Goal: Contribute content: Contribute content

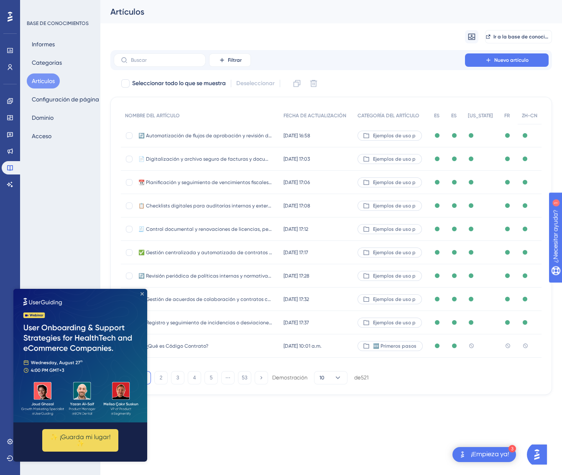
click at [143, 293] on icon "Cerrar vista previa" at bounding box center [141, 293] width 3 height 3
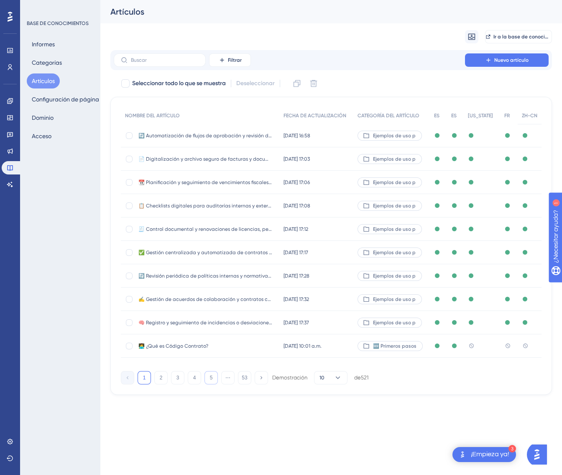
click at [210, 375] on font "5" at bounding box center [211, 378] width 3 height 6
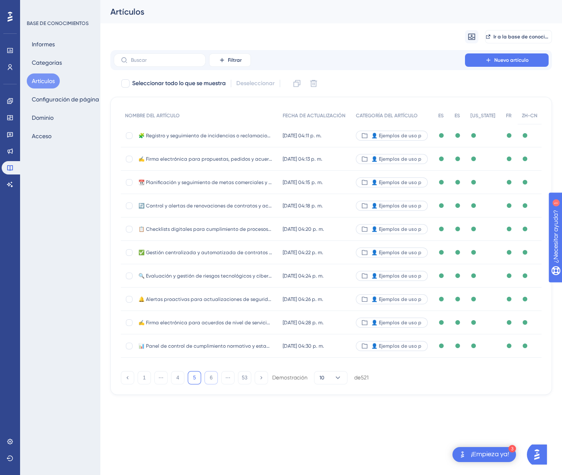
click at [209, 374] on button "6" at bounding box center [210, 377] width 13 height 13
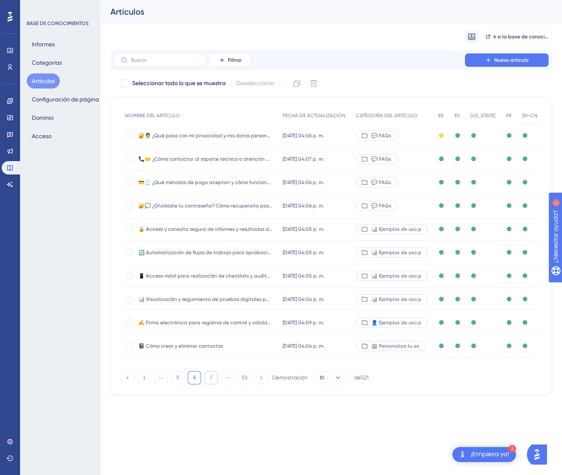
click at [209, 374] on button "7" at bounding box center [210, 377] width 13 height 13
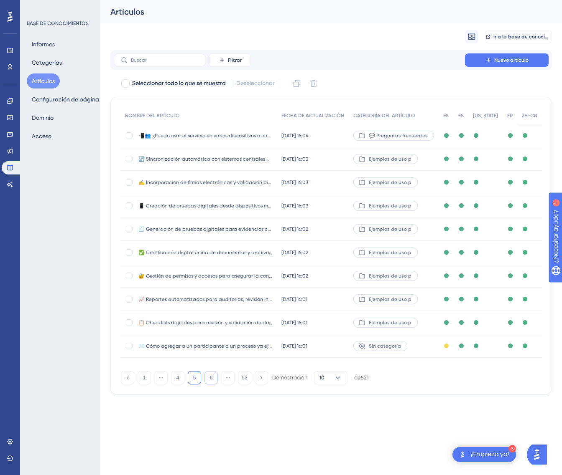
click at [210, 375] on font "6" at bounding box center [211, 378] width 3 height 6
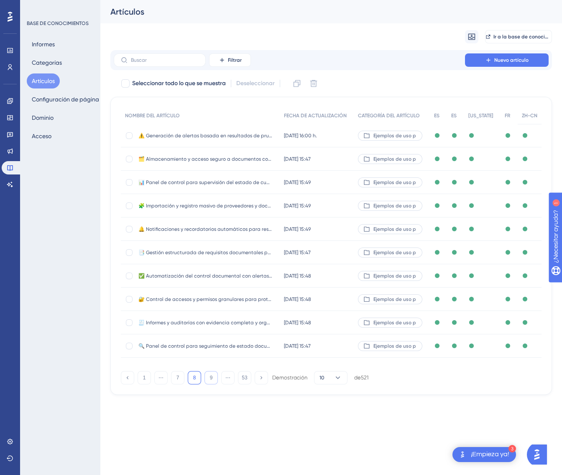
click at [210, 375] on font "9" at bounding box center [211, 378] width 3 height 6
click at [209, 375] on font "10" at bounding box center [210, 378] width 5 height 6
click at [209, 375] on font "11" at bounding box center [210, 378] width 5 height 6
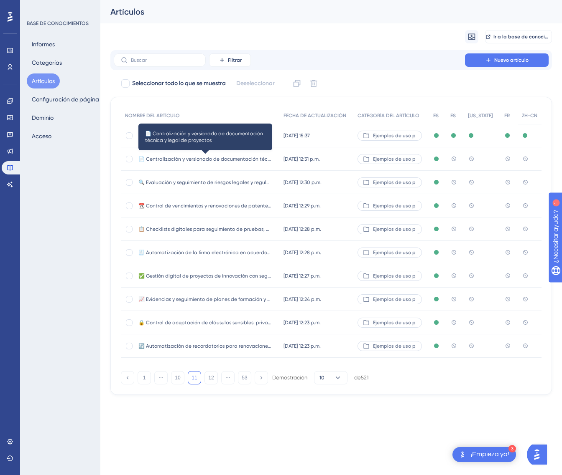
click at [257, 156] on font "📄 Centralización y versionado de documentación técnica y legal de proyectos" at bounding box center [232, 159] width 189 height 6
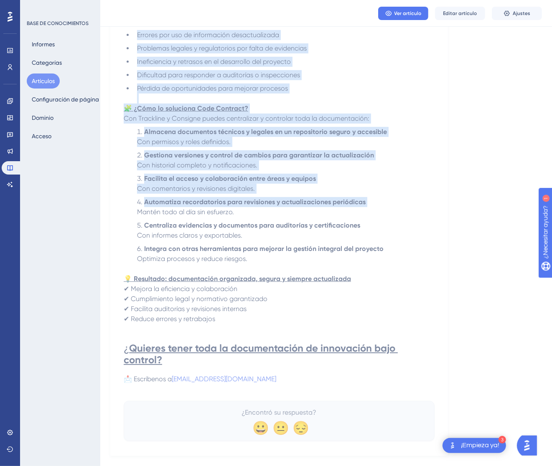
scroll to position [254, 0]
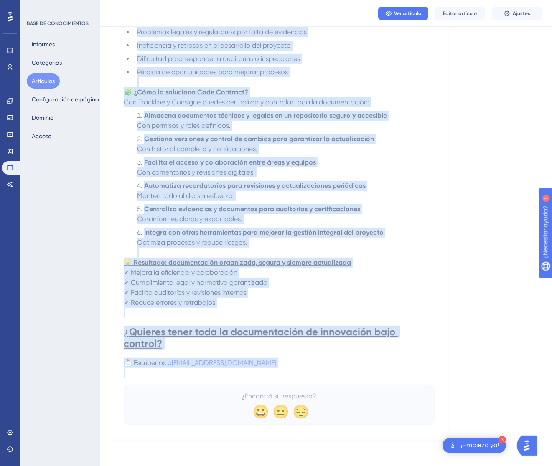
drag, startPoint x: 127, startPoint y: 116, endPoint x: 330, endPoint y: 373, distance: 327.8
click at [330, 373] on div "📄 Centralización y versionado de documentación técnica y legal de proyectos Fac…" at bounding box center [279, 139] width 311 height 572
copy div "📄 Centralización y versionado de documentación técnica y legal de proyectos Fac…"
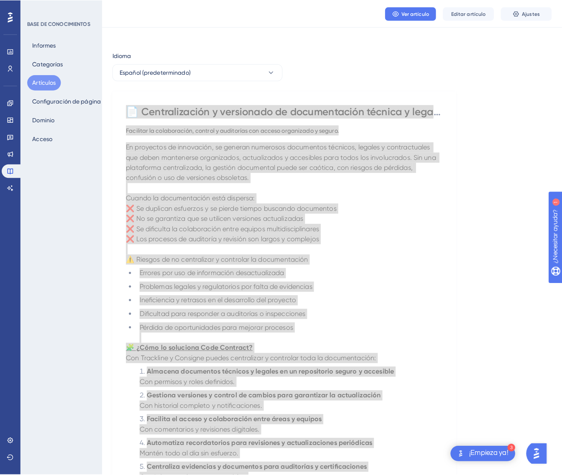
scroll to position [0, 0]
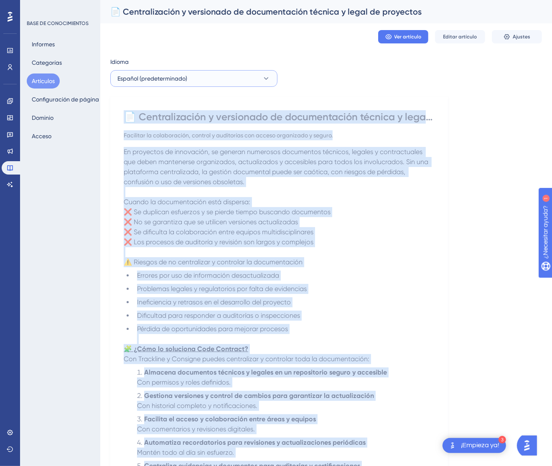
click at [217, 80] on button "Español (predeterminado)" at bounding box center [193, 78] width 167 height 17
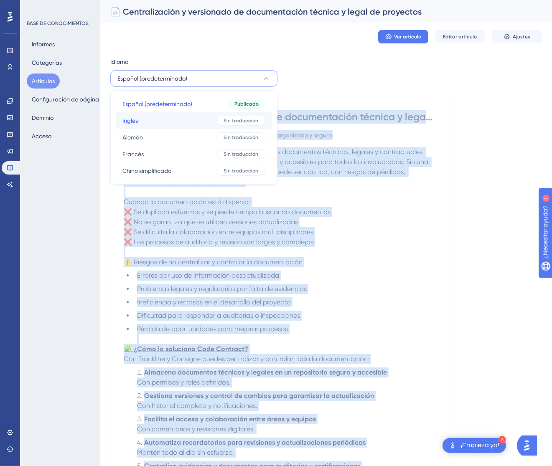
click at [205, 120] on button "Inglés Inglés Sin traducción" at bounding box center [194, 120] width 156 height 17
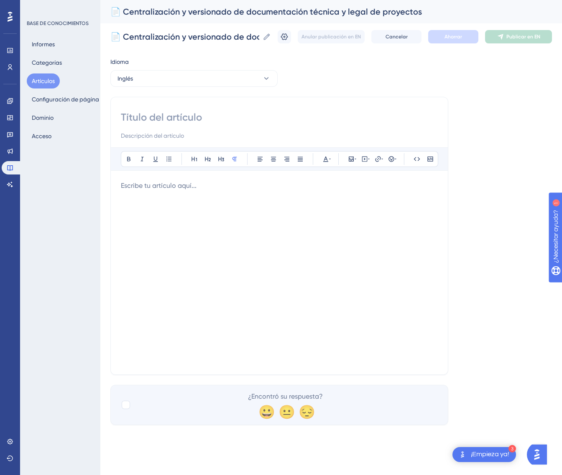
click at [167, 119] on input at bounding box center [279, 117] width 317 height 13
paste input "🧠 Recording and Monitoring Incidents or Deviations in Innovation Processes"
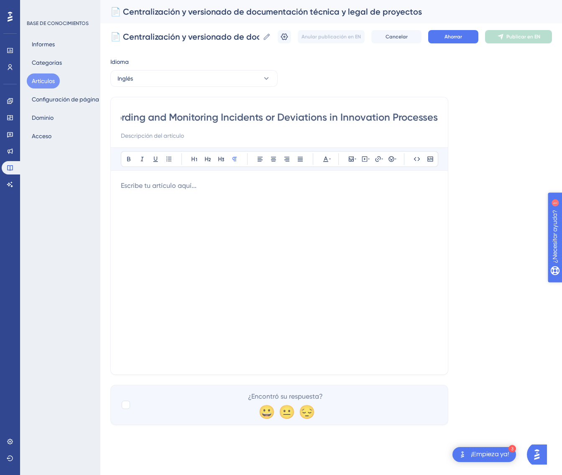
type input "🧠 Recording and Monitoring Incidents or Deviations in Innovation Processes"
click at [294, 201] on div at bounding box center [279, 273] width 317 height 184
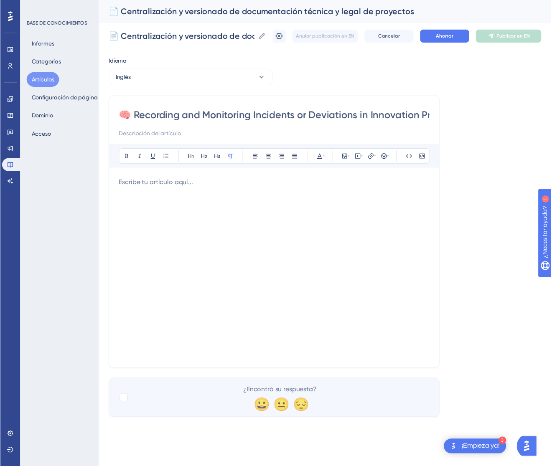
scroll to position [51, 0]
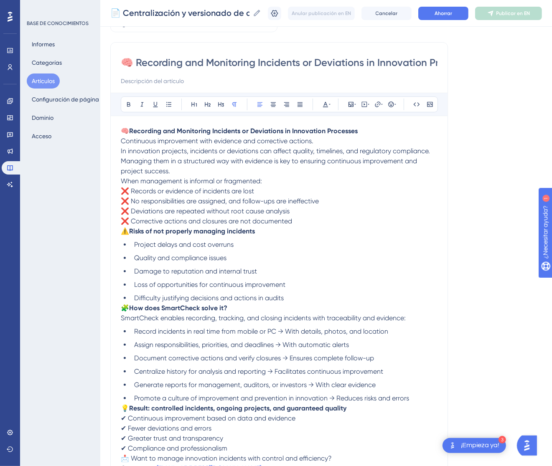
click at [371, 136] on p "🧠 Recording and Monitoring Incidents or Deviations in Innovation Processes Cont…" at bounding box center [279, 151] width 317 height 50
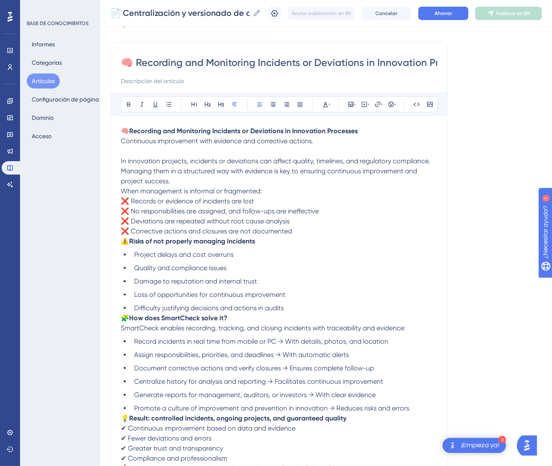
click at [121, 189] on span "When management is informal or fragmented:" at bounding box center [191, 191] width 141 height 8
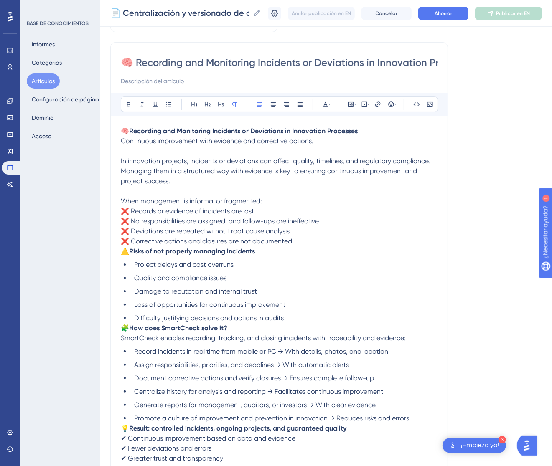
click at [122, 250] on span "⚠️" at bounding box center [125, 251] width 8 height 8
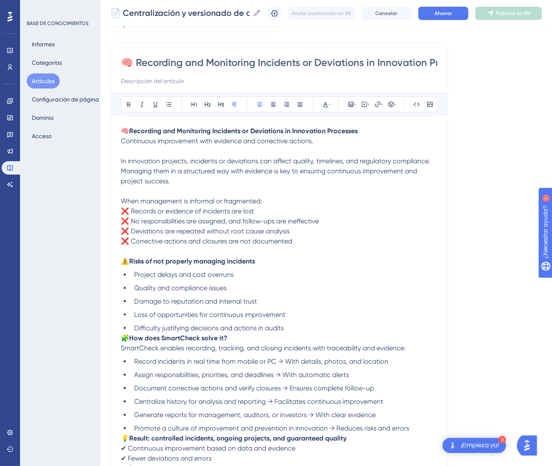
click at [122, 337] on span "🧩" at bounding box center [125, 338] width 8 height 8
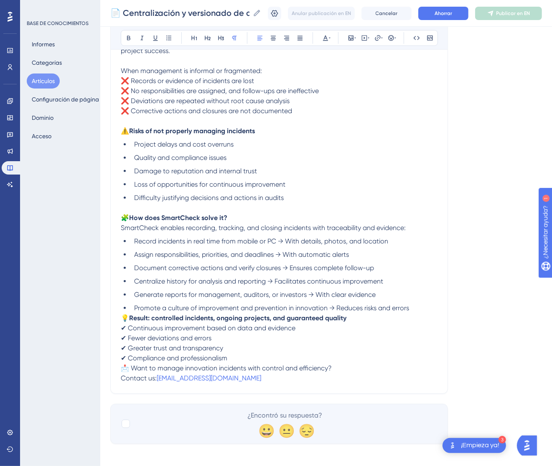
scroll to position [186, 0]
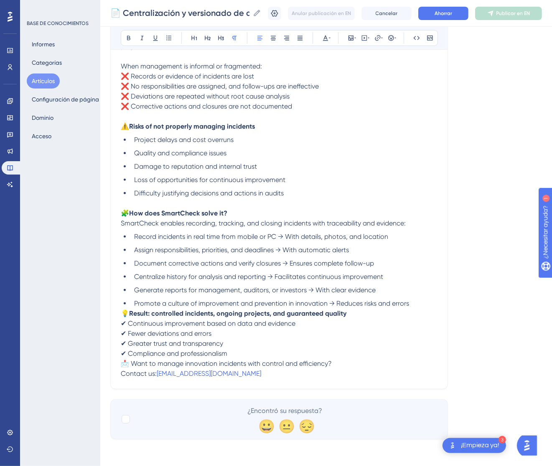
click at [123, 314] on span "💡" at bounding box center [125, 314] width 8 height 8
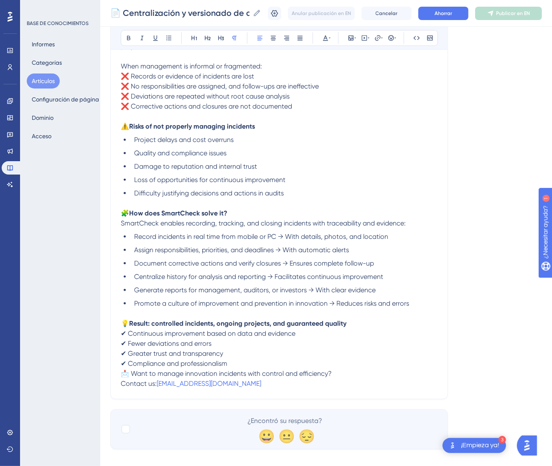
click at [124, 372] on span "📩 Want to manage innovation incidents with control and efficiency?" at bounding box center [226, 374] width 211 height 8
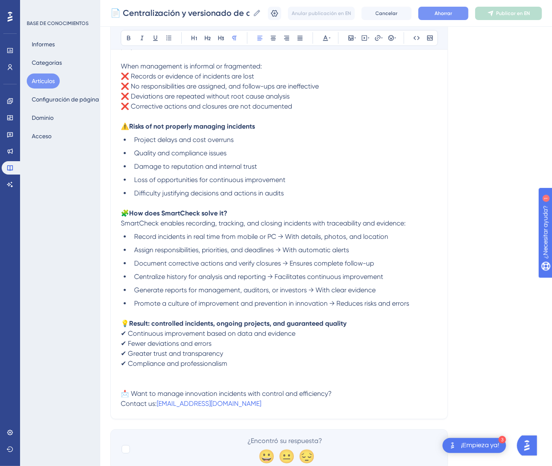
click at [461, 17] on button "Ahorrar" at bounding box center [443, 13] width 50 height 13
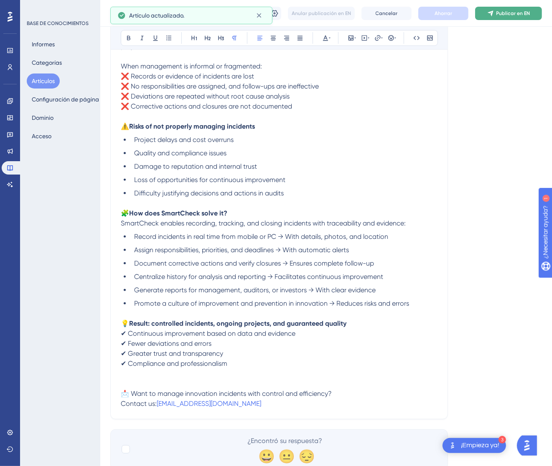
click at [521, 16] on span "Publicar en EN" at bounding box center [513, 13] width 34 height 7
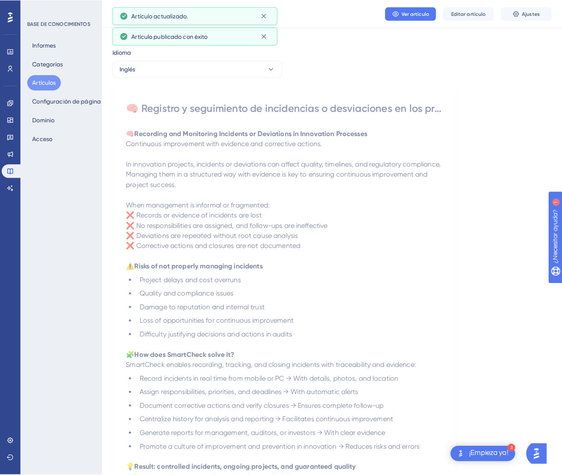
scroll to position [0, 0]
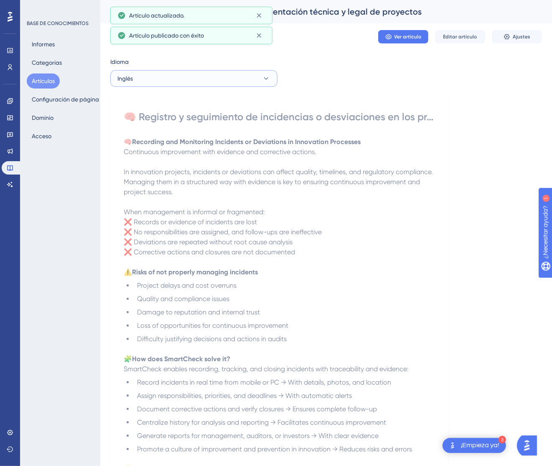
click at [232, 84] on button "Inglés" at bounding box center [193, 78] width 167 height 17
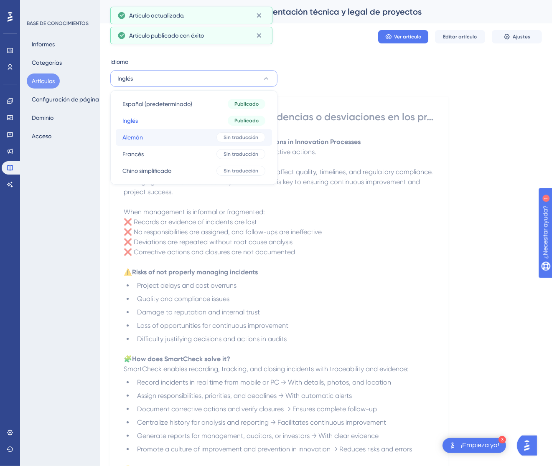
click at [218, 131] on button "Alemán Alemán Sin traducción" at bounding box center [194, 137] width 156 height 17
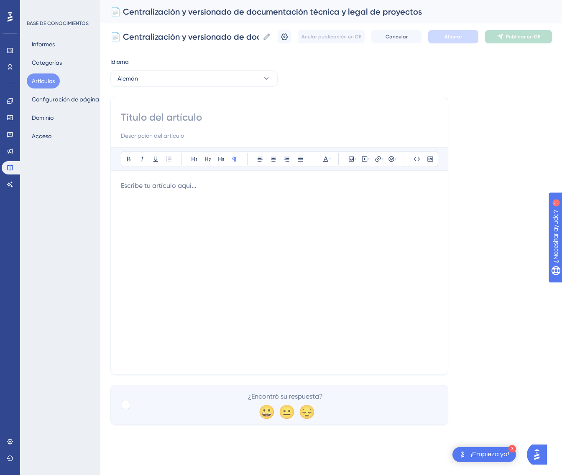
click at [224, 116] on input at bounding box center [279, 117] width 317 height 13
paste input "🧠 Erfassung und Nachverfolgung von Vorfällen oder Abweichungen in Innovationspr…"
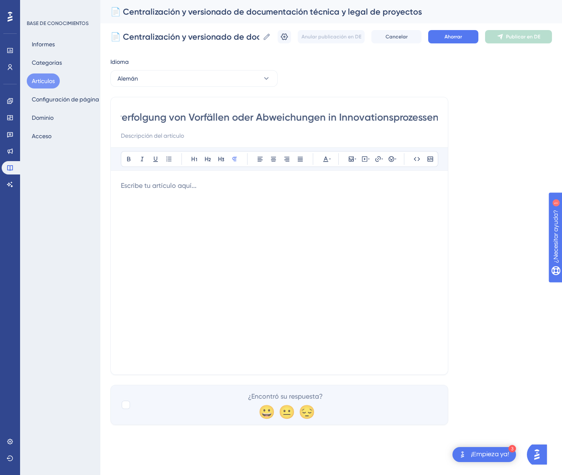
type input "🧠 Erfassung und Nachverfolgung von Vorfällen oder Abweichungen in Innovationspr…"
click at [400, 252] on div at bounding box center [279, 273] width 317 height 184
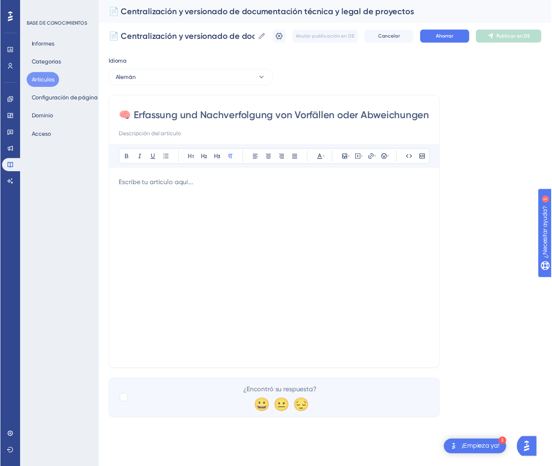
scroll to position [71, 0]
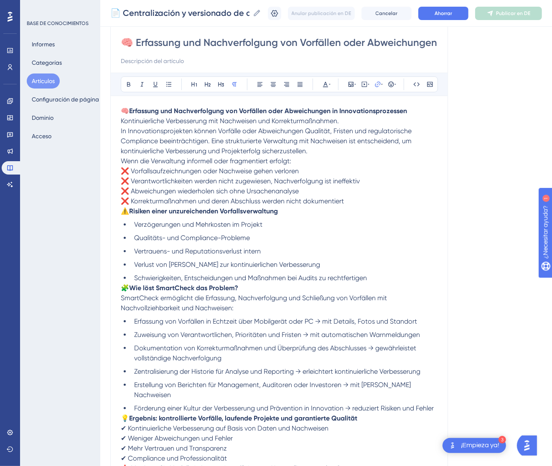
click at [356, 117] on p "🧠 Erfassung und Nachverfolgung von Vorfällen oder Abweichungen in Innovationspr…" at bounding box center [279, 131] width 317 height 50
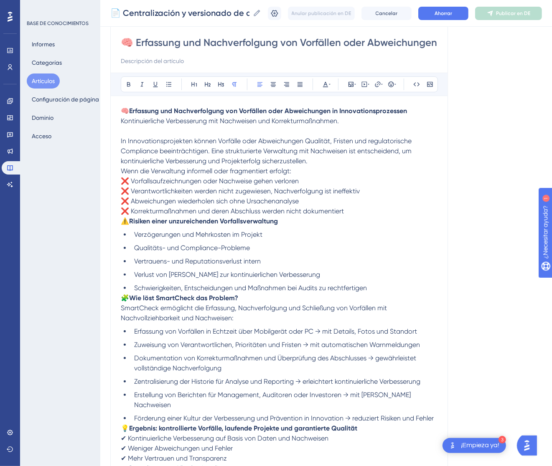
click at [122, 171] on span "Wenn die Verwaltung informell oder fragmentiert erfolgt:" at bounding box center [206, 171] width 170 height 8
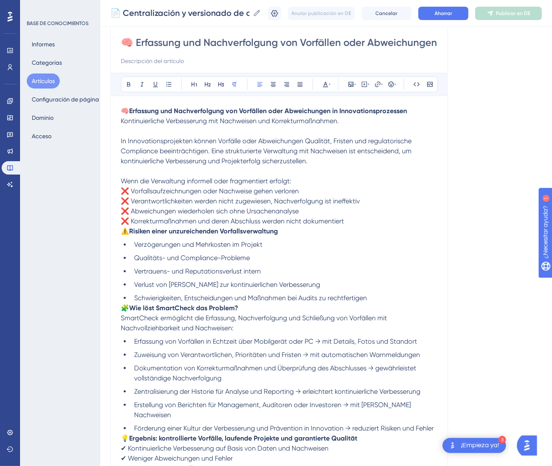
click at [125, 228] on span "⚠️" at bounding box center [125, 231] width 8 height 8
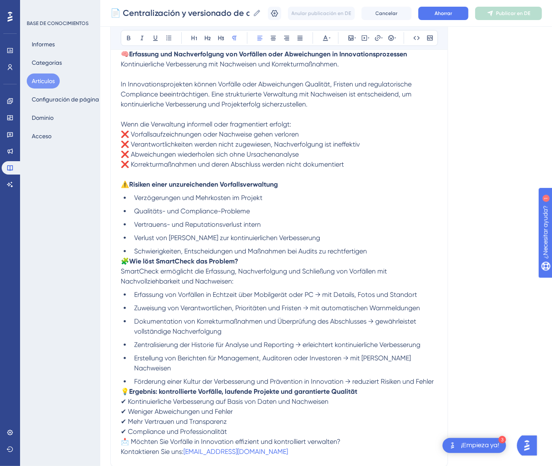
scroll to position [196, 0]
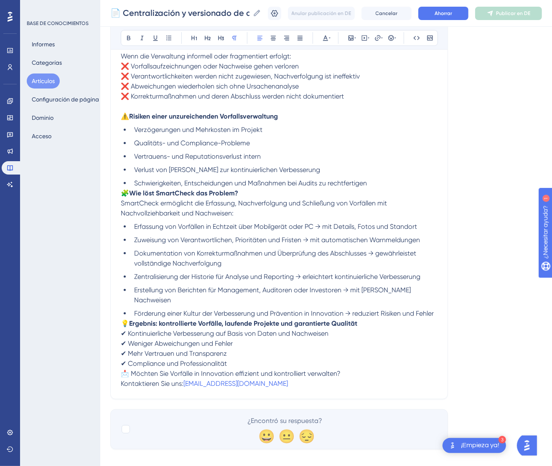
click at [122, 191] on span "🧩" at bounding box center [125, 193] width 8 height 8
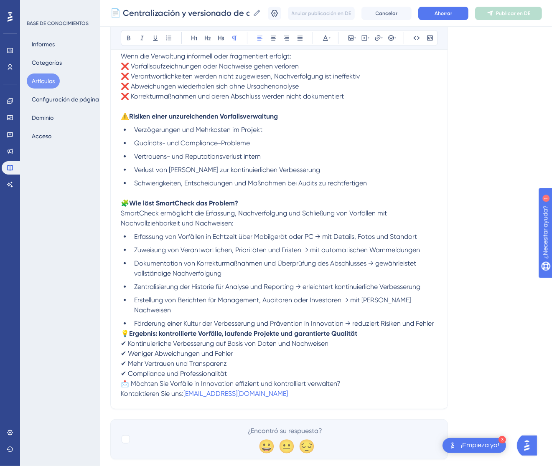
click at [125, 330] on span "💡" at bounding box center [125, 334] width 8 height 8
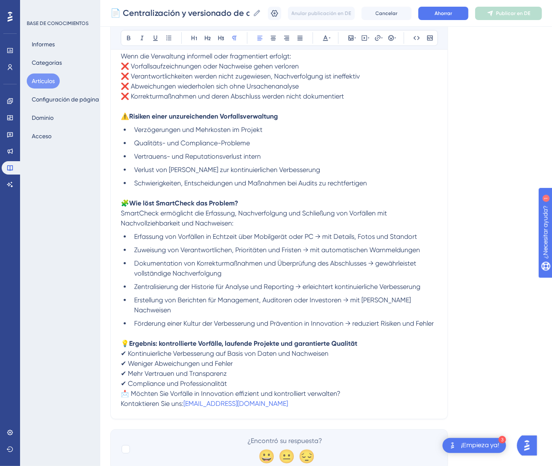
click at [122, 390] on span "📩 Möchten Sie Vorfälle in Innovation effizient und kontrolliert verwalten?" at bounding box center [231, 394] width 220 height 8
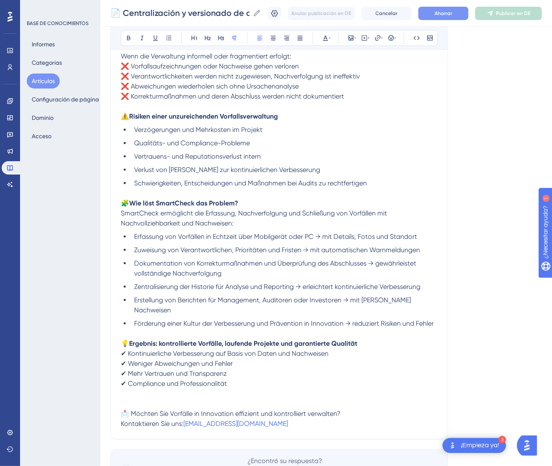
click at [462, 15] on button "Ahorrar" at bounding box center [443, 13] width 50 height 13
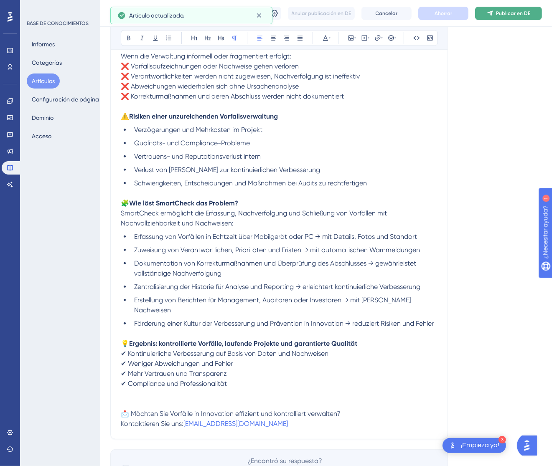
click at [530, 18] on button "Publicar en DE" at bounding box center [508, 13] width 67 height 13
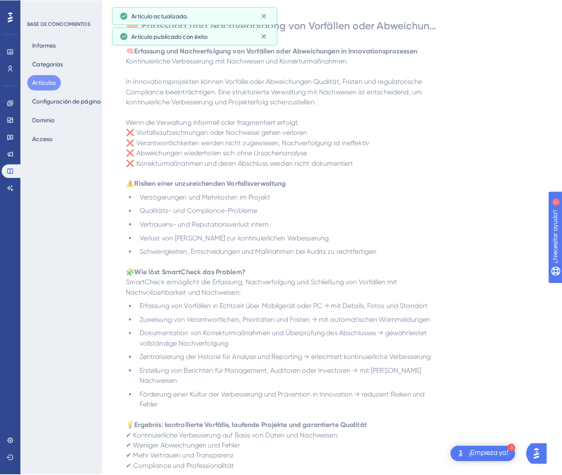
scroll to position [0, 0]
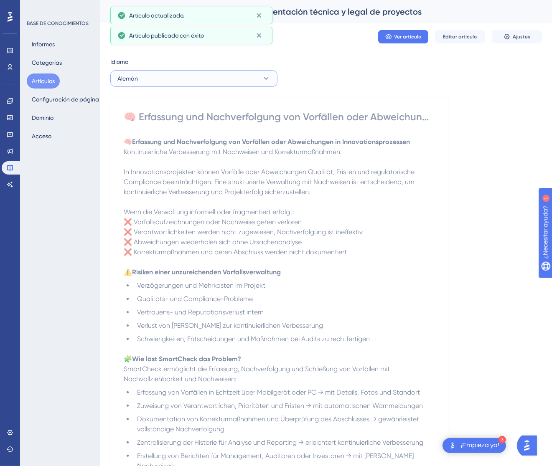
click at [206, 82] on button "Alemán" at bounding box center [193, 78] width 167 height 17
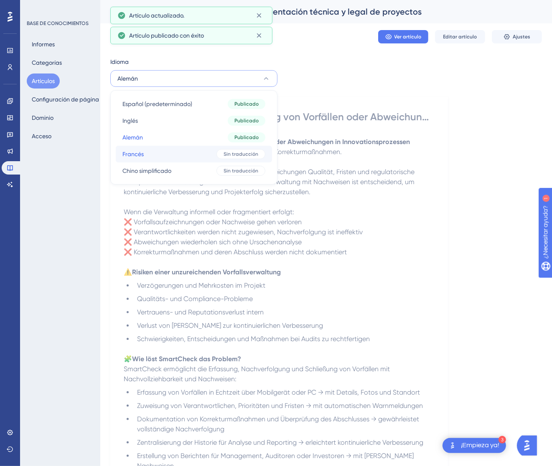
click at [202, 156] on button "Francés Francés Sin traducción" at bounding box center [194, 154] width 156 height 17
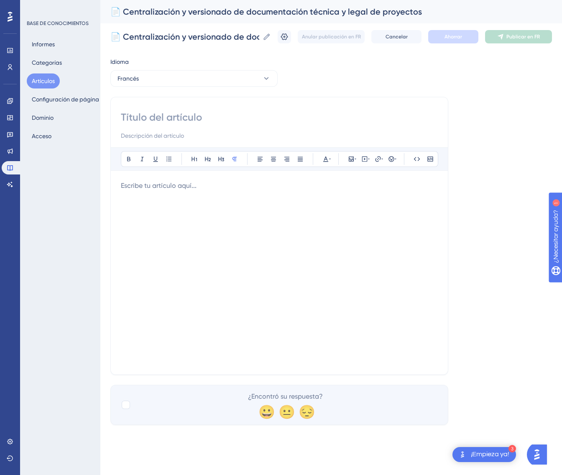
click at [204, 114] on input at bounding box center [279, 117] width 317 height 13
paste input "🧠 Enregistrement et suivi des incidents ou écarts dans les processus d’innovati…"
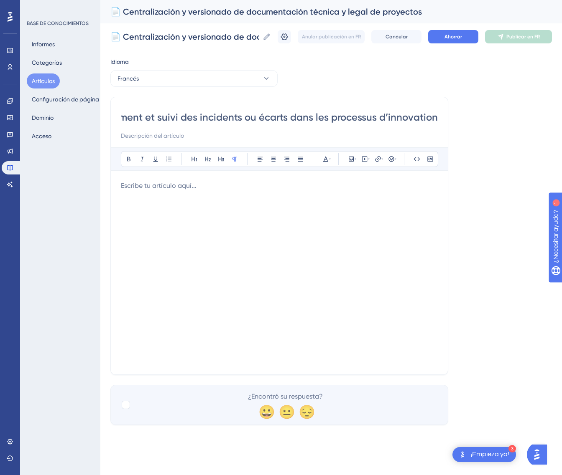
type input "🧠 Enregistrement et suivi des incidents ou écarts dans les processus d’innovati…"
click at [315, 263] on div at bounding box center [279, 273] width 317 height 184
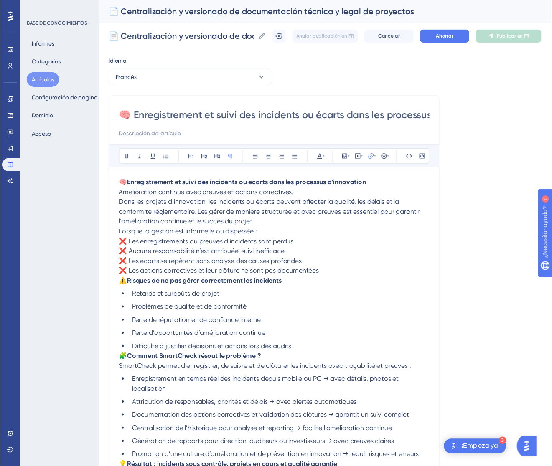
scroll to position [61, 0]
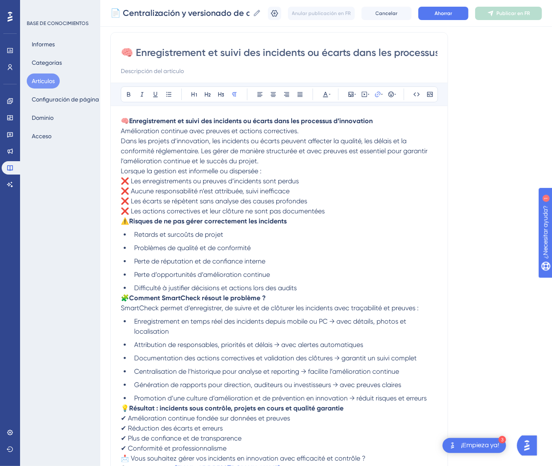
click at [122, 171] on span "Lorsque la gestion est informelle ou dispersée :" at bounding box center [191, 171] width 141 height 8
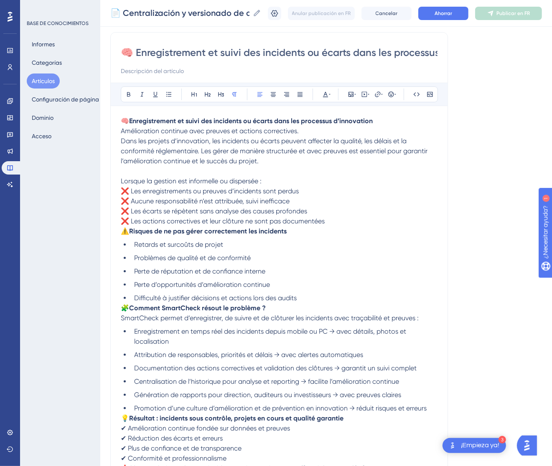
click at [121, 142] on span "Dans les projets d’innovation, les incidents ou écarts peuvent affecter la qual…" at bounding box center [275, 151] width 308 height 28
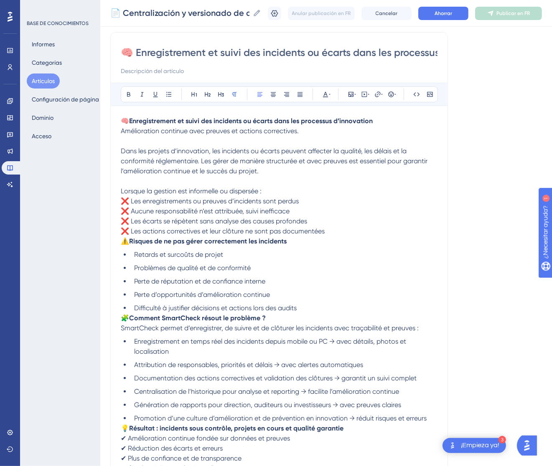
click at [122, 238] on span "⚠️" at bounding box center [125, 241] width 8 height 8
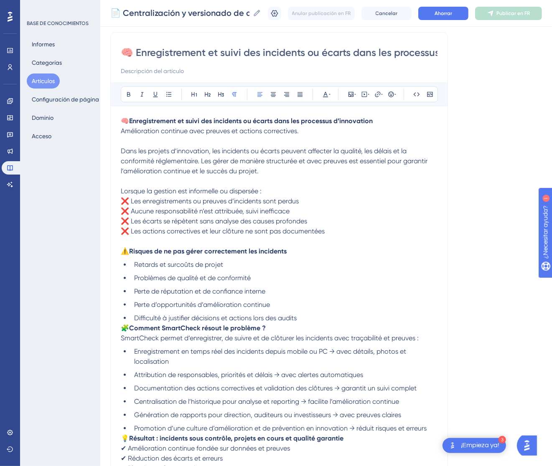
click at [121, 325] on span "🧩" at bounding box center [125, 328] width 8 height 8
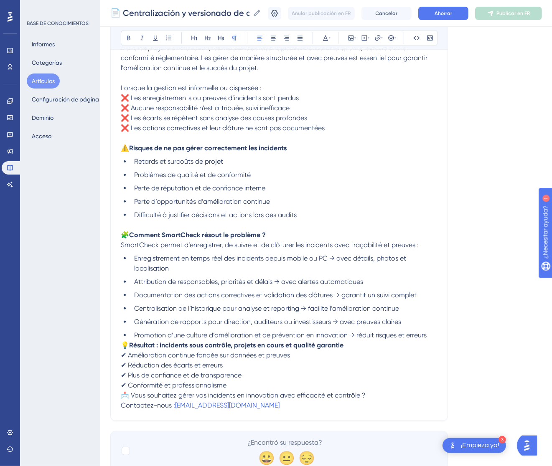
scroll to position [187, 0]
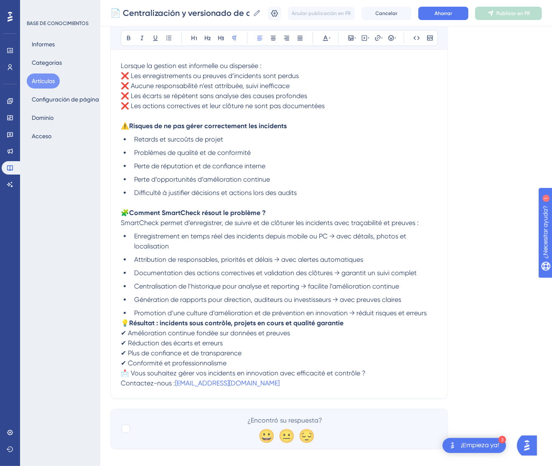
click at [121, 325] on span "💡" at bounding box center [125, 323] width 8 height 8
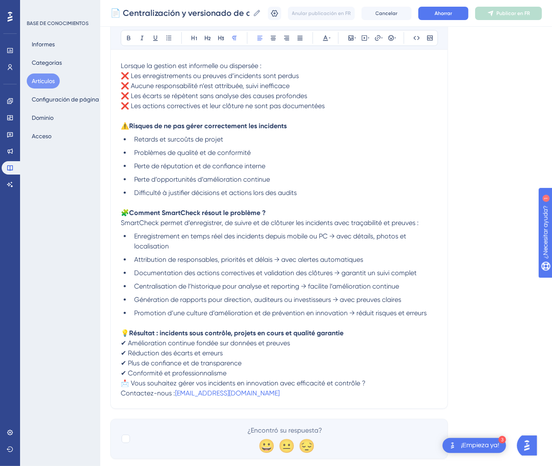
click at [124, 381] on span "📩 Vous souhaitez gérer vos incidents en innovation avec efficacité et contrôle ?" at bounding box center [243, 383] width 245 height 8
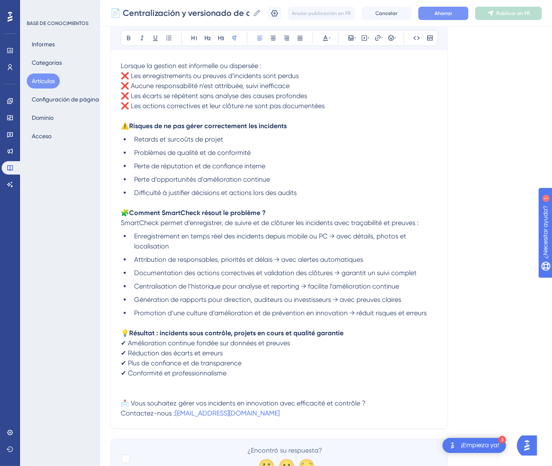
click at [452, 15] on font "Ahorrar" at bounding box center [444, 13] width 18 height 6
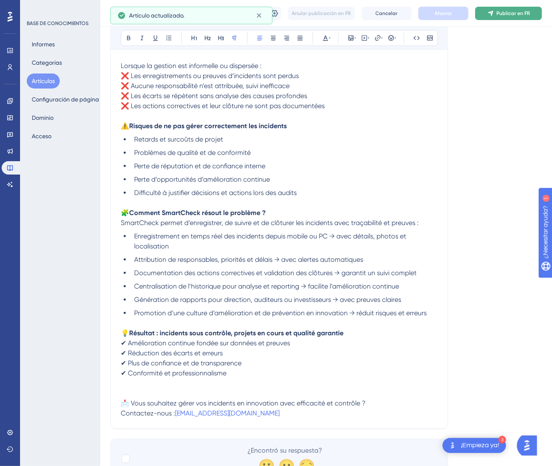
click at [515, 12] on font "Publicar en FR" at bounding box center [512, 13] width 33 height 6
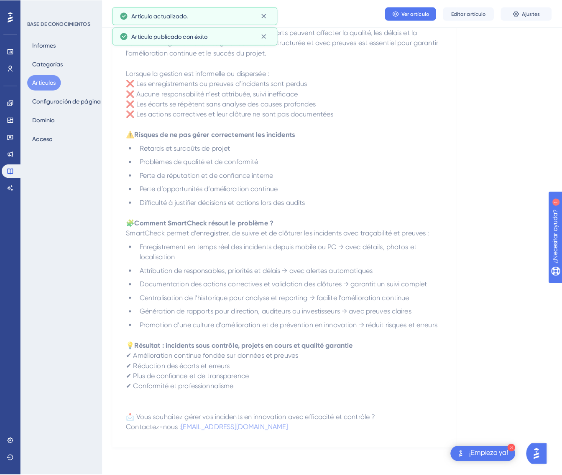
scroll to position [0, 0]
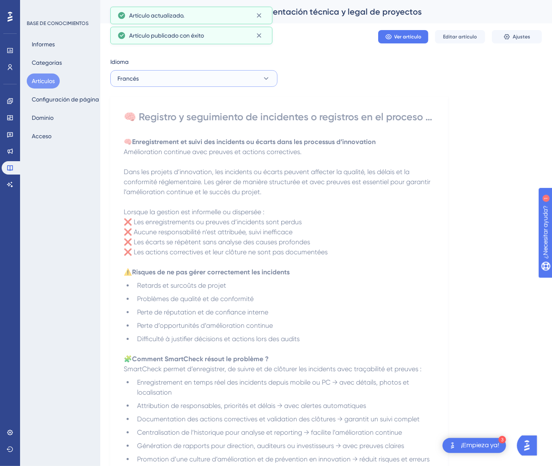
click at [182, 80] on button "Francés" at bounding box center [193, 78] width 167 height 17
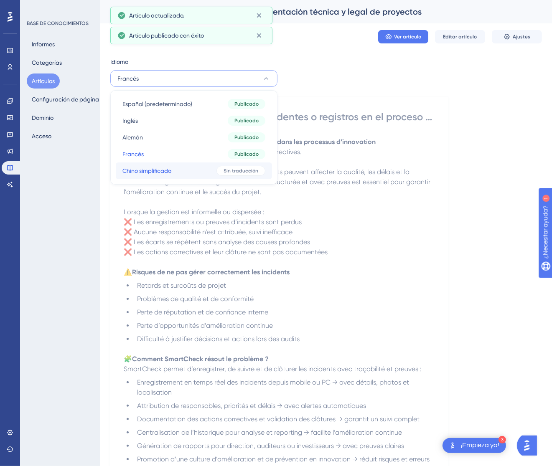
click at [173, 171] on button "Chino simplificado Chino simplificado Sin traducción" at bounding box center [194, 171] width 156 height 17
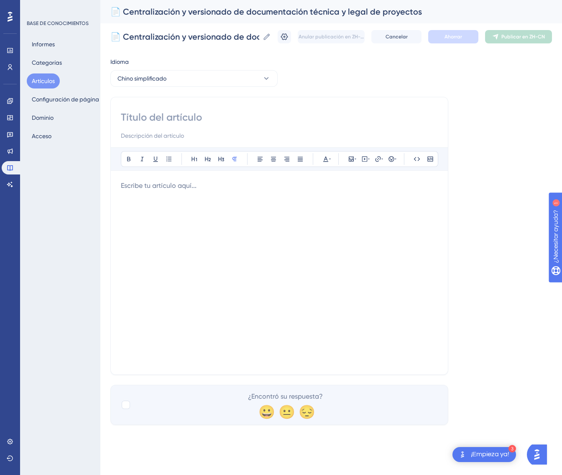
click at [144, 124] on input at bounding box center [279, 117] width 317 height 13
paste input "🧠 创新过程中的事件或偏差记录与跟踪"
type input "🧠 创新过程中的事件或偏差记录与跟踪"
click at [150, 225] on div at bounding box center [279, 273] width 317 height 184
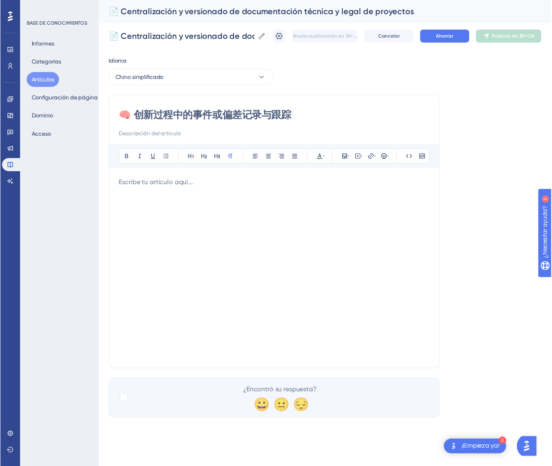
scroll to position [41, 0]
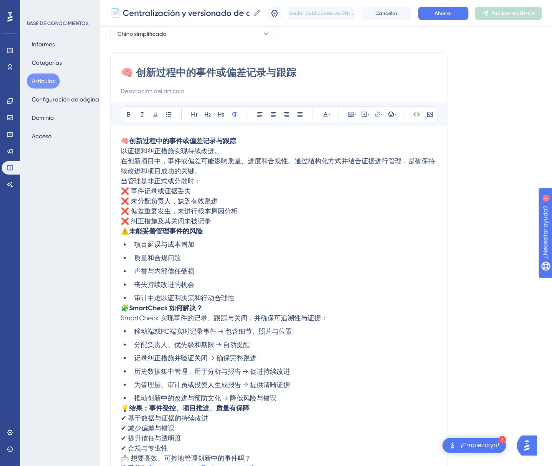
click at [122, 179] on span "当管理是非正式或分散时：" at bounding box center [161, 181] width 80 height 8
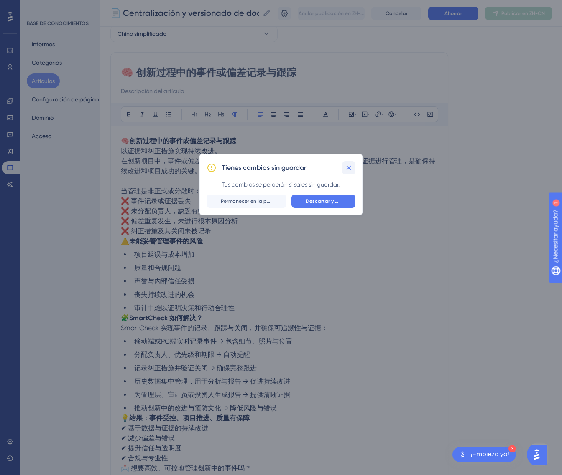
click at [347, 169] on icon at bounding box center [348, 168] width 8 height 8
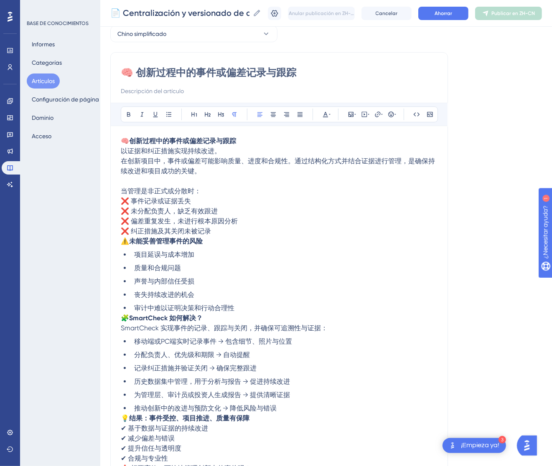
click at [125, 161] on span "在创新项目中，事件或偏差可能影响质量、进度和合规性。通过结构化方式并结合证据进行管理，是确保持续改进和项目成功的关键。" at bounding box center [278, 166] width 314 height 18
click at [124, 162] on span "在创新项目中，事件或偏差可能影响质量、进度和合规性。通过结构化方式并结合证据进行管理，是确保持续改进和项目成功的关键。" at bounding box center [278, 166] width 314 height 18
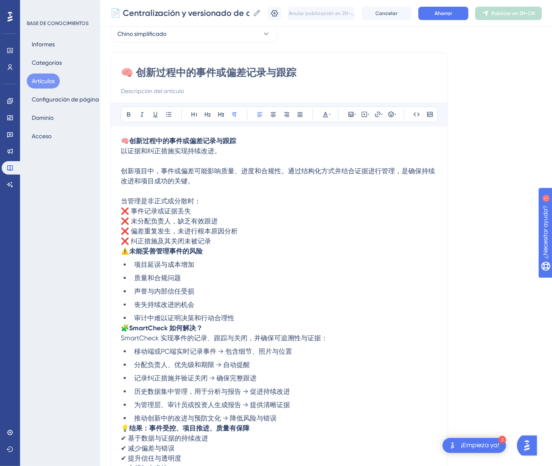
click at [122, 251] on span "⚠️" at bounding box center [125, 251] width 8 height 8
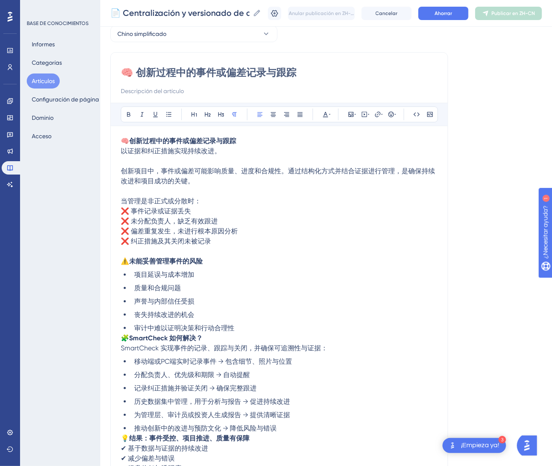
click at [126, 336] on span "🧩" at bounding box center [125, 338] width 8 height 8
click at [123, 336] on span "🧩" at bounding box center [125, 338] width 8 height 8
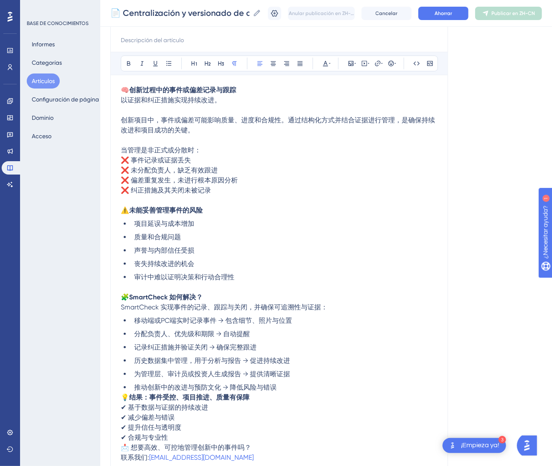
scroll to position [167, 0]
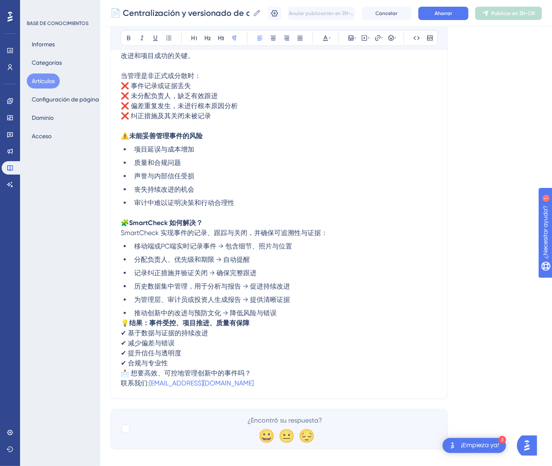
click at [122, 326] on span "💡" at bounding box center [125, 323] width 8 height 8
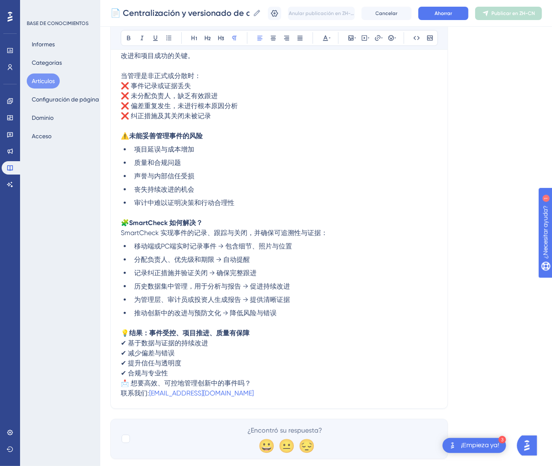
click at [124, 385] on span "📩 想要高效、可控地管理创新中的事件吗？" at bounding box center [186, 383] width 130 height 8
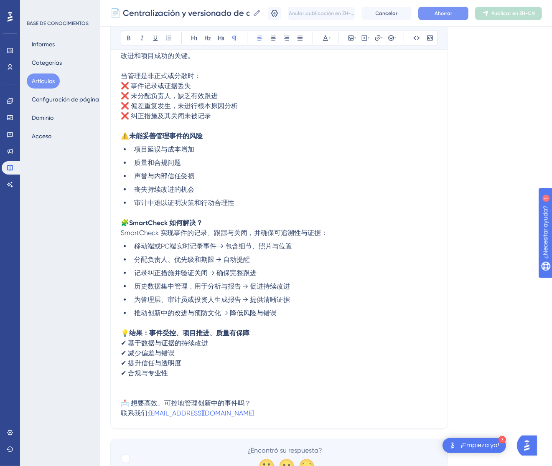
click at [452, 15] on font "Ahorrar" at bounding box center [444, 13] width 18 height 6
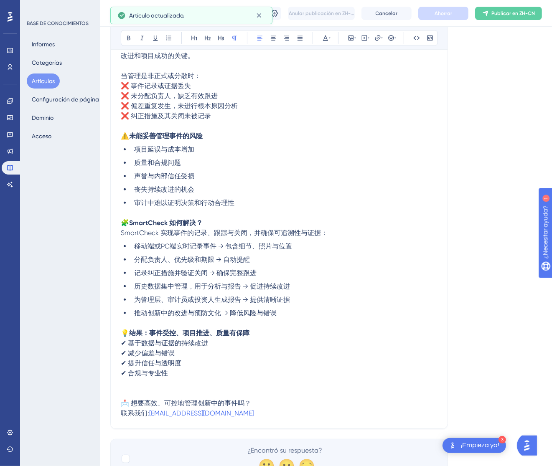
click at [519, 11] on font "Publicar en ZH-CN" at bounding box center [512, 13] width 43 height 6
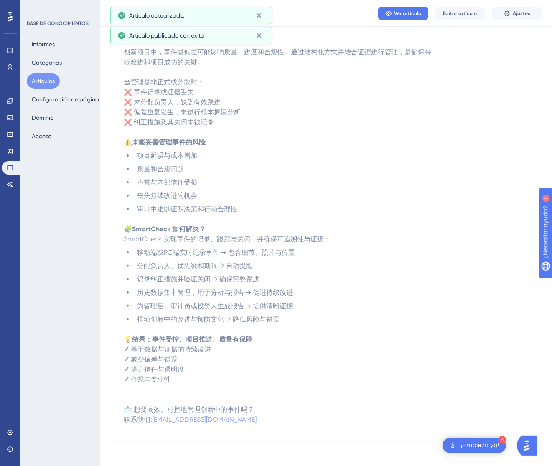
scroll to position [0, 0]
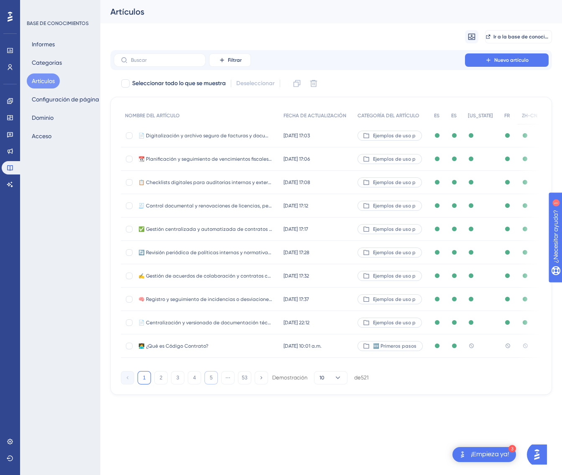
click at [214, 385] on button "5" at bounding box center [210, 377] width 13 height 13
click at [214, 392] on div "NOMBRE DEL ARTÍCULO FECHA DE ACTUALIZACIÓN CATEGORÍA DEL ARTÍCULO ES ES Delawar…" at bounding box center [330, 246] width 441 height 298
click at [211, 384] on button "6" at bounding box center [210, 377] width 13 height 13
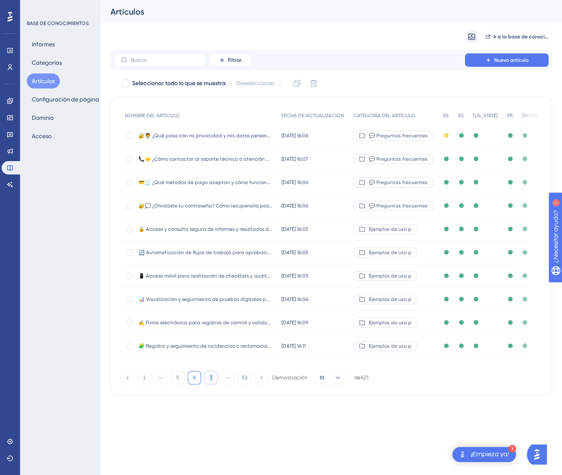
click at [211, 384] on button "7" at bounding box center [210, 377] width 13 height 13
click at [211, 384] on button "8" at bounding box center [210, 377] width 13 height 13
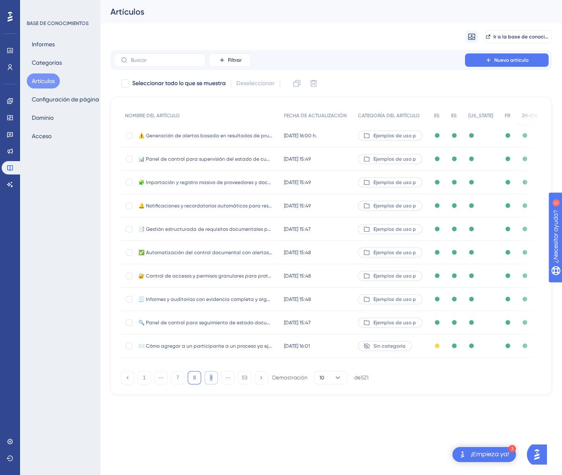
click at [211, 384] on button "9" at bounding box center [210, 377] width 13 height 13
click at [211, 384] on button "10" at bounding box center [210, 377] width 13 height 13
click at [210, 377] on font "11" at bounding box center [210, 378] width 5 height 6
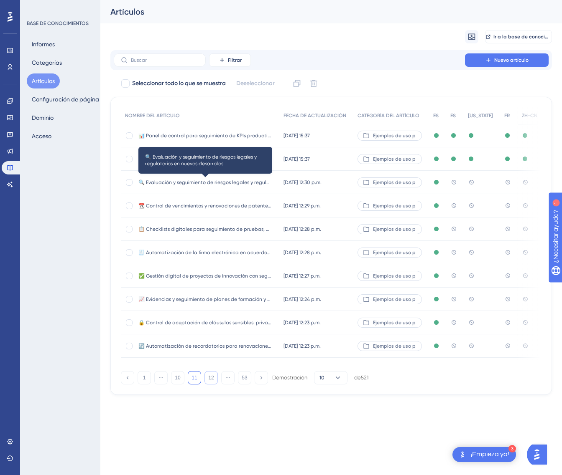
click at [242, 181] on font "🔍 Evaluación y seguimiento de riesgos legales y regulatorios en nuevos desarrol…" at bounding box center [236, 183] width 196 height 6
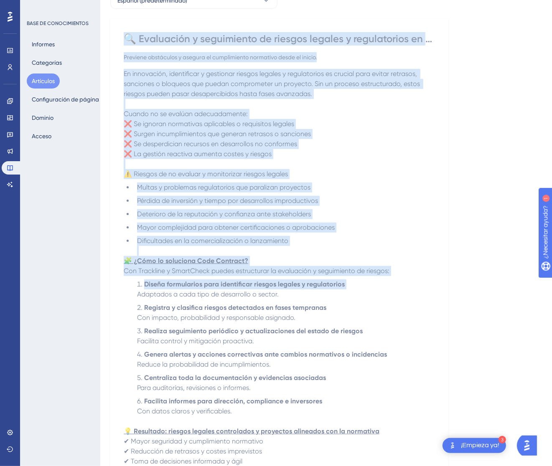
scroll to position [244, 0]
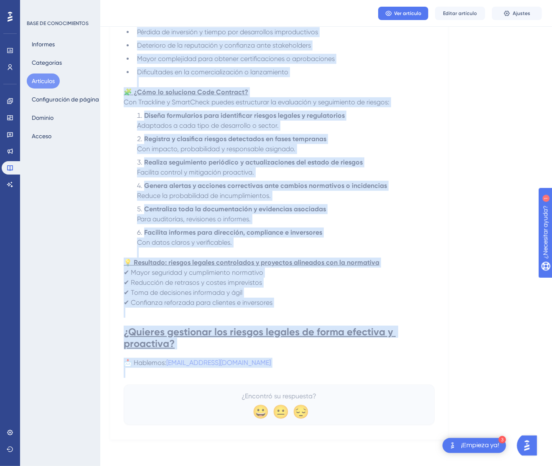
drag, startPoint x: 131, startPoint y: 117, endPoint x: 273, endPoint y: 372, distance: 292.5
click at [273, 372] on div "🔍 Evaluación y seguimiento de riesgos legales y regulatorios en nuevos desarrol…" at bounding box center [279, 144] width 311 height 562
copy div "🔍 Evaluación y seguimiento de riesgos legales y regulatorios en nuevos desarrol…"
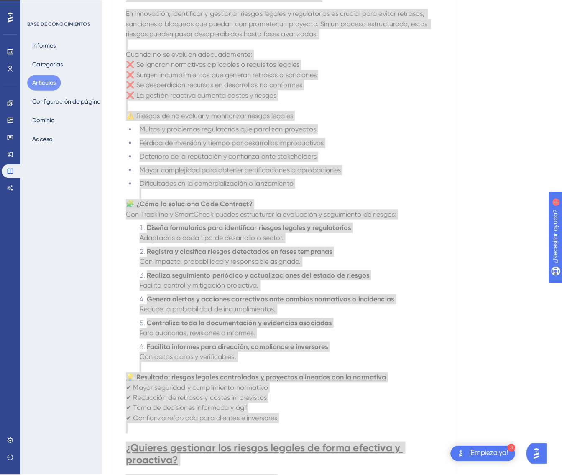
scroll to position [0, 0]
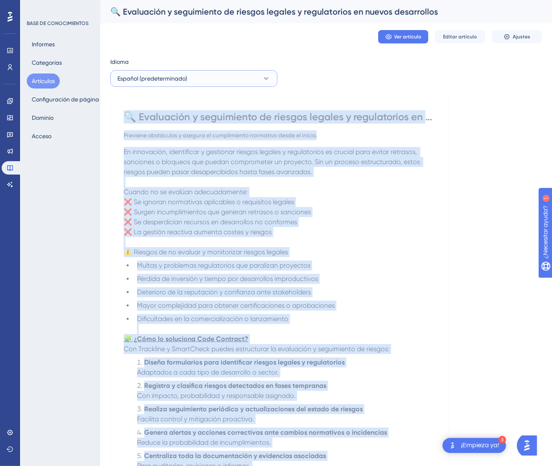
click at [180, 81] on font "Español (predeterminado)" at bounding box center [152, 78] width 70 height 7
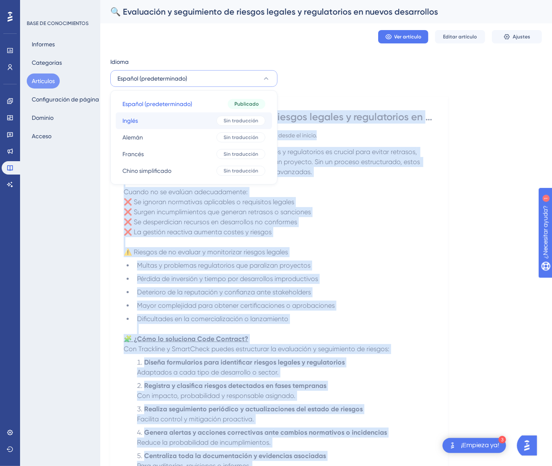
click at [172, 117] on button "Inglés Inglés Sin traducción" at bounding box center [194, 120] width 156 height 17
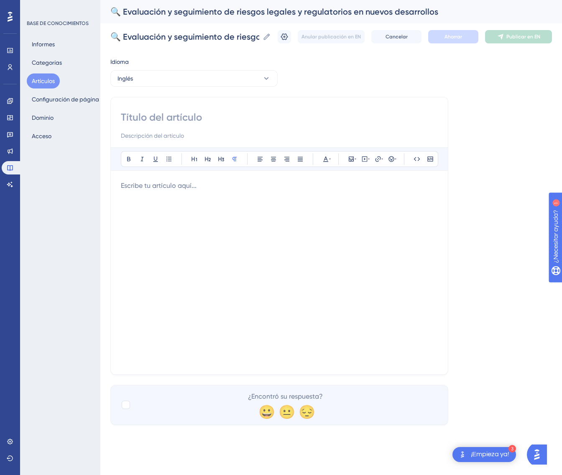
click at [260, 111] on input at bounding box center [279, 117] width 317 height 13
paste input "🔍 Assessment and Monitoring of Legal and Regulatory Risks in New Developments"
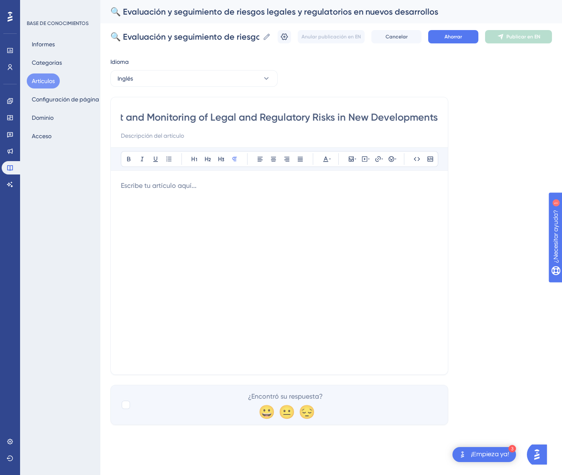
type input "🔍 Assessment and Monitoring of Legal and Regulatory Risks in New Developments"
click at [413, 264] on div at bounding box center [279, 273] width 317 height 184
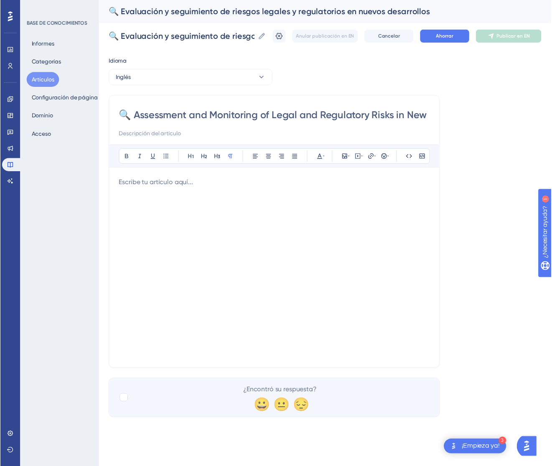
scroll to position [61, 0]
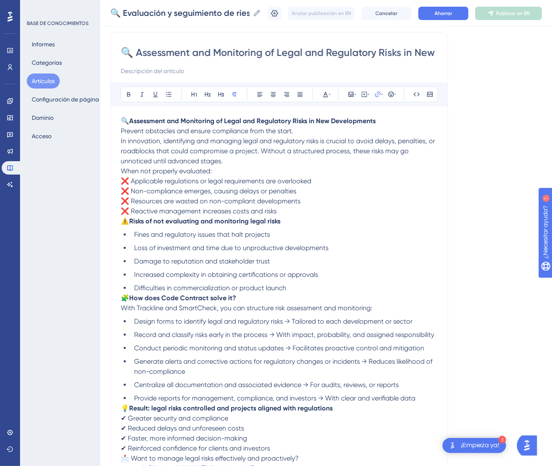
click at [305, 131] on p "🔍 Assessment and Monitoring of Legal and Regulatory Risks in New Developments P…" at bounding box center [279, 141] width 317 height 50
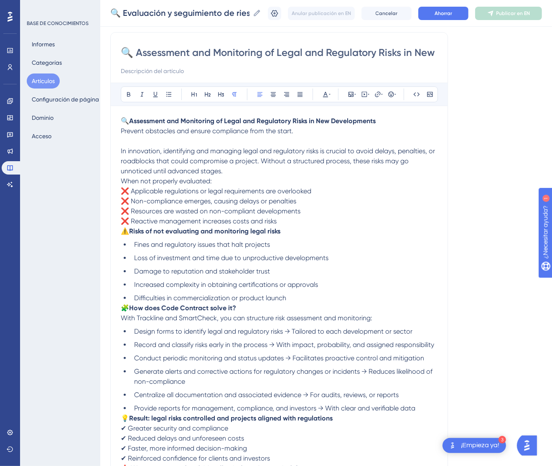
click at [122, 181] on span "When not properly evaluated:" at bounding box center [166, 181] width 91 height 8
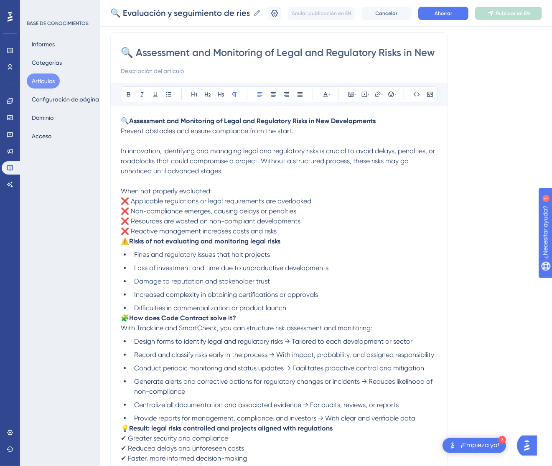
click at [124, 241] on span "⚠️" at bounding box center [125, 241] width 8 height 8
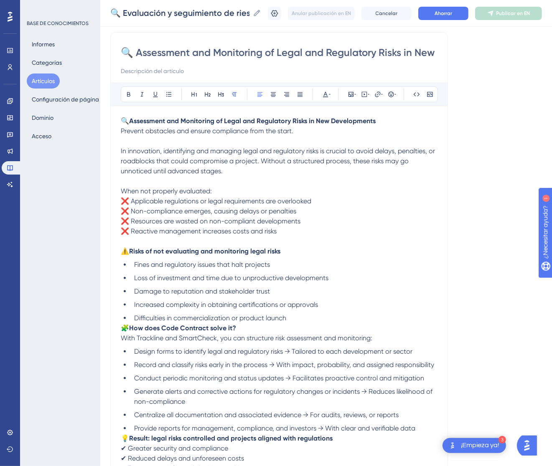
scroll to position [124, 0]
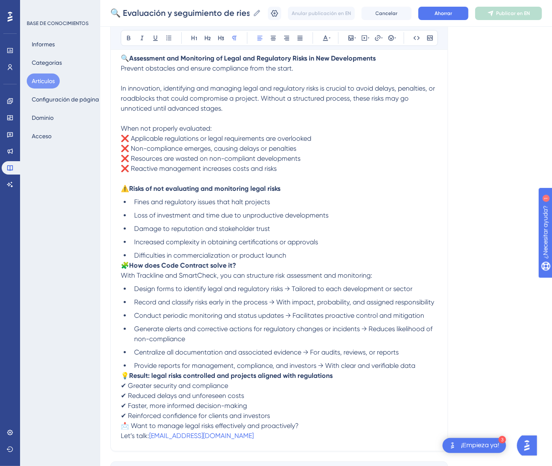
click at [121, 266] on span "🧩" at bounding box center [125, 266] width 8 height 8
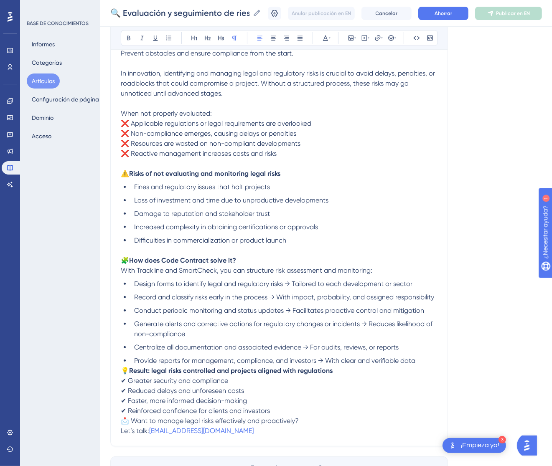
scroll to position [196, 0]
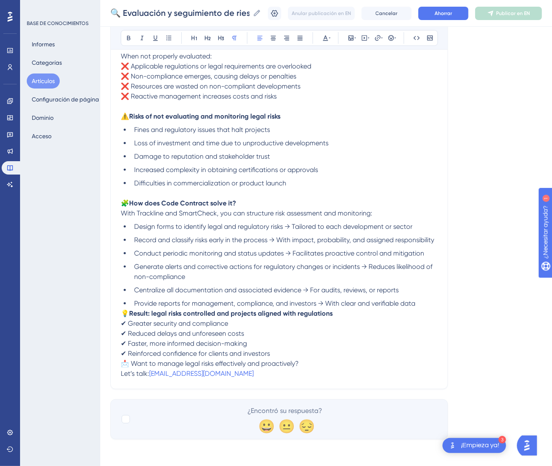
click at [122, 314] on span "💡" at bounding box center [125, 314] width 8 height 8
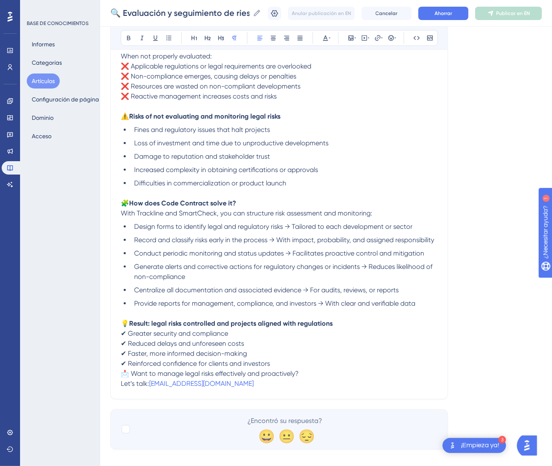
click at [119, 373] on div "🔍 Assessment and Monitoring of Legal and Regulatory Risks in New Developments A…" at bounding box center [279, 148] width 338 height 502
click at [124, 372] on span "📩 Want to manage legal risks effectively and proactively?" at bounding box center [210, 374] width 178 height 8
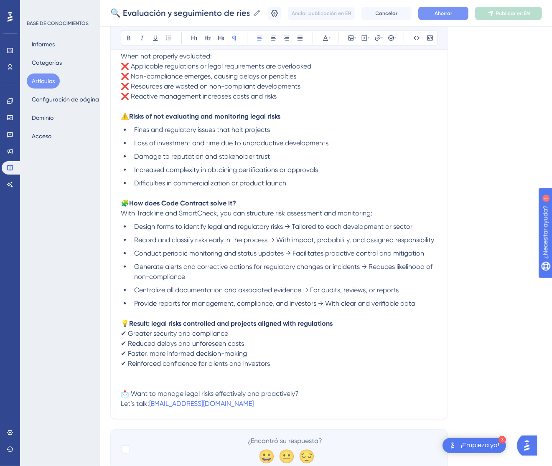
click at [452, 11] on font "Ahorrar" at bounding box center [444, 13] width 18 height 6
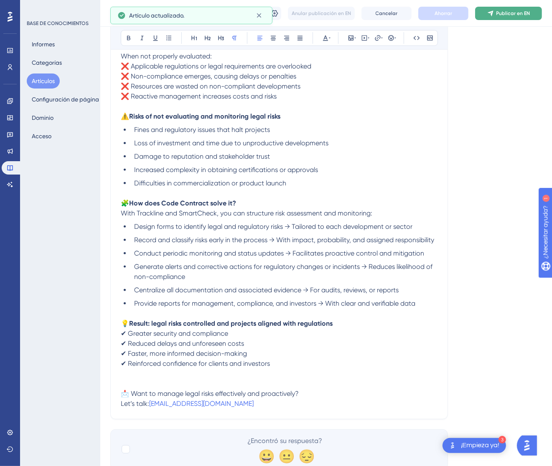
click at [522, 18] on button "Publicar en EN" at bounding box center [508, 13] width 67 height 13
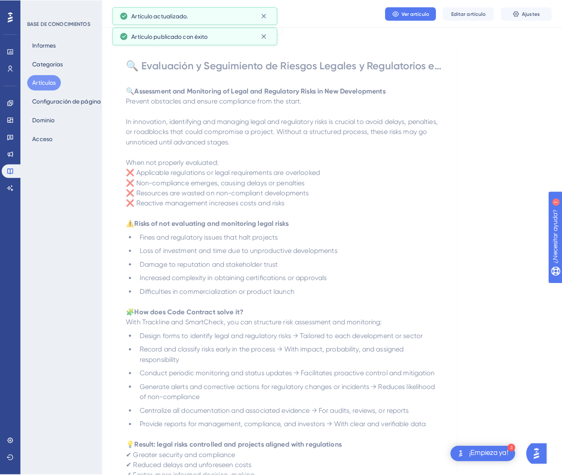
scroll to position [0, 0]
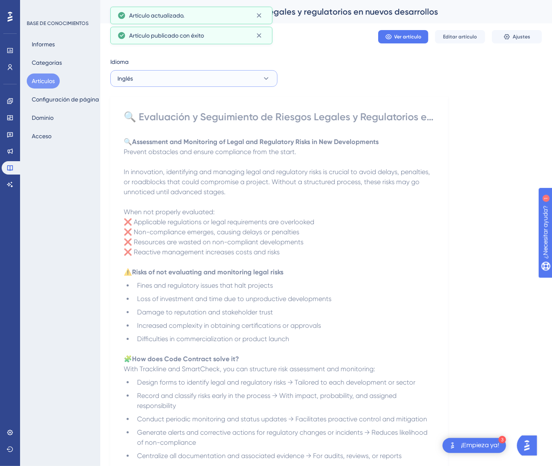
click at [169, 73] on button "Inglés" at bounding box center [193, 78] width 167 height 17
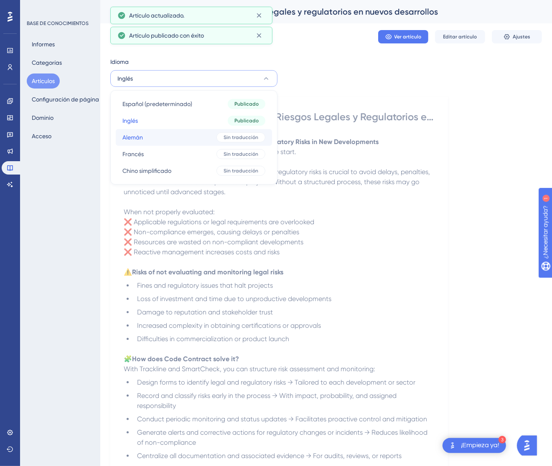
click at [161, 138] on button "Alemán Alemán Sin traducción" at bounding box center [194, 137] width 156 height 17
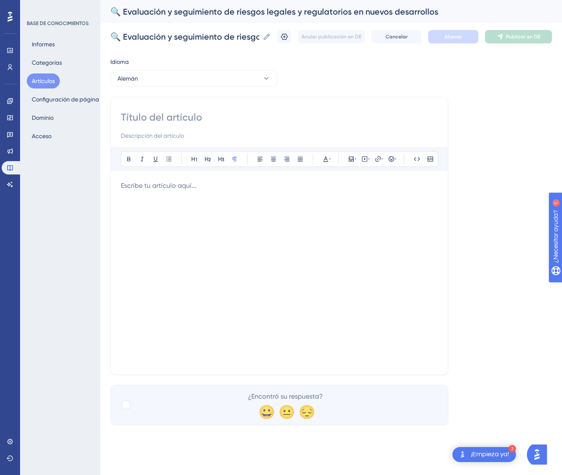
click at [206, 113] on input at bounding box center [279, 117] width 317 height 13
paste input "🔍 Bewertung und Überwachung rechtlicher und regulatorischer Risiken bei neuen E…"
type input "🔍 Bewertung und Überwachung rechtlicher und regulatorischer Risiken bei neuen E…"
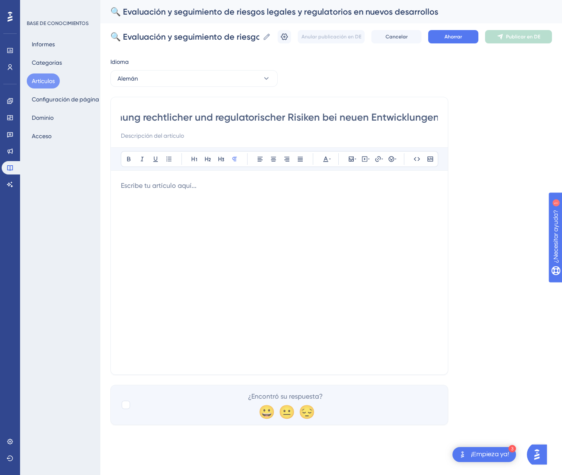
scroll to position [0, 0]
click at [349, 208] on div at bounding box center [279, 273] width 317 height 184
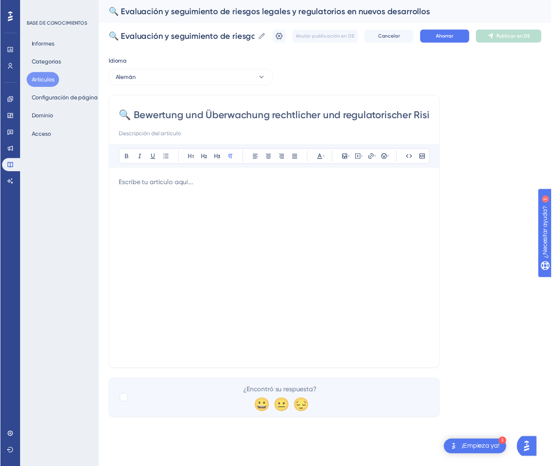
scroll to position [102, 0]
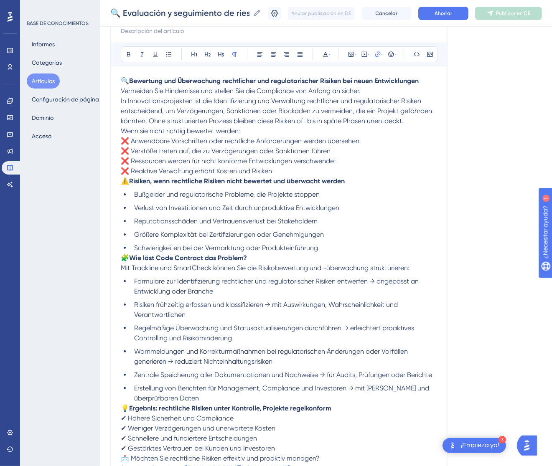
click at [370, 92] on p "🔍 Bewertung und Überwachung rechtlicher und regulatorischer Risiken bei neuen E…" at bounding box center [279, 101] width 317 height 50
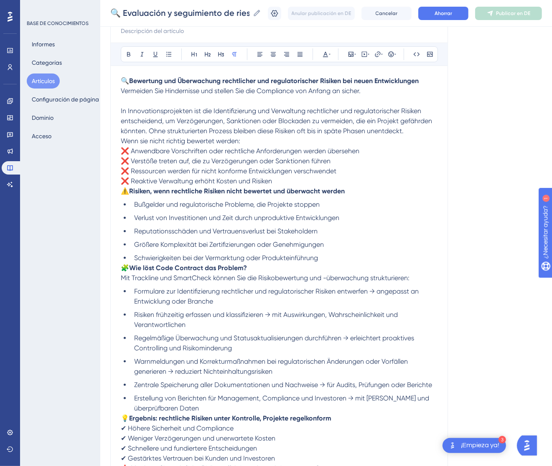
click at [121, 140] on span "Wenn sie nicht richtig bewertet werden:" at bounding box center [180, 141] width 119 height 8
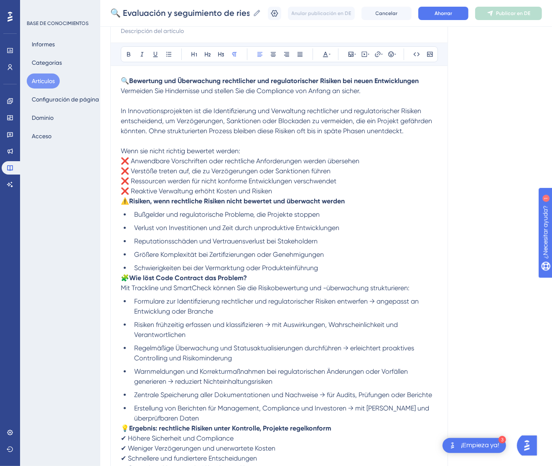
click at [121, 202] on span "⚠️" at bounding box center [125, 201] width 8 height 8
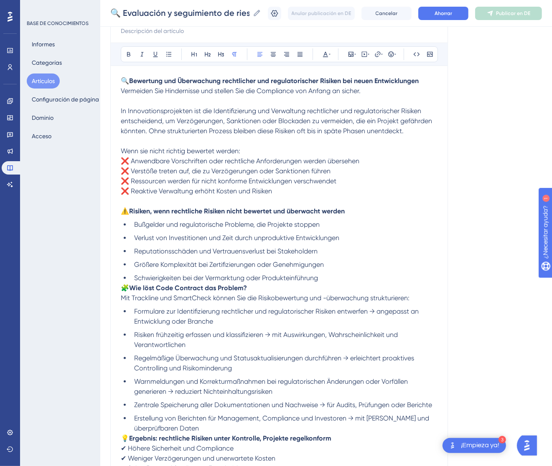
click at [123, 287] on span "🧩" at bounding box center [125, 288] width 8 height 8
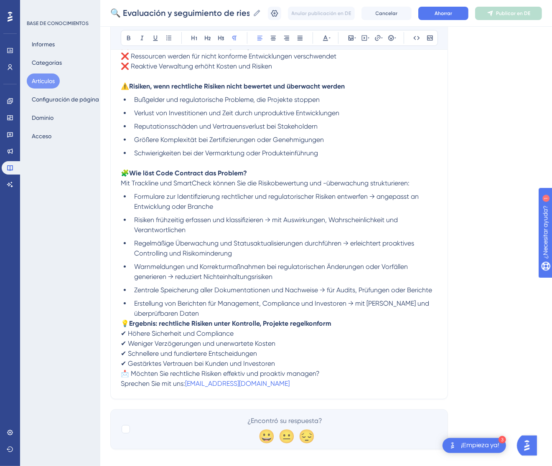
scroll to position [227, 0]
click at [122, 321] on span "💡" at bounding box center [125, 323] width 8 height 8
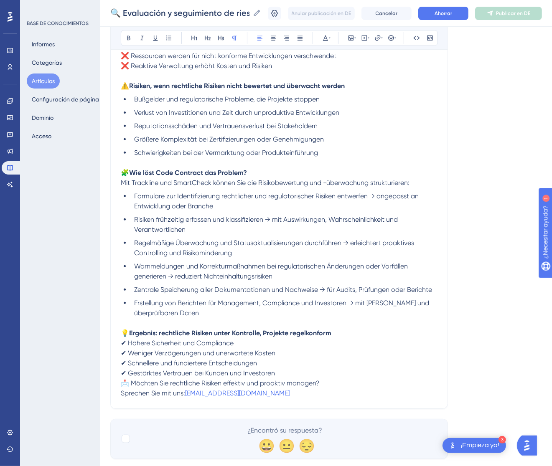
click at [122, 381] on span "📩 Möchten Sie rechtliche Risiken effektiv und proaktiv managen?" at bounding box center [220, 383] width 199 height 8
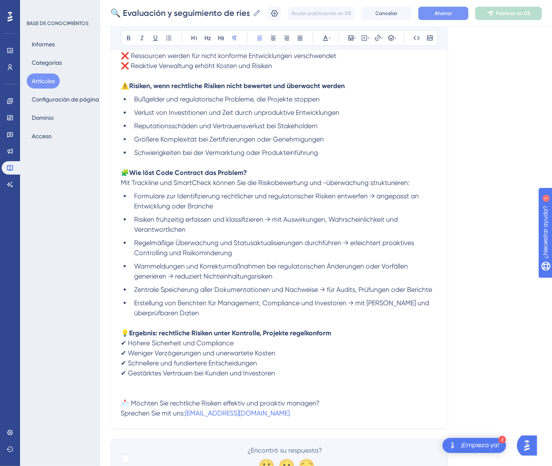
click at [452, 15] on font "Ahorrar" at bounding box center [444, 13] width 18 height 6
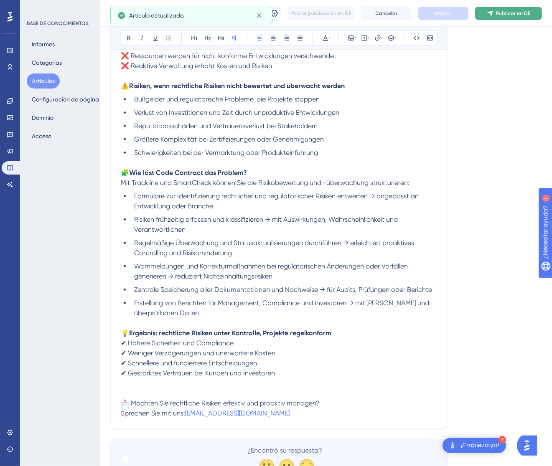
click at [509, 11] on font "Publicar en DE" at bounding box center [513, 13] width 34 height 6
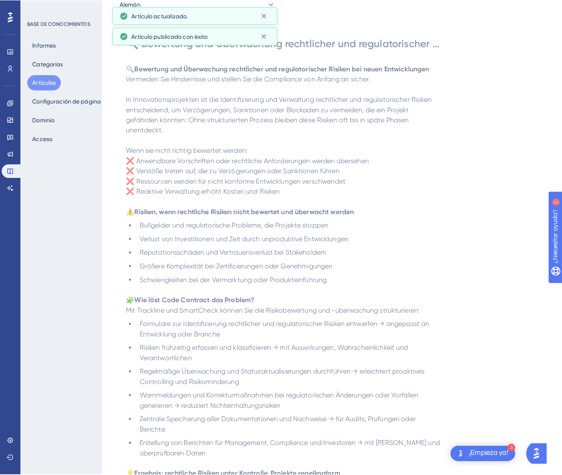
scroll to position [0, 0]
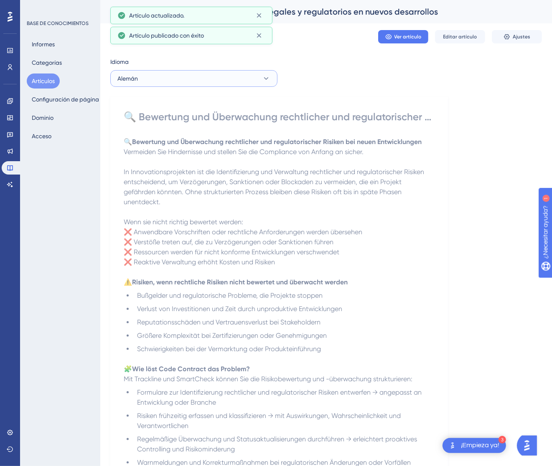
click at [235, 77] on button "Alemán" at bounding box center [193, 78] width 167 height 17
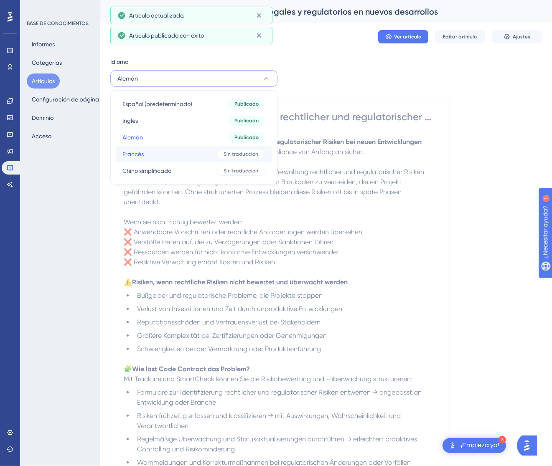
click at [201, 155] on button "Francés Francés Sin traducción" at bounding box center [194, 154] width 156 height 17
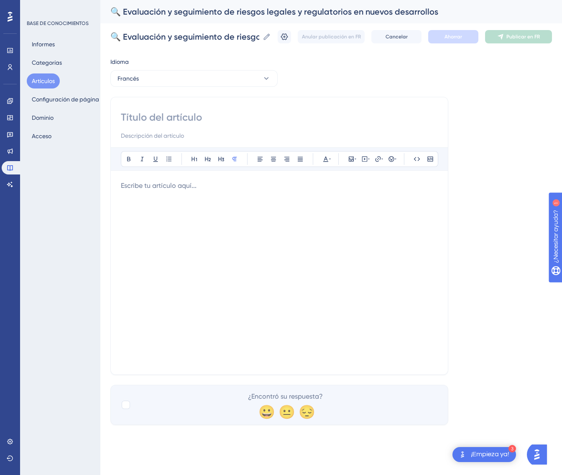
click at [215, 121] on input at bounding box center [279, 117] width 317 height 13
paste input "🔍 Évaluation et suivi des risques juridiques et réglementaires dans les nouveau…"
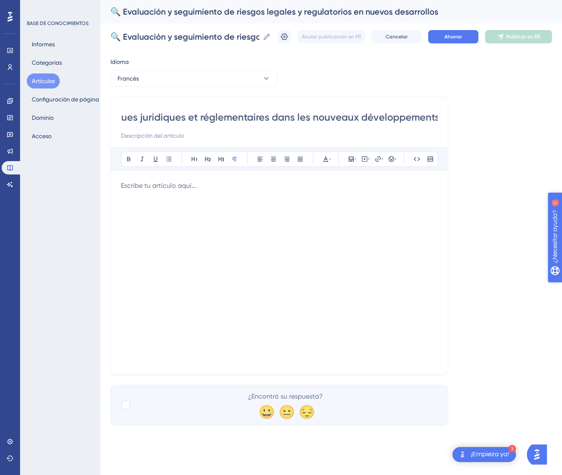
type input "🔍 Évaluation et suivi des risques juridiques et réglementaires dans les nouveau…"
click at [266, 231] on div at bounding box center [279, 273] width 317 height 184
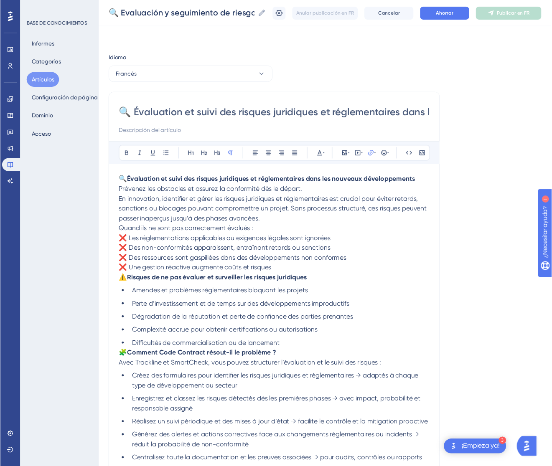
scroll to position [92, 0]
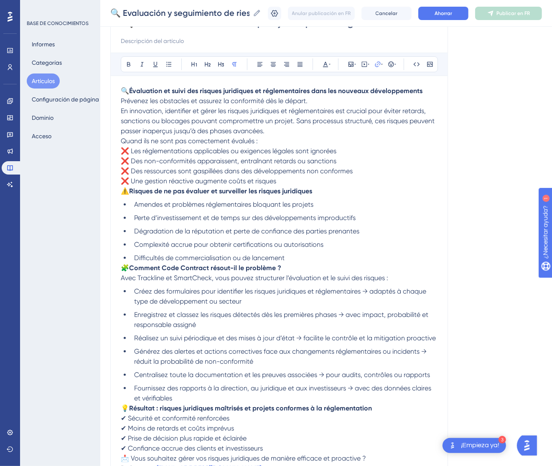
click at [334, 102] on p "🔍 Évaluation et suivi des risques juridiques et réglementaires dans les nouveau…" at bounding box center [279, 111] width 317 height 50
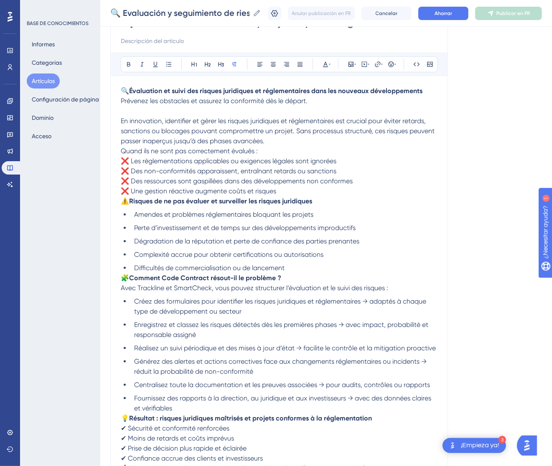
click at [120, 149] on div "🔍 Évaluation et suivi des risques juridiques et réglementaires dans les nouveau…" at bounding box center [279, 248] width 338 height 492
click at [122, 149] on span "Quand ils ne sont pas correctement évalués :" at bounding box center [189, 151] width 137 height 8
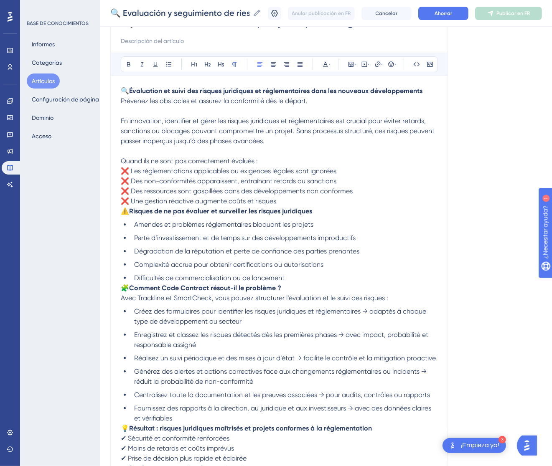
click at [121, 214] on span "⚠️" at bounding box center [125, 211] width 8 height 8
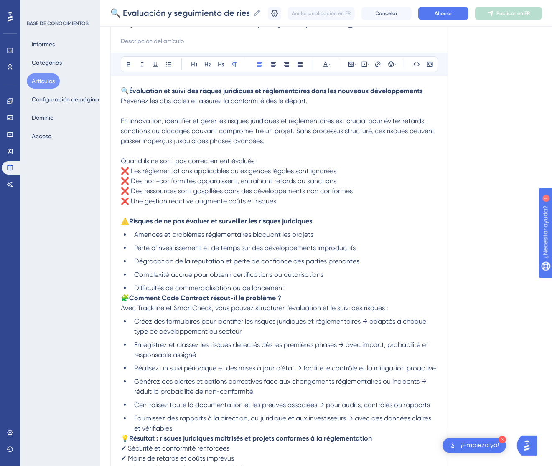
click at [124, 297] on span "🧩" at bounding box center [125, 298] width 8 height 8
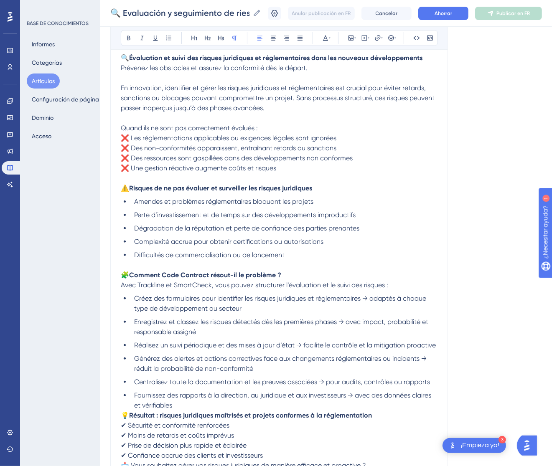
scroll to position [217, 0]
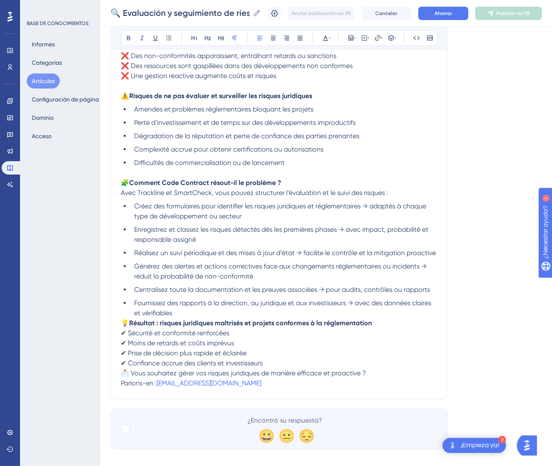
click at [124, 323] on span "💡" at bounding box center [125, 323] width 8 height 8
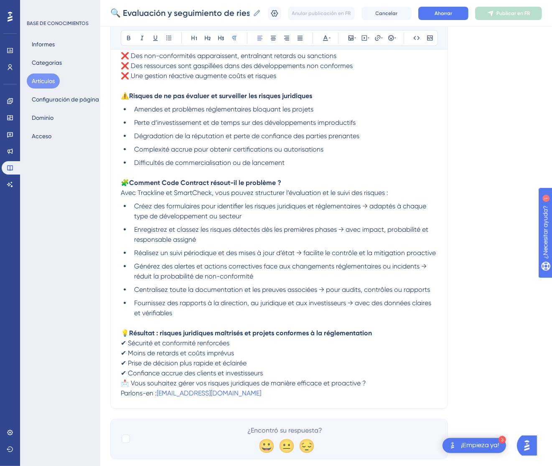
click at [124, 382] on span "📩 Vous souhaitez gérer vos risques juridiques de manière efficace et proactive ?" at bounding box center [243, 383] width 245 height 8
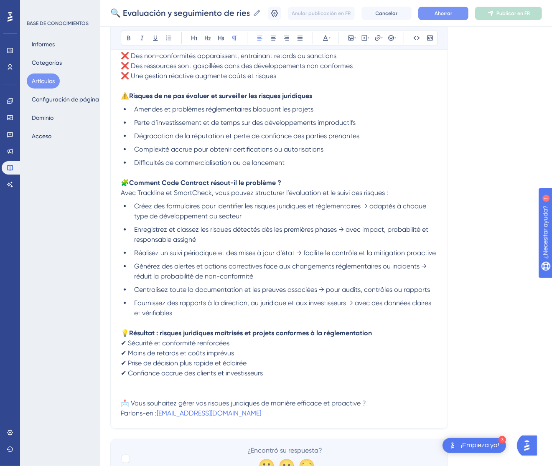
click at [452, 15] on font "Ahorrar" at bounding box center [444, 13] width 18 height 6
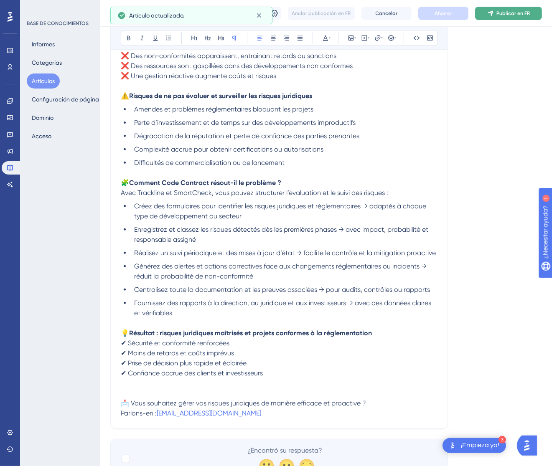
click at [514, 8] on button "Publicar en FR" at bounding box center [508, 13] width 67 height 13
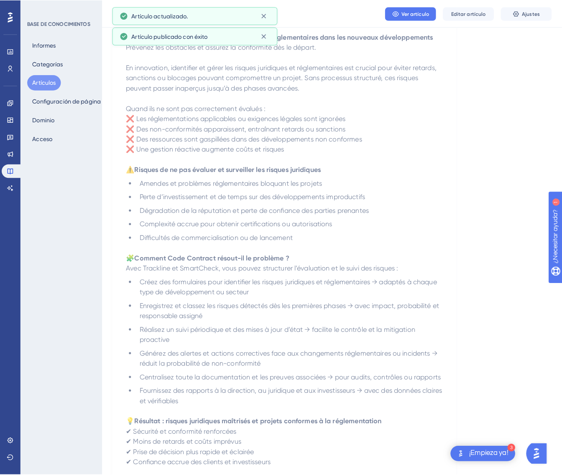
scroll to position [0, 0]
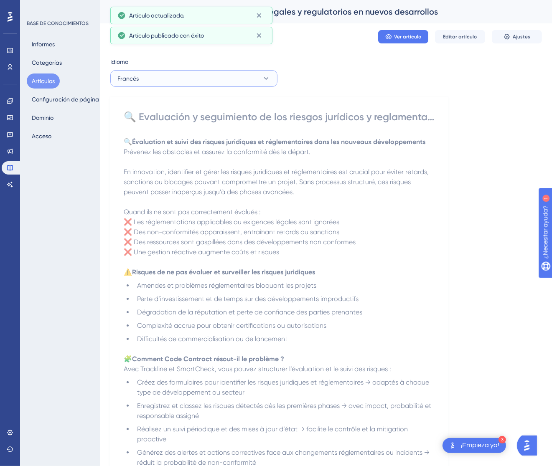
click at [196, 78] on button "Francés" at bounding box center [193, 78] width 167 height 17
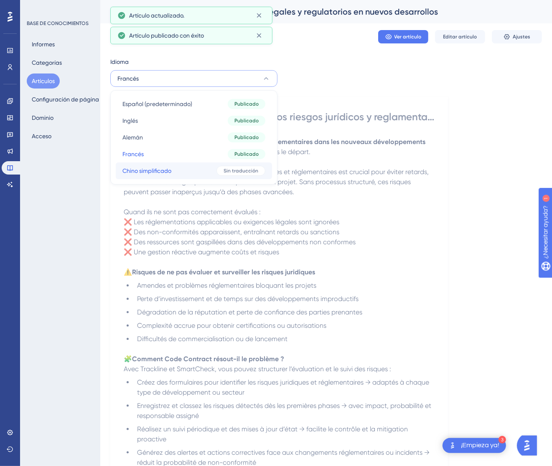
click at [188, 170] on button "Chino simplificado Chino simplificado Sin traducción" at bounding box center [194, 171] width 156 height 17
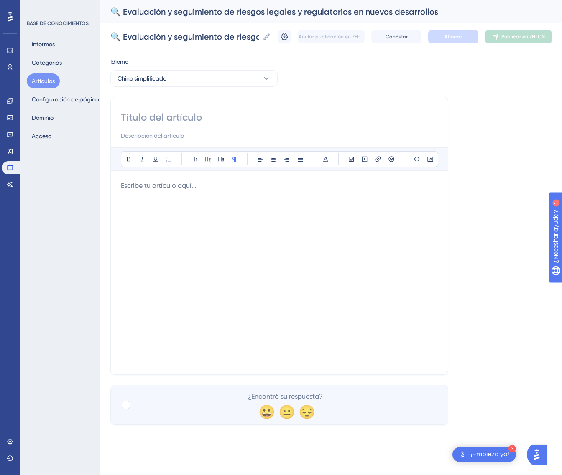
click at [255, 214] on div at bounding box center [279, 273] width 317 height 184
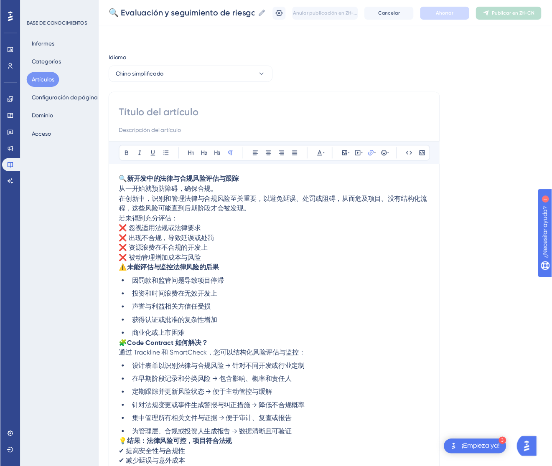
scroll to position [41, 0]
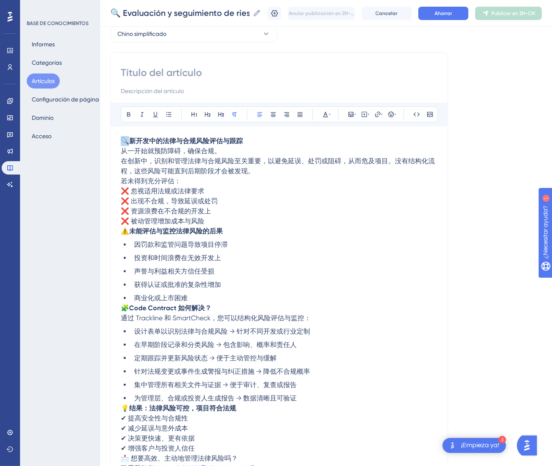
drag, startPoint x: 267, startPoint y: 141, endPoint x: 106, endPoint y: 135, distance: 161.4
click at [106, 135] on div "Actuación Usuarios Compromiso Widgets Comentario Actualizaciones de productos B…" at bounding box center [326, 253] width 452 height 589
click at [148, 72] on input at bounding box center [279, 72] width 317 height 13
click at [235, 154] on p "🔍 新开发中的法律与合规风险评估与跟踪 从一开始就预防障碍，确保合规。 在创新中，识别和管理法律与合规风险至关重要，以避免延误、处罚或阻碍，从而危及项目。没有…" at bounding box center [279, 156] width 317 height 40
click at [197, 77] on input at bounding box center [279, 72] width 317 height 13
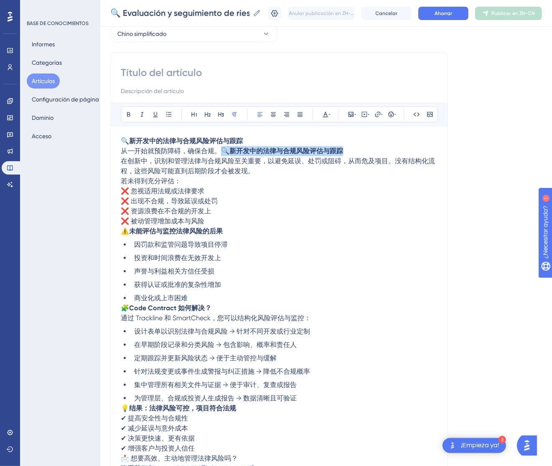
drag, startPoint x: 367, startPoint y: 149, endPoint x: 224, endPoint y: 149, distance: 143.3
click at [224, 149] on p "🔍 新开发中的法律与合规风险评估与跟踪 从一开始就预防障碍，确保合规。🔍 新开发中的法律与合规风险评估与跟踪 在创新中，识别和管理法律与合规风险至关重要，以避…" at bounding box center [279, 156] width 317 height 40
click at [203, 72] on input at bounding box center [279, 72] width 317 height 13
click at [204, 71] on input at bounding box center [279, 72] width 317 height 13
click at [199, 73] on input at bounding box center [279, 72] width 317 height 13
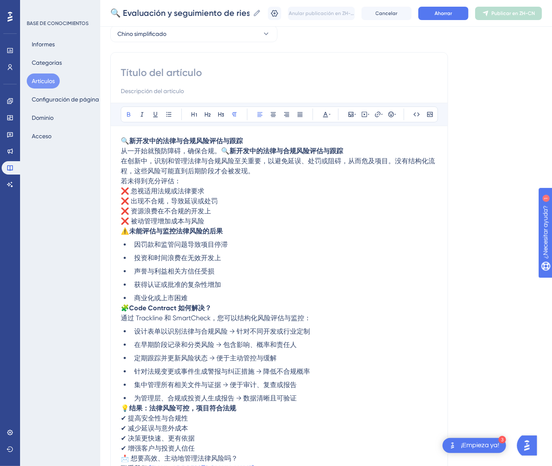
click at [255, 149] on strong "新开发中的法律与合规风险评估与跟踪" at bounding box center [286, 151] width 114 height 8
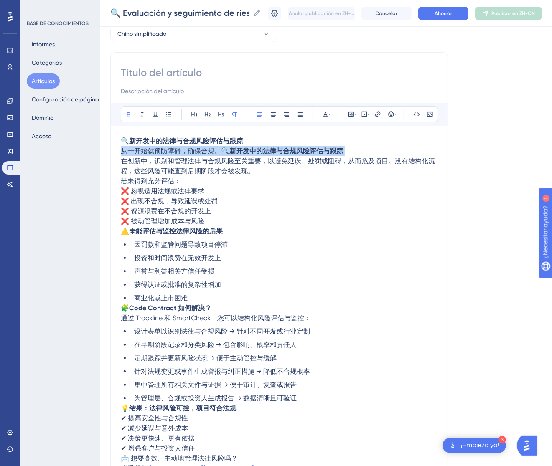
click at [255, 149] on strong "新开发中的法律与合规风险评估与跟踪" at bounding box center [286, 151] width 114 height 8
click at [254, 149] on strong "新开发中的法律与合规风险评估与跟踪" at bounding box center [286, 151] width 114 height 8
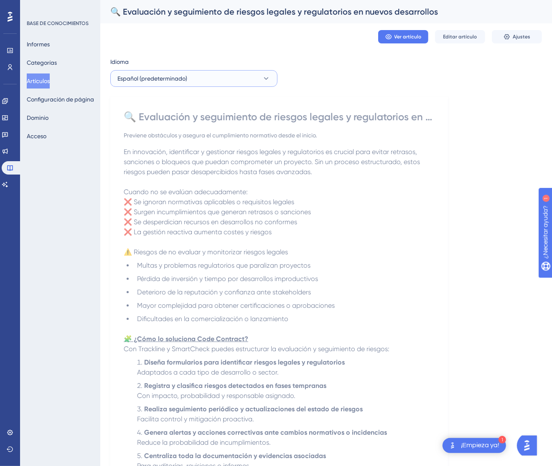
click at [226, 80] on button "Español (predeterminado)" at bounding box center [193, 78] width 167 height 17
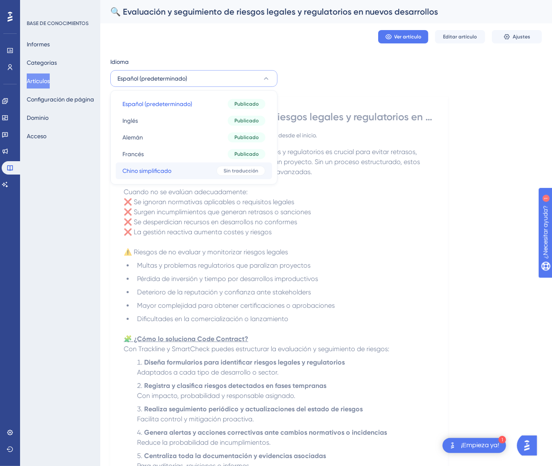
click at [229, 167] on div "Sin traducción" at bounding box center [240, 171] width 49 height 10
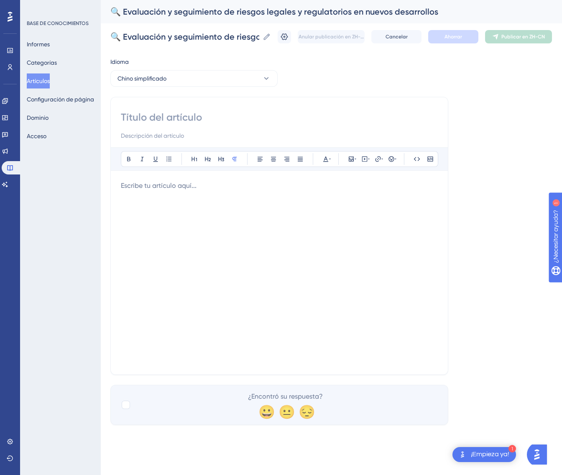
click at [219, 188] on p at bounding box center [279, 186] width 317 height 10
click at [222, 113] on input at bounding box center [279, 117] width 317 height 13
paste input "🔍 新开发中的法律与合规风险评估与跟踪"
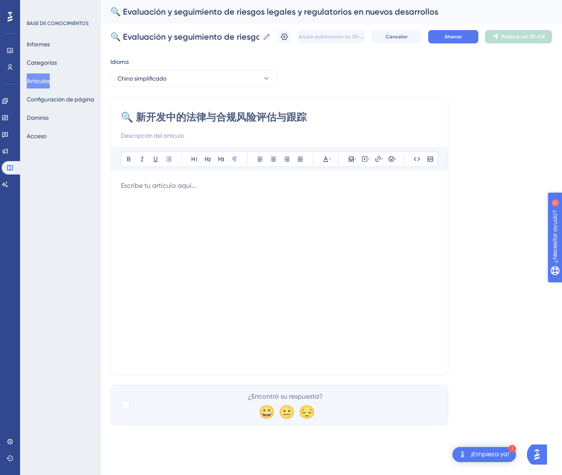
type input "🔍 新开发中的法律与合规风险评估与跟踪"
click at [234, 193] on div at bounding box center [279, 273] width 317 height 184
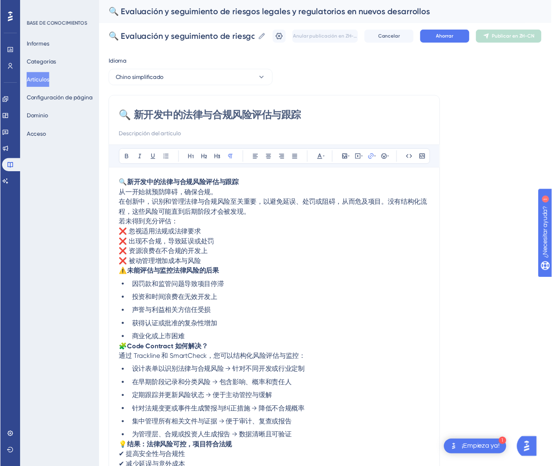
scroll to position [41, 0]
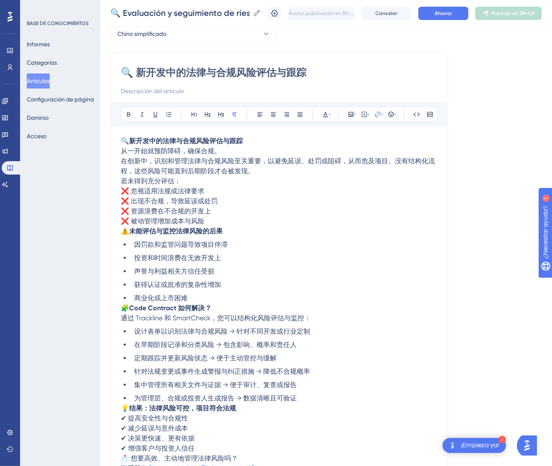
click at [228, 151] on p "🔍 新开发中的法律与合规风险评估与跟踪 从一开始就预防障碍，确保合规。 在创新中，识别和管理法律与合规风险至关重要，以避免延误、处罚或阻碍，从而危及项目。没有…" at bounding box center [279, 156] width 317 height 40
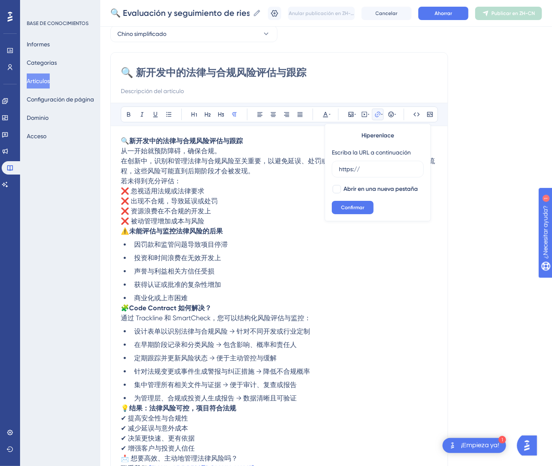
click at [227, 150] on p "🔍 新开发中的法律与合规风险评估与跟踪 从一开始就预防障碍，确保合规。 在创新中，识别和管理法律与合规风险至关重要，以避免延误、处罚或阻碍，从而危及项目。没有…" at bounding box center [279, 156] width 317 height 40
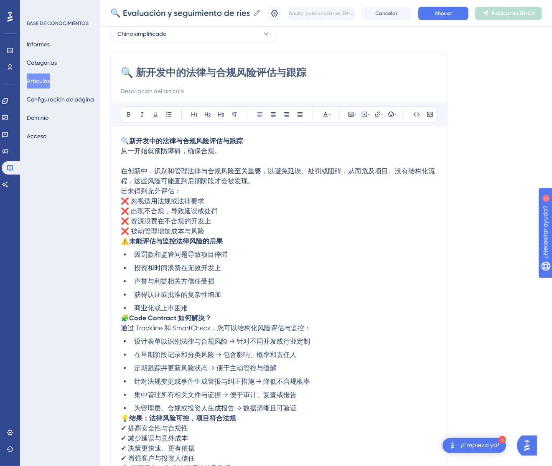
click at [121, 190] on span "若未得到充分评估：" at bounding box center [151, 191] width 60 height 8
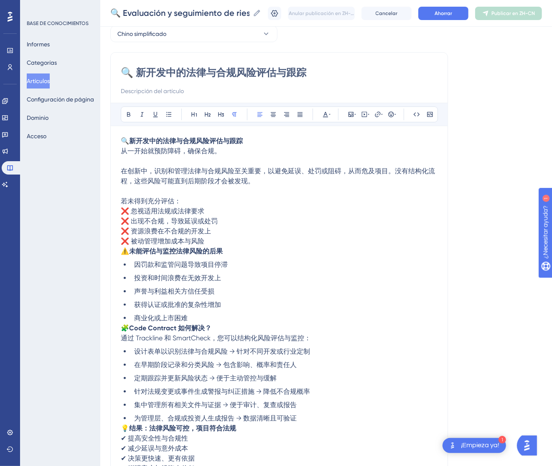
click at [121, 249] on span "⚠️" at bounding box center [125, 251] width 8 height 8
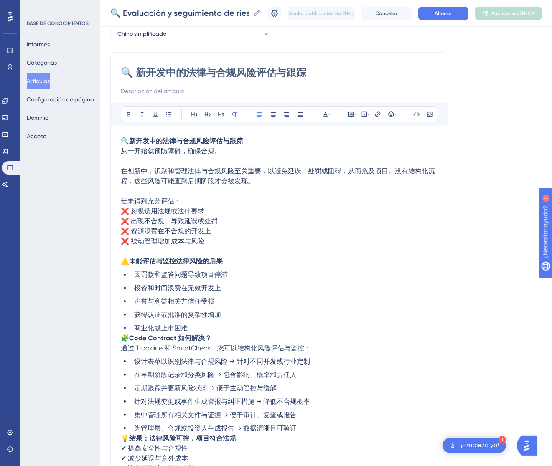
click at [122, 336] on span "🧩" at bounding box center [125, 338] width 8 height 8
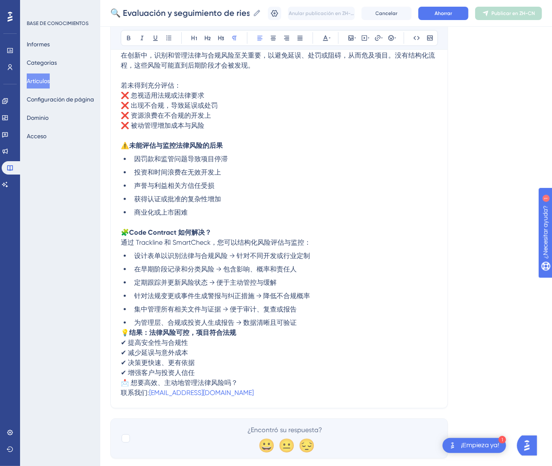
scroll to position [176, 0]
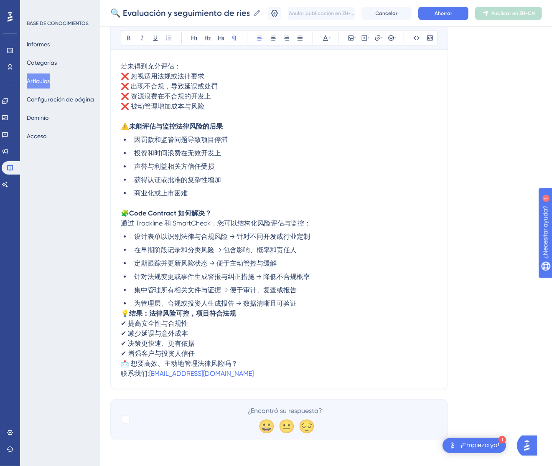
click at [122, 313] on span "💡" at bounding box center [125, 314] width 8 height 8
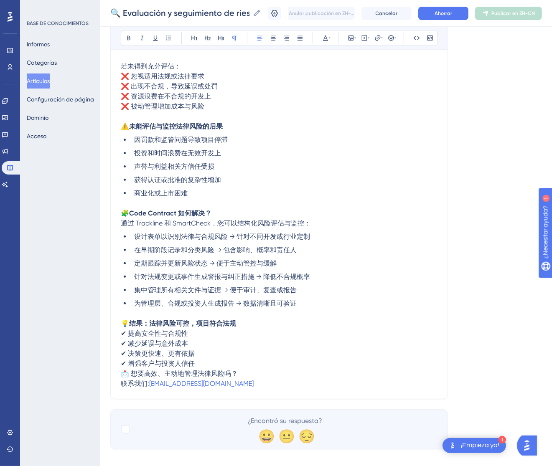
click at [122, 375] on span "📩 想要高效、主动地管理法律风险吗？" at bounding box center [179, 374] width 117 height 8
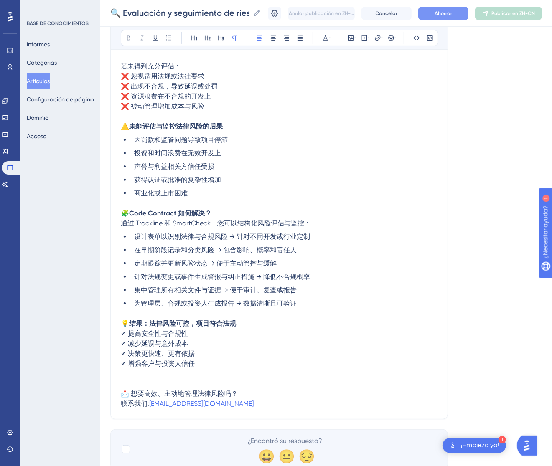
click at [455, 18] on button "Ahorrar" at bounding box center [443, 13] width 50 height 13
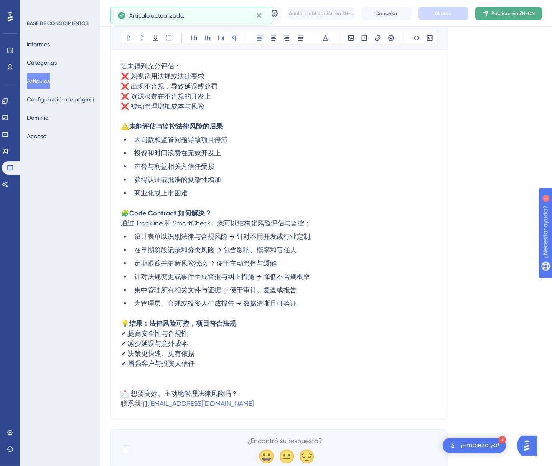
click at [511, 15] on font "Publicar en ZH-CN" at bounding box center [512, 13] width 43 height 6
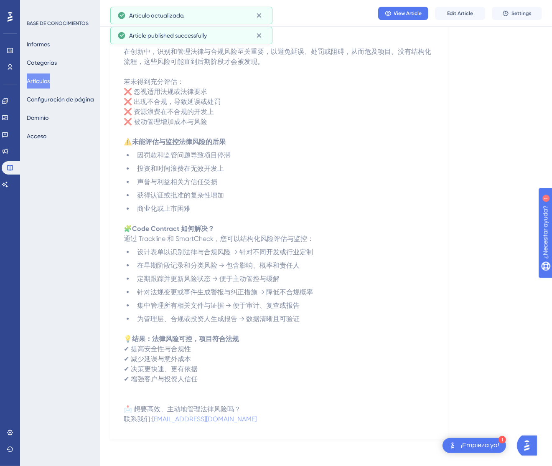
scroll to position [117, 0]
click at [36, 81] on font "Artículos" at bounding box center [38, 81] width 23 height 7
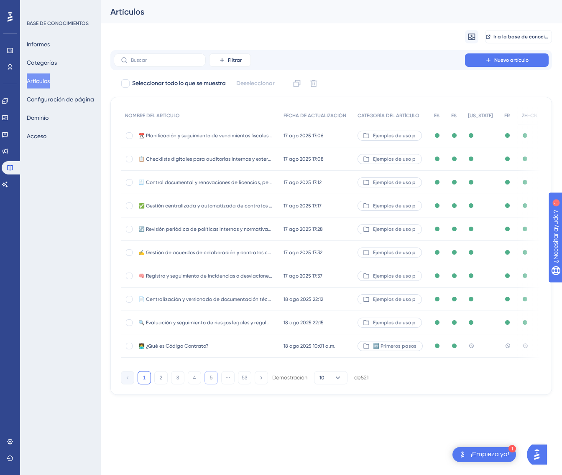
click at [212, 385] on button "5" at bounding box center [210, 377] width 13 height 13
click at [210, 381] on font "6" at bounding box center [211, 378] width 3 height 6
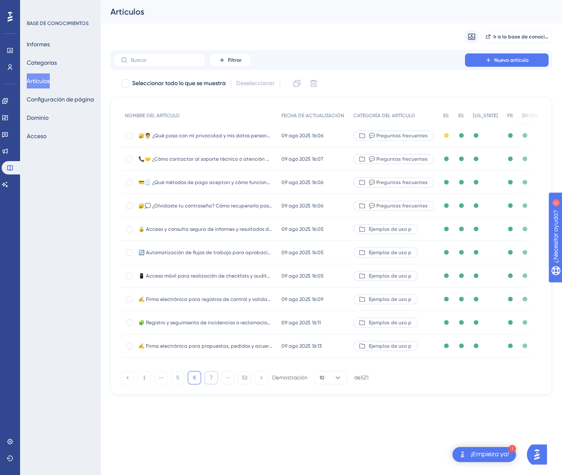
click at [210, 381] on font "7" at bounding box center [211, 378] width 3 height 6
click at [210, 381] on font "8" at bounding box center [211, 378] width 3 height 6
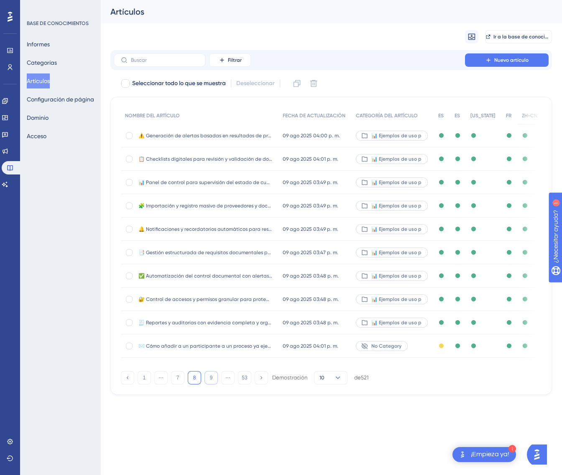
click at [210, 381] on button "9" at bounding box center [210, 377] width 13 height 13
click at [210, 381] on button "10" at bounding box center [210, 377] width 13 height 13
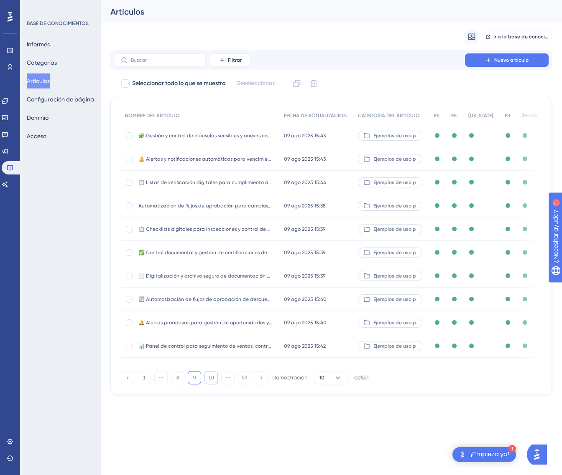
click at [210, 381] on font "10" at bounding box center [210, 378] width 5 height 6
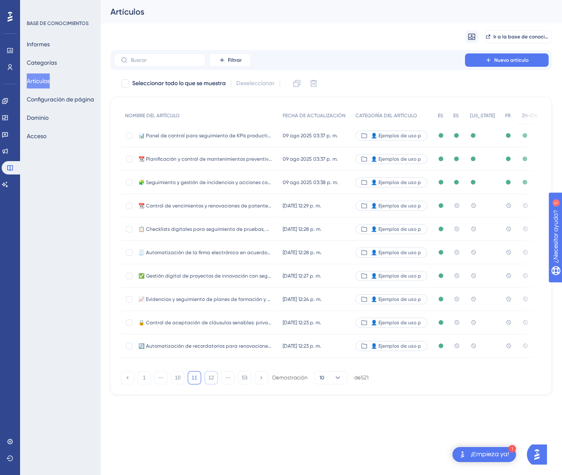
click at [210, 381] on div "1 ⋯ 10 11 12 ⋯ 53 Demostración 10 de 521" at bounding box center [331, 376] width 420 height 17
click at [282, 207] on div "14 jul 2025 12:29 p.m. 14 jul 2025 12:29 p.m." at bounding box center [316, 205] width 74 height 23
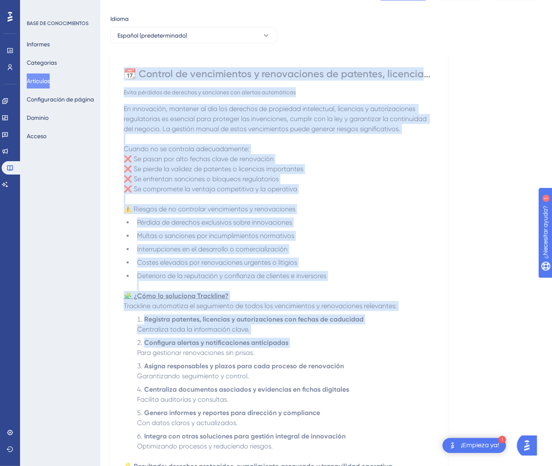
scroll to position [232, 0]
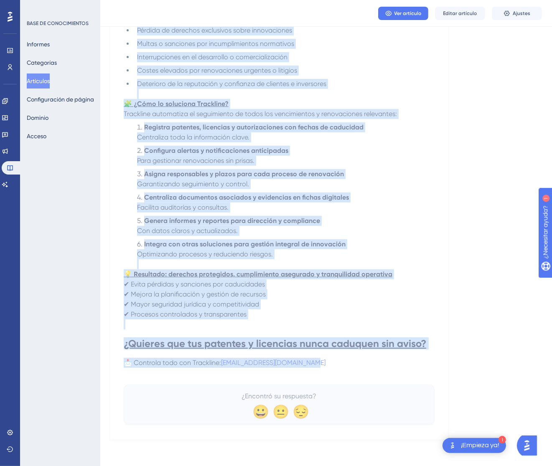
drag, startPoint x: 128, startPoint y: 119, endPoint x: 370, endPoint y: 364, distance: 344.8
click at [370, 364] on div "📆 Control de vencimientos y renovaciones de patentes, licencias y autorizacione…" at bounding box center [279, 150] width 311 height 550
copy div "📆 Control de vencimientos y renovaciones de patentes, licencias y autorizacione…"
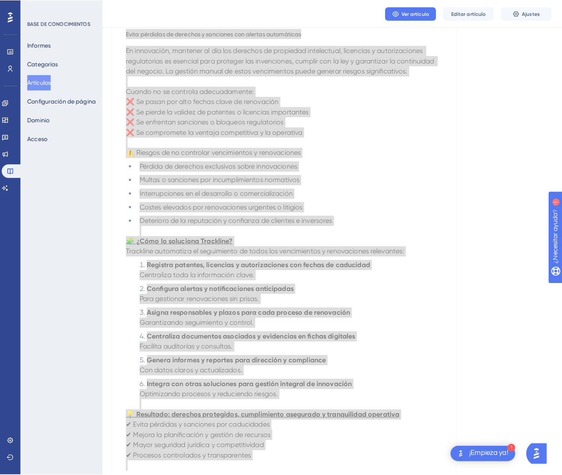
scroll to position [0, 0]
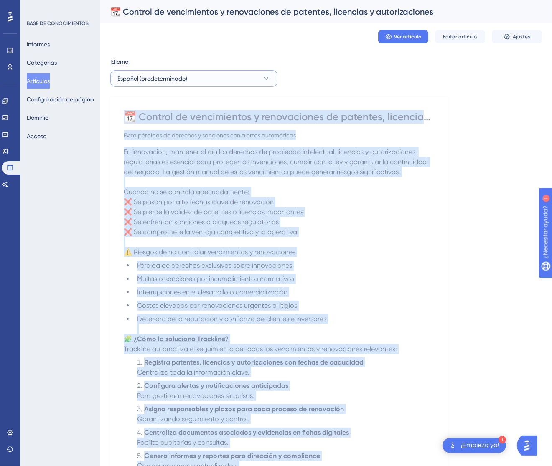
click at [236, 76] on button "Español (predeterminado)" at bounding box center [193, 78] width 167 height 17
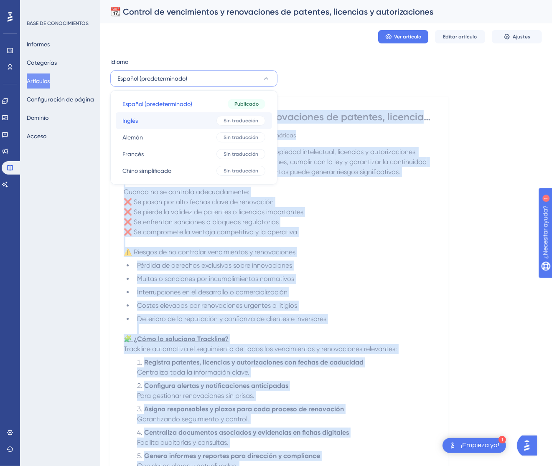
click at [204, 119] on button "Inglés Inglés Sin traducción" at bounding box center [194, 120] width 156 height 17
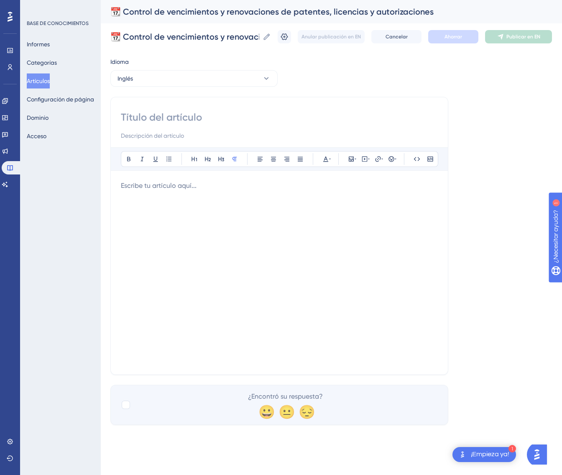
click at [166, 115] on input at bounding box center [279, 117] width 317 height 13
paste input "📆 Monitoring Expirations and Renewals of Patents, Licenses, and Authorizations"
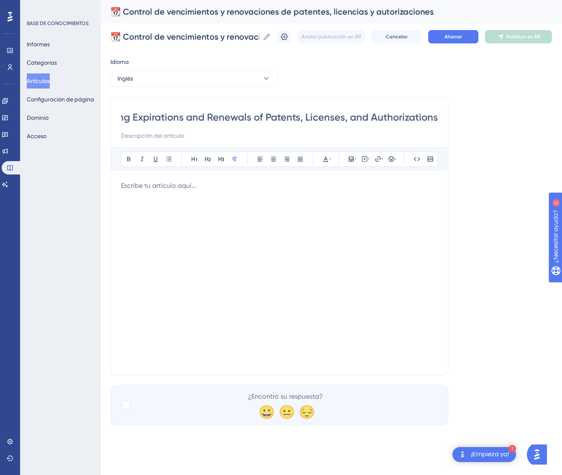
type input "📆 Monitoring Expirations and Renewals of Patents, Licenses, and Authorizations"
click at [320, 238] on div at bounding box center [279, 273] width 317 height 184
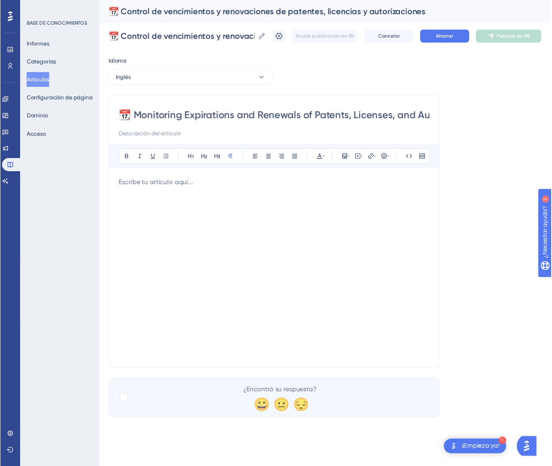
scroll to position [71, 0]
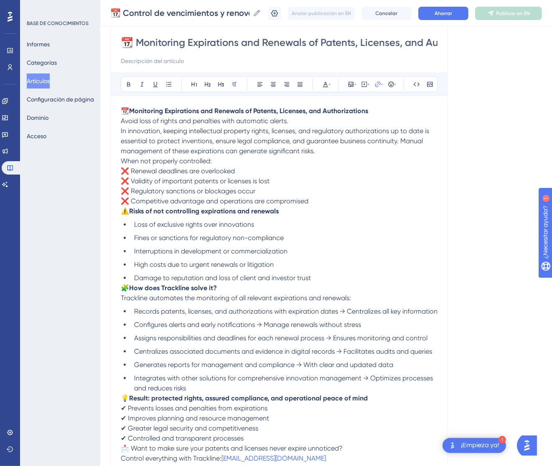
click at [346, 125] on p "📆 Monitoring Expirations and Renewals of Patents, Licenses, and Authorizations …" at bounding box center [279, 131] width 317 height 50
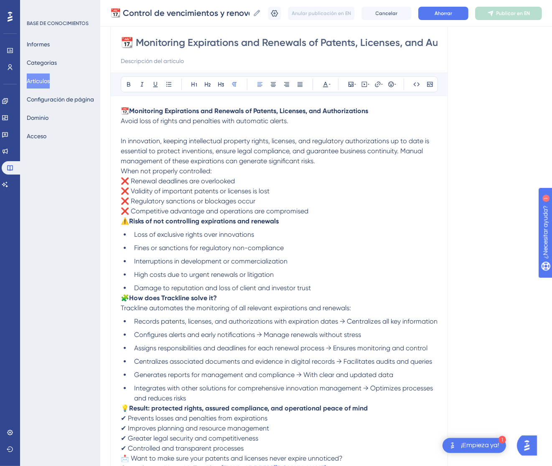
click at [121, 170] on span "When not properly controlled:" at bounding box center [166, 171] width 91 height 8
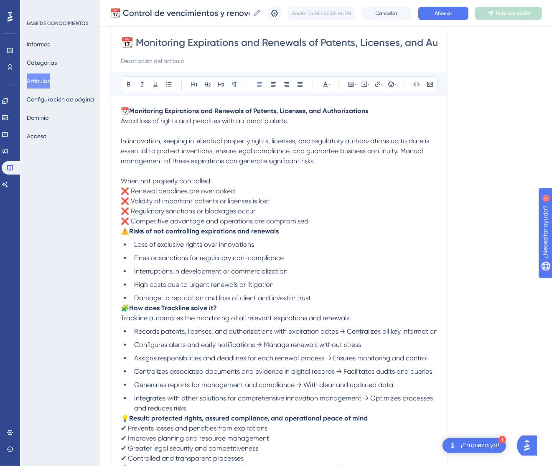
click at [124, 232] on span "⚠️" at bounding box center [125, 231] width 8 height 8
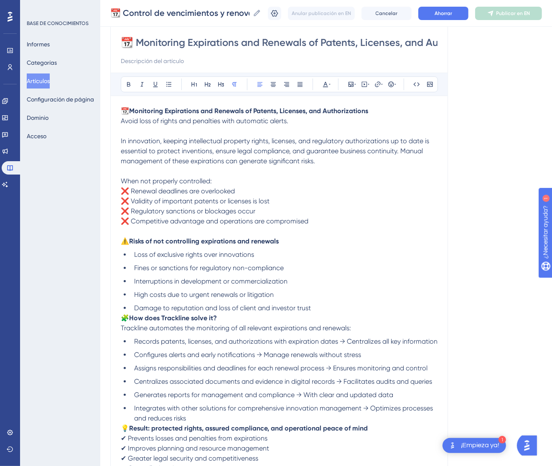
click at [121, 313] on p "🧩 How does Trackline solve it? Trackline automates the monitoring of all releva…" at bounding box center [279, 323] width 317 height 20
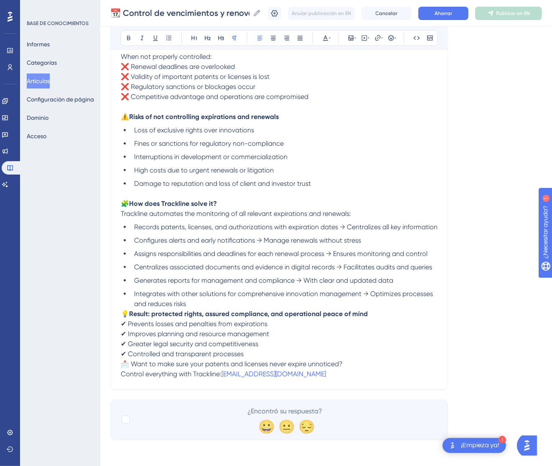
scroll to position [197, 0]
click at [124, 318] on span "💡" at bounding box center [125, 314] width 8 height 8
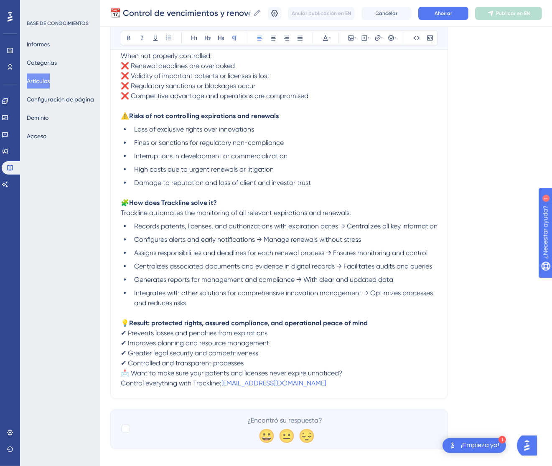
click at [122, 377] on span "📩 Want to make sure your patents and licenses never expire unnoticed?" at bounding box center [232, 373] width 222 height 8
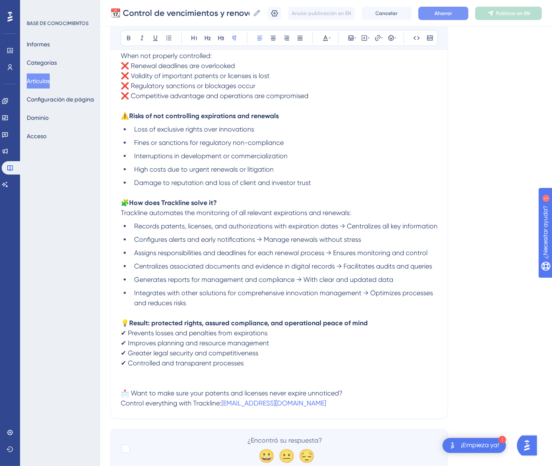
click at [446, 17] on button "Ahorrar" at bounding box center [443, 13] width 50 height 13
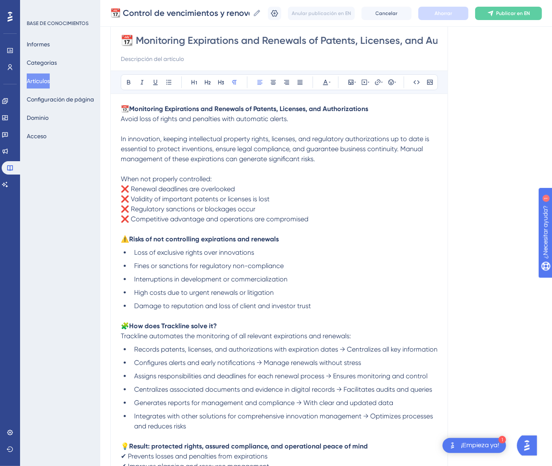
scroll to position [129, 0]
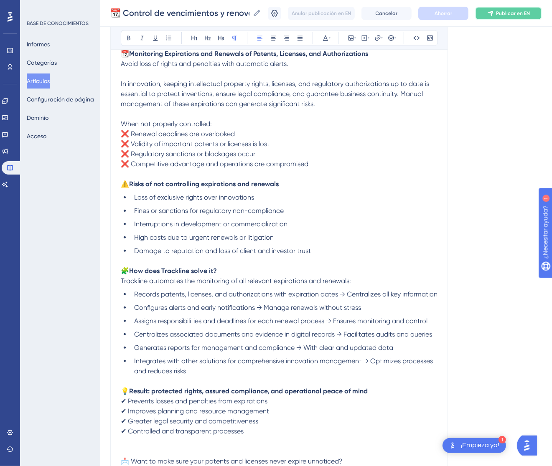
click at [506, 13] on font "Publicar en EN" at bounding box center [513, 13] width 34 height 6
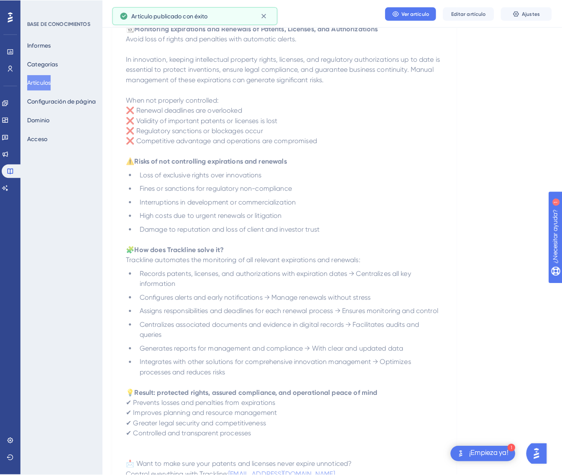
scroll to position [0, 0]
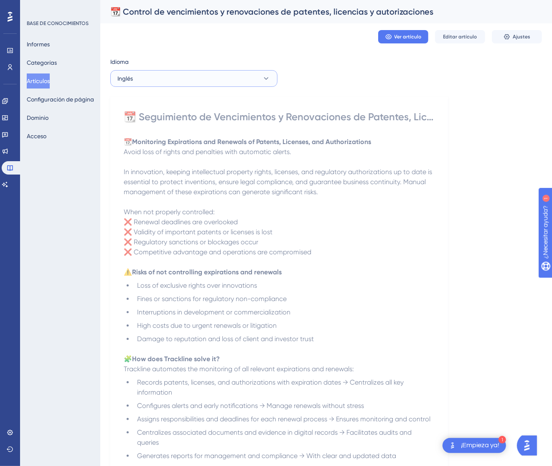
click at [193, 77] on button "Inglés" at bounding box center [193, 78] width 167 height 17
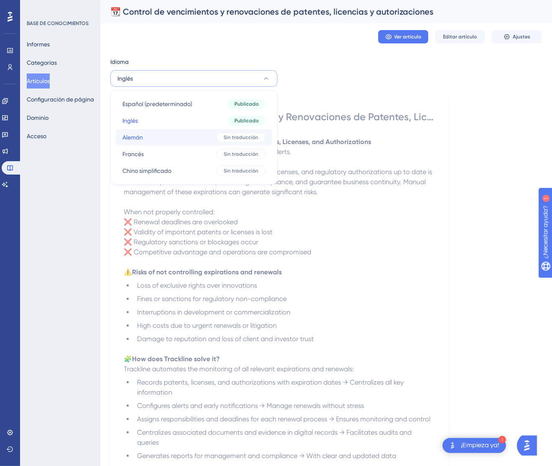
click at [178, 133] on button "Alemán Alemán Sin traducción" at bounding box center [194, 137] width 156 height 17
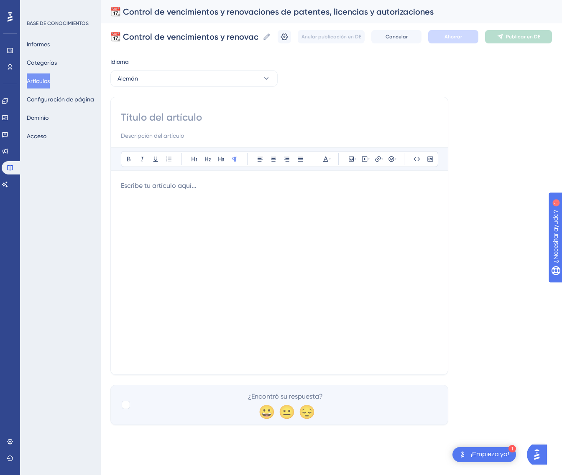
click at [189, 116] on input at bounding box center [279, 117] width 317 height 13
paste input "📆 Überwachung von Fristen und Verlängerungen für Patente, Lizenzen und Genehmig…"
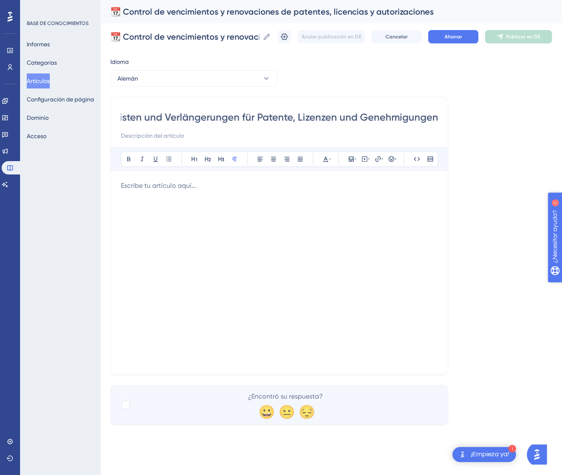
type input "📆 Überwachung von Fristen und Verlängerungen für Patente, Lizenzen und Genehmig…"
click at [340, 229] on div at bounding box center [279, 273] width 317 height 184
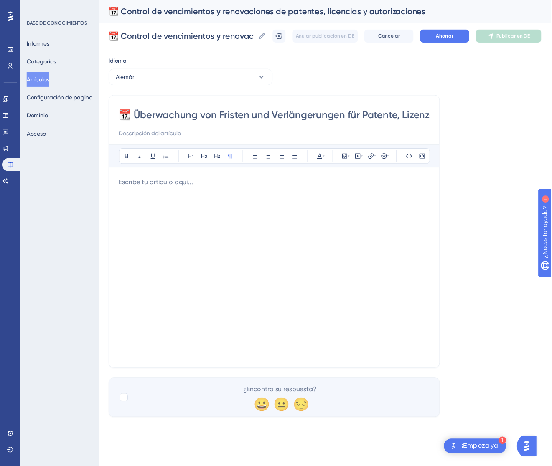
scroll to position [102, 0]
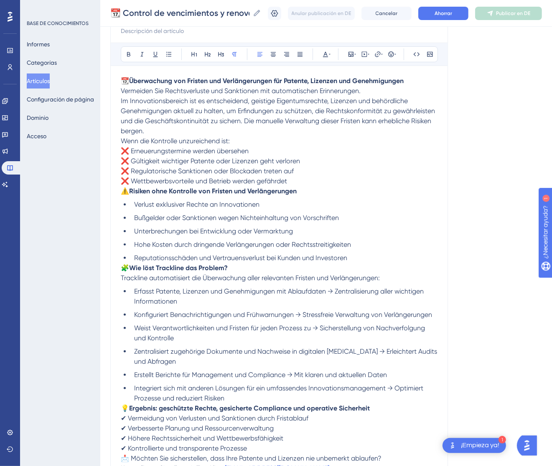
click at [386, 96] on p "📆 Überwachung von Fristen und Verlängerungen für Patente, Lizenzen und Genehmig…" at bounding box center [279, 106] width 317 height 60
click at [384, 88] on p "📆 Überwachung von Fristen und Verlängerungen für Patente, Lizenzen und Genehmig…" at bounding box center [279, 106] width 317 height 60
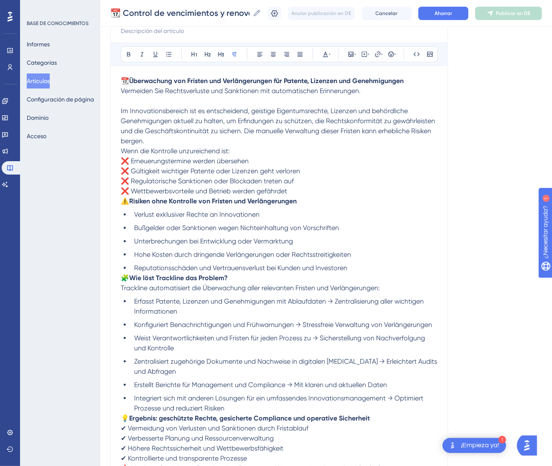
click at [122, 150] on span "Wenn die Kontrolle unzureichend ist:" at bounding box center [175, 151] width 109 height 8
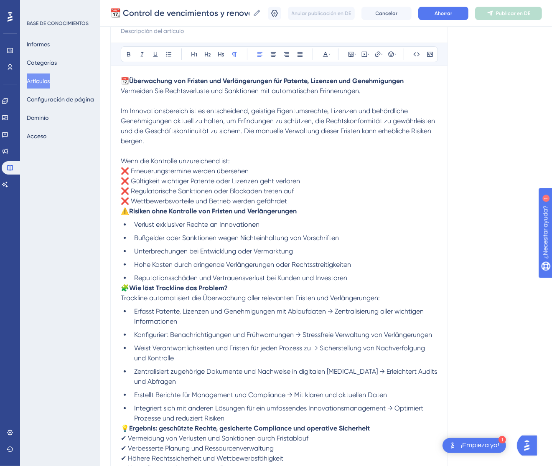
click at [125, 214] on span "⚠️" at bounding box center [125, 211] width 8 height 8
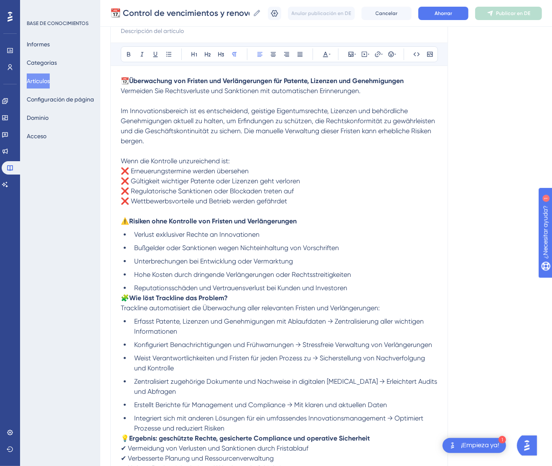
click at [120, 296] on div "📆 Überwachung von Fristen und Verlängerungen für Patente, Lizenzen und Genehmig…" at bounding box center [279, 253] width 338 height 522
click at [124, 296] on span "🧩" at bounding box center [125, 298] width 8 height 8
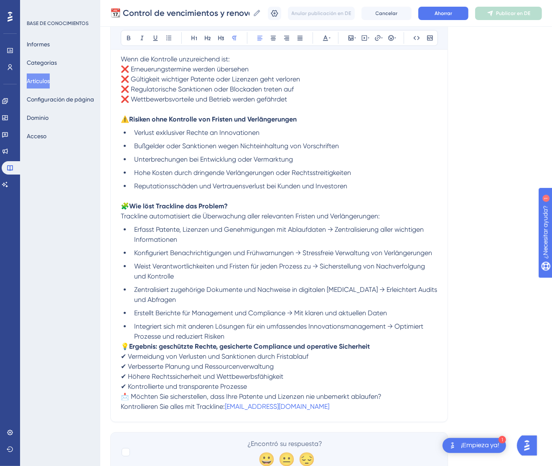
scroll to position [227, 0]
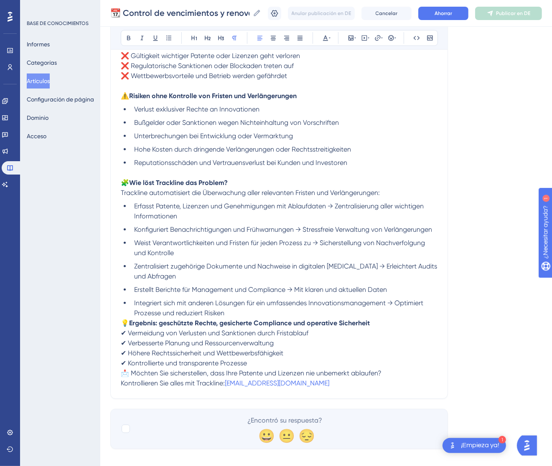
click at [122, 321] on span "💡" at bounding box center [125, 323] width 8 height 8
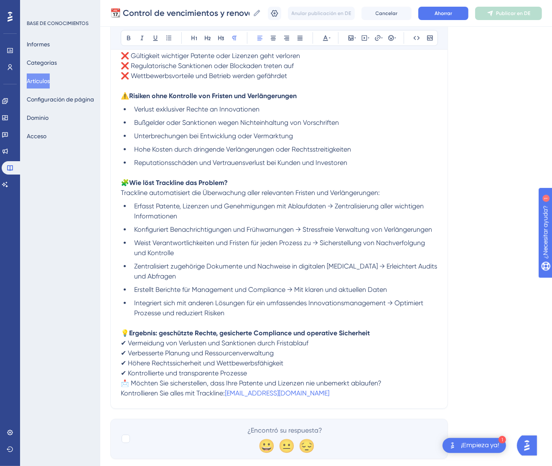
click at [122, 379] on span "📩 Möchten Sie sicherstellen, dass Ihre Patente und Lizenzen nie unbemerkt ablau…" at bounding box center [251, 383] width 261 height 8
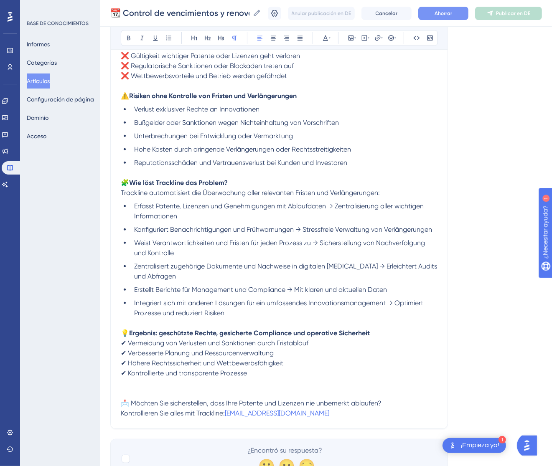
click at [448, 14] on font "Ahorrar" at bounding box center [444, 13] width 18 height 6
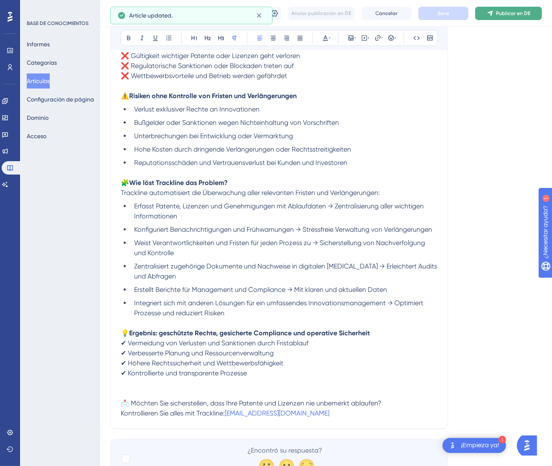
click at [517, 13] on font "Publicar en DE" at bounding box center [513, 13] width 34 height 6
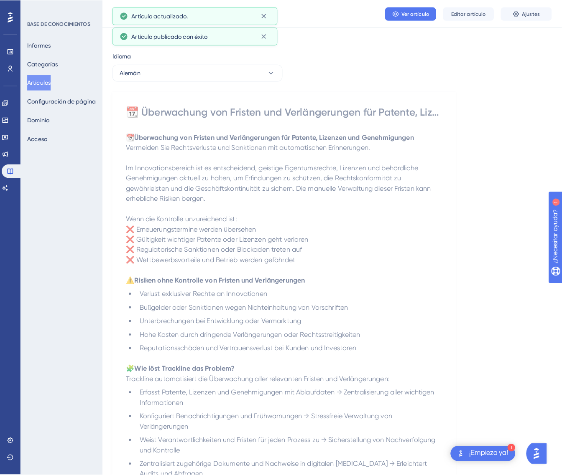
scroll to position [0, 0]
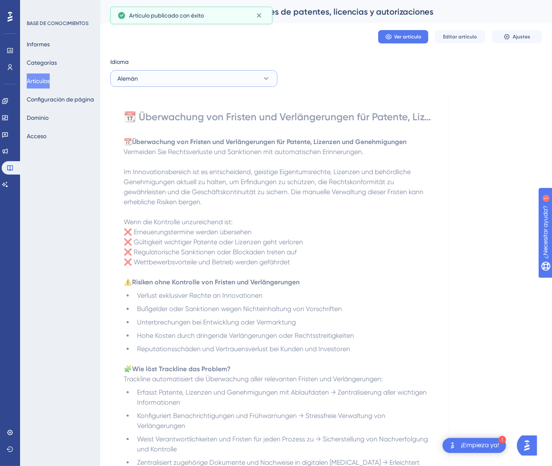
click at [225, 79] on button "Alemán" at bounding box center [193, 78] width 167 height 17
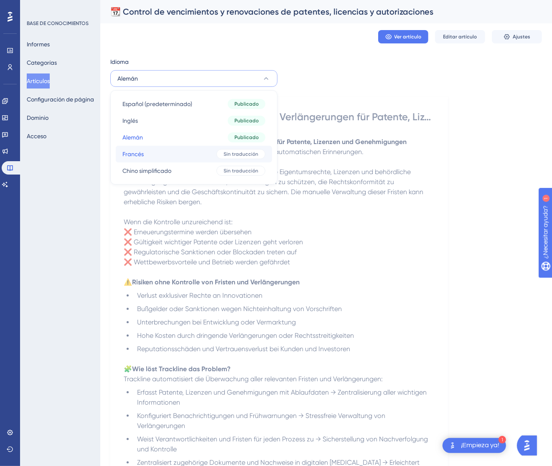
click at [206, 147] on button "Francés Francés Sin traducción" at bounding box center [194, 154] width 156 height 17
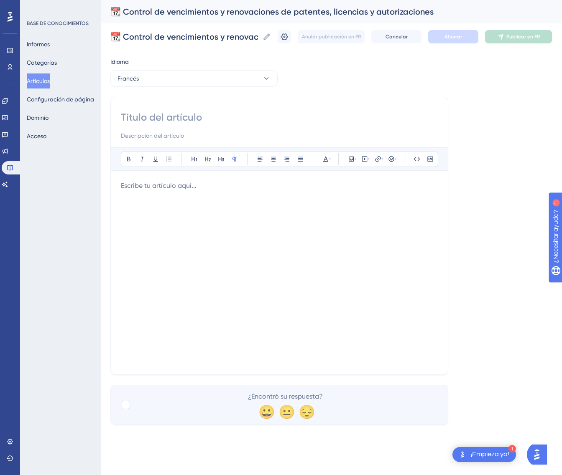
click at [208, 111] on input at bounding box center [279, 117] width 317 height 13
paste input "📆 Suivi des échéances et renouvellements de brevets, licences et autorisations"
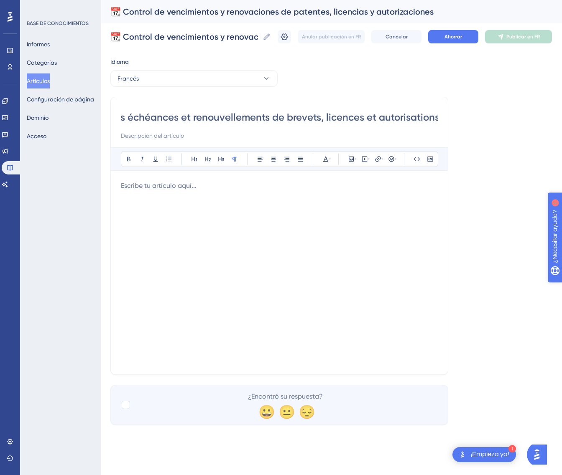
type input "📆 Suivi des échéances et renouvellements de brevets, licences et autorisations"
click at [315, 204] on div at bounding box center [279, 273] width 317 height 184
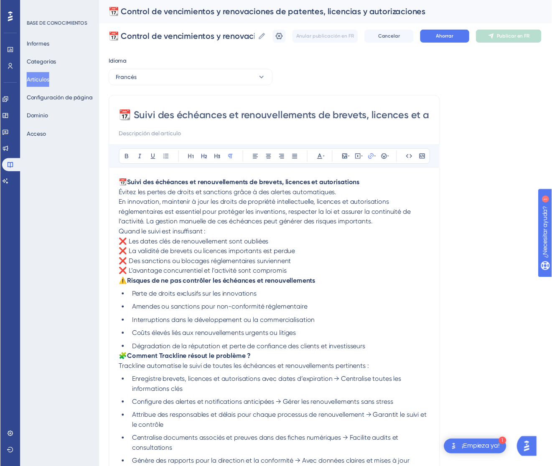
scroll to position [92, 0]
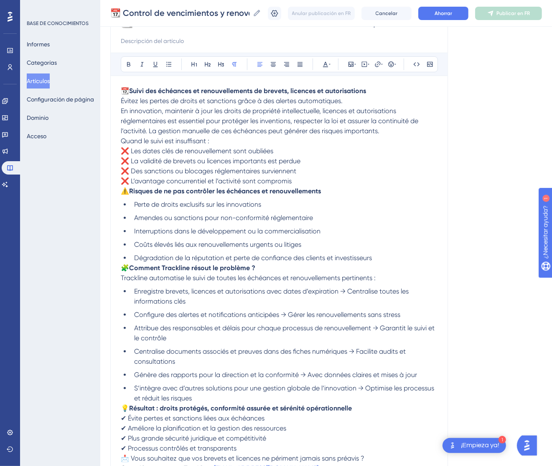
click at [363, 103] on p "📆 Suivi des échéances et renouvellements de brevets, licences et autorisations …" at bounding box center [279, 111] width 317 height 50
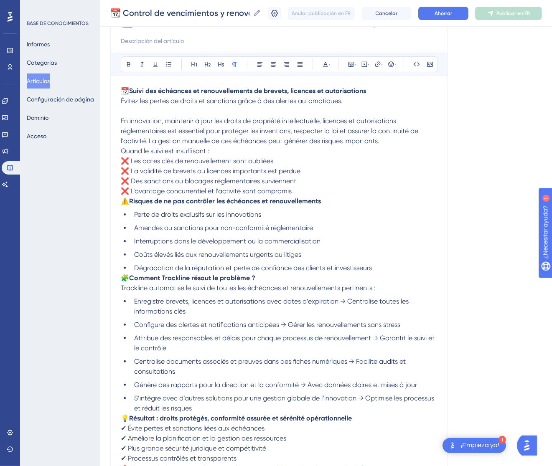
click at [122, 150] on span "Quand le suivi est insuffisant :" at bounding box center [165, 151] width 89 height 8
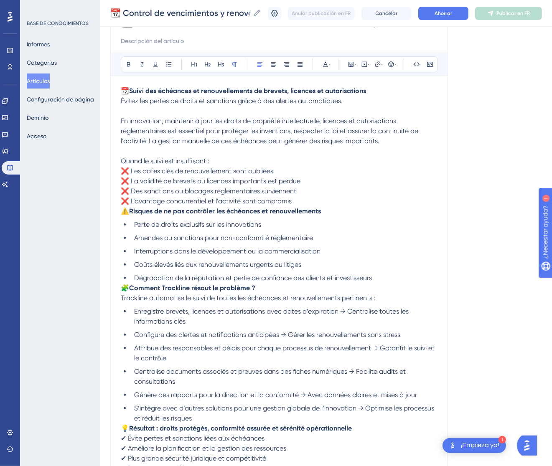
click at [123, 214] on span "⚠️" at bounding box center [125, 211] width 8 height 8
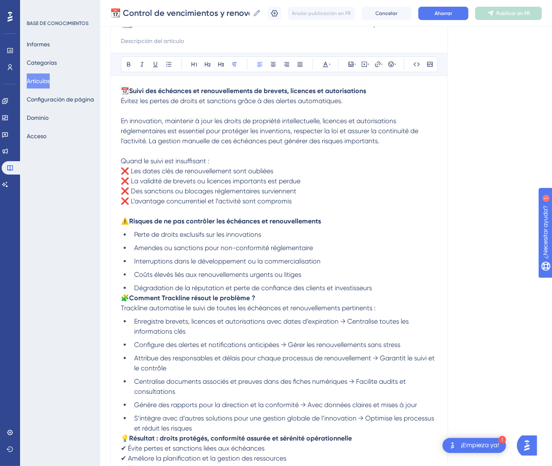
click at [122, 298] on span "🧩" at bounding box center [125, 298] width 8 height 8
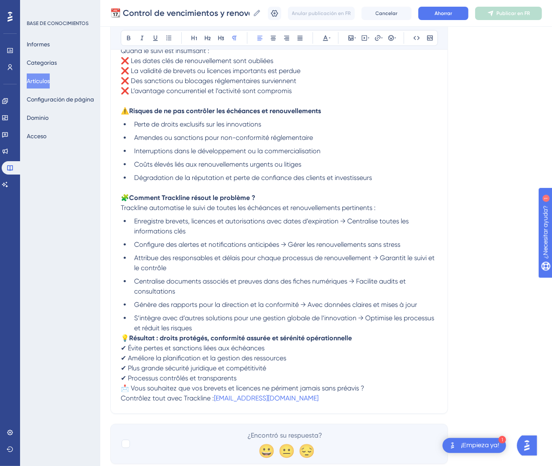
scroll to position [226, 0]
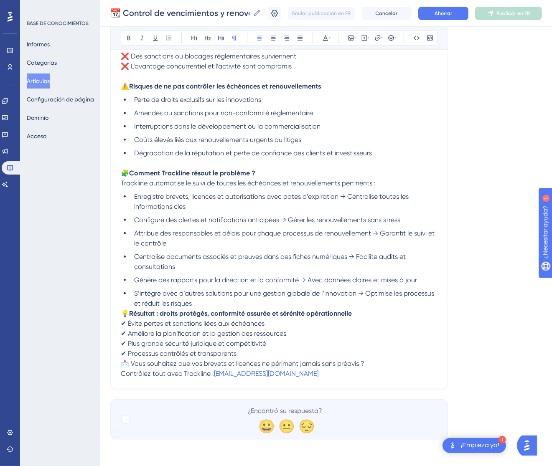
click at [123, 309] on p "💡 Résultat : droits protégés, conformité assurée et sérénité opérationnelle ✔ É…" at bounding box center [279, 334] width 317 height 50
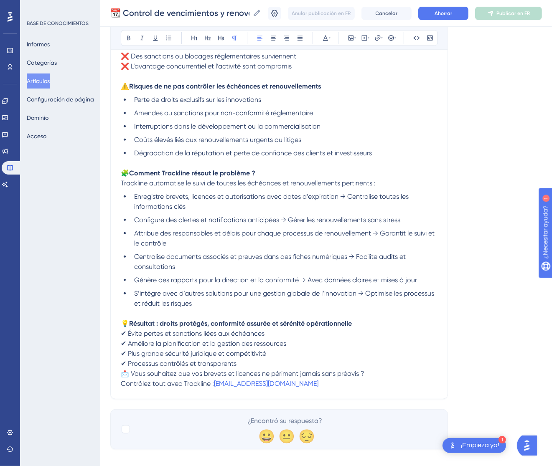
click at [122, 376] on span "📩 Vous souhaitez que vos brevets et licences ne périment jamais sans préavis ?" at bounding box center [243, 374] width 244 height 8
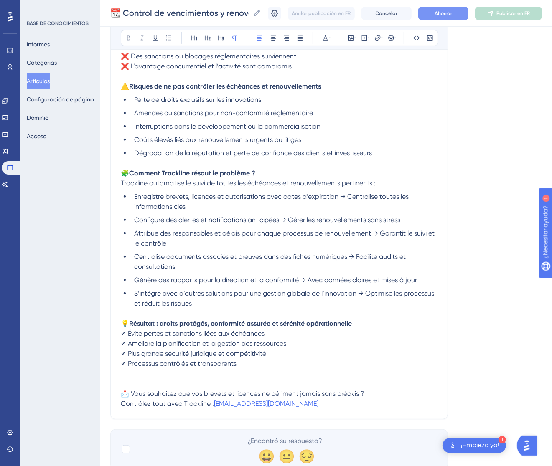
click at [452, 15] on font "Ahorrar" at bounding box center [444, 13] width 18 height 6
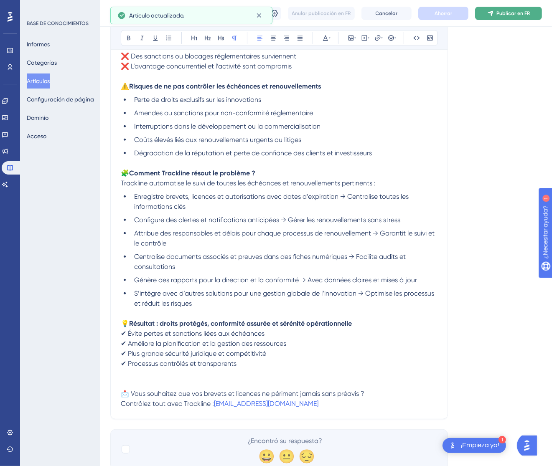
click at [512, 10] on font "Publicar en FR" at bounding box center [512, 13] width 33 height 6
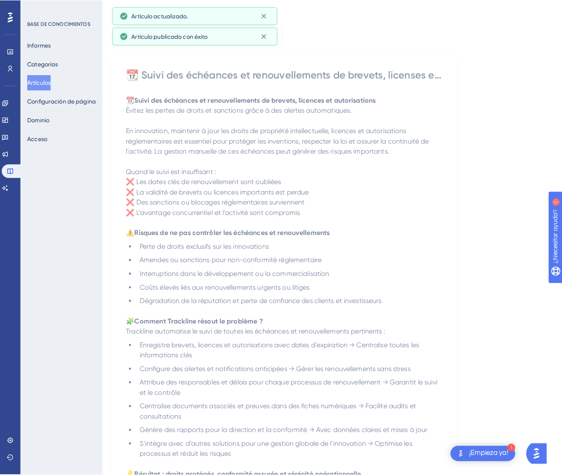
scroll to position [0, 0]
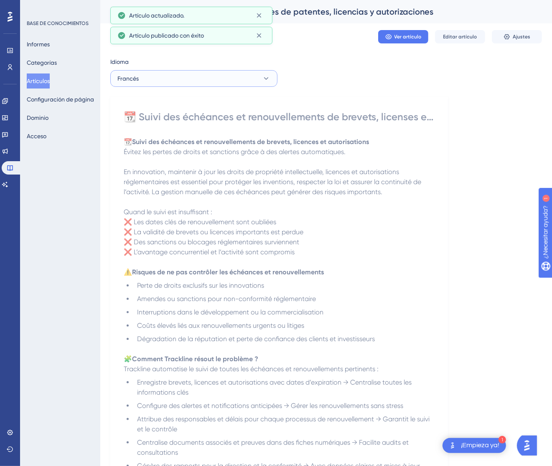
click at [189, 73] on button "Francés" at bounding box center [193, 78] width 167 height 17
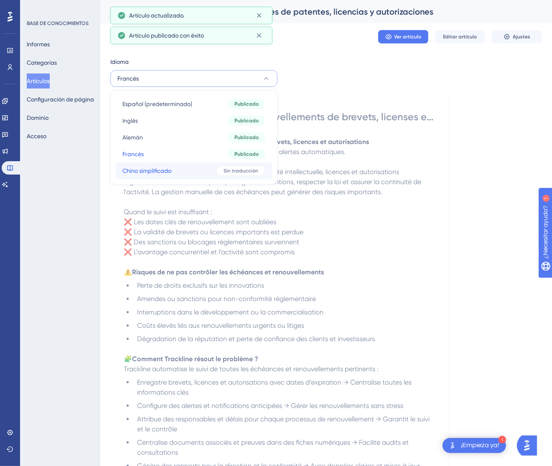
click at [178, 170] on button "Chino simplificado Chino simplificado Sin traducción" at bounding box center [194, 171] width 156 height 17
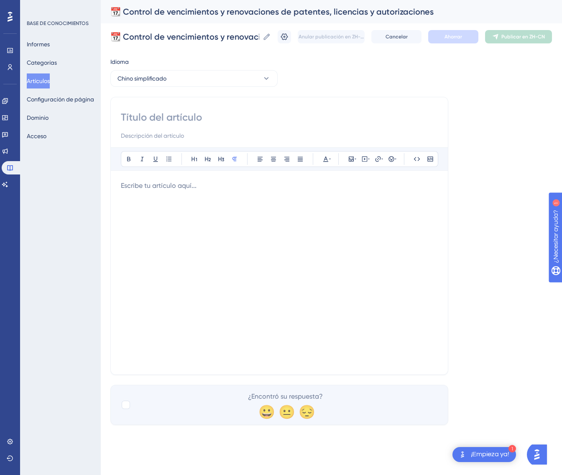
click at [183, 117] on input at bounding box center [279, 117] width 317 height 13
paste input "📆 专利、许可证和授权的到期与续期管理"
type input "📆 专利、许可证和授权的到期与续期管理"
click at [214, 186] on p at bounding box center [279, 186] width 317 height 10
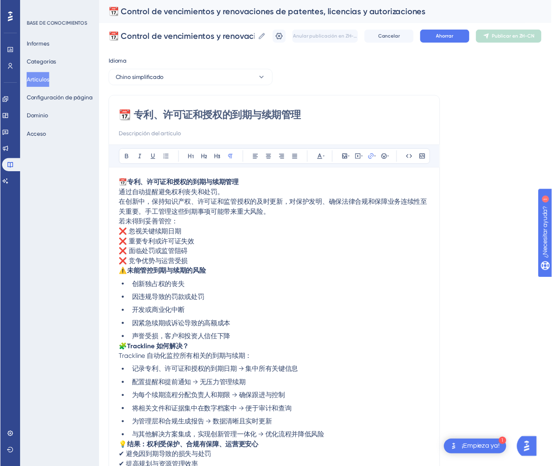
scroll to position [41, 0]
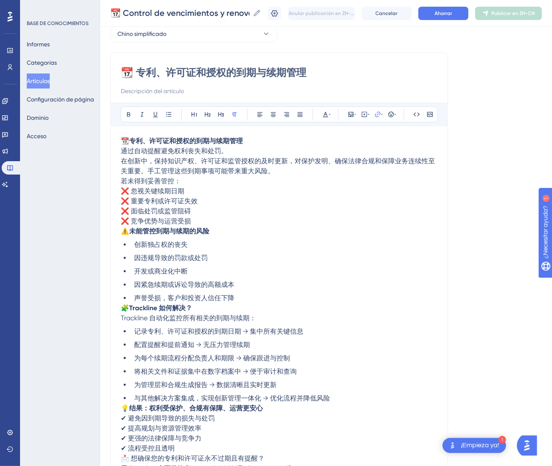
click at [234, 147] on p "📆 专利、许可证和授权的到期与续期管理 通过自动提醒避免权利丧失和处罚。 在创新中，保持知识产权、许可证和监管授权的及时更新，对保护发明、确保法律合规和保障业…" at bounding box center [279, 156] width 317 height 40
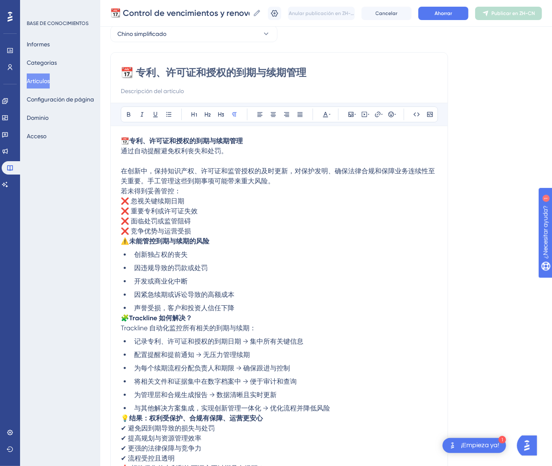
click at [121, 188] on span "若未得到妥善管控：" at bounding box center [151, 191] width 60 height 8
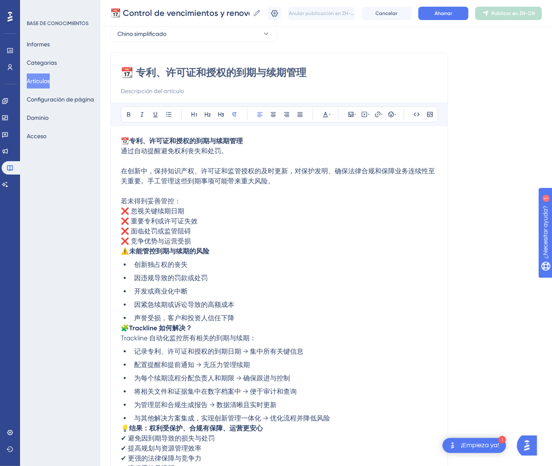
click at [125, 251] on span "⚠️" at bounding box center [125, 251] width 8 height 8
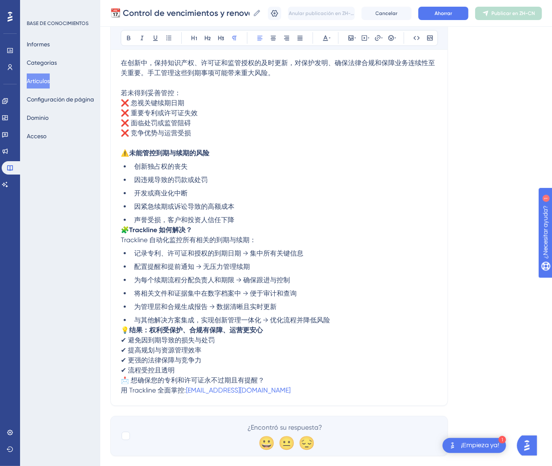
scroll to position [166, 0]
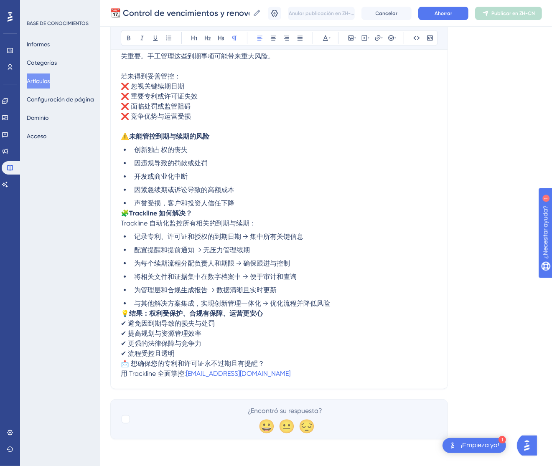
click at [122, 214] on span "🧩" at bounding box center [125, 213] width 8 height 8
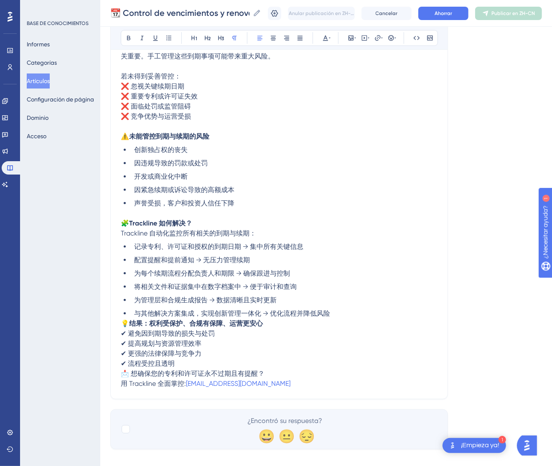
click at [123, 319] on p "💡 结果：权利受保护、合规有保障、运营更安心 ✔ 避免因到期导致的损失与处罚 ✔ 提高规划与资源管理效率 ✔ 更强的法律保障与竞争力 ✔ 流程受控且透明" at bounding box center [279, 344] width 317 height 50
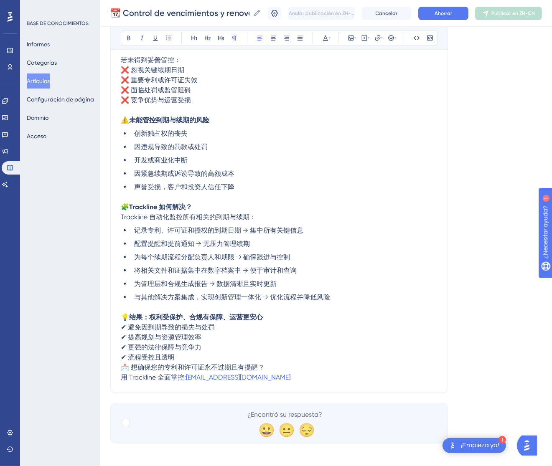
scroll to position [186, 0]
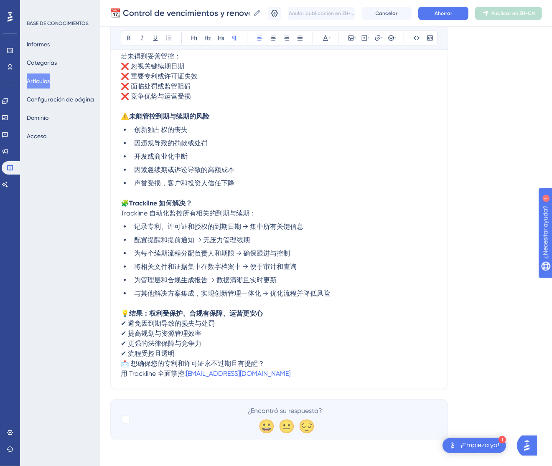
click at [124, 362] on span "📩 想确保您的专利和许可证永不过期且有提醒？" at bounding box center [193, 364] width 144 height 8
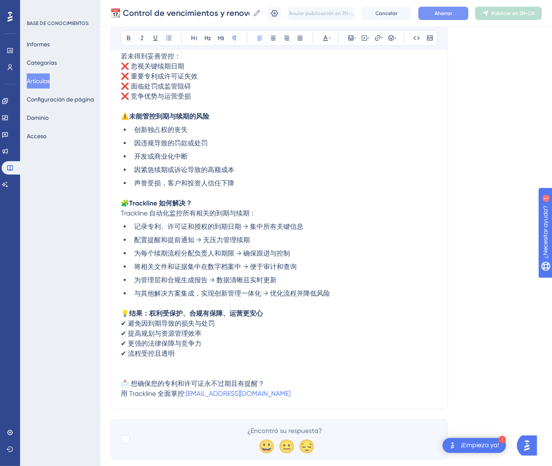
click at [449, 15] on font "Ahorrar" at bounding box center [444, 13] width 18 height 6
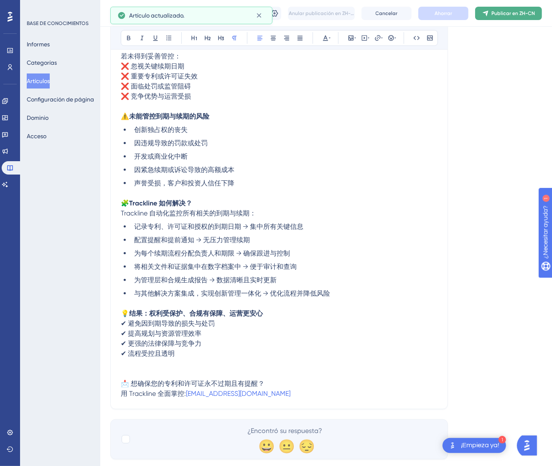
click at [535, 15] on font "Publicar en ZH-CN" at bounding box center [512, 13] width 43 height 6
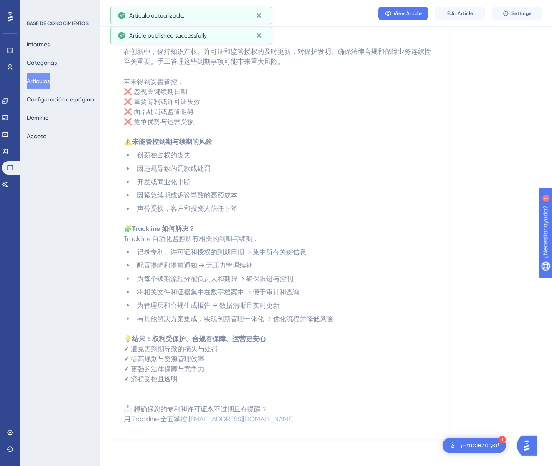
scroll to position [117, 0]
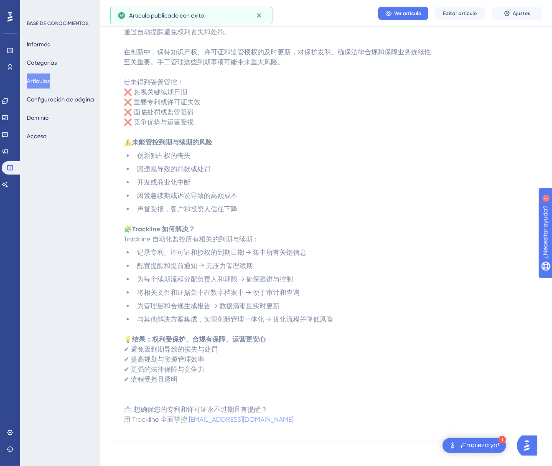
click at [50, 79] on font "Artículos" at bounding box center [38, 81] width 23 height 7
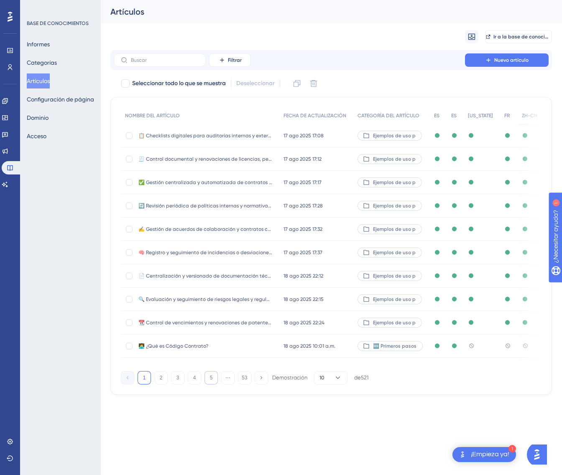
click at [211, 381] on font "5" at bounding box center [211, 378] width 3 height 6
click at [210, 379] on font "6" at bounding box center [211, 378] width 3 height 6
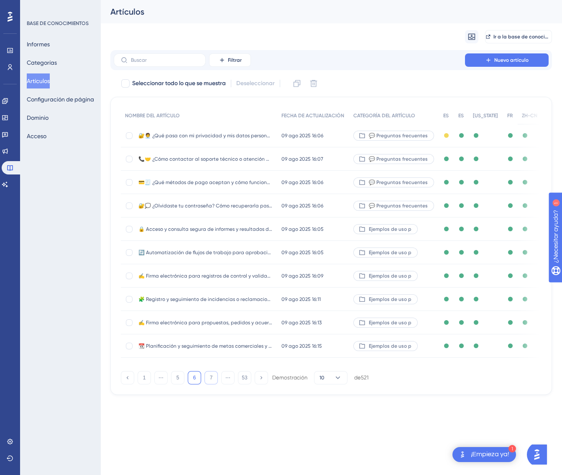
click at [210, 379] on font "7" at bounding box center [211, 378] width 3 height 6
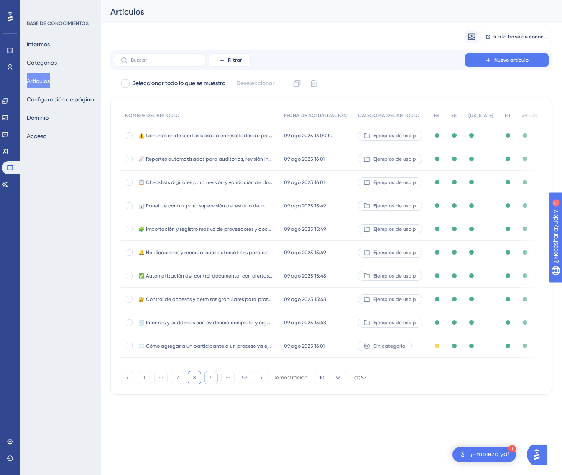
click at [210, 379] on font "9" at bounding box center [211, 378] width 3 height 6
click at [210, 379] on font "10" at bounding box center [210, 378] width 5 height 6
click at [210, 379] on font "11" at bounding box center [210, 378] width 5 height 6
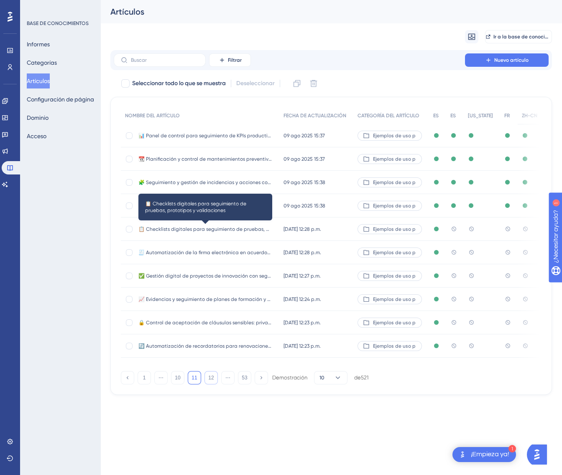
click at [257, 230] on font "📋 Checklists digitales para seguimiento de pruebas, prototipos y validaciones" at bounding box center [231, 229] width 187 height 6
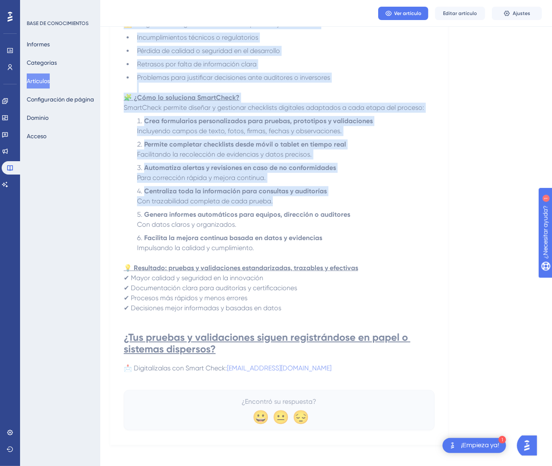
scroll to position [231, 0]
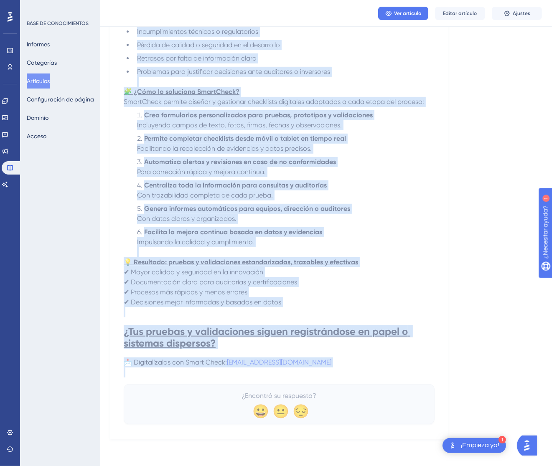
drag, startPoint x: 130, startPoint y: 117, endPoint x: 345, endPoint y: 371, distance: 333.0
click at [345, 371] on div "📋 Checklists digitales para seguimiento de pruebas, prototipos y validaciones E…" at bounding box center [279, 150] width 311 height 548
copy div "📋 Checklists digitales para seguimiento de pruebas, prototipos y validaciones E…"
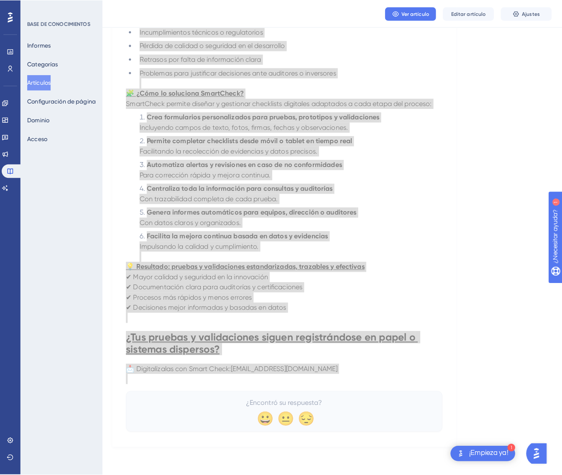
scroll to position [0, 0]
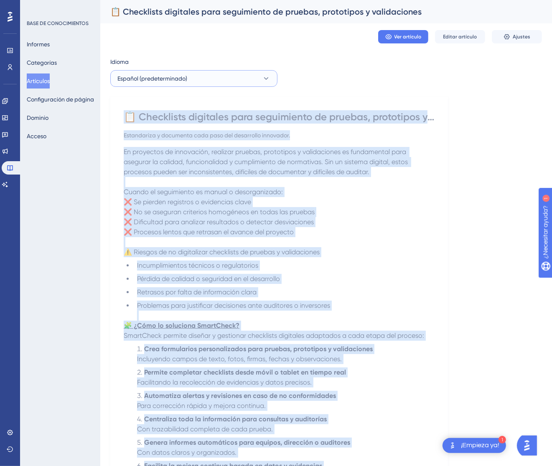
drag, startPoint x: 271, startPoint y: 76, endPoint x: 267, endPoint y: 79, distance: 5.0
click at [271, 76] on button "Español (predeterminado)" at bounding box center [193, 78] width 167 height 17
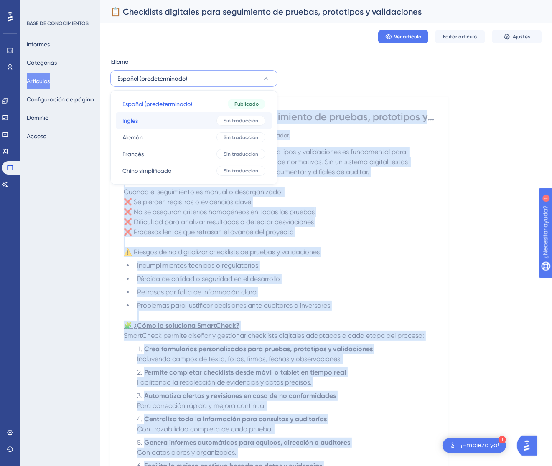
click at [234, 119] on font "Sin traducción" at bounding box center [241, 121] width 35 height 6
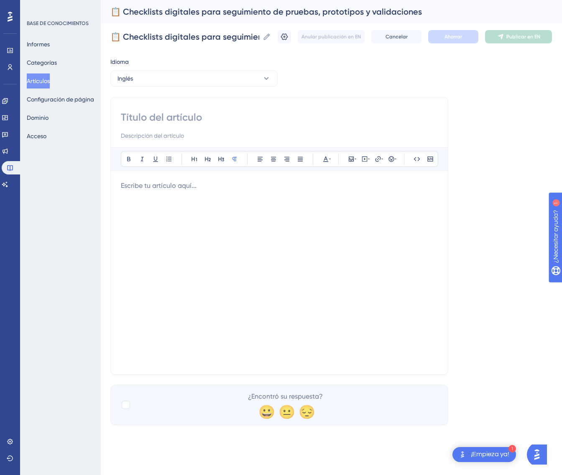
click at [253, 115] on input at bounding box center [279, 117] width 317 height 13
paste input "📋 Checklists digitales para seguimiento de pruebas, prototipos y validaciones"
type input "📋 Checklists digitales para seguimiento de pruebas, prototipos y validaciones"
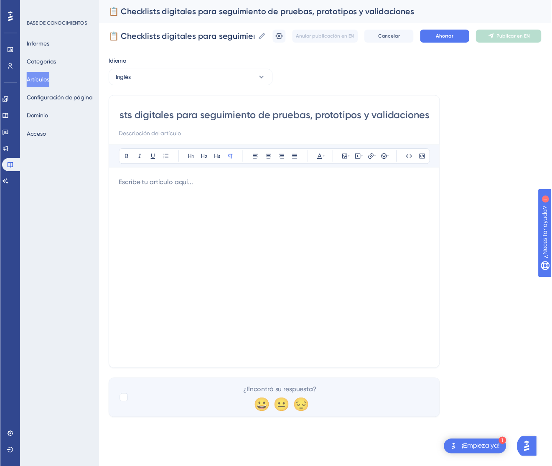
scroll to position [0, 0]
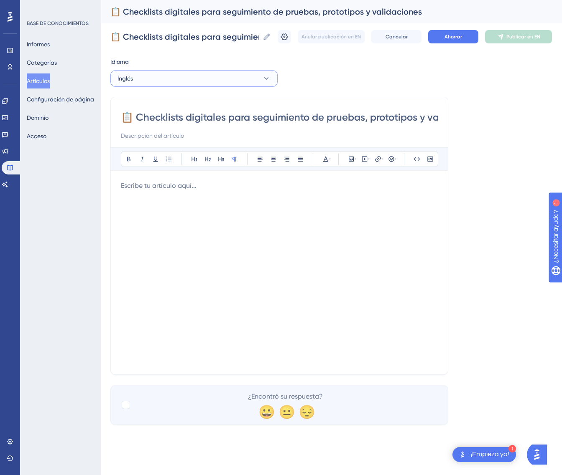
click at [234, 74] on button "Inglés" at bounding box center [193, 78] width 167 height 17
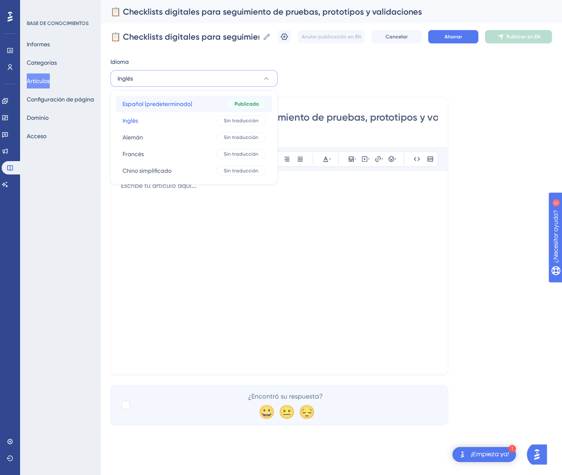
click at [219, 106] on button "Español (predeterminado) Español (predeterminado) Publicado" at bounding box center [194, 104] width 156 height 17
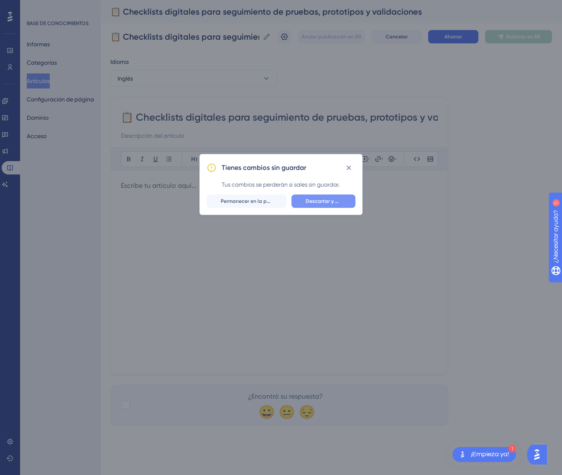
click at [324, 201] on font "Descartar y dejar" at bounding box center [326, 201] width 42 height 6
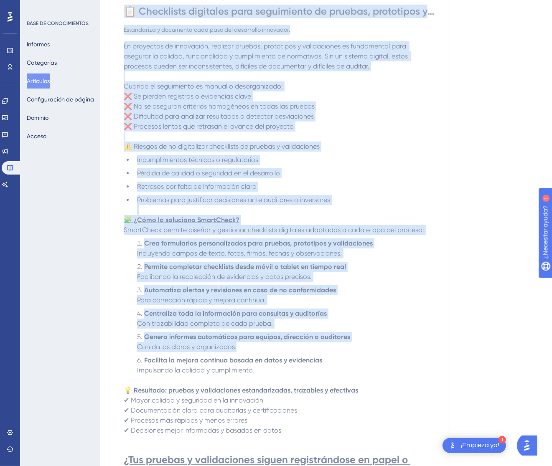
scroll to position [231, 0]
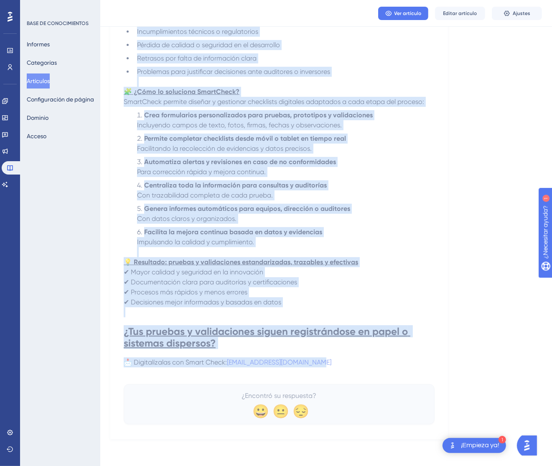
drag, startPoint x: 127, startPoint y: 117, endPoint x: 356, endPoint y: 364, distance: 337.9
click at [356, 364] on div "📋 Checklists digitales para seguimiento de pruebas, prototipos y validaciones E…" at bounding box center [279, 150] width 311 height 548
copy div "📋 Checklists digitales para seguimiento de pruebas, prototipos y validaciones E…"
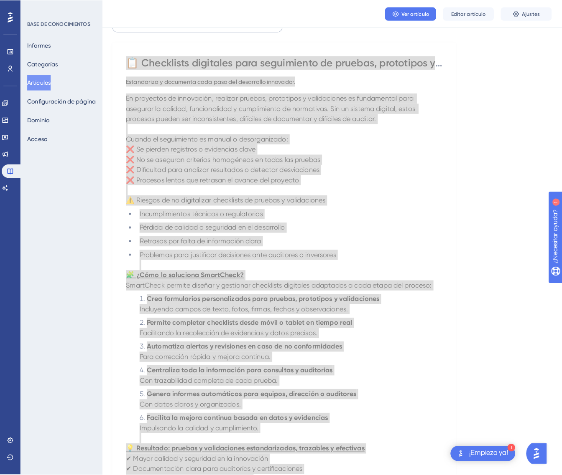
scroll to position [0, 0]
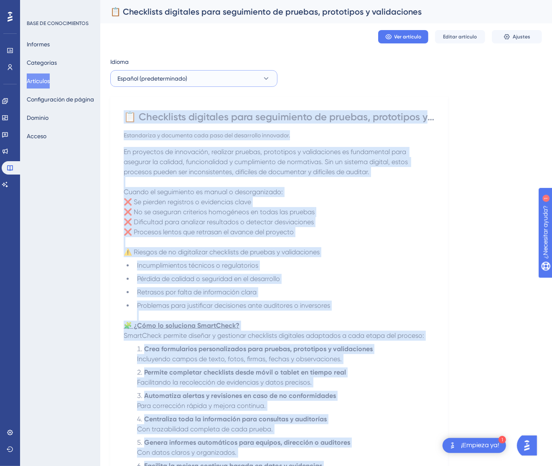
click at [255, 78] on button "Español (predeterminado)" at bounding box center [193, 78] width 167 height 17
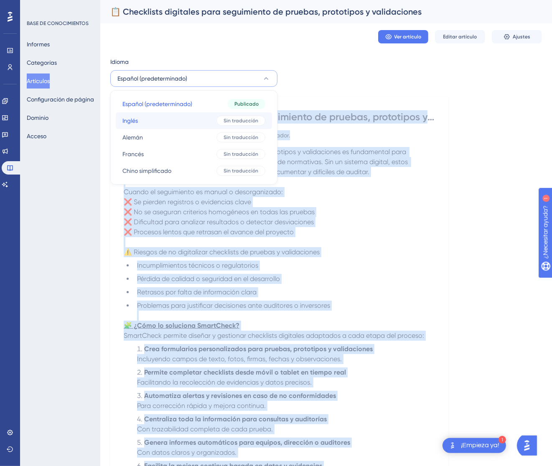
click at [235, 119] on font "Sin traducción" at bounding box center [241, 121] width 35 height 6
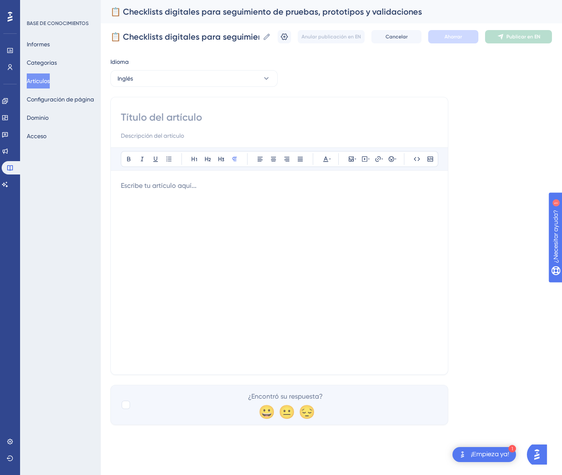
click at [243, 121] on input at bounding box center [279, 117] width 317 height 13
paste input "📋 Digital Checklists for Testing, Prototypes, and Validation"
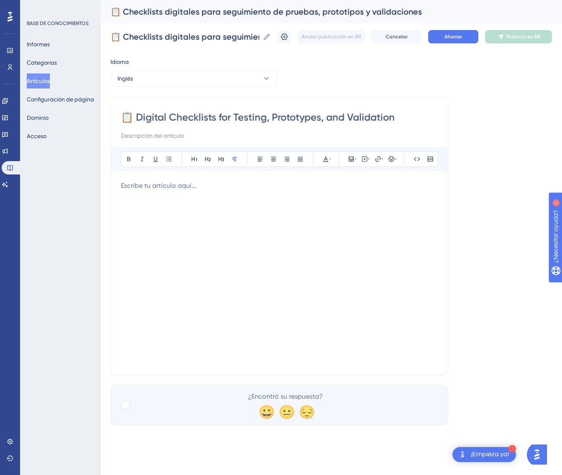
type input "📋 Digital Checklists for Testing, Prototypes, and Validation"
click at [301, 209] on div at bounding box center [279, 273] width 317 height 184
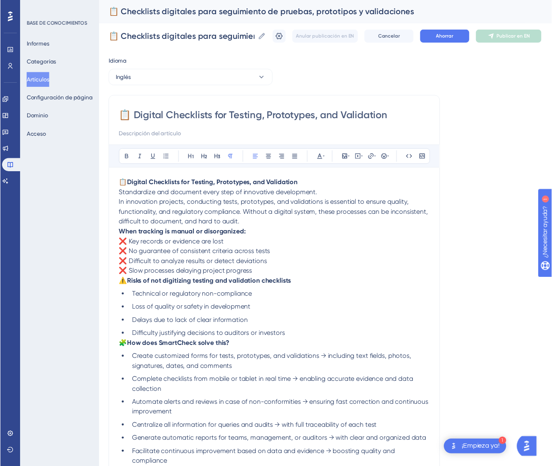
scroll to position [69, 0]
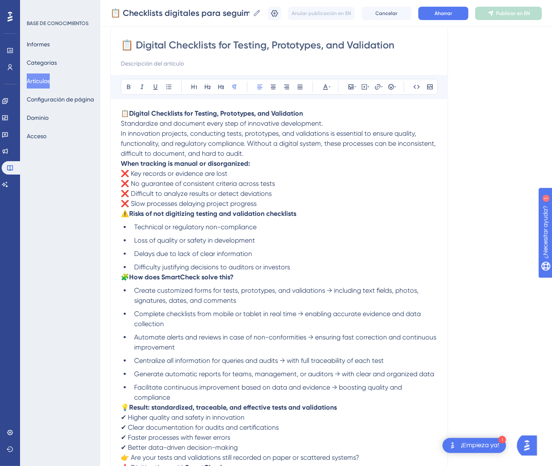
click at [328, 123] on p "📋 Digital Checklists for Testing, Prototypes, and Validation Standardize and do…" at bounding box center [279, 134] width 317 height 50
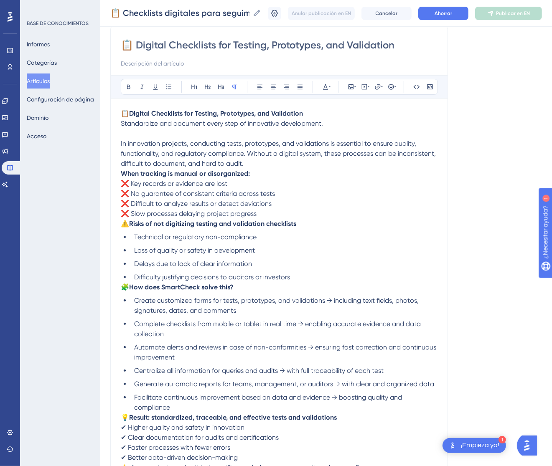
click at [122, 171] on strong "When tracking is manual or disorganized:" at bounding box center [185, 174] width 129 height 8
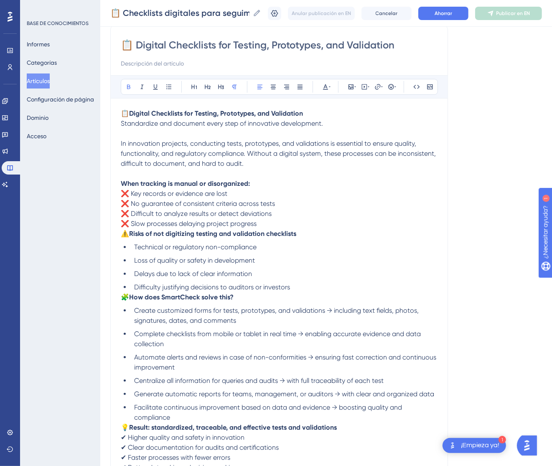
click at [122, 237] on span "⚠️" at bounding box center [125, 234] width 8 height 8
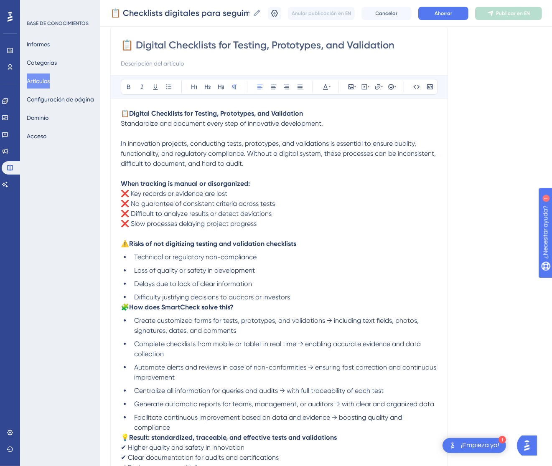
scroll to position [193, 0]
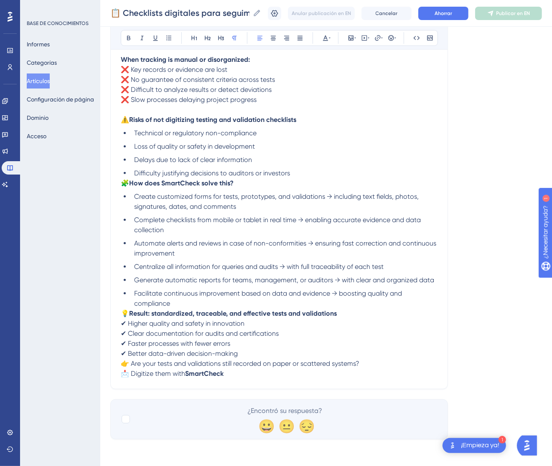
click at [125, 183] on span "🧩" at bounding box center [125, 183] width 8 height 8
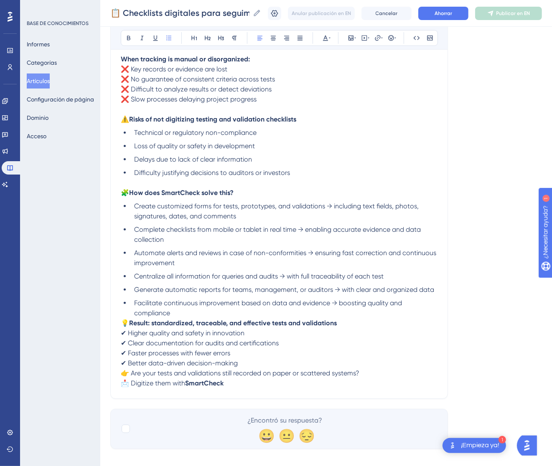
click at [123, 317] on ul "Create customized forms for tests, prototypes, and validations → including text…" at bounding box center [279, 259] width 317 height 117
click at [123, 320] on span "💡" at bounding box center [125, 323] width 8 height 8
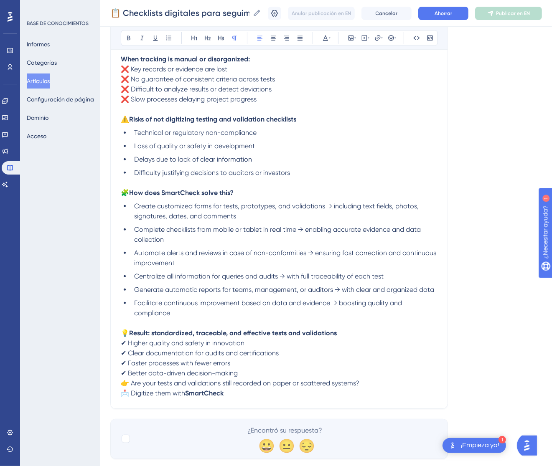
click at [122, 386] on span "👉 Are your tests and validations still recorded on paper or scattered systems?" at bounding box center [240, 383] width 239 height 8
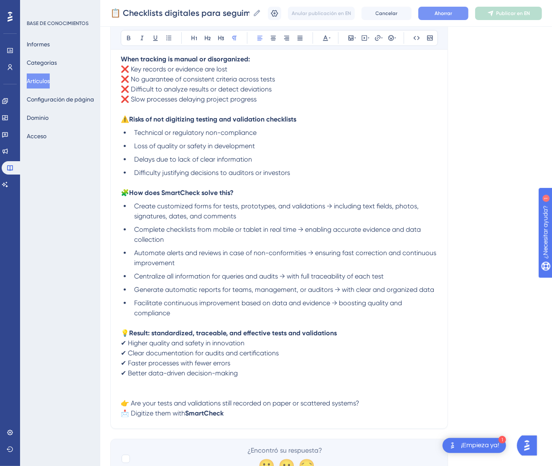
click at [452, 10] on font "Ahorrar" at bounding box center [444, 13] width 18 height 6
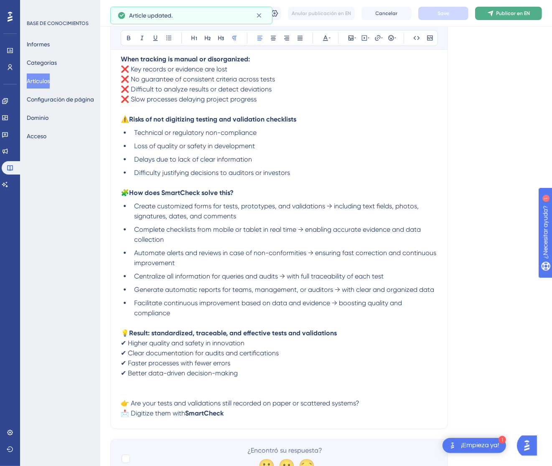
click at [522, 10] on font "Publicar en EN" at bounding box center [513, 13] width 34 height 6
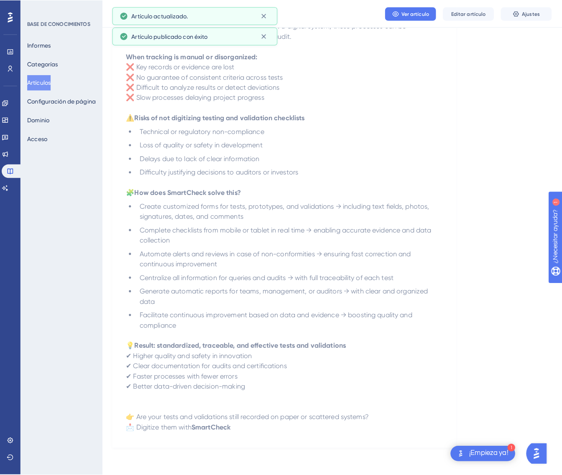
scroll to position [0, 0]
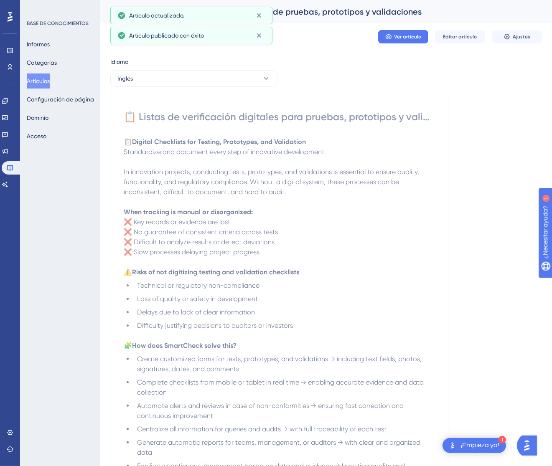
click at [175, 87] on div "Idioma Inglés 📋 Listas de verificación digitales para pruebas, prototipos y val…" at bounding box center [326, 327] width 432 height 540
click at [178, 81] on button "Inglés" at bounding box center [193, 78] width 167 height 17
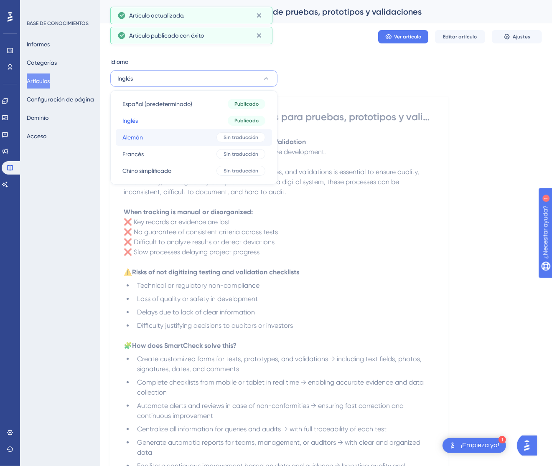
click at [163, 133] on button "Alemán Alemán Sin traducción" at bounding box center [194, 137] width 156 height 17
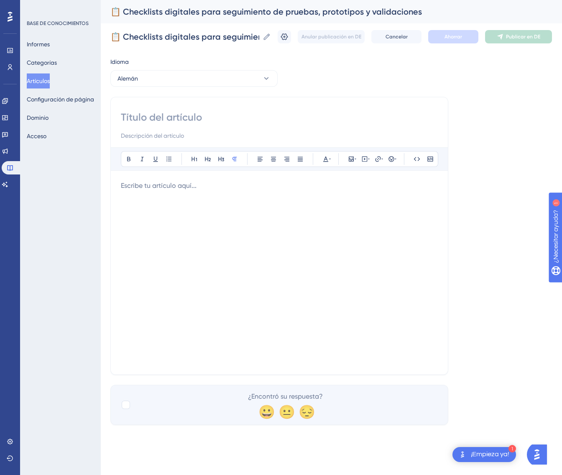
click at [252, 122] on input at bounding box center [279, 117] width 317 height 13
paste input "📋 Digitale Checklisten für Tests, Prototypen und Validierungen"
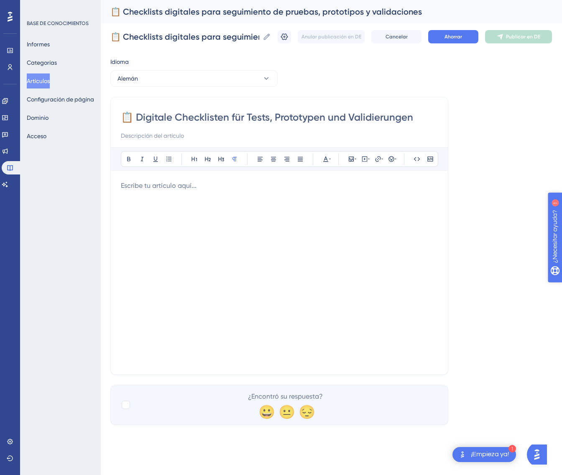
type input "📋 Digitale Checklisten für Tests, Prototypen und Validierungen"
click at [285, 185] on p at bounding box center [279, 186] width 317 height 10
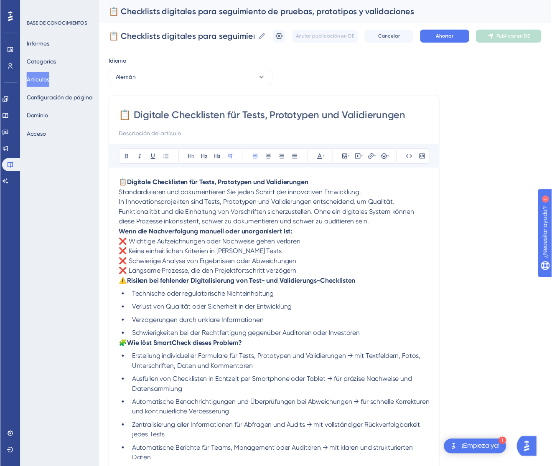
scroll to position [89, 0]
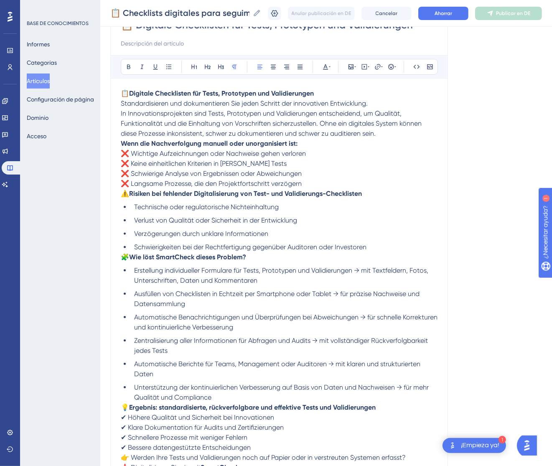
click at [123, 144] on strong "Wenn die Nachverfolgung manuell oder unorganisiert ist:" at bounding box center [209, 144] width 177 height 8
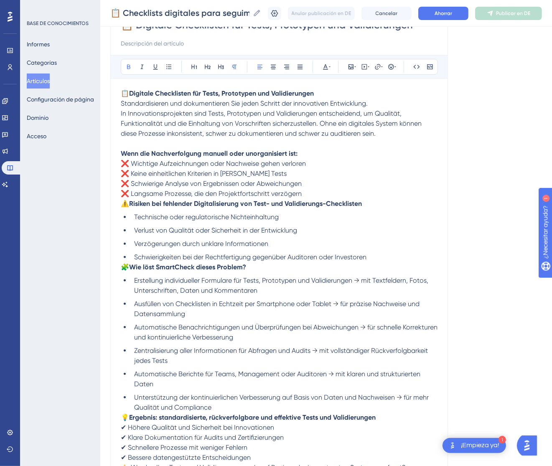
click at [122, 114] on span "In Innovationsprojekten sind Tests, Prototypen und Validierungen entscheidend, …" at bounding box center [272, 123] width 303 height 28
click at [374, 104] on p "📋 Digitale Checklisten für Tests, Prototypen und Validierungen Standardisieren …" at bounding box center [279, 114] width 317 height 50
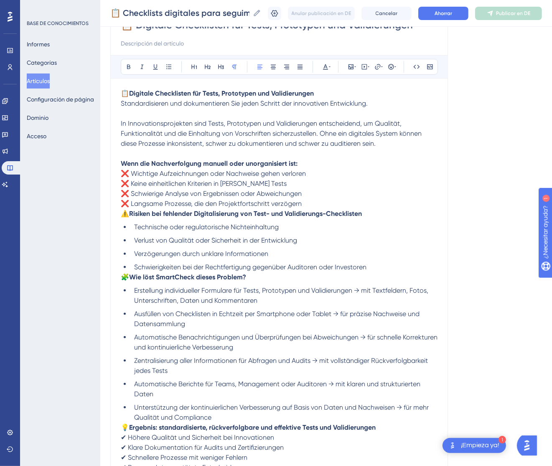
click at [125, 214] on span "⚠️" at bounding box center [125, 214] width 8 height 8
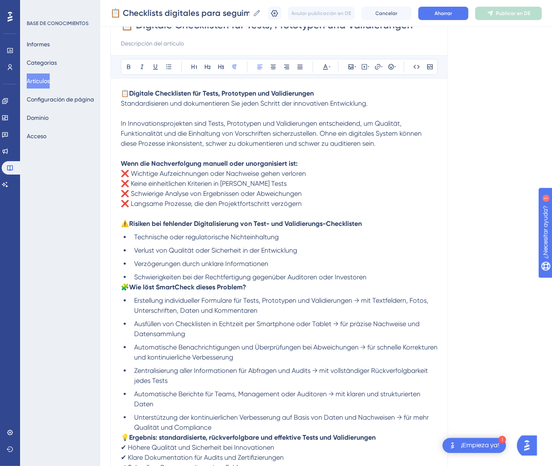
click at [124, 288] on span "🧩" at bounding box center [125, 287] width 8 height 8
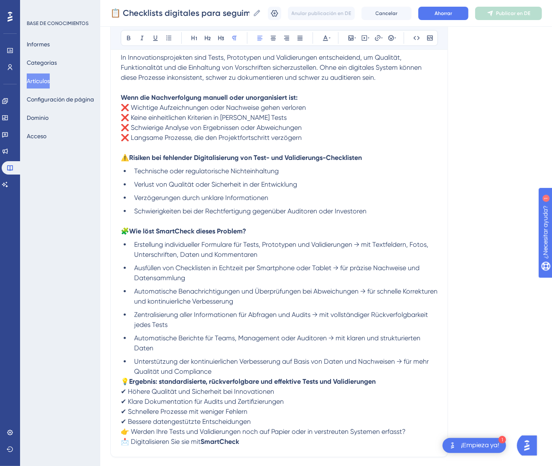
scroll to position [224, 0]
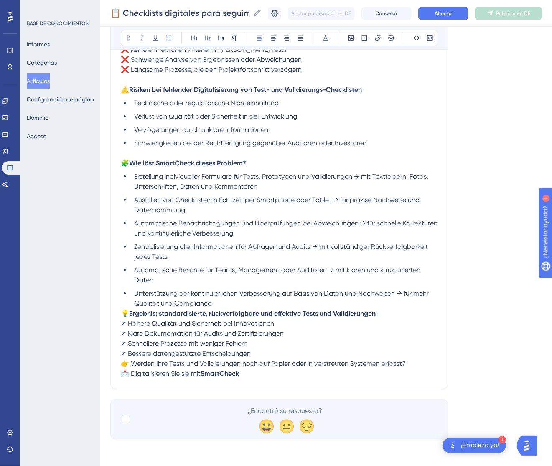
click at [122, 307] on ul "Erstellung individueller Formulare für Tests, Prototypen und Validierungen → mi…" at bounding box center [279, 240] width 317 height 137
click at [124, 310] on span "💡" at bounding box center [125, 314] width 8 height 8
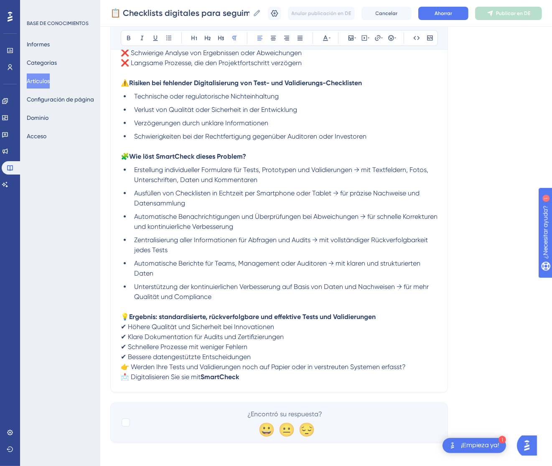
scroll to position [234, 0]
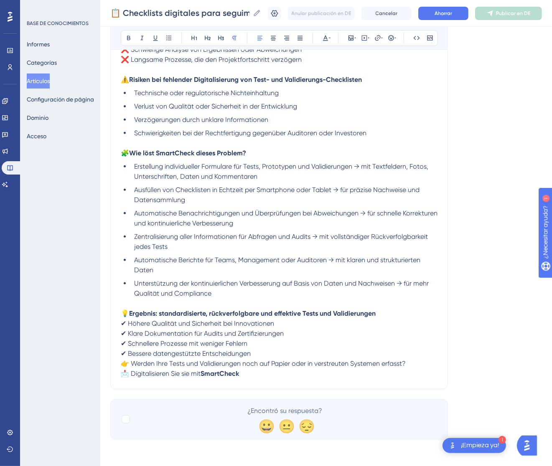
click at [119, 364] on div "📋 Digitale Checklisten für Tests, Prototypen und Validierungen Atrevido Itálico…" at bounding box center [279, 124] width 338 height 529
click at [123, 364] on span "👉 Werden Ihre Tests und Validierungen noch auf Papier oder in verstreuten Syste…" at bounding box center [263, 364] width 285 height 8
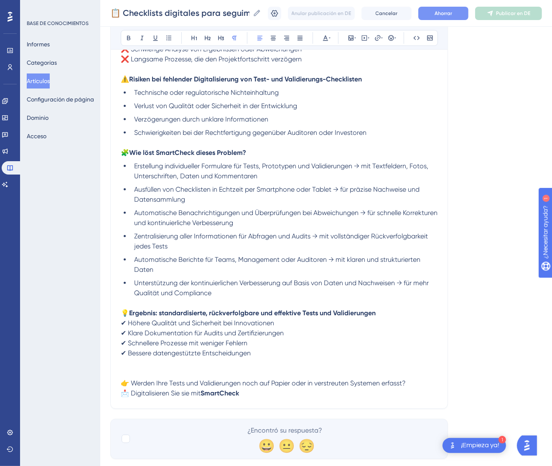
click at [452, 15] on font "Ahorrar" at bounding box center [444, 13] width 18 height 6
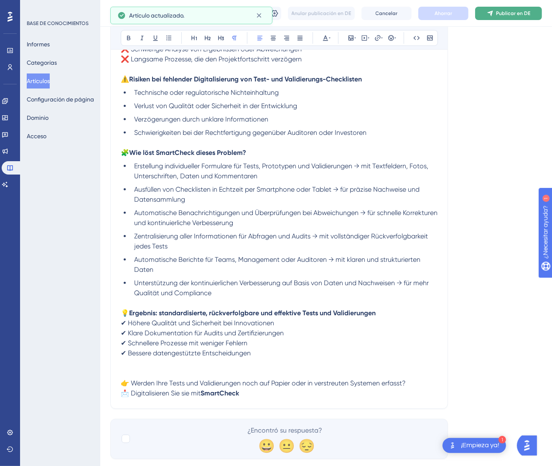
click at [507, 18] on button "Publicar en DE" at bounding box center [508, 13] width 67 height 13
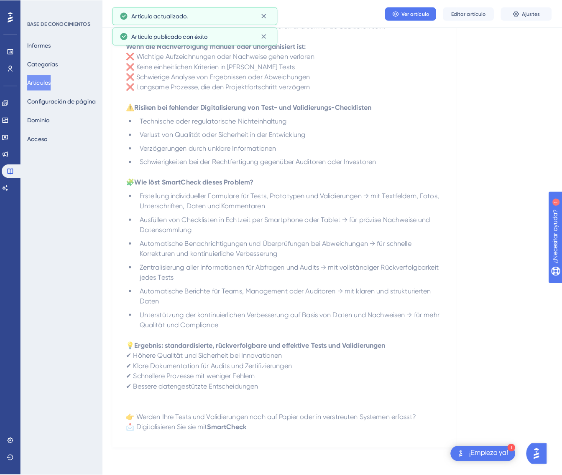
scroll to position [0, 0]
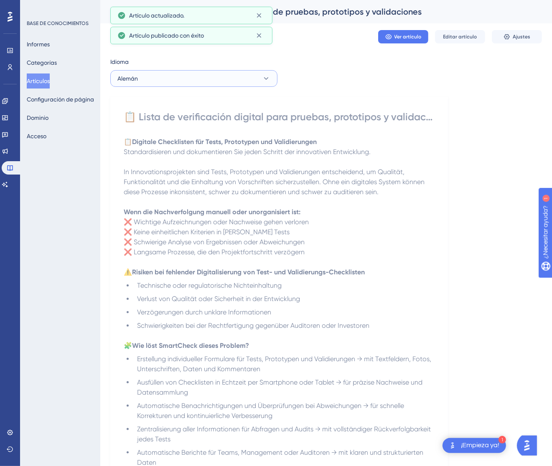
click at [215, 84] on button "Alemán" at bounding box center [193, 78] width 167 height 17
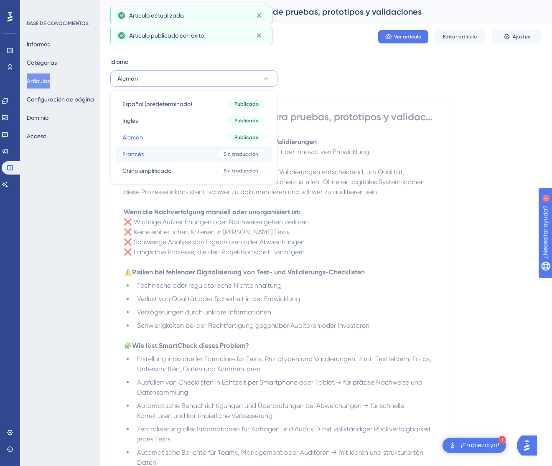
click at [199, 150] on button "Francés Francés Sin traducción" at bounding box center [194, 154] width 156 height 17
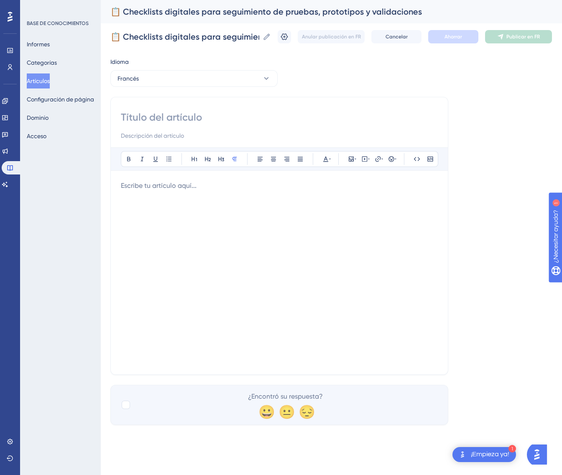
click at [194, 117] on input at bounding box center [279, 117] width 317 height 13
paste input "📋 Checklists numériques pour tests, prototypes et validations"
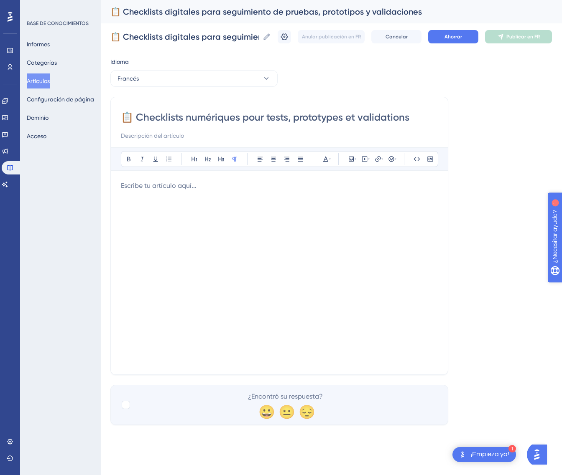
type input "📋 Checklists numériques pour tests, prototypes et validations"
click at [248, 237] on div at bounding box center [279, 273] width 317 height 184
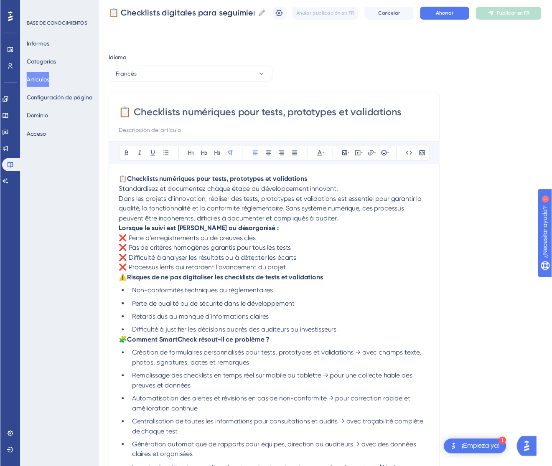
scroll to position [89, 0]
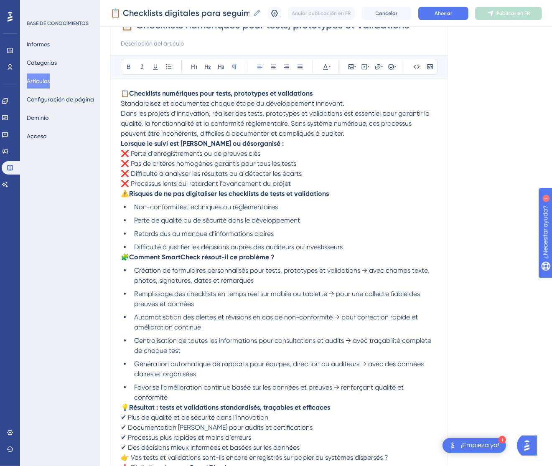
click at [355, 103] on p "📋 Checklists numériques pour tests, prototypes et validations Standardisez et d…" at bounding box center [279, 114] width 317 height 50
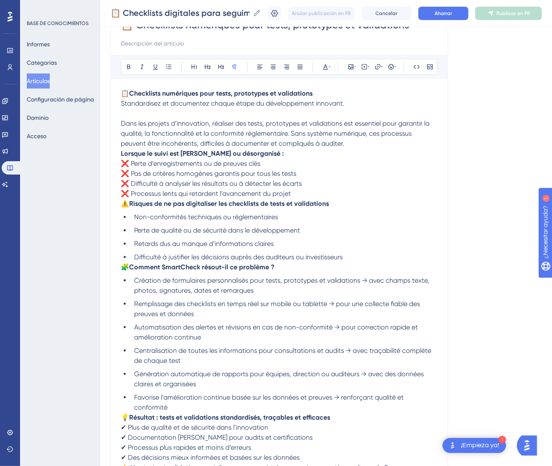
click at [120, 152] on div "📋 Checklists numériques pour tests, prototypes et validations Atrevido Itálico …" at bounding box center [279, 249] width 338 height 489
click at [122, 153] on strong "Lorsque le suivi est manuel ou désorganisé :" at bounding box center [202, 154] width 163 height 8
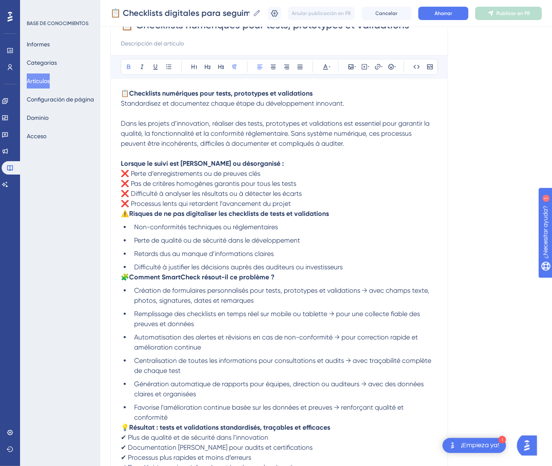
click at [125, 215] on span "⚠️" at bounding box center [125, 214] width 8 height 8
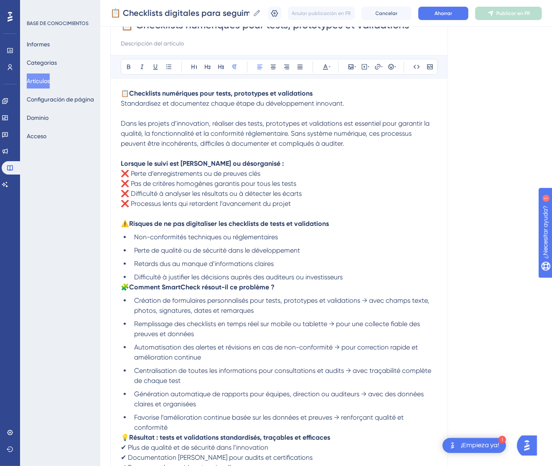
click at [122, 289] on span "🧩" at bounding box center [125, 287] width 8 height 8
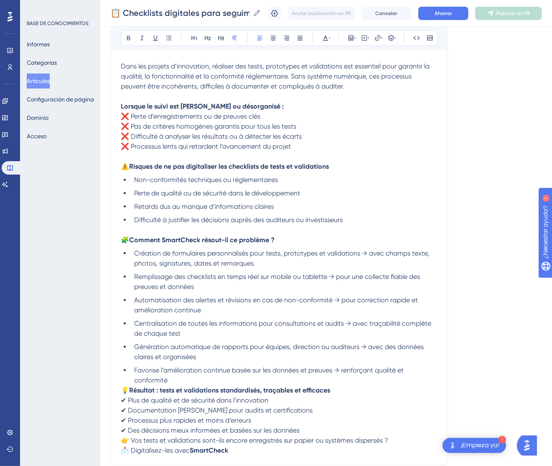
scroll to position [214, 0]
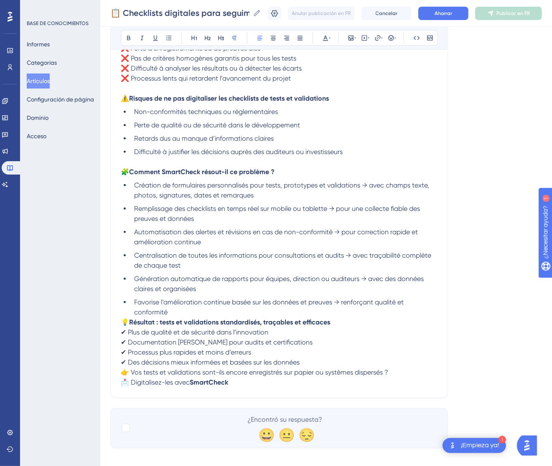
click at [122, 322] on span "💡" at bounding box center [125, 322] width 8 height 8
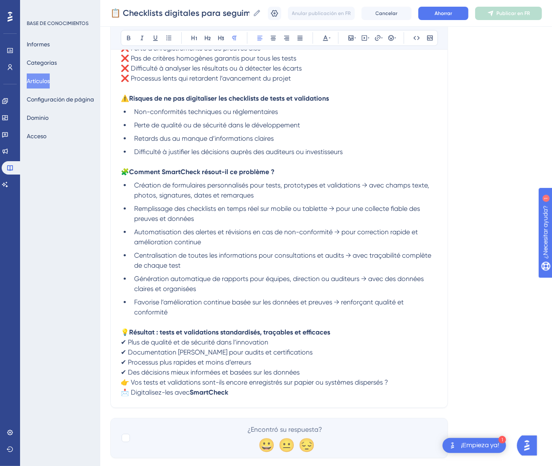
click at [122, 379] on span "👉 Vos tests et validations sont-ils encore enregistrés sur papier ou systèmes d…" at bounding box center [254, 383] width 267 height 8
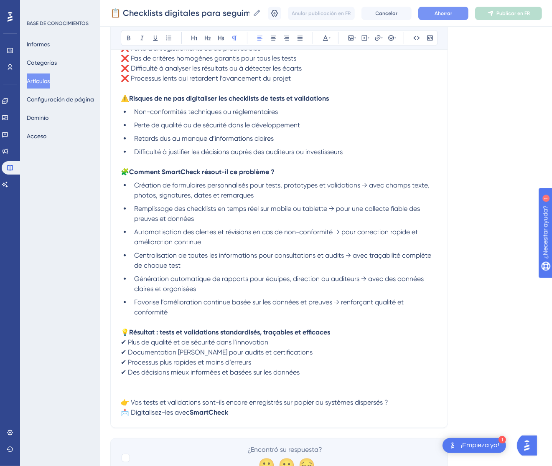
click at [452, 12] on font "Ahorrar" at bounding box center [444, 13] width 18 height 6
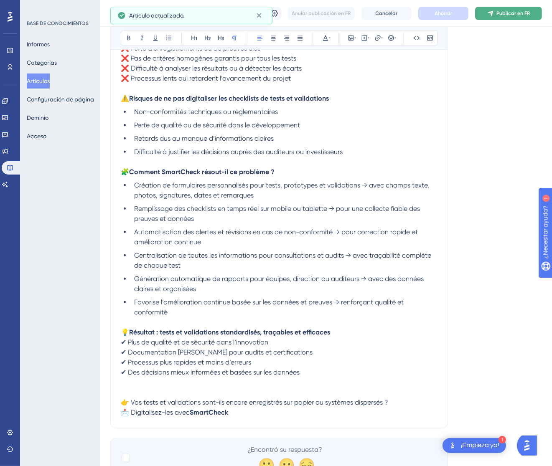
click at [530, 10] on font "Publicar en FR" at bounding box center [512, 13] width 33 height 6
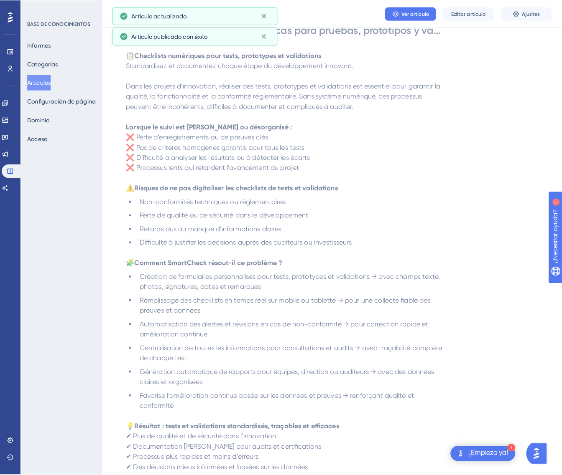
scroll to position [0, 0]
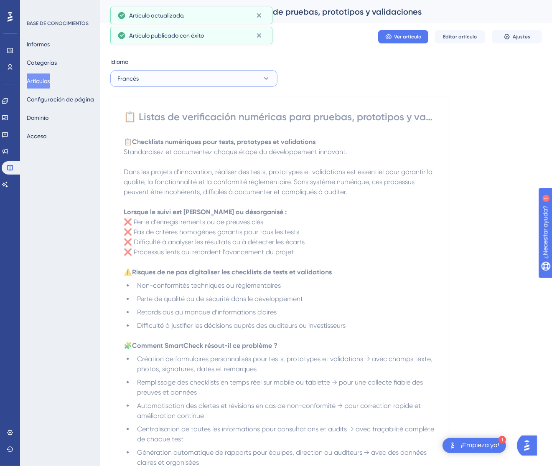
click at [206, 81] on button "Francés" at bounding box center [193, 78] width 167 height 17
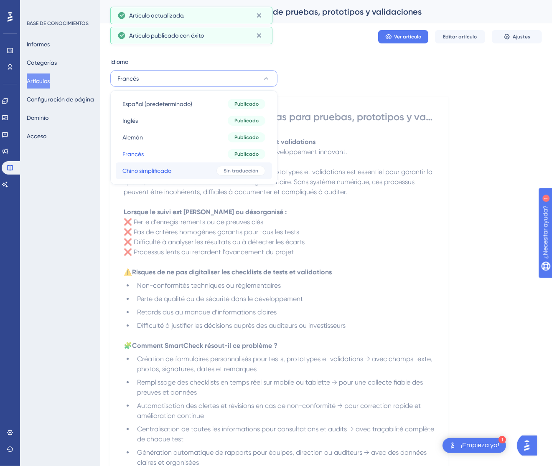
click at [180, 170] on button "Chino simplificado Chino simplificado Sin traducción" at bounding box center [194, 171] width 156 height 17
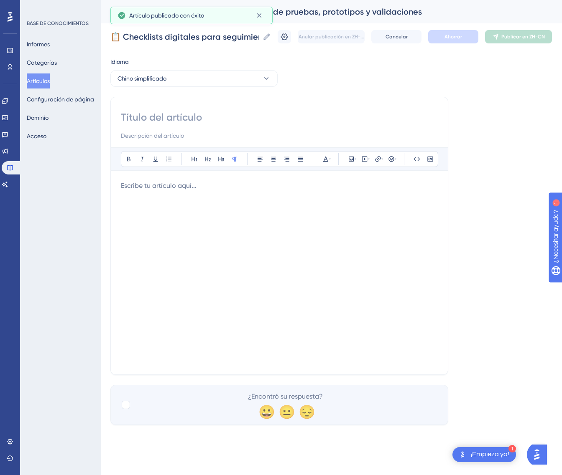
click at [231, 115] on input at bounding box center [279, 117] width 317 height 13
click at [189, 116] on input at bounding box center [279, 117] width 317 height 13
paste input "📋 测试、原型和验证的数字化清单"
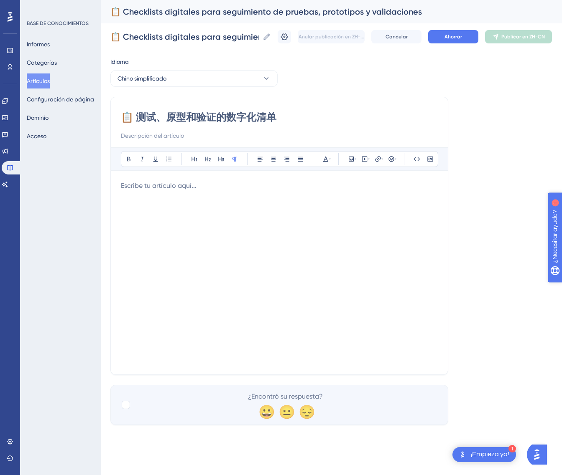
type input "📋 测试、原型和验证的数字化清单"
click at [189, 223] on div at bounding box center [279, 273] width 317 height 184
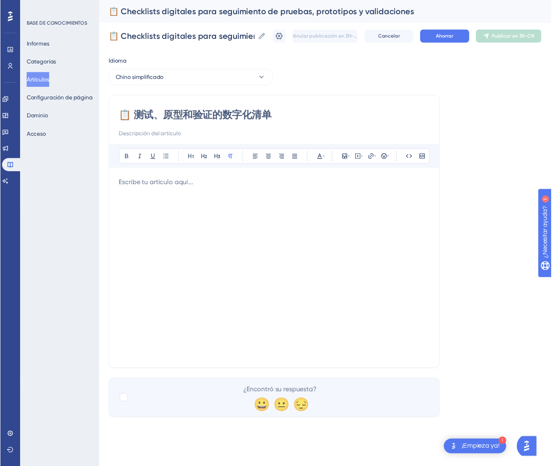
scroll to position [18, 0]
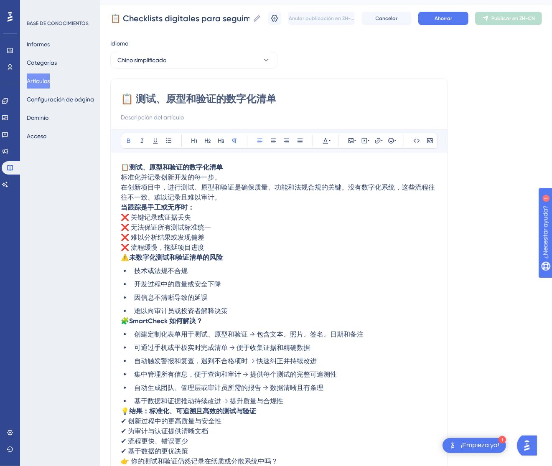
click at [234, 173] on p "📋 测试、原型和验证的数字化清单 标准化并记录创新开发的每一步。 在创新项目中，进行测试、原型和验证是确保质量、功能和法规合规的关键。没有数字化系统，这些流程…" at bounding box center [279, 183] width 317 height 40
click at [234, 176] on p "📋 测试、原型和验证的数字化清单 标准化并记录创新开发的每一步。 在创新项目中，进行测试、原型和验证是确保质量、功能和法规合规的关键。没有数字化系统，这些流程…" at bounding box center [279, 183] width 317 height 40
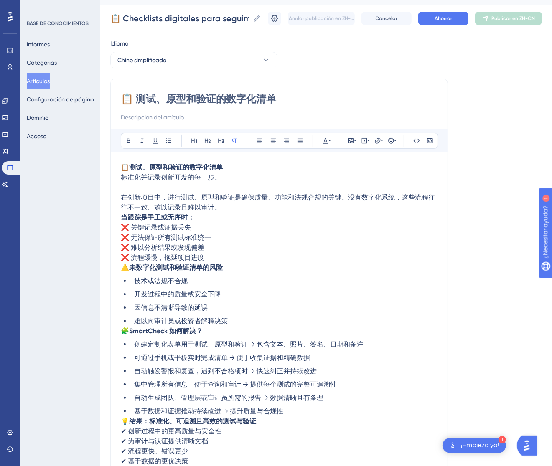
click at [123, 214] on strong "当跟踪是手工或无序时：" at bounding box center [158, 218] width 74 height 8
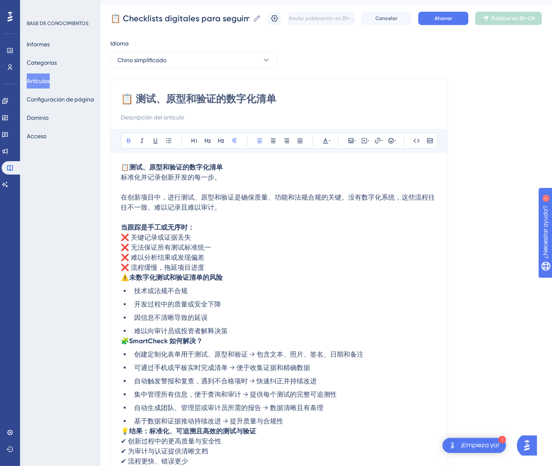
click at [124, 279] on span "⚠️" at bounding box center [125, 278] width 8 height 8
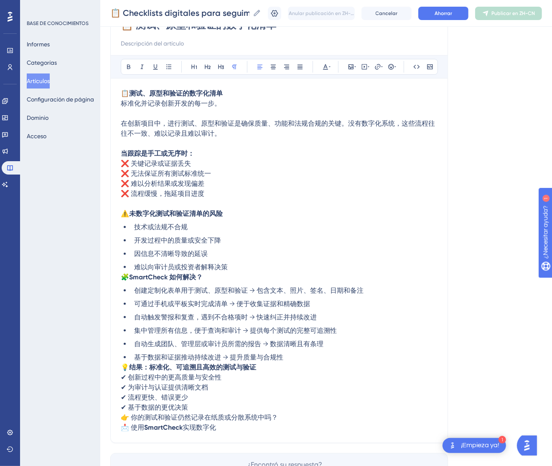
scroll to position [143, 0]
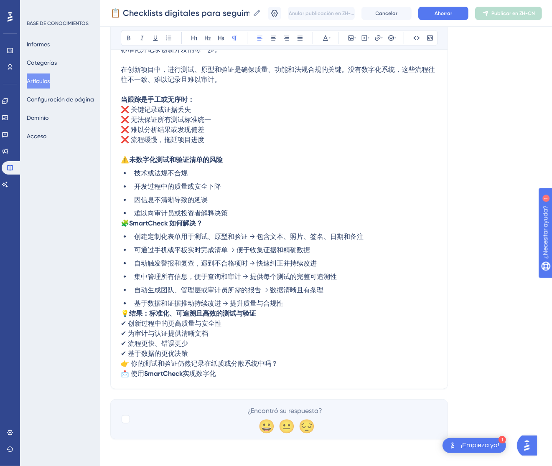
click at [124, 219] on span "🧩" at bounding box center [125, 223] width 8 height 8
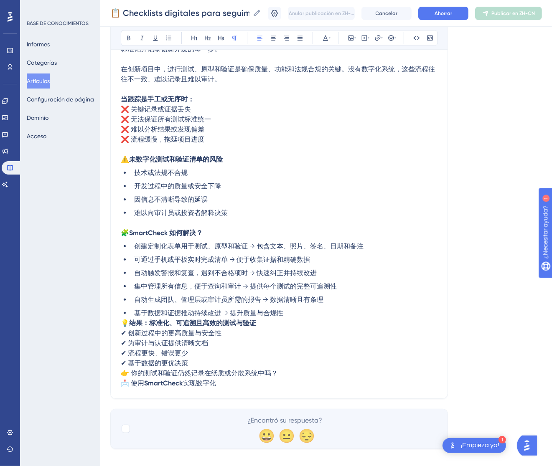
click at [122, 320] on span "💡" at bounding box center [125, 323] width 8 height 8
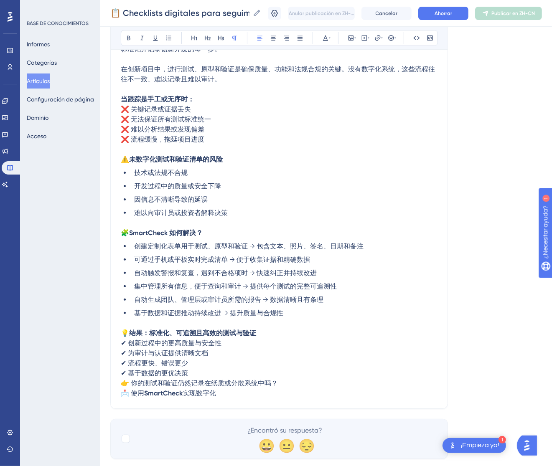
click at [124, 381] on span "👉 你的测试和验证仍然记录在纸质或分散系统中吗？" at bounding box center [199, 383] width 157 height 8
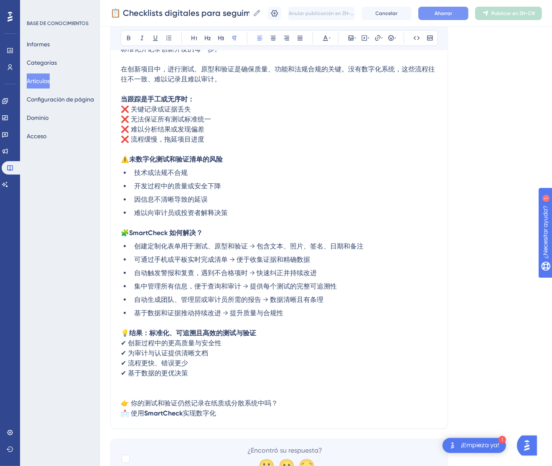
click at [463, 10] on button "Ahorrar" at bounding box center [443, 13] width 50 height 13
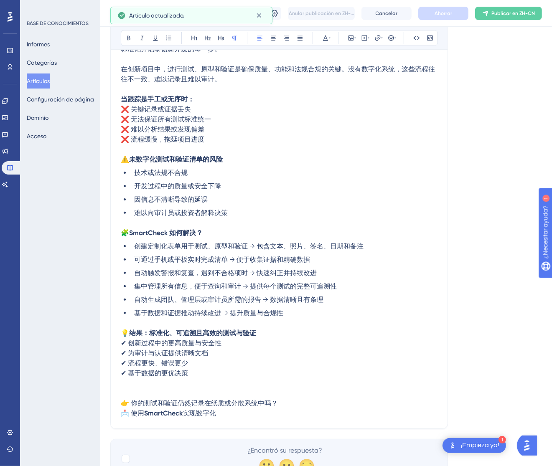
click at [509, 16] on span "Publicar en ZH-CN" at bounding box center [512, 13] width 43 height 7
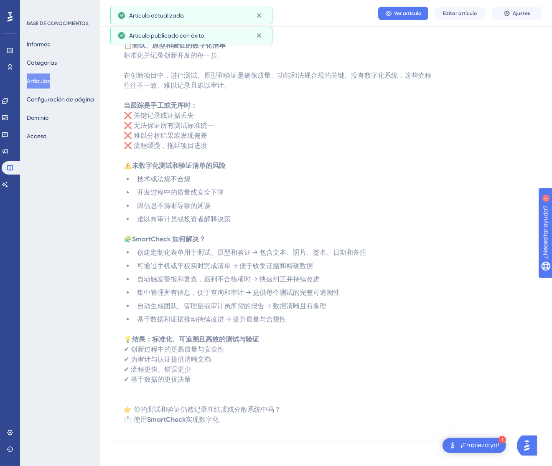
click at [46, 84] on font "Artículos" at bounding box center [38, 81] width 23 height 7
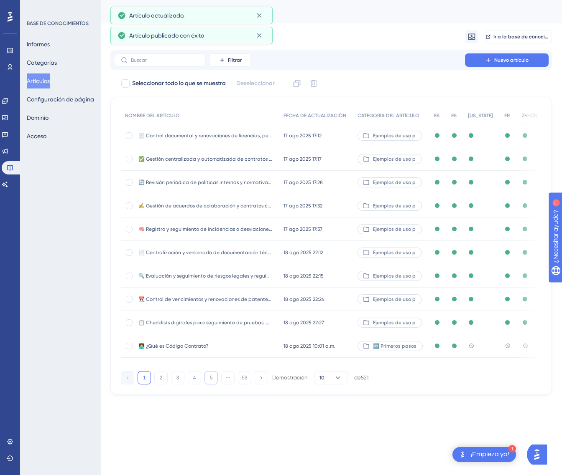
click at [208, 385] on button "5" at bounding box center [210, 377] width 13 height 13
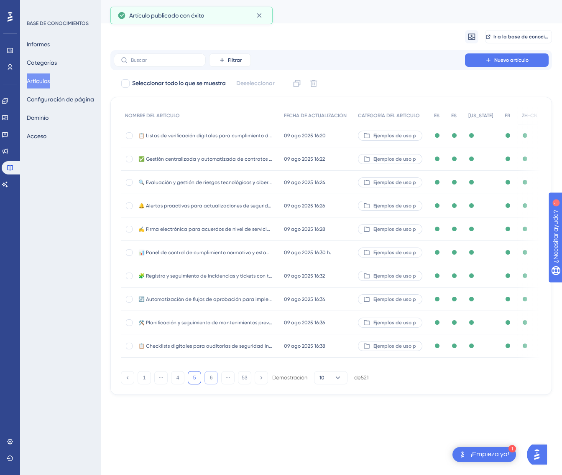
click at [210, 381] on font "6" at bounding box center [211, 378] width 3 height 6
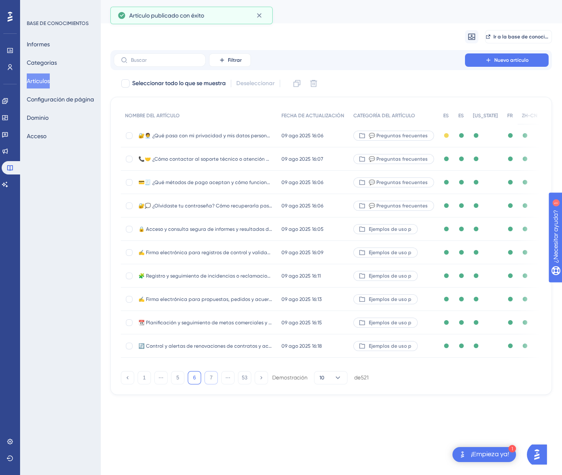
click at [210, 381] on font "7" at bounding box center [211, 378] width 3 height 6
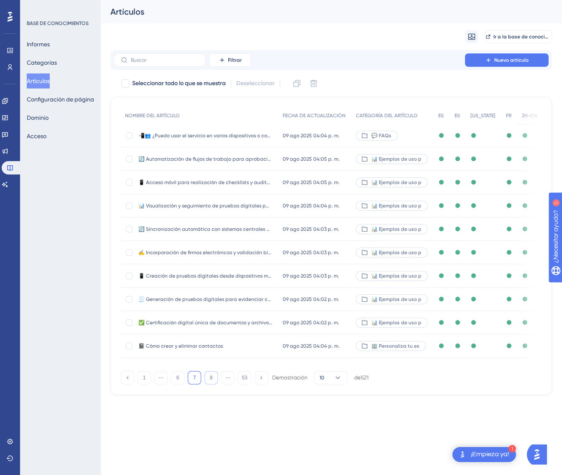
click at [209, 383] on button "8" at bounding box center [210, 377] width 13 height 13
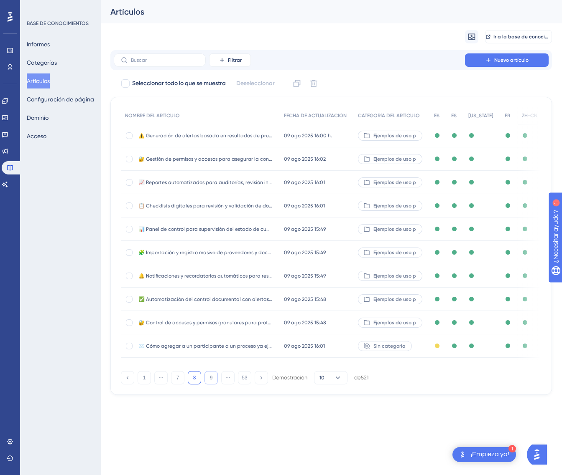
click at [209, 383] on button "9" at bounding box center [210, 377] width 13 height 13
click at [209, 383] on button "10" at bounding box center [210, 377] width 13 height 13
click at [209, 381] on font "11" at bounding box center [210, 378] width 5 height 6
click at [284, 250] on font "14 jul 2025 12:28 p.m." at bounding box center [302, 253] width 38 height 6
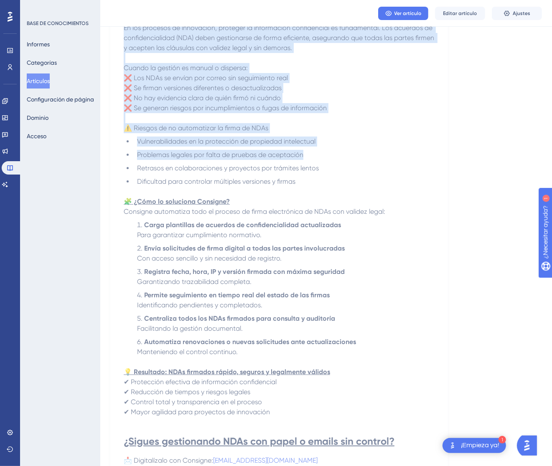
drag, startPoint x: 131, startPoint y: 116, endPoint x: 226, endPoint y: 169, distance: 109.3
click at [226, 169] on div "🧾 Automatización de la firma electrónica en acuerdos de confidencialidad (NDA) …" at bounding box center [279, 254] width 311 height 536
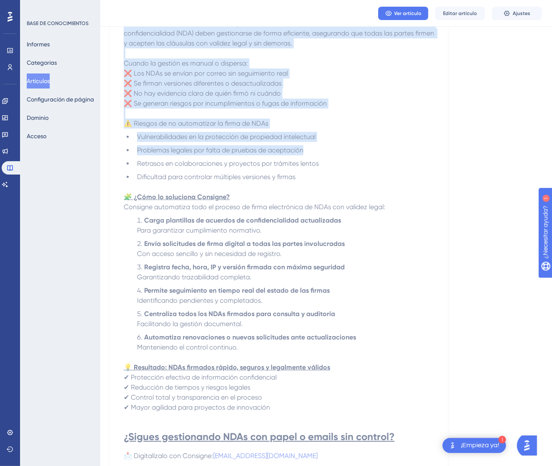
click at [318, 145] on li "Problemas legales por falta de pruebas de aceptación" at bounding box center [284, 150] width 301 height 10
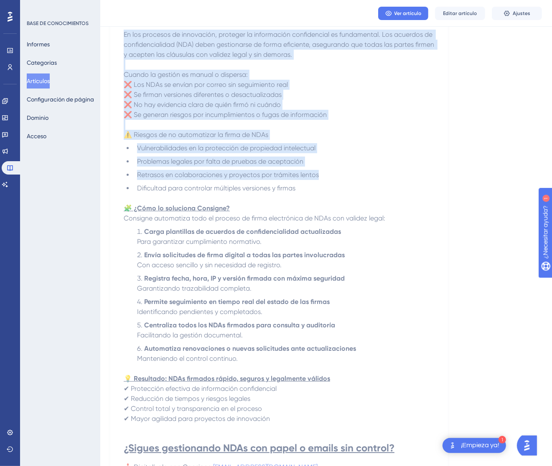
scroll to position [219, 0]
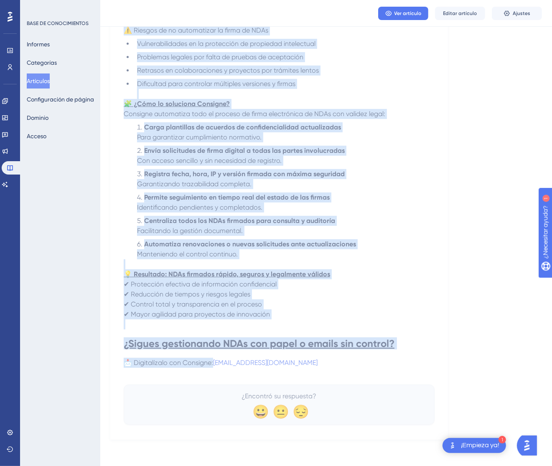
drag, startPoint x: 127, startPoint y: 118, endPoint x: 370, endPoint y: 361, distance: 343.9
click at [370, 361] on div "🧾 Automatización de la firma electrónica en acuerdos de confidencialidad (NDA) …" at bounding box center [279, 156] width 311 height 536
copy div "🧾 Automatización de la firma electrónica en acuerdos de confidencialidad (NDA) …"
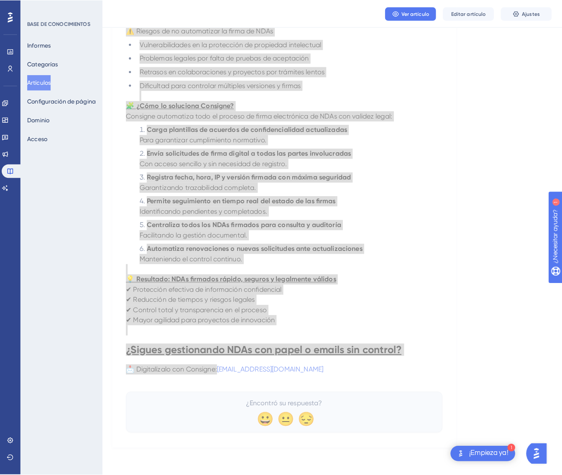
scroll to position [0, 0]
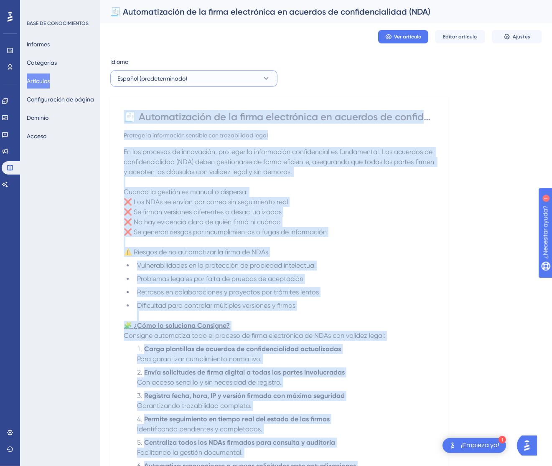
click at [214, 73] on button "Español (predeterminado)" at bounding box center [193, 78] width 167 height 17
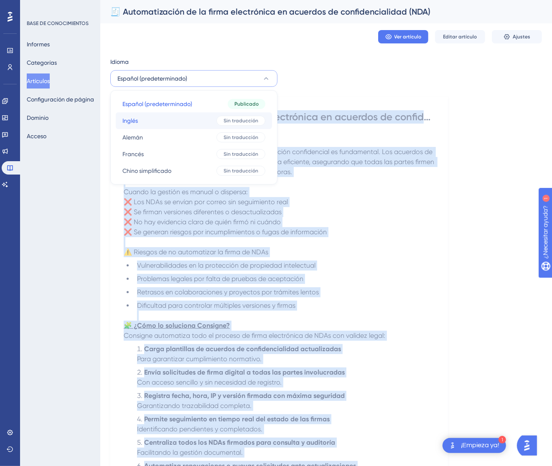
click at [186, 123] on button "Inglés Inglés Sin traducción" at bounding box center [194, 120] width 156 height 17
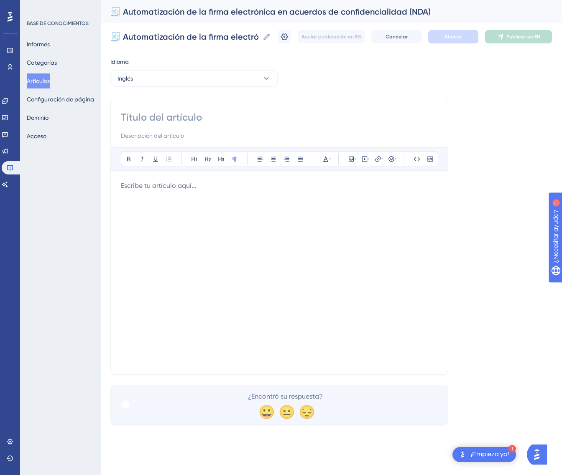
click at [242, 110] on div "Atrevido Itálico Subrayar Viñeta Título 1 Título 2 Título 3 Normal Alinear a la…" at bounding box center [279, 236] width 338 height 278
click at [230, 115] on input at bounding box center [279, 117] width 317 height 13
paste input "🧾 Automation of Electronic Signature in Non-Disclosure Agreements (NDAs)"
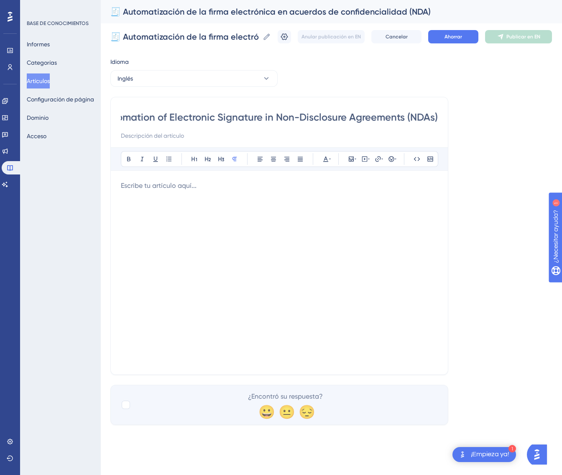
type input "🧾 Automation of Electronic Signature in Non-Disclosure Agreements (NDAs)"
click at [177, 189] on p at bounding box center [279, 186] width 317 height 10
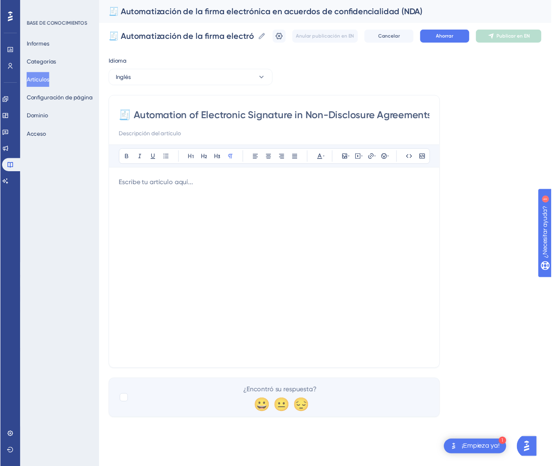
scroll to position [39, 0]
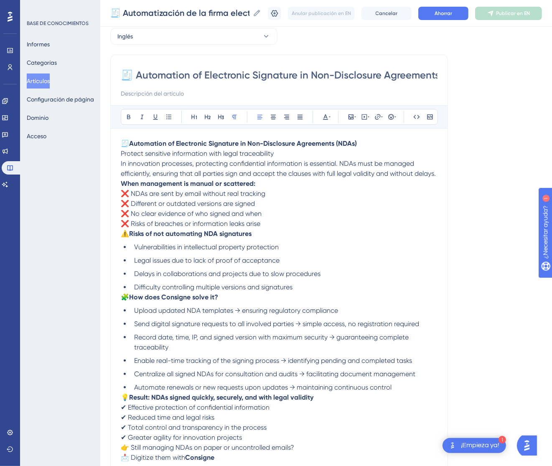
click at [282, 154] on p "🧾 Automation of Electronic Signature in Non-Disclosure Agreements (NDAs) Protec…" at bounding box center [279, 159] width 317 height 40
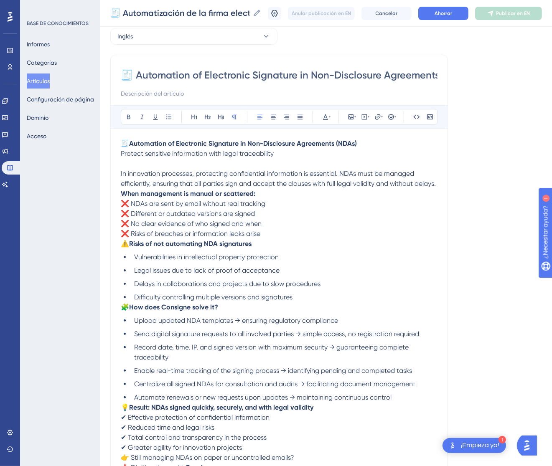
click at [146, 189] on p "In innovation processes, protecting confidential information is essential. NDAs…" at bounding box center [279, 174] width 317 height 30
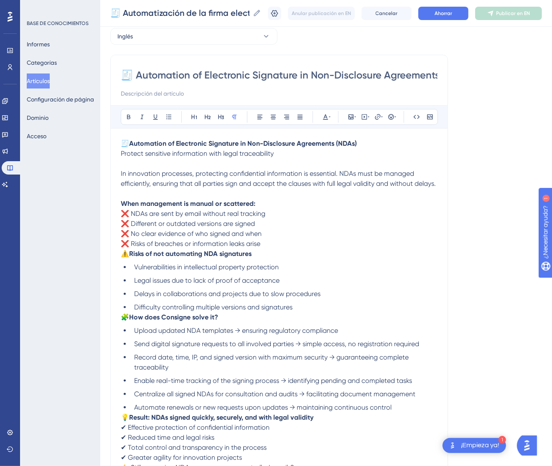
click at [122, 258] on span "⚠️" at bounding box center [125, 254] width 8 height 8
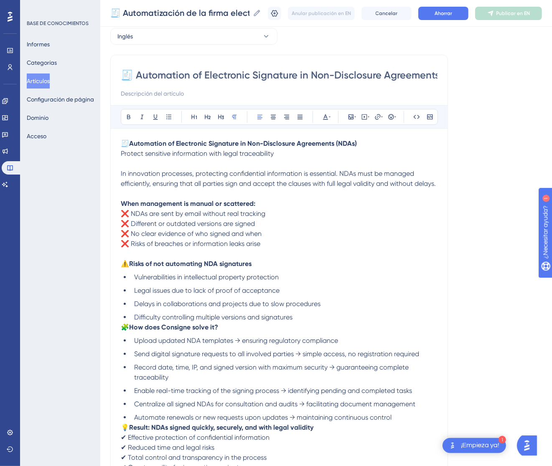
click at [123, 331] on span "🧩" at bounding box center [125, 327] width 8 height 8
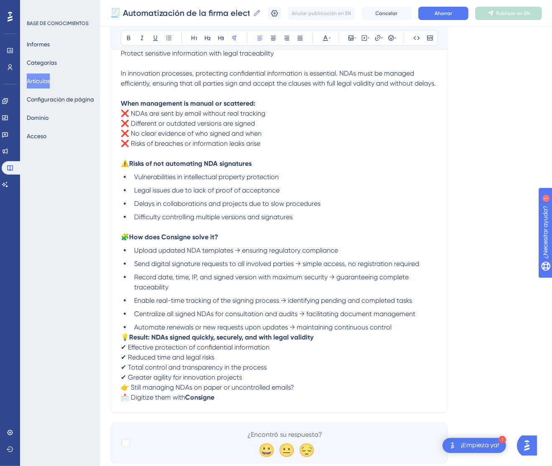
scroll to position [173, 0]
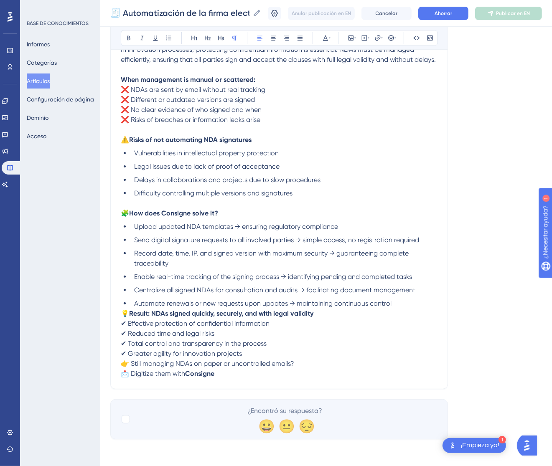
click at [124, 313] on span "💡" at bounding box center [125, 314] width 8 height 8
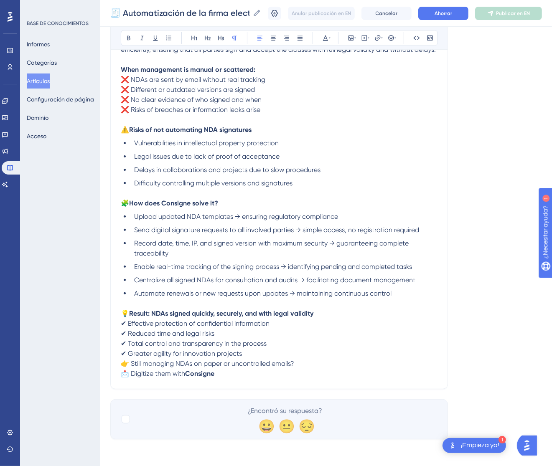
click at [121, 368] on span "👉 Still managing NDAs on paper or uncontrolled emails?" at bounding box center [207, 364] width 173 height 8
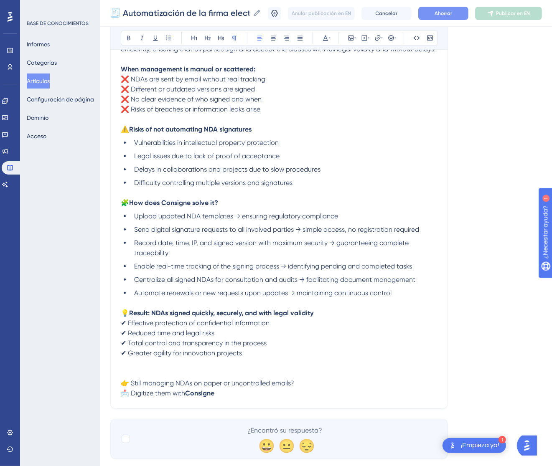
click at [445, 15] on font "Ahorrar" at bounding box center [444, 13] width 18 height 6
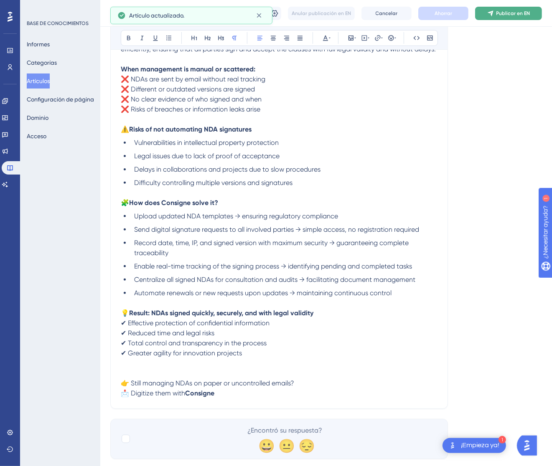
click at [513, 13] on font "Publicar en EN" at bounding box center [513, 13] width 34 height 6
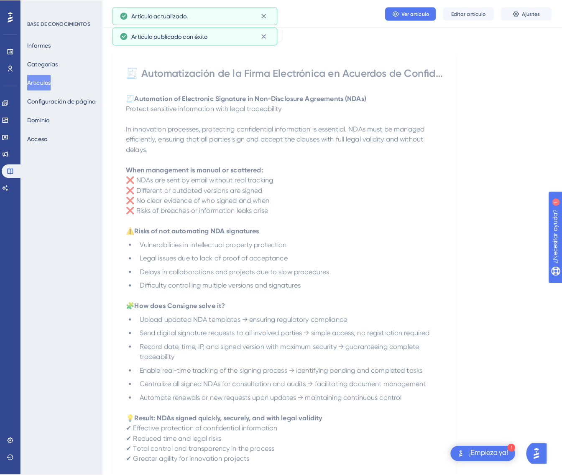
scroll to position [0, 0]
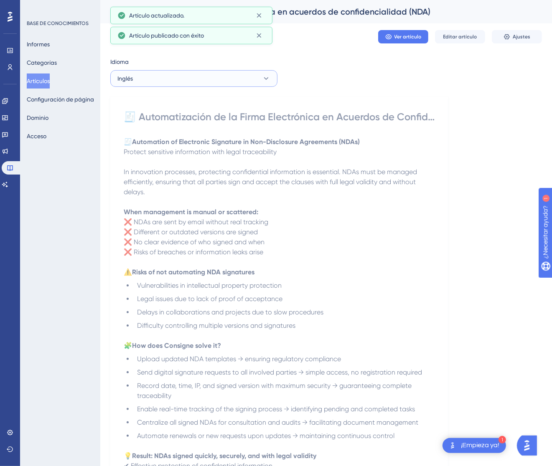
click at [201, 80] on button "Inglés" at bounding box center [193, 78] width 167 height 17
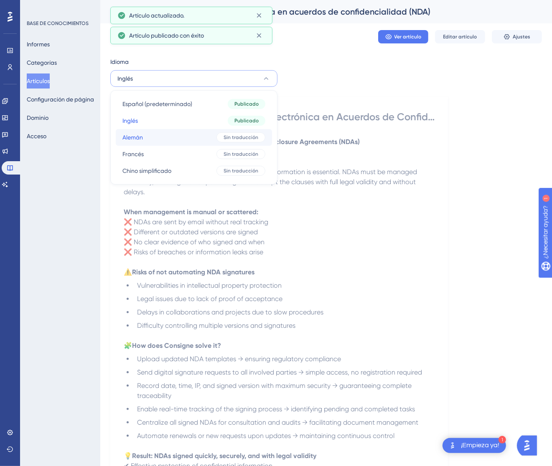
click at [180, 140] on button "Alemán Alemán Sin traducción" at bounding box center [194, 137] width 156 height 17
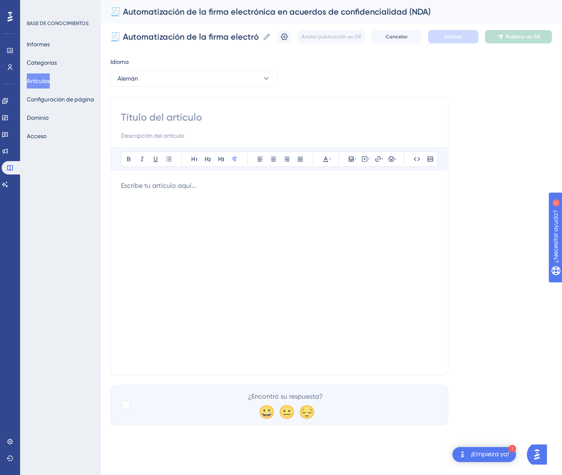
click at [147, 115] on input at bounding box center [279, 117] width 317 height 13
paste input "🧾 Automatisierung der elektronischen Signatur bei Geheimhaltungsvereinbarungen …"
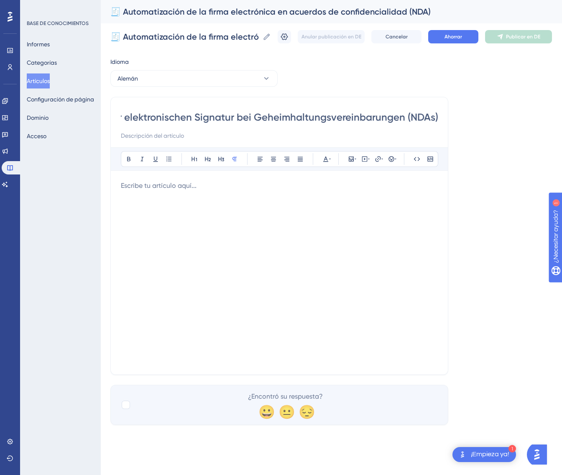
type input "🧾 Automatisierung der elektronischen Signatur bei Geheimhaltungsvereinbarungen …"
click at [244, 209] on div at bounding box center [279, 273] width 317 height 184
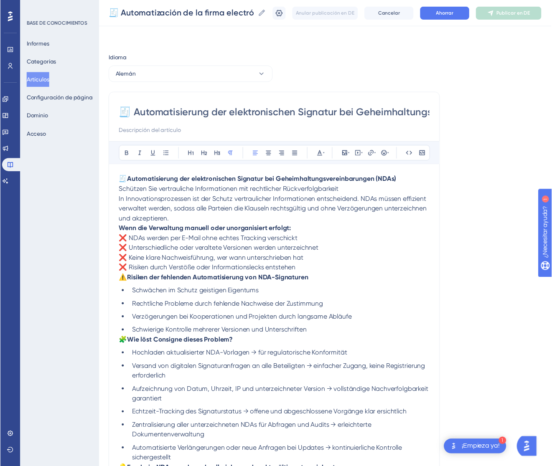
scroll to position [69, 0]
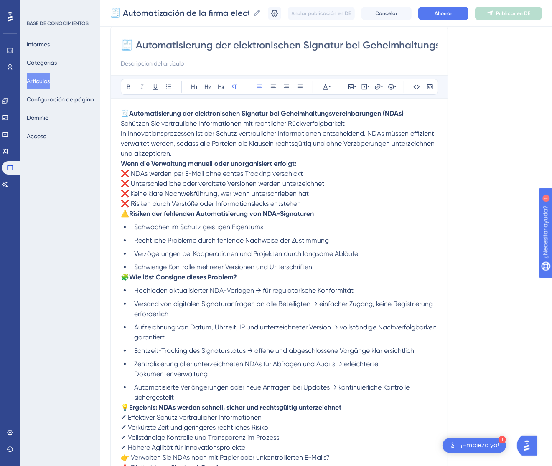
click at [121, 131] on span "In Innovationsprozessen ist der Schutz vertraulicher Informationen entscheidend…" at bounding box center [278, 144] width 315 height 28
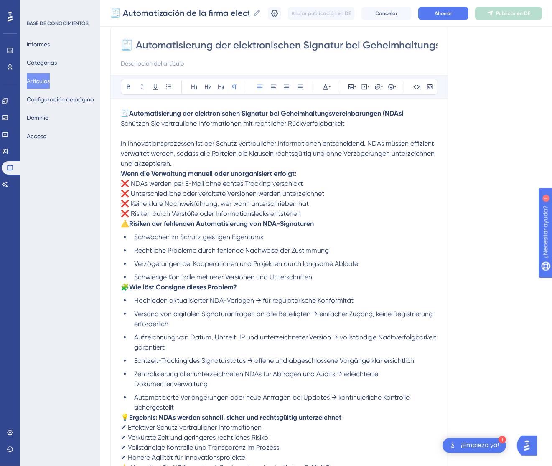
click at [204, 138] on p "🧾 Automatisierung der elektronischen Signatur bei Geheimhaltungsvereinbarungen …" at bounding box center [279, 124] width 317 height 30
click at [122, 173] on strong "Wenn die Verwaltung manuell oder unorganisiert erfolgt:" at bounding box center [208, 174] width 175 height 8
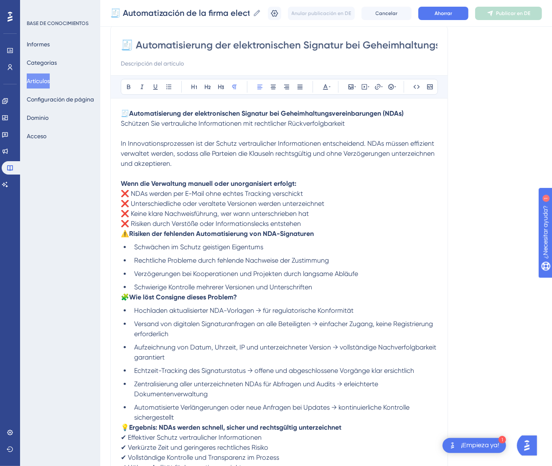
click at [126, 234] on span "⚠️" at bounding box center [125, 234] width 8 height 8
click at [125, 234] on span "⚠️" at bounding box center [125, 234] width 8 height 8
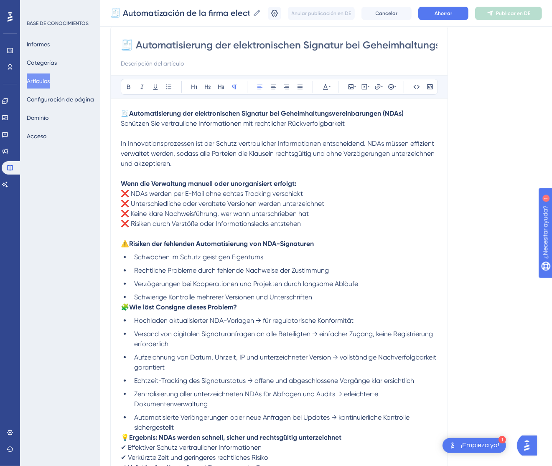
click at [122, 307] on span "🧩" at bounding box center [125, 307] width 8 height 8
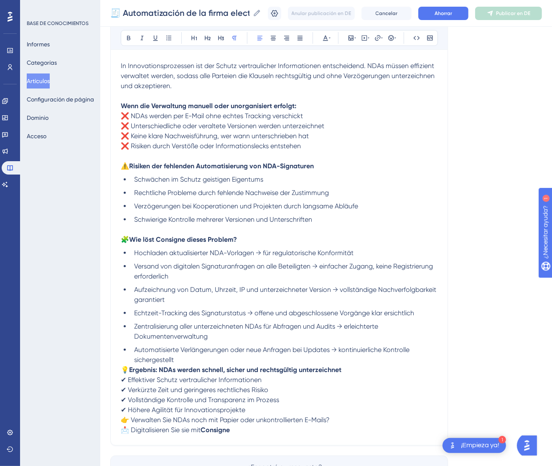
scroll to position [194, 0]
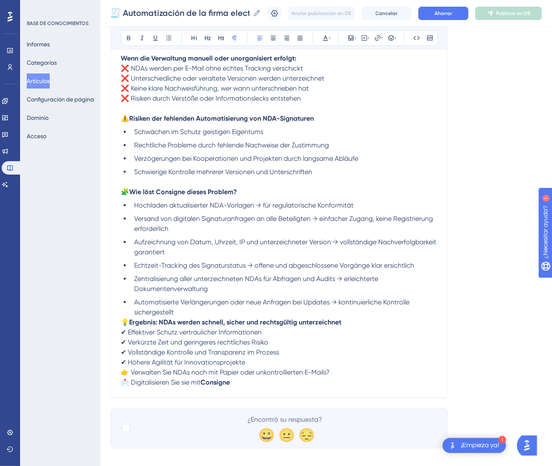
click at [124, 319] on span "💡" at bounding box center [125, 322] width 8 height 8
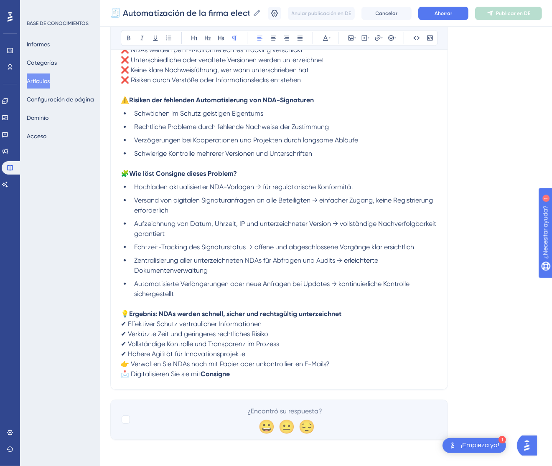
scroll to position [214, 0]
click at [122, 361] on span "👉 Verwalten Sie NDAs noch mit Papier oder unkontrollierten E-Mails?" at bounding box center [225, 364] width 209 height 8
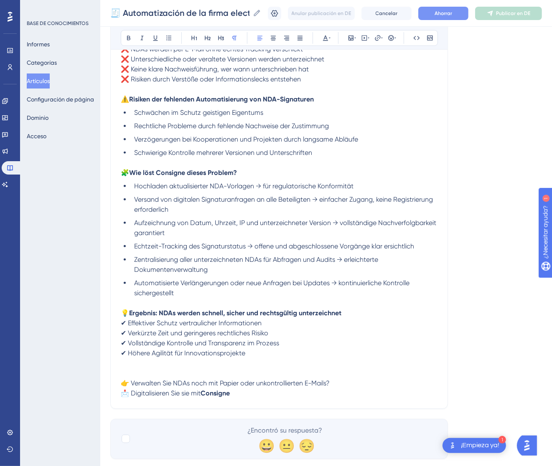
click at [442, 13] on button "Ahorrar" at bounding box center [443, 13] width 50 height 13
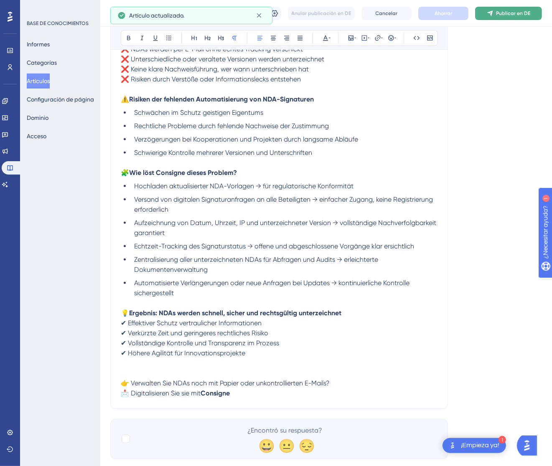
click at [530, 15] on font "Publicar en DE" at bounding box center [513, 13] width 34 height 6
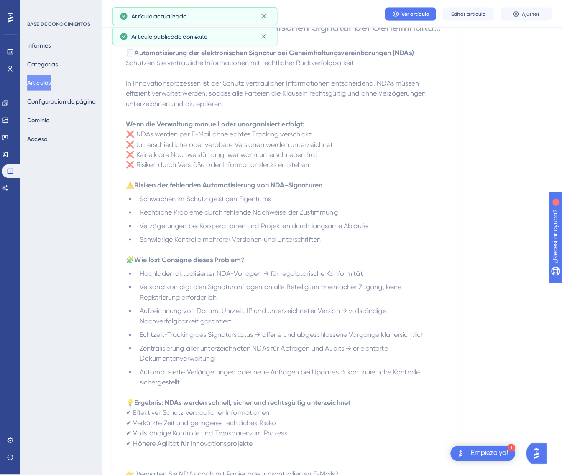
scroll to position [0, 0]
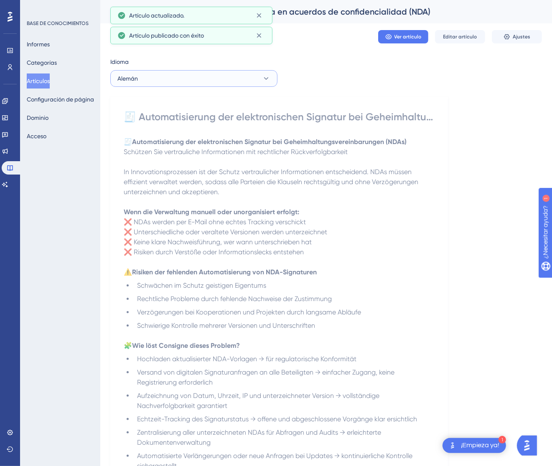
click at [162, 81] on button "Alemán" at bounding box center [193, 78] width 167 height 17
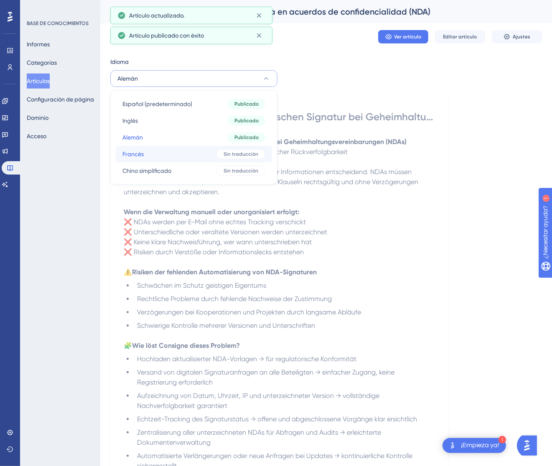
click at [160, 150] on button "Francés Francés Sin traducción" at bounding box center [194, 154] width 156 height 17
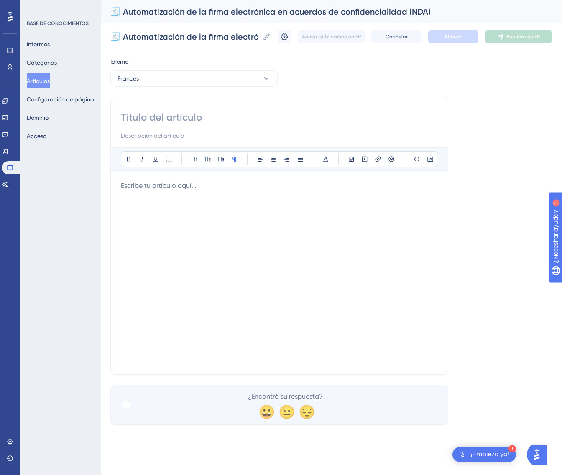
click at [232, 115] on input at bounding box center [279, 117] width 317 height 13
paste input "🧾 Automatisation de la signature électronique des accords de confidentialité (N…"
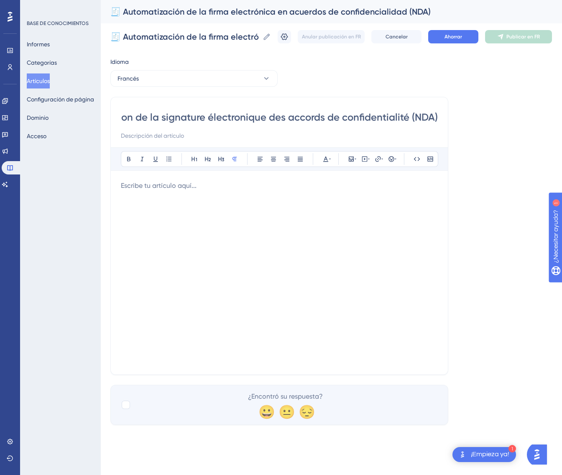
type input "🧾 Automatisation de la signature électronique des accords de confidentialité (N…"
click at [321, 211] on div at bounding box center [279, 273] width 317 height 184
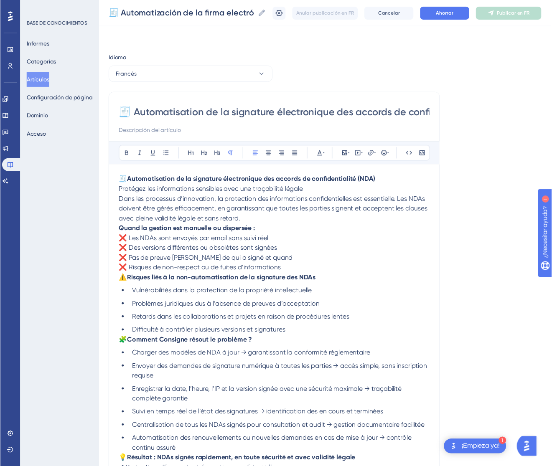
scroll to position [59, 0]
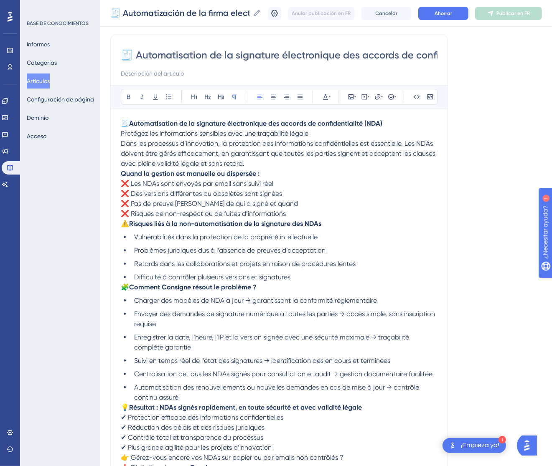
click at [317, 132] on p "🧾 Automatisation de la signature électronique des accords de confidentialité (N…" at bounding box center [279, 144] width 317 height 50
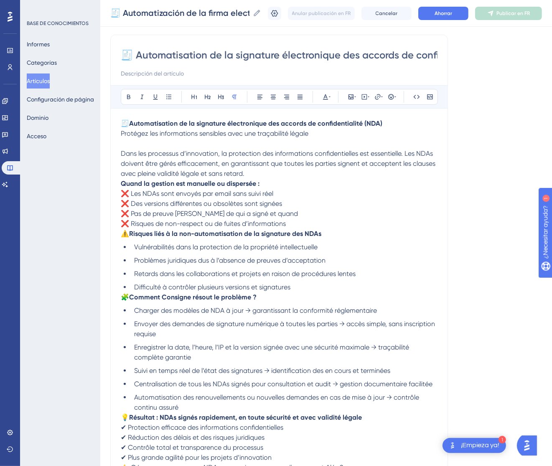
click at [122, 183] on strong "Quand la gestion est manuelle ou dispersée :" at bounding box center [190, 184] width 139 height 8
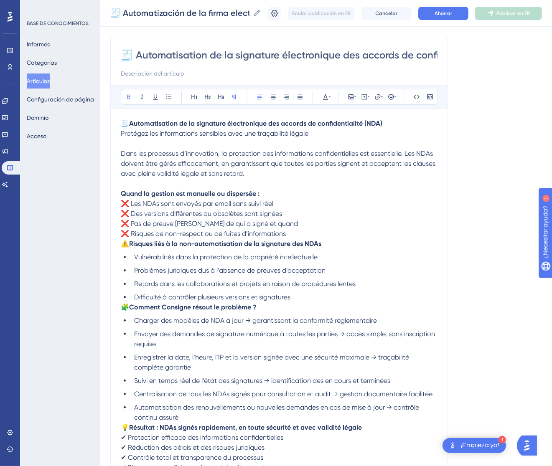
click at [122, 244] on span "⚠️" at bounding box center [125, 244] width 8 height 8
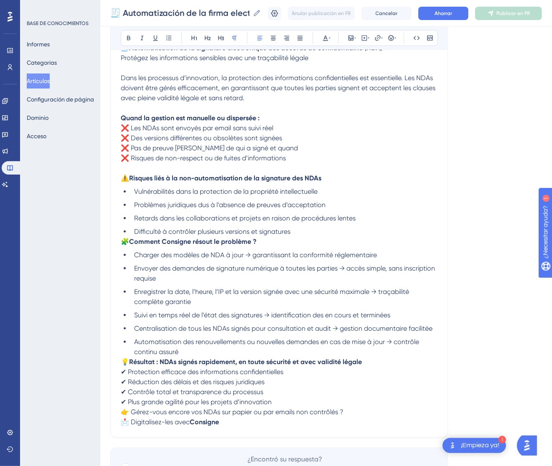
scroll to position [183, 0]
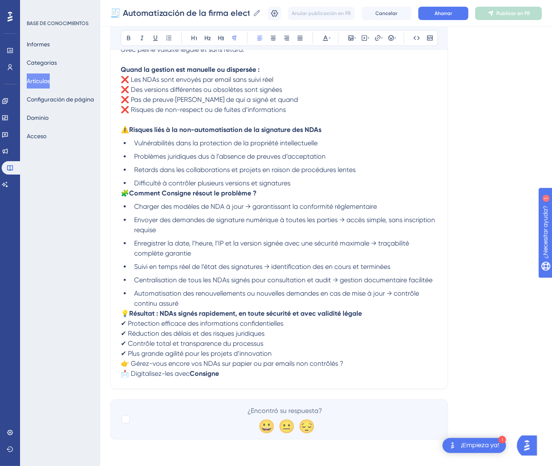
click at [122, 194] on span "🧩" at bounding box center [125, 193] width 8 height 8
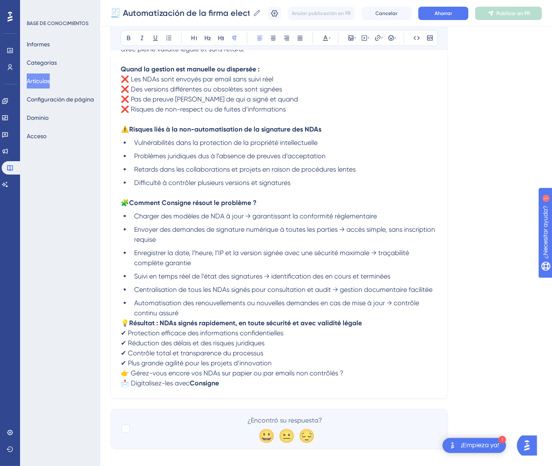
click at [124, 319] on span "💡" at bounding box center [125, 323] width 8 height 8
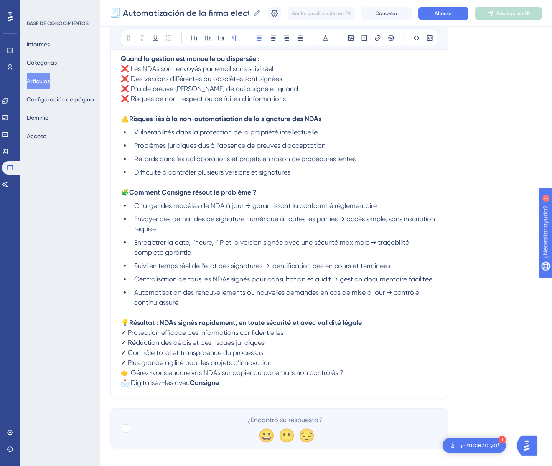
scroll to position [203, 0]
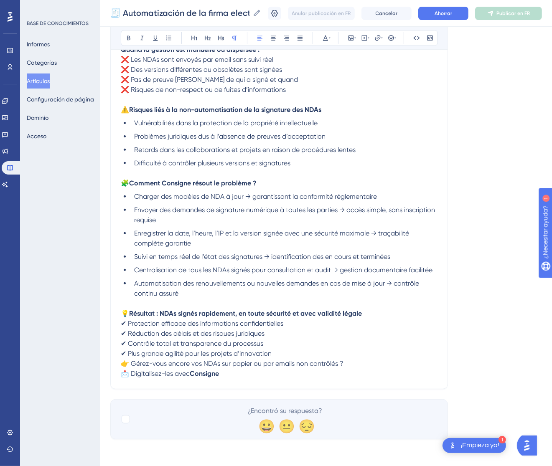
click at [122, 361] on span "👉 Gérez-vous encore vos NDAs sur papier ou par emails non contrôlés ?" at bounding box center [232, 364] width 223 height 8
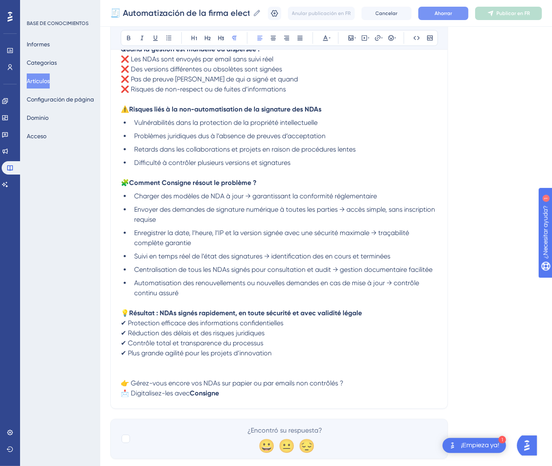
click at [452, 10] on font "Ahorrar" at bounding box center [444, 13] width 18 height 6
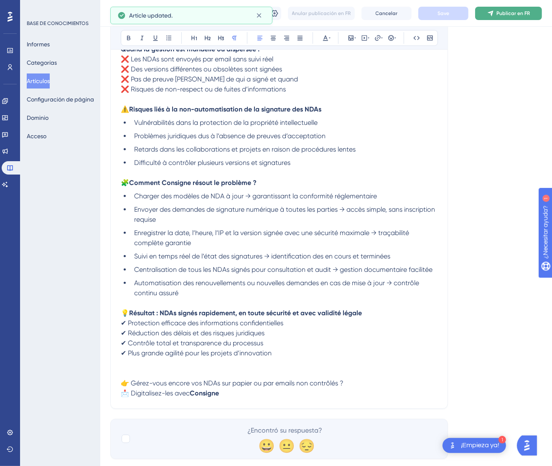
click at [520, 10] on font "Publicar en FR" at bounding box center [512, 13] width 33 height 6
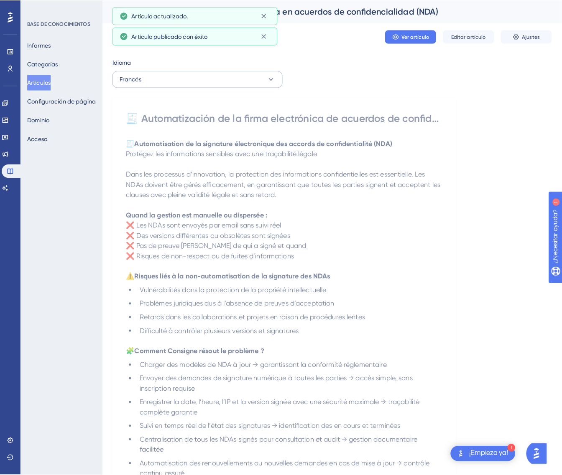
scroll to position [0, 0]
click at [143, 78] on button "Francés" at bounding box center [193, 78] width 167 height 17
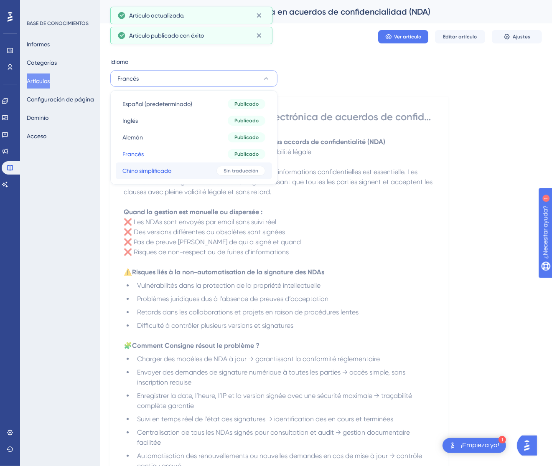
click at [152, 174] on font "Chino simplificado" at bounding box center [146, 171] width 49 height 7
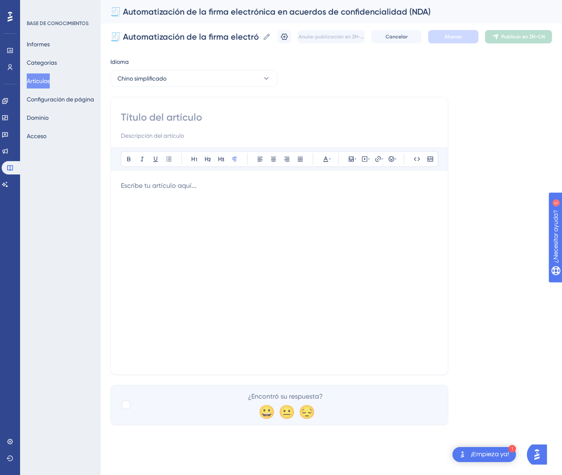
click at [190, 115] on input at bounding box center [279, 117] width 317 height 13
paste input "🧾 保密协议 (NDA) 电子签名自动化"
type input "🧾 保密协议 (NDA) 电子签名自动化"
click at [290, 218] on div at bounding box center [279, 273] width 317 height 184
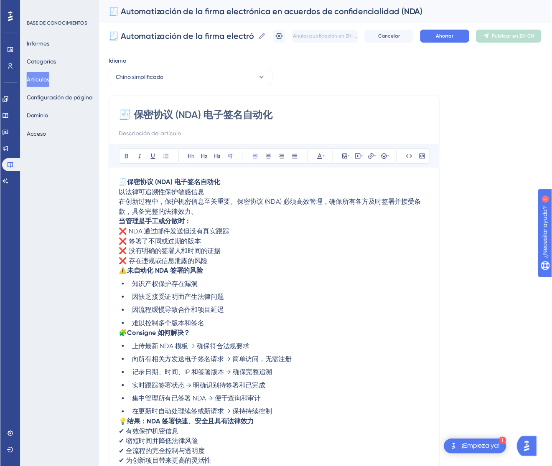
scroll to position [18, 0]
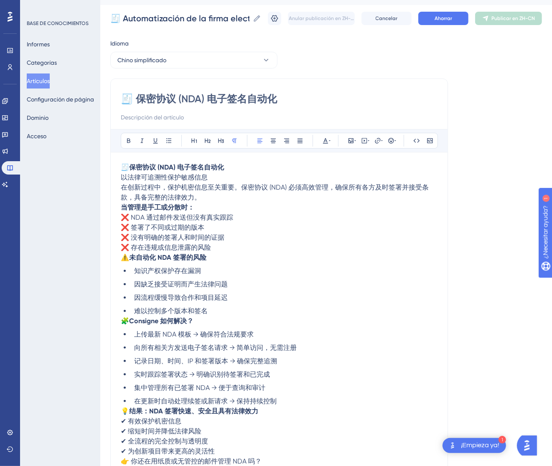
click at [229, 175] on p "🧾 保密协议 (NDA) 电子签名自动化 以法律可追溯性保护敏感信息 在创新过程中，保护机密信息至关重要。保密协议 (NDA) 必须高效管理，确保所有各方及时…" at bounding box center [279, 183] width 317 height 40
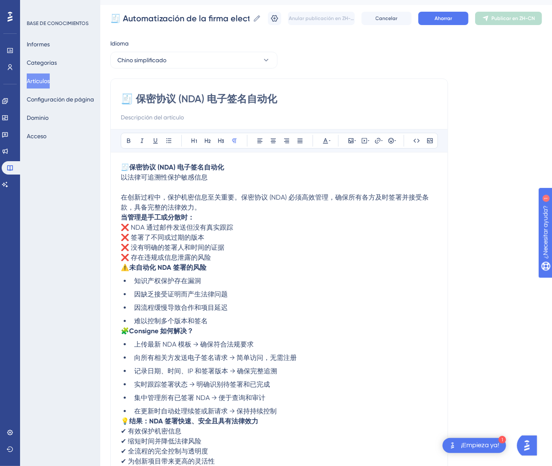
click at [121, 219] on strong "当管理是手工或分散时：" at bounding box center [158, 218] width 74 height 8
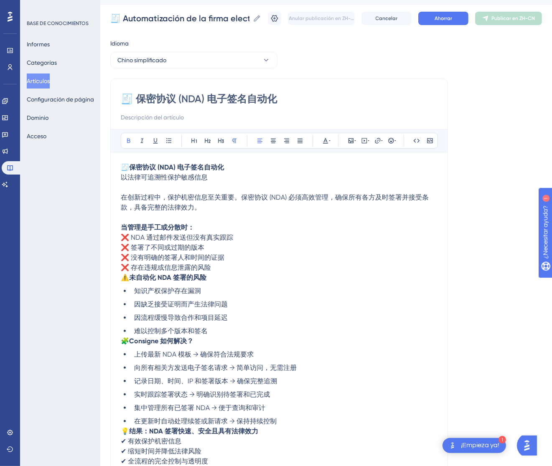
click at [122, 282] on p "⚠️ 未自动化 NDA 签署的风险" at bounding box center [279, 278] width 317 height 10
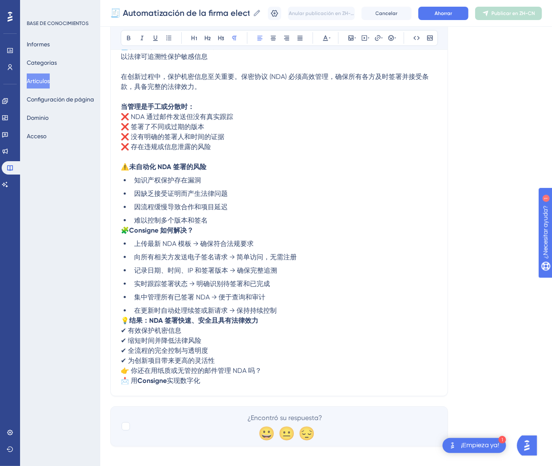
scroll to position [143, 0]
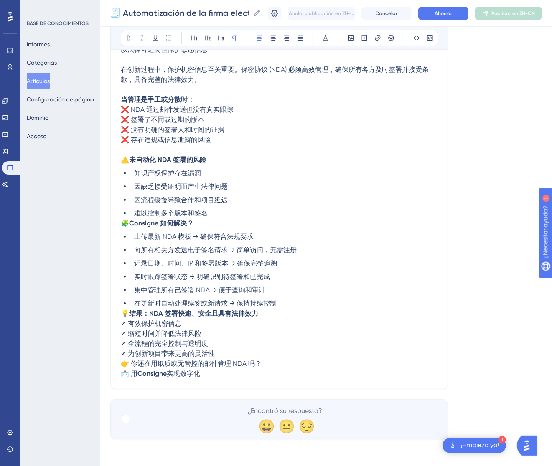
click at [120, 218] on div "🧾 保密协议 (NDA) 电子签名自动化 Atrevido Itálico Subrayar Viñeta Título 1 Título 2 Título …" at bounding box center [279, 170] width 338 height 439
click at [125, 224] on span "🧩" at bounding box center [125, 223] width 8 height 8
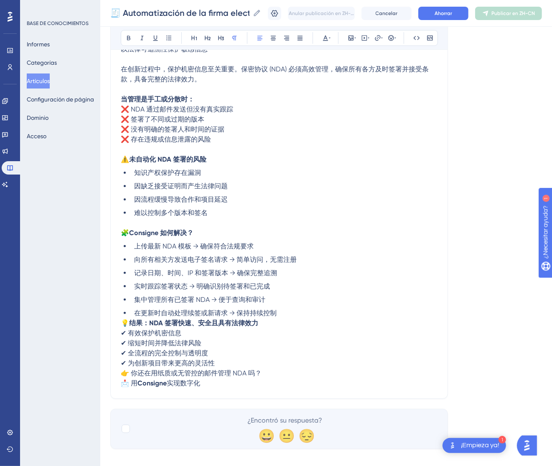
click at [124, 323] on span "💡" at bounding box center [125, 323] width 8 height 8
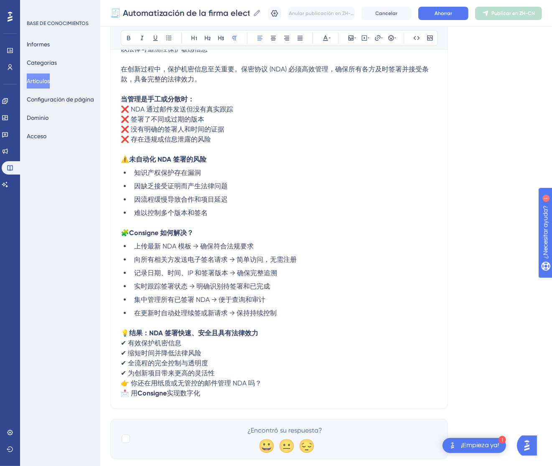
click at [122, 381] on span "👉 你还在用纸质或无管控的邮件管理 NDA 吗？" at bounding box center [191, 383] width 141 height 8
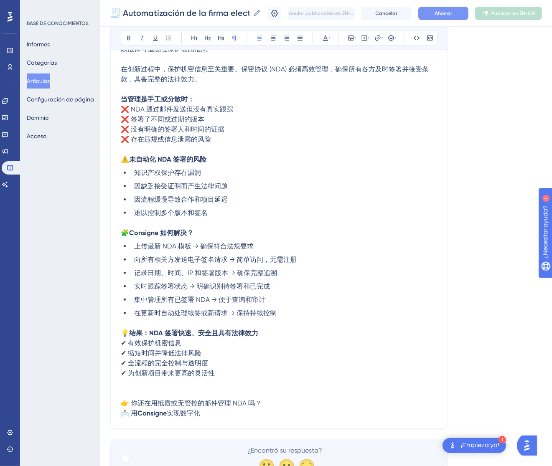
click at [448, 15] on font "Ahorrar" at bounding box center [444, 13] width 18 height 6
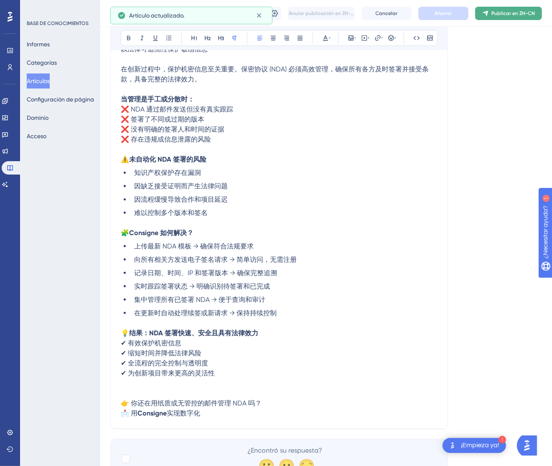
click at [534, 10] on font "Publicar en ZH-CN" at bounding box center [512, 13] width 43 height 6
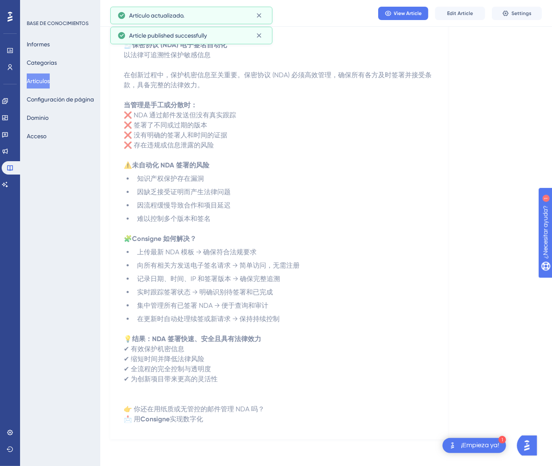
scroll to position [93, 0]
click at [40, 80] on font "Artículos" at bounding box center [38, 81] width 23 height 7
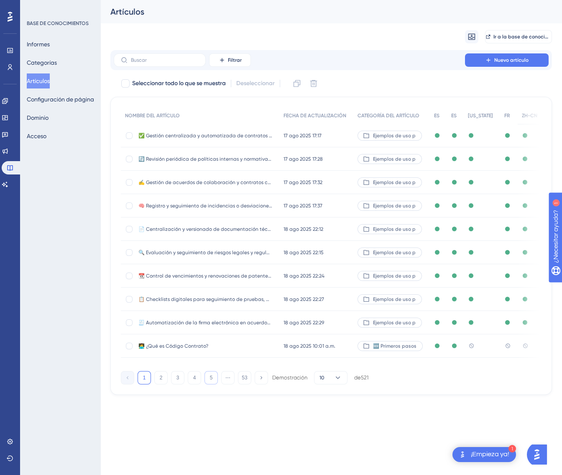
click at [212, 385] on button "5" at bounding box center [210, 377] width 13 height 13
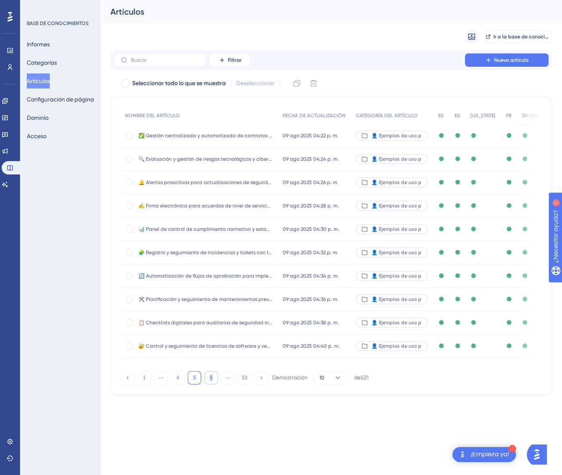
click at [212, 394] on div "NOMBRE DEL ARTÍCULO FECHA DE ACTUALIZACIÓN CATEGORÍA DEL ARTÍCULO ES ES Delawar…" at bounding box center [330, 246] width 441 height 298
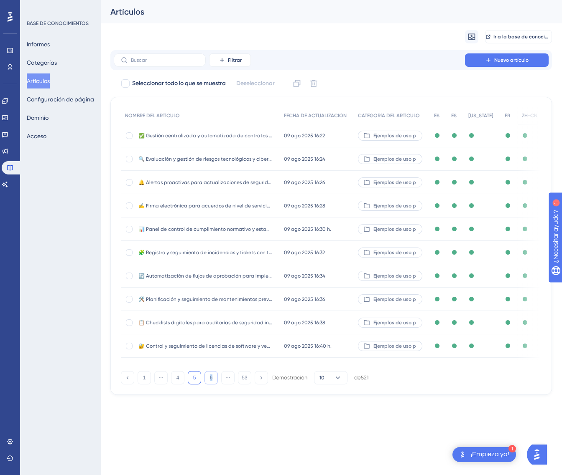
click at [212, 385] on button "6" at bounding box center [210, 377] width 13 height 13
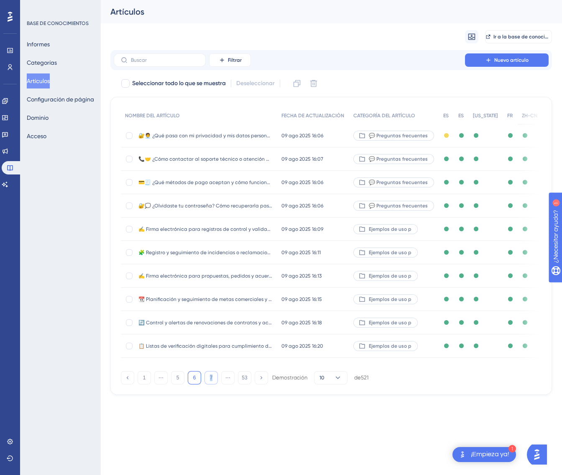
click at [212, 384] on button "7" at bounding box center [210, 377] width 13 height 13
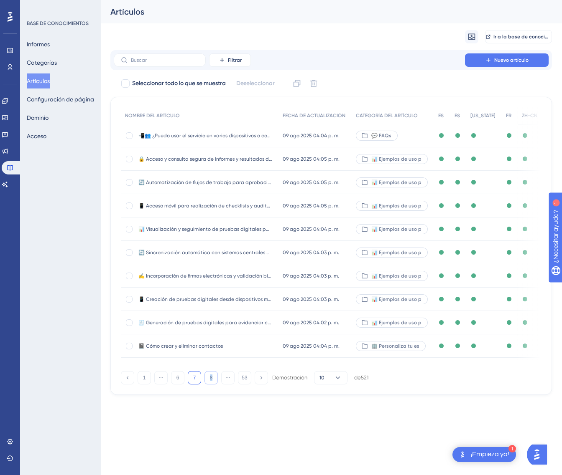
click at [212, 384] on button "8" at bounding box center [210, 377] width 13 height 13
click at [212, 384] on button "9" at bounding box center [210, 377] width 13 height 13
click at [212, 384] on button "10" at bounding box center [210, 377] width 13 height 13
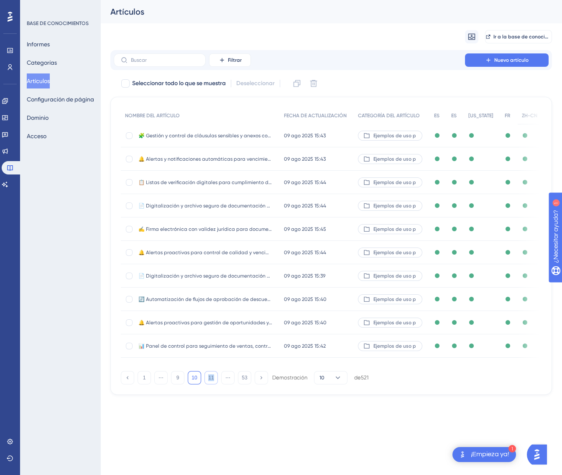
click at [212, 384] on button "11" at bounding box center [210, 377] width 13 height 13
click at [269, 274] on font "✅ Gestión digital de proyectos de innovación con seguimiento documental y legal." at bounding box center [237, 276] width 198 height 6
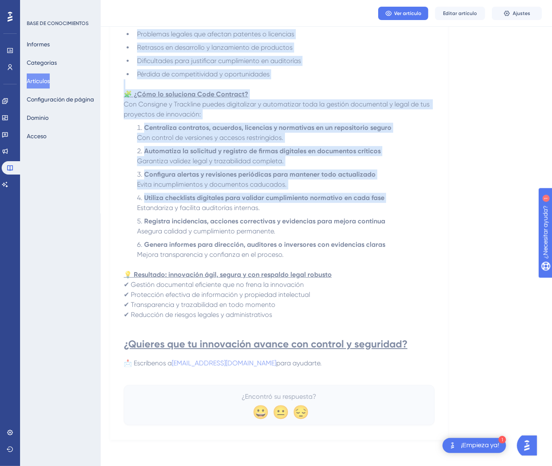
scroll to position [252, 0]
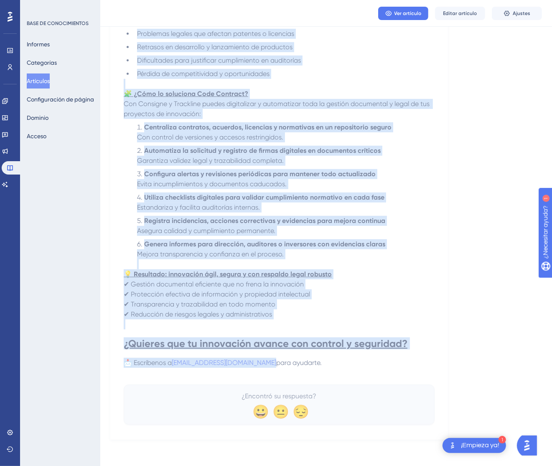
drag, startPoint x: 129, startPoint y: 115, endPoint x: 373, endPoint y: 361, distance: 346.9
click at [373, 361] on div "✅ Gestión digital de proyectos de innovación con seguimiento documental y legal…" at bounding box center [279, 140] width 311 height 570
copy div "✅ Gestión digital de proyectos de innovación con seguimiento documental y legal…"
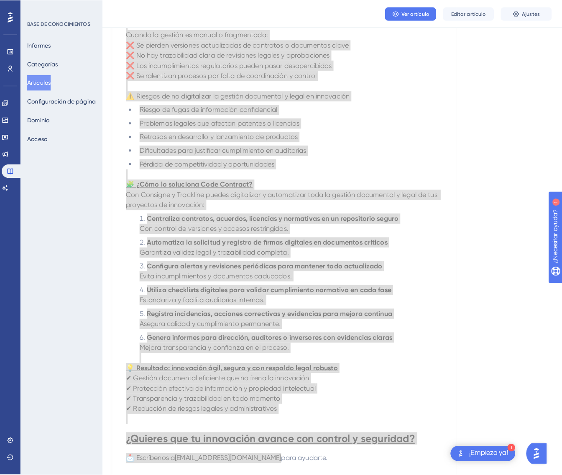
scroll to position [0, 0]
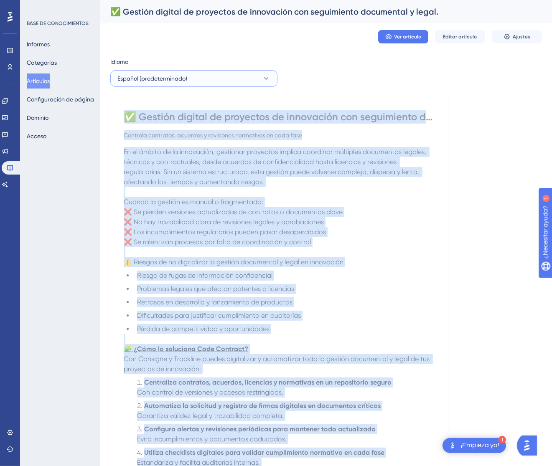
drag, startPoint x: 199, startPoint y: 79, endPoint x: 194, endPoint y: 83, distance: 6.8
click at [199, 78] on button "Español (predeterminado)" at bounding box center [193, 78] width 167 height 17
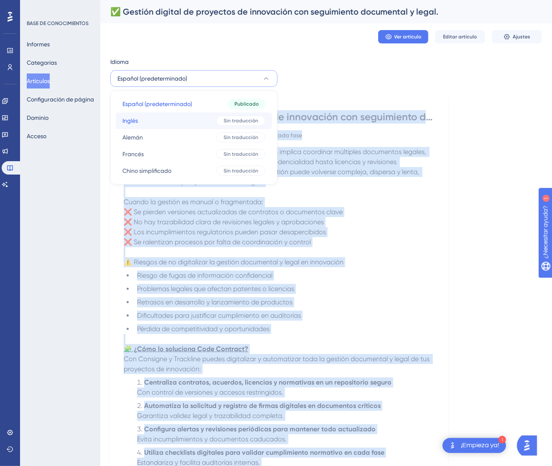
click at [173, 126] on button "Inglés Inglés Sin traducción" at bounding box center [194, 120] width 156 height 17
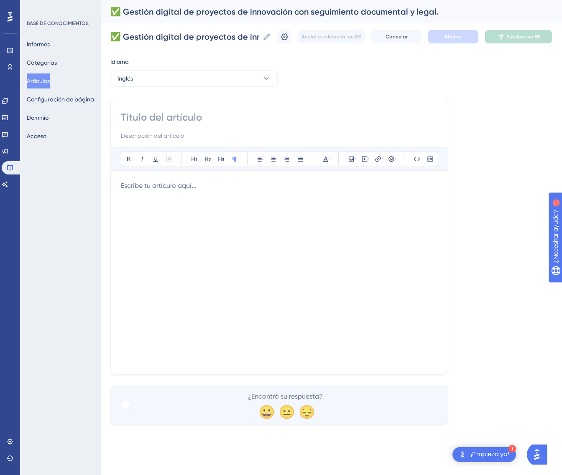
click at [201, 115] on input at bounding box center [279, 117] width 317 height 13
paste input "✅ Digital Management of Innovation Projects with Document and Legal Tracking"
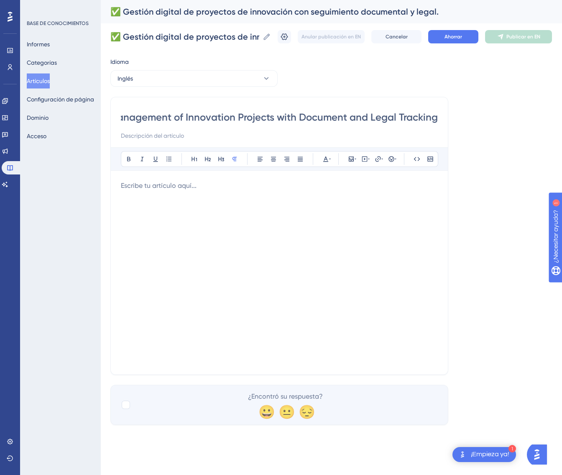
type input "✅ Digital Management of Innovation Projects with Document and Legal Tracking"
click at [312, 243] on div at bounding box center [279, 273] width 317 height 184
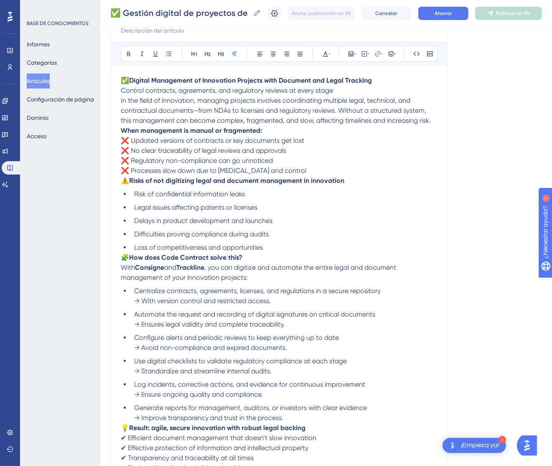
scroll to position [119, 0]
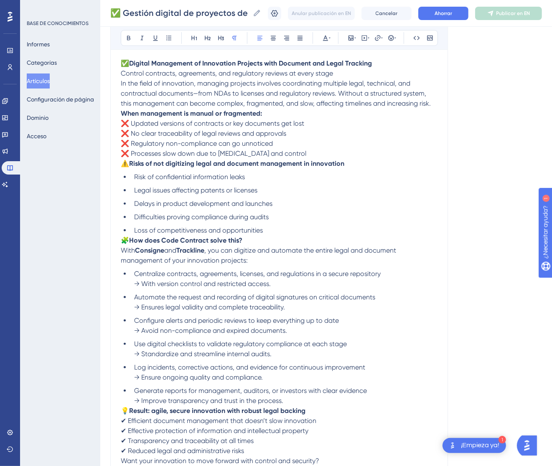
click at [356, 74] on p "✅ Digital Management of Innovation Projects with Document and Legal Tracking Co…" at bounding box center [279, 83] width 317 height 50
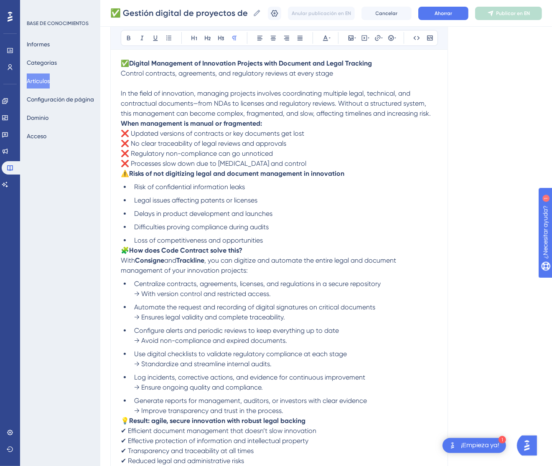
click at [121, 122] on strong "When management is manual or fragmented:" at bounding box center [191, 123] width 141 height 8
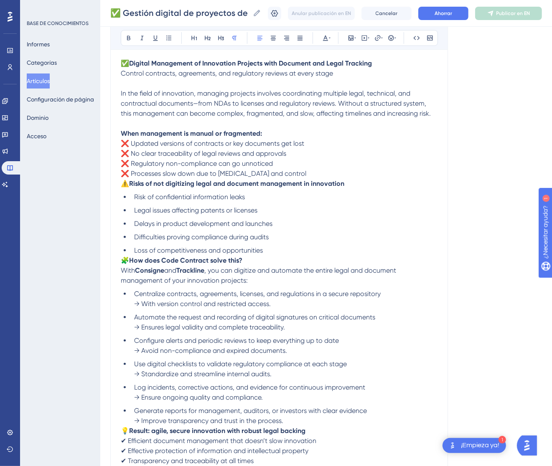
click at [122, 186] on span "⚠️" at bounding box center [125, 184] width 8 height 8
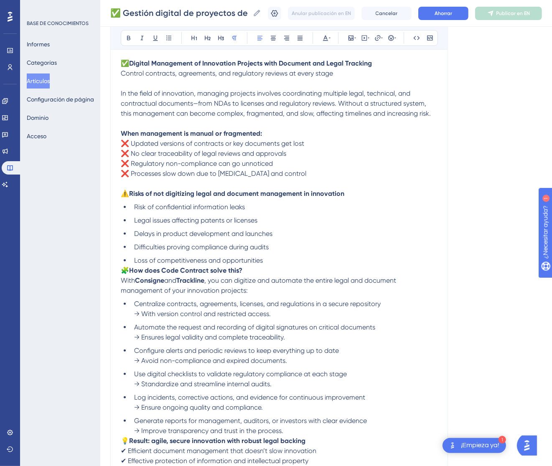
click at [121, 271] on span "🧩" at bounding box center [125, 271] width 8 height 8
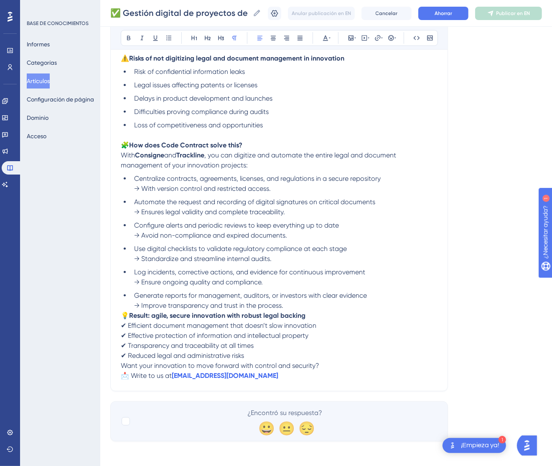
scroll to position [257, 0]
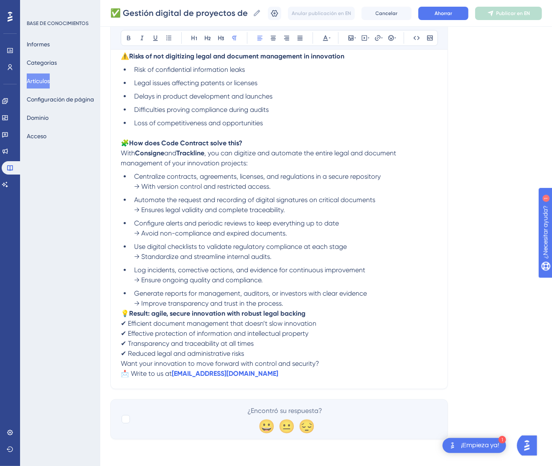
click at [124, 312] on span "💡" at bounding box center [125, 314] width 8 height 8
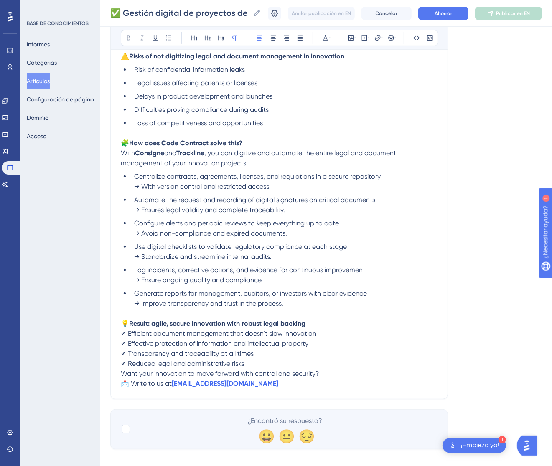
click at [120, 371] on div "✅ Digital Management of Innovation Projects with Document and Legal Tracking At…" at bounding box center [279, 118] width 338 height 562
click at [122, 372] on span "Want your innovation to move forward with control and security?" at bounding box center [220, 374] width 198 height 8
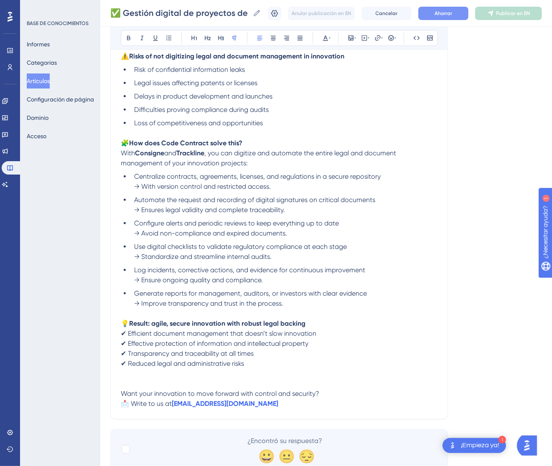
click at [452, 11] on font "Ahorrar" at bounding box center [444, 13] width 18 height 6
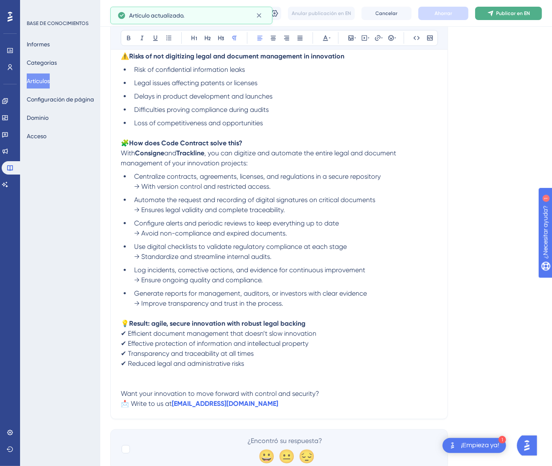
click at [513, 8] on button "Publicar en EN" at bounding box center [508, 13] width 67 height 13
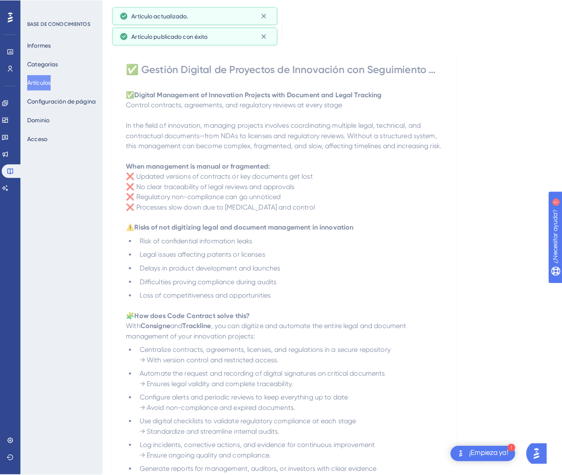
scroll to position [0, 0]
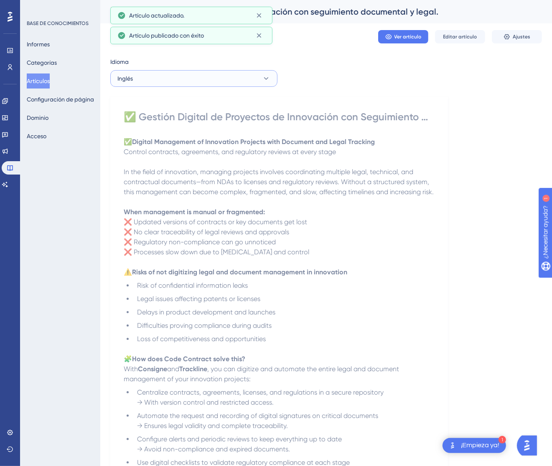
click at [169, 84] on button "Inglés" at bounding box center [193, 78] width 167 height 17
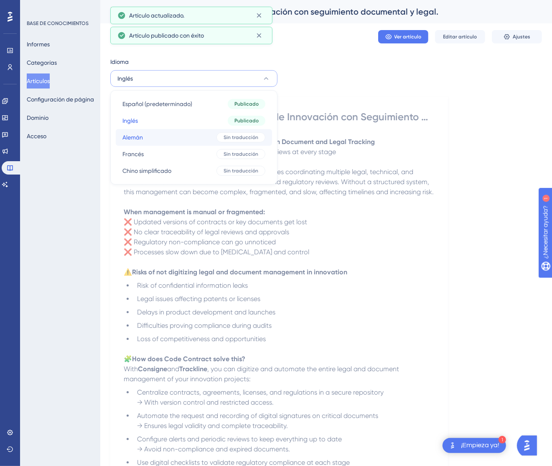
click at [165, 139] on button "Alemán Alemán Sin traducción" at bounding box center [194, 137] width 156 height 17
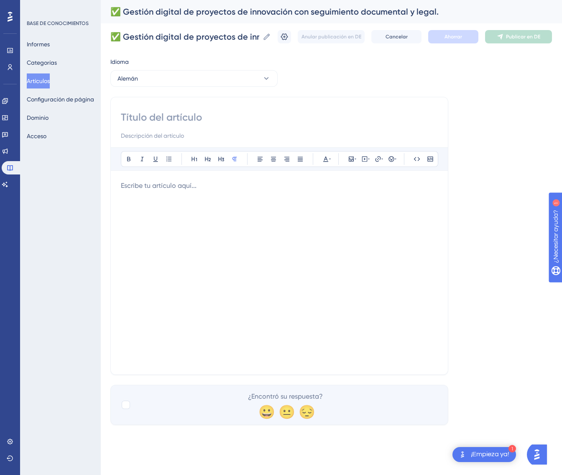
click at [227, 118] on input at bounding box center [279, 117] width 317 height 13
paste input "✅ Digitale Verwaltung von Innovationsprojekten mit Dokumentations- und Rechtsna…"
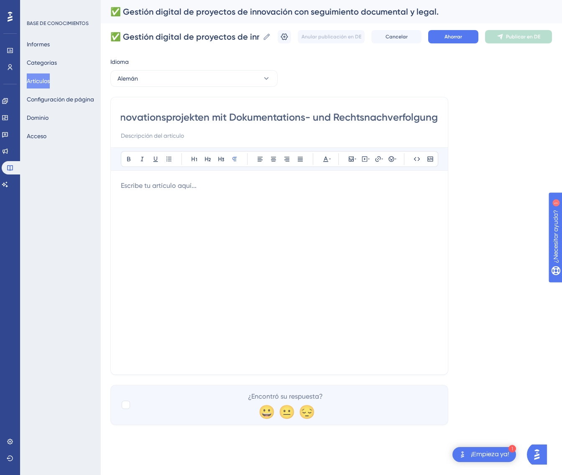
type input "✅ Digitale Verwaltung von Innovationsprojekten mit Dokumentations- und Rechtsna…"
click at [277, 186] on p at bounding box center [279, 186] width 317 height 10
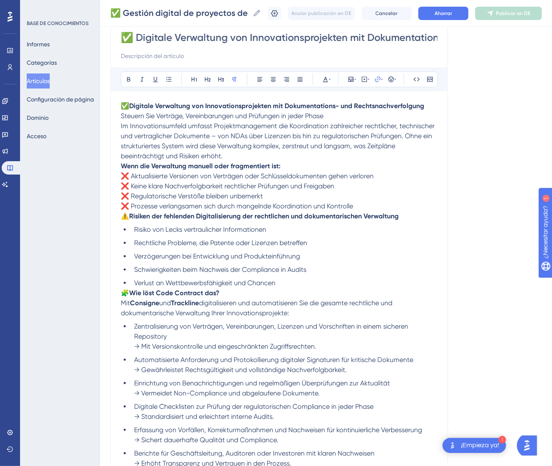
scroll to position [139, 0]
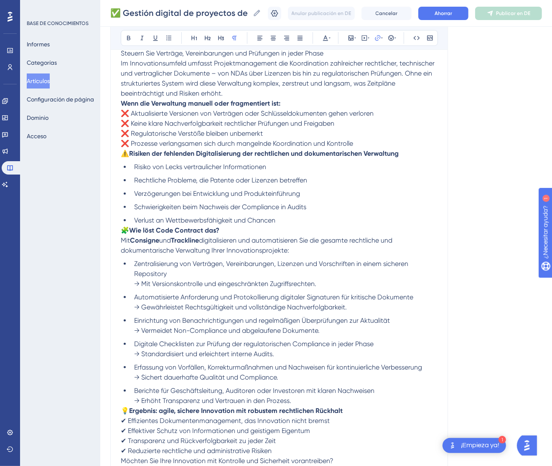
click at [122, 102] on strong "Wenn die Verwaltung manuell oder fragmentiert ist:" at bounding box center [201, 103] width 160 height 8
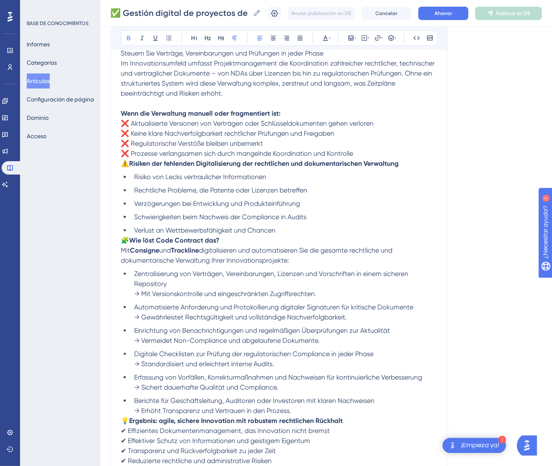
click at [124, 163] on span "⚠️" at bounding box center [125, 164] width 8 height 8
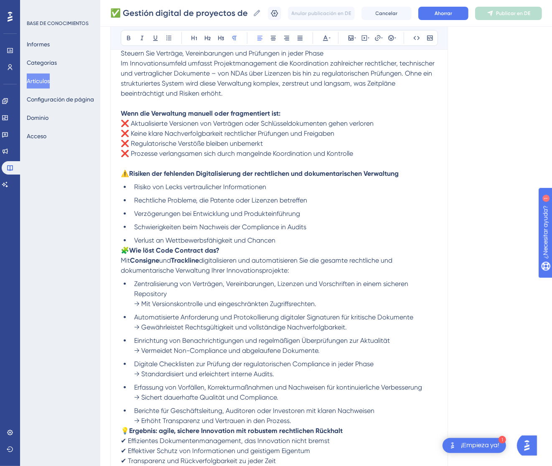
click at [122, 249] on span "🧩" at bounding box center [125, 251] width 8 height 8
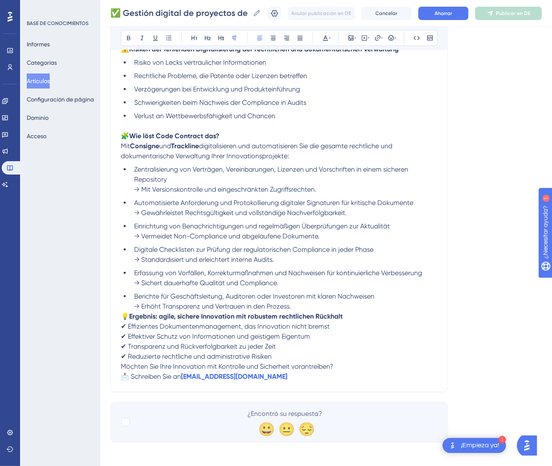
scroll to position [264, 0]
click at [124, 314] on span "💡" at bounding box center [125, 316] width 8 height 8
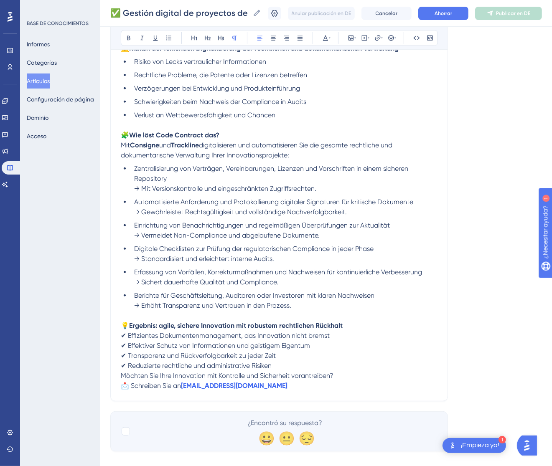
click at [122, 377] on span "Möchten Sie Ihre Innovation mit Kontrolle und Sicherheit vorantreiben?" at bounding box center [227, 376] width 213 height 8
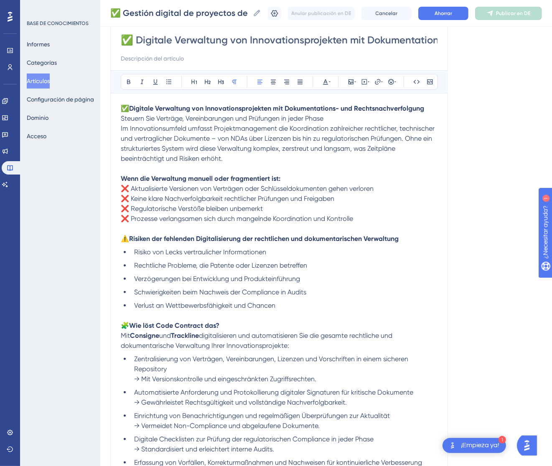
scroll to position [189, 0]
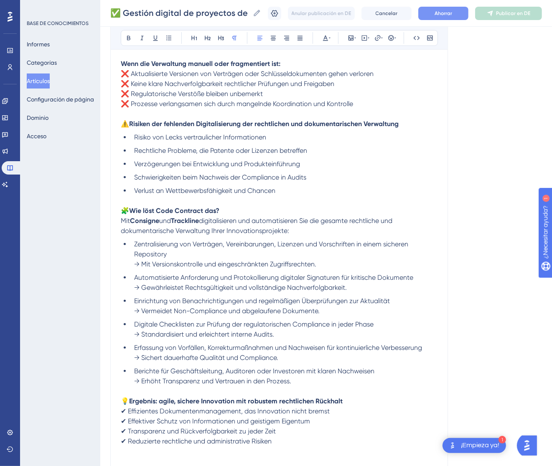
click at [452, 12] on font "Ahorrar" at bounding box center [444, 13] width 18 height 6
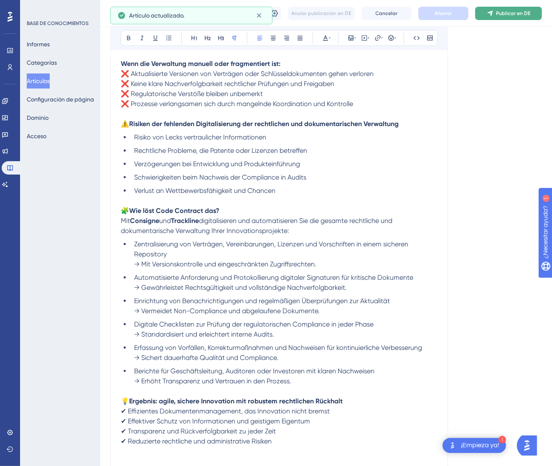
click at [513, 10] on font "Publicar en DE" at bounding box center [513, 13] width 34 height 6
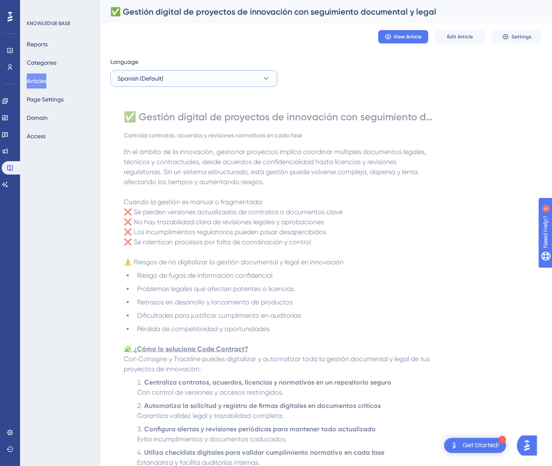
click at [227, 79] on button "Spanish (Default)" at bounding box center [193, 78] width 167 height 17
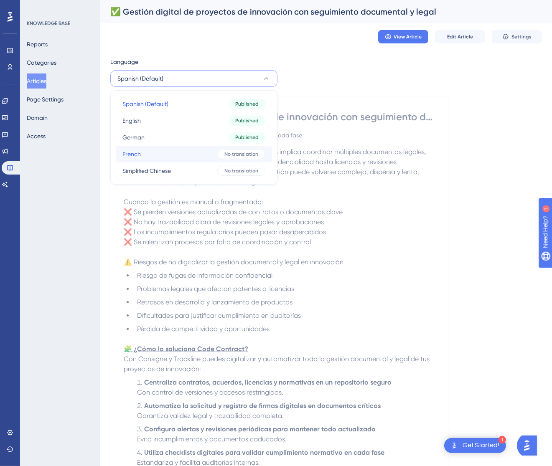
click at [220, 155] on div "No translation" at bounding box center [241, 154] width 48 height 10
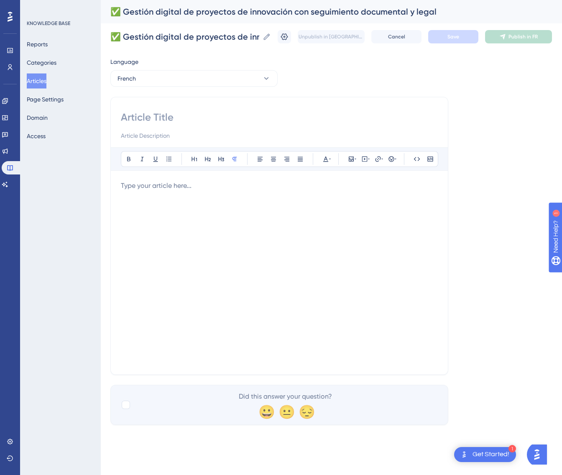
click at [163, 109] on div "Bold Italic Underline Bullet Point Heading 1 Heading 2 Heading 3 Normal Align L…" at bounding box center [279, 236] width 338 height 278
click at [162, 114] on input at bounding box center [279, 117] width 317 height 13
paste input "✅ Gestion numérique des projets d’innovation avec suivi documentaire et juridiq…"
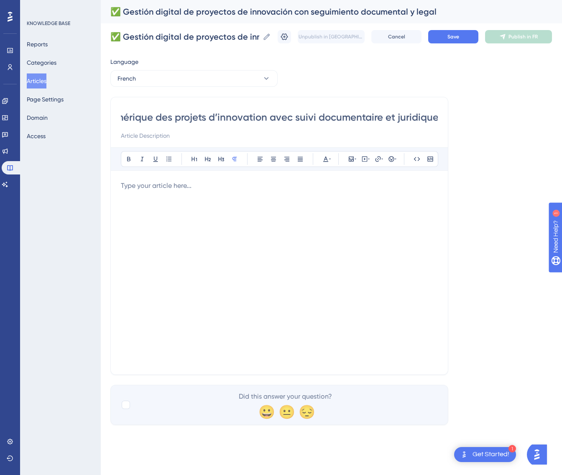
type input "✅ Gestion numérique des projets d’innovation avec suivi documentaire et juridiq…"
click at [237, 188] on p at bounding box center [279, 186] width 317 height 10
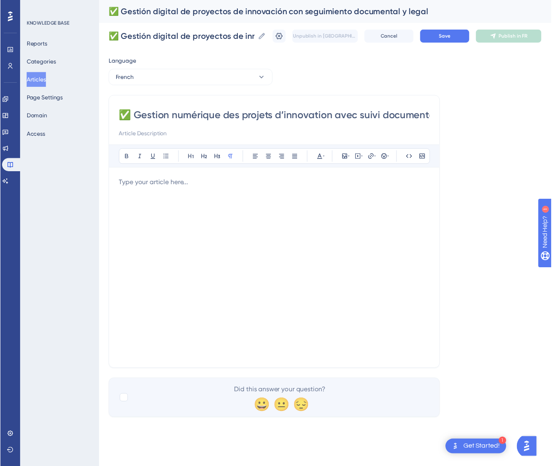
scroll to position [132, 0]
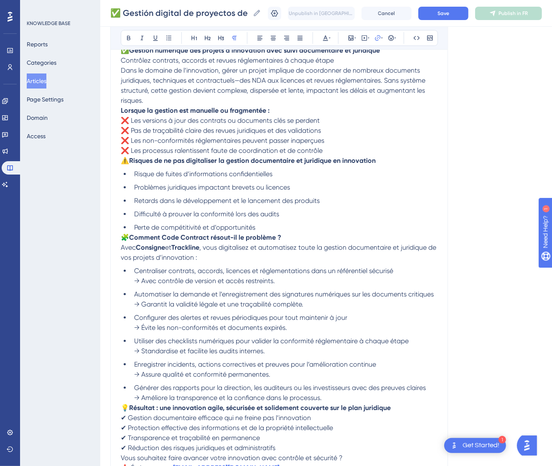
click at [122, 161] on span "⚠️" at bounding box center [125, 161] width 8 height 8
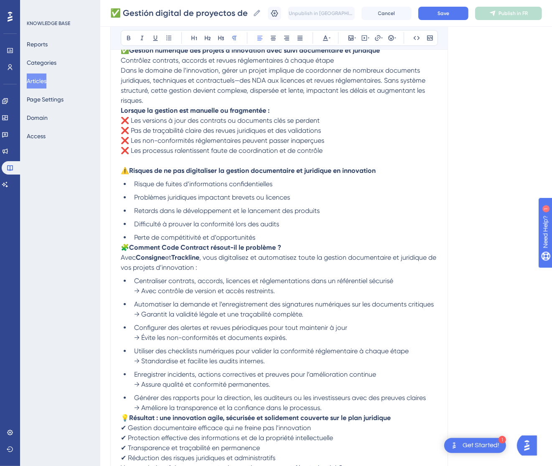
click at [122, 111] on strong "Lorsque la gestion est manuelle ou fragmentée :" at bounding box center [195, 111] width 149 height 8
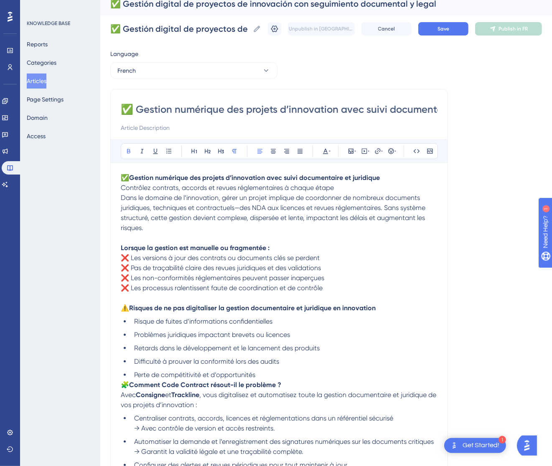
scroll to position [7, 0]
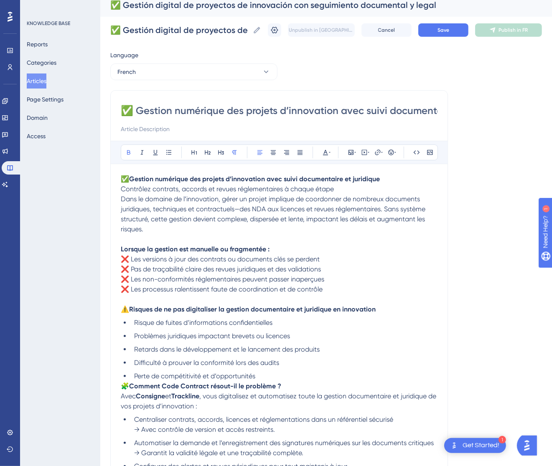
click at [121, 196] on span "Dans le domaine de l’innovation, gérer un projet implique de coordonner de nomb…" at bounding box center [274, 214] width 306 height 38
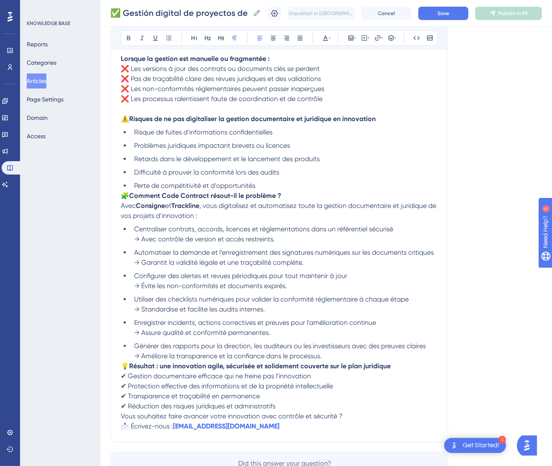
scroll to position [257, 0]
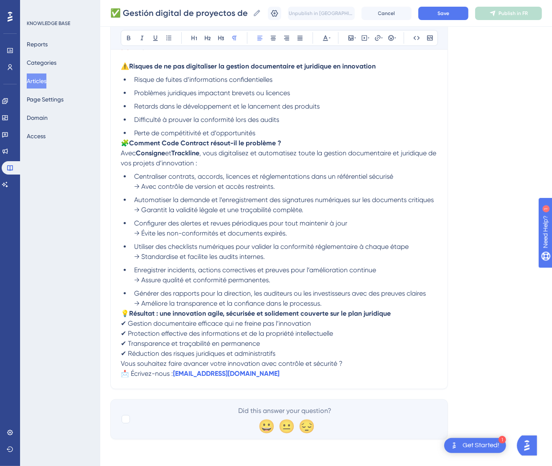
click at [122, 147] on p "🧩 Comment Code Contract résout-il le problème ? Avec Consigne et Trackline , vo…" at bounding box center [279, 153] width 317 height 30
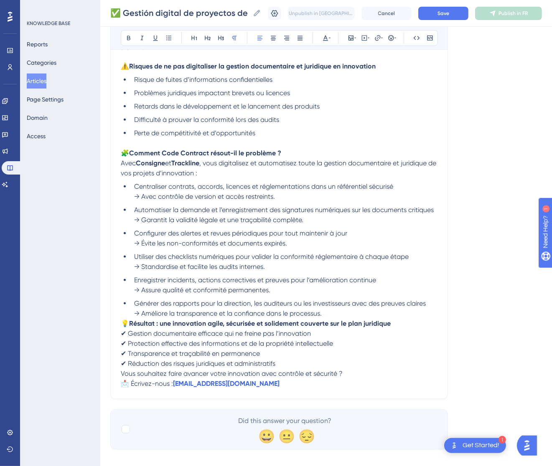
click at [122, 325] on span "💡" at bounding box center [125, 324] width 8 height 8
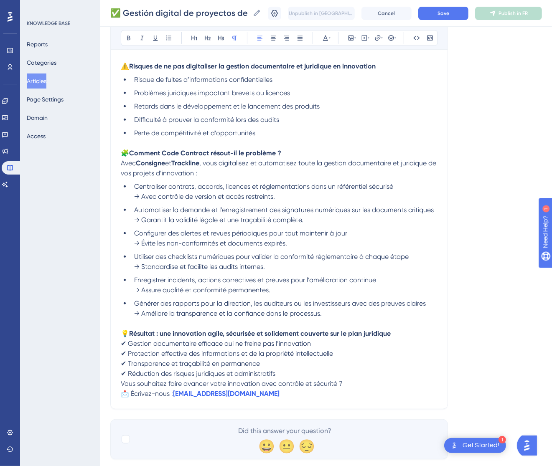
scroll to position [277, 0]
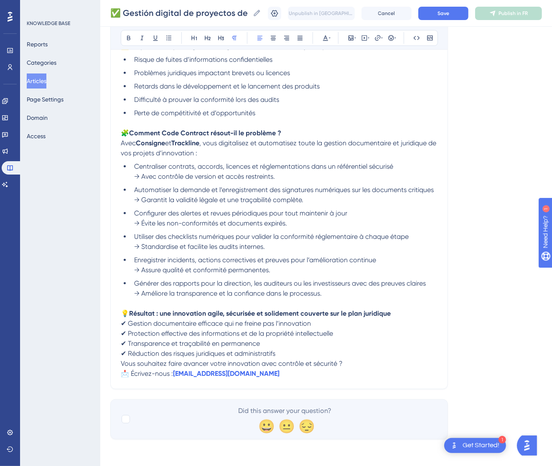
click at [121, 363] on span "Vous souhaitez faire avancer votre innovation avec contrôle et sécurité ?" at bounding box center [232, 364] width 222 height 8
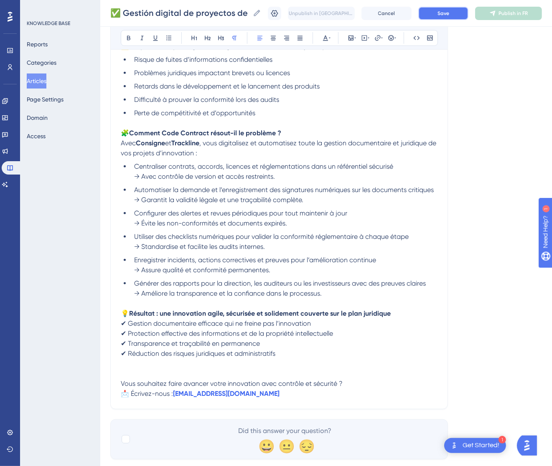
click at [449, 15] on span "Save" at bounding box center [443, 13] width 12 height 7
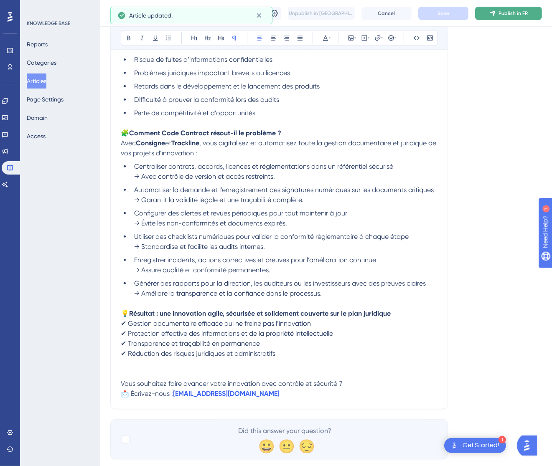
click at [510, 15] on span "Publish in FR" at bounding box center [512, 13] width 29 height 7
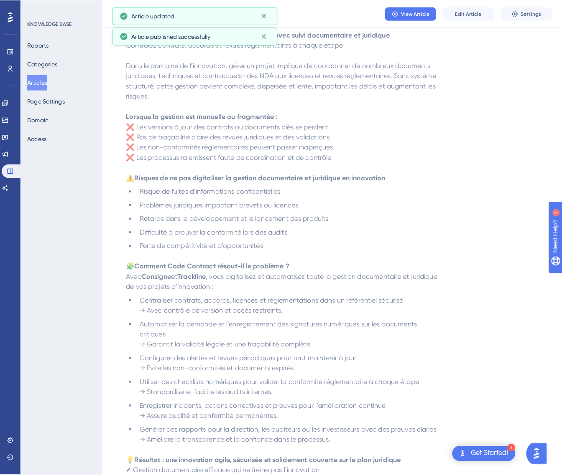
scroll to position [0, 0]
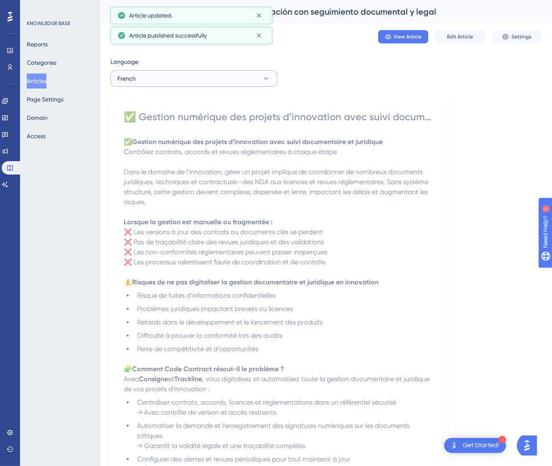
click at [197, 78] on button "French" at bounding box center [193, 78] width 167 height 17
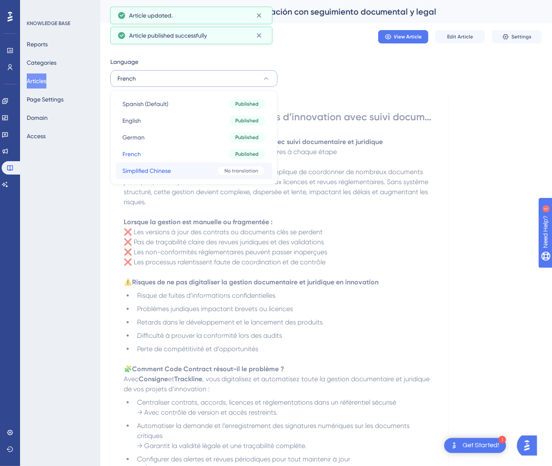
click at [199, 168] on button "Simplified Chinese Simplified Chinese No translation" at bounding box center [194, 171] width 156 height 17
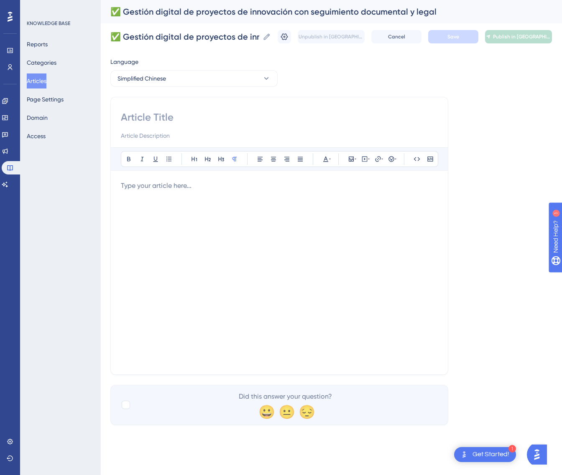
click at [142, 121] on input at bounding box center [279, 117] width 317 height 13
paste input "✅ 创新项目的数字化管理：文档与合规全程跟踪"
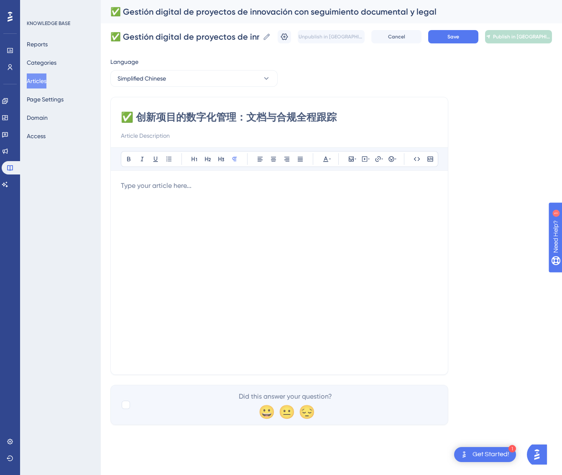
type input "✅ 创新项目的数字化管理：文档与合规全程跟踪"
click at [326, 252] on div at bounding box center [279, 273] width 317 height 184
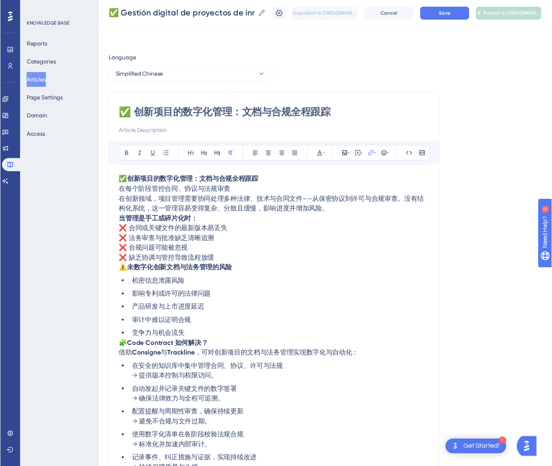
scroll to position [102, 0]
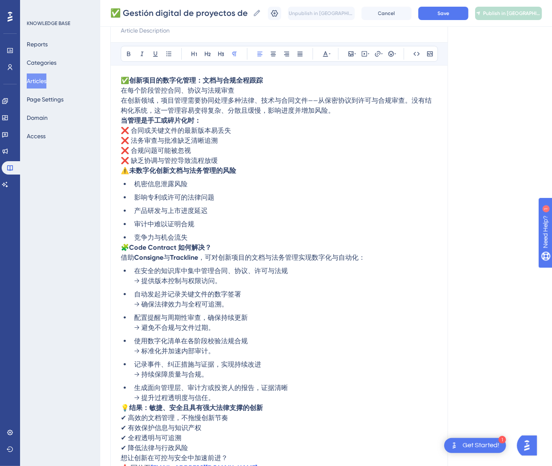
click at [124, 172] on span "⚠️" at bounding box center [125, 171] width 8 height 8
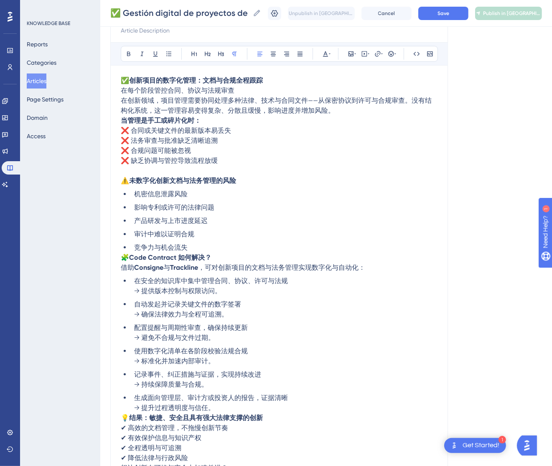
click at [122, 119] on strong "当管理是手工或碎片化时：" at bounding box center [161, 121] width 80 height 8
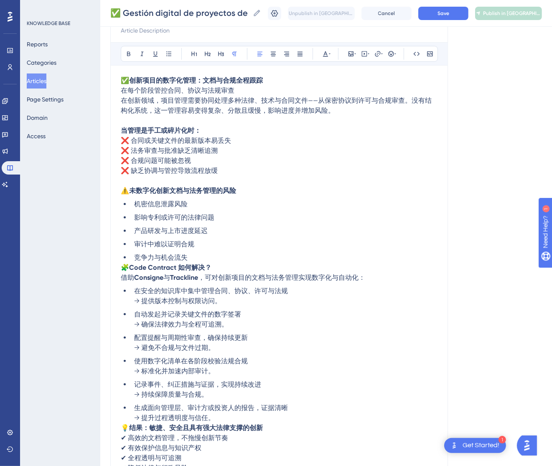
click at [122, 100] on span "在创新领域，项目管理需要协同处理多种法律、技术与合同文件——从保密协议到许可与合规审查。没有结构化系统，这一管理容易变得复杂、分散且缓慢，影响进度并增加风险。" at bounding box center [276, 106] width 311 height 18
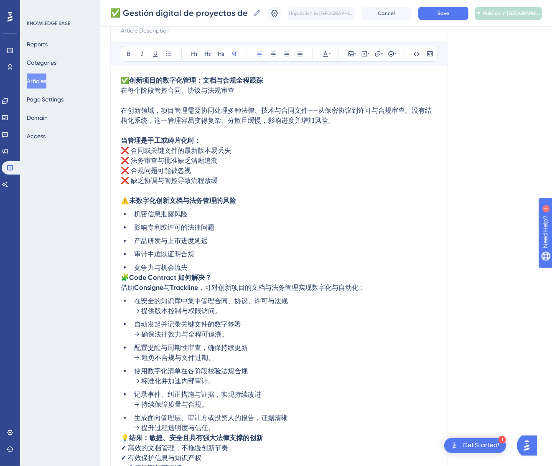
click at [125, 278] on span "🧩" at bounding box center [125, 278] width 8 height 8
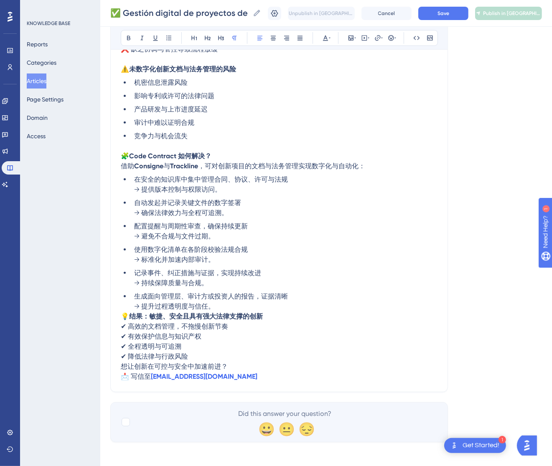
scroll to position [236, 0]
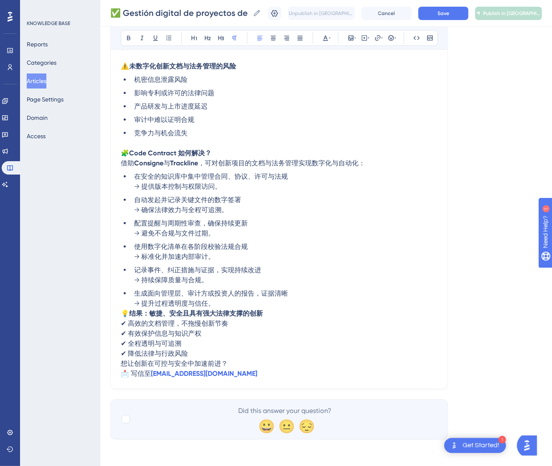
click at [124, 310] on span "💡" at bounding box center [125, 314] width 8 height 8
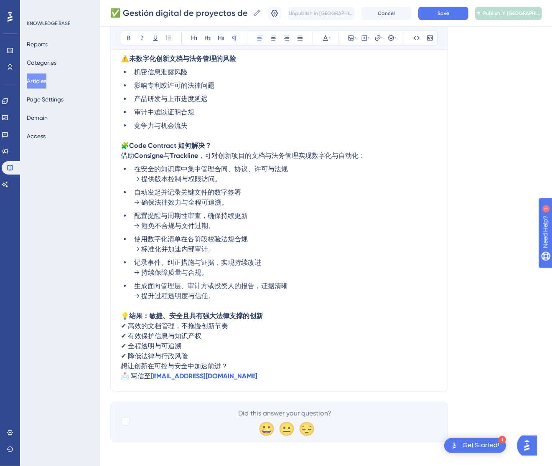
scroll to position [247, 0]
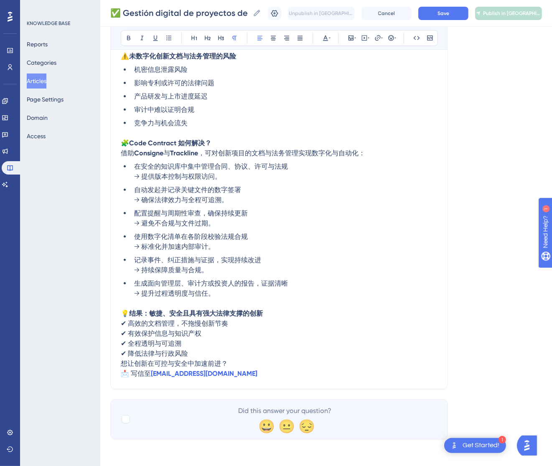
click at [121, 361] on span "想让创新在可控与安全中加速前进？" at bounding box center [174, 364] width 107 height 8
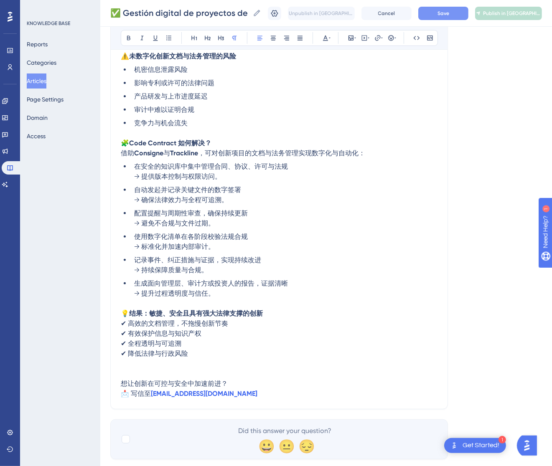
click at [460, 13] on button "Save" at bounding box center [443, 13] width 50 height 13
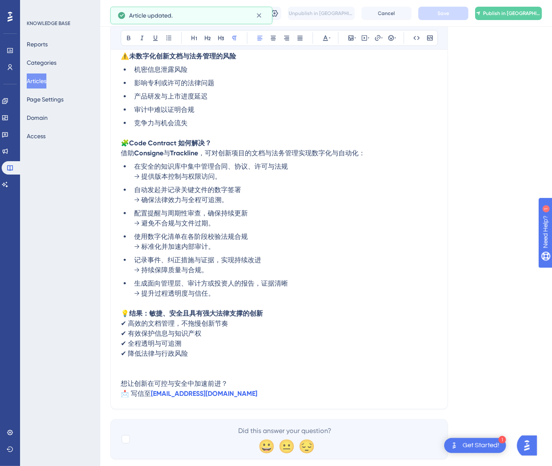
click at [519, 13] on span "Publish in [GEOGRAPHIC_DATA]-CN" at bounding box center [512, 13] width 58 height 7
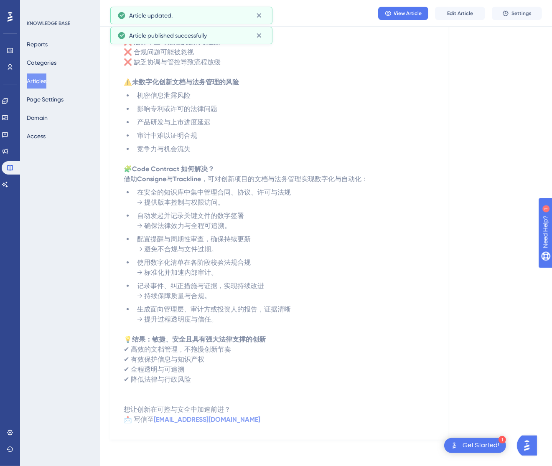
click at [46, 78] on button "Articles" at bounding box center [37, 81] width 20 height 15
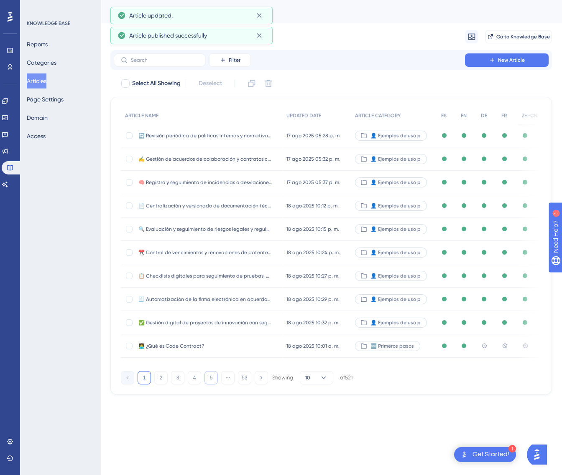
click at [211, 379] on button "5" at bounding box center [210, 377] width 13 height 13
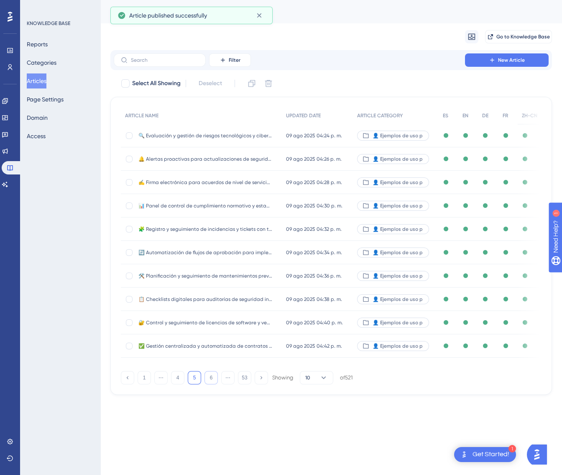
click at [211, 379] on button "6" at bounding box center [210, 377] width 13 height 13
click at [211, 379] on button "7" at bounding box center [210, 377] width 13 height 13
click at [211, 379] on button "8" at bounding box center [210, 377] width 13 height 13
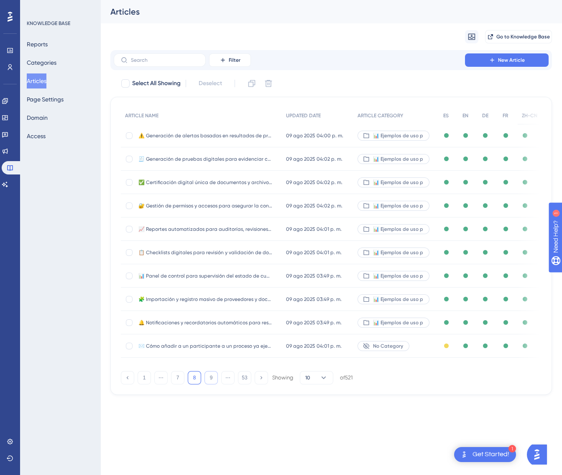
click at [211, 379] on button "9" at bounding box center [210, 377] width 13 height 13
click at [211, 379] on button "11" at bounding box center [210, 377] width 13 height 13
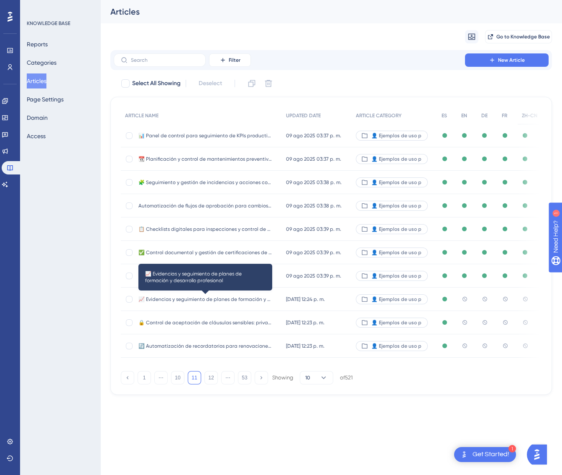
click at [254, 301] on span "📈 Evidencias y seguimiento de planes de formación y desarrollo profesional" at bounding box center [205, 299] width 134 height 7
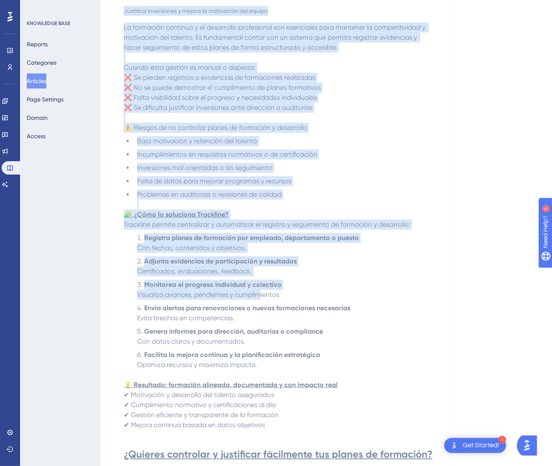
scroll to position [232, 0]
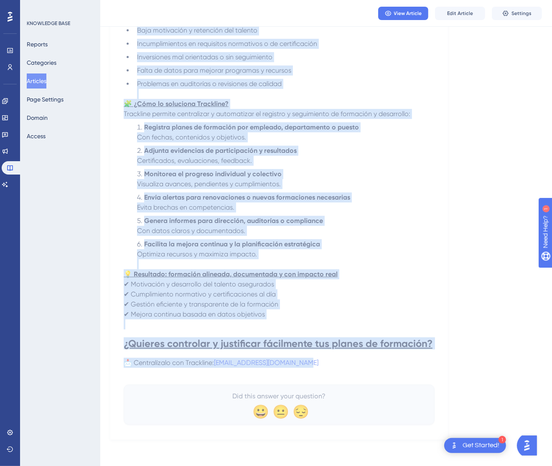
drag, startPoint x: 126, startPoint y: 112, endPoint x: 395, endPoint y: 364, distance: 368.3
click at [394, 364] on div "📈 Evidencias y seguimiento de planes de formación y desarrollo profesional Just…" at bounding box center [279, 150] width 311 height 550
copy div "📈 Loremipsum d sitametcons ad elitse do eiusmodte i utlaboreet doloremagna Aliq…"
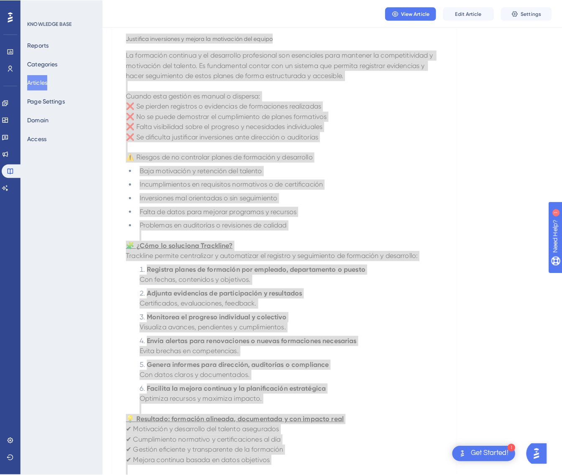
scroll to position [0, 0]
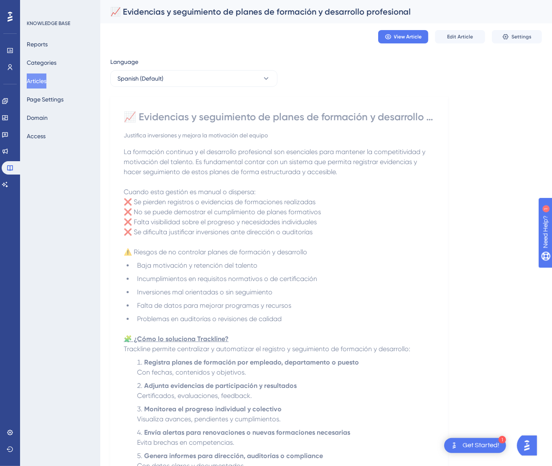
click at [229, 89] on div "Language Spanish (Default) 📈 Evidencias y seguimiento de planes de formación y …" at bounding box center [326, 366] width 432 height 618
click at [230, 85] on button "Spanish (Default)" at bounding box center [193, 78] width 167 height 17
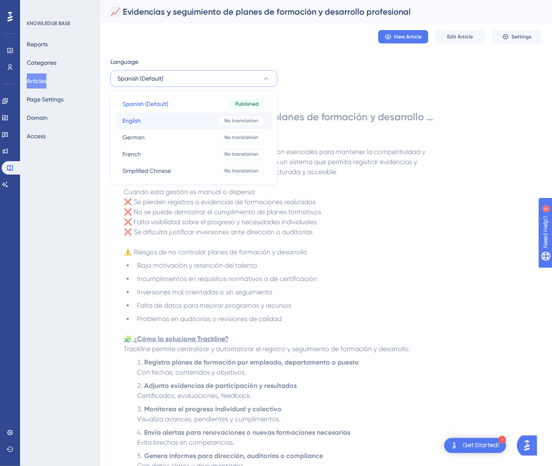
click at [206, 119] on button "English English No translation" at bounding box center [194, 120] width 156 height 17
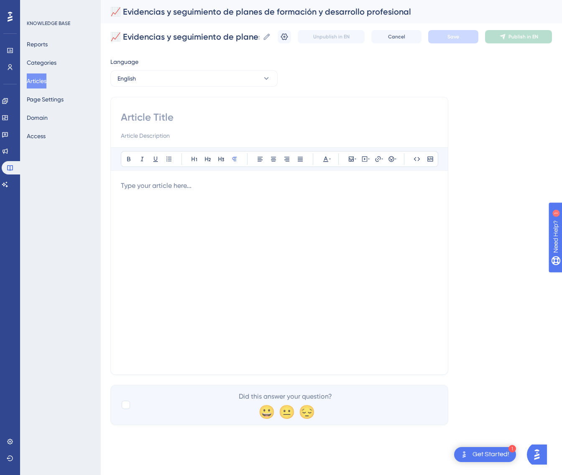
click at [209, 118] on input at bounding box center [279, 117] width 317 height 13
paste input "📈 Evidence and Monitoring of Training and Professional Development Plans"
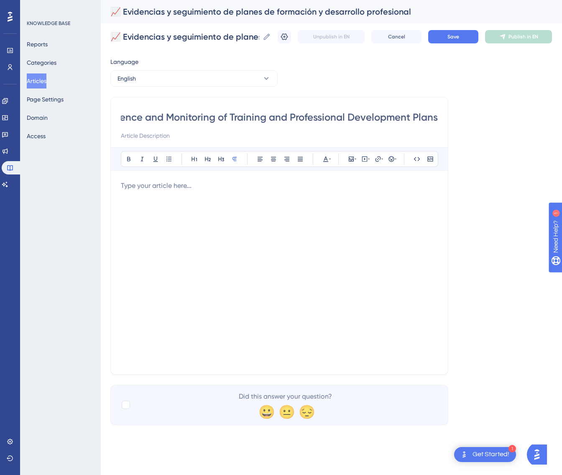
type input "📈 Evidence and Monitoring of Training and Professional Development Plans"
click at [266, 211] on div at bounding box center [279, 273] width 317 height 184
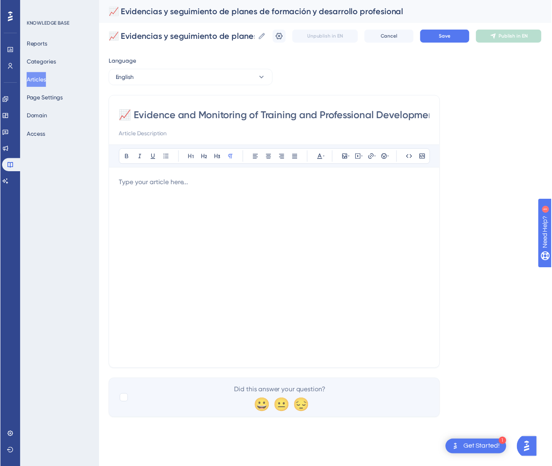
scroll to position [72, 0]
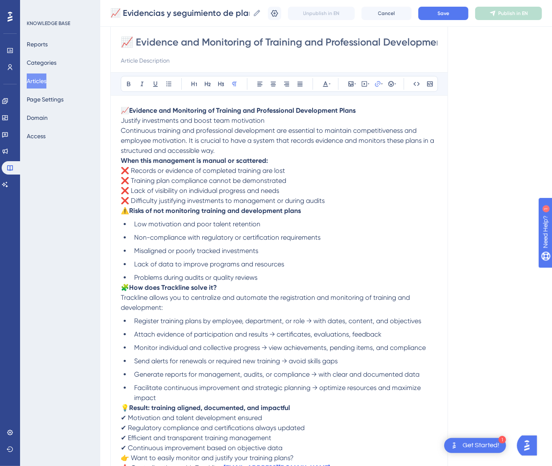
click at [277, 122] on p "📈 Evidence and Monitoring of Training and Professional Development Plans Justif…" at bounding box center [279, 131] width 317 height 50
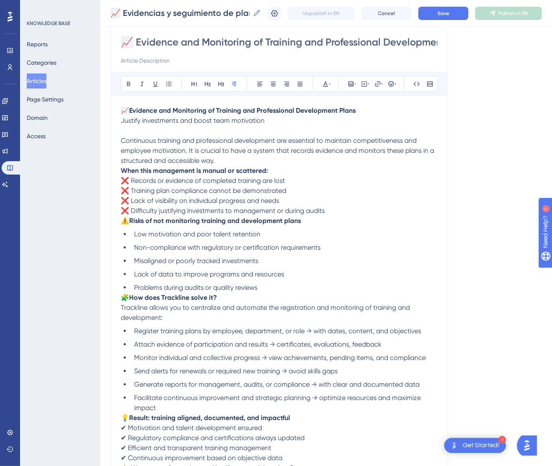
click at [122, 171] on strong "When this management is manual or scattered:" at bounding box center [194, 171] width 147 height 8
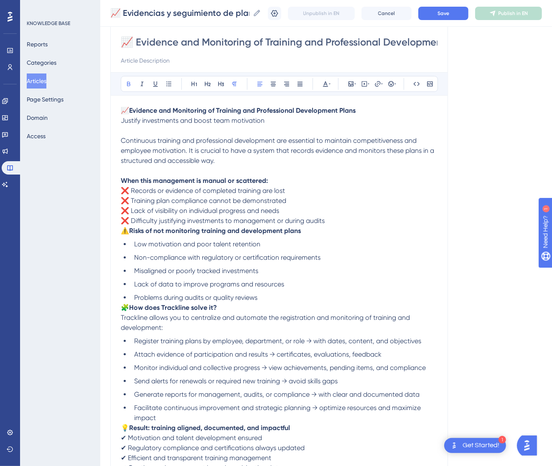
click at [122, 236] on div "📈 Evidence and Monitoring of Training and Professional Development Plans Justif…" at bounding box center [279, 300] width 317 height 388
click at [122, 232] on span "⚠️" at bounding box center [125, 231] width 8 height 8
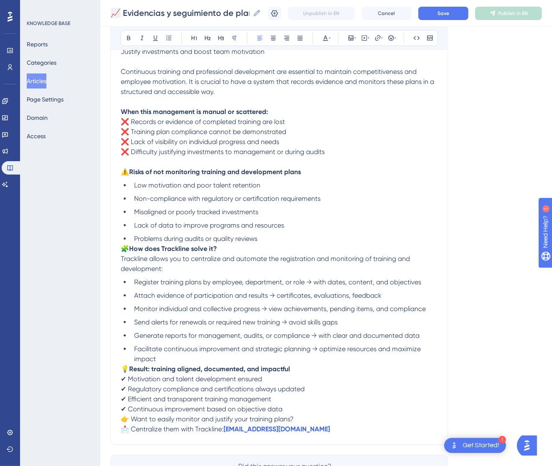
scroll to position [196, 0]
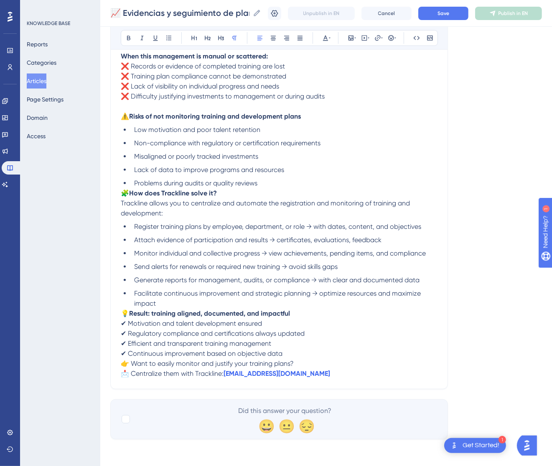
click at [122, 193] on span "🧩" at bounding box center [125, 193] width 8 height 8
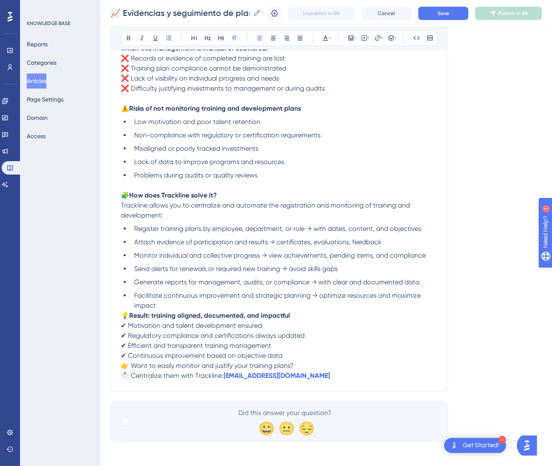
scroll to position [206, 0]
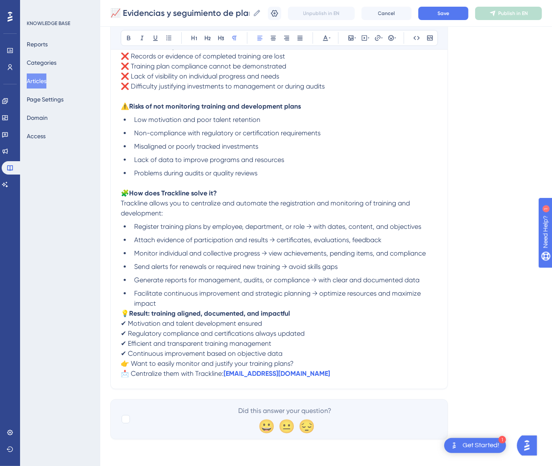
click at [122, 316] on span "💡" at bounding box center [125, 314] width 8 height 8
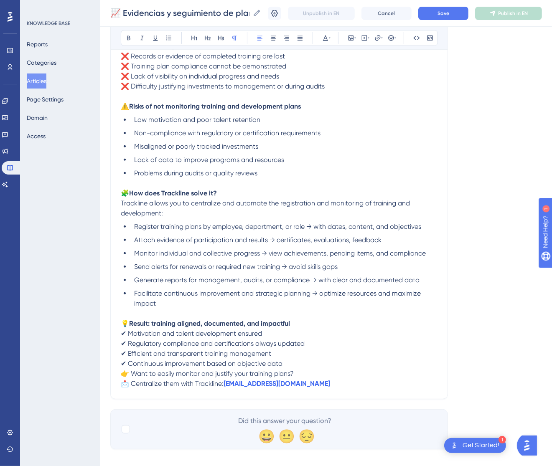
scroll to position [216, 0]
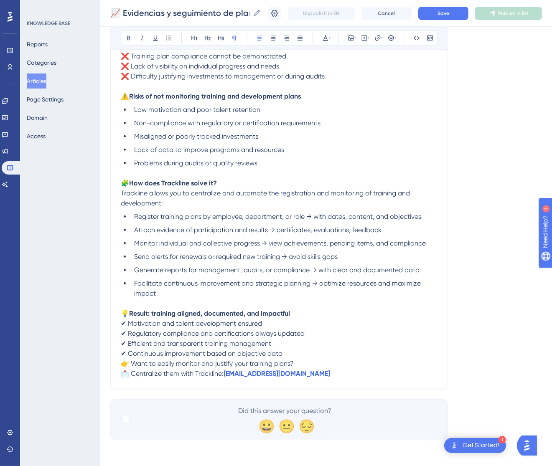
click at [125, 364] on span "👉 Want to easily monitor and justify your training plans?" at bounding box center [207, 364] width 173 height 8
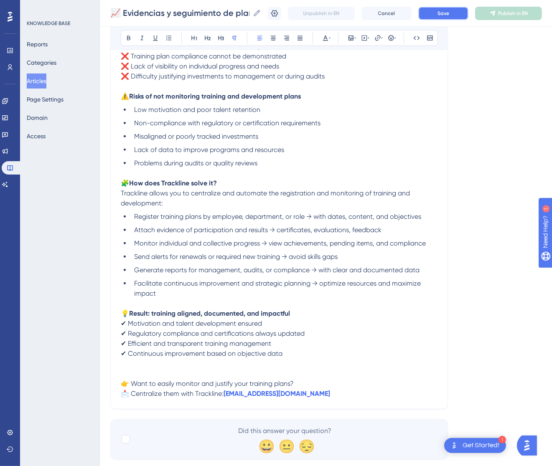
click at [446, 16] on button "Save" at bounding box center [443, 13] width 50 height 13
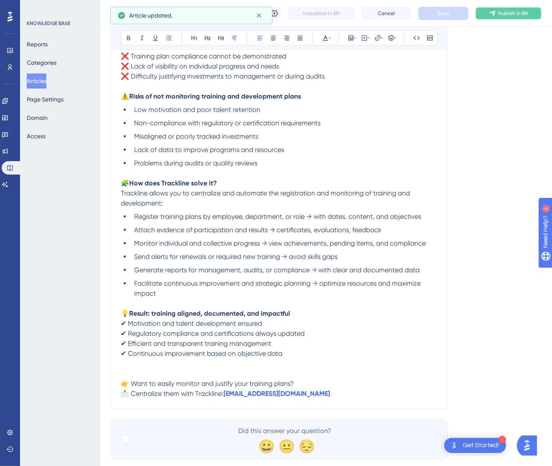
click at [510, 11] on span "Publish in EN" at bounding box center [513, 13] width 30 height 7
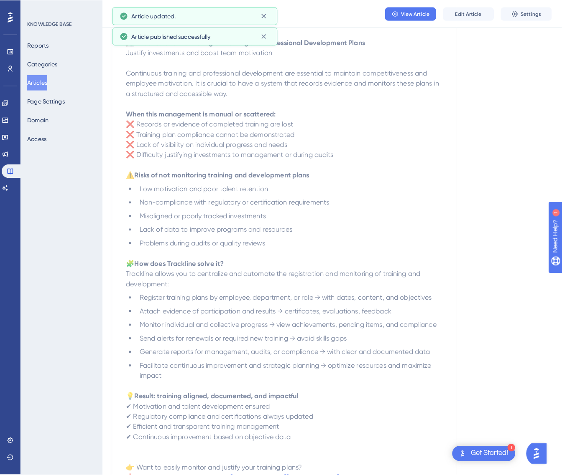
scroll to position [0, 0]
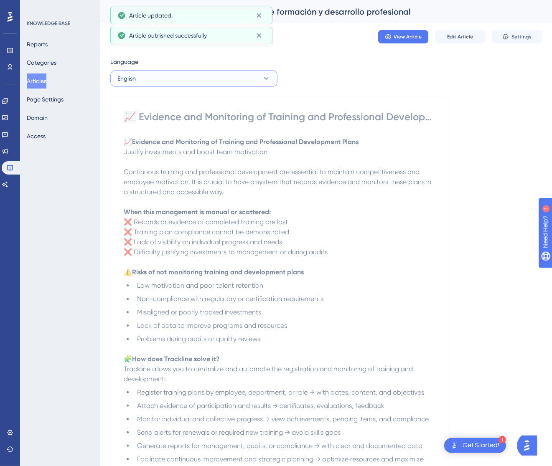
click at [184, 76] on button "English" at bounding box center [193, 78] width 167 height 17
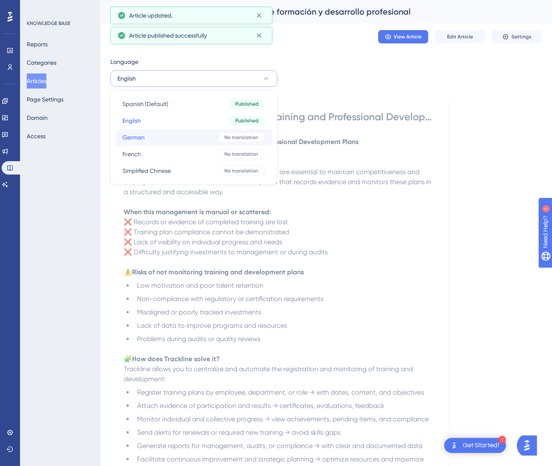
click at [198, 137] on button "German German No translation" at bounding box center [194, 137] width 156 height 17
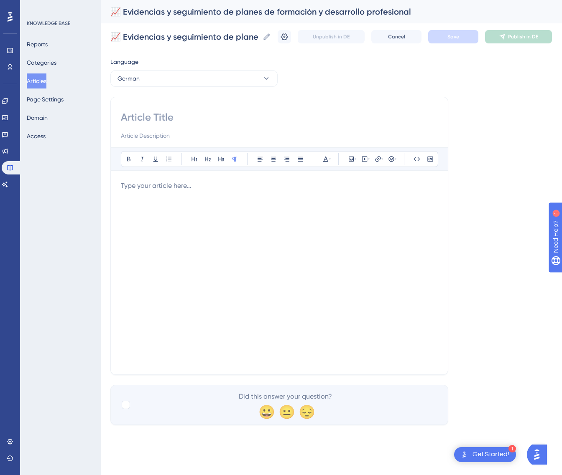
click at [160, 117] on input at bounding box center [279, 117] width 317 height 13
paste input "📈 Nachweise und Nachverfolgung von Weiterbildungs- und Entwicklungsplänen"
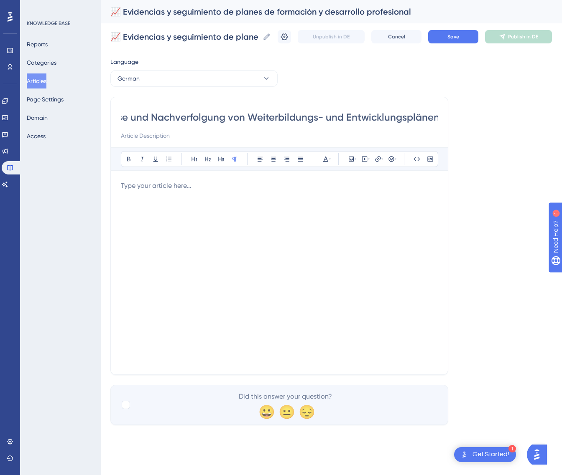
type input "📈 Nachweise und Nachverfolgung von Weiterbildungs- und Entwicklungsplänen"
click at [244, 249] on div at bounding box center [279, 273] width 317 height 184
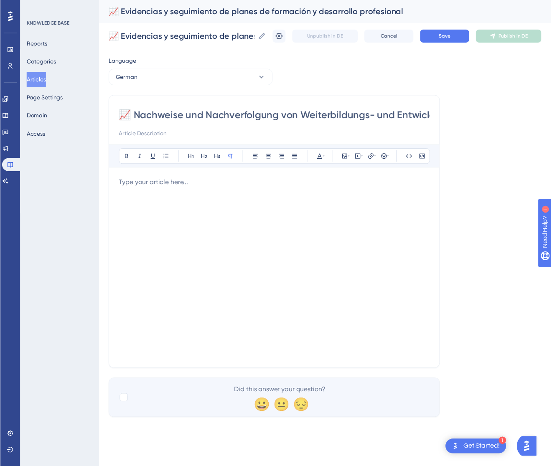
scroll to position [112, 0]
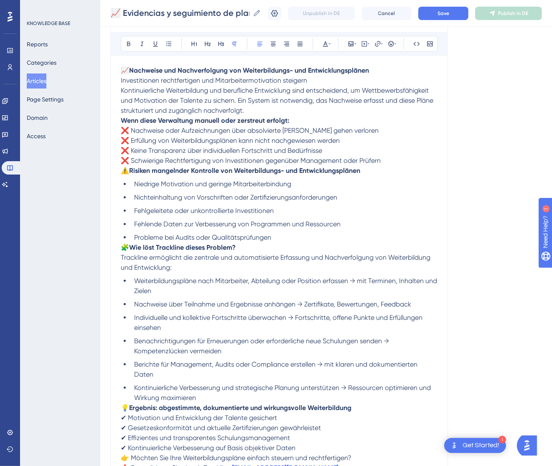
click at [314, 80] on p "📈 Nachweise und Nachverfolgung von Weiterbildungs- und Entwicklungsplänen Inves…" at bounding box center [279, 91] width 317 height 50
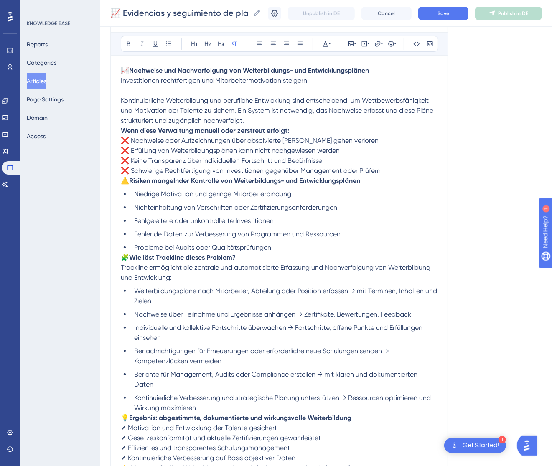
click at [269, 121] on p "Kontinuierliche Weiterbildung und berufliche Entwicklung sind entscheidend, um …" at bounding box center [279, 106] width 317 height 40
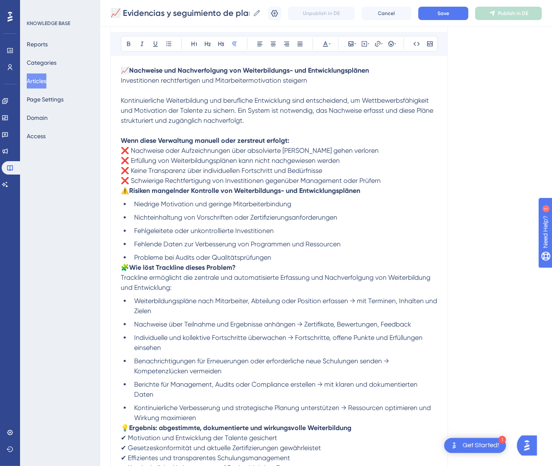
click at [122, 190] on span "⚠️" at bounding box center [125, 191] width 8 height 8
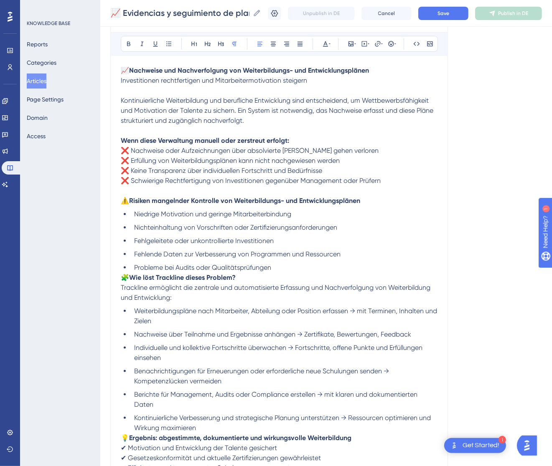
click at [122, 274] on span "🧩" at bounding box center [125, 278] width 8 height 8
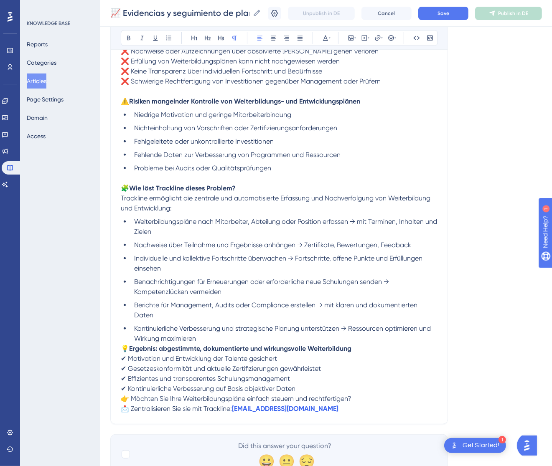
scroll to position [237, 0]
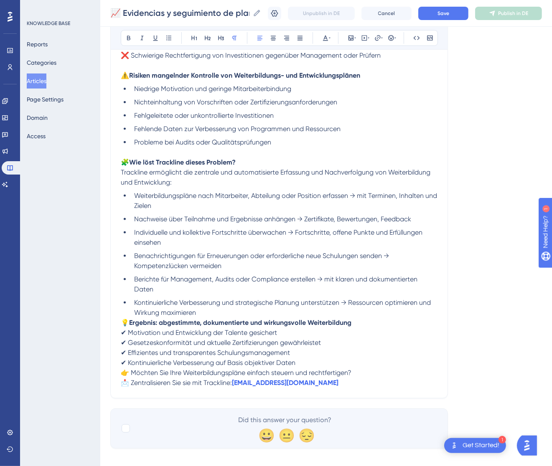
click at [122, 319] on span "💡" at bounding box center [125, 323] width 8 height 8
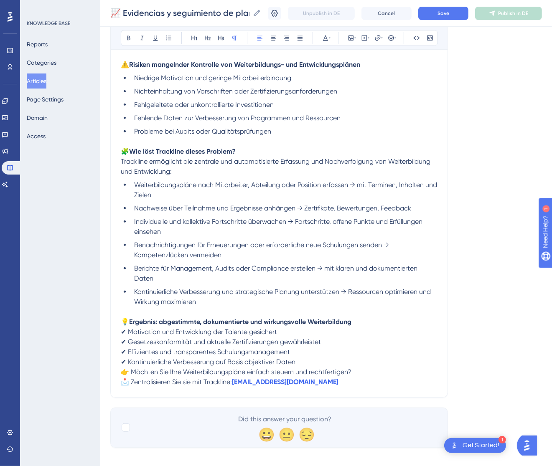
scroll to position [257, 0]
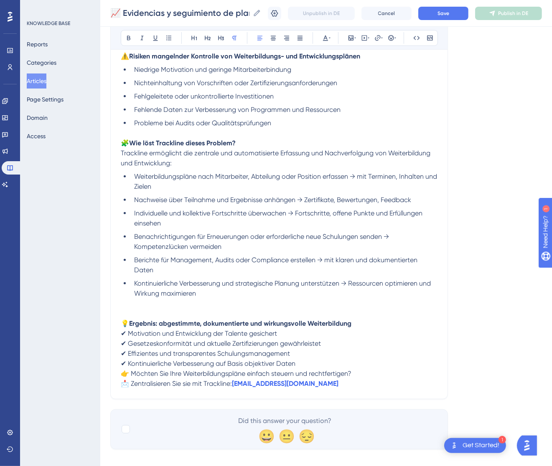
click at [122, 364] on span "✔ Kontinuierliche Verbesserung auf Basis objektiver Daten" at bounding box center [208, 364] width 175 height 8
click at [124, 312] on p at bounding box center [279, 314] width 317 height 10
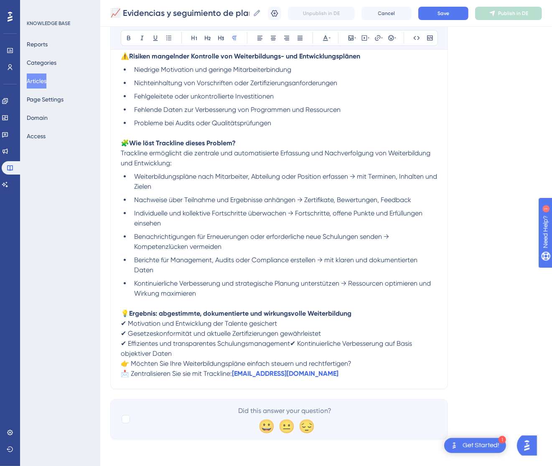
click at [122, 363] on span "👉 Möchten Sie Ihre Weiterbildungspläne einfach steuern und rechtfertigen?" at bounding box center [236, 364] width 231 height 8
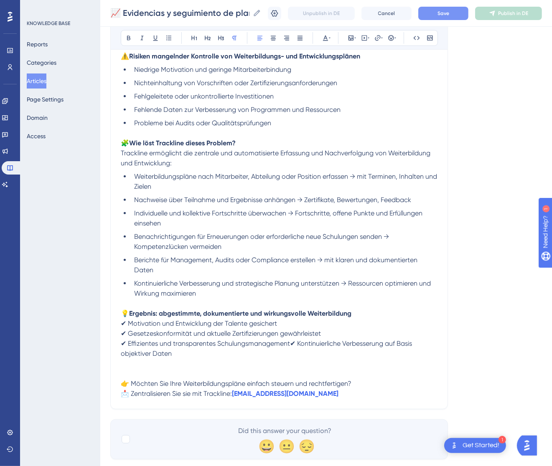
click at [453, 7] on button "Save" at bounding box center [443, 13] width 50 height 13
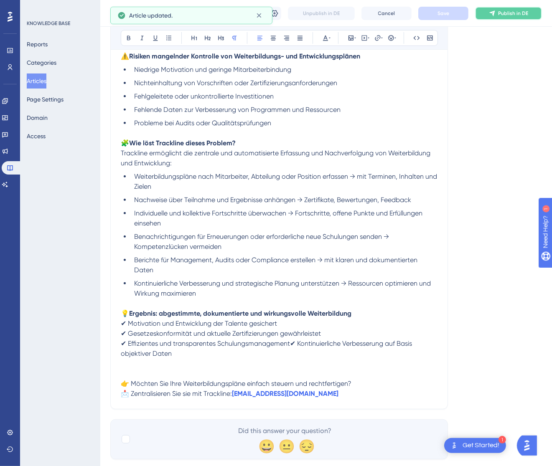
click at [521, 13] on span "Publish in DE" at bounding box center [513, 13] width 30 height 7
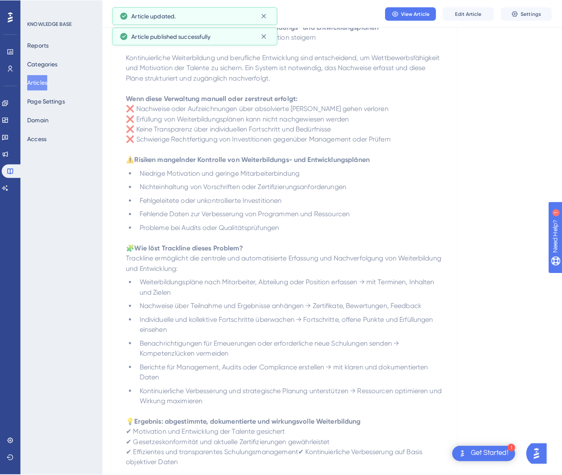
scroll to position [0, 0]
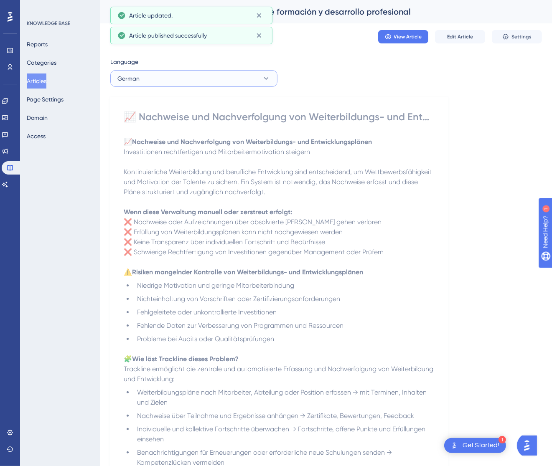
click at [204, 70] on button "German" at bounding box center [193, 78] width 167 height 17
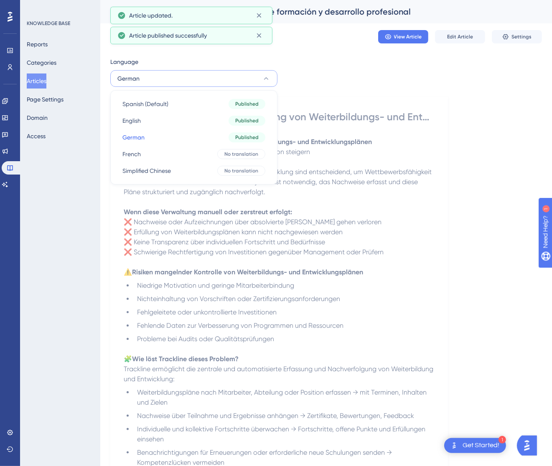
click at [195, 86] on button "German" at bounding box center [193, 78] width 167 height 17
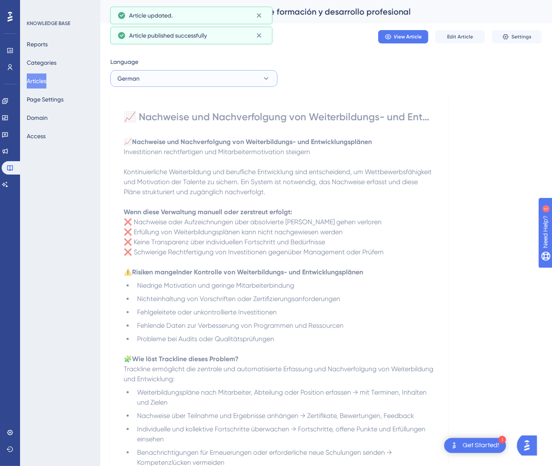
click at [197, 80] on button "German" at bounding box center [193, 78] width 167 height 17
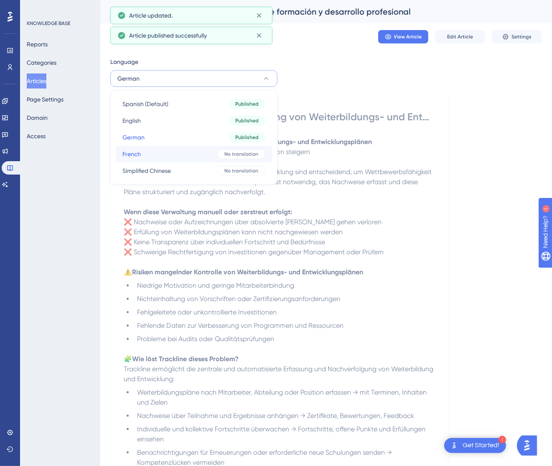
click at [174, 154] on button "French French No translation" at bounding box center [194, 154] width 156 height 17
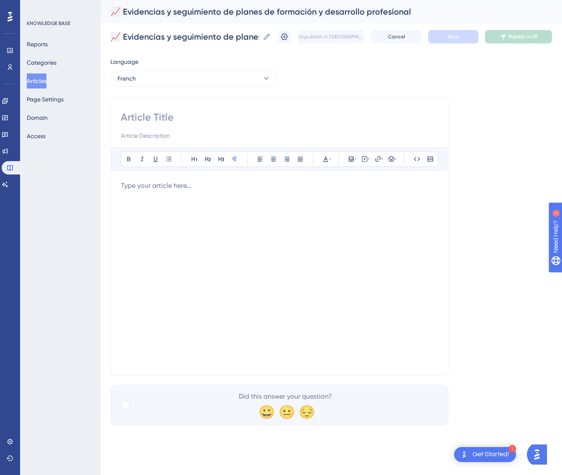
click at [192, 120] on input at bounding box center [279, 117] width 317 height 13
paste input "📈 Preuves et suivi des plans de formation et de développement professionnel"
type input "📈 Preuves et suivi des plans de formation et de développement professionnel"
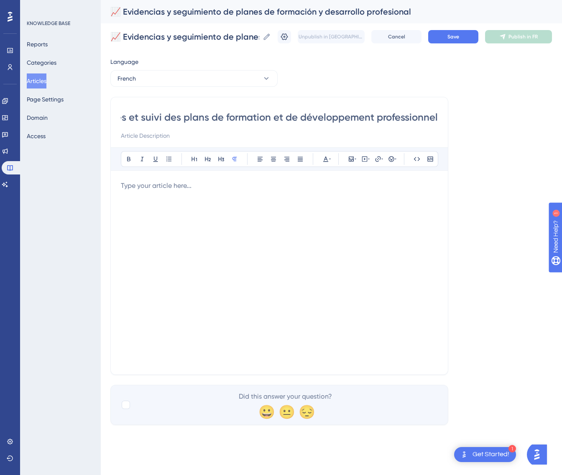
scroll to position [0, 0]
click at [234, 229] on div at bounding box center [279, 273] width 317 height 184
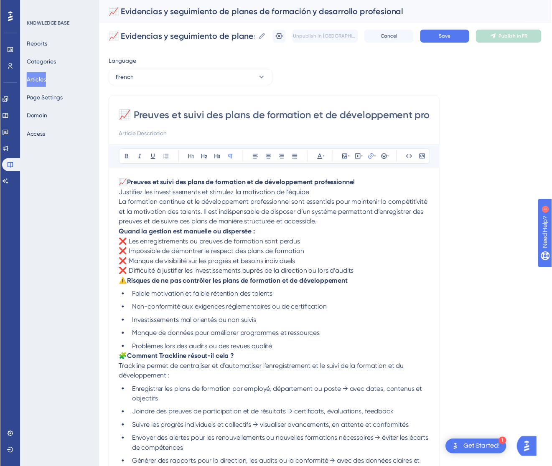
scroll to position [102, 0]
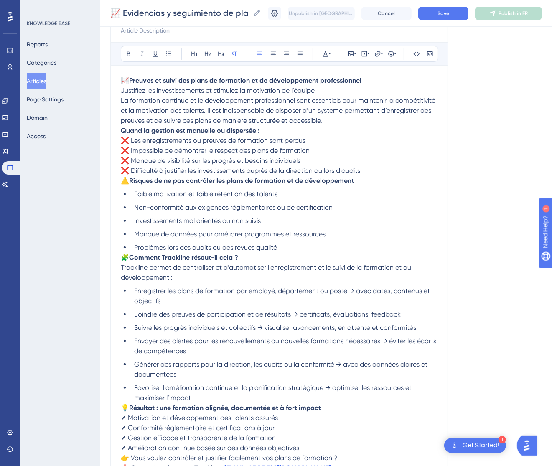
click at [338, 92] on p "📈 Preuves et suivi des plans de formation et de développement professionnel Jus…" at bounding box center [279, 101] width 317 height 50
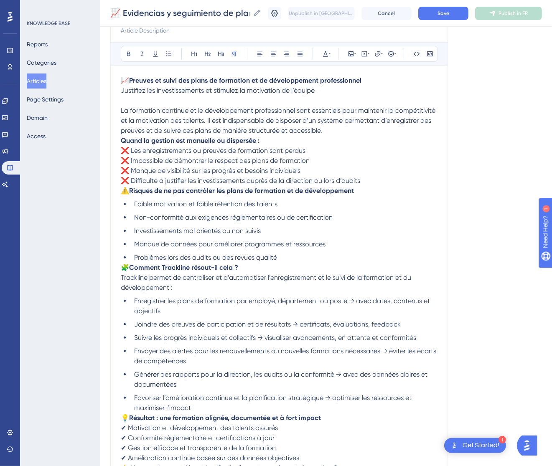
click at [344, 130] on p "La formation continue et le développement professionnel sont essentiels pour ma…" at bounding box center [279, 116] width 317 height 40
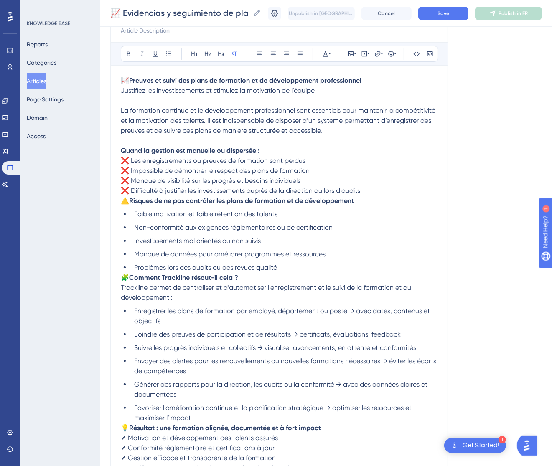
click at [378, 191] on p "Quand la gestion est manuelle ou dispersée : ❌ Les enregistrements ou preuves d…" at bounding box center [279, 171] width 317 height 50
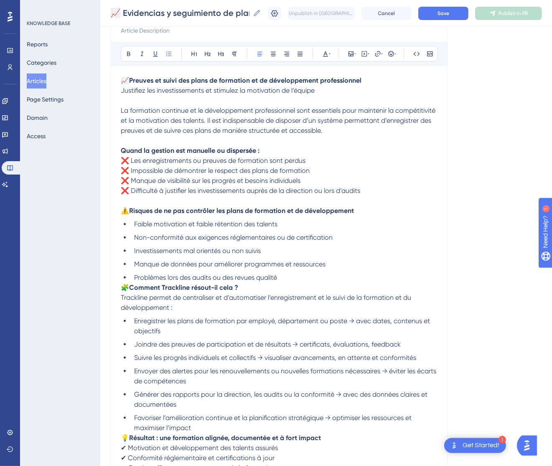
click at [298, 277] on li "Problèmes lors des audits ou des revues qualité" at bounding box center [284, 278] width 307 height 10
click at [123, 287] on span "🧩" at bounding box center [125, 288] width 8 height 8
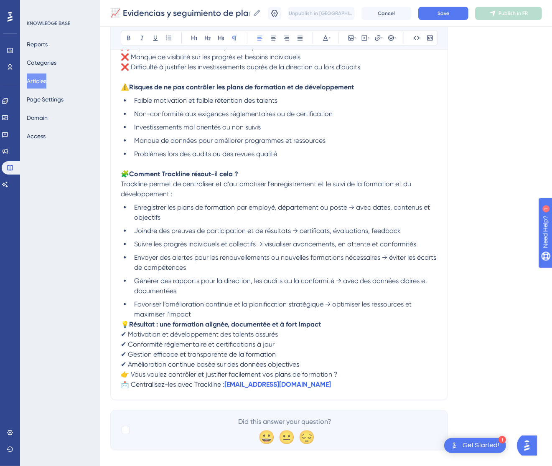
scroll to position [236, 0]
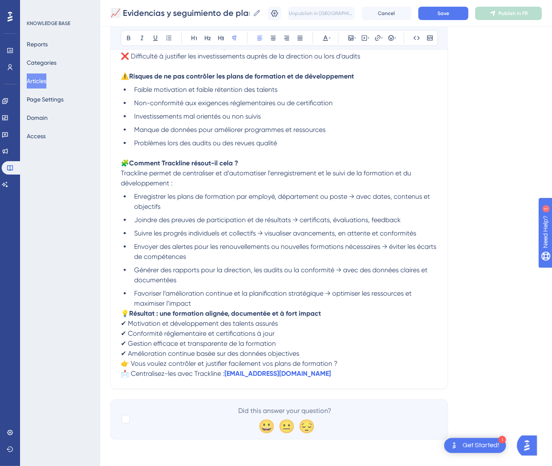
click at [123, 314] on span "💡" at bounding box center [125, 314] width 8 height 8
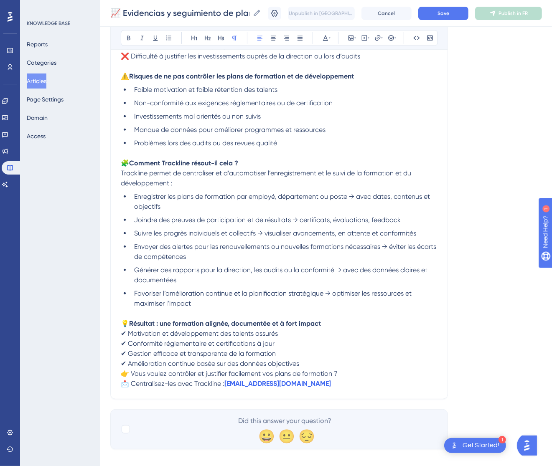
click at [125, 374] on span "👉 Vous voulez contrôler et justifier facilement vos plans de formation ?" at bounding box center [229, 374] width 217 height 8
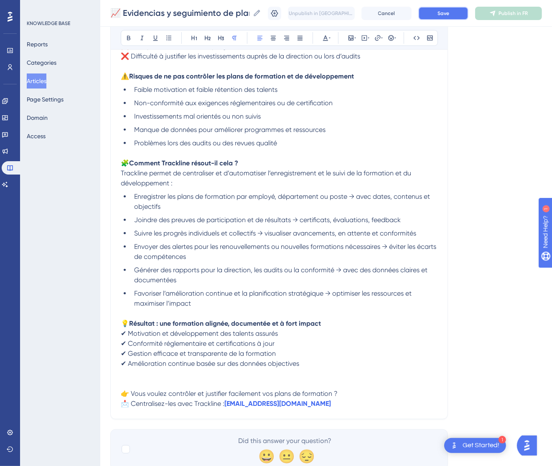
click at [449, 13] on span "Save" at bounding box center [443, 13] width 12 height 7
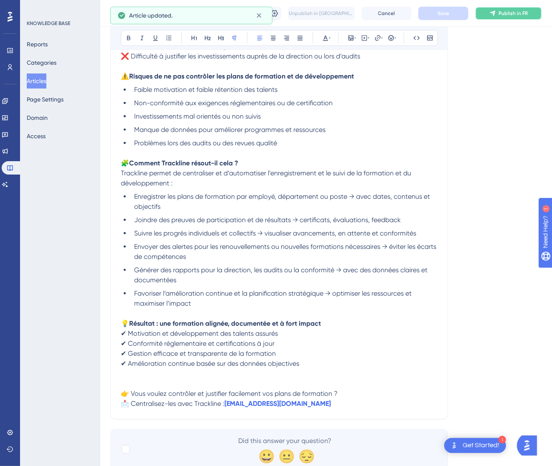
click at [520, 10] on span "Publish in FR" at bounding box center [512, 13] width 29 height 7
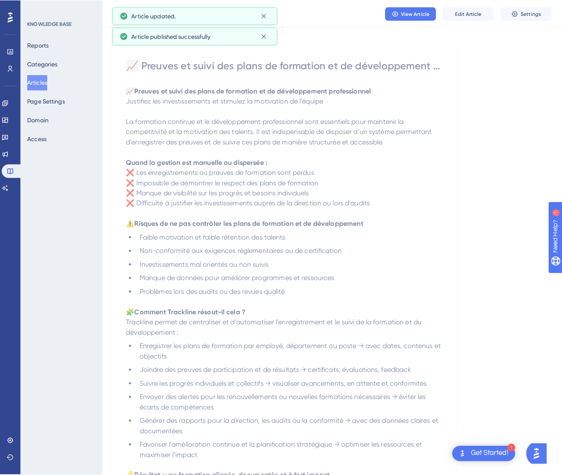
scroll to position [0, 0]
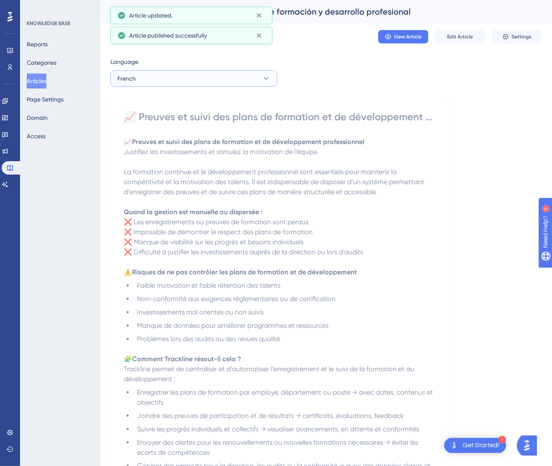
click at [181, 86] on button "French" at bounding box center [193, 78] width 167 height 17
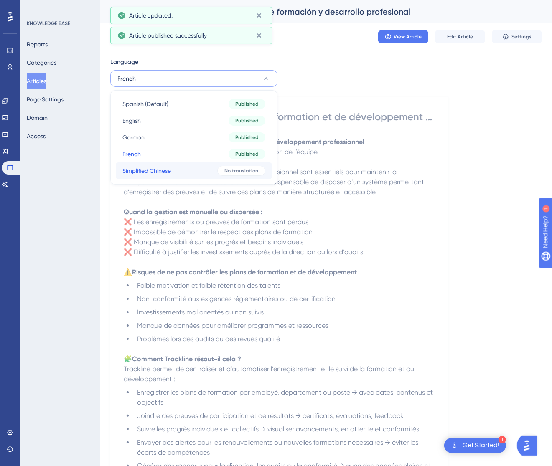
click at [175, 171] on button "Simplified Chinese Simplified Chinese No translation" at bounding box center [194, 171] width 156 height 17
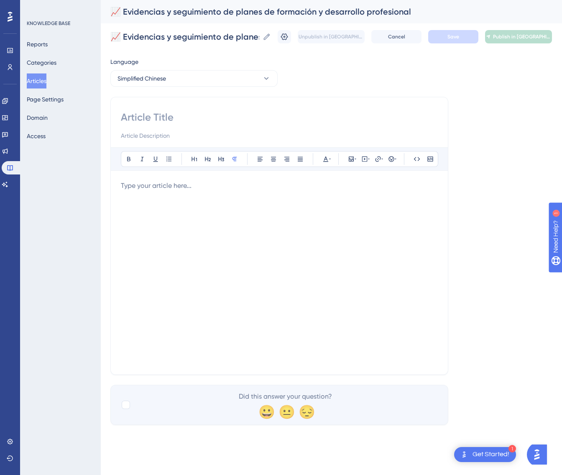
click at [171, 103] on div "Bold Italic Underline Bullet Point Heading 1 Heading 2 Heading 3 Normal Align L…" at bounding box center [279, 236] width 338 height 278
click at [168, 115] on input at bounding box center [279, 117] width 317 height 13
paste input "📈 培训与职业发展计划的证据与跟踪"
type input "📈 培训与职业发展计划的证据与跟踪"
click at [292, 193] on div at bounding box center [279, 273] width 317 height 184
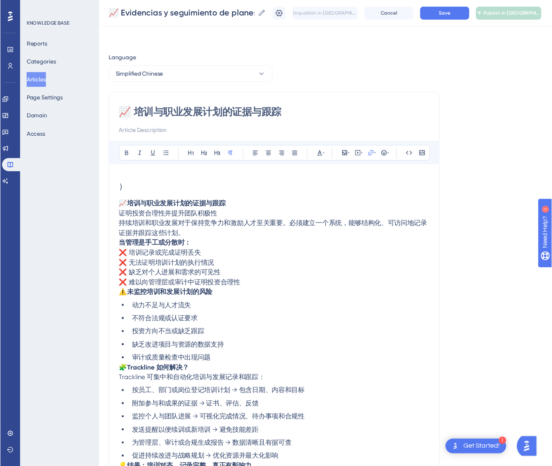
scroll to position [67, 0]
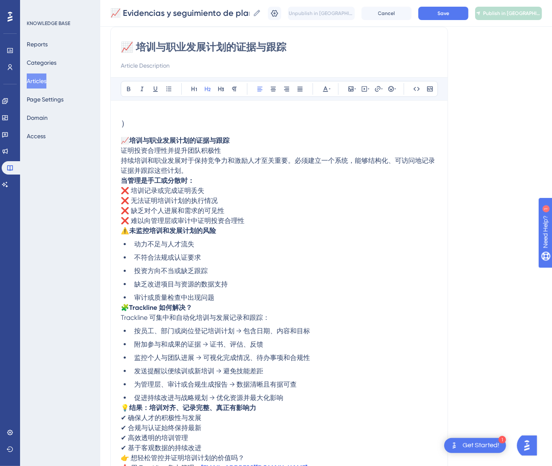
click at [192, 122] on h2 "）" at bounding box center [279, 123] width 317 height 25
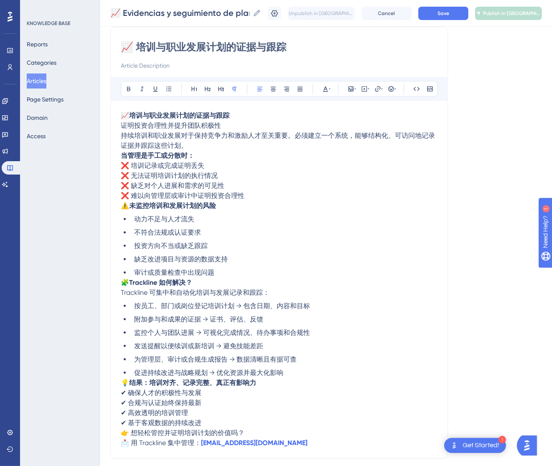
click at [239, 123] on p "📈 培训与职业发展计划的证据与跟踪 证明投资合理性并提升团队积极性 持续培训和职业发展对于保持竞争力和激励人才至关重要。必须建立一个系统，能够结构化、可访问地…" at bounding box center [279, 131] width 317 height 40
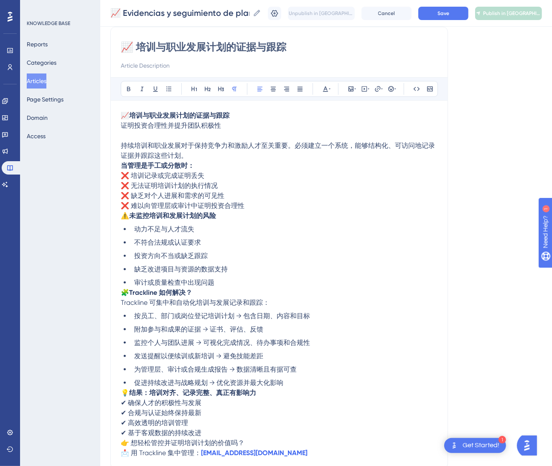
click at [195, 156] on p "持续培训和职业发展对于保持竞争力和激励人才至关重要。必须建立一个系统，能够结构化、可访问地记录证据并跟踪这些计划。" at bounding box center [279, 151] width 317 height 20
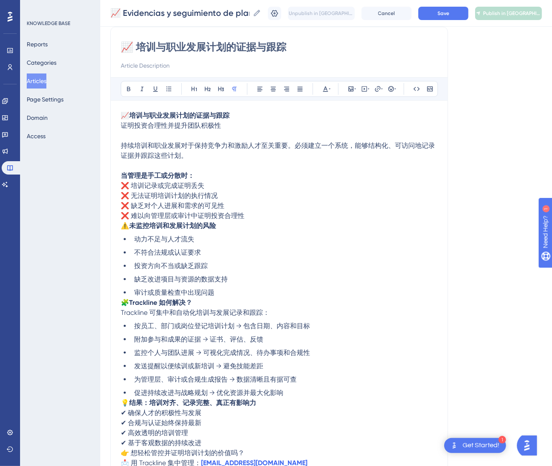
click at [266, 223] on p "⚠️ 未监控培训和发展计划的风险" at bounding box center [279, 226] width 317 height 10
click at [269, 213] on p "当管理是手工或分散时： ❌ 培训记录或完成证明丢失 ❌ 无法证明培训计划的执行情况 ❌ 缺乏对个人进展和需求的可见性 ❌ 难以向管理层或审计中证明投资合理性" at bounding box center [279, 196] width 317 height 50
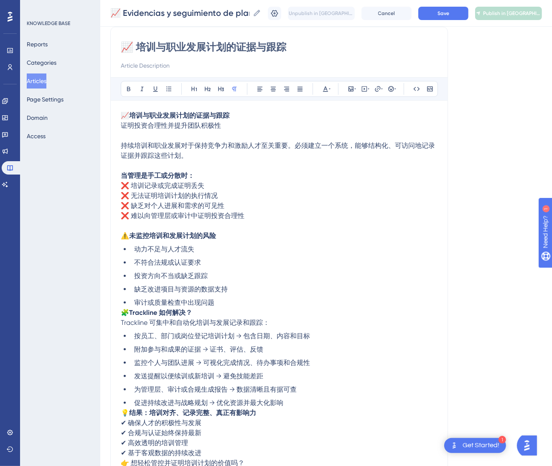
click at [120, 310] on div "📈 培训与职业发展计划的证据与跟踪 Bold Italic Underline Bullet Point Heading 1 Heading 2 Headin…" at bounding box center [279, 258] width 338 height 462
click at [122, 311] on span "🧩" at bounding box center [125, 313] width 8 height 8
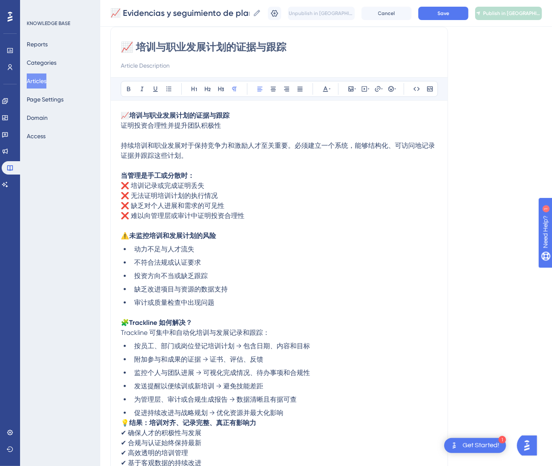
scroll to position [176, 0]
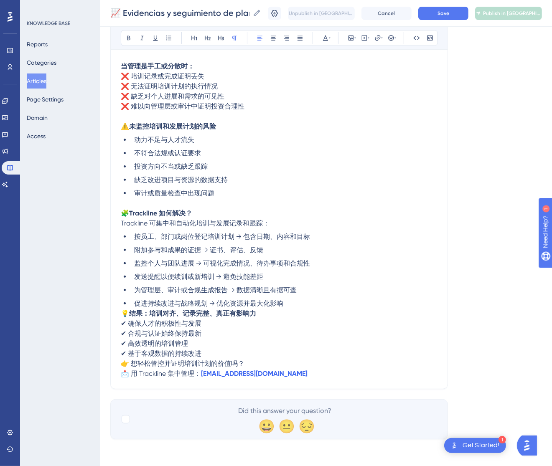
click at [123, 310] on span "💡" at bounding box center [125, 314] width 8 height 8
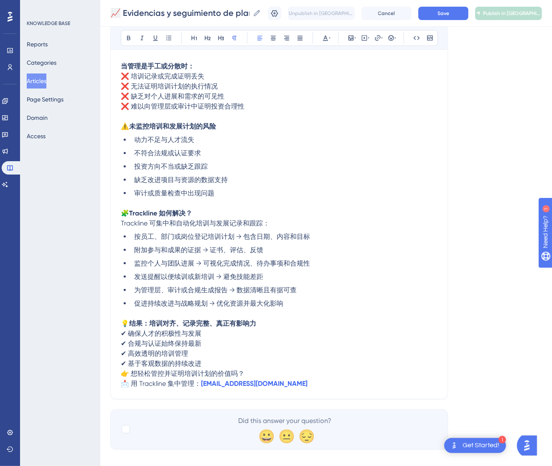
click at [124, 372] on span "👉 想轻松管控并证明培训计划的价值吗？" at bounding box center [183, 374] width 124 height 8
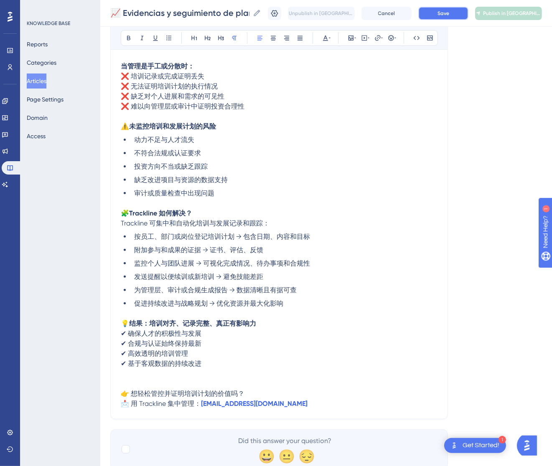
click at [449, 12] on span "Save" at bounding box center [443, 13] width 12 height 7
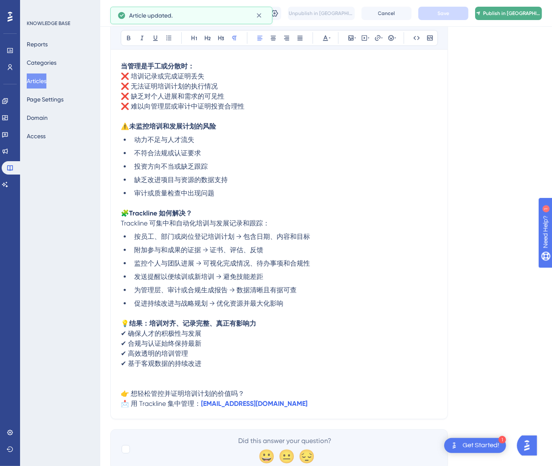
click at [519, 16] on button "Publish in [GEOGRAPHIC_DATA]-CN" at bounding box center [508, 13] width 67 height 13
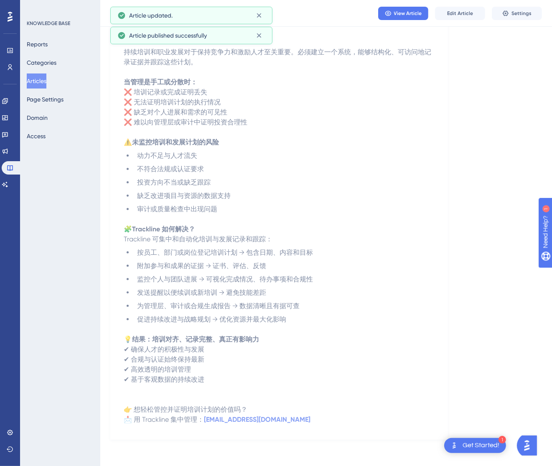
click at [45, 83] on button "Articles" at bounding box center [37, 81] width 20 height 15
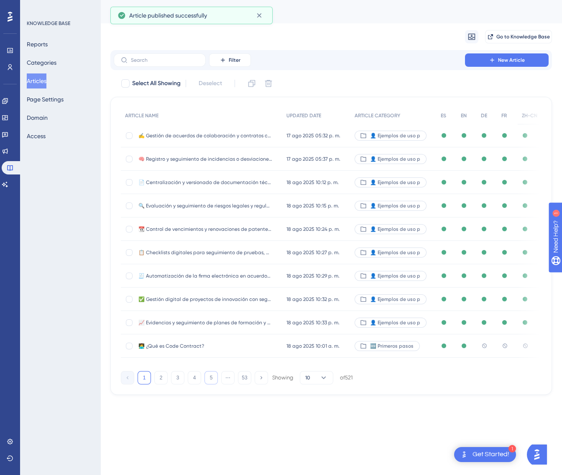
click at [214, 381] on button "5" at bounding box center [210, 377] width 13 height 13
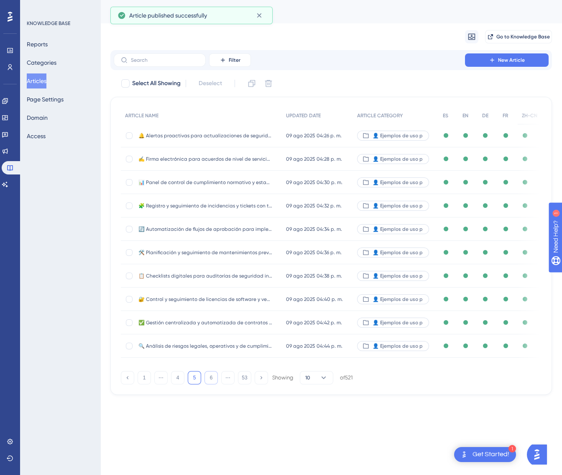
click at [214, 381] on button "6" at bounding box center [210, 377] width 13 height 13
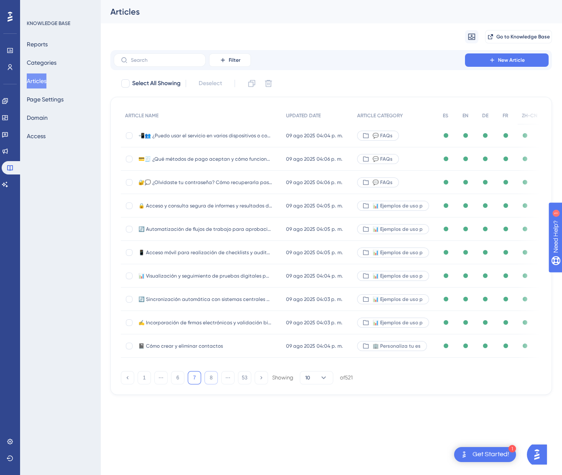
click at [214, 381] on button "8" at bounding box center [210, 377] width 13 height 13
click at [214, 381] on button "9" at bounding box center [210, 377] width 13 height 13
click at [214, 381] on button "11" at bounding box center [210, 377] width 13 height 13
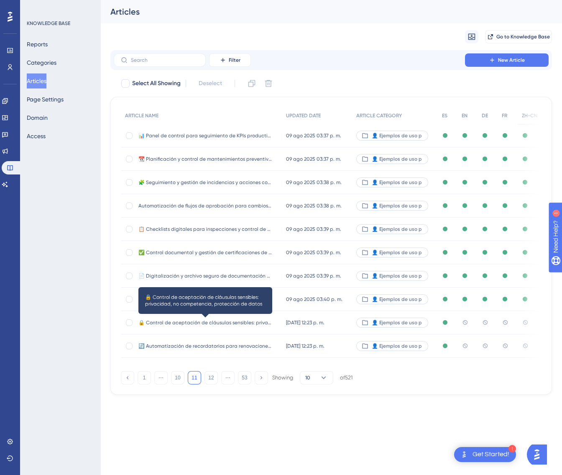
click at [257, 321] on span "🔒 Control de aceptación de cláusulas sensibles: privacidad, no competencia, pro…" at bounding box center [205, 323] width 134 height 7
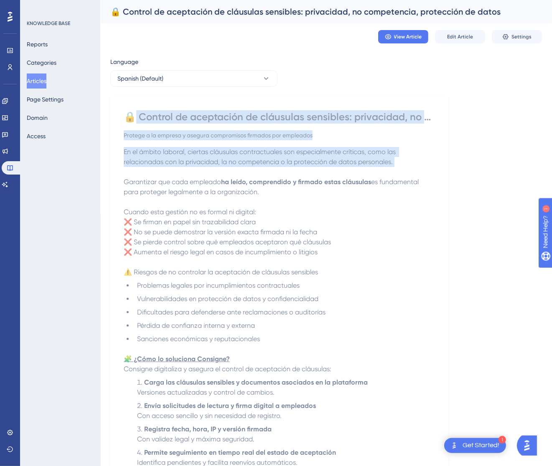
drag, startPoint x: 131, startPoint y: 119, endPoint x: 207, endPoint y: 170, distance: 91.8
click at [207, 170] on div "🔒 Control de aceptación de cláusulas sensibles: privacidad, no competencia, pro…" at bounding box center [279, 401] width 311 height 582
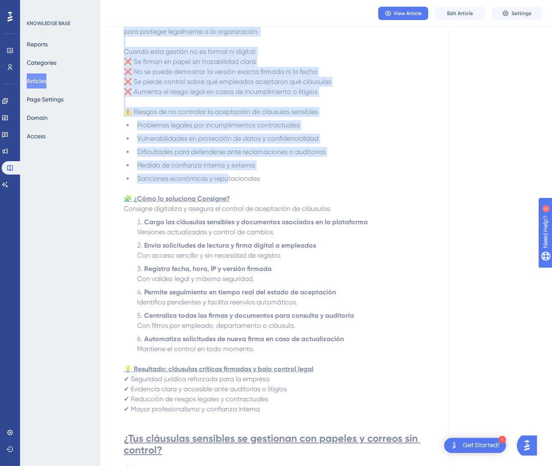
scroll to position [251, 0]
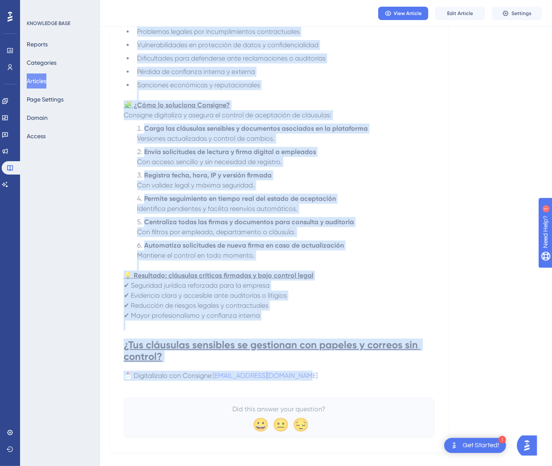
drag, startPoint x: 127, startPoint y: 117, endPoint x: 392, endPoint y: 374, distance: 369.9
click at [392, 374] on div "🔒 Control de aceptación de cláusulas sensibles: privacidad, no competencia, pro…" at bounding box center [279, 147] width 311 height 582
copy div "🔒 Loremip do sitametcon ad elitseddo eiusmodte: incididunt, ut laboreetdol, mag…"
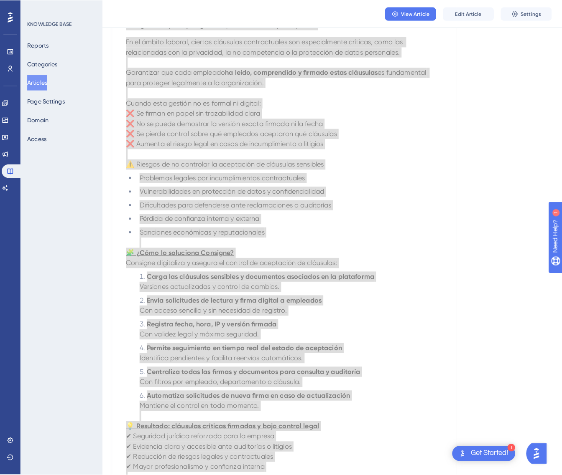
scroll to position [0, 0]
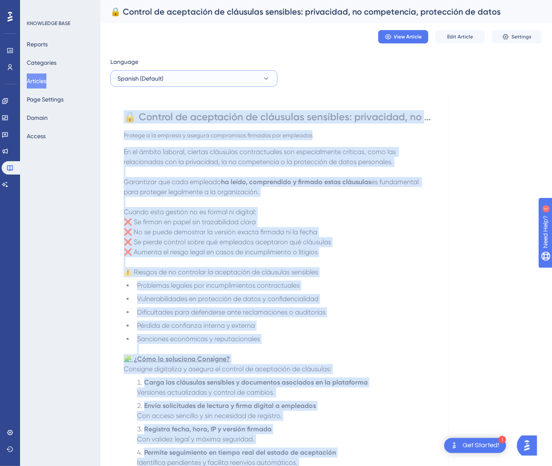
click at [252, 83] on button "Spanish (Default)" at bounding box center [193, 78] width 167 height 17
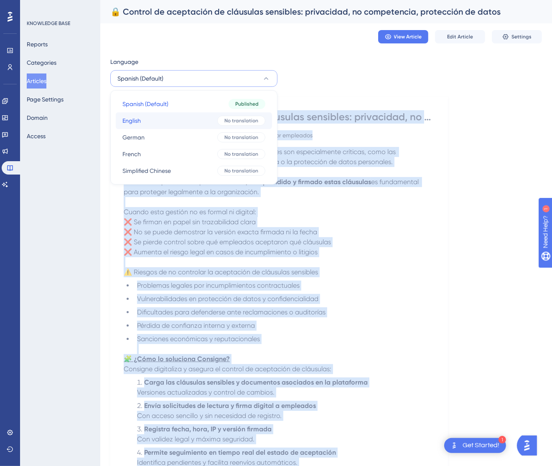
click at [229, 117] on div "No translation" at bounding box center [241, 121] width 48 height 10
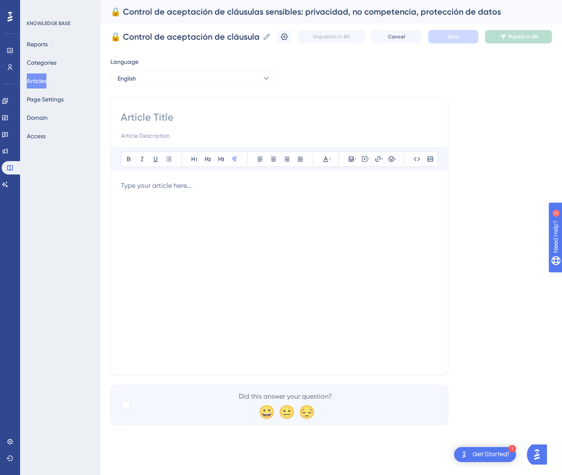
click at [212, 117] on input at bounding box center [279, 117] width 317 height 13
paste input "🔒 Control of Acceptance of Sensitive Clauses: Privacy, Non-Compete, Data Protec…"
type input "🔒 Control of Acceptance of Sensitive Clauses: Privacy, Non-Compete, Data Protec…"
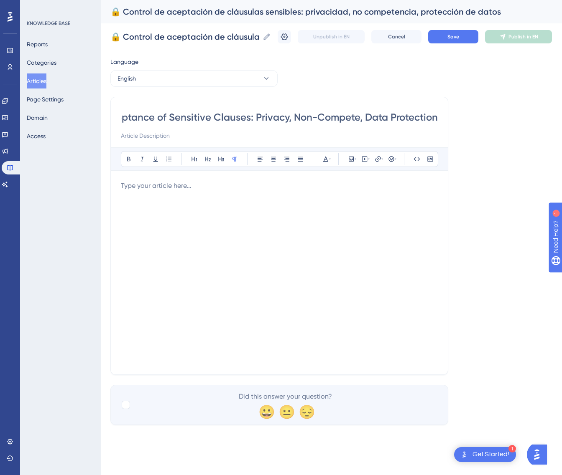
scroll to position [0, 0]
click at [304, 261] on div at bounding box center [279, 273] width 317 height 184
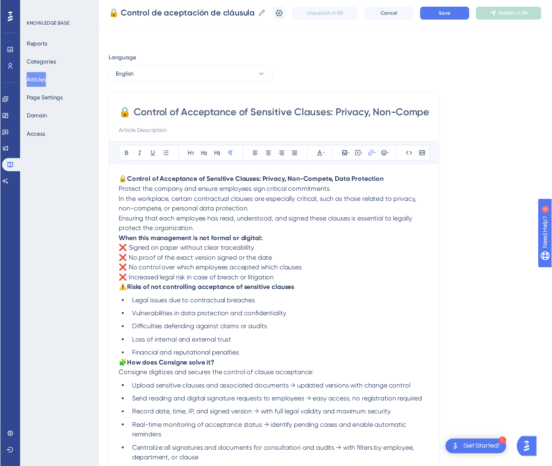
scroll to position [82, 0]
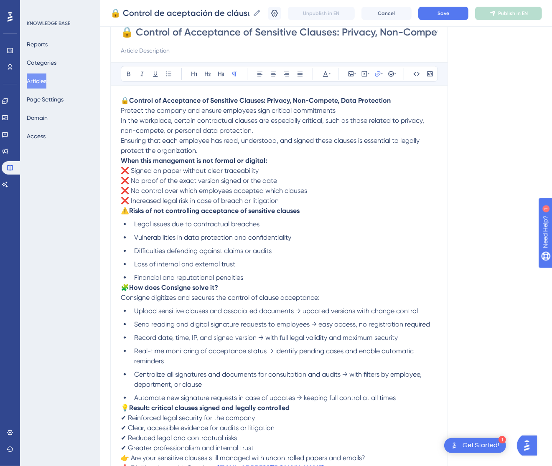
click at [397, 100] on p "🔒 Control of Acceptance of Sensitive Clauses: Privacy, Non-Compete, Data Protec…" at bounding box center [279, 116] width 317 height 40
click at [380, 109] on p "🔒 Control of Acceptance of Sensitive Clauses: Privacy, Non-Compete, Data Protec…" at bounding box center [279, 116] width 317 height 40
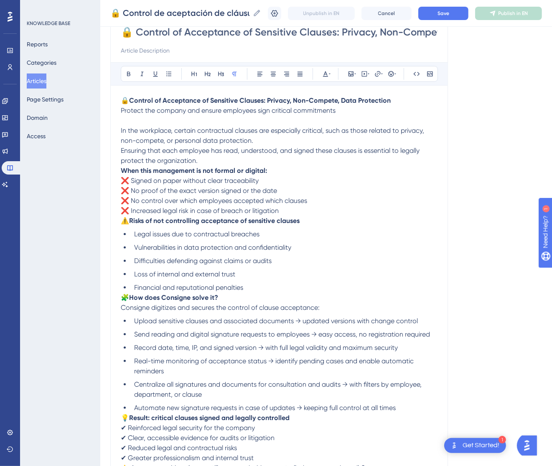
click at [121, 168] on strong "When this management is not formal or digital:" at bounding box center [194, 171] width 146 height 8
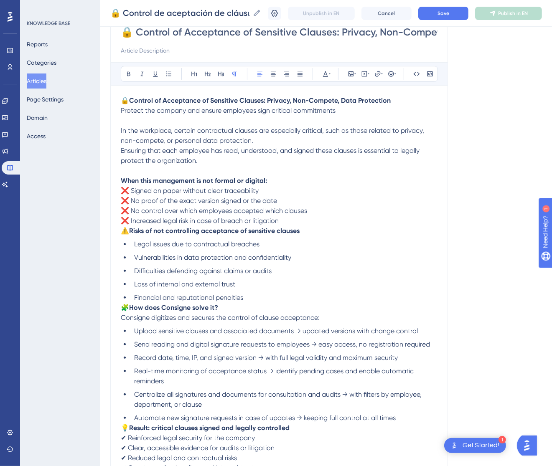
click at [124, 231] on span "⚠️" at bounding box center [125, 231] width 8 height 8
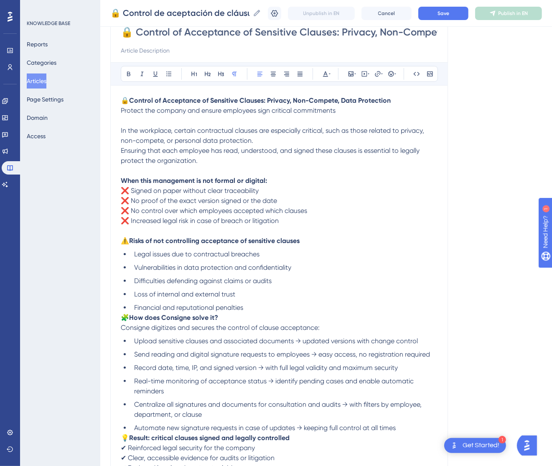
click at [122, 316] on span "🧩" at bounding box center [125, 318] width 8 height 8
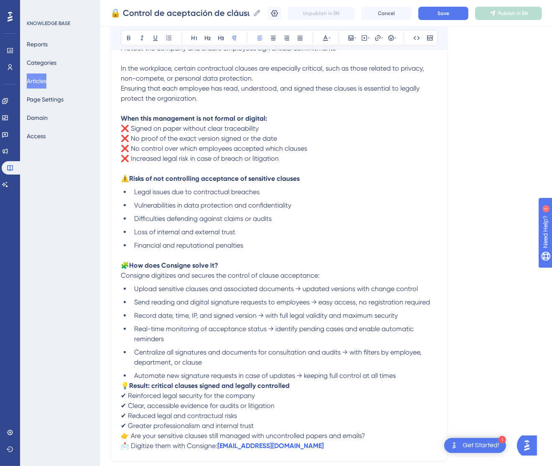
scroll to position [207, 0]
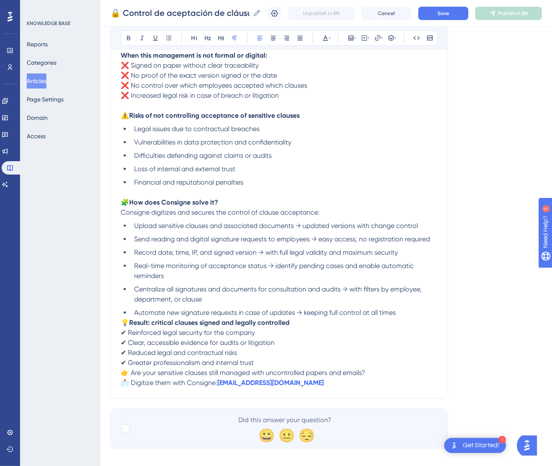
click at [125, 324] on span "💡" at bounding box center [125, 323] width 8 height 8
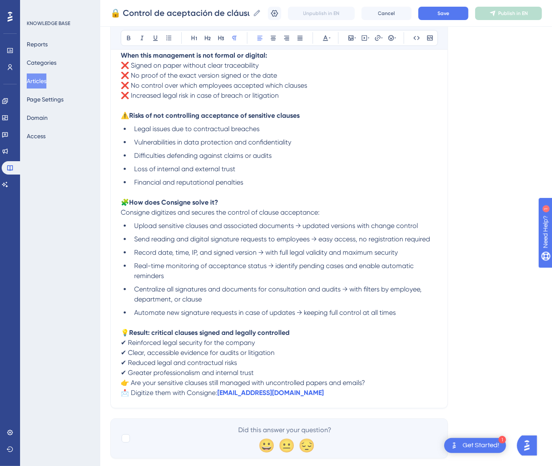
click at [122, 380] on span "👉 Are your sensitive clauses still managed with uncontrolled papers and emails?" at bounding box center [243, 383] width 244 height 8
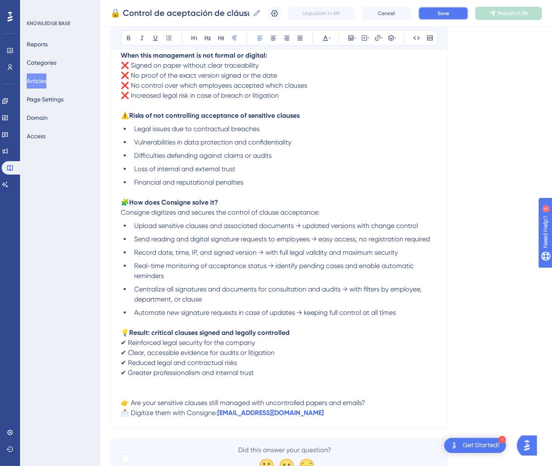
click at [464, 16] on button "Save" at bounding box center [443, 13] width 50 height 13
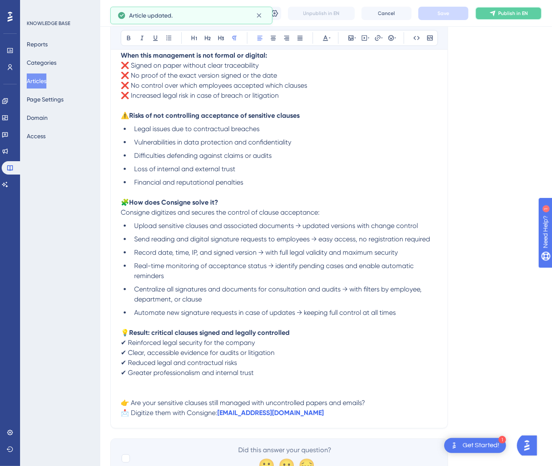
click at [518, 16] on span "Publish in EN" at bounding box center [513, 13] width 30 height 7
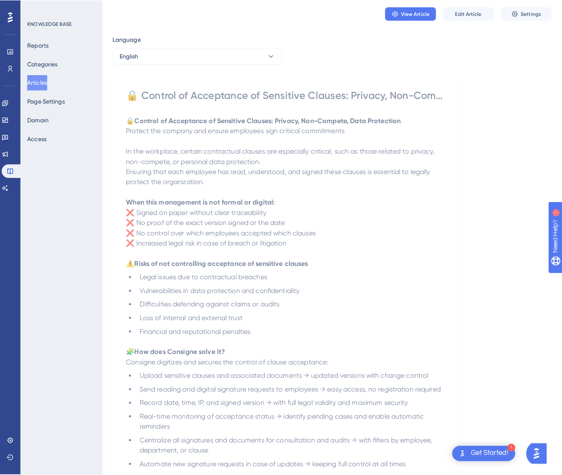
scroll to position [0, 0]
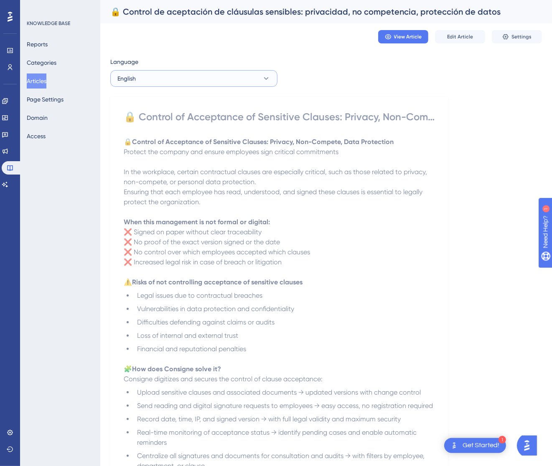
click at [218, 78] on button "English" at bounding box center [193, 78] width 167 height 17
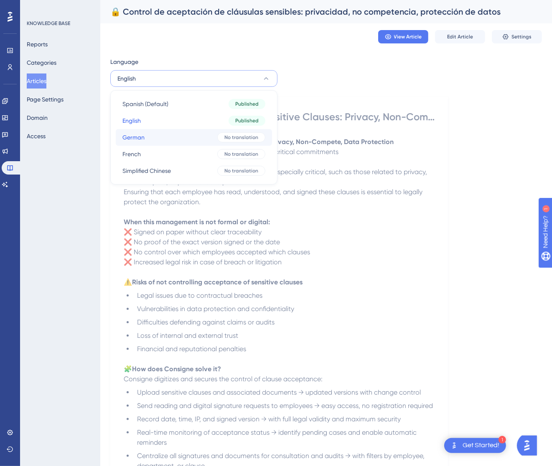
click at [210, 134] on button "German German No translation" at bounding box center [194, 137] width 156 height 17
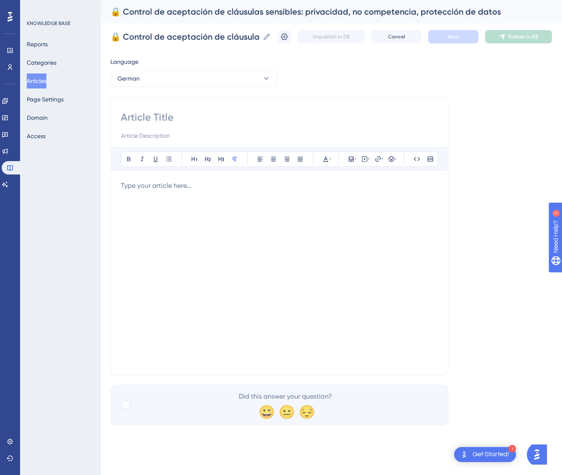
click at [160, 123] on input at bounding box center [279, 117] width 317 height 13
paste input "🔒 Kontrolle der Annahme sensibler Klauseln: Datenschutz, Wettbewerbsverbot, Ver…"
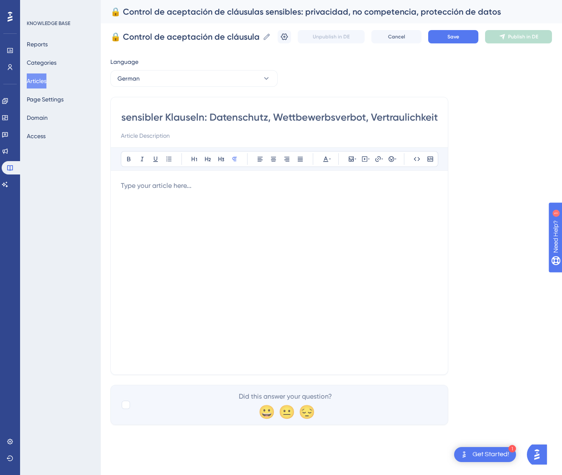
type input "🔒 Kontrolle der Annahme sensibler Klauseln: Datenschutz, Wettbewerbsverbot, Ver…"
click at [141, 199] on div at bounding box center [279, 273] width 317 height 184
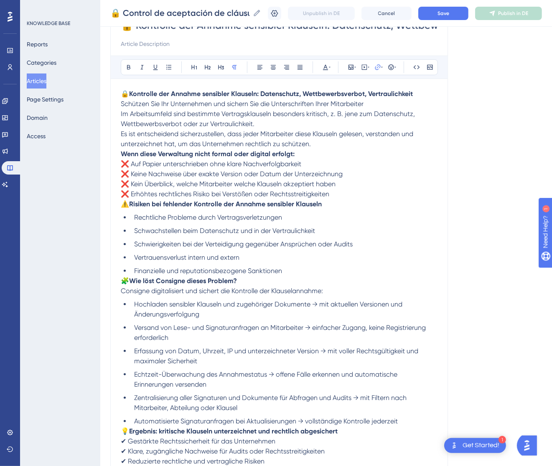
scroll to position [49, 0]
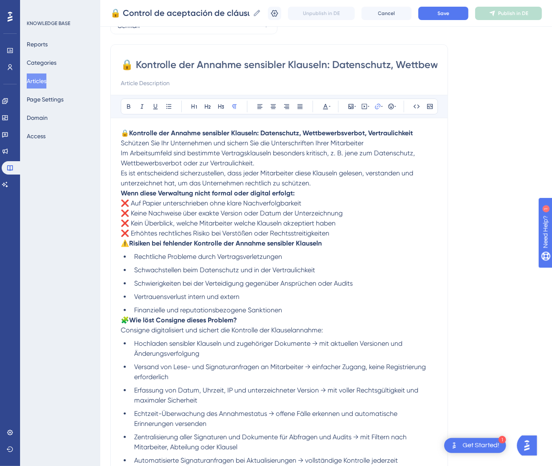
click at [397, 143] on p "🔒 Kontrolle der Annahme sensibler Klauseln: Datenschutz, Wettbewerbsverbot, Ver…" at bounding box center [279, 148] width 317 height 40
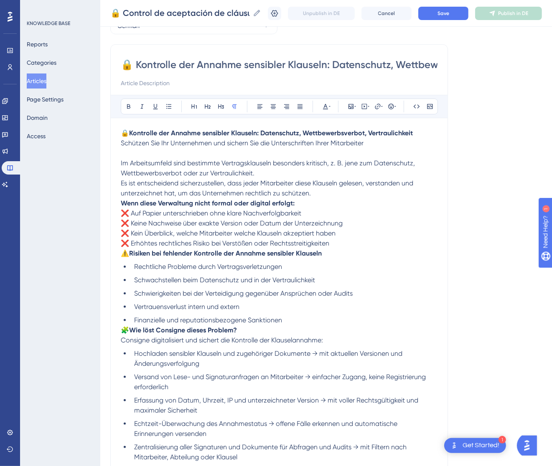
click at [121, 203] on strong "Wenn diese Verwaltung nicht formal oder digital erfolgt:" at bounding box center [208, 203] width 174 height 8
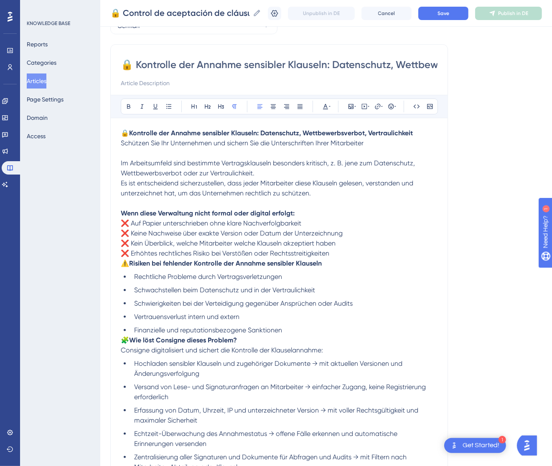
click at [123, 263] on span "⚠️" at bounding box center [125, 263] width 8 height 8
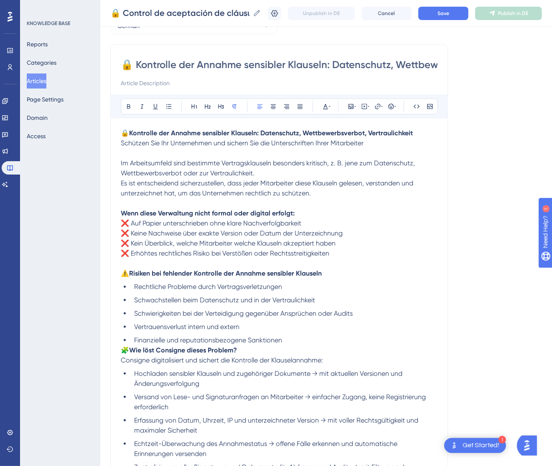
click at [124, 349] on span "🧩" at bounding box center [125, 350] width 8 height 8
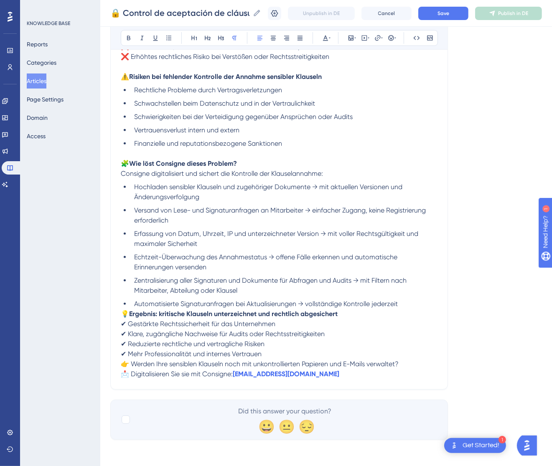
scroll to position [247, 0]
click at [123, 312] on span "💡" at bounding box center [125, 314] width 8 height 8
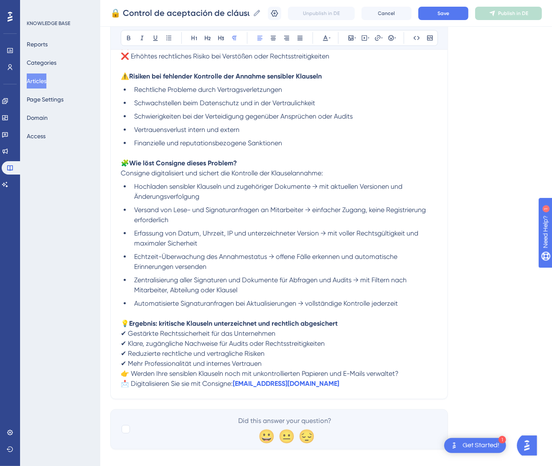
click at [122, 371] on span "👉 Werden Ihre sensiblen Klauseln noch mit unkontrollierten Papieren und E-Mails…" at bounding box center [260, 374] width 278 height 8
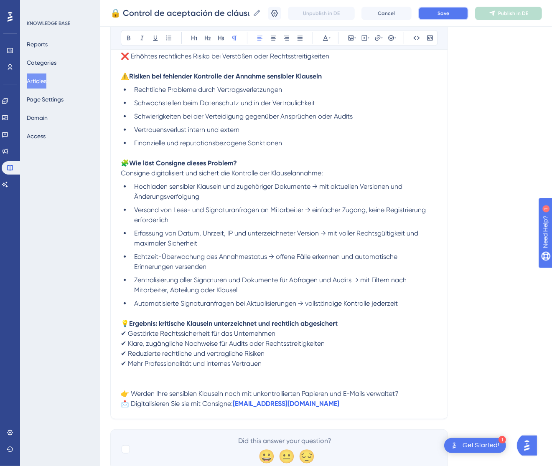
click at [449, 10] on span "Save" at bounding box center [443, 13] width 12 height 7
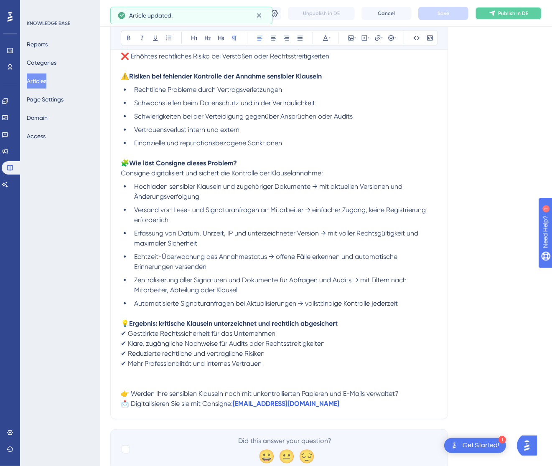
click at [512, 12] on span "Publish in DE" at bounding box center [513, 13] width 30 height 7
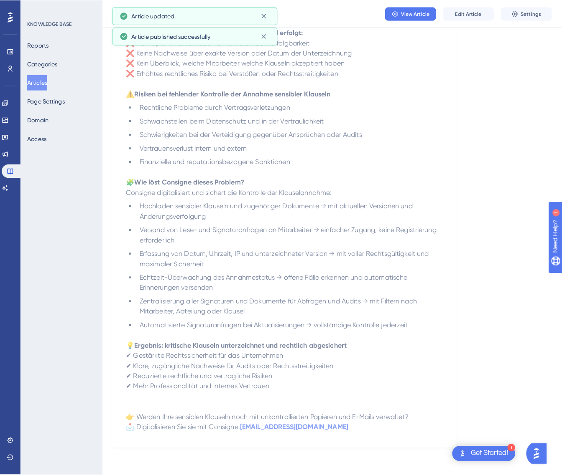
scroll to position [0, 0]
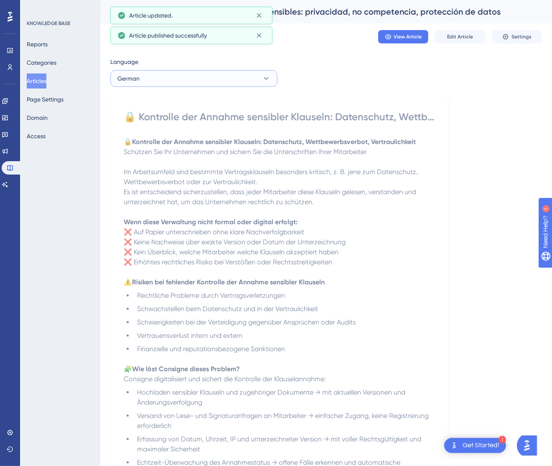
click at [193, 79] on button "German" at bounding box center [193, 78] width 167 height 17
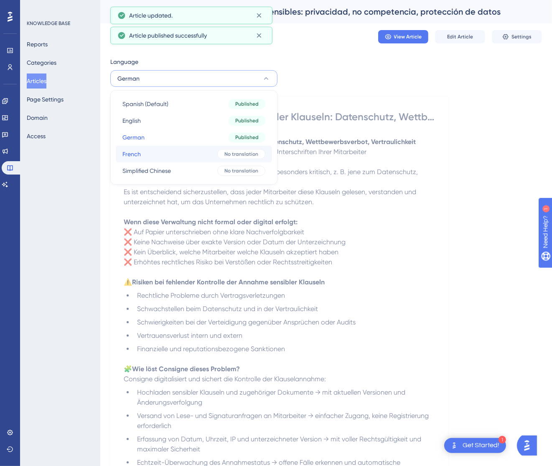
click at [193, 150] on button "French French No translation" at bounding box center [194, 154] width 156 height 17
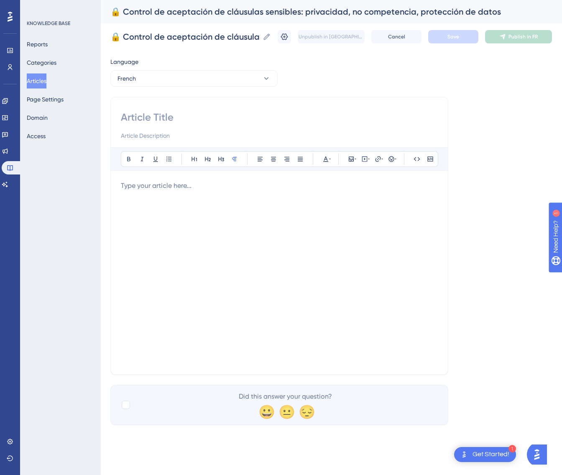
click at [247, 116] on input at bounding box center [279, 117] width 317 height 13
paste input "🔒 Contrôle de l’acceptation des clauses sensibles : confidentialité, non-concur…"
type input "🔒 Contrôle de l’acceptation des clauses sensibles : confidentialité, non-concur…"
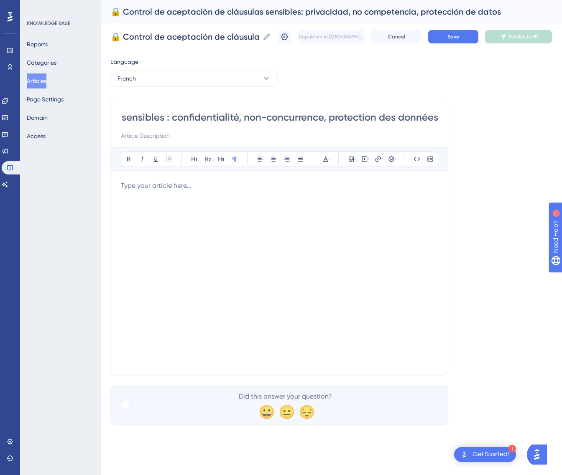
scroll to position [0, 0]
click at [337, 229] on div at bounding box center [279, 273] width 317 height 184
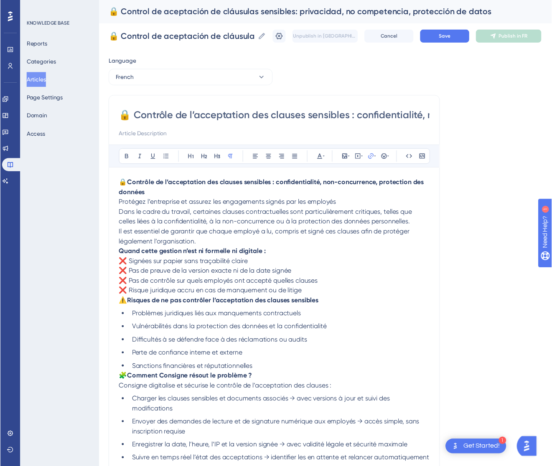
scroll to position [122, 0]
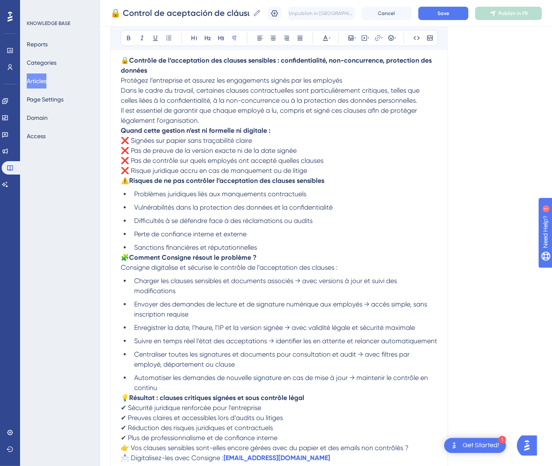
click at [363, 81] on p "🔒 Contrôle de l’acceptation des clauses sensibles : confidentialité, non-concur…" at bounding box center [279, 81] width 317 height 50
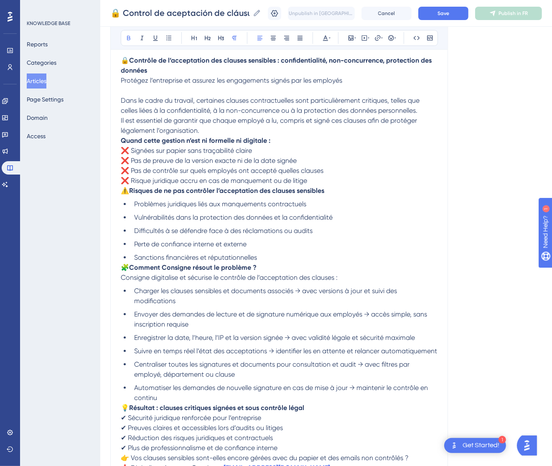
click at [121, 138] on strong "Quand cette gestion n’est ni formelle ni digitale :" at bounding box center [196, 141] width 150 height 8
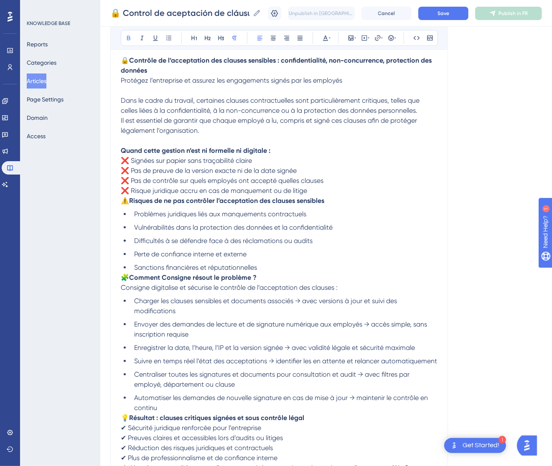
click at [123, 198] on span "⚠️" at bounding box center [125, 201] width 8 height 8
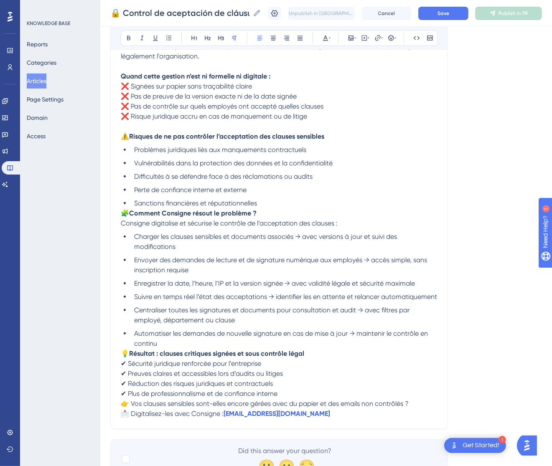
scroll to position [247, 0]
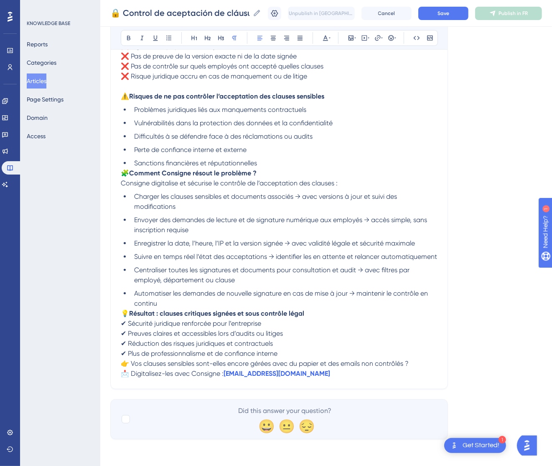
click at [121, 169] on span "🧩" at bounding box center [125, 173] width 8 height 8
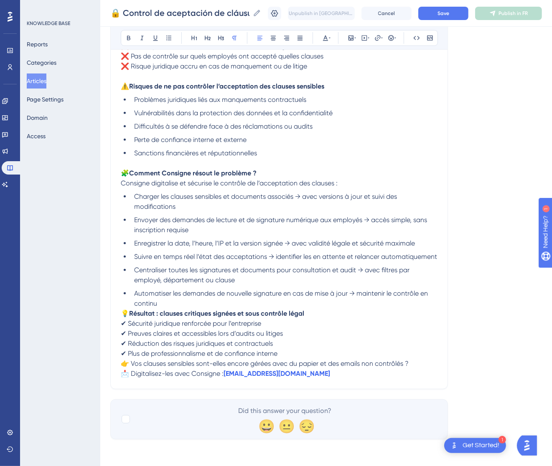
click at [122, 318] on span "💡" at bounding box center [125, 314] width 8 height 8
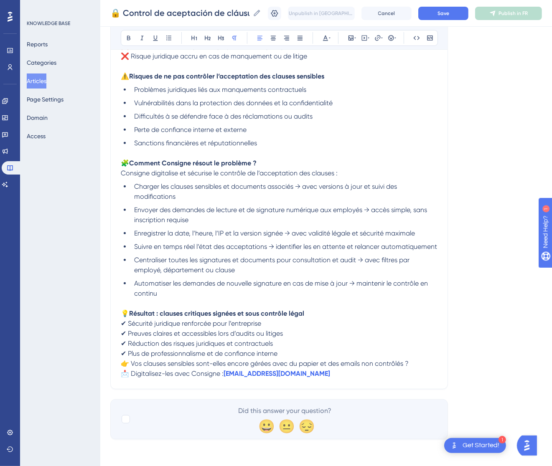
scroll to position [267, 0]
click at [124, 362] on span "👉 Vos clauses sensibles sont-elles encore gérées avec du papier et des emails n…" at bounding box center [265, 364] width 288 height 8
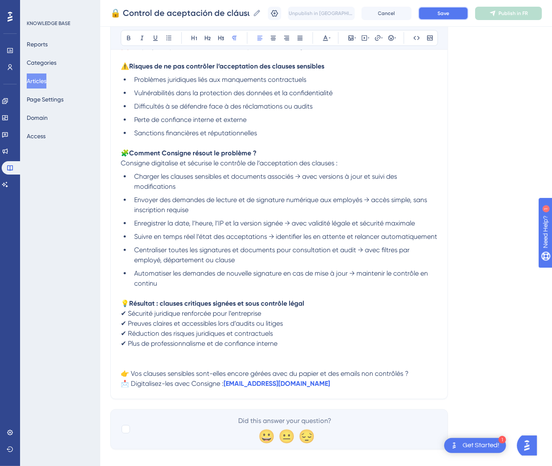
click at [449, 12] on span "Save" at bounding box center [443, 13] width 12 height 7
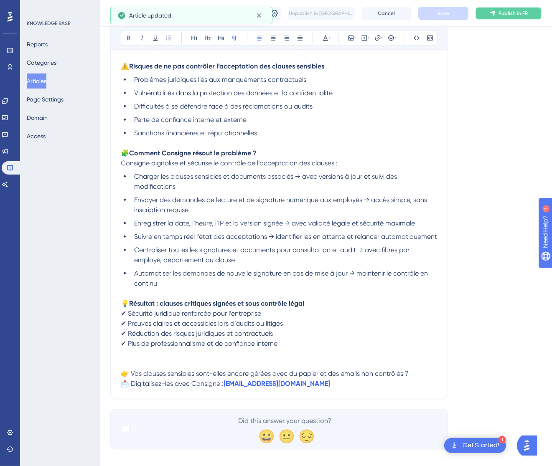
click at [517, 10] on span "Publish in FR" at bounding box center [512, 13] width 29 height 7
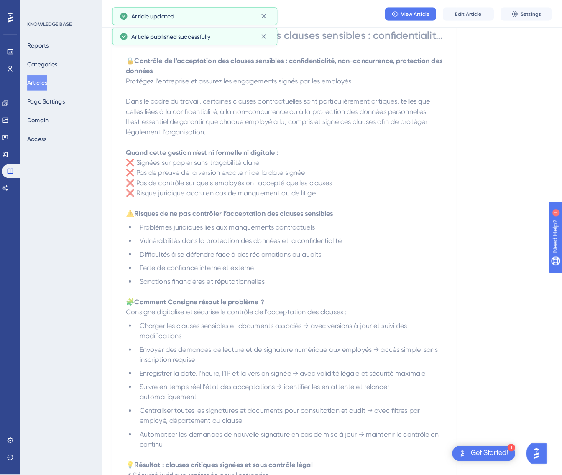
scroll to position [0, 0]
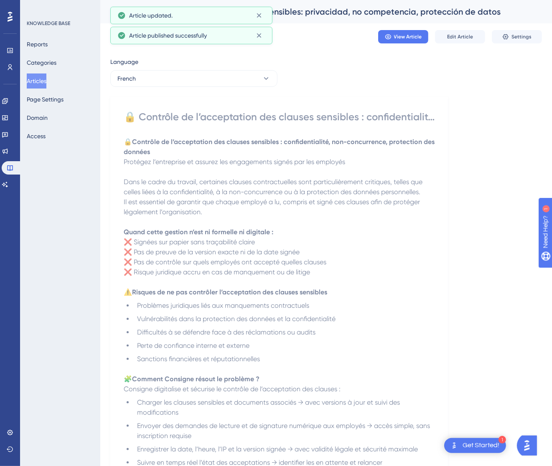
click at [185, 88] on div "Language French 🔒 Contrôle de l’acceptation des clauses sensibles : confidentia…" at bounding box center [326, 348] width 432 height 583
click at [196, 79] on button "French" at bounding box center [193, 78] width 167 height 17
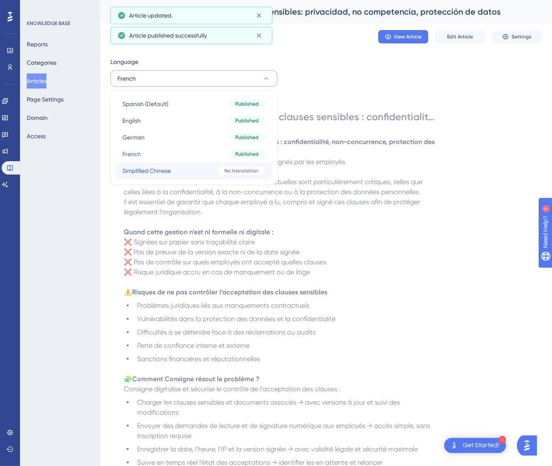
click at [191, 165] on button "Simplified Chinese Simplified Chinese No translation" at bounding box center [194, 171] width 156 height 17
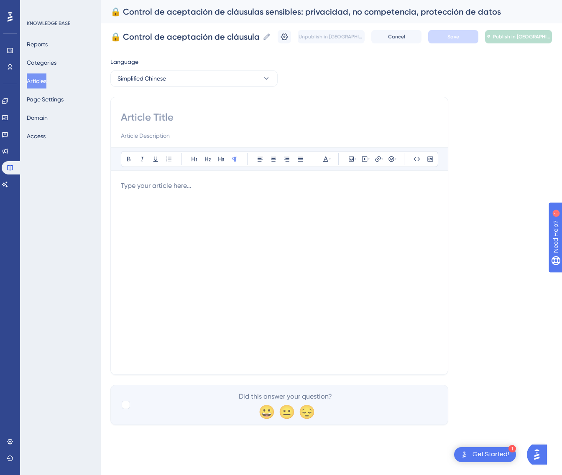
click at [220, 119] on input at bounding box center [279, 117] width 317 height 13
paste input "🔒 敏感条款的接受控制：隐私、竞业限制、数据保护"
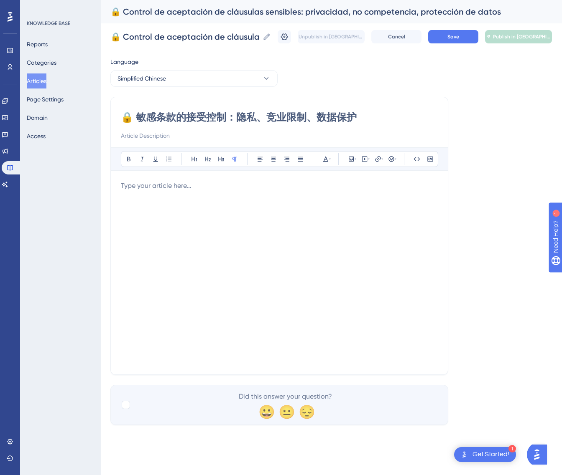
type input "🔒 敏感条款的接受控制：隐私、竞业限制、数据保护"
click at [275, 194] on div at bounding box center [279, 273] width 317 height 184
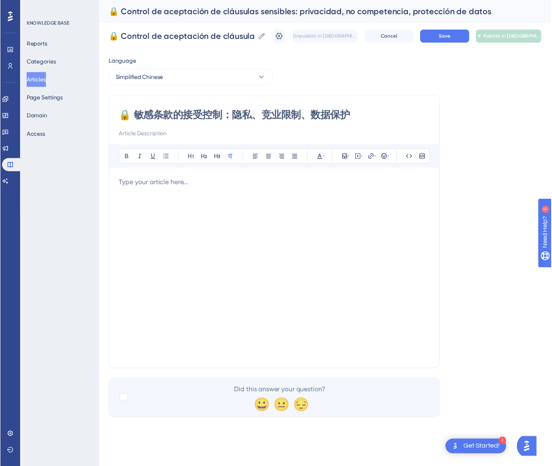
scroll to position [42, 0]
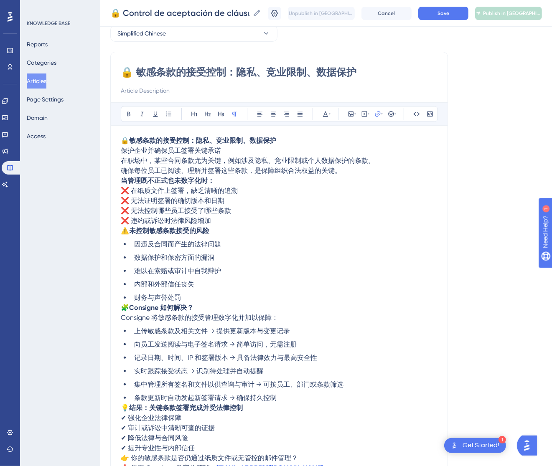
click at [247, 149] on p "🔒 敏感条款的接受控制：隐私、竞业限制、数据保护 保护企业并确保员工签署关键承诺 在职场中，某些合同条款尤为关键，例如涉及隐私、竞业限制或个人数据保护的条款。" at bounding box center [279, 151] width 317 height 30
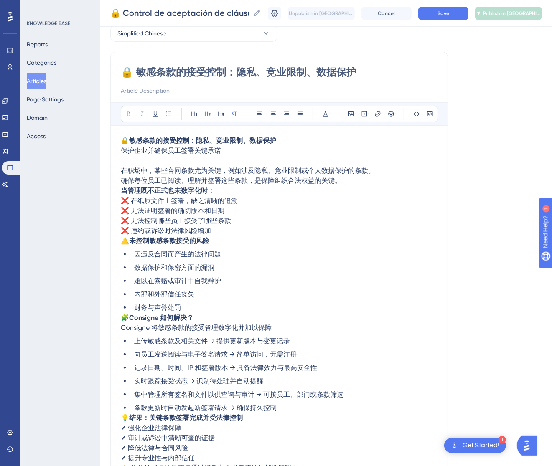
click at [122, 190] on strong "当管理既不正式也未数字化时：" at bounding box center [168, 191] width 94 height 8
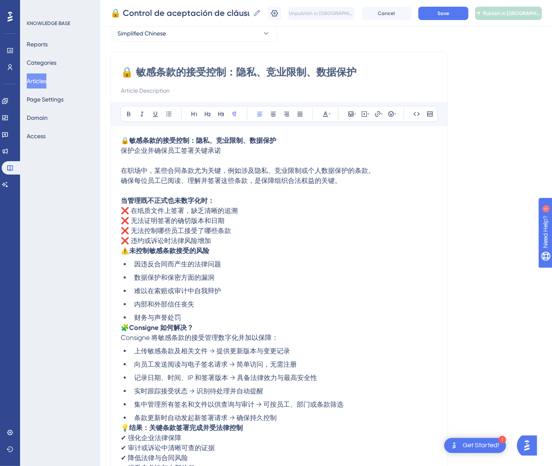
click at [122, 255] on p "⚠️ 未控制敏感条款接受的风险" at bounding box center [279, 251] width 317 height 10
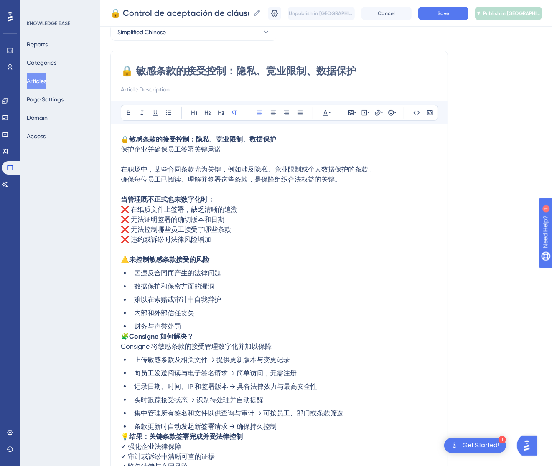
scroll to position [166, 0]
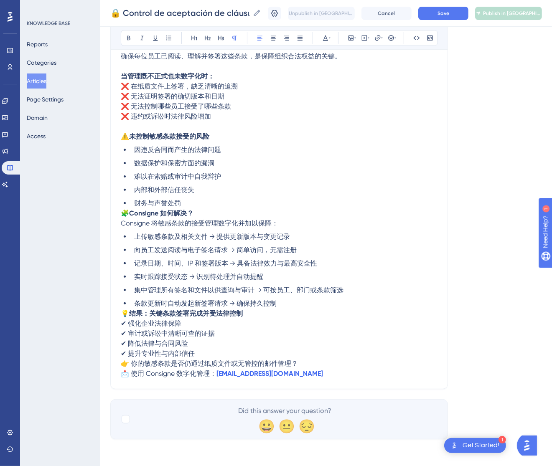
click at [125, 214] on span "🧩" at bounding box center [125, 213] width 8 height 8
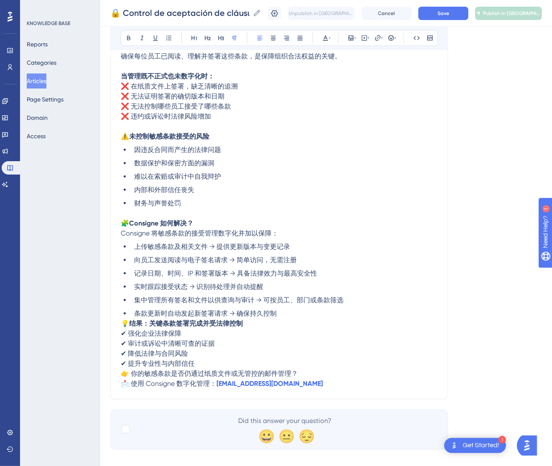
click at [125, 322] on span "💡" at bounding box center [125, 324] width 8 height 8
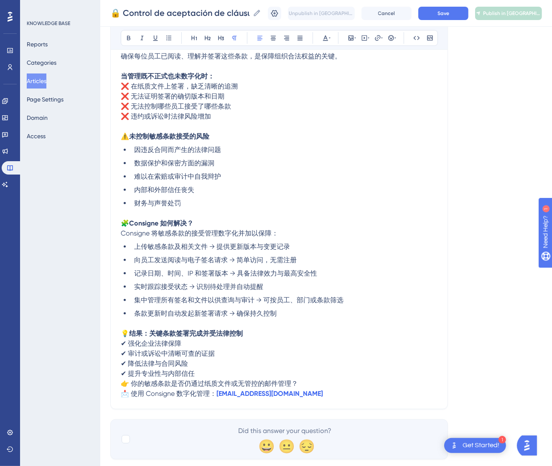
click at [122, 384] on span "👉 你的敏感条款是否仍通过纸质文件或无管控的邮件管理？" at bounding box center [209, 384] width 177 height 8
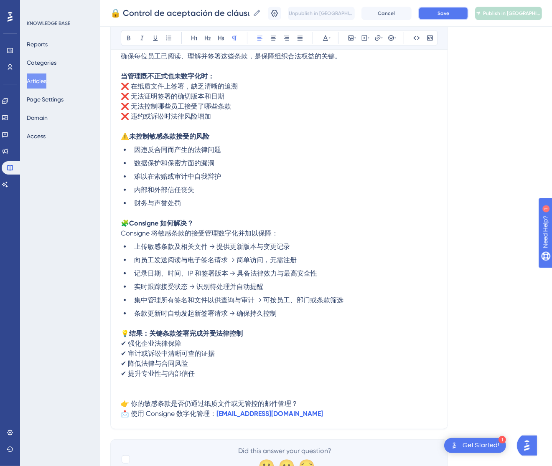
click at [468, 11] on button "Save" at bounding box center [443, 13] width 50 height 13
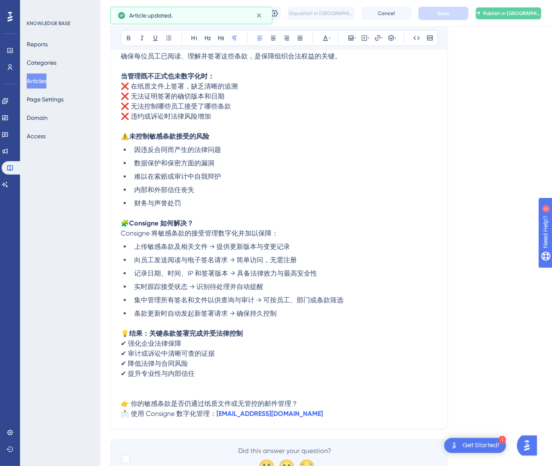
click at [480, 10] on icon at bounding box center [478, 13] width 5 height 7
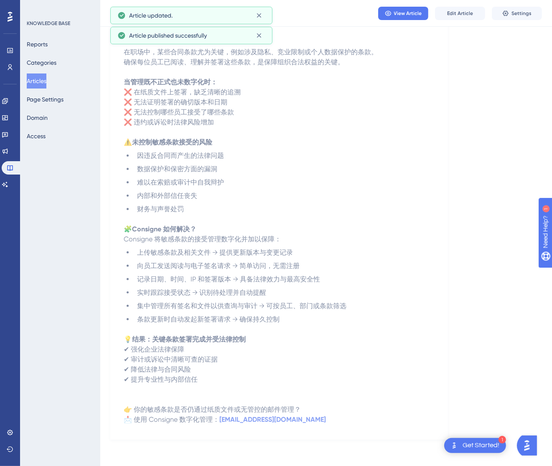
click at [41, 81] on button "Articles" at bounding box center [37, 81] width 20 height 15
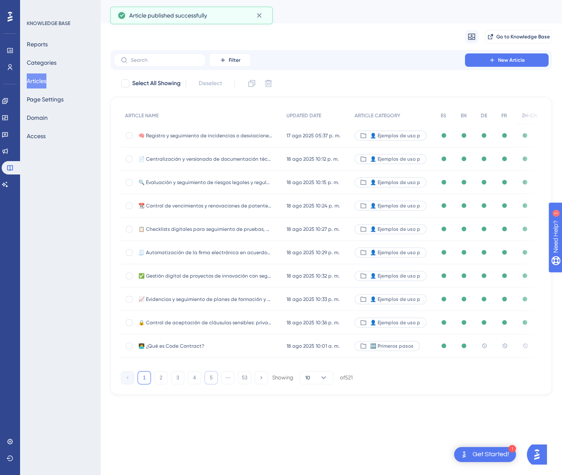
click at [212, 380] on button "5" at bounding box center [210, 377] width 13 height 13
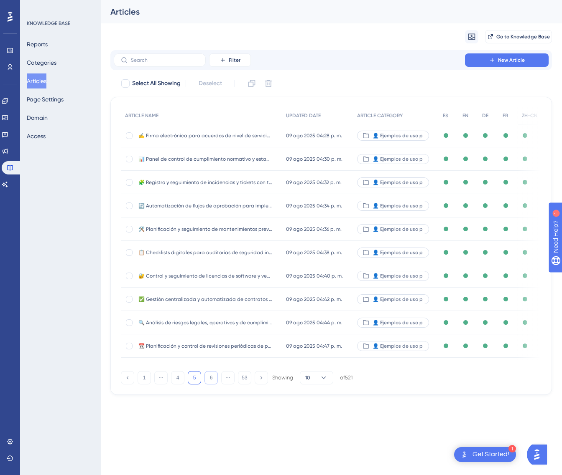
click at [212, 380] on button "6" at bounding box center [210, 377] width 13 height 13
click at [212, 380] on button "7" at bounding box center [210, 377] width 13 height 13
click at [212, 380] on button "9" at bounding box center [210, 377] width 13 height 13
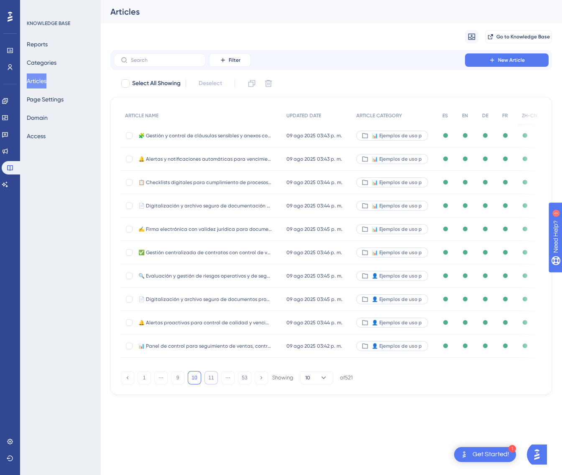
click at [210, 377] on button "11" at bounding box center [210, 377] width 13 height 13
click at [277, 345] on div "🔄 Automatización de recordatorios para renovaciones contractuales y revisiones …" at bounding box center [201, 346] width 161 height 23
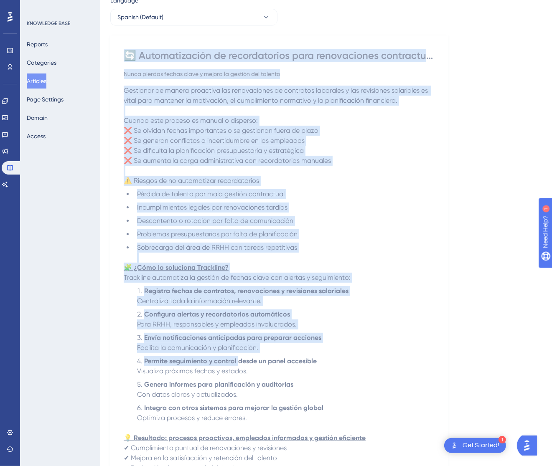
scroll to position [234, 0]
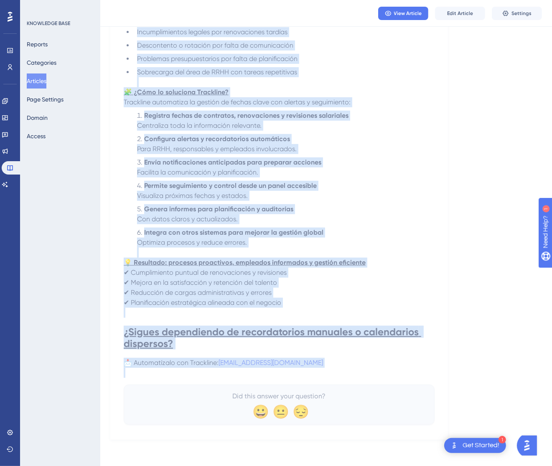
drag, startPoint x: 129, startPoint y: 117, endPoint x: 369, endPoint y: 372, distance: 350.6
click at [369, 372] on div "🔄 Automatización de recordatorios para renovaciones contractuales y revisiones …" at bounding box center [279, 149] width 311 height 552
copy div "🔄 Loremipsumdolo si ametconsectet adip elitseddoeiu temporincidid u laboreetdo …"
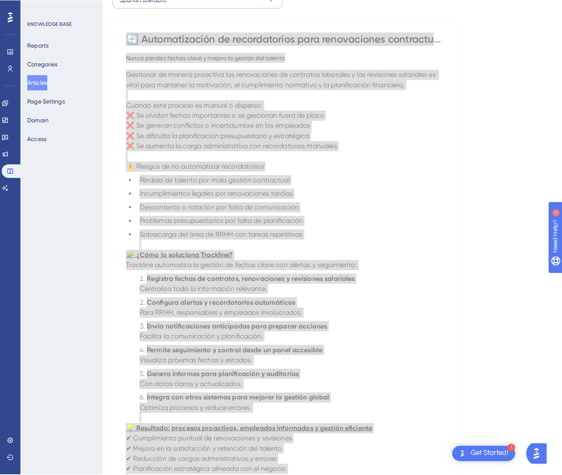
scroll to position [0, 0]
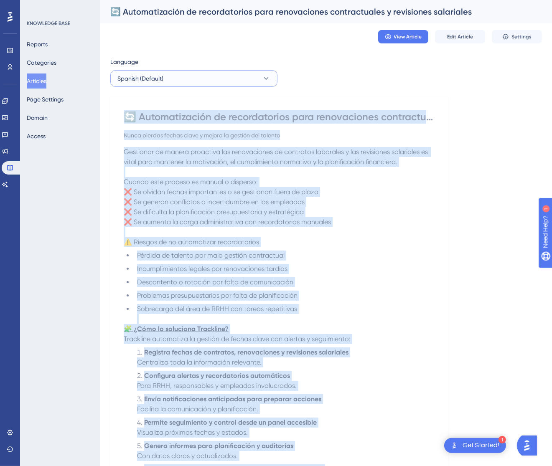
click at [210, 76] on button "Spanish (Default)" at bounding box center [193, 78] width 167 height 17
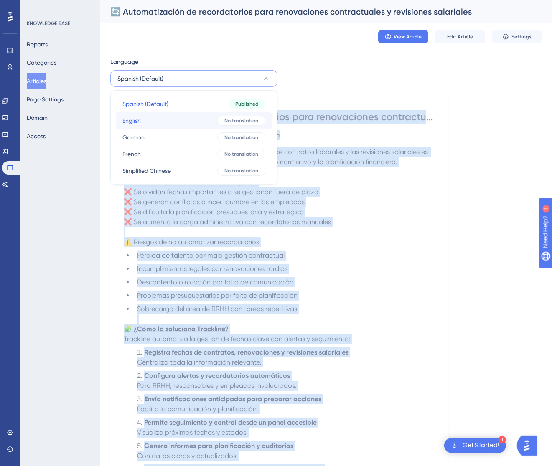
click at [203, 126] on button "English English No translation" at bounding box center [194, 120] width 156 height 17
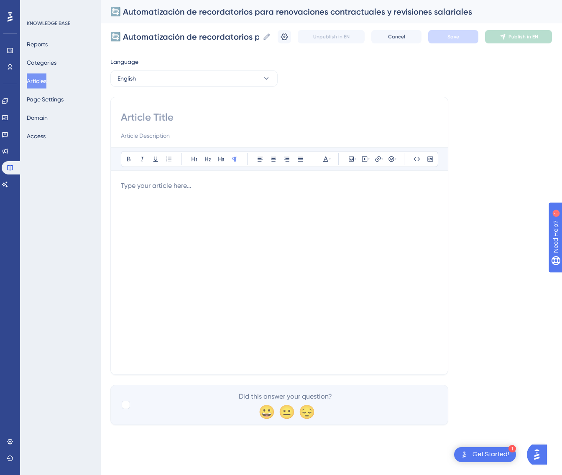
click at [211, 108] on div "Bold Italic Underline Bullet Point Heading 1 Heading 2 Heading 3 Normal Align L…" at bounding box center [279, 236] width 338 height 278
click at [199, 114] on input at bounding box center [279, 117] width 317 height 13
paste input "🔄 Automation of Reminders for Contract Renewals and Salary Reviews"
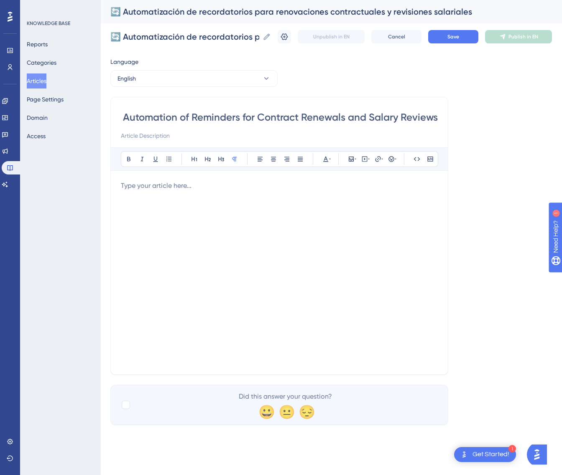
type input "🔄 Automation of Reminders for Contract Renewals and Salary Reviews"
click at [354, 188] on p at bounding box center [279, 186] width 317 height 10
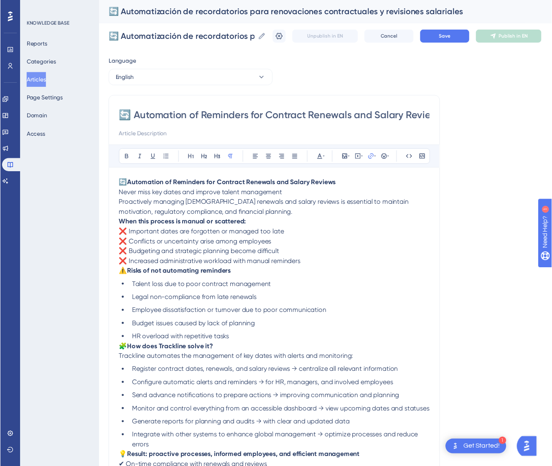
scroll to position [62, 0]
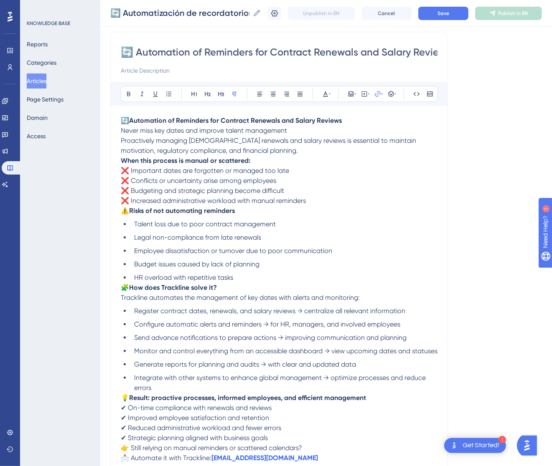
click at [322, 131] on p "🔄 Automation of Reminders for Contract Renewals and Salary Reviews Never miss k…" at bounding box center [279, 136] width 317 height 40
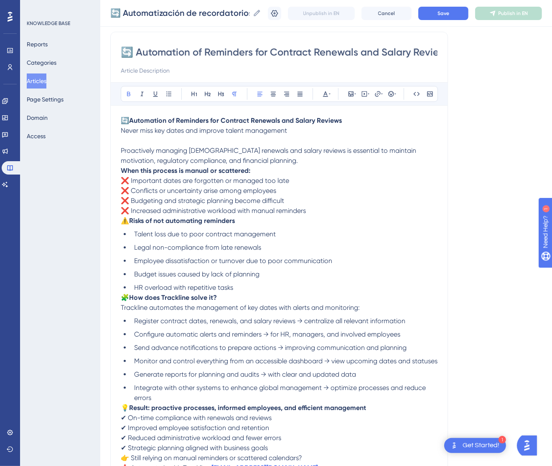
click at [121, 170] on strong "When this process is manual or scattered:" at bounding box center [186, 171] width 130 height 8
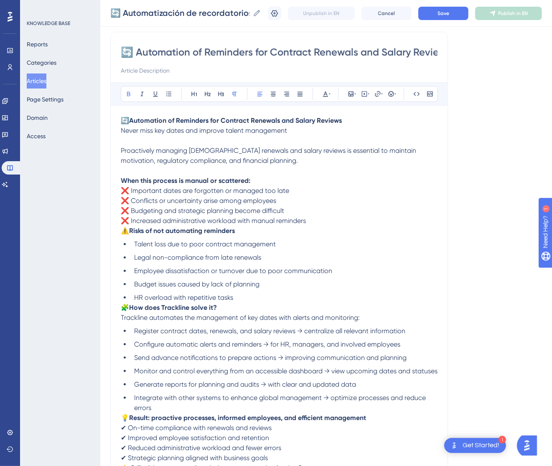
click at [123, 231] on span "⚠️" at bounding box center [125, 231] width 8 height 8
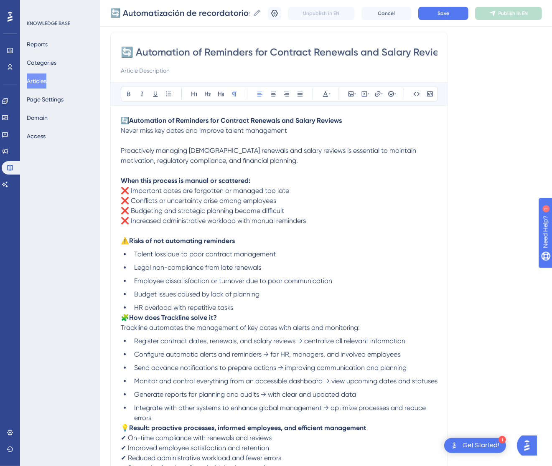
scroll to position [186, 0]
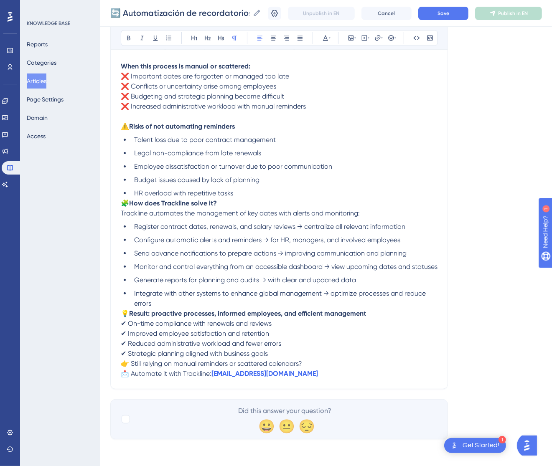
click at [122, 199] on span "🧩" at bounding box center [125, 203] width 8 height 8
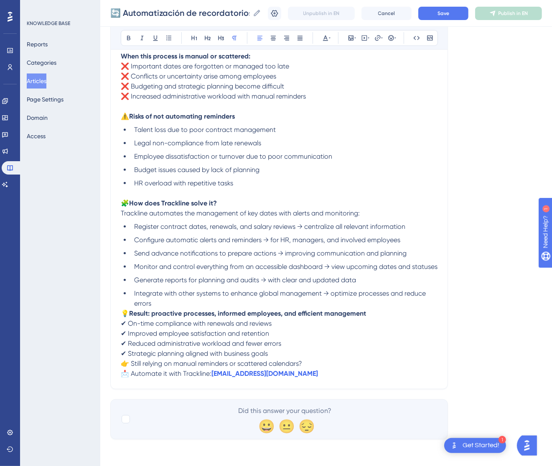
scroll to position [196, 0]
click at [124, 311] on span "💡" at bounding box center [125, 314] width 8 height 8
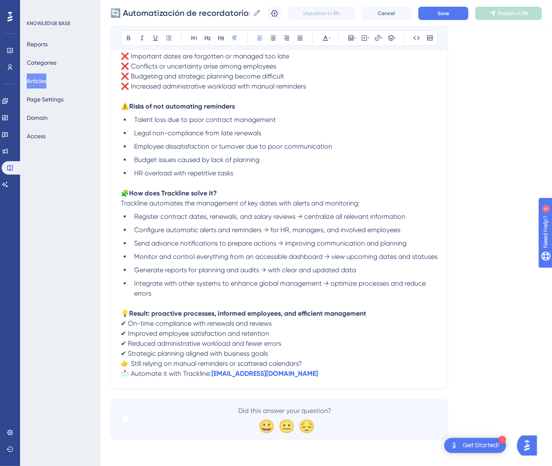
scroll to position [206, 0]
click at [121, 366] on span "👉 Still relying on manual reminders or scattered calendars?" at bounding box center [211, 364] width 181 height 8
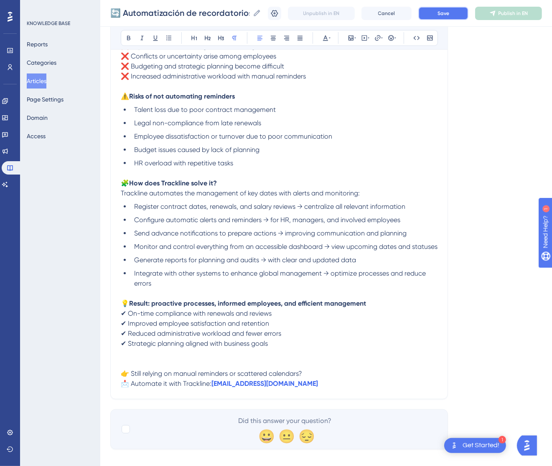
click at [460, 12] on button "Save" at bounding box center [443, 13] width 50 height 13
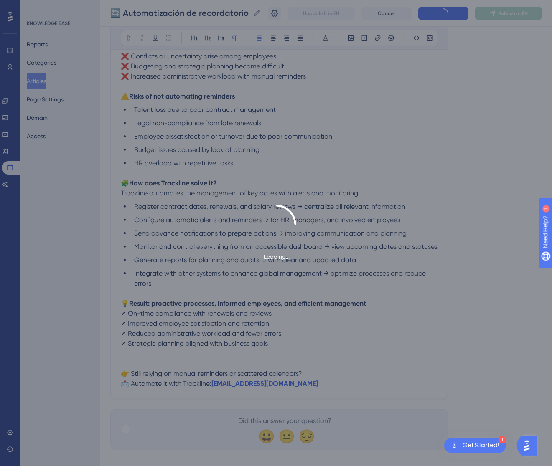
click at [510, 11] on div "Loading..." at bounding box center [276, 233] width 552 height 466
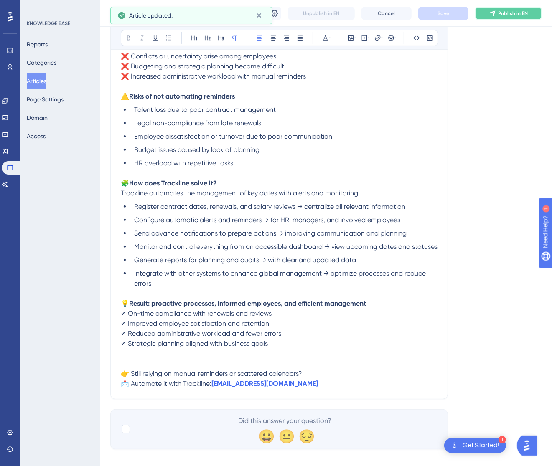
click at [510, 11] on span "Publish in EN" at bounding box center [513, 13] width 30 height 7
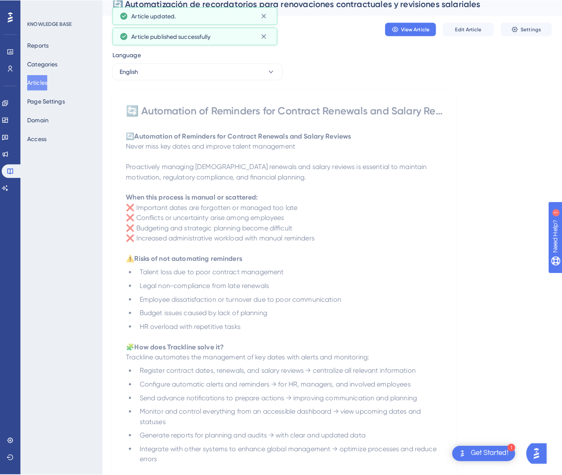
scroll to position [0, 0]
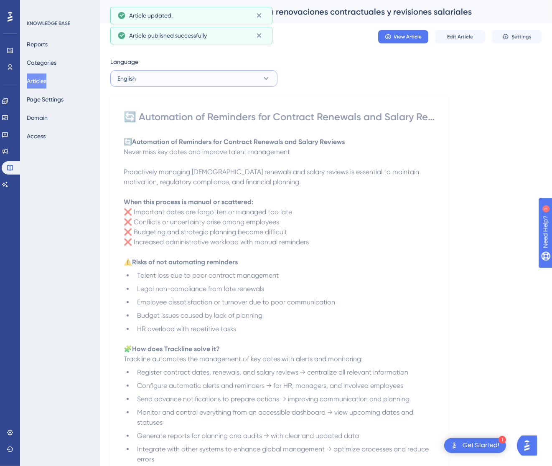
click at [230, 71] on button "English" at bounding box center [193, 78] width 167 height 17
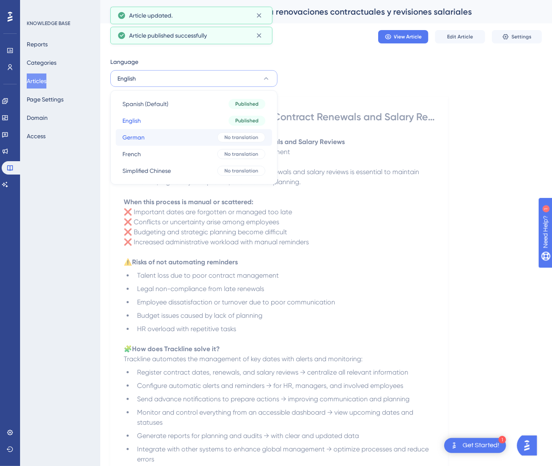
click at [218, 134] on div "No translation" at bounding box center [241, 137] width 48 height 10
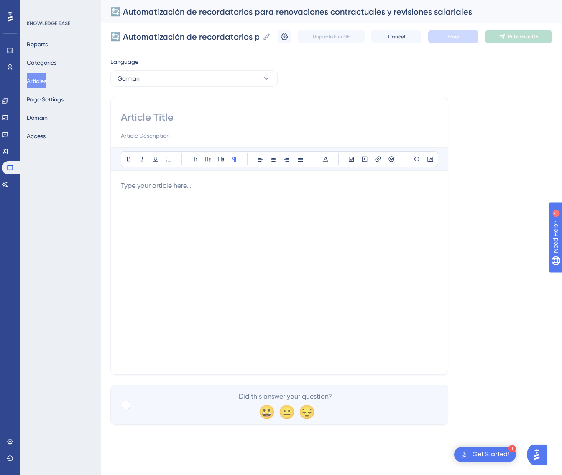
click at [167, 112] on input at bounding box center [279, 117] width 317 height 13
paste input "🔄 Automatisierung von Erinnerungen für Vertragsverlängerungen und Gehaltsüberpr…"
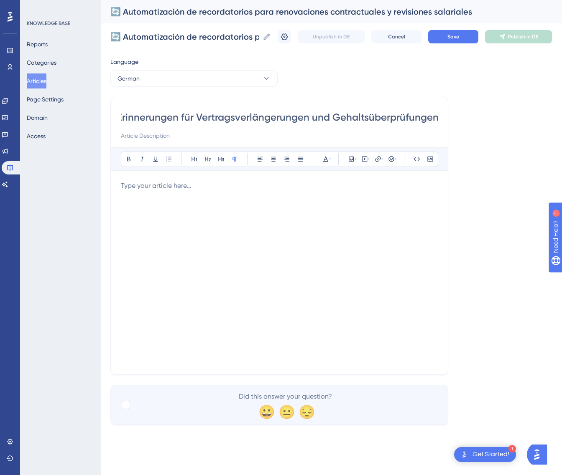
type input "🔄 Automatisierung von Erinnerungen für Vertragsverlängerungen und Gehaltsüberpr…"
click at [237, 238] on div at bounding box center [279, 273] width 317 height 184
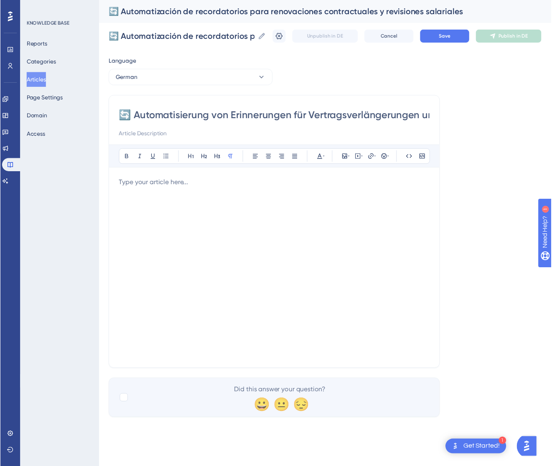
scroll to position [92, 0]
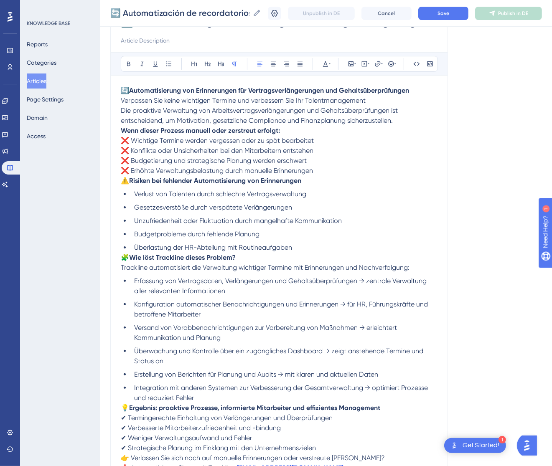
click at [385, 102] on p "🔄 Automatisierung von Erinnerungen für Vertragsverlängerungen und Gehaltsüberpr…" at bounding box center [279, 106] width 317 height 40
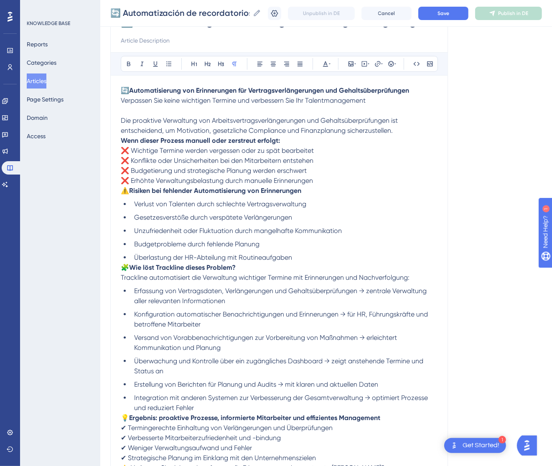
click at [122, 141] on strong "Wenn dieser Prozess manuell oder zerstreut erfolgt:" at bounding box center [200, 141] width 159 height 8
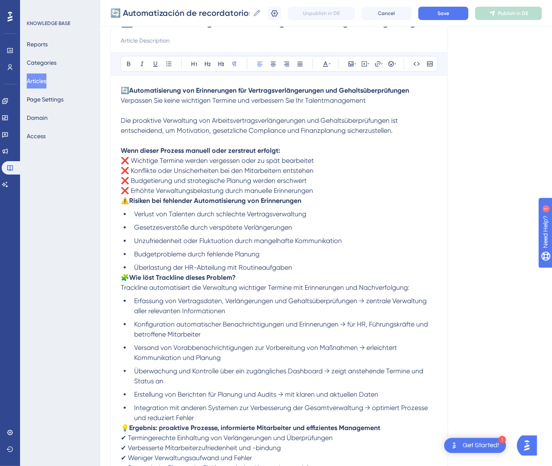
click at [125, 203] on span "⚠️" at bounding box center [125, 201] width 8 height 8
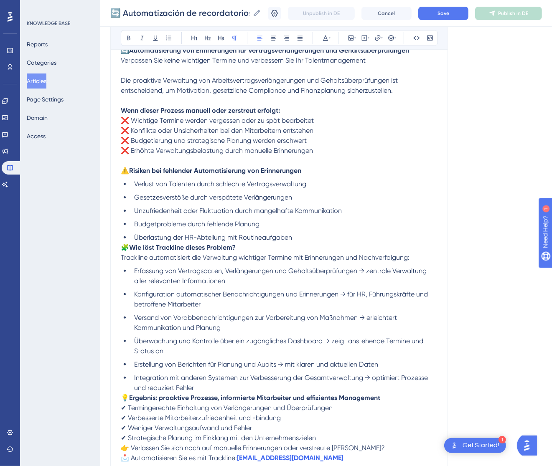
scroll to position [216, 0]
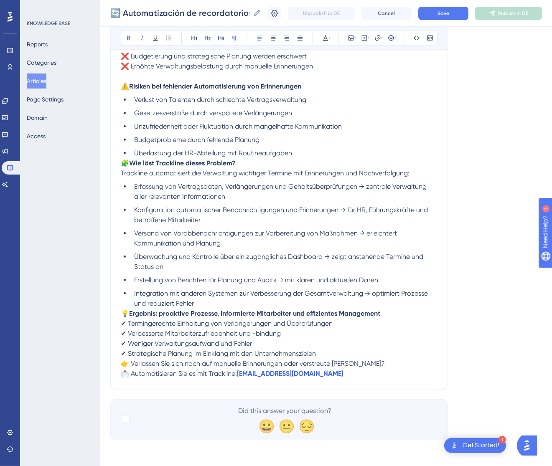
click at [121, 162] on span "🧩" at bounding box center [125, 163] width 8 height 8
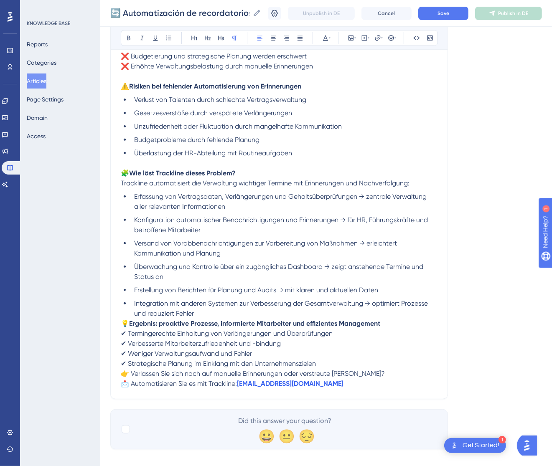
click at [123, 322] on span "💡" at bounding box center [125, 324] width 8 height 8
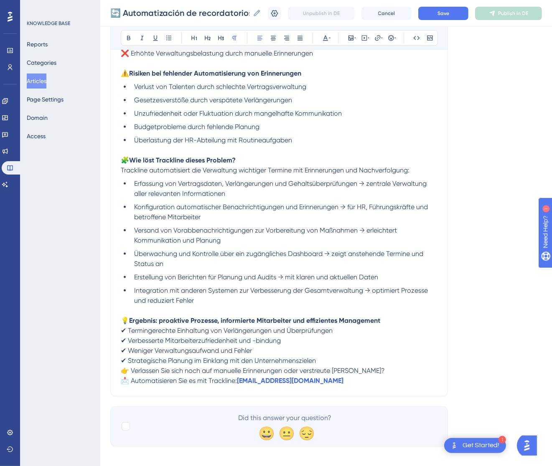
scroll to position [236, 0]
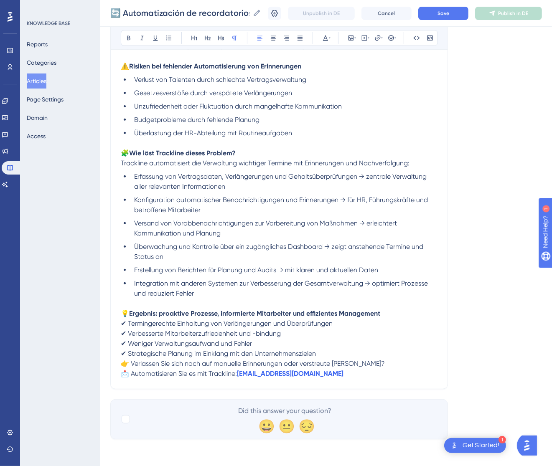
click at [121, 366] on span "👉 Verlassen Sie sich noch auf manuelle Erinnerungen oder verstreute [PERSON_NAM…" at bounding box center [253, 364] width 264 height 8
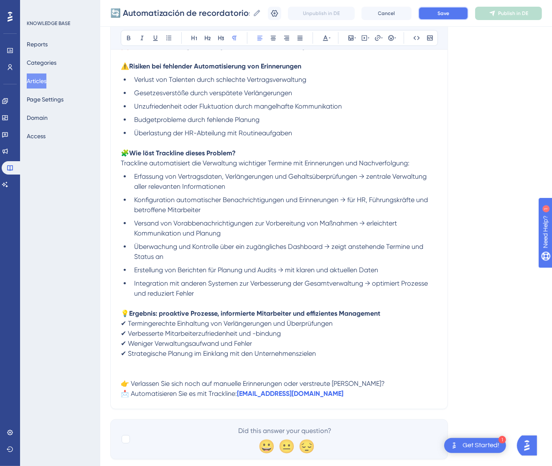
click at [453, 18] on button "Save" at bounding box center [443, 13] width 50 height 13
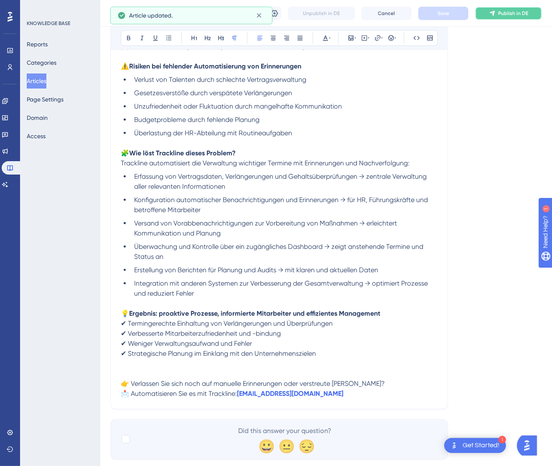
click at [510, 13] on span "Publish in DE" at bounding box center [513, 13] width 30 height 7
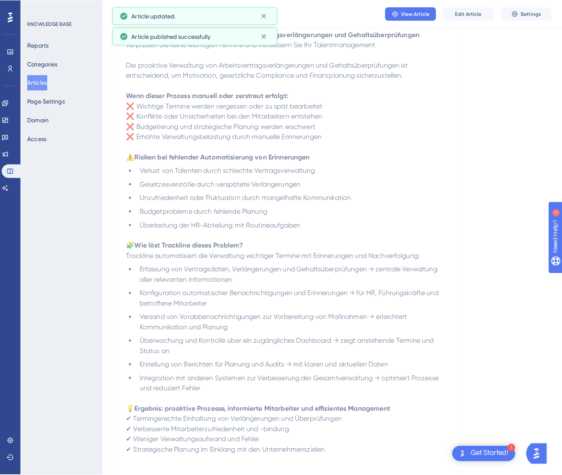
scroll to position [0, 0]
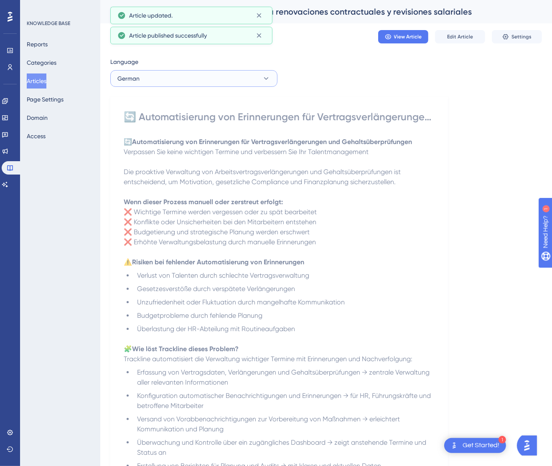
click at [232, 76] on button "German" at bounding box center [193, 78] width 167 height 17
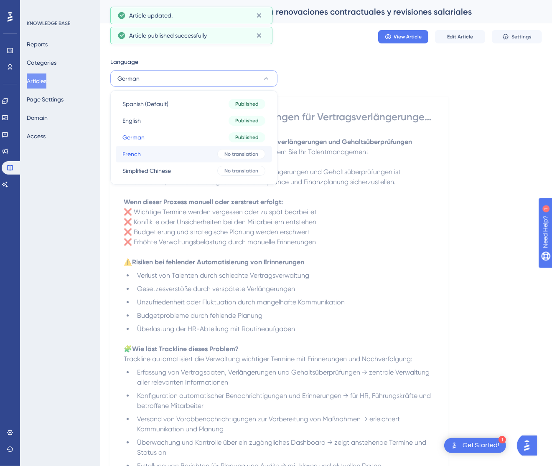
click at [217, 146] on button "French French No translation" at bounding box center [194, 154] width 156 height 17
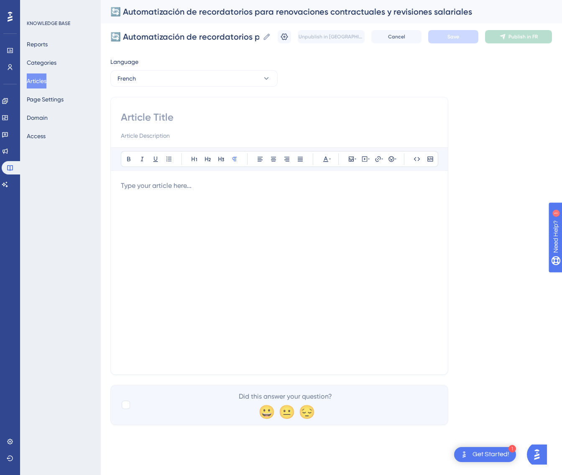
click at [160, 119] on input at bounding box center [279, 117] width 317 height 13
paste input "🔄 Automatisation des rappels pour renouvellements de contrats et révisions sala…"
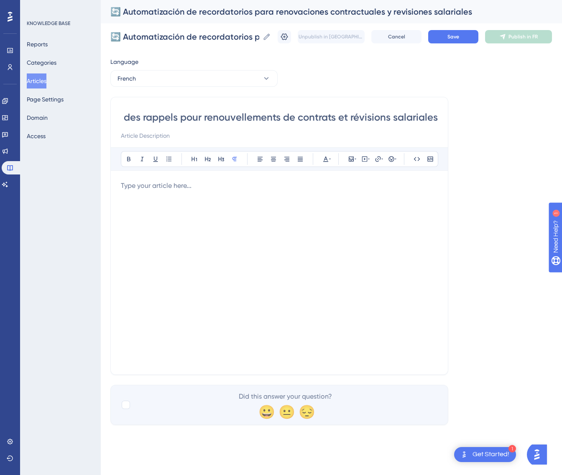
type input "🔄 Automatisation des rappels pour renouvellements de contrats et révisions sala…"
click at [277, 224] on div at bounding box center [279, 273] width 317 height 184
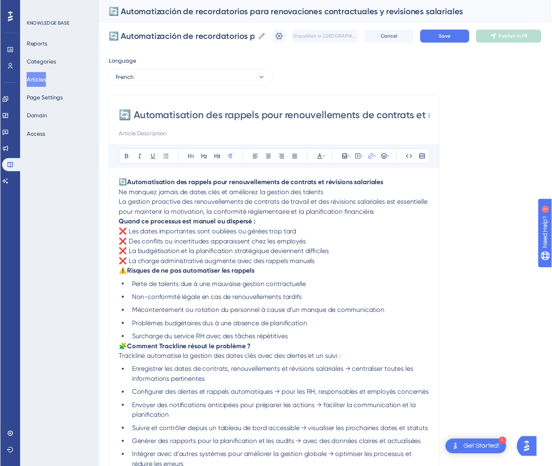
scroll to position [92, 0]
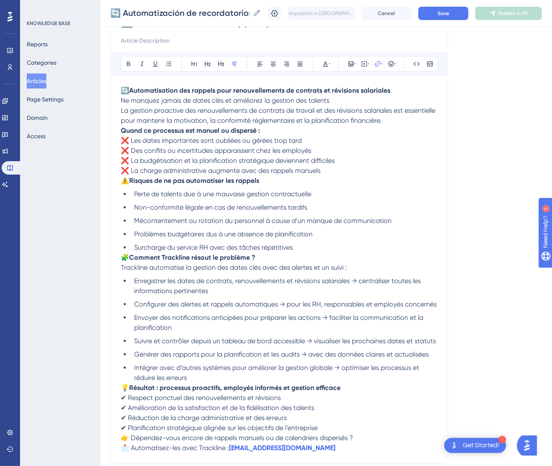
click at [342, 100] on p "🔄 Automatisation des rappels pour renouvellements de contrats et révisions sala…" at bounding box center [279, 106] width 317 height 40
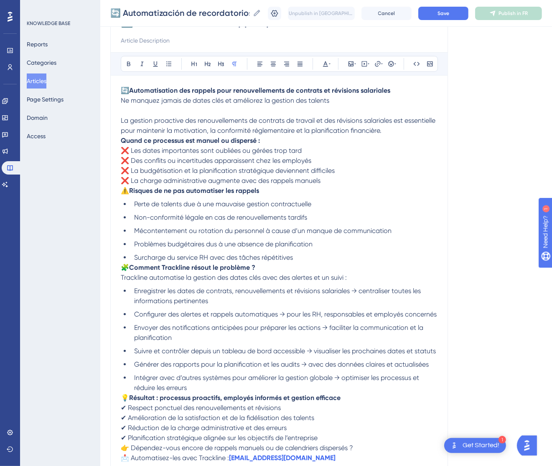
click at [122, 139] on strong "Quand ce processus est manuel ou dispersé :" at bounding box center [190, 141] width 139 height 8
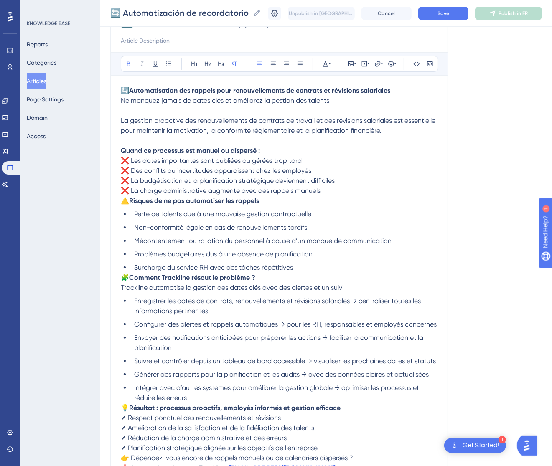
click at [126, 203] on span "⚠️" at bounding box center [125, 201] width 8 height 8
click at [125, 202] on span "⚠️" at bounding box center [125, 201] width 8 height 8
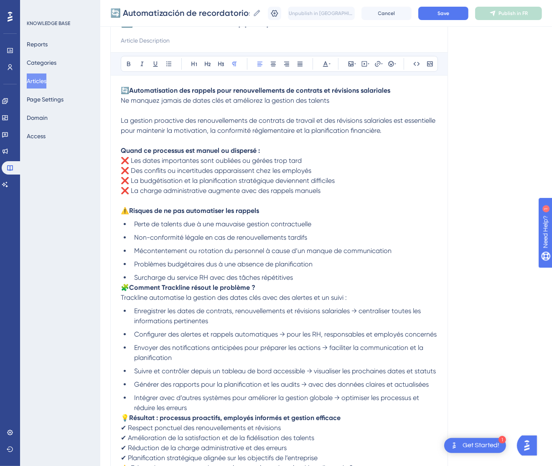
click at [125, 285] on span "🧩" at bounding box center [125, 288] width 8 height 8
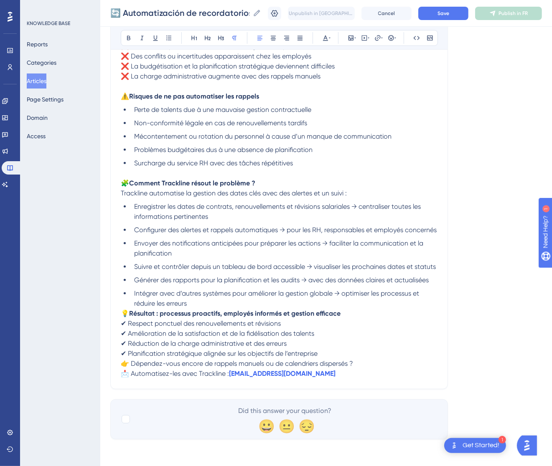
scroll to position [226, 0]
click at [122, 312] on span "💡" at bounding box center [125, 314] width 8 height 8
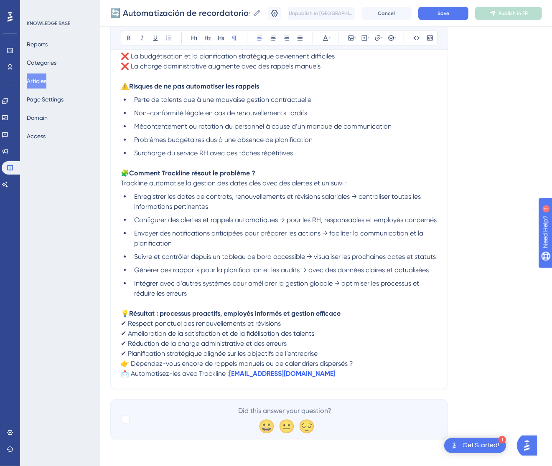
scroll to position [236, 0]
click at [122, 362] on span "👉 Dépendez-vous encore de rappels manuels ou de calendriers dispersés ?" at bounding box center [237, 364] width 232 height 8
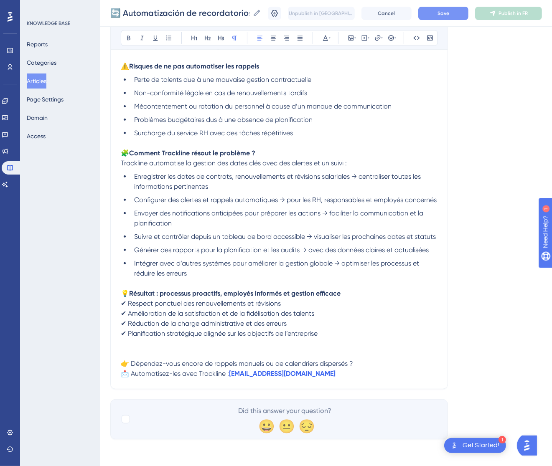
click at [463, 13] on button "Save" at bounding box center [443, 13] width 50 height 13
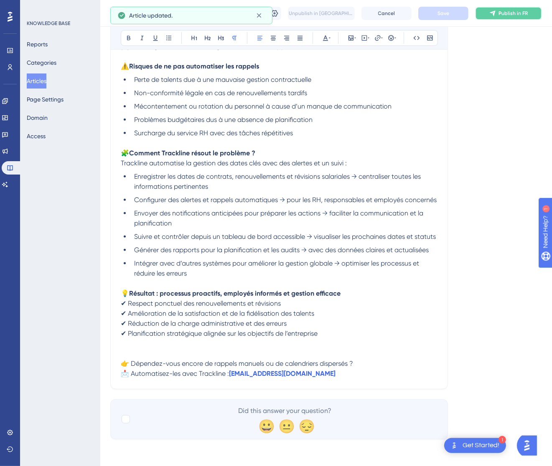
click at [508, 11] on span "Publish in FR" at bounding box center [512, 13] width 29 height 7
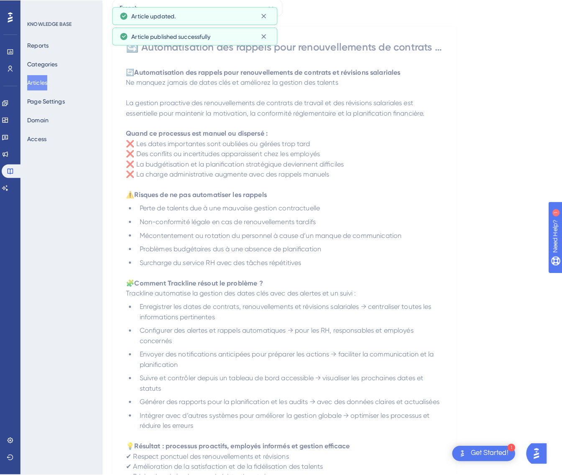
scroll to position [0, 0]
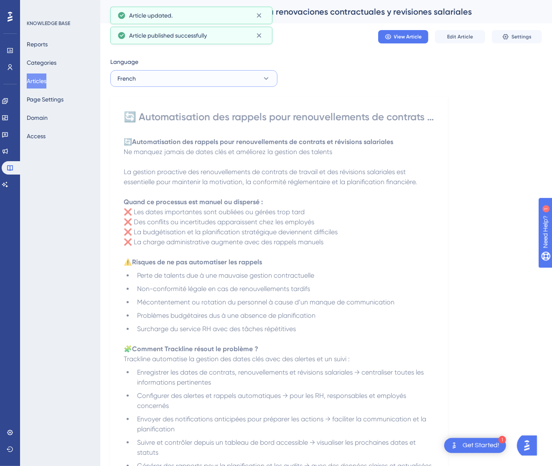
click at [216, 77] on button "French" at bounding box center [193, 78] width 167 height 17
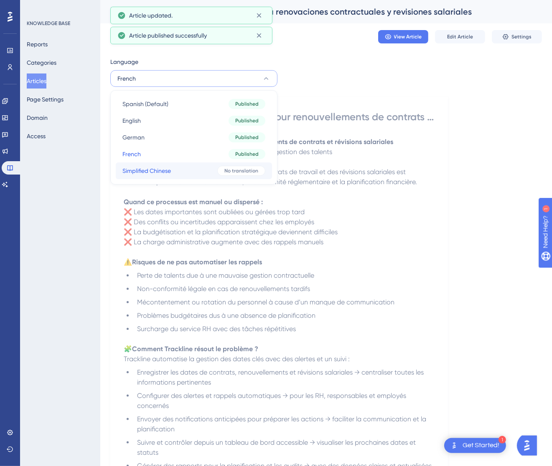
click at [207, 165] on button "Simplified Chinese Simplified Chinese No translation" at bounding box center [194, 171] width 156 height 17
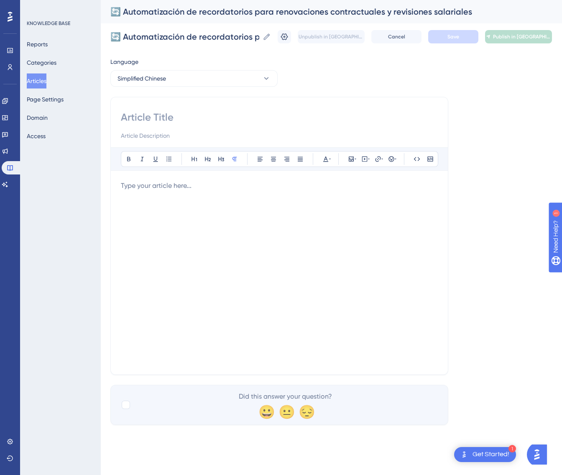
click at [201, 111] on input at bounding box center [279, 117] width 317 height 13
paste input "🔄 合同续签与薪资调整提醒自动化"
type input "🔄 合同续签与薪资调整提醒自动化"
click at [267, 253] on div at bounding box center [279, 273] width 317 height 184
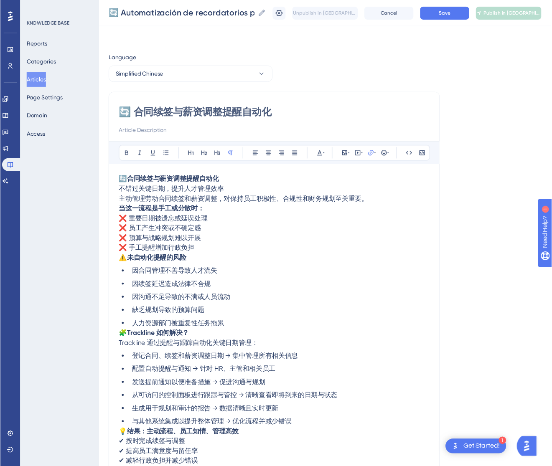
scroll to position [32, 0]
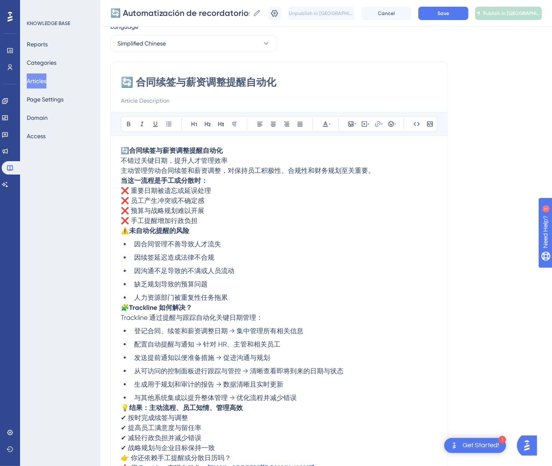
click at [251, 158] on p "🔄 合同续签与薪资调整提醒自动化 不错过关键日期，提升人才管理效率 主动管理劳动合同续签和薪资调整，对保持员工积极性、合规性和财务规划至关重要。" at bounding box center [279, 161] width 317 height 30
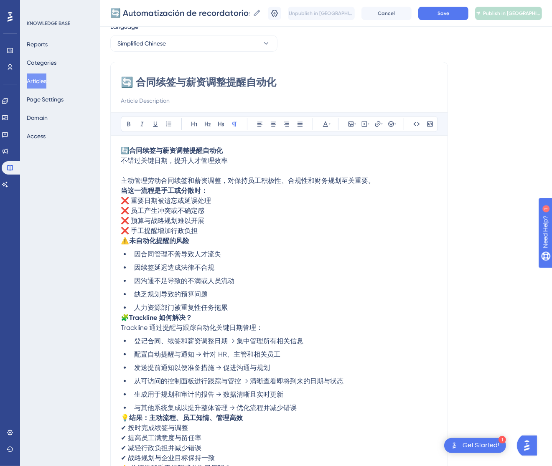
click at [123, 242] on span "⚠️" at bounding box center [125, 241] width 8 height 8
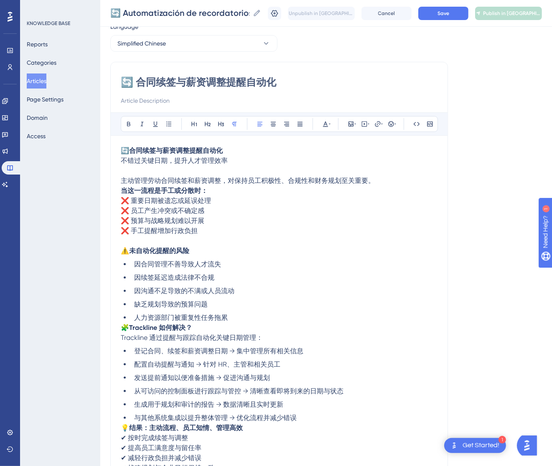
click at [122, 331] on span "🧩" at bounding box center [125, 328] width 8 height 8
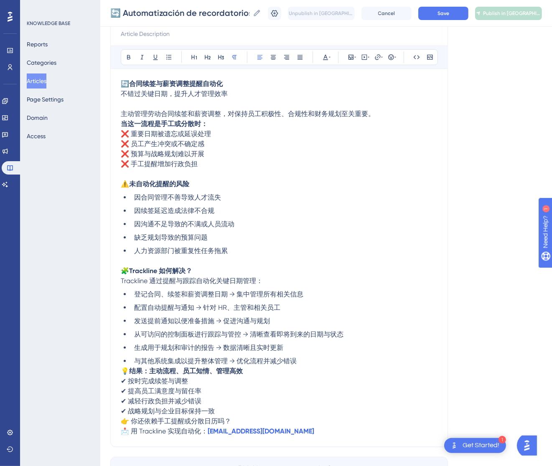
scroll to position [156, 0]
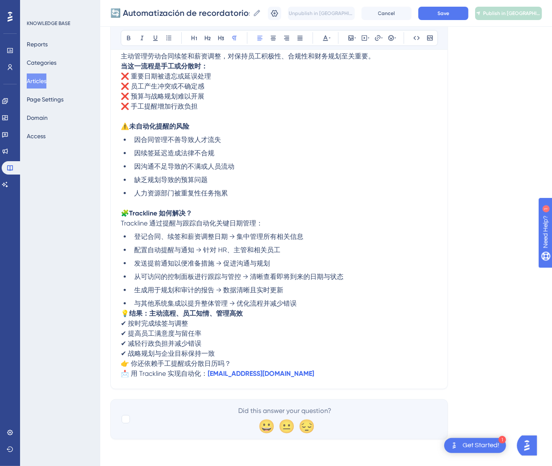
click at [119, 312] on div "🔄 合同续签与薪资调整提醒自动化 Bold Italic Underline Bullet Point Heading 1 Heading 2 Heading…" at bounding box center [279, 163] width 338 height 452
click at [124, 312] on span "💡" at bounding box center [125, 314] width 8 height 8
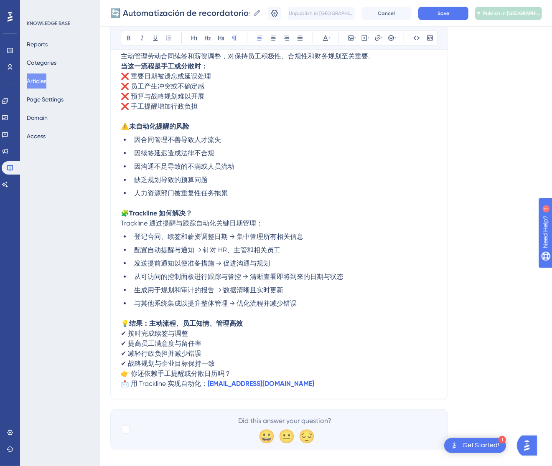
click at [126, 374] on span "👉 你还依赖手工提醒或分散日历吗？" at bounding box center [176, 374] width 110 height 8
click at [122, 371] on span "👉 你还依赖手工提醒或分散日历吗？" at bounding box center [176, 374] width 110 height 8
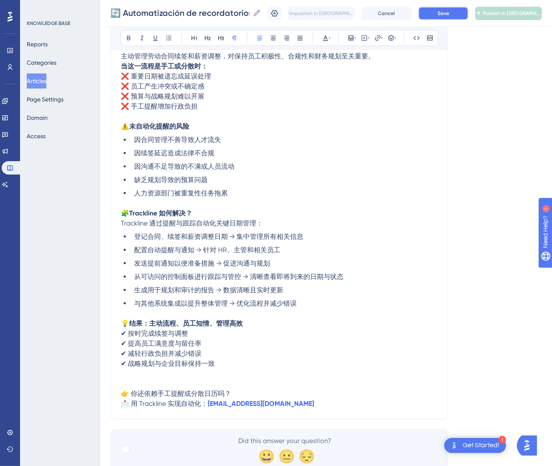
click at [445, 10] on button "Save" at bounding box center [443, 13] width 50 height 13
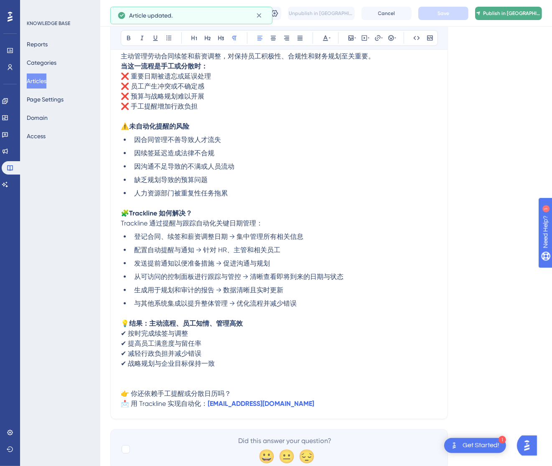
click at [516, 15] on span "Publish in [GEOGRAPHIC_DATA]-CN" at bounding box center [512, 13] width 58 height 7
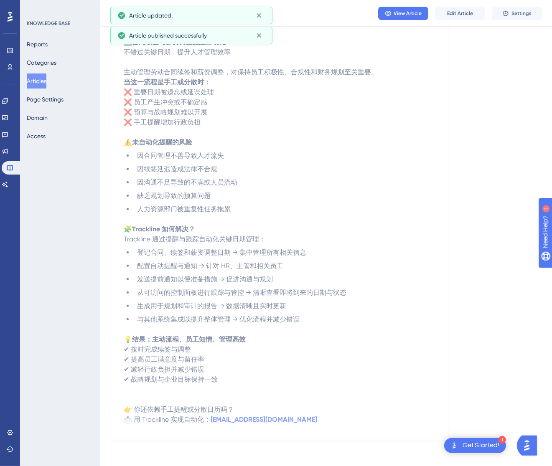
click at [44, 81] on button "Articles" at bounding box center [37, 81] width 20 height 15
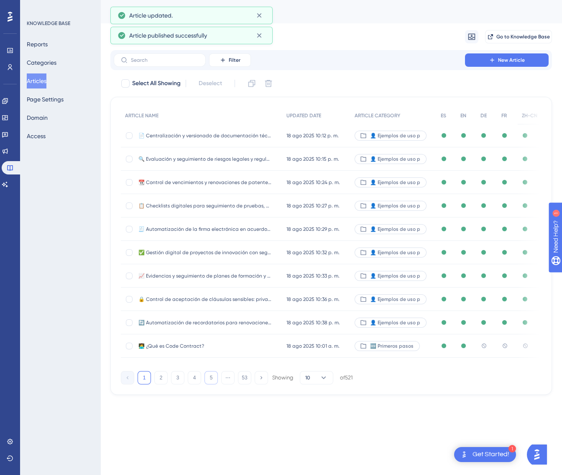
click at [210, 377] on button "5" at bounding box center [210, 377] width 13 height 13
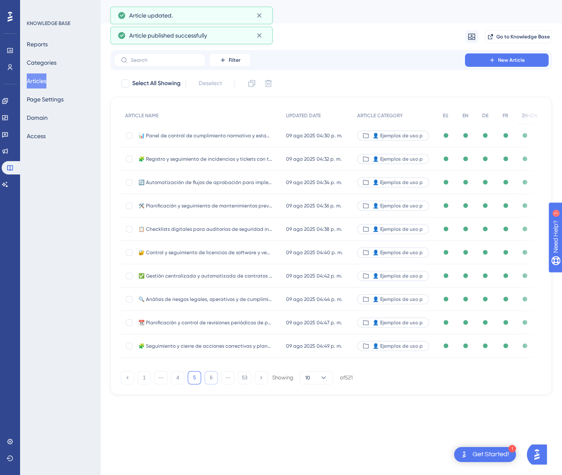
click at [210, 377] on button "6" at bounding box center [210, 377] width 13 height 13
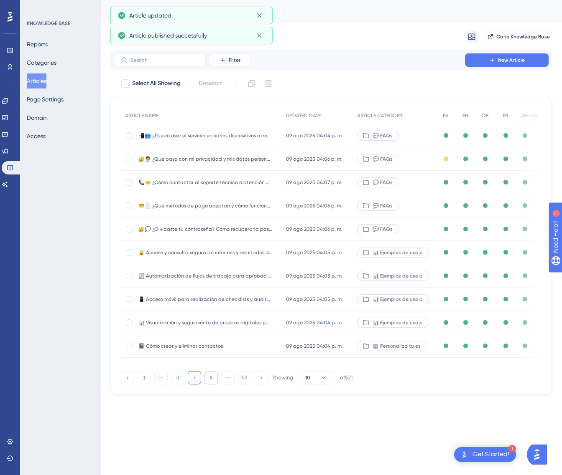
click at [210, 377] on button "8" at bounding box center [210, 377] width 13 height 13
click at [210, 377] on button "10" at bounding box center [210, 377] width 13 height 13
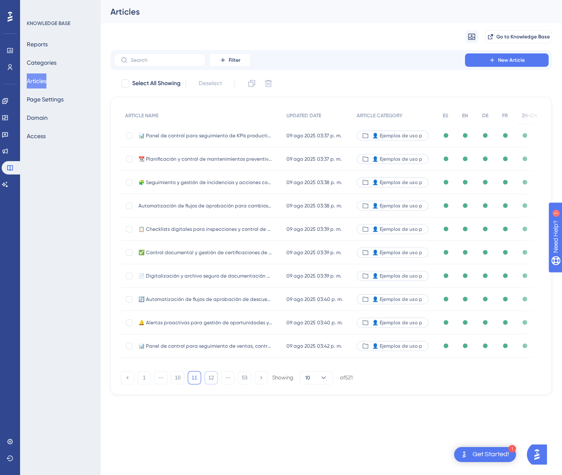
click at [210, 378] on button "12" at bounding box center [210, 377] width 13 height 13
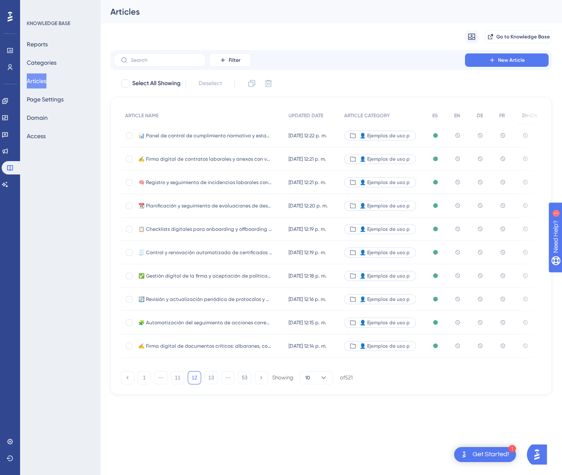
click at [217, 135] on span "📊 Panel de control de cumplimiento normativo y estado documental del personal" at bounding box center [205, 135] width 134 height 7
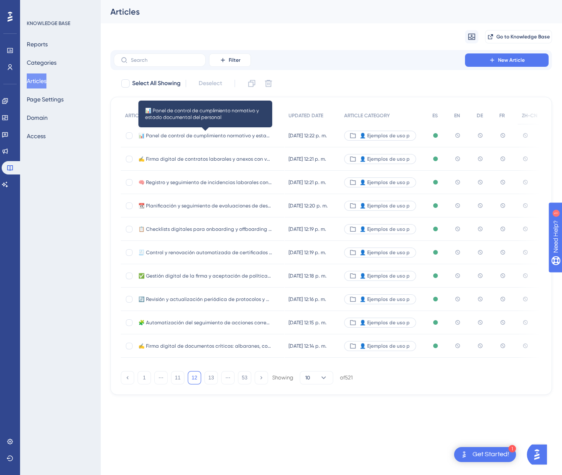
click at [181, 134] on span "📊 Panel de control de cumplimiento normativo y estado documental del personal" at bounding box center [205, 135] width 134 height 7
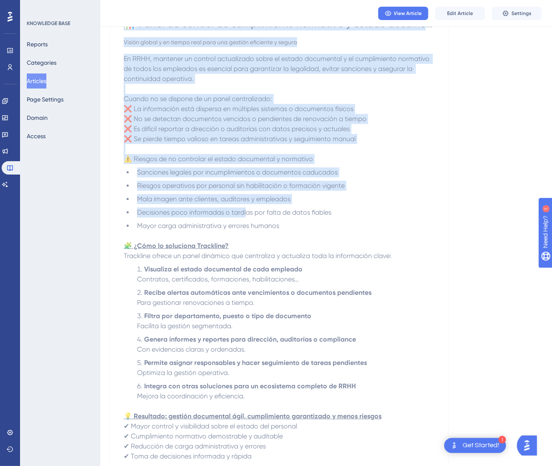
scroll to position [244, 0]
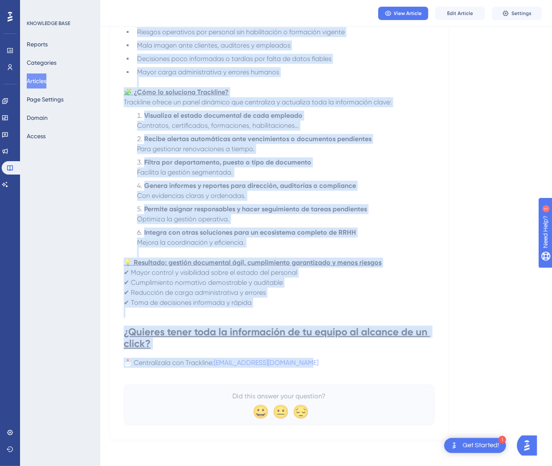
drag, startPoint x: 126, startPoint y: 117, endPoint x: 360, endPoint y: 360, distance: 337.5
click at [360, 360] on div "📊 Panel de control de cumplimiento normativo y estado documental del personal V…" at bounding box center [279, 144] width 311 height 562
copy div "📊 Lorem ip dolorsi am consectetura elitseddo e tempor incididunt utl etdolore M…"
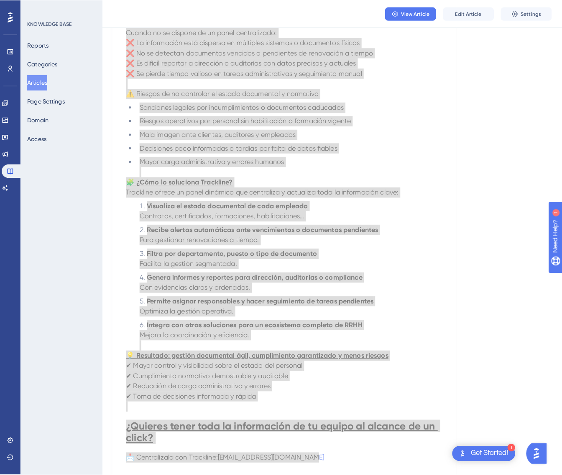
scroll to position [0, 0]
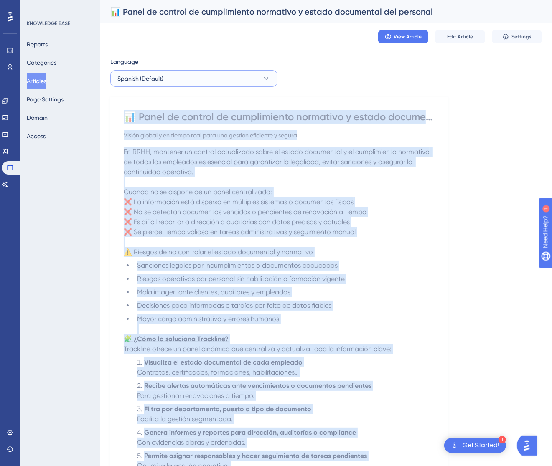
click at [185, 83] on button "Spanish (Default)" at bounding box center [193, 78] width 167 height 17
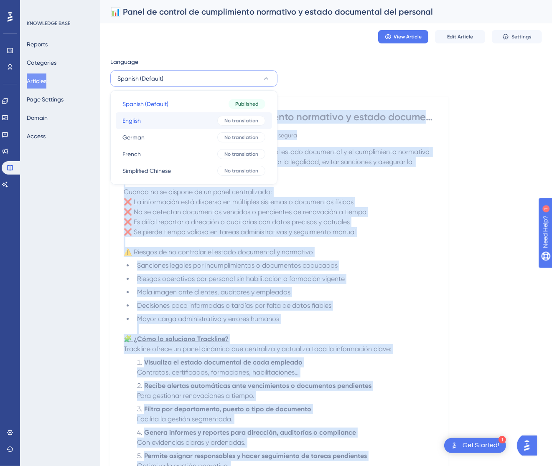
click at [173, 122] on button "English English No translation" at bounding box center [194, 120] width 156 height 17
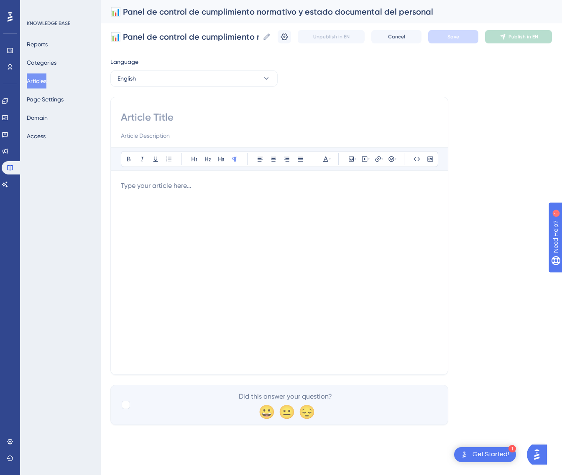
click at [216, 110] on div "Bold Italic Underline Bullet Point Heading 1 Heading 2 Heading 3 Normal Align L…" at bounding box center [279, 236] width 338 height 278
click at [188, 118] on input at bounding box center [279, 117] width 317 height 13
paste input "📊 Compliance and Employee Document Status Dashboard"
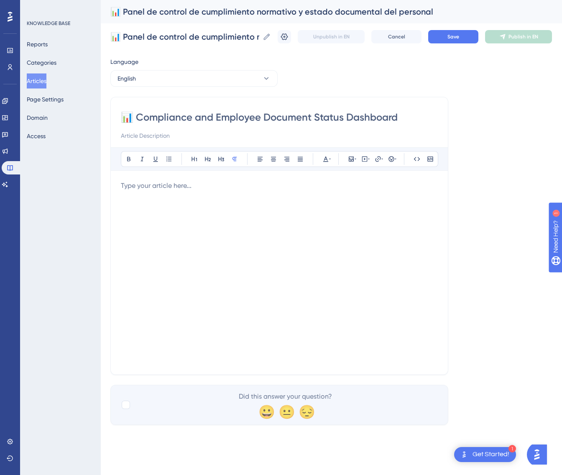
type input "📊 Compliance and Employee Document Status Dashboard"
click at [329, 243] on div at bounding box center [279, 273] width 317 height 184
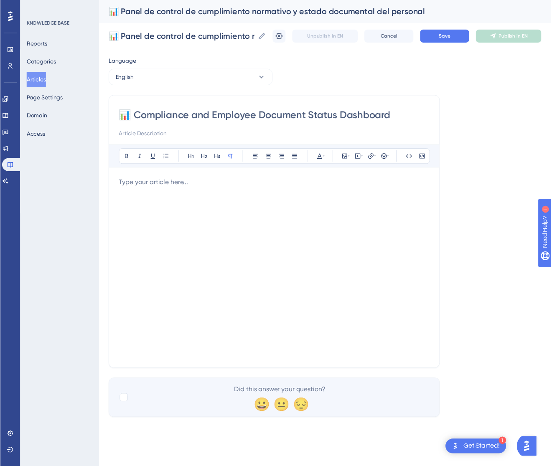
scroll to position [52, 0]
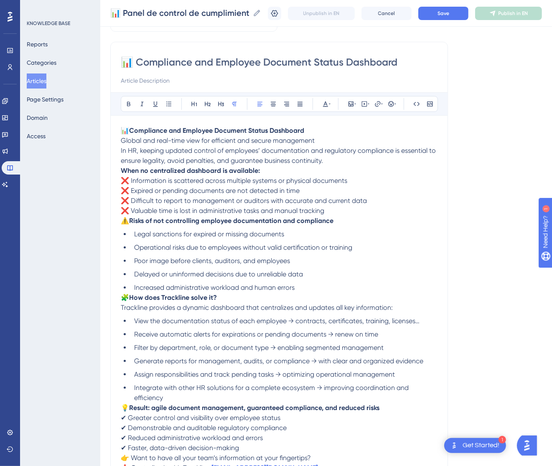
click at [322, 142] on p "📊 Compliance and Employee Document Status Dashboard Global and real-time view f…" at bounding box center [279, 146] width 317 height 40
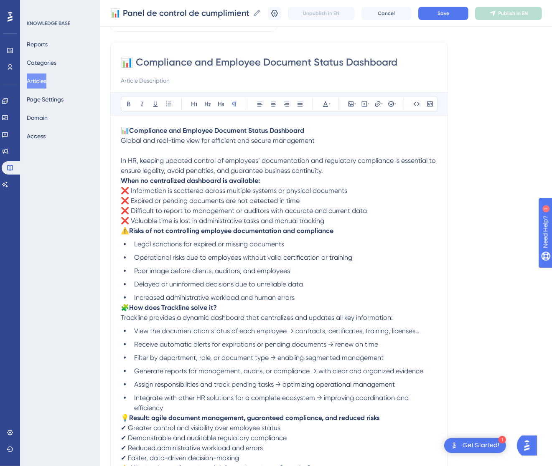
click at [121, 178] on strong "When no centralized dashboard is available:" at bounding box center [190, 181] width 139 height 8
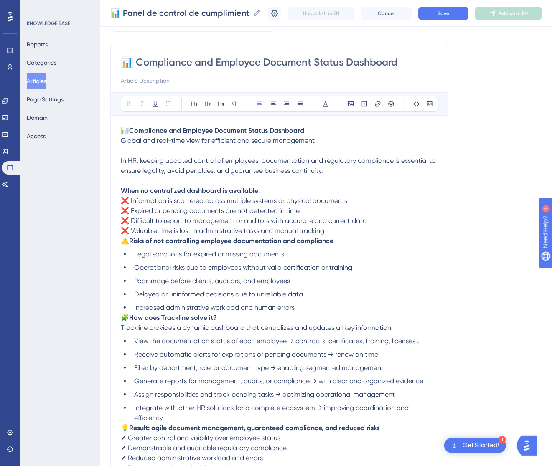
click at [123, 241] on span "⚠️" at bounding box center [125, 241] width 8 height 8
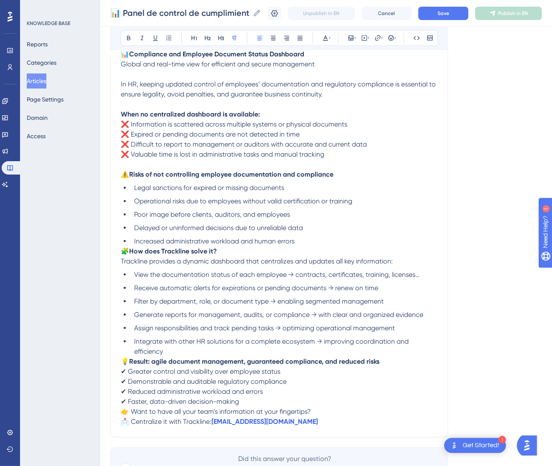
scroll to position [176, 0]
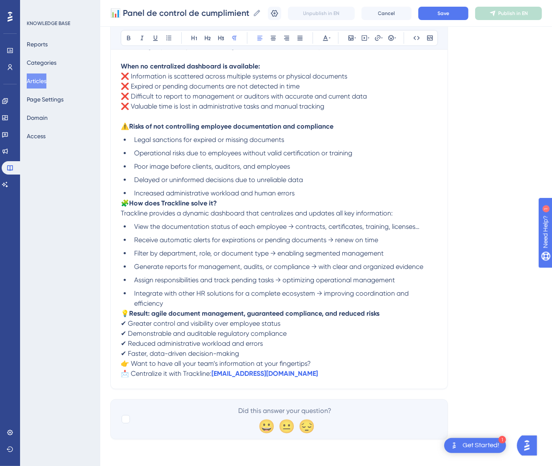
click at [119, 204] on div "📊 Compliance and Employee Document Status Dashboard Bold Italic Underline Bulle…" at bounding box center [279, 153] width 338 height 472
click at [122, 203] on span "🧩" at bounding box center [125, 203] width 8 height 8
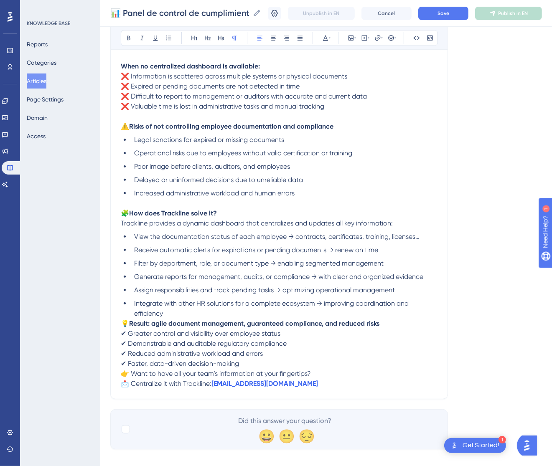
click at [123, 321] on span "💡" at bounding box center [125, 324] width 8 height 8
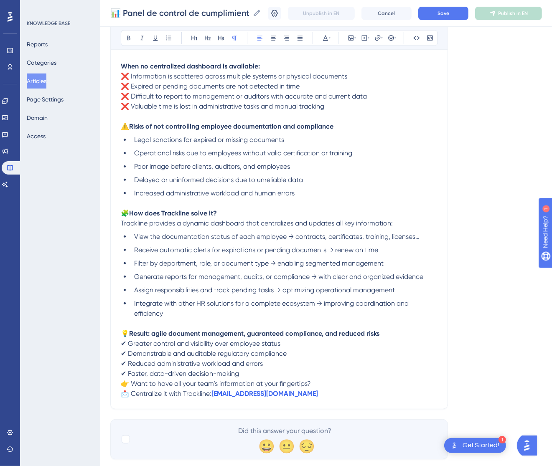
click at [122, 383] on span "👉 Want to have all your team’s information at your fingertips?" at bounding box center [216, 384] width 190 height 8
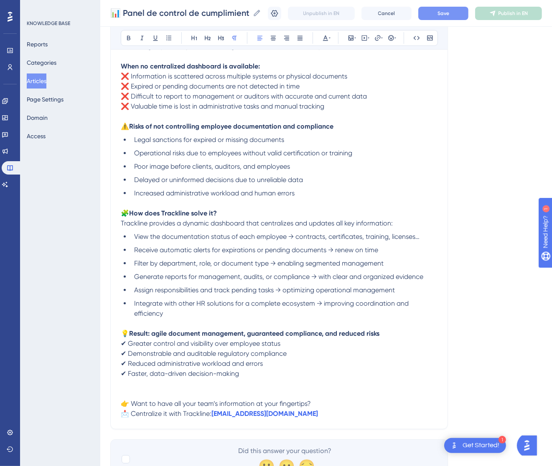
click at [465, 17] on button "Save" at bounding box center [443, 13] width 50 height 13
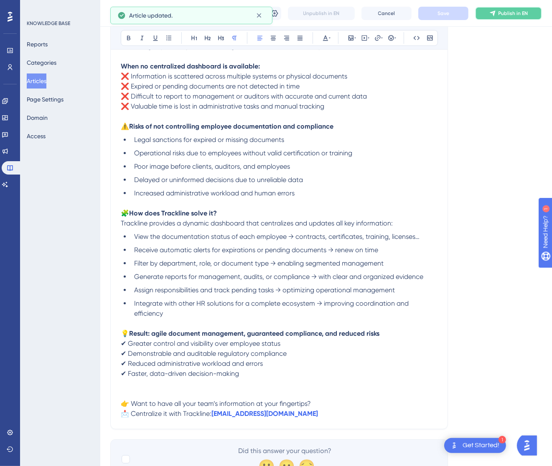
click at [496, 15] on icon at bounding box center [492, 13] width 7 height 7
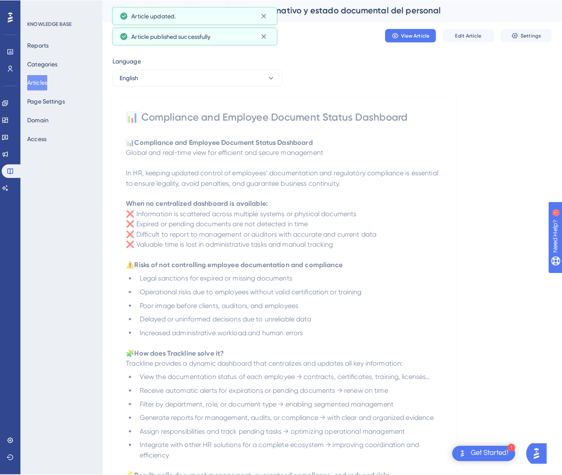
scroll to position [0, 0]
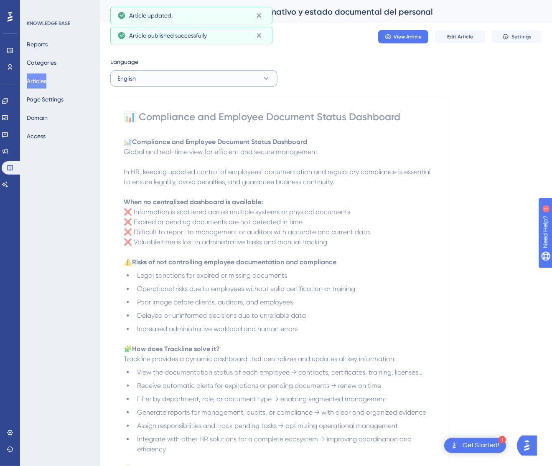
click at [200, 77] on button "English" at bounding box center [193, 78] width 167 height 17
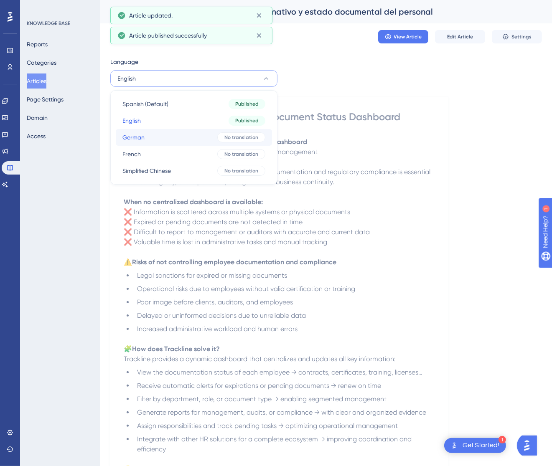
click at [189, 136] on button "German German No translation" at bounding box center [194, 137] width 156 height 17
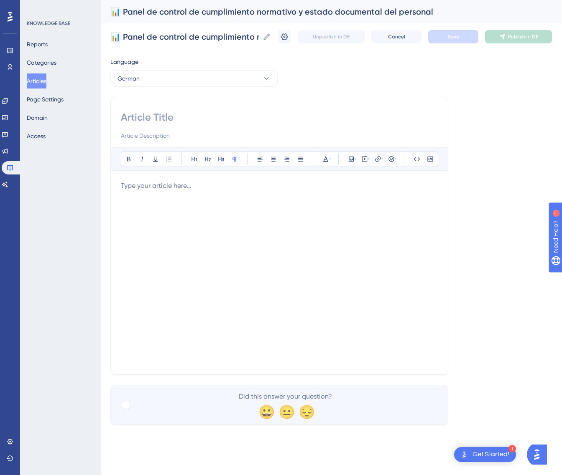
drag, startPoint x: 185, startPoint y: 105, endPoint x: 182, endPoint y: 109, distance: 4.8
click at [184, 107] on div "Bold Italic Underline Bullet Point Heading 1 Heading 2 Heading 3 Normal Align L…" at bounding box center [279, 236] width 338 height 278
click at [179, 112] on input at bounding box center [279, 117] width 317 height 13
paste input "📊 Dashboard für Compliance und Dokumentenstatus des Personals"
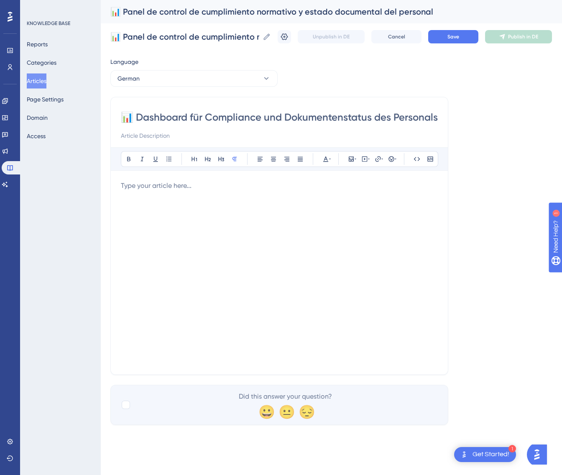
type input "📊 Dashboard für Compliance und Dokumentenstatus des Personals"
click at [375, 203] on div at bounding box center [279, 273] width 317 height 184
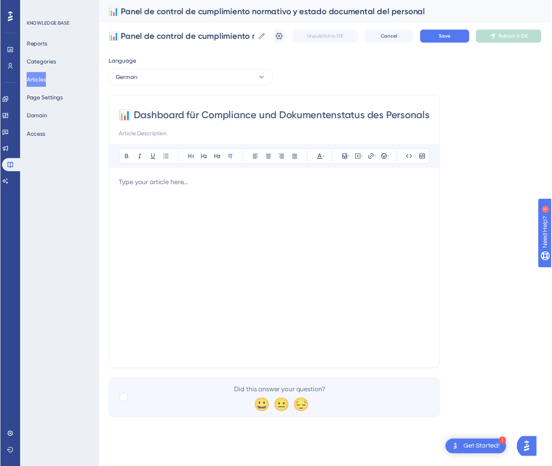
scroll to position [112, 0]
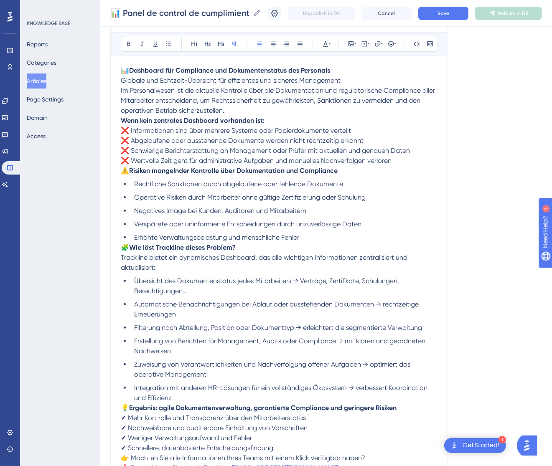
click at [349, 83] on p "📊 Dashboard für Compliance und Dokumentenstatus des Personals Globale und Echtz…" at bounding box center [279, 91] width 317 height 50
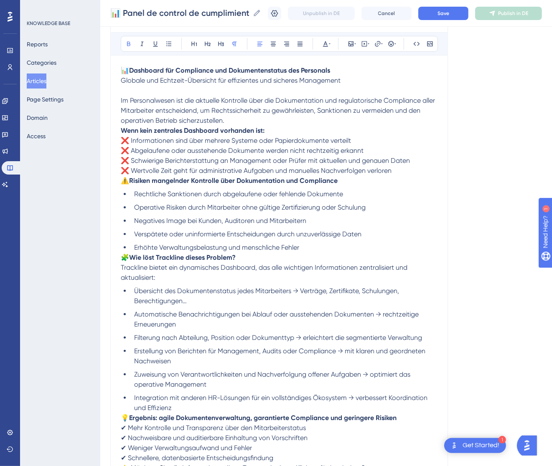
click at [121, 128] on strong "Wenn kein zentrales Dashboard vorhanden ist:" at bounding box center [193, 131] width 144 height 8
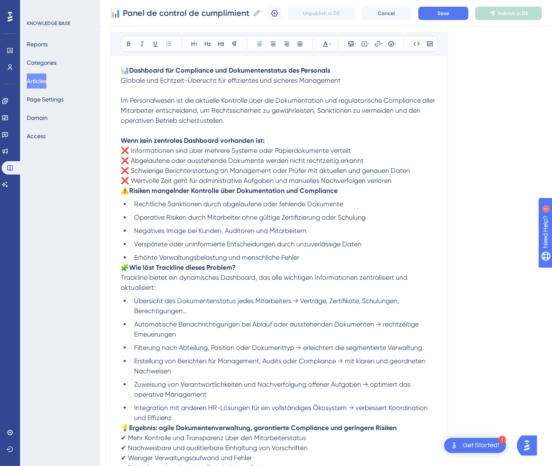
click at [123, 196] on div "📊 Dashboard für Compliance und Dokumentenstatus des Personals Globale und Echtz…" at bounding box center [279, 280] width 317 height 428
click at [126, 193] on span "⚠️" at bounding box center [125, 191] width 8 height 8
click at [124, 191] on span "⚠️" at bounding box center [125, 191] width 8 height 8
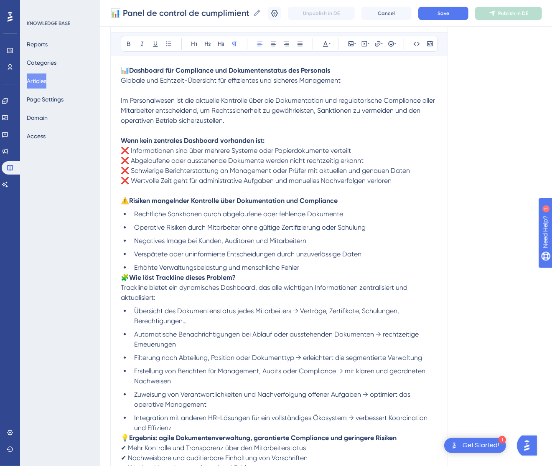
click at [124, 275] on span "🧩" at bounding box center [125, 278] width 8 height 8
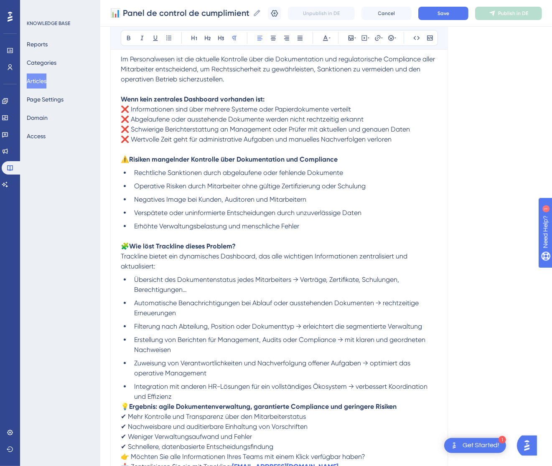
scroll to position [175, 0]
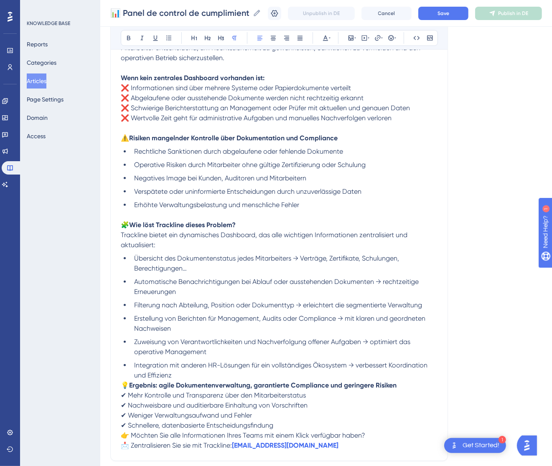
click at [124, 385] on span "💡" at bounding box center [125, 385] width 8 height 8
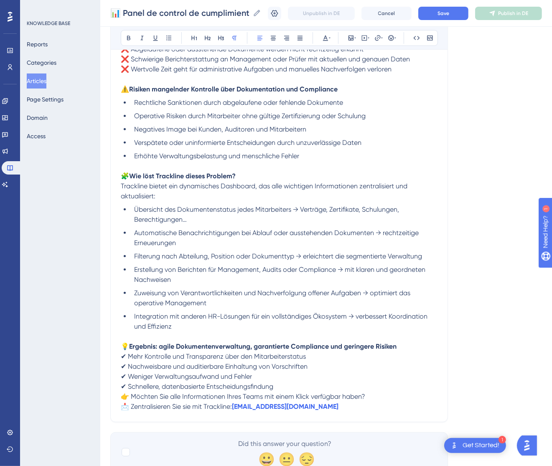
scroll to position [237, 0]
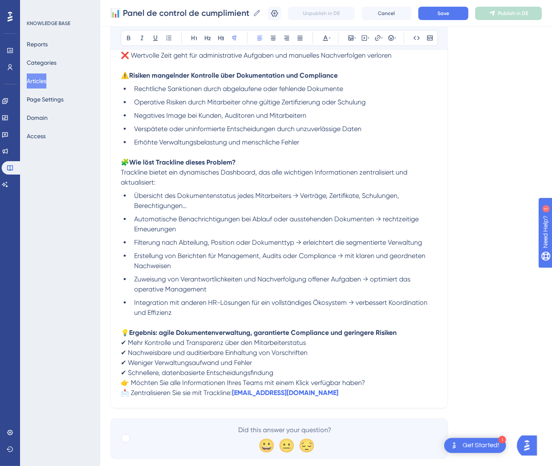
click at [124, 383] on span "👉 Möchten Sie alle Informationen Ihres Teams mit einem Klick verfügbar haben?" at bounding box center [243, 383] width 244 height 8
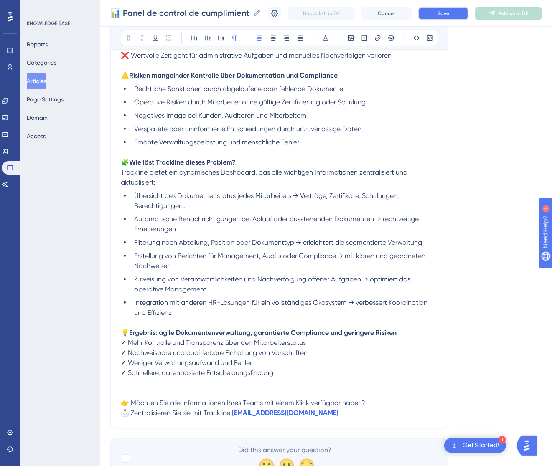
click at [449, 13] on span "Save" at bounding box center [443, 13] width 12 height 7
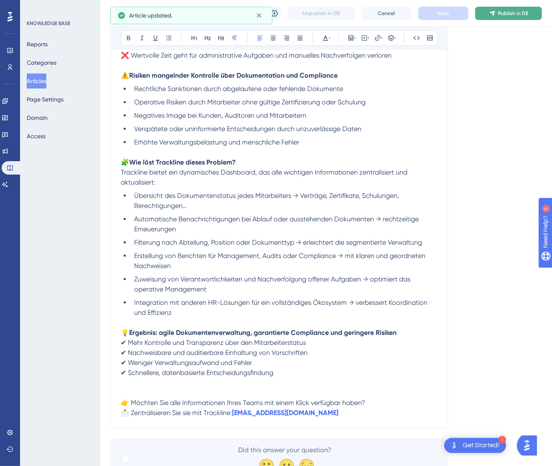
click at [514, 11] on span "Publish in DE" at bounding box center [513, 13] width 30 height 7
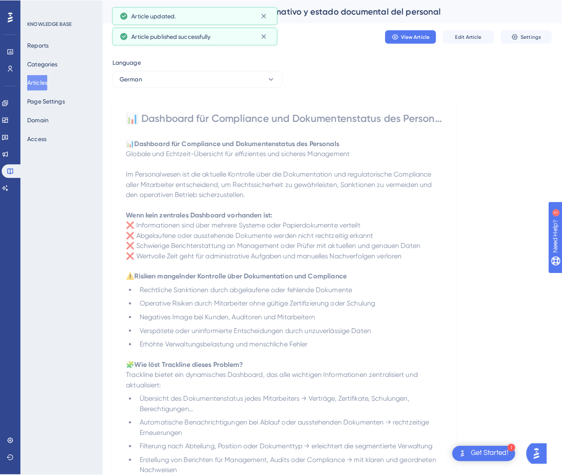
scroll to position [0, 0]
click at [207, 81] on button "German" at bounding box center [193, 78] width 167 height 17
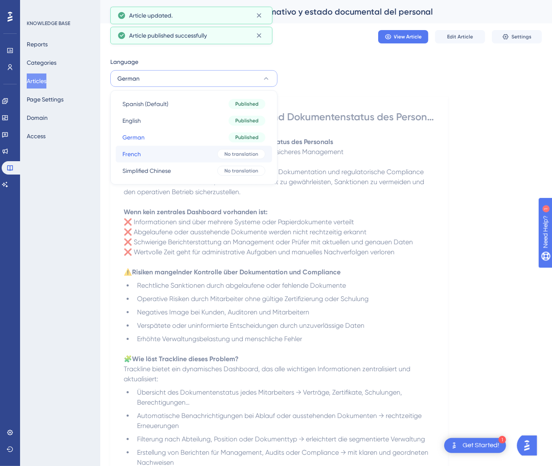
click at [196, 150] on button "French French No translation" at bounding box center [194, 154] width 156 height 17
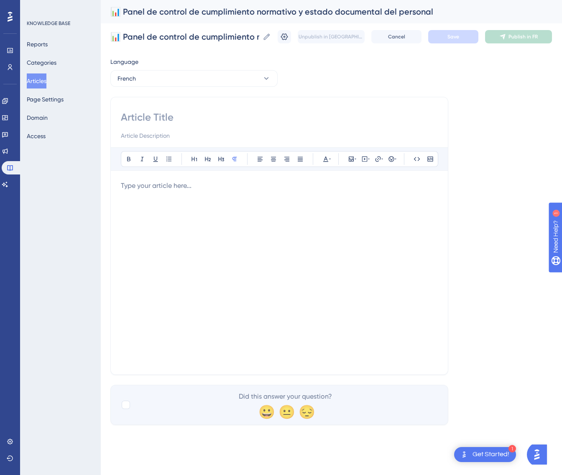
click at [169, 123] on input at bounding box center [279, 117] width 317 height 13
paste input "📊 Tableau de bord de conformité et de l’état documentaire du personnel"
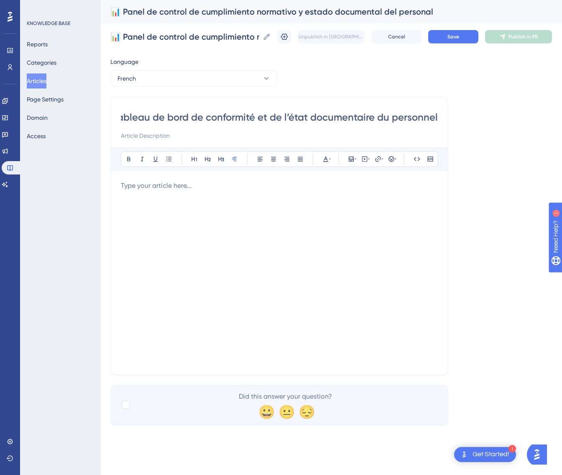
type input "📊 Tableau de bord de conformité et de l’état documentaire du personnel"
click at [344, 243] on div at bounding box center [279, 273] width 317 height 184
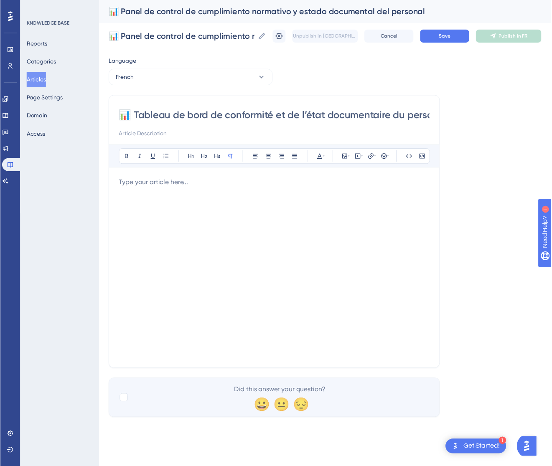
scroll to position [92, 0]
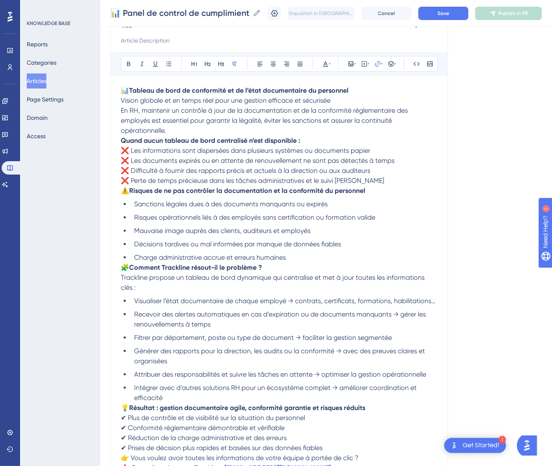
drag, startPoint x: 343, startPoint y: 101, endPoint x: 347, endPoint y: 99, distance: 4.9
click at [343, 101] on p "📊 Tableau de bord de conformité et de l’état documentaire du personnel Vision g…" at bounding box center [279, 111] width 317 height 50
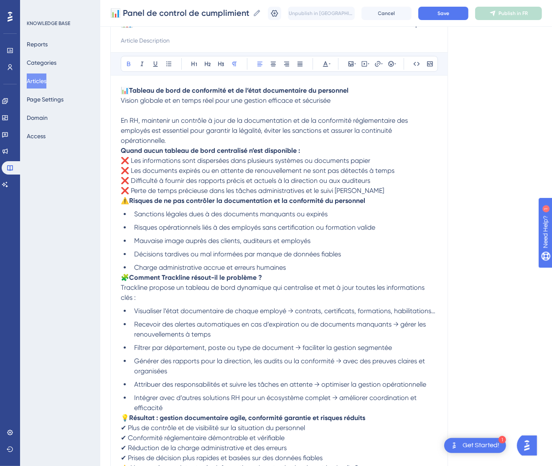
click at [123, 149] on strong "Quand aucun tableau de bord centralisé n’est disponible :" at bounding box center [210, 151] width 179 height 8
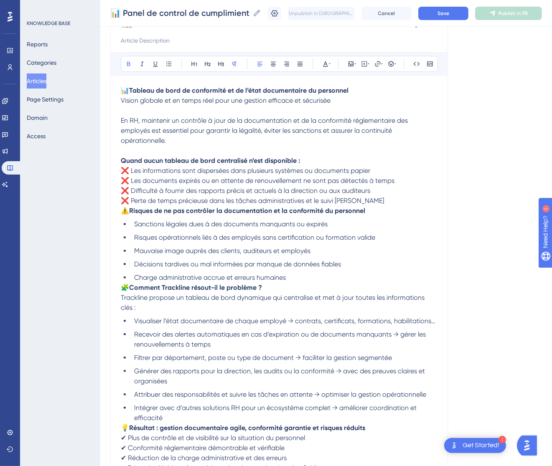
click at [122, 213] on span "⚠️" at bounding box center [125, 211] width 8 height 8
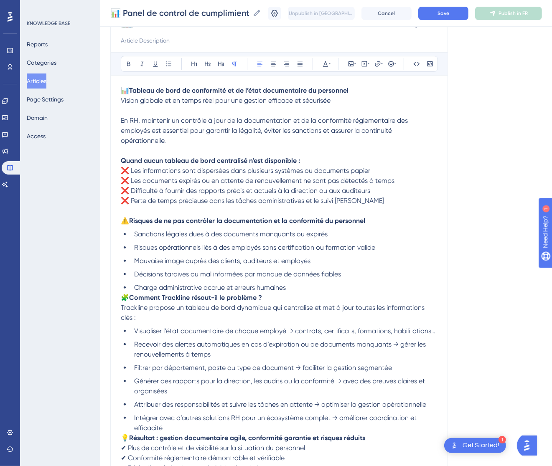
click at [124, 298] on span "🧩" at bounding box center [125, 298] width 8 height 8
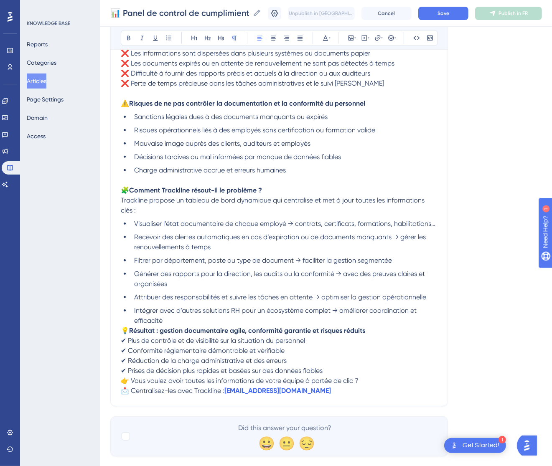
scroll to position [217, 0]
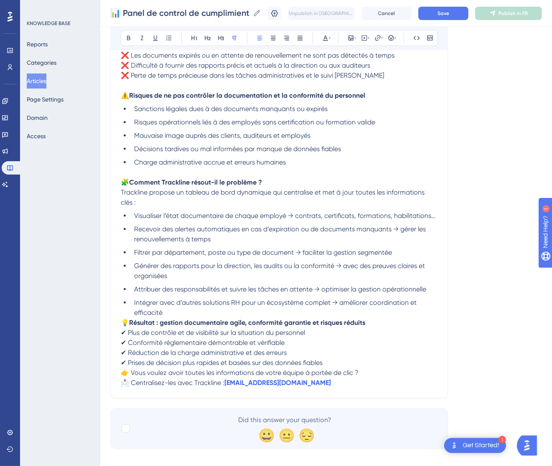
click at [124, 322] on span "💡" at bounding box center [125, 323] width 8 height 8
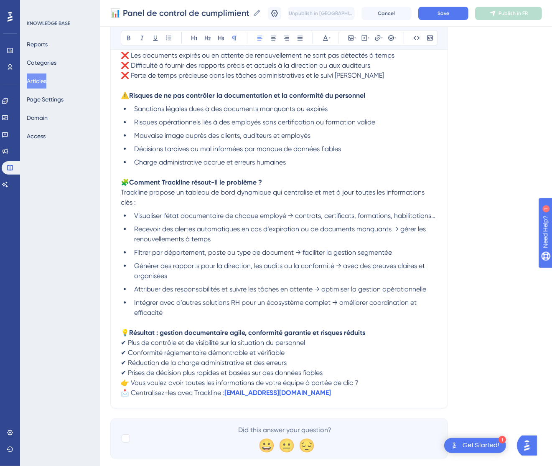
click at [121, 382] on span "👉 Vous voulez avoir toutes les informations de votre équipe à portée de clic ?" at bounding box center [240, 383] width 238 height 8
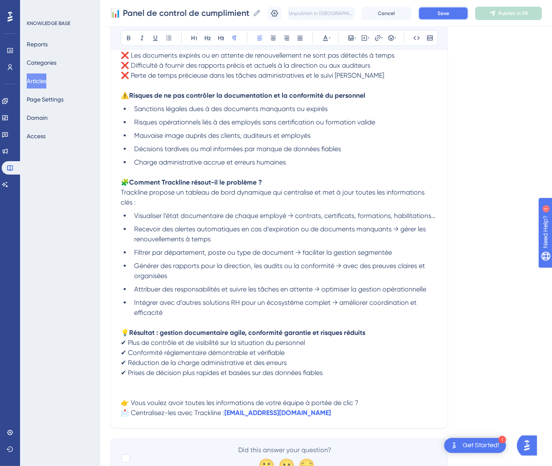
click at [449, 11] on span "Save" at bounding box center [443, 13] width 12 height 7
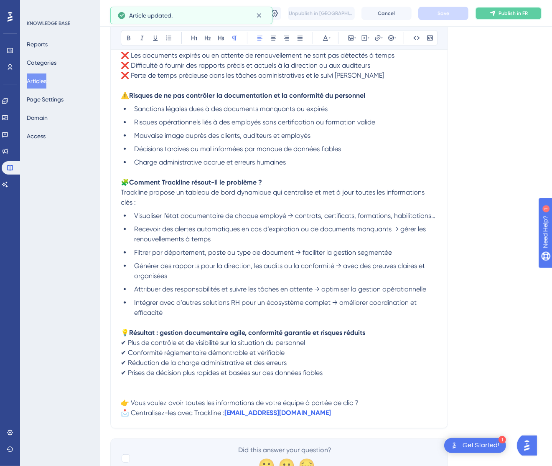
click at [514, 10] on span "Publish in FR" at bounding box center [512, 13] width 29 height 7
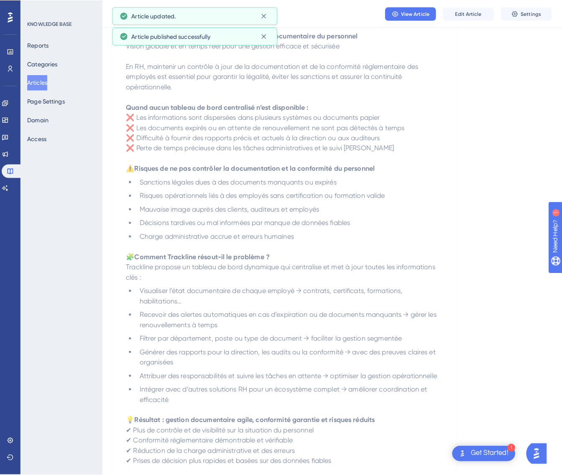
scroll to position [0, 0]
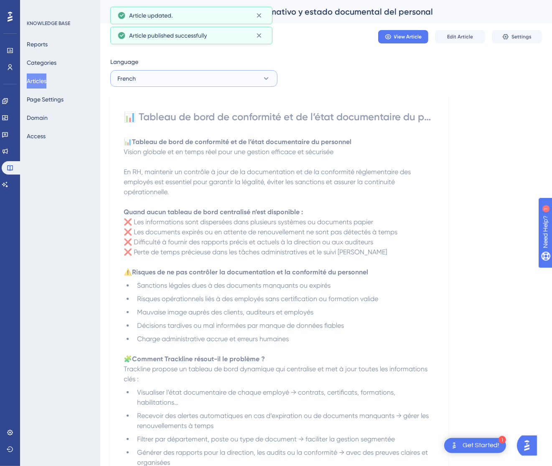
click at [212, 79] on button "French" at bounding box center [193, 78] width 167 height 17
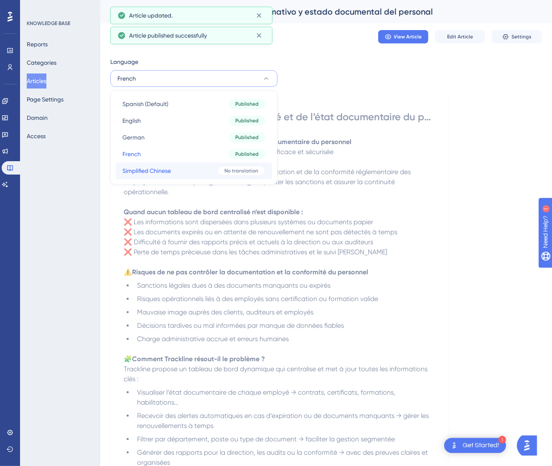
click at [212, 165] on button "Simplified Chinese Simplified Chinese No translation" at bounding box center [194, 171] width 156 height 17
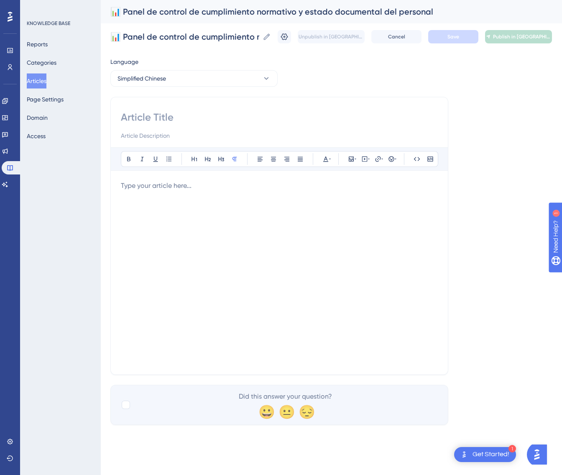
click at [219, 116] on input at bounding box center [279, 117] width 317 height 13
paste input "📊 员工合规与文档状态控制面板"
type input "📊 员工合规与文档状态控制面板"
click at [303, 216] on div at bounding box center [279, 273] width 317 height 184
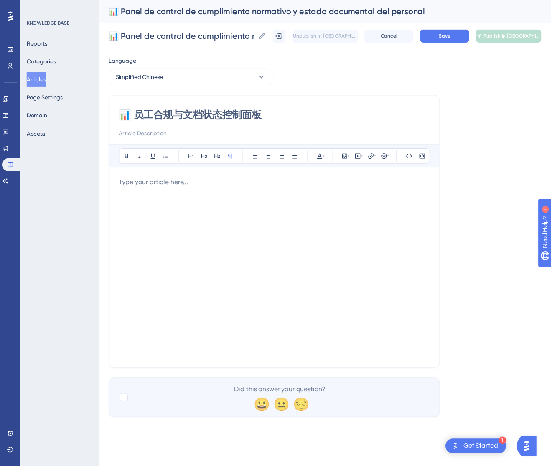
scroll to position [42, 0]
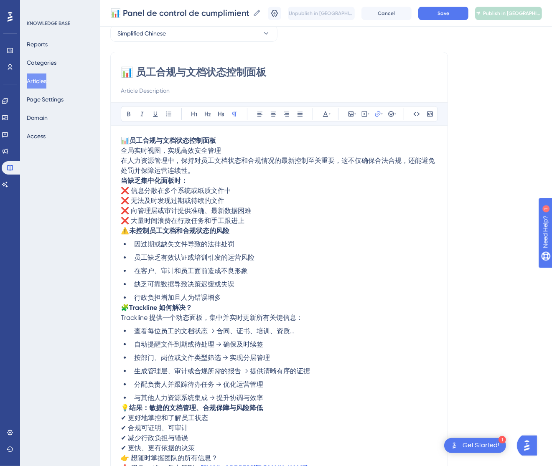
click at [272, 145] on p "📊 员工合规与文档状态控制面板 全局实时视图，实现高效安全管理 在人力资源管理中，保持对员工文档状态和合规情况的最新控制至关重要，这不仅确保合法合规，还能避免…" at bounding box center [279, 156] width 317 height 40
click at [270, 148] on p "📊 员工合规与文档状态控制面板 全局实时视图，实现高效安全管理 在人力资源管理中，保持对员工文档状态和合规情况的最新控制至关重要，这不仅确保合法合规，还能避免…" at bounding box center [279, 156] width 317 height 40
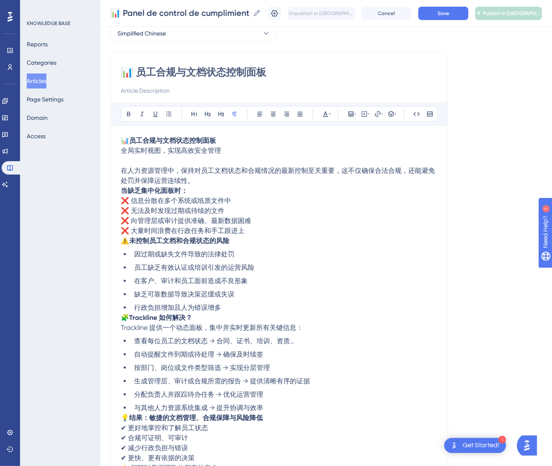
click at [121, 189] on strong "当缺乏集中化面板时：" at bounding box center [154, 191] width 67 height 8
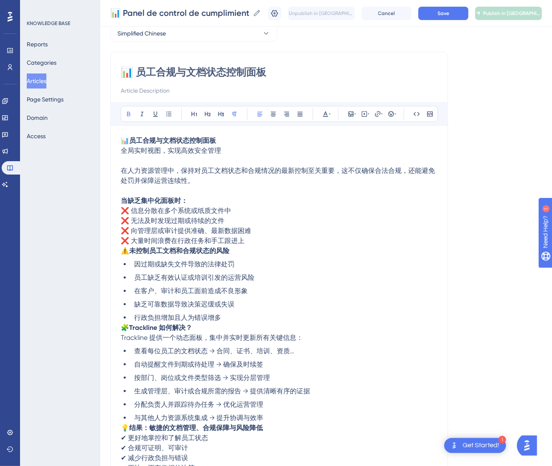
click at [122, 255] on p "⚠️ 未控制员工文档和合规状态的风险" at bounding box center [279, 251] width 317 height 10
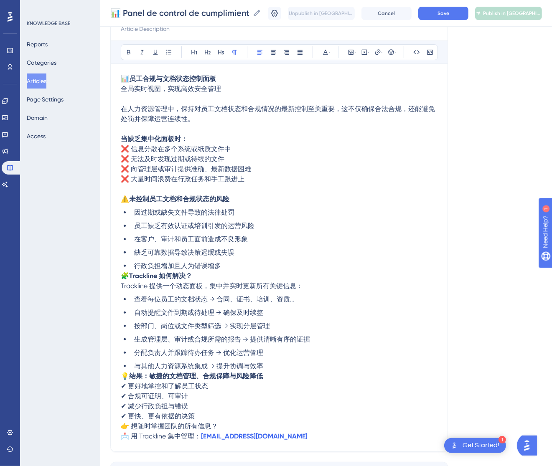
scroll to position [166, 0]
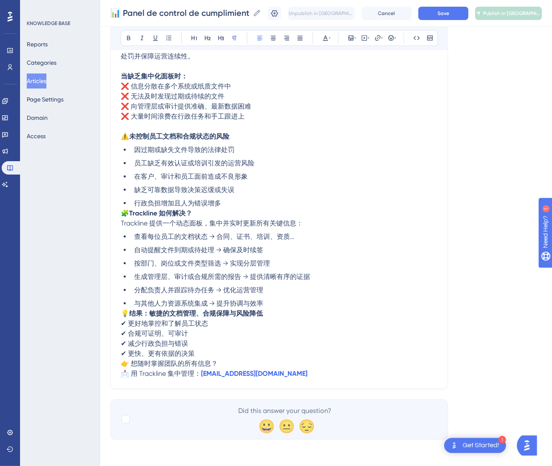
click at [124, 216] on span "🧩" at bounding box center [125, 213] width 8 height 8
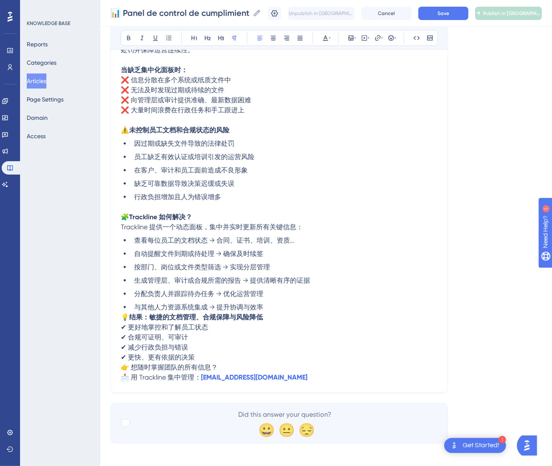
scroll to position [176, 0]
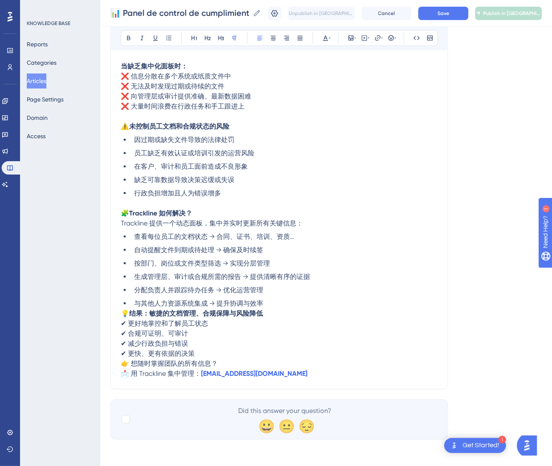
click at [122, 311] on span "💡" at bounding box center [125, 314] width 8 height 8
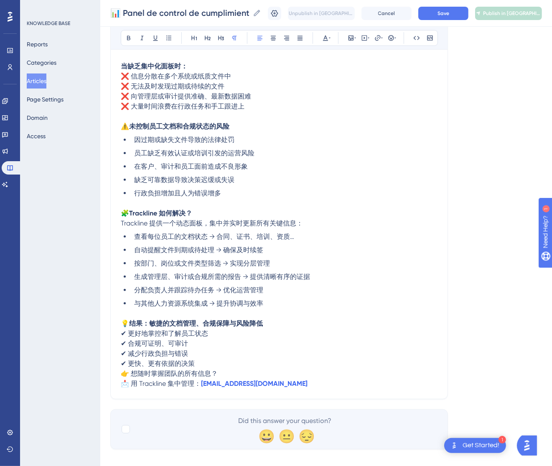
click at [121, 374] on span "👉 想随时掌握团队的所有信息？" at bounding box center [169, 374] width 97 height 8
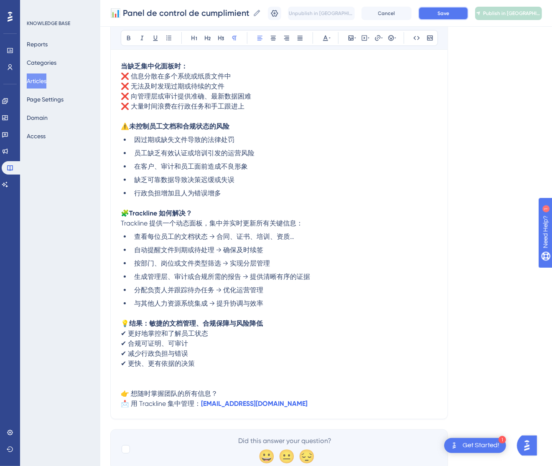
click at [461, 9] on button "Save" at bounding box center [443, 13] width 50 height 13
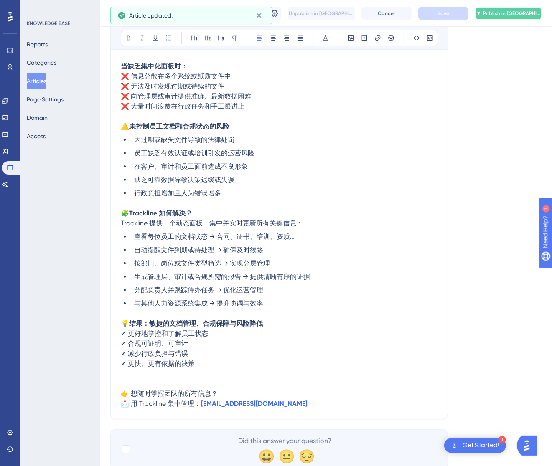
click at [505, 10] on span "Publish in [GEOGRAPHIC_DATA]-CN" at bounding box center [512, 13] width 58 height 7
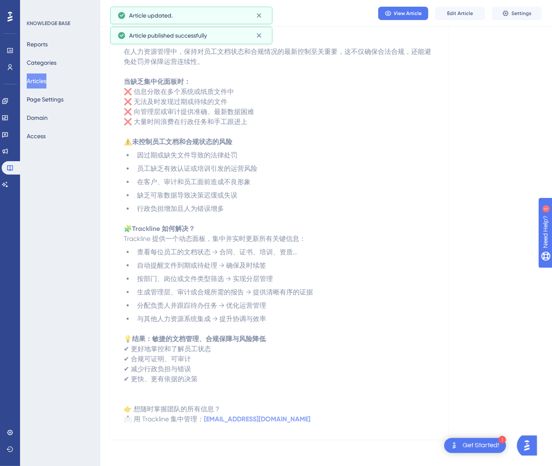
scroll to position [117, 0]
click at [46, 84] on button "Articles" at bounding box center [37, 81] width 20 height 15
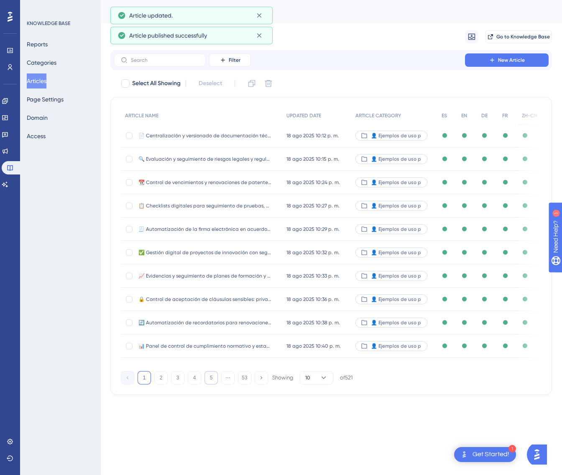
click at [210, 375] on button "5" at bounding box center [210, 377] width 13 height 13
click at [210, 375] on button "7" at bounding box center [210, 377] width 13 height 13
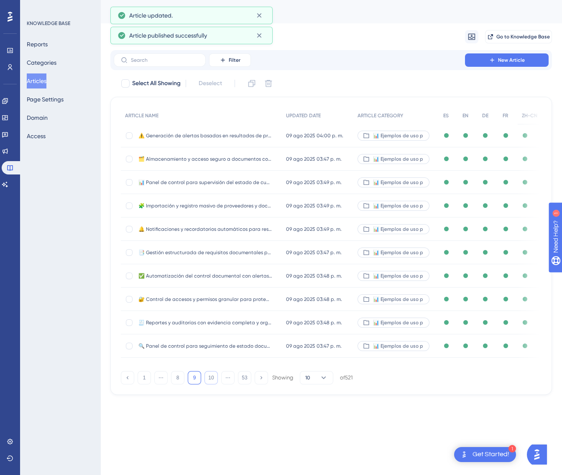
click at [210, 375] on button "10" at bounding box center [210, 377] width 13 height 13
click at [210, 375] on button "11" at bounding box center [210, 377] width 13 height 13
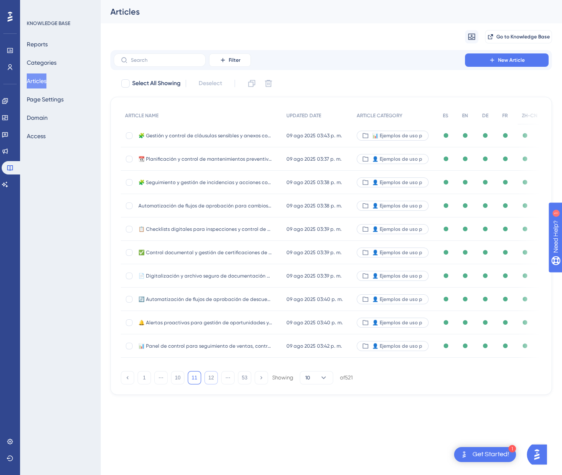
click at [212, 375] on button "12" at bounding box center [210, 377] width 13 height 13
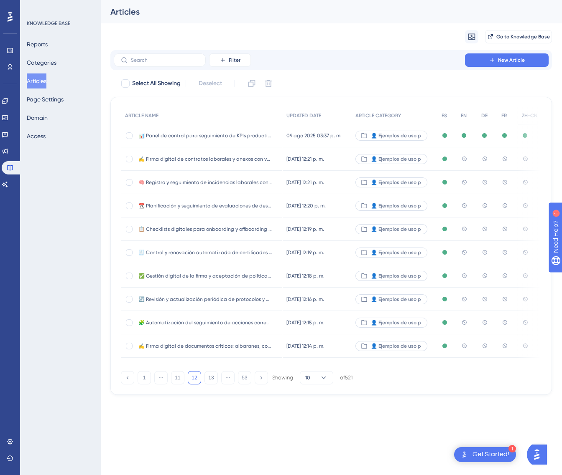
click at [268, 158] on span "✍️ Firma digital de contratos laborales y anexos con validez legal" at bounding box center [205, 159] width 134 height 7
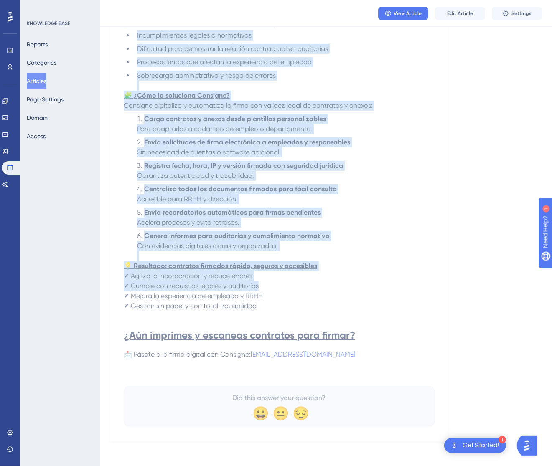
scroll to position [219, 0]
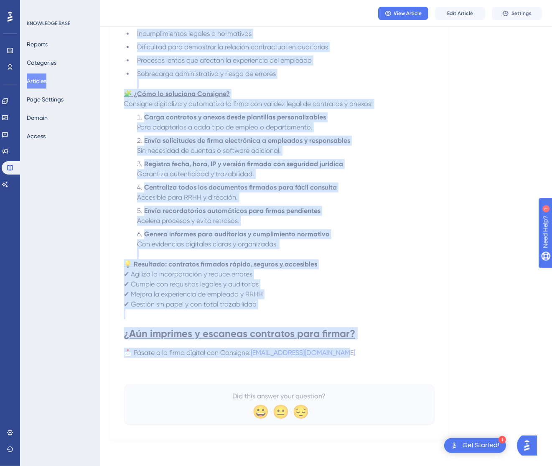
drag, startPoint x: 128, startPoint y: 115, endPoint x: 374, endPoint y: 349, distance: 339.6
click at [374, 349] on div "✍️ Firma digital de contratos laborales y anexos con validez legal Evita papel …" at bounding box center [279, 156] width 311 height 536
copy div "✍️ Lorem ipsumdo si ametconse adipiscin e seddoe tem incidid utlab Etdol magna …"
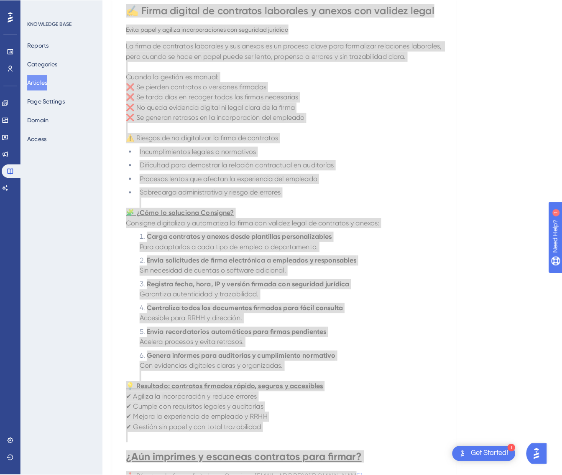
scroll to position [0, 0]
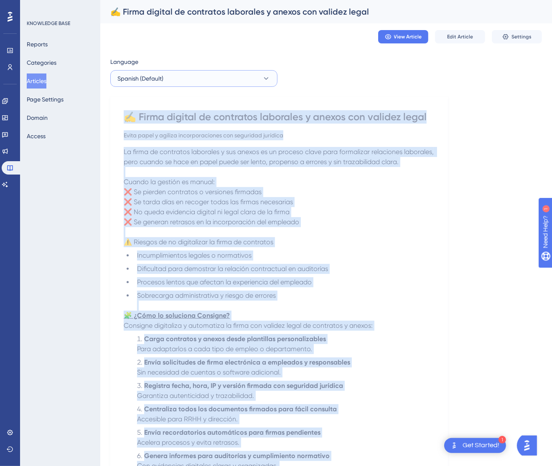
click at [209, 77] on button "Spanish (Default)" at bounding box center [193, 78] width 167 height 17
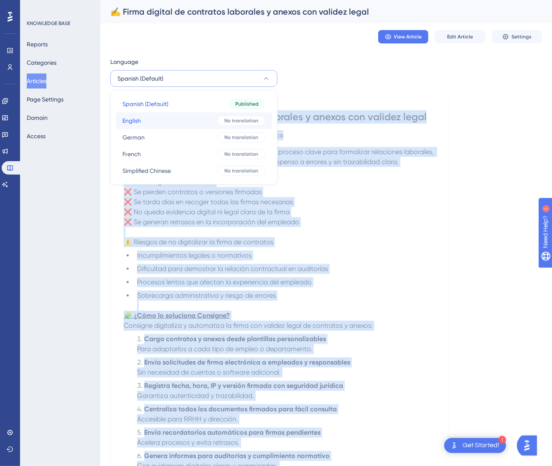
click at [190, 119] on button "English English No translation" at bounding box center [194, 120] width 156 height 17
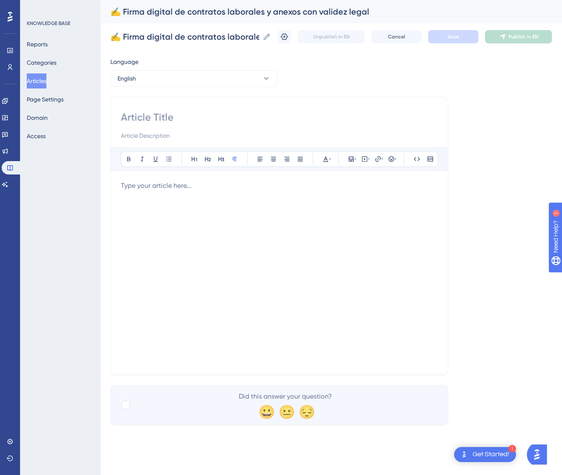
click at [190, 120] on input at bounding box center [279, 117] width 317 height 13
paste input "✍️ Digital Signing of Employment Contracts and Annexes with Legal Validity"
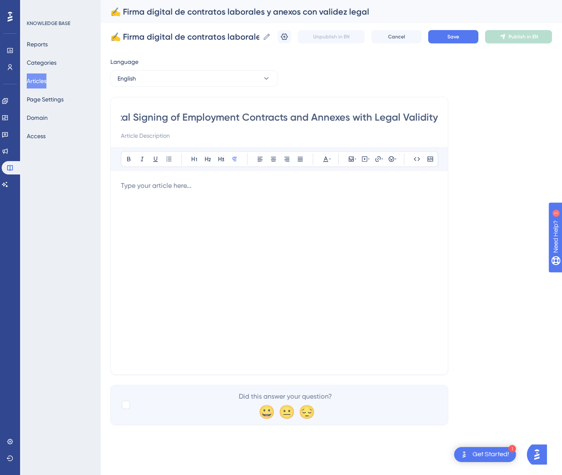
type input "✍️ Digital Signing of Employment Contracts and Annexes with Legal Validity"
click at [349, 206] on div at bounding box center [279, 273] width 317 height 184
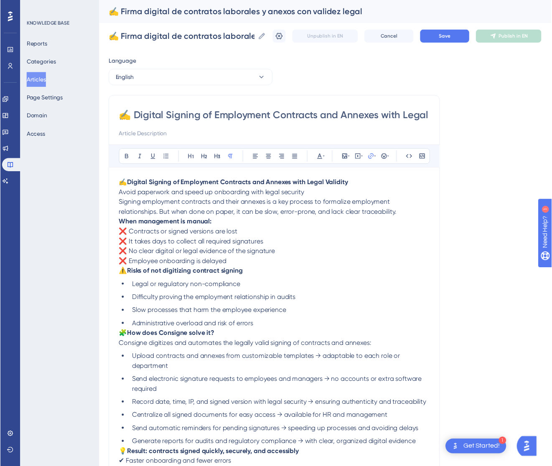
scroll to position [49, 0]
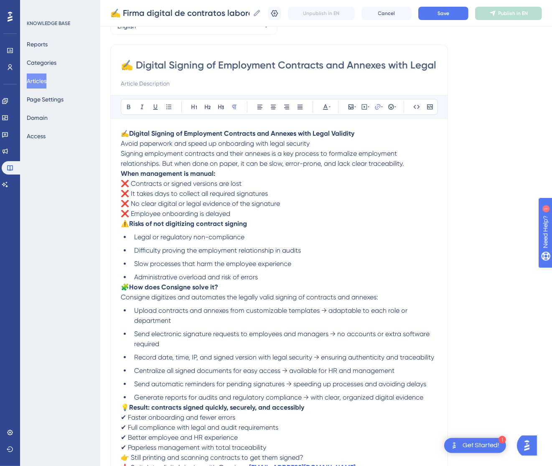
click at [359, 144] on p "✍️ Digital Signing of Employment Contracts and Annexes with Legal Validity Avoi…" at bounding box center [279, 149] width 317 height 40
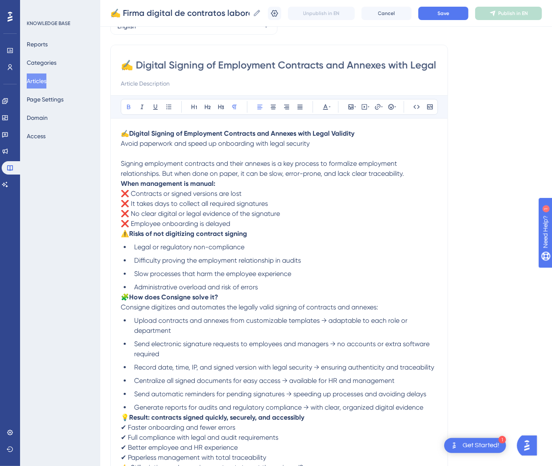
click at [123, 183] on strong "When management is manual:" at bounding box center [168, 184] width 94 height 8
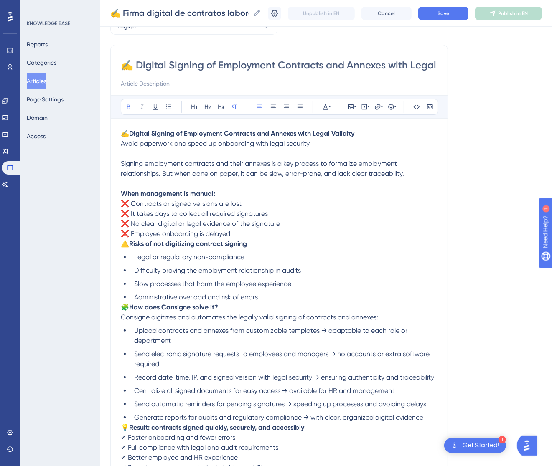
click at [124, 247] on span "⚠️" at bounding box center [125, 244] width 8 height 8
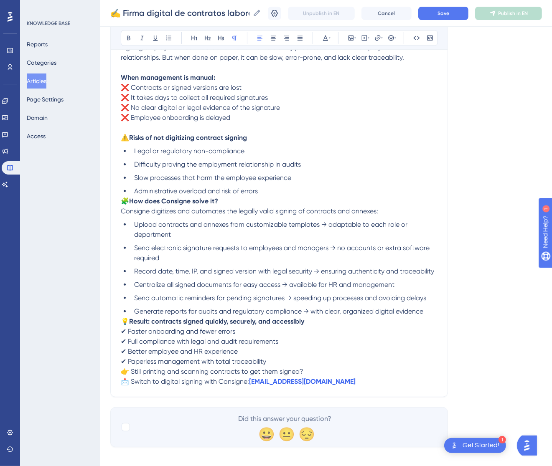
scroll to position [173, 0]
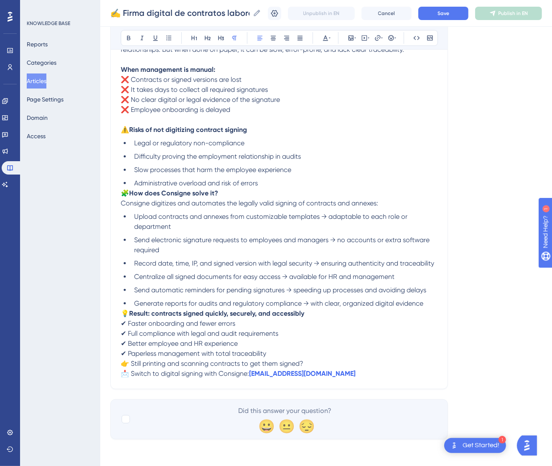
click at [122, 193] on span "🧩" at bounding box center [125, 193] width 8 height 8
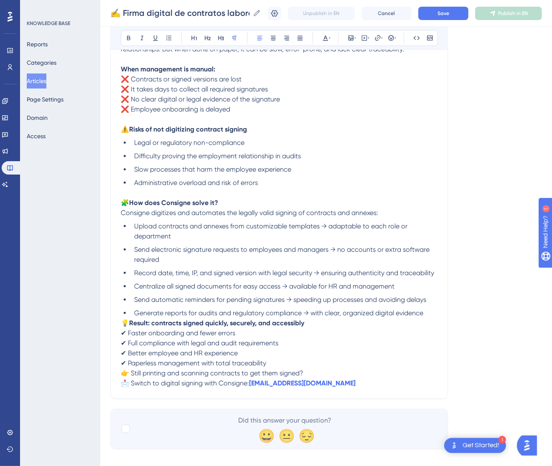
click at [122, 321] on span "💡" at bounding box center [125, 323] width 8 height 8
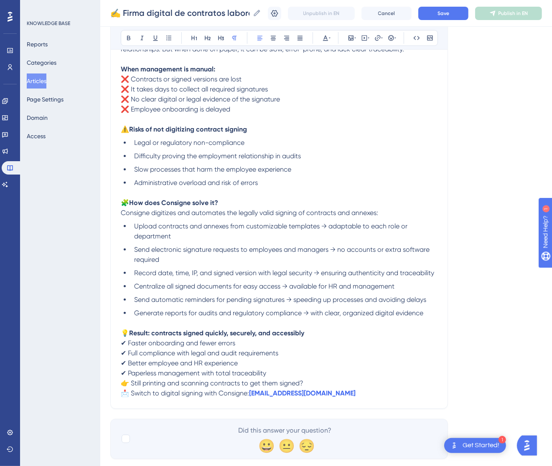
click at [119, 384] on div "✍️ Digital Signing of Employment Contracts and Annexes with Legal Validity Bold…" at bounding box center [279, 164] width 338 height 489
click at [125, 382] on span "👉 Still printing and scanning contracts to get them signed?" at bounding box center [212, 383] width 183 height 8
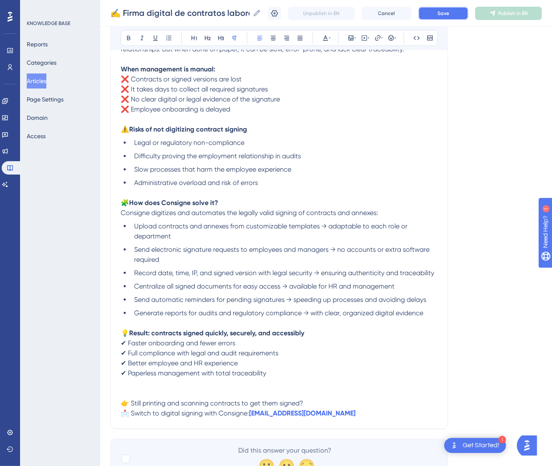
click at [449, 13] on span "Save" at bounding box center [443, 13] width 12 height 7
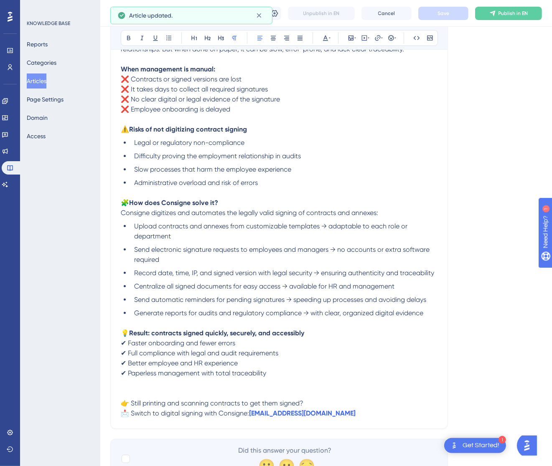
click at [514, 12] on span "Publish in EN" at bounding box center [513, 13] width 30 height 7
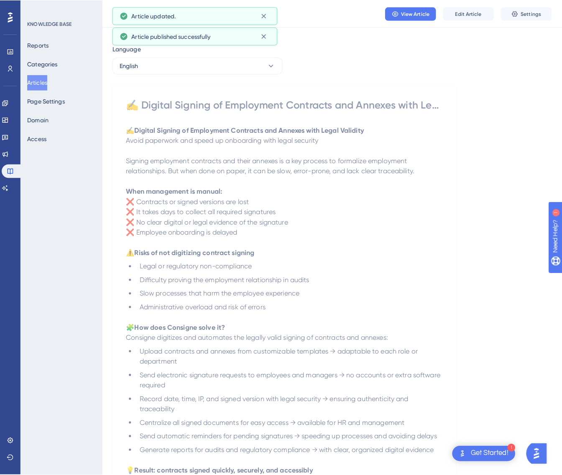
scroll to position [0, 0]
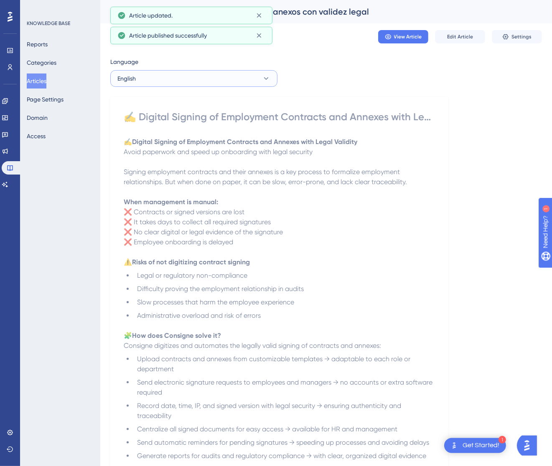
click at [195, 84] on button "English" at bounding box center [193, 78] width 167 height 17
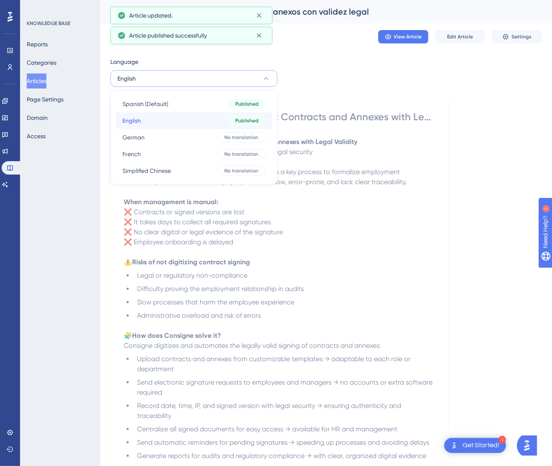
click at [184, 125] on button "English English Published" at bounding box center [194, 120] width 156 height 17
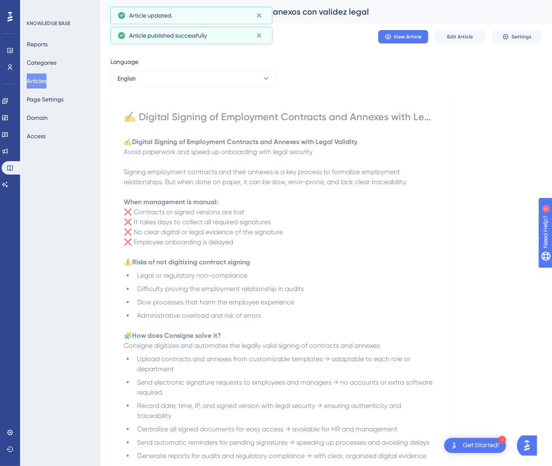
click at [188, 69] on div "Language" at bounding box center [193, 63] width 167 height 13
click at [189, 81] on button "English" at bounding box center [193, 78] width 167 height 17
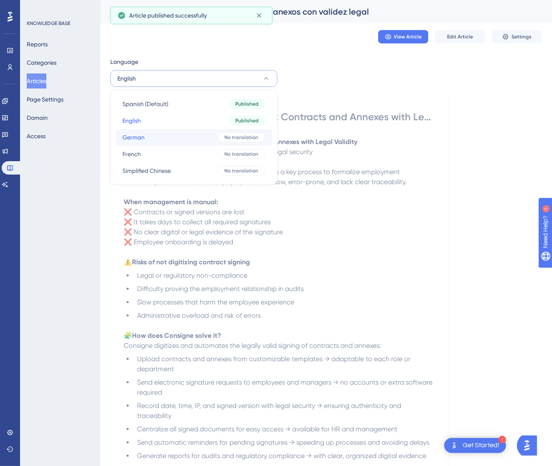
click at [196, 138] on button "German German No translation" at bounding box center [194, 137] width 156 height 17
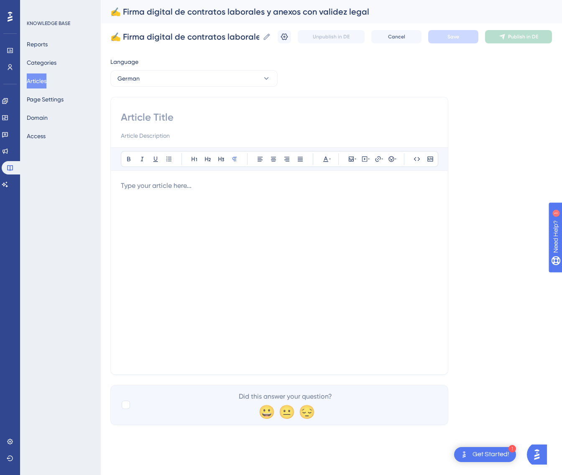
click at [207, 116] on input at bounding box center [279, 117] width 317 height 13
paste input "✍️ Digitale Unterzeichnung von Arbeitsverträgen und Anhängen mit Rechtsgültigke…"
type input "✍️ Digitale Unterzeichnung von Arbeitsverträgen und Anhängen mit Rechtsgültigke…"
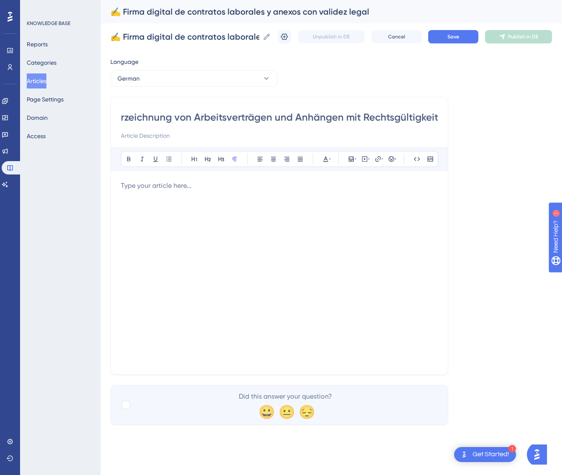
scroll to position [0, 0]
click at [230, 203] on div at bounding box center [279, 273] width 317 height 184
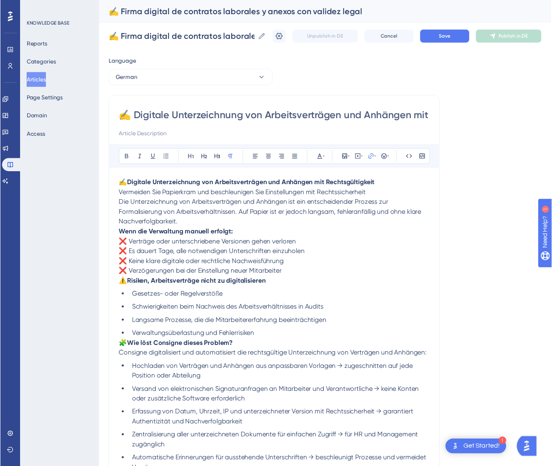
scroll to position [99, 0]
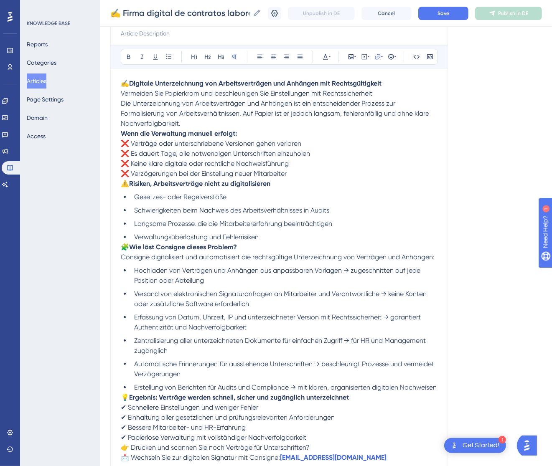
click at [395, 93] on p "✍️ Digitale Unterzeichnung von Arbeitsverträgen und Anhängen mit Rechtsgültigke…" at bounding box center [279, 104] width 317 height 50
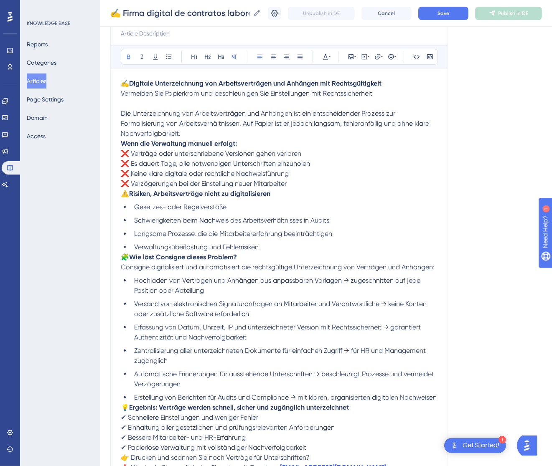
click at [122, 141] on strong "Wenn die Verwaltung manuell erfolgt:" at bounding box center [179, 144] width 116 height 8
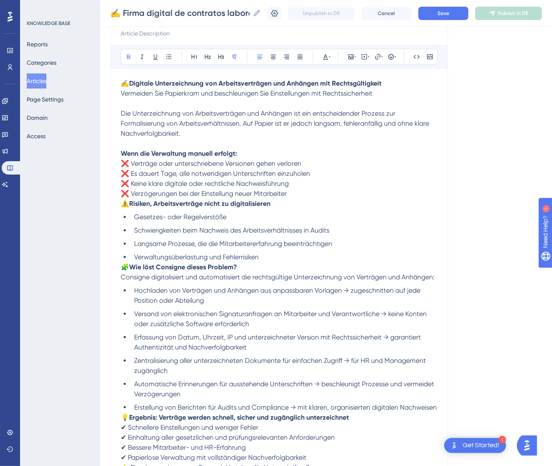
click at [122, 208] on p "⚠️ Risiken, Arbeitsverträge nicht zu digitalisieren" at bounding box center [279, 204] width 317 height 10
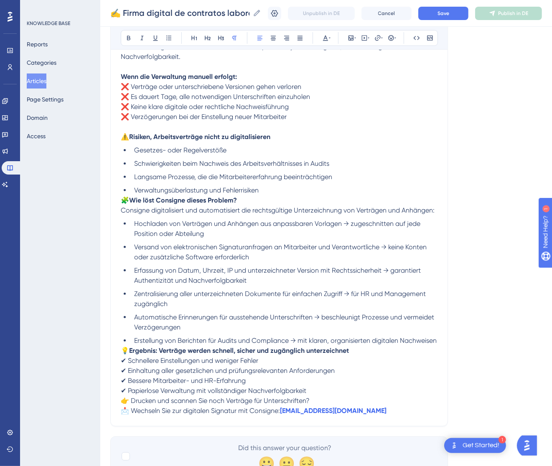
scroll to position [224, 0]
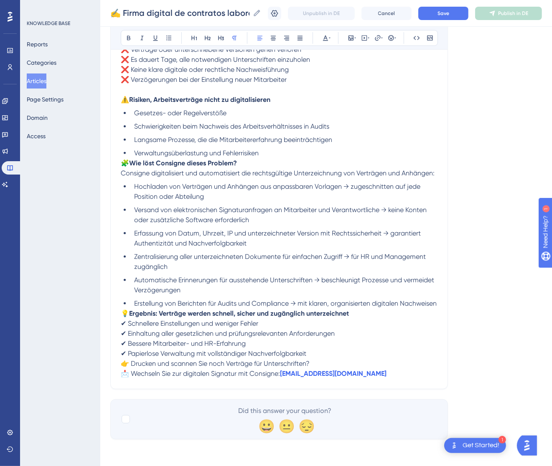
click at [120, 151] on div "✍️ Digitale Unterzeichnung von Arbeitsverträgen und Anhängen mit Rechtsgültigke…" at bounding box center [279, 135] width 338 height 509
click at [127, 159] on span "🧩" at bounding box center [125, 163] width 8 height 8
click at [122, 159] on span "🧩" at bounding box center [125, 163] width 8 height 8
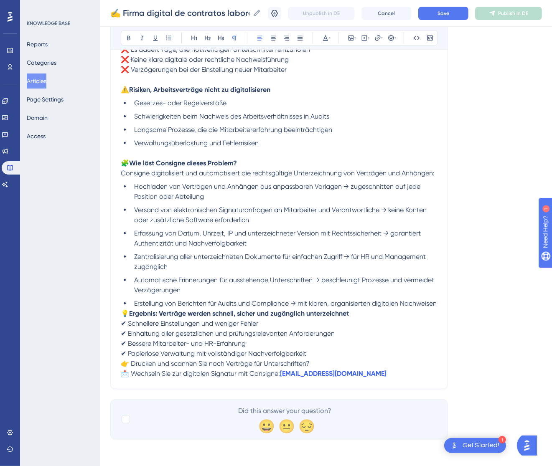
click at [124, 318] on span "💡" at bounding box center [125, 314] width 8 height 8
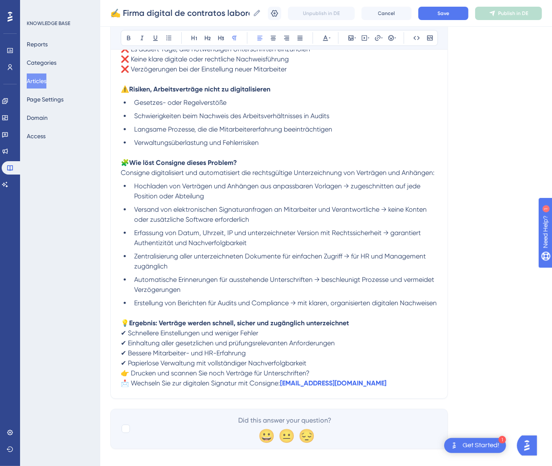
click at [124, 377] on span "👉 Drucken und scannen Sie noch Verträge für Unterschriften?" at bounding box center [215, 373] width 189 height 8
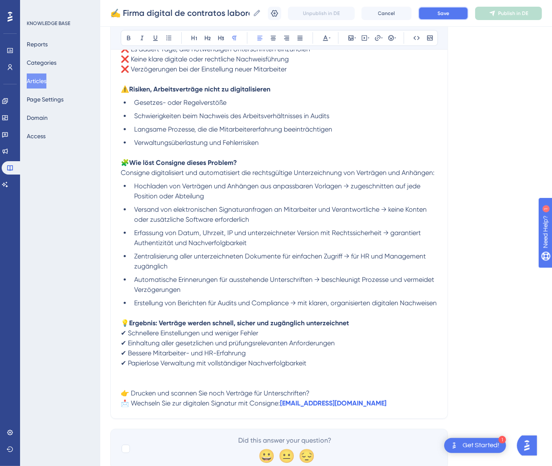
click at [449, 13] on span "Save" at bounding box center [443, 13] width 12 height 7
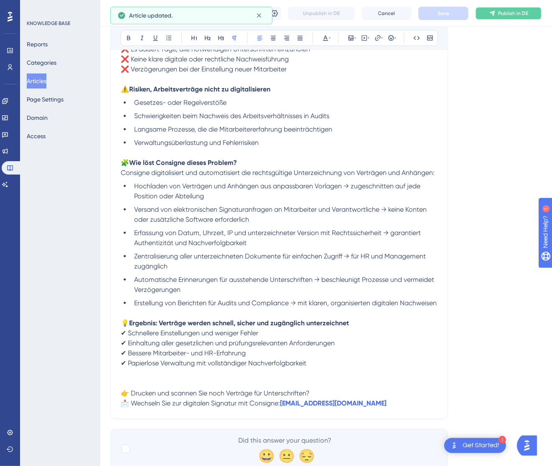
click at [511, 14] on span "Publish in DE" at bounding box center [513, 13] width 30 height 7
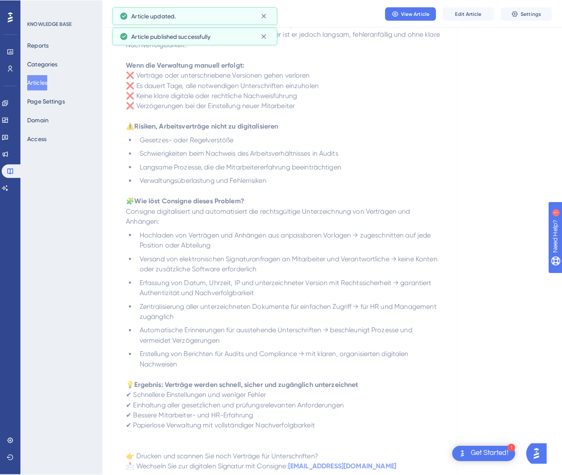
scroll to position [0, 0]
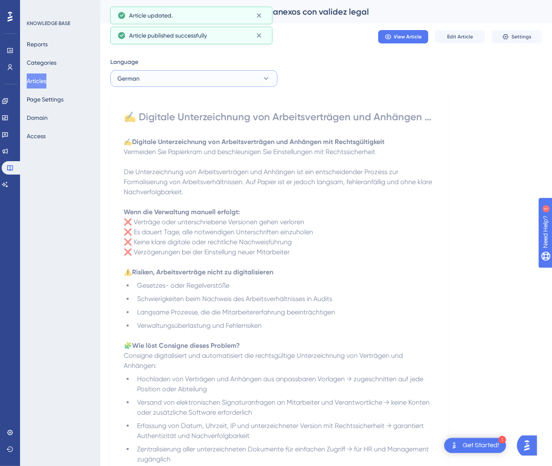
click at [177, 75] on button "German" at bounding box center [193, 78] width 167 height 17
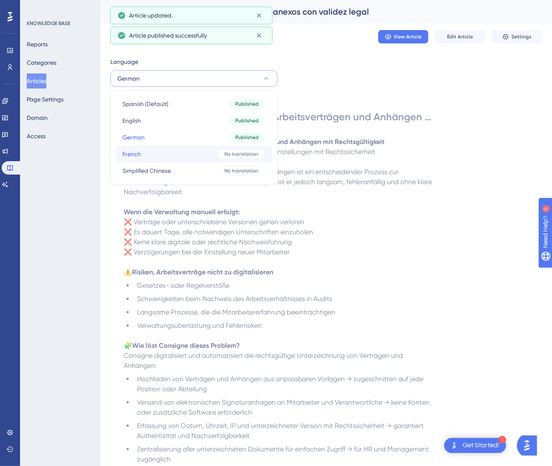
click at [161, 154] on button "French French No translation" at bounding box center [194, 154] width 156 height 17
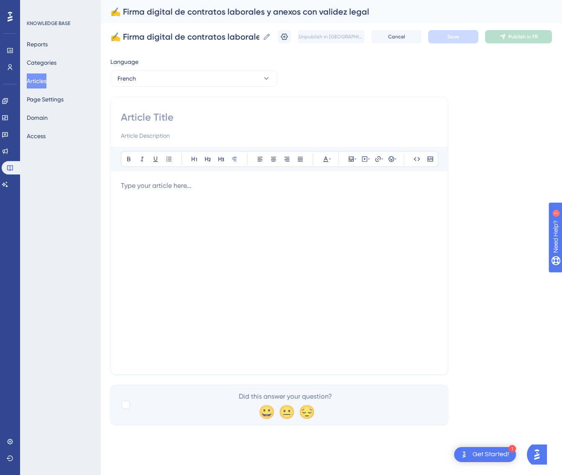
click at [184, 122] on input at bounding box center [279, 117] width 317 height 13
paste input "✍️ Signature numérique des contrats de travail et annexes avec validité légale"
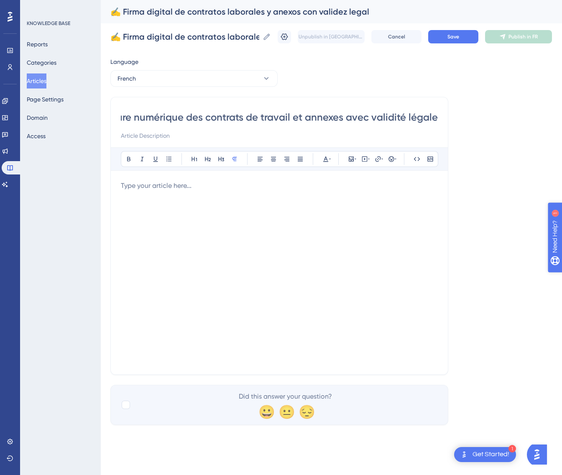
type input "✍️ Signature numérique des contrats de travail et annexes avec validité légale"
click at [264, 201] on div at bounding box center [279, 273] width 317 height 184
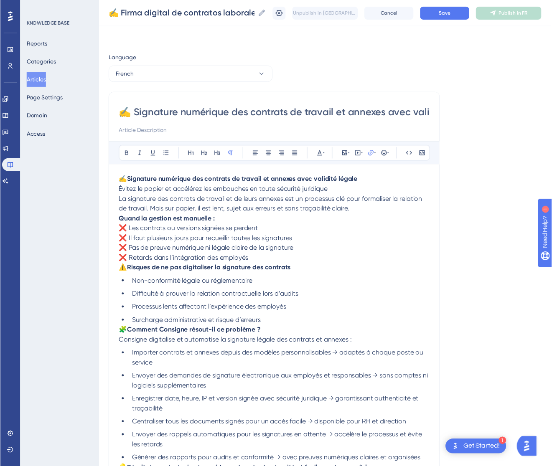
scroll to position [69, 0]
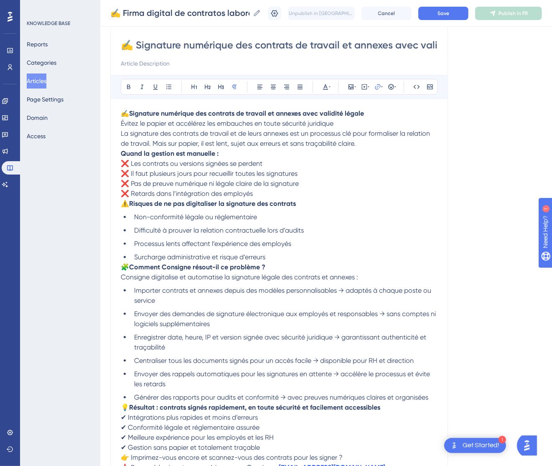
click at [358, 123] on p "✍️ Signature numérique des contrats de travail et annexes avec validité légale …" at bounding box center [279, 129] width 317 height 40
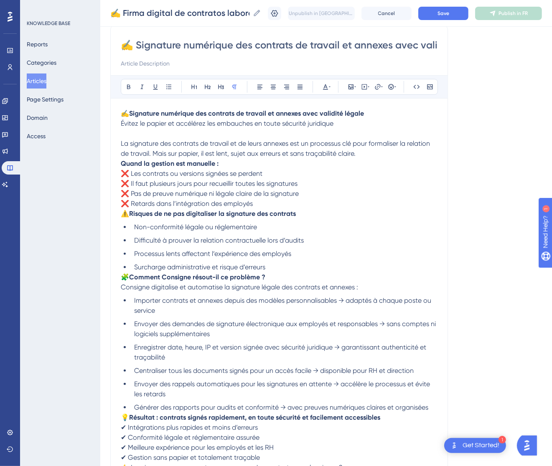
click at [122, 163] on strong "Quand la gestion est manuelle :" at bounding box center [170, 164] width 98 height 8
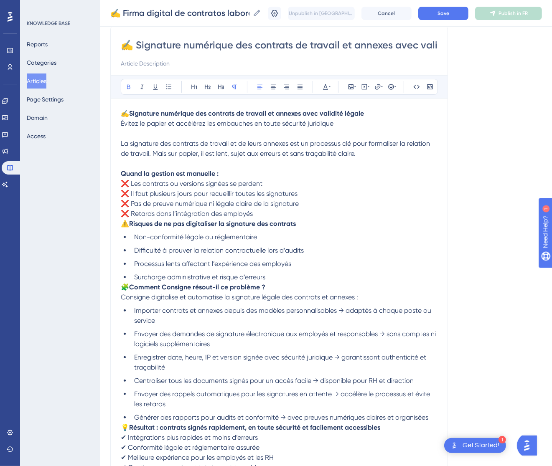
click at [125, 226] on span "⚠️" at bounding box center [125, 224] width 8 height 8
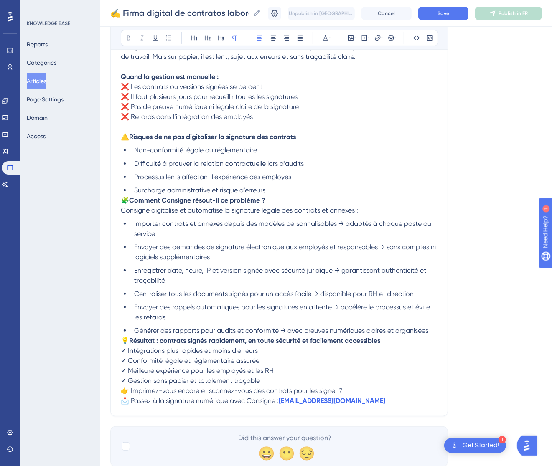
scroll to position [193, 0]
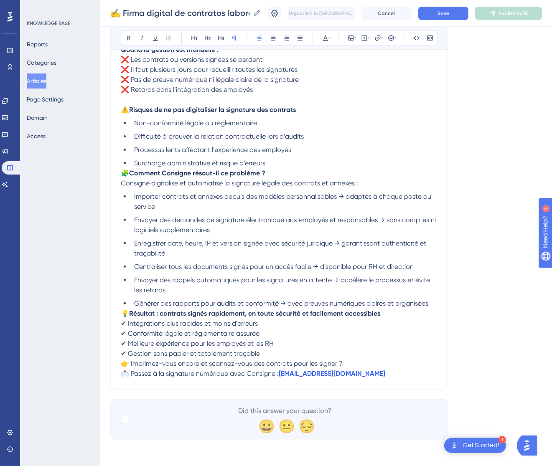
click at [125, 175] on span "🧩" at bounding box center [125, 173] width 8 height 8
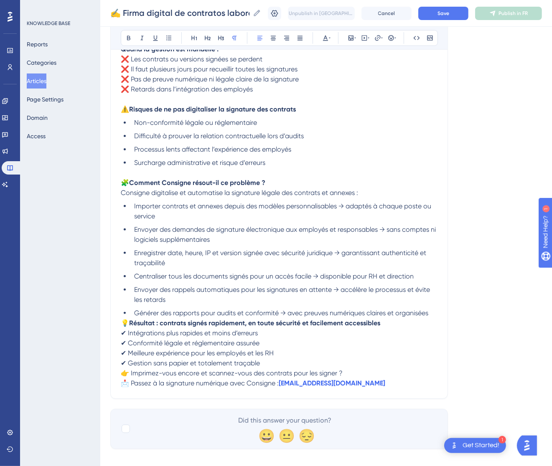
click at [124, 321] on span "💡" at bounding box center [125, 323] width 8 height 8
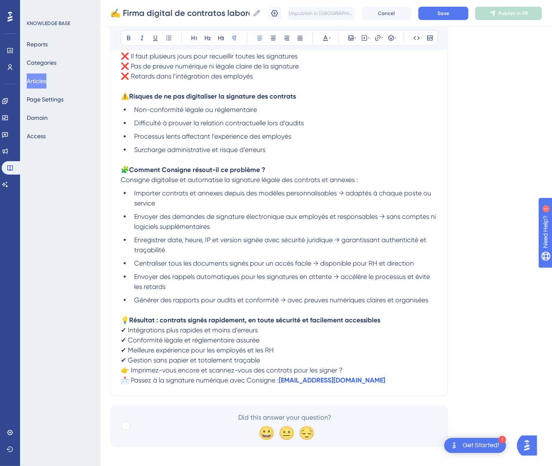
scroll to position [214, 0]
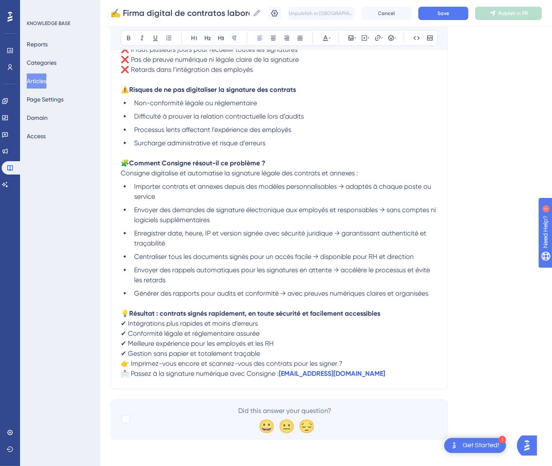
click at [122, 363] on span "👉 Imprimez-vous encore et scannez-vous des contrats pour les signer ?" at bounding box center [232, 364] width 222 height 8
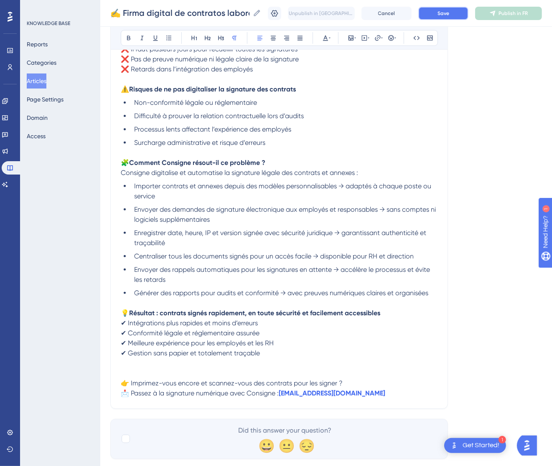
click at [449, 15] on span "Save" at bounding box center [443, 13] width 12 height 7
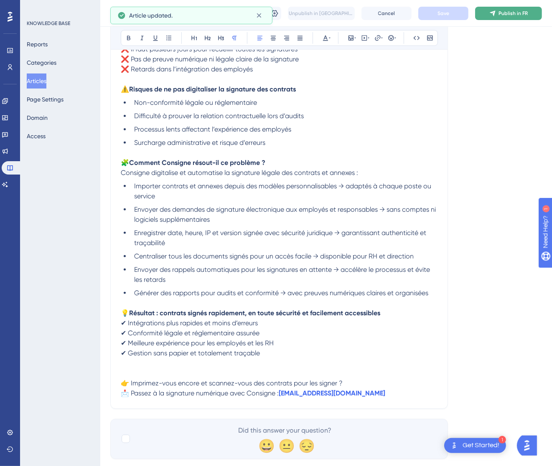
click at [507, 15] on button "Publish in FR" at bounding box center [508, 13] width 67 height 13
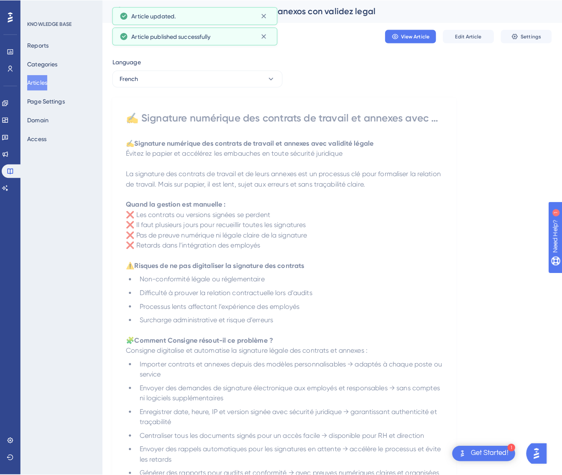
scroll to position [0, 0]
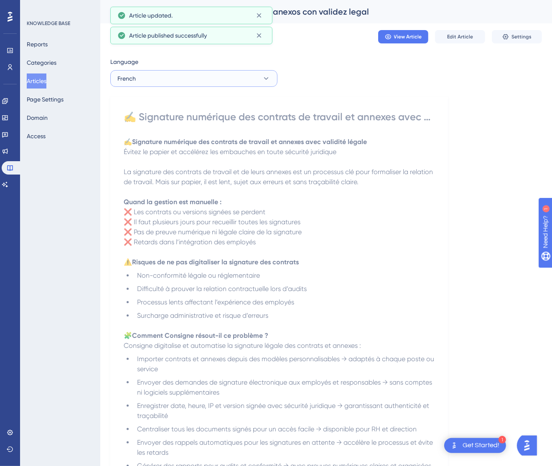
click at [163, 75] on button "French" at bounding box center [193, 78] width 167 height 17
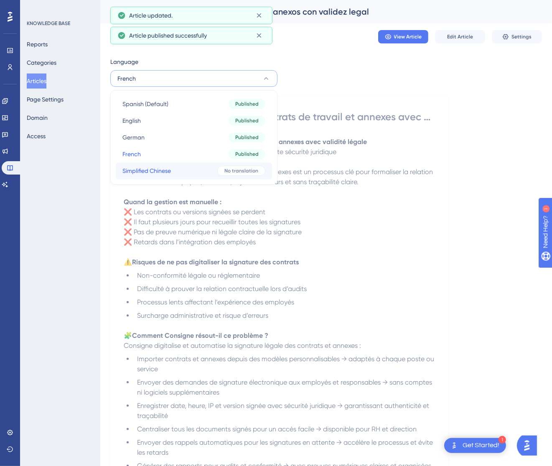
click at [168, 167] on span "Simplified Chinese" at bounding box center [146, 171] width 48 height 10
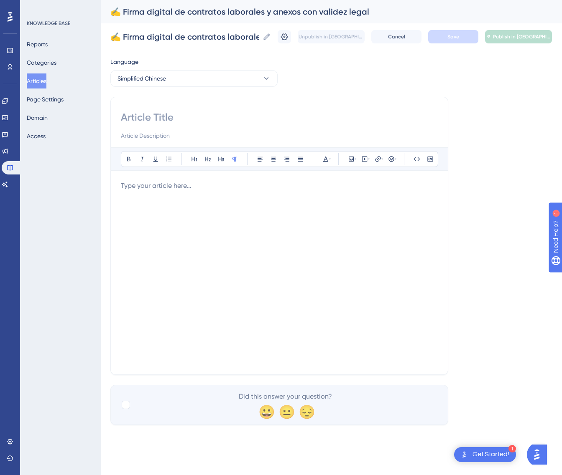
click at [247, 115] on input at bounding box center [279, 117] width 317 height 13
paste input "✍️ 劳动合同及附件的数字签署（具备法律效力）"
type input "✍️ 劳动合同及附件的数字签署（具备法律效力）"
click at [137, 184] on p at bounding box center [279, 186] width 317 height 10
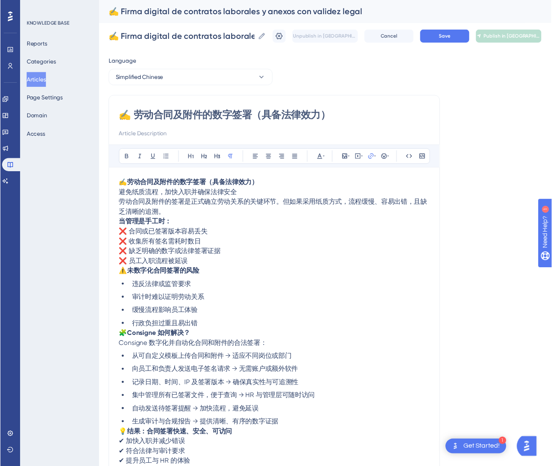
scroll to position [29, 0]
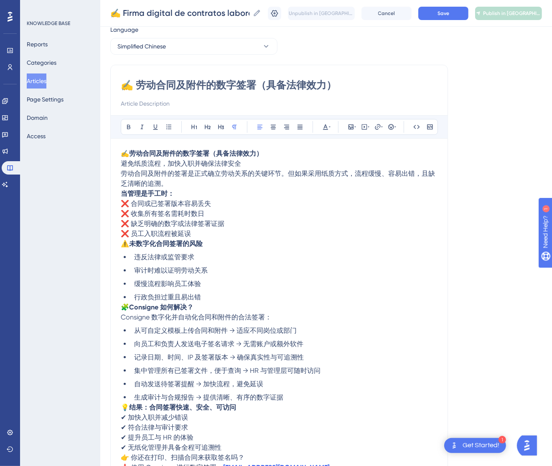
click at [257, 166] on p "✍️ 劳动合同及附件的数字签署（具备法律效力） 避免纸质流程，加快入职并确保法律安全 劳动合同及附件的签署是正式确立劳动关系的关键环节。但如果采用纸质方式，流…" at bounding box center [279, 169] width 317 height 40
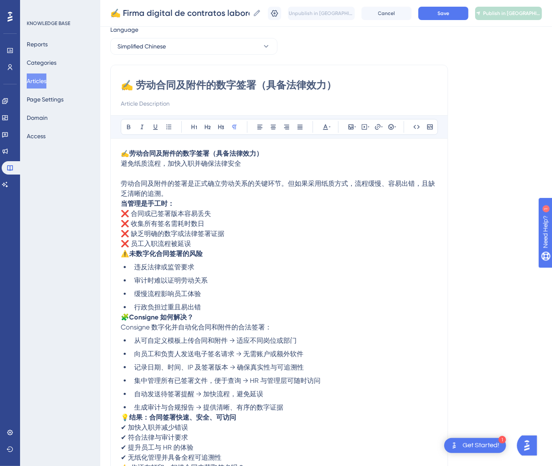
click at [204, 194] on p "劳动合同及附件的签署是正式确立劳动关系的关键环节。但如果采用纸质方式，流程缓慢、容易出错，且缺乏清晰的追溯。" at bounding box center [279, 184] width 317 height 30
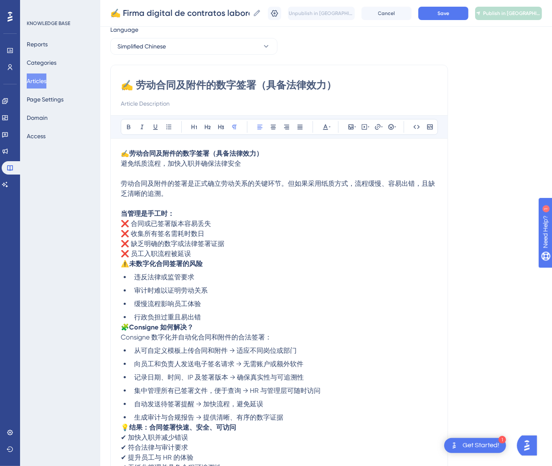
click at [124, 263] on span "⚠️" at bounding box center [125, 264] width 8 height 8
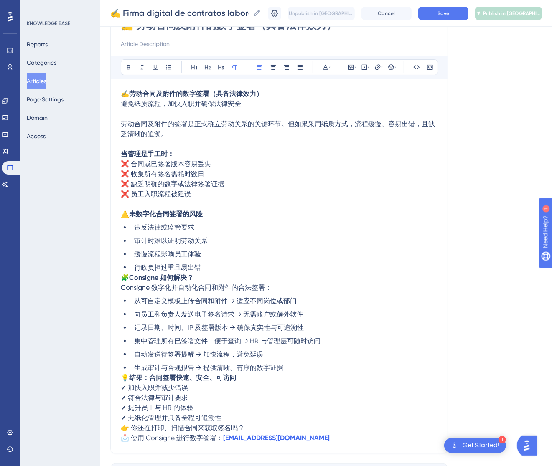
scroll to position [92, 0]
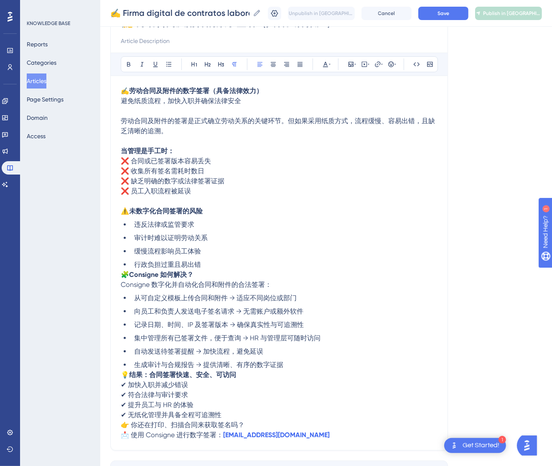
click at [122, 277] on span "🧩" at bounding box center [125, 275] width 8 height 8
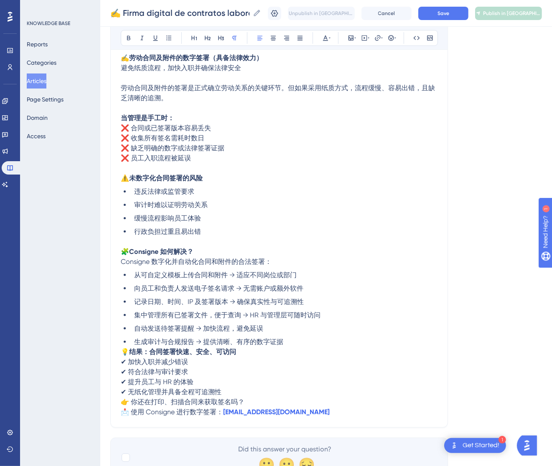
scroll to position [163, 0]
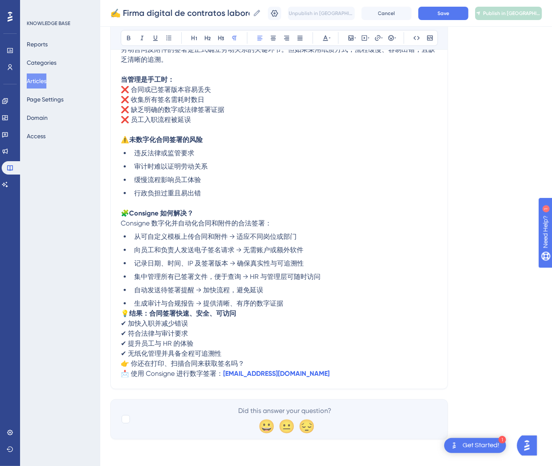
click at [124, 312] on span "💡" at bounding box center [125, 314] width 8 height 8
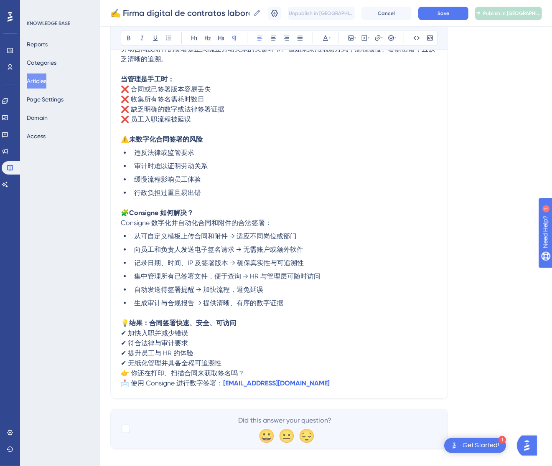
click at [122, 372] on span "👉 你还在打印、扫描合同来获取签名吗？" at bounding box center [183, 373] width 124 height 8
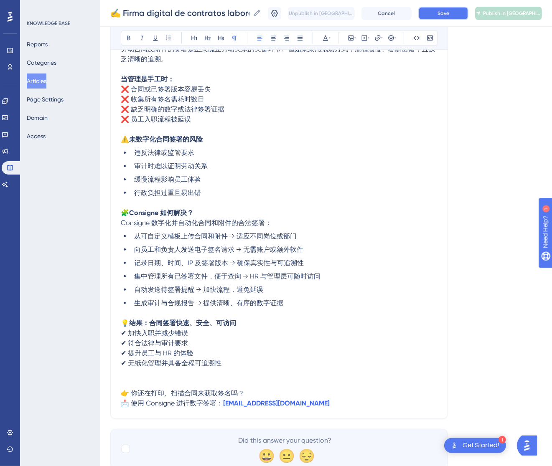
click at [454, 19] on button "Save" at bounding box center [443, 13] width 50 height 13
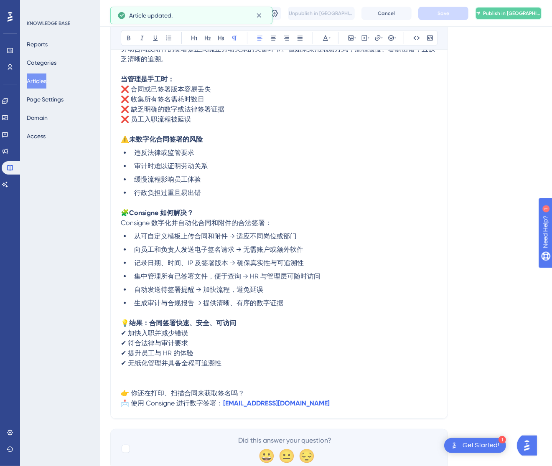
click at [513, 8] on button "Publish in [GEOGRAPHIC_DATA]-CN" at bounding box center [508, 13] width 67 height 13
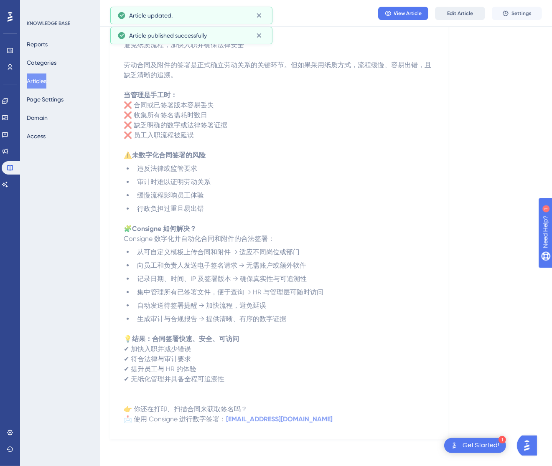
scroll to position [103, 0]
click at [37, 85] on button "Articles" at bounding box center [37, 81] width 20 height 15
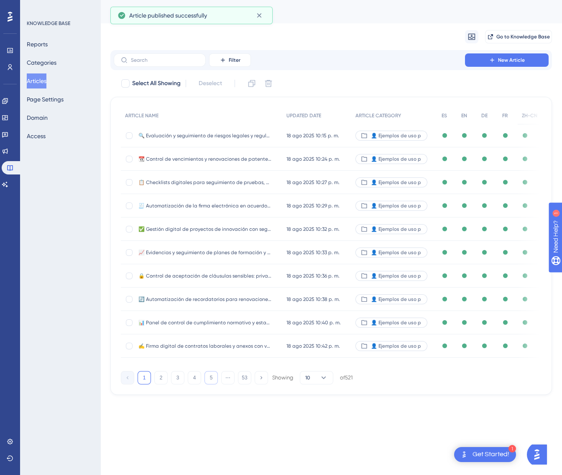
click at [215, 383] on button "5" at bounding box center [210, 377] width 13 height 13
click at [215, 383] on button "6" at bounding box center [210, 377] width 13 height 13
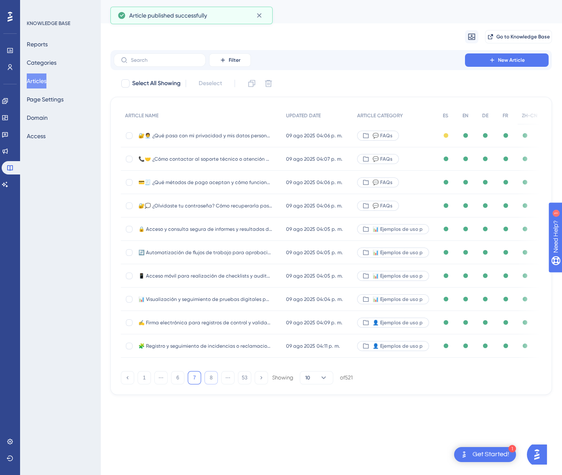
click at [215, 383] on button "8" at bounding box center [210, 377] width 13 height 13
click at [215, 383] on button "11" at bounding box center [210, 377] width 13 height 13
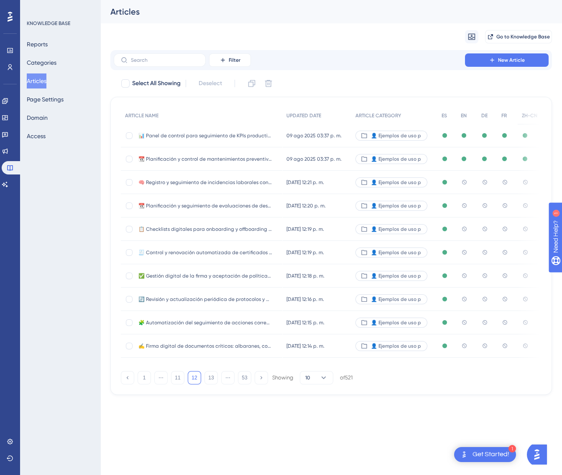
click at [323, 186] on div "[DATE] 12:21 p. m. [DATE] 12:21 p. m." at bounding box center [316, 182] width 69 height 23
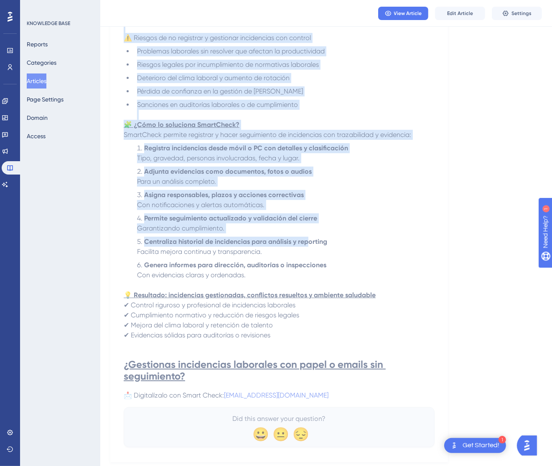
scroll to position [234, 0]
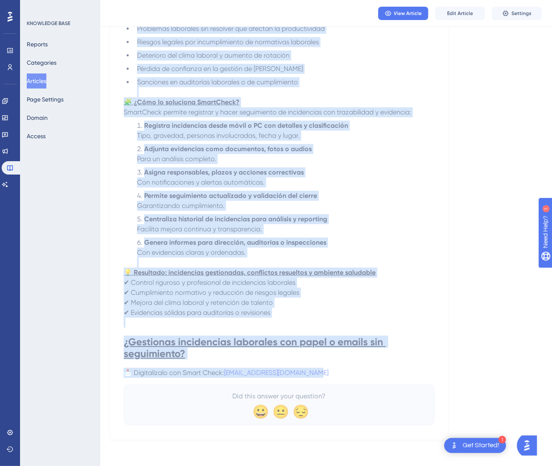
drag, startPoint x: 129, startPoint y: 114, endPoint x: 374, endPoint y: 369, distance: 354.6
click at [374, 369] on div "🧠 Registro y seguimiento de incidencias laborales con trazabilidad y acciones c…" at bounding box center [279, 149] width 311 height 552
copy div "🧠 Loremips d sitametcons ad elitseddoei temporinc utl etdoloremagn a enimadmi v…"
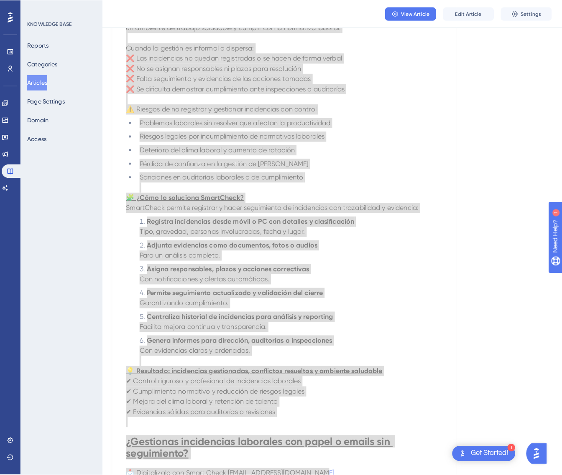
scroll to position [0, 0]
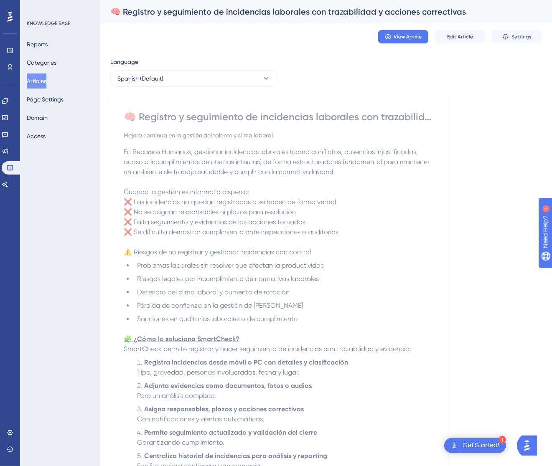
click at [173, 88] on div "Language Spanish (Default) 🧠 Registro y seguimiento de incidencias laborales co…" at bounding box center [326, 367] width 432 height 620
click at [179, 85] on button "Spanish (Default)" at bounding box center [193, 78] width 167 height 17
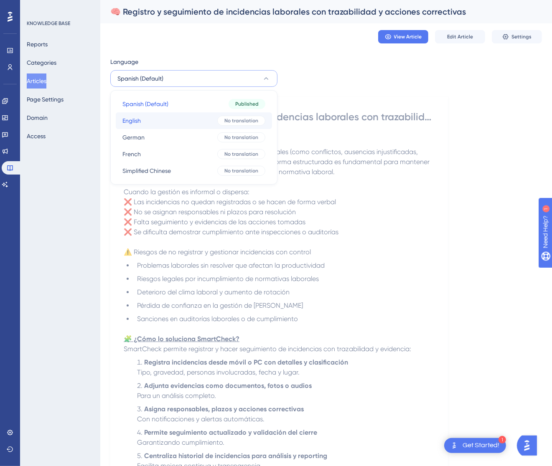
click at [158, 126] on button "English English No translation" at bounding box center [194, 120] width 156 height 17
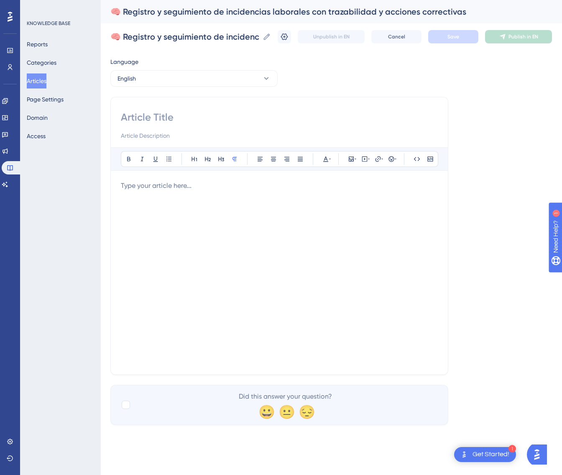
click at [221, 122] on input at bounding box center [279, 117] width 317 height 13
paste input "🧠 Recording and Monitoring Workplace Incidents with Traceability and Corrective…"
type input "🧠 Recording and Monitoring Workplace Incidents with Traceability and Corrective…"
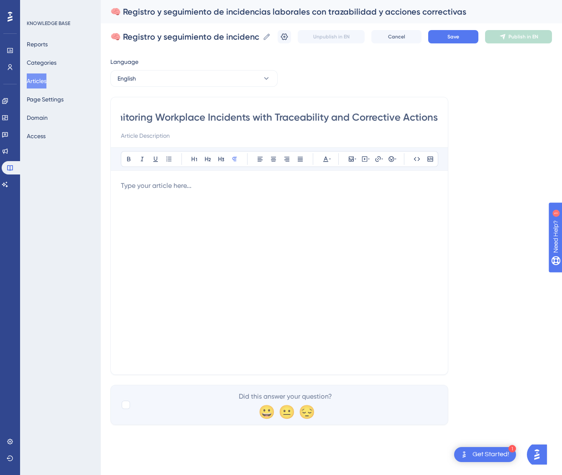
scroll to position [0, 0]
click at [397, 236] on div at bounding box center [279, 273] width 317 height 184
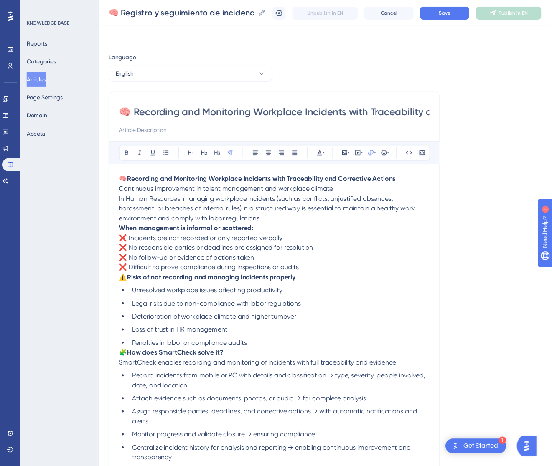
scroll to position [82, 0]
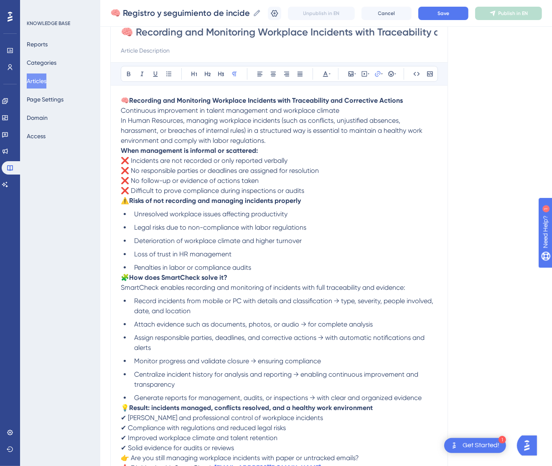
click at [365, 117] on span "In Human Resources, managing workplace incidents (such as conflicts, unjustifie…" at bounding box center [272, 131] width 303 height 28
click at [359, 108] on p "🧠 Recording and Monitoring Workplace Incidents with Traceability and Corrective…" at bounding box center [279, 121] width 317 height 50
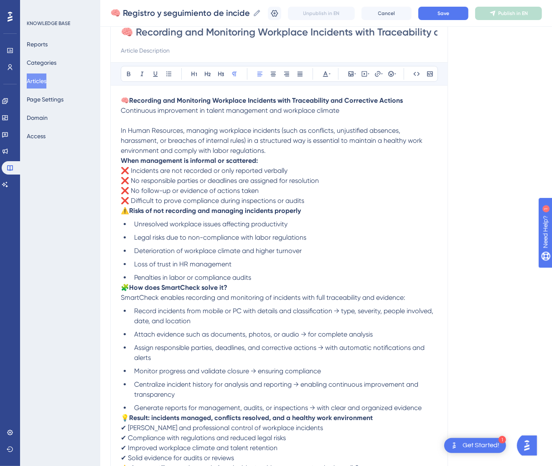
click at [290, 148] on p "In Human Resources, managing workplace incidents (such as conflicts, unjustifie…" at bounding box center [279, 136] width 317 height 40
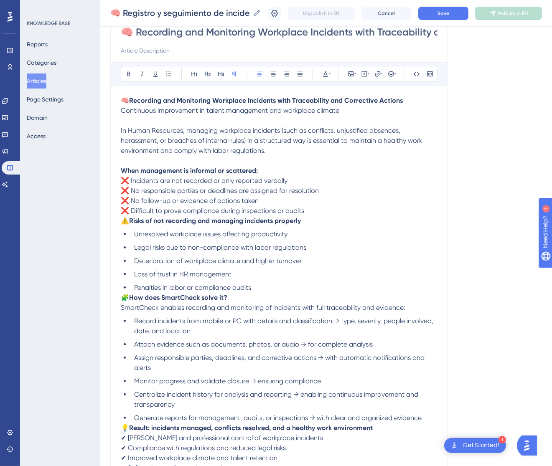
click at [122, 220] on span "⚠️" at bounding box center [125, 221] width 8 height 8
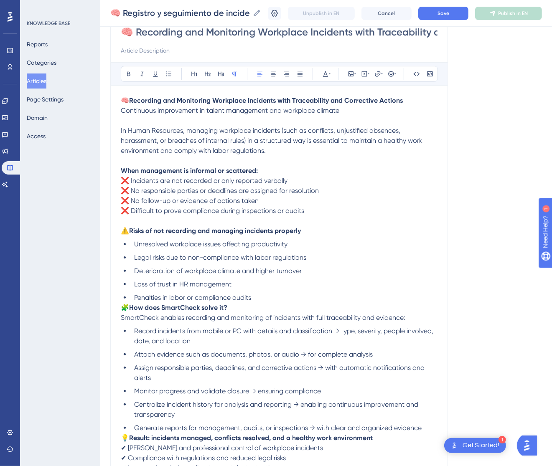
click at [125, 306] on span "🧩" at bounding box center [125, 308] width 8 height 8
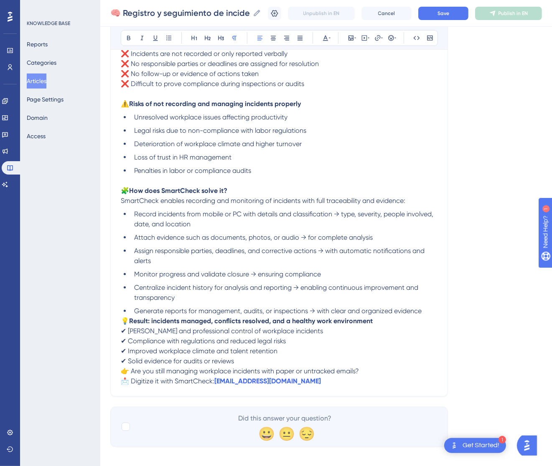
scroll to position [216, 0]
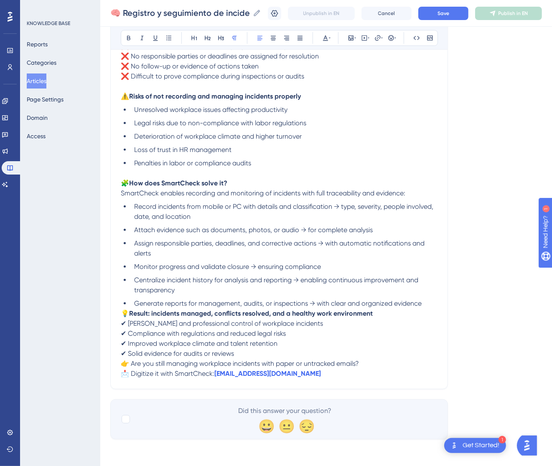
click at [124, 312] on span "💡" at bounding box center [125, 314] width 8 height 8
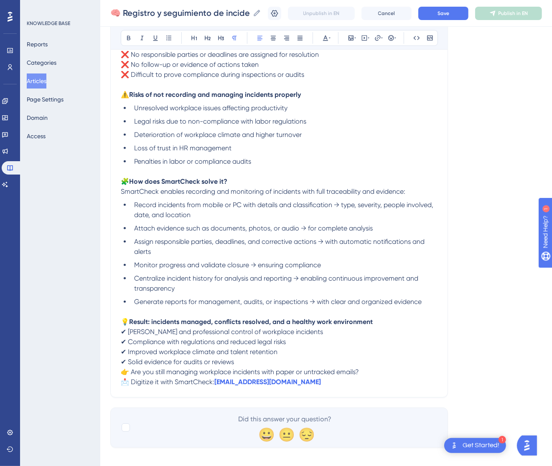
scroll to position [226, 0]
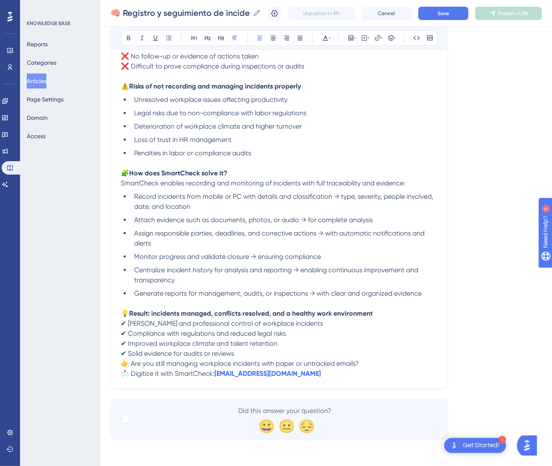
click at [122, 364] on span "👉 Are you still managing workplace incidents with paper or untracked emails?" at bounding box center [240, 364] width 238 height 8
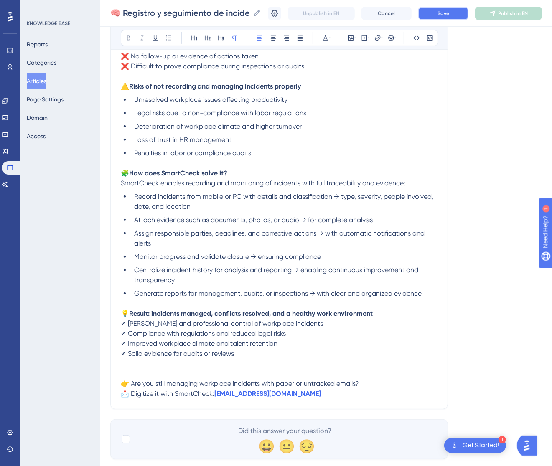
click at [449, 16] on span "Save" at bounding box center [443, 13] width 12 height 7
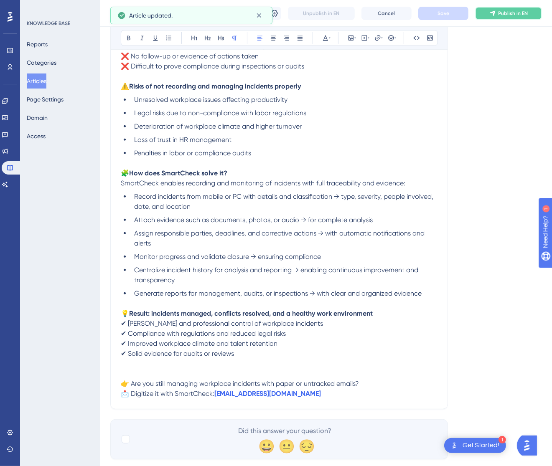
click at [511, 13] on span "Publish in EN" at bounding box center [513, 13] width 30 height 7
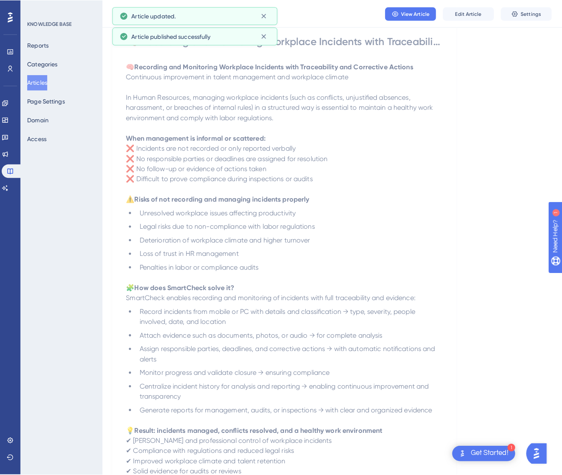
scroll to position [0, 0]
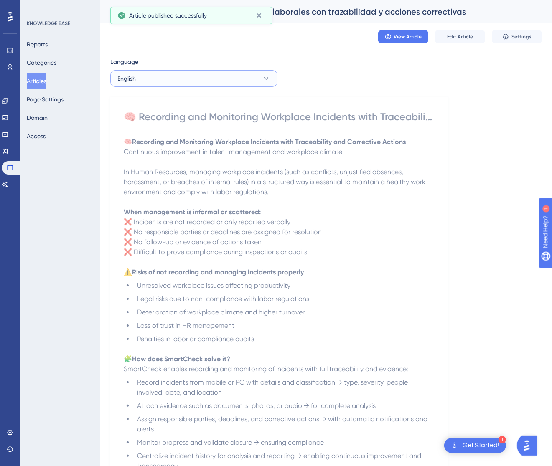
click at [212, 79] on button "English" at bounding box center [193, 78] width 167 height 17
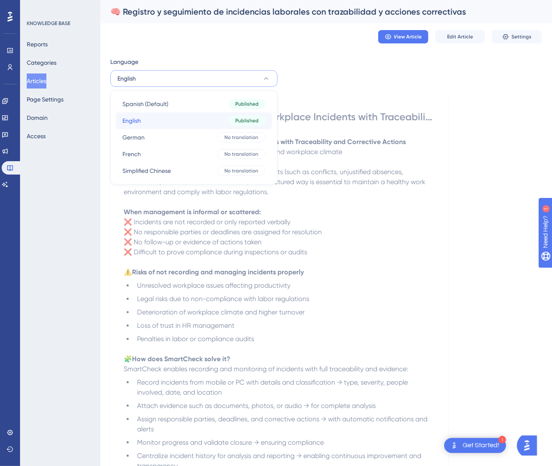
click at [199, 126] on button "English English Published" at bounding box center [194, 120] width 156 height 17
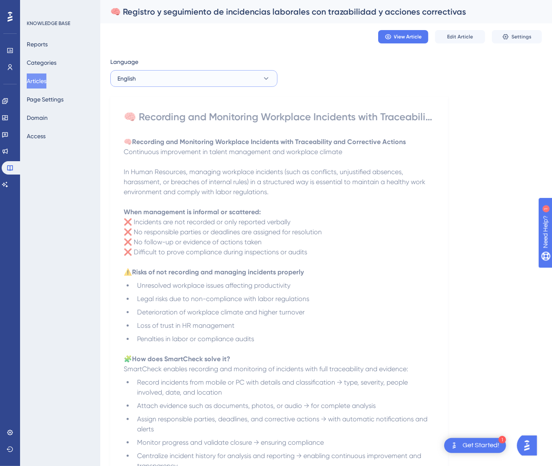
click at [214, 75] on button "English" at bounding box center [193, 78] width 167 height 17
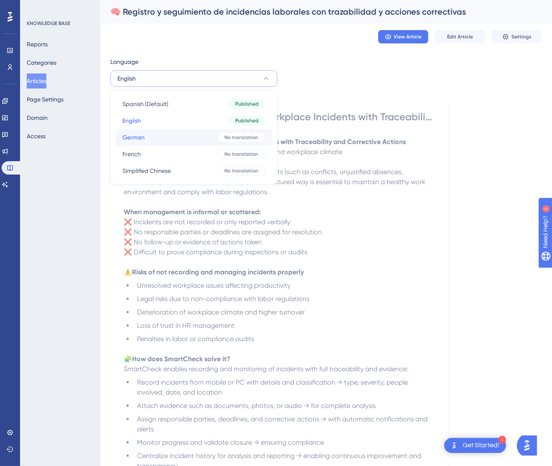
click at [200, 134] on button "German German No translation" at bounding box center [194, 137] width 156 height 17
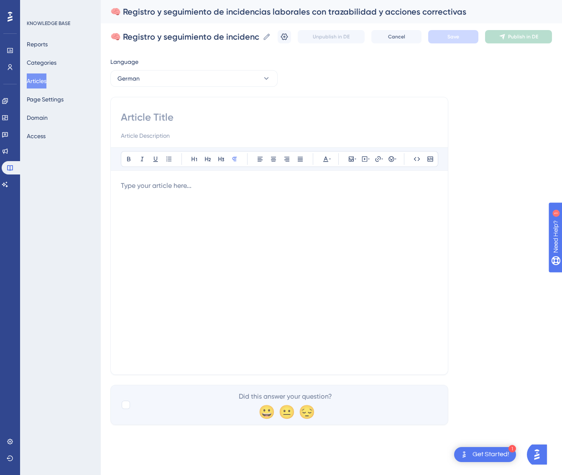
click at [276, 114] on input at bounding box center [279, 117] width 317 height 13
paste input "🧠 Erfassung und Nachverfolgung von Arbeitsvorfällen mit Rückverfolgbarkeit und …"
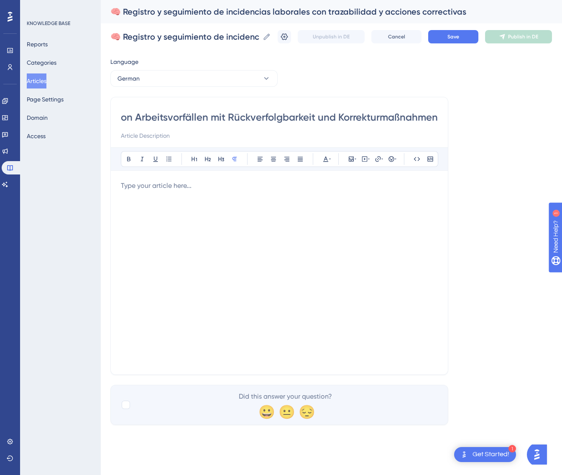
type input "🧠 Erfassung und Nachverfolgung von Arbeitsvorfällen mit Rückverfolgbarkeit und …"
click at [381, 253] on div at bounding box center [279, 273] width 317 height 184
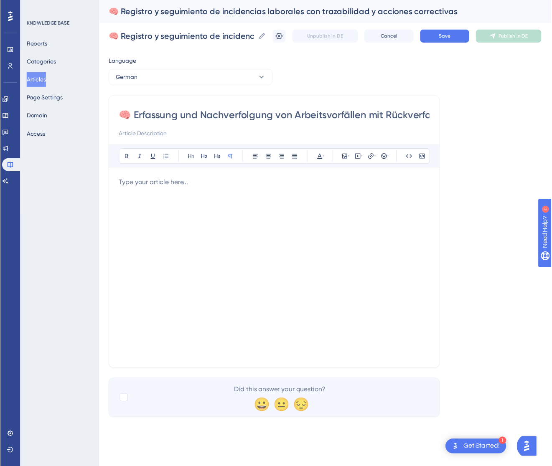
scroll to position [122, 0]
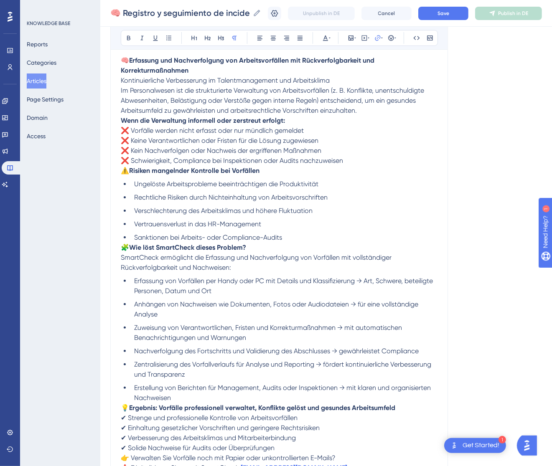
click at [362, 77] on p "🧠 Erfassung und Nachverfolgung von Arbeitsvorfällen mit Rückverfolgbarkeit und …" at bounding box center [279, 86] width 317 height 60
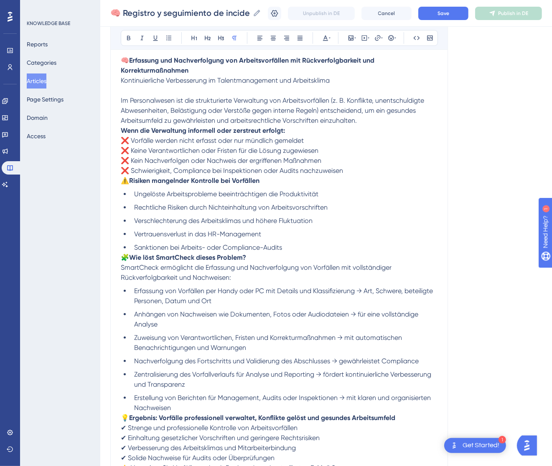
click at [121, 131] on strong "Wenn die Verwaltung informell oder zerstreut erfolgt:" at bounding box center [203, 131] width 164 height 8
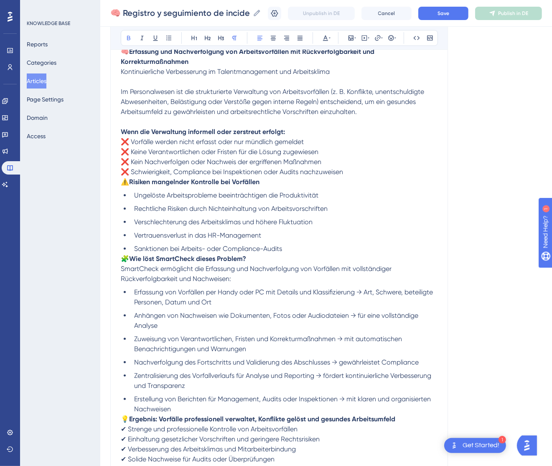
scroll to position [185, 0]
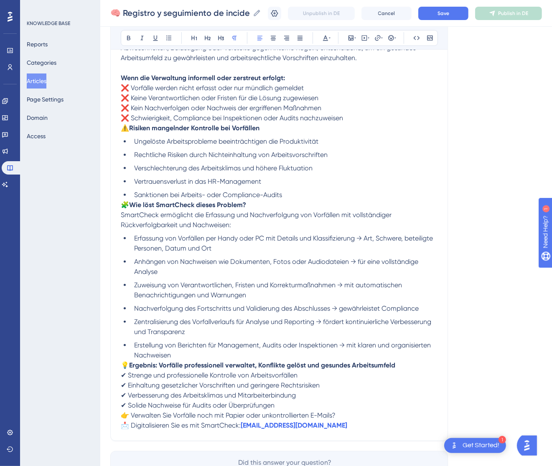
click at [125, 129] on span "⚠️" at bounding box center [125, 128] width 8 height 8
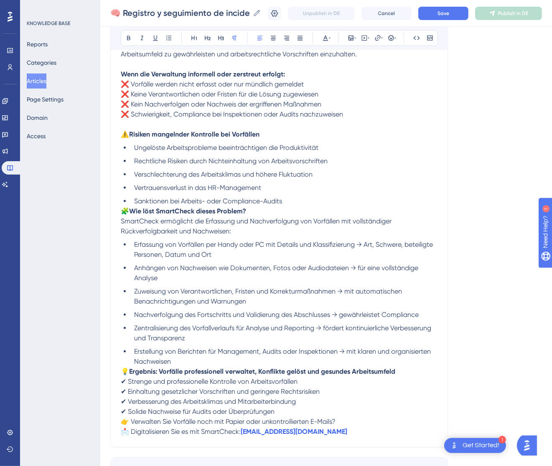
scroll to position [247, 0]
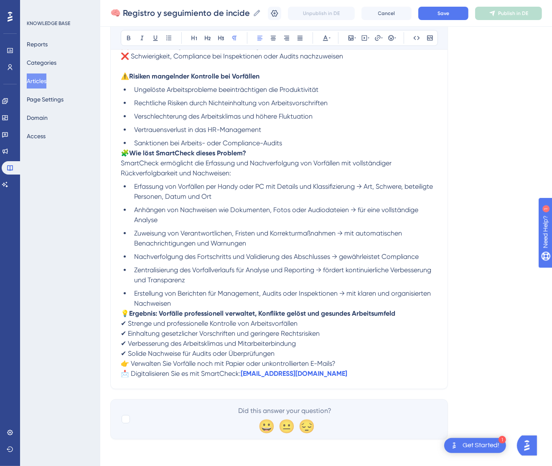
click at [123, 154] on span "🧩" at bounding box center [125, 153] width 8 height 8
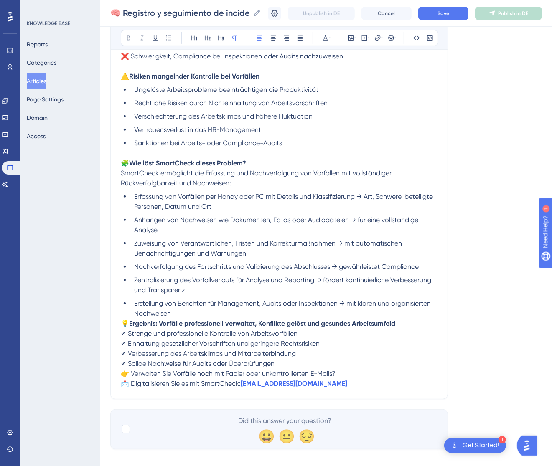
click at [125, 324] on span "💡" at bounding box center [125, 324] width 8 height 8
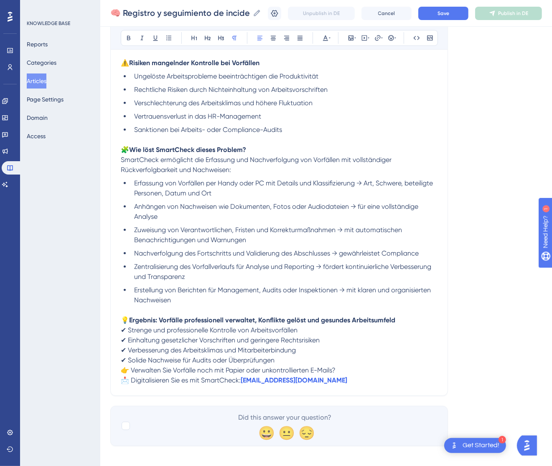
scroll to position [267, 0]
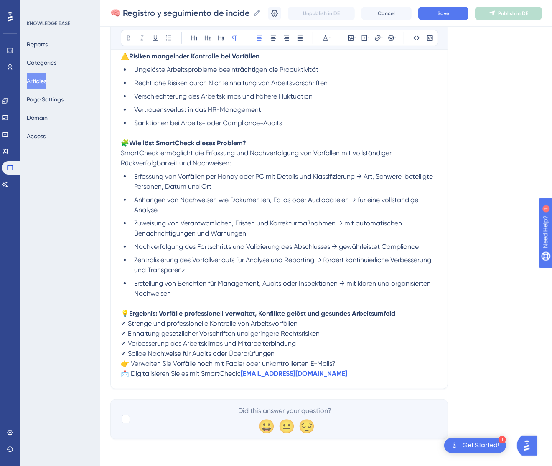
click at [122, 362] on span "👉 Verwalten Sie Vorfälle noch mit Papier oder unkontrollierten E-Mails?" at bounding box center [228, 364] width 215 height 8
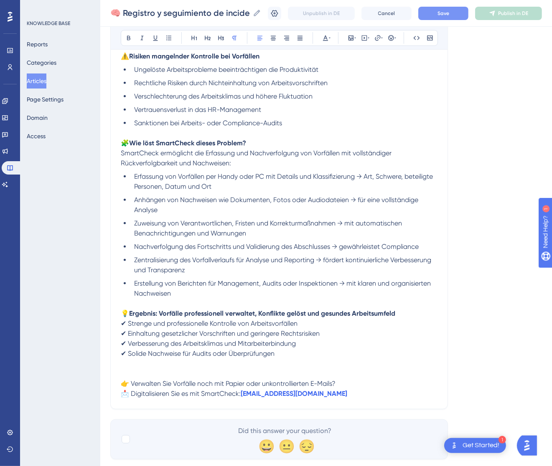
drag, startPoint x: 457, startPoint y: 20, endPoint x: 462, endPoint y: 18, distance: 5.0
click at [460, 18] on div "Unpublish in DE Cancel Save Publish in DE" at bounding box center [405, 13] width 274 height 13
click at [462, 18] on button "Save" at bounding box center [443, 13] width 50 height 13
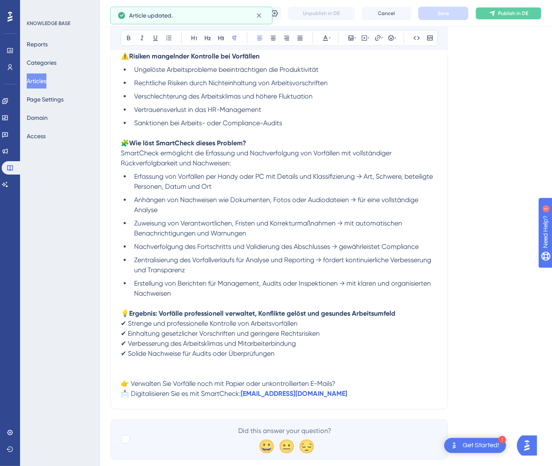
click at [507, 15] on button "Publish in DE" at bounding box center [508, 13] width 67 height 13
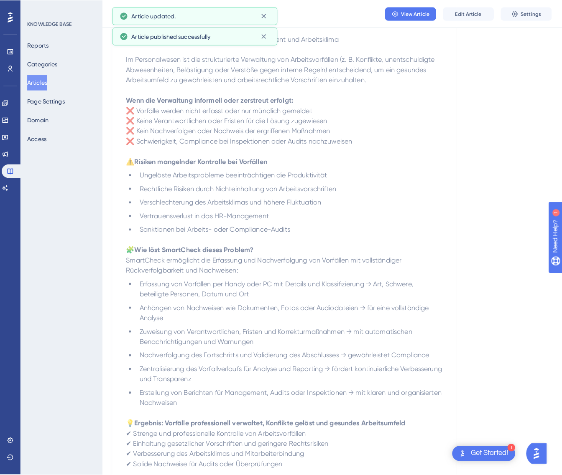
scroll to position [0, 0]
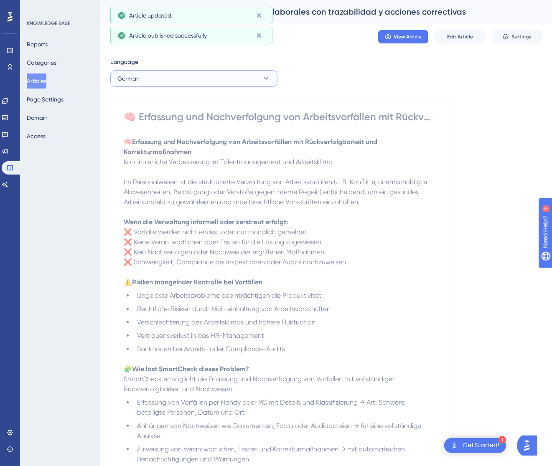
click at [214, 81] on button "German" at bounding box center [193, 78] width 167 height 17
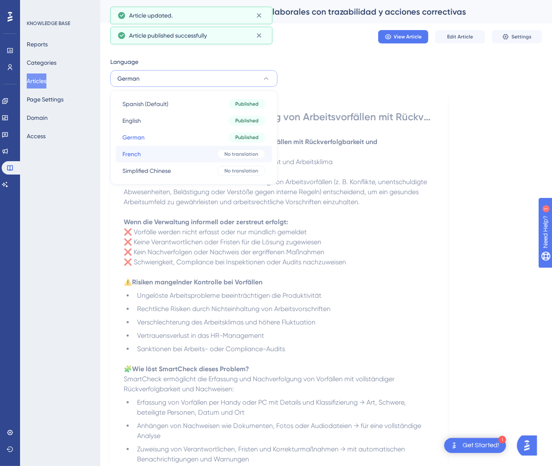
click at [191, 156] on button "French French No translation" at bounding box center [194, 154] width 156 height 17
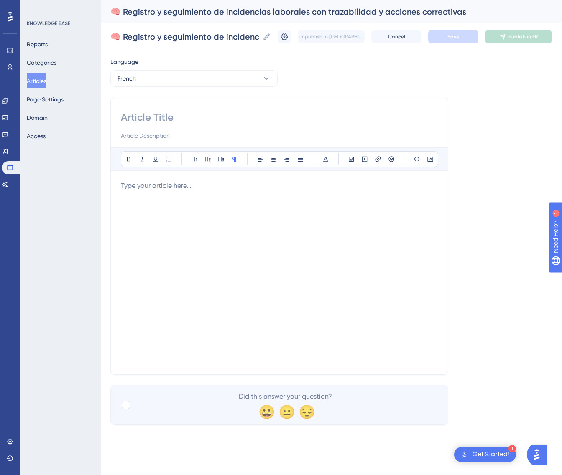
click at [151, 116] on input at bounding box center [279, 117] width 317 height 13
paste input "🧠 Enregistrement et suivi des incidents de travail avec traçabilité et actions …"
type input "🧠 Enregistrement et suivi des incidents de travail avec traçabilité et actions …"
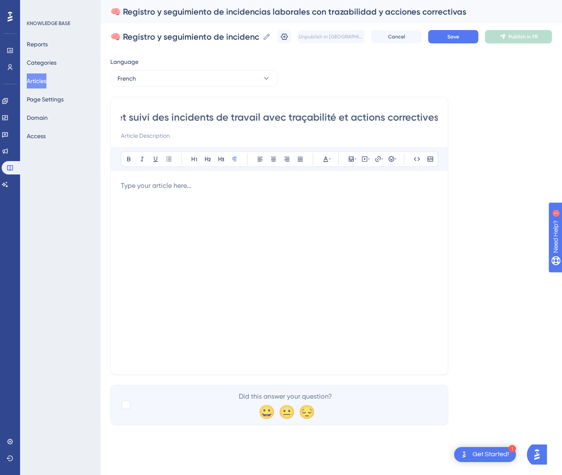
scroll to position [0, 0]
click at [325, 185] on p at bounding box center [279, 186] width 317 height 10
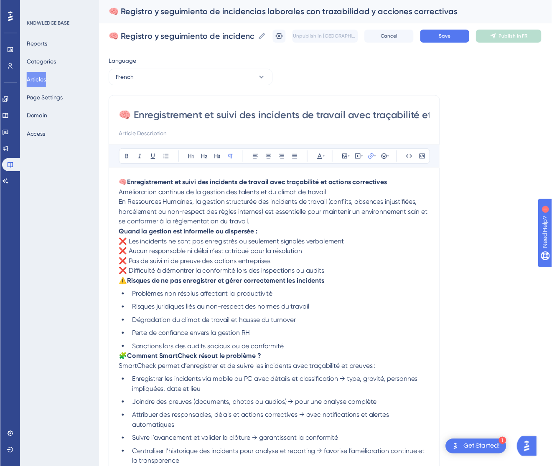
scroll to position [92, 0]
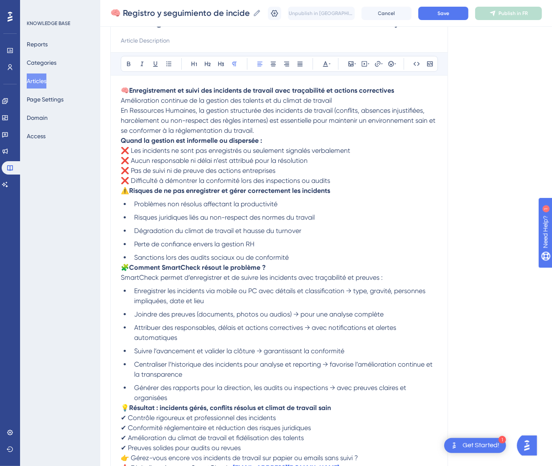
click at [343, 99] on p "🧠 Enregistrement et suivi des incidents de travail avec traçabilité et actions …" at bounding box center [279, 111] width 317 height 50
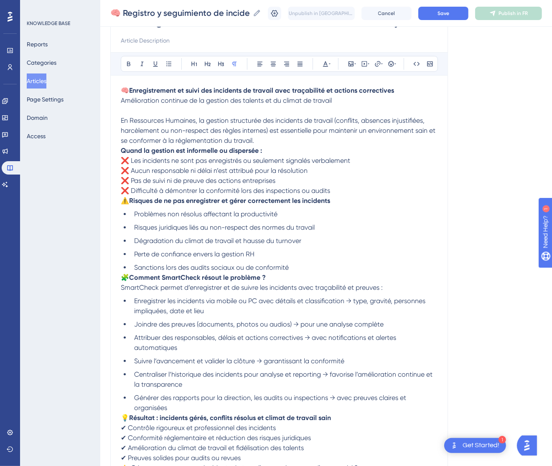
click at [124, 148] on strong "Quand la gestion est informelle ou dispersée :" at bounding box center [191, 151] width 141 height 8
click at [121, 149] on strong "Quand la gestion est informelle ou dispersée :" at bounding box center [191, 151] width 141 height 8
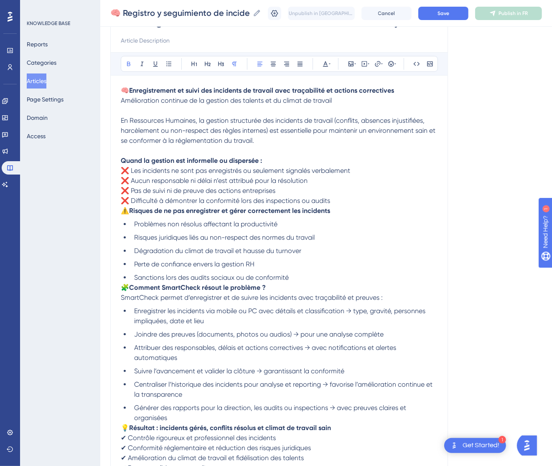
click at [124, 213] on span "⚠️" at bounding box center [125, 211] width 8 height 8
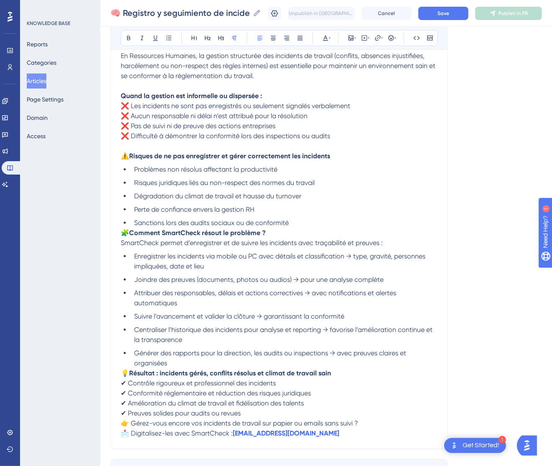
scroll to position [216, 0]
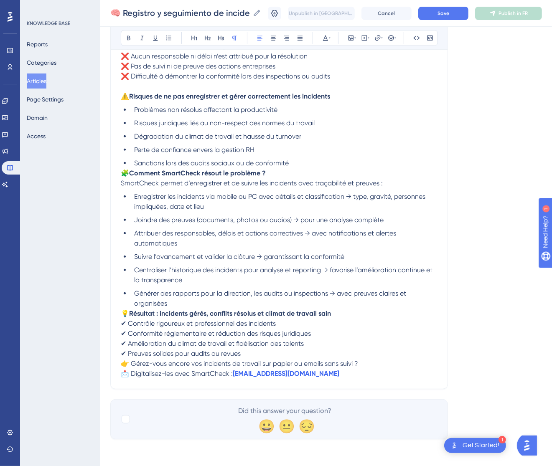
click at [123, 176] on span "🧩" at bounding box center [125, 173] width 8 height 8
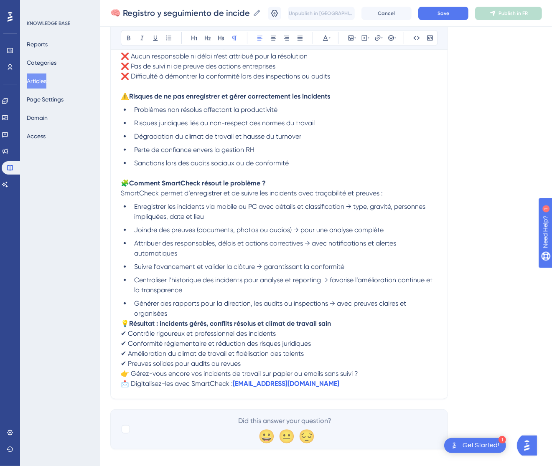
click at [125, 324] on span "💡" at bounding box center [125, 324] width 8 height 8
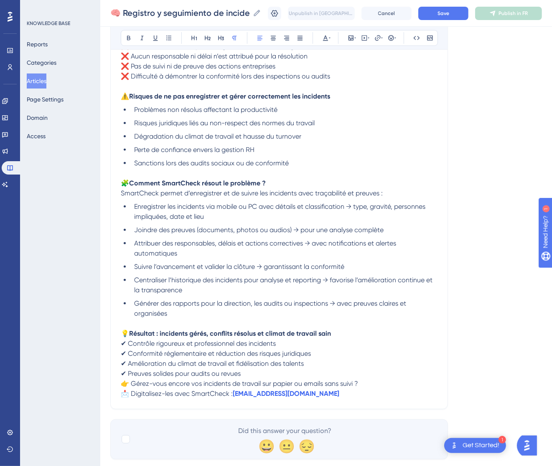
click at [121, 387] on p "👉 Gérez-vous encore vos incidents de travail sur papier ou emails sans suivi ? …" at bounding box center [279, 389] width 317 height 20
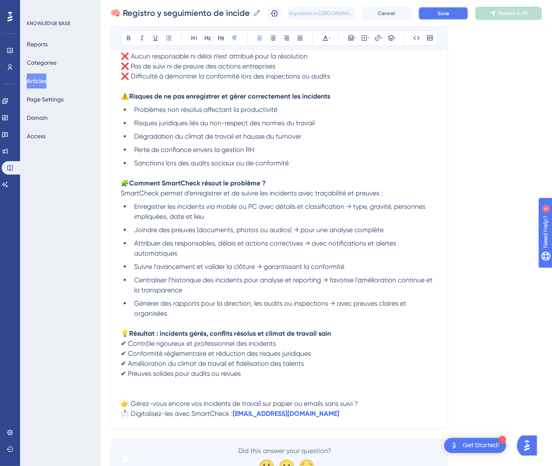
click at [467, 10] on button "Save" at bounding box center [443, 13] width 50 height 13
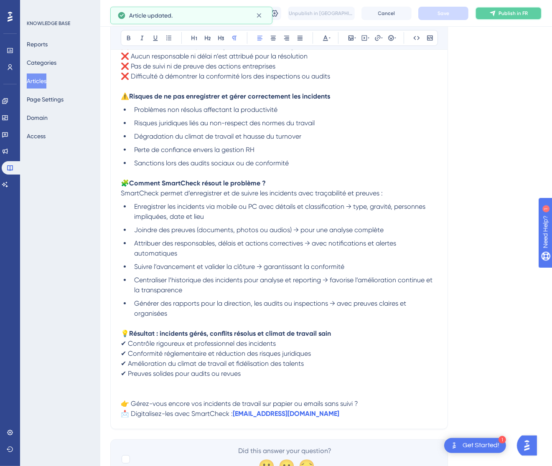
click at [532, 9] on button "Publish in FR" at bounding box center [508, 13] width 67 height 13
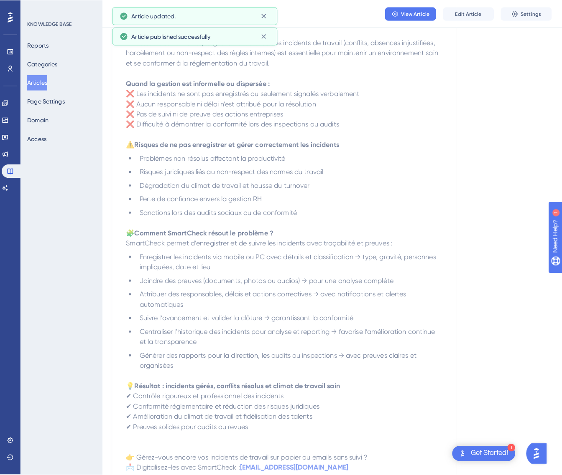
scroll to position [0, 0]
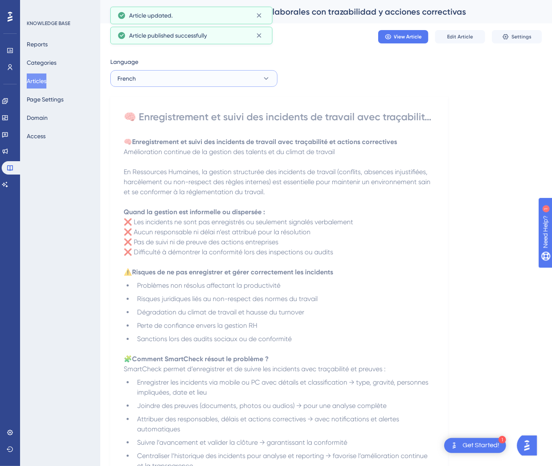
click at [190, 79] on button "French" at bounding box center [193, 78] width 167 height 17
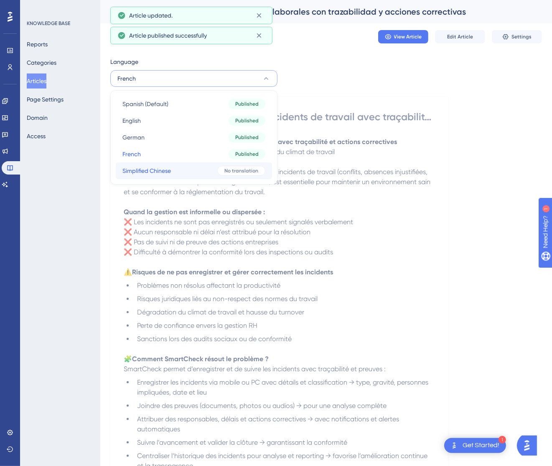
click at [182, 169] on button "Simplified Chinese Simplified Chinese No translation" at bounding box center [194, 171] width 156 height 17
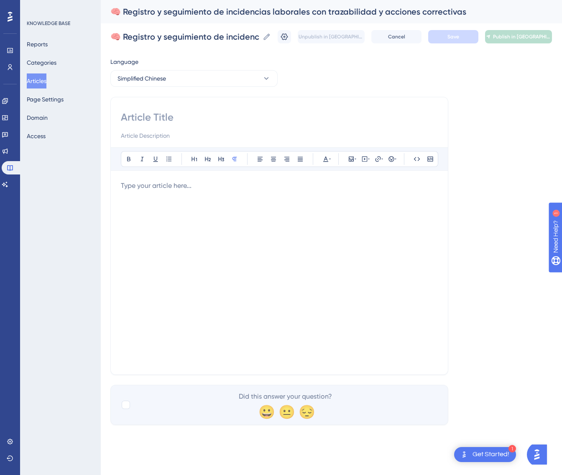
click at [222, 113] on input at bounding box center [279, 117] width 317 height 13
paste input "🧠 劳动事件的记录与跟踪：具备可追溯性与纠正措施"
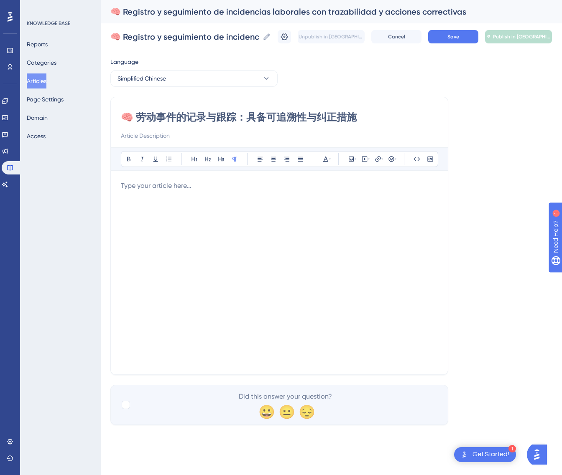
type input "🧠 劳动事件的记录与跟踪：具备可追溯性与纠正措施"
click at [377, 220] on div at bounding box center [279, 273] width 317 height 184
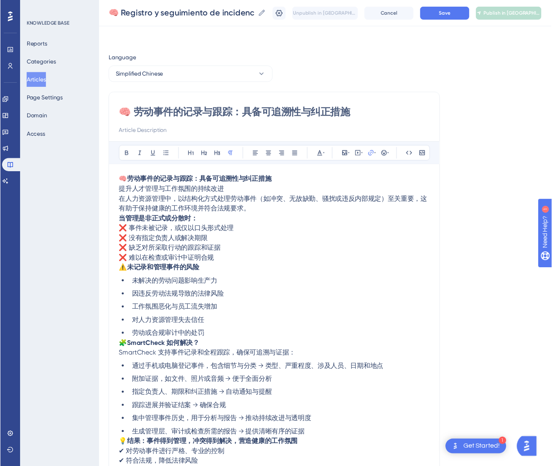
scroll to position [42, 0]
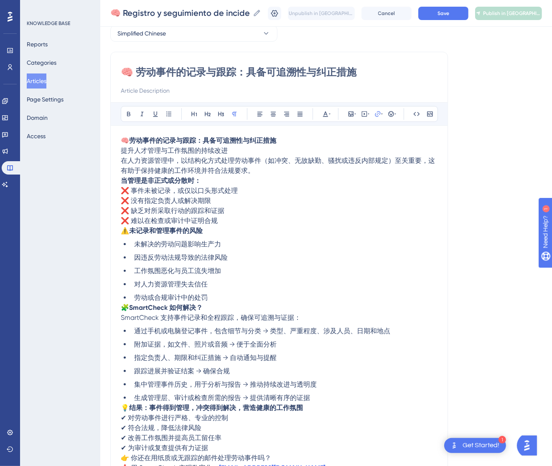
click at [270, 148] on p "🧠 劳动事件的记录与跟踪：具备可追溯性与纠正措施 提升人才管理与工作氛围的持续改进 在人力资源管理中，以结构化方式处理劳动事件（如冲突、无故缺勤、骚扰或违反内…" at bounding box center [279, 156] width 317 height 40
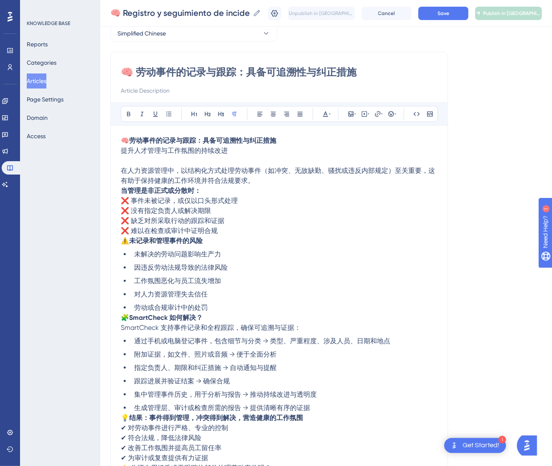
click at [121, 189] on strong "当管理是非正式或分散时：" at bounding box center [161, 191] width 80 height 8
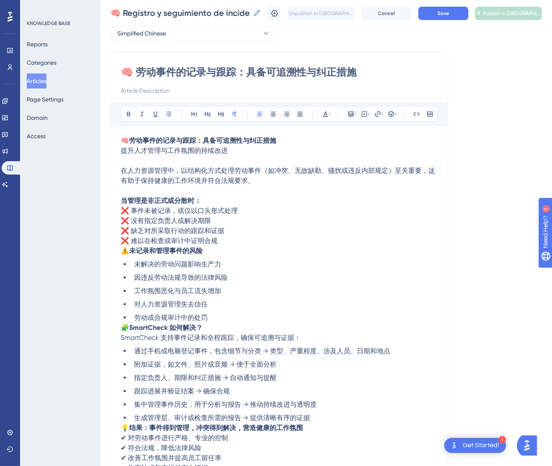
click at [122, 250] on span "⚠️" at bounding box center [125, 251] width 8 height 8
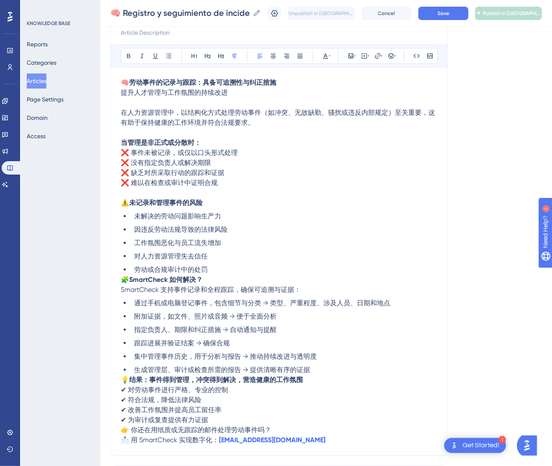
scroll to position [166, 0]
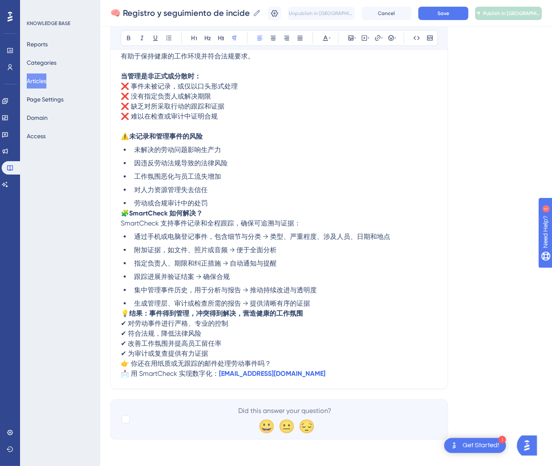
click at [121, 212] on span "🧩" at bounding box center [125, 213] width 8 height 8
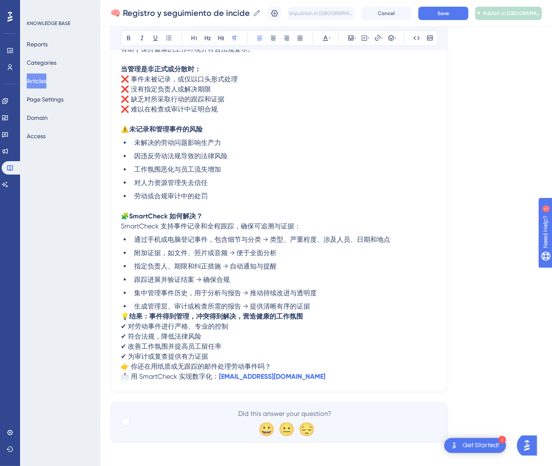
scroll to position [176, 0]
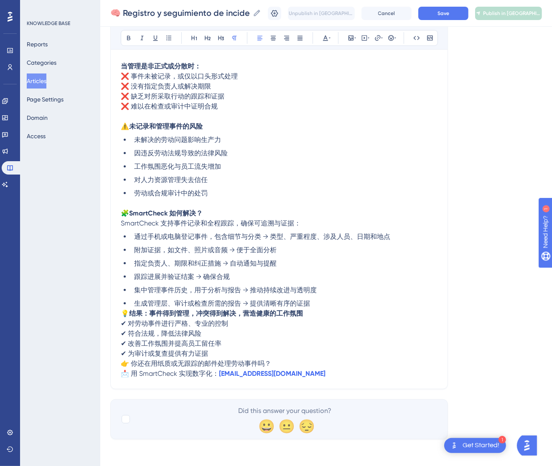
click at [124, 313] on span "💡" at bounding box center [125, 314] width 8 height 8
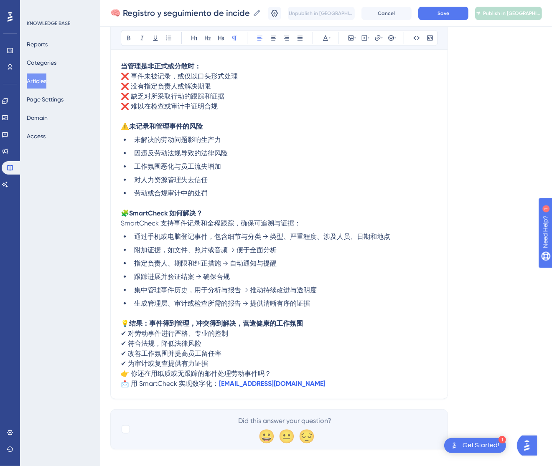
click at [122, 373] on span "👉 你还在用纸质或无跟踪的邮件处理劳动事件吗？" at bounding box center [196, 374] width 150 height 8
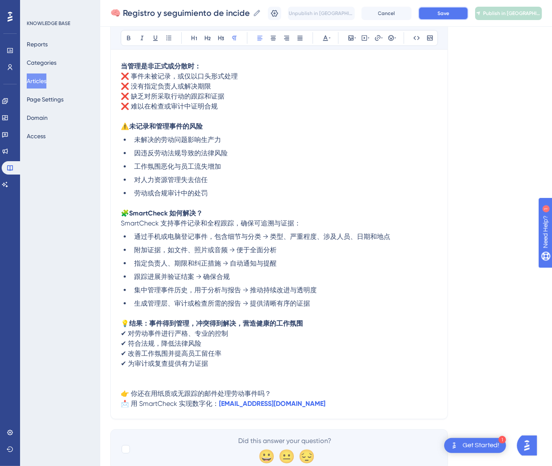
click at [468, 10] on button "Save" at bounding box center [443, 13] width 50 height 13
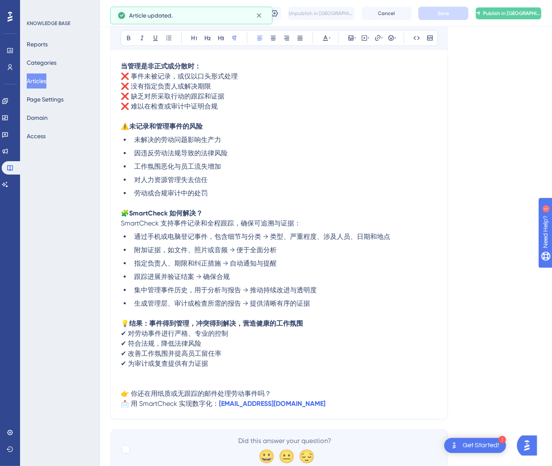
click at [519, 13] on span "Publish in [GEOGRAPHIC_DATA]-CN" at bounding box center [512, 13] width 58 height 7
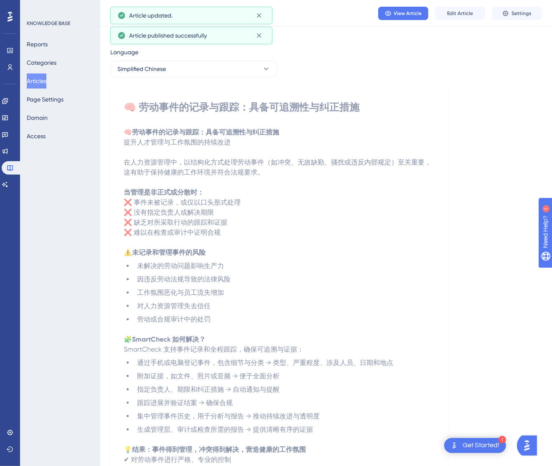
scroll to position [0, 0]
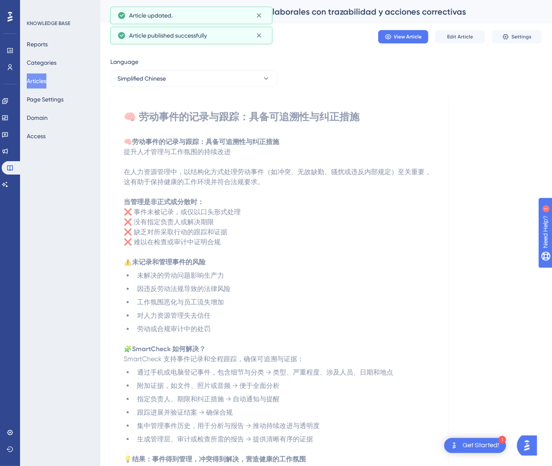
click at [41, 81] on button "Articles" at bounding box center [37, 81] width 20 height 15
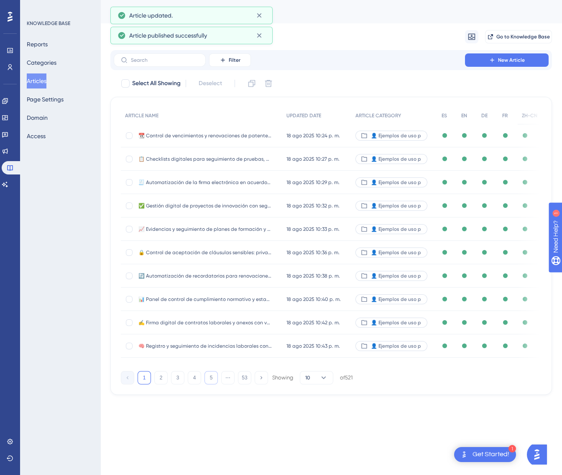
click at [207, 384] on button "5" at bounding box center [210, 377] width 13 height 13
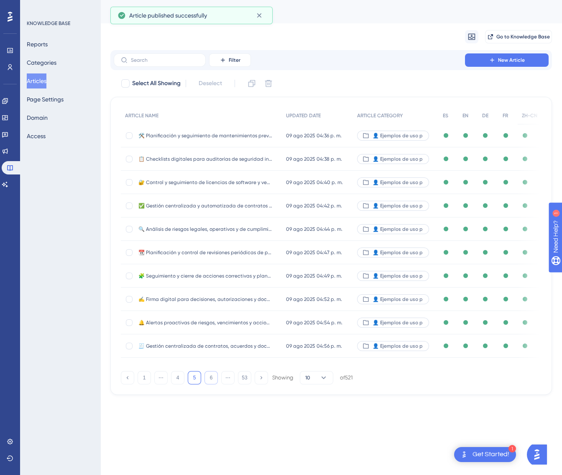
click at [207, 384] on button "6" at bounding box center [210, 377] width 13 height 13
click at [207, 384] on button "8" at bounding box center [210, 377] width 13 height 13
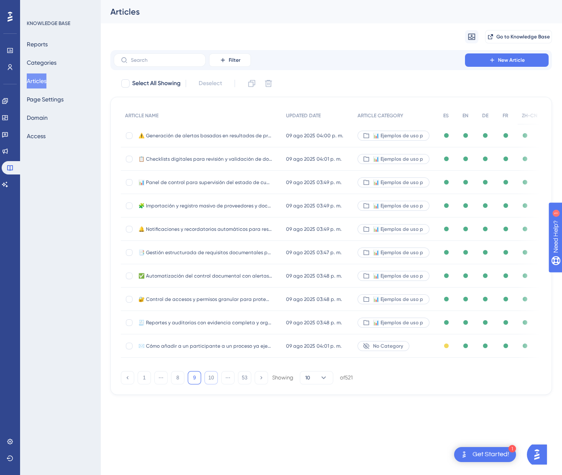
click at [207, 384] on button "10" at bounding box center [210, 377] width 13 height 13
click at [207, 384] on button "11" at bounding box center [210, 377] width 13 height 13
click at [207, 384] on button "12" at bounding box center [210, 377] width 13 height 13
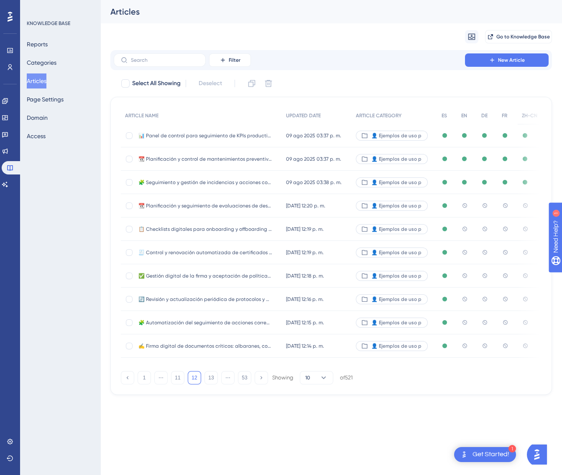
click at [208, 210] on div "📆 Planificación y seguimiento de evaluaciones de desempeño y objetivos 📆 Planif…" at bounding box center [205, 205] width 134 height 23
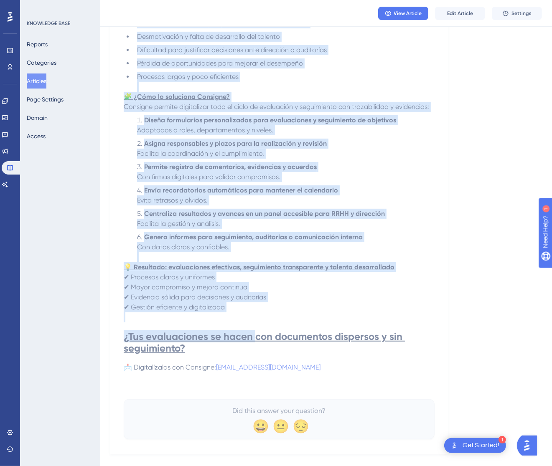
scroll to position [251, 0]
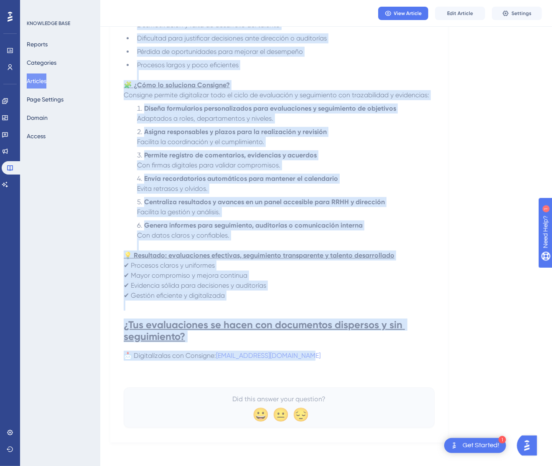
drag, startPoint x: 124, startPoint y: 112, endPoint x: 343, endPoint y: 356, distance: 327.8
click at [343, 356] on div "📆 Planificación y seguimiento de evaluaciones de desempeño y objetivos Con evid…" at bounding box center [279, 142] width 311 height 572
copy div "📆 Loremipsumdol s ametconsect ad elitseddoeiu te incididun u laboreetd Mag aliq…"
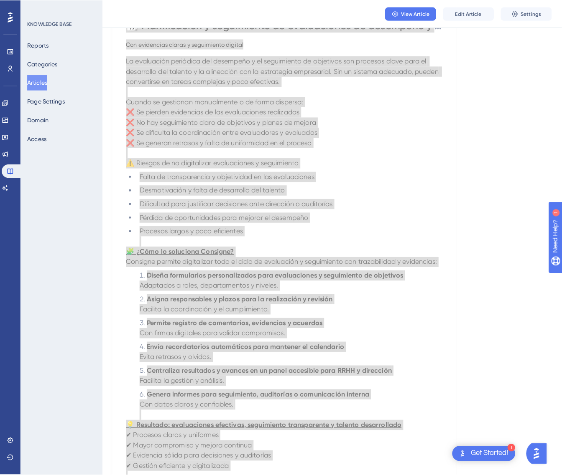
scroll to position [0, 0]
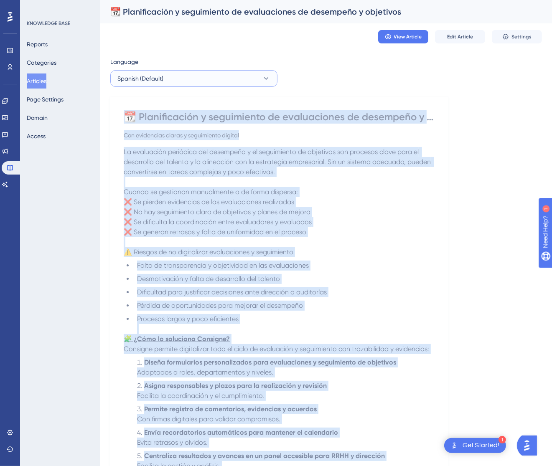
click at [251, 85] on button "Spanish (Default)" at bounding box center [193, 78] width 167 height 17
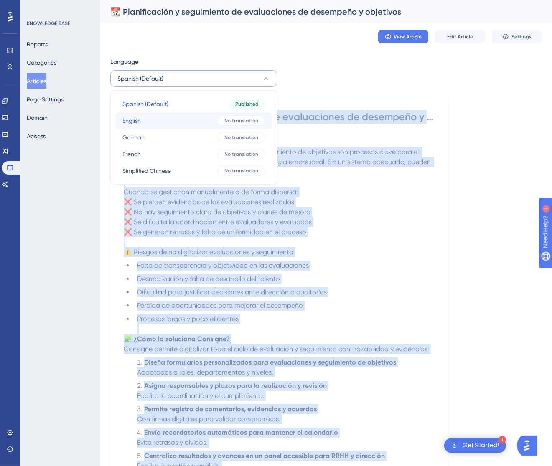
click at [180, 118] on button "English English No translation" at bounding box center [194, 120] width 156 height 17
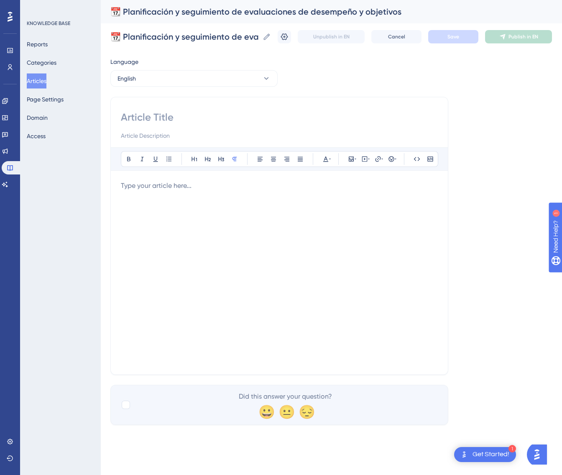
click at [221, 118] on input at bounding box center [279, 117] width 317 height 13
paste input "📆 Planning and Monitoring of Performance Evaluations and Objectives"
type input "📆 Planning and Monitoring of Performance Evaluations and Objectives"
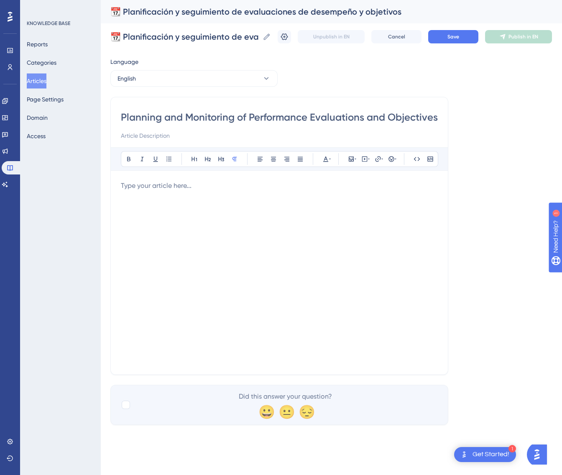
scroll to position [0, 0]
click at [413, 260] on div at bounding box center [279, 273] width 317 height 184
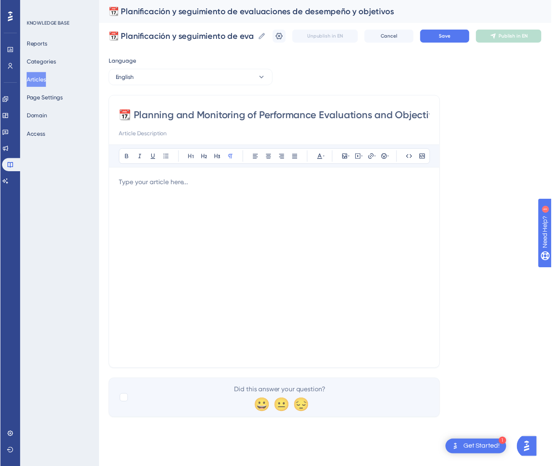
scroll to position [92, 0]
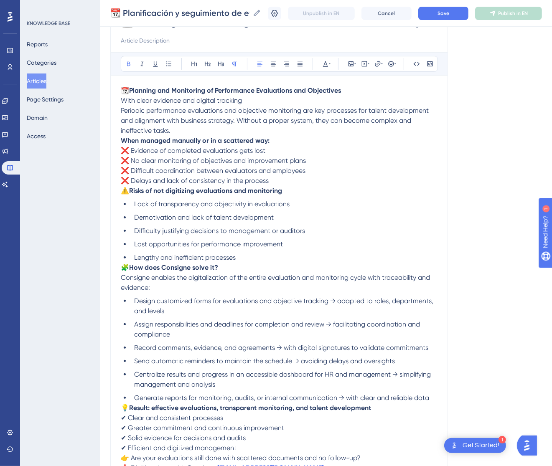
click at [280, 94] on strong "Planning and Monitoring of Performance Evaluations and Objectives" at bounding box center [235, 90] width 212 height 8
click at [275, 100] on p "📆 Planning and Monitoring of Performance Evaluations and Objectives With clear …" at bounding box center [279, 111] width 317 height 50
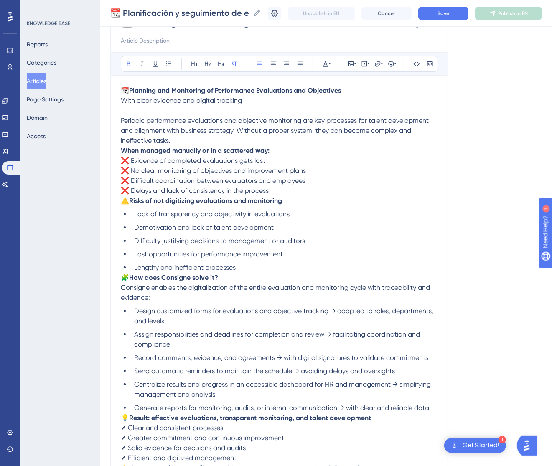
click at [124, 150] on strong "When managed manually or in a scattered way:" at bounding box center [195, 151] width 149 height 8
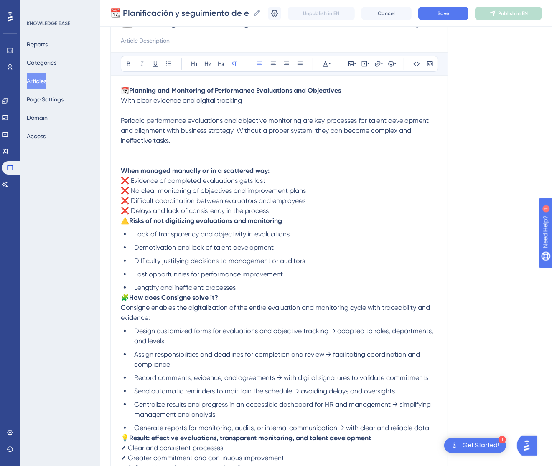
click at [126, 160] on p at bounding box center [279, 161] width 317 height 10
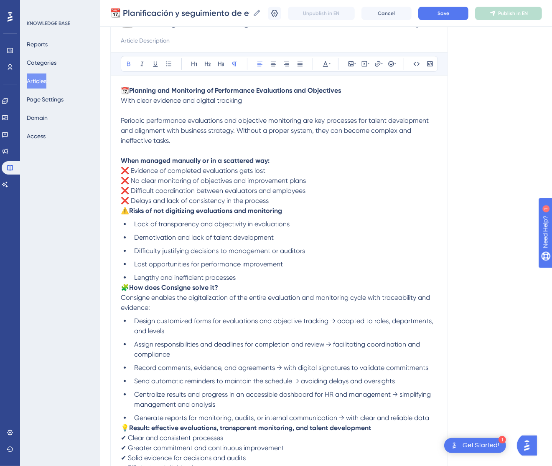
click at [124, 209] on span "⚠️" at bounding box center [125, 211] width 8 height 8
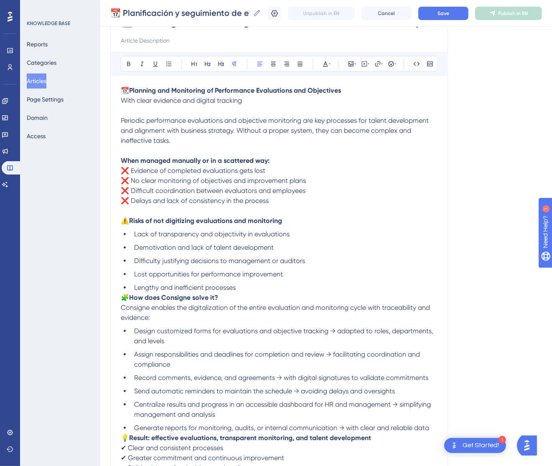
click at [121, 299] on span "🧩" at bounding box center [125, 298] width 8 height 8
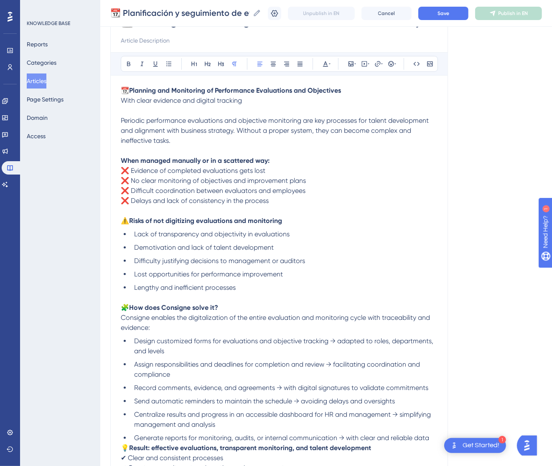
scroll to position [226, 0]
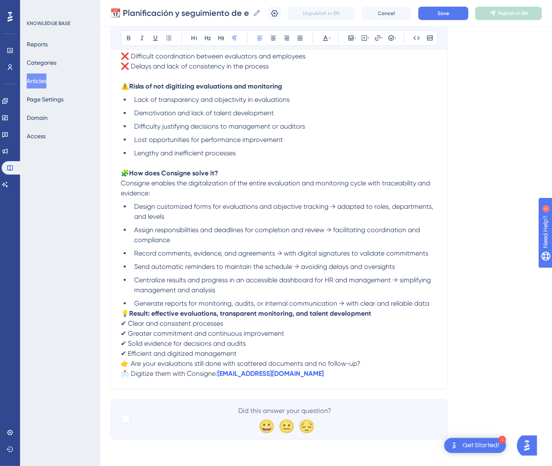
click at [121, 312] on span "💡" at bounding box center [125, 314] width 8 height 8
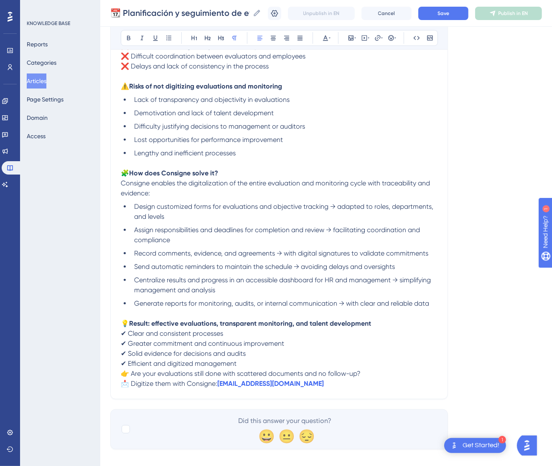
click at [124, 376] on span "👉 Are your evaluations still done with scattered documents and no follow-up?" at bounding box center [241, 374] width 240 height 8
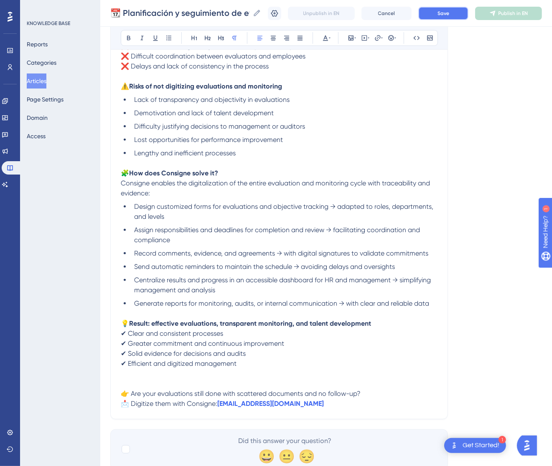
click at [447, 12] on span "Save" at bounding box center [443, 13] width 12 height 7
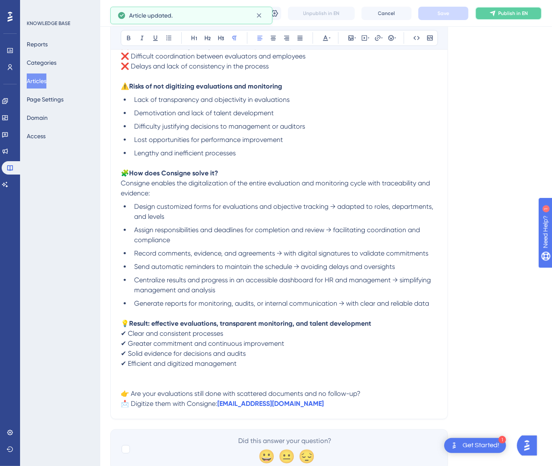
click at [527, 16] on button "Publish in EN" at bounding box center [508, 13] width 67 height 13
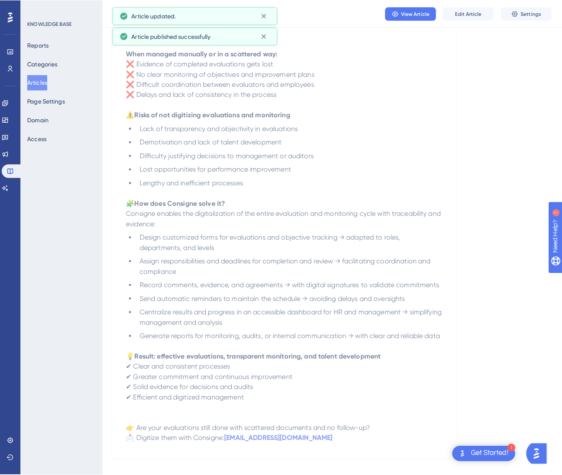
scroll to position [0, 0]
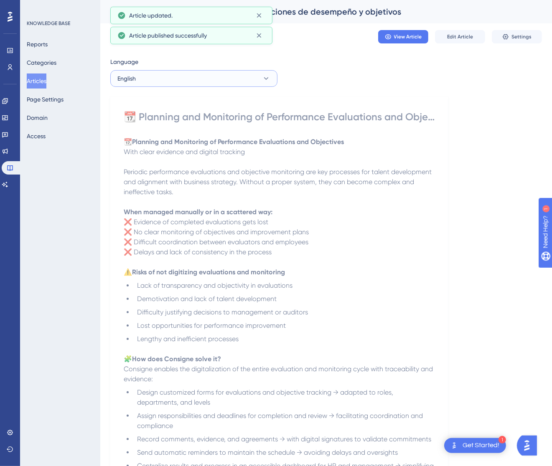
click at [235, 83] on button "English" at bounding box center [193, 78] width 167 height 17
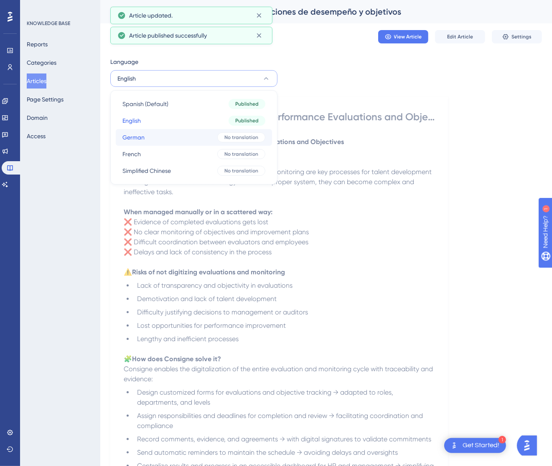
click at [203, 140] on button "German German No translation" at bounding box center [194, 137] width 156 height 17
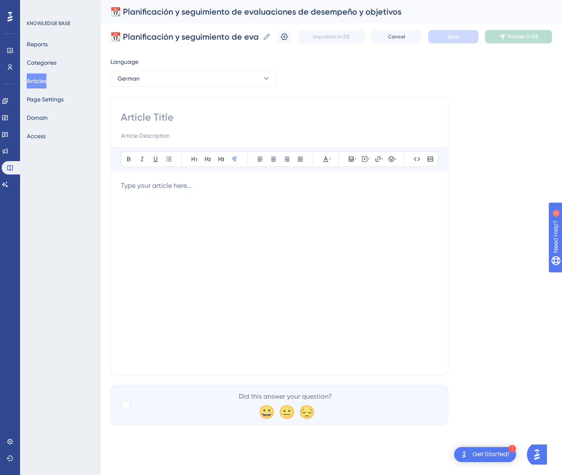
click at [193, 116] on input at bounding box center [279, 117] width 317 height 13
paste input "📆 Planung und Nachverfolgung von Leistungsbeurteilungen und Zielen"
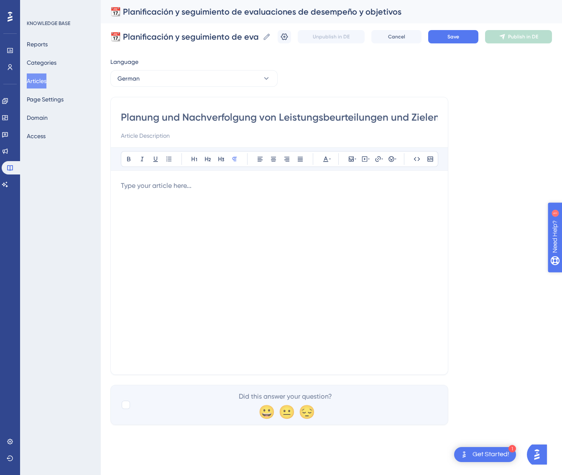
type input "📆 Planung und Nachverfolgung von Leistungsbeurteilungen und Zielen"
click at [224, 297] on div at bounding box center [279, 273] width 317 height 184
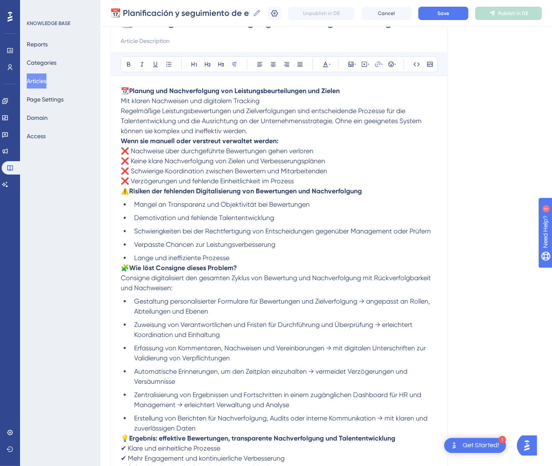
scroll to position [69, 0]
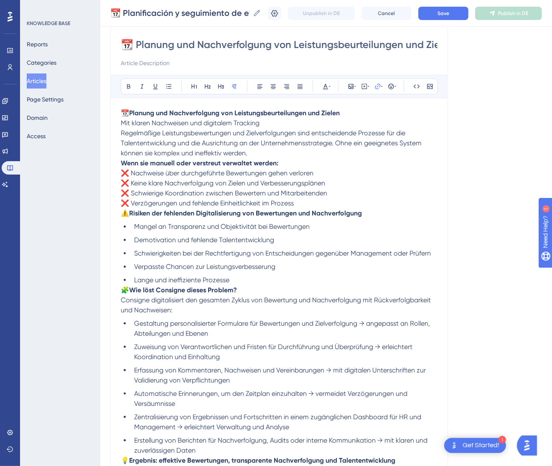
click at [268, 128] on p "📆 Planung und Nachverfolgung von Leistungsbeurteilungen und Zielen Mit klaren N…" at bounding box center [279, 133] width 317 height 50
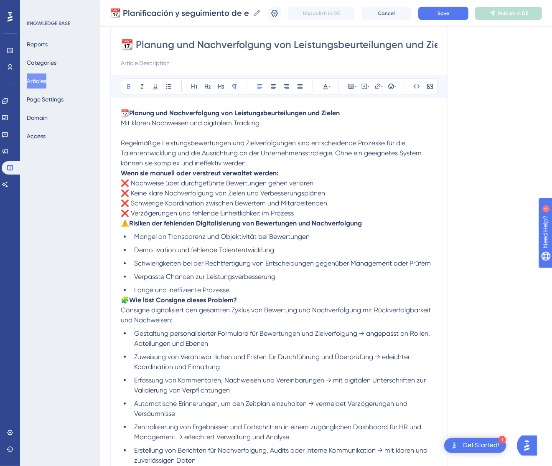
click at [121, 173] on strong "Wenn sie manuell oder verstreut verwaltet werden:" at bounding box center [200, 173] width 158 height 8
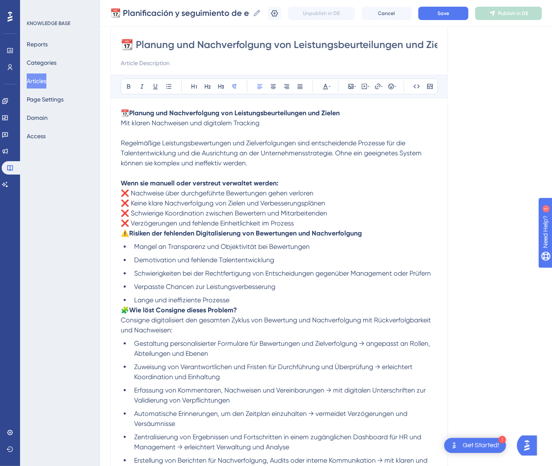
click at [121, 234] on span "⚠️" at bounding box center [125, 233] width 8 height 8
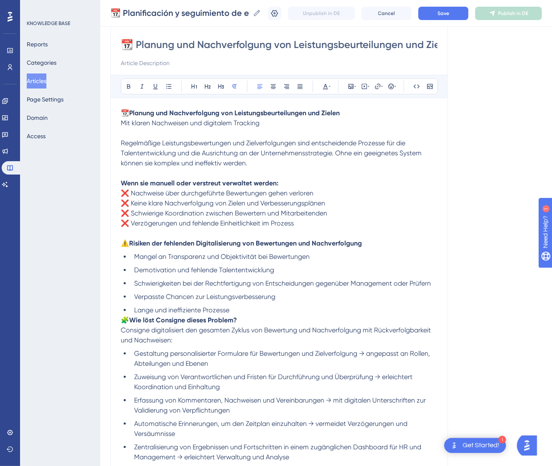
scroll to position [132, 0]
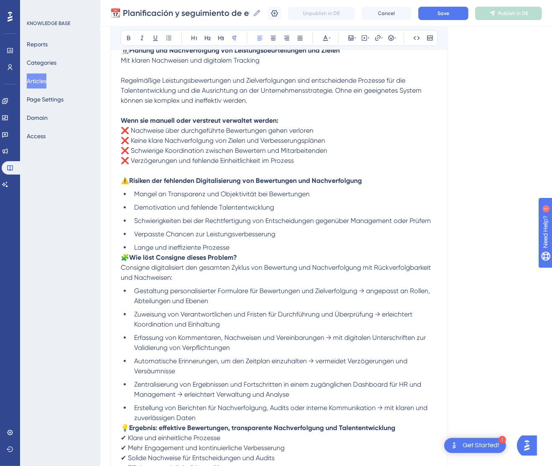
click at [121, 257] on span "🧩" at bounding box center [125, 258] width 8 height 8
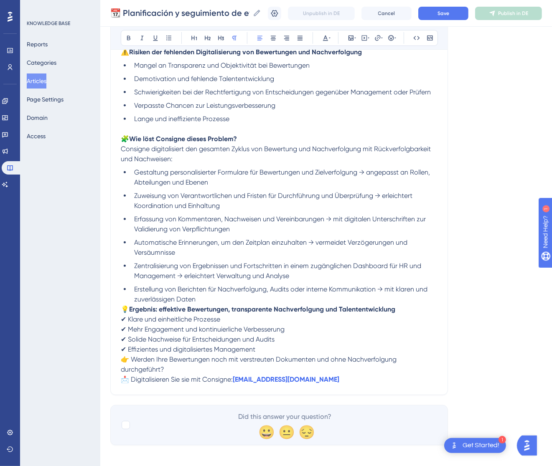
scroll to position [267, 0]
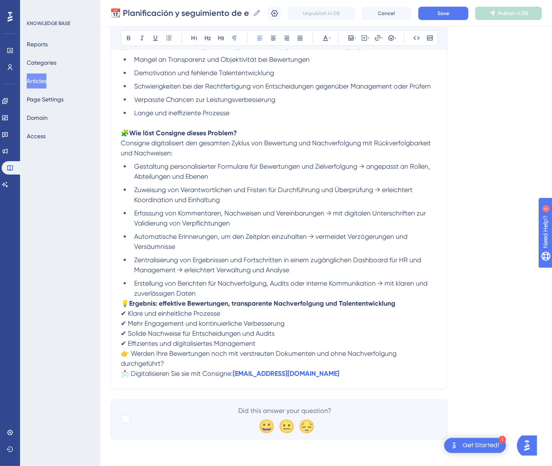
click at [124, 302] on span "💡" at bounding box center [125, 304] width 8 height 8
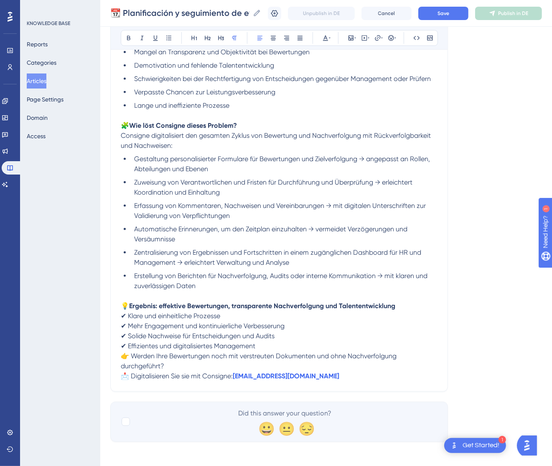
scroll to position [277, 0]
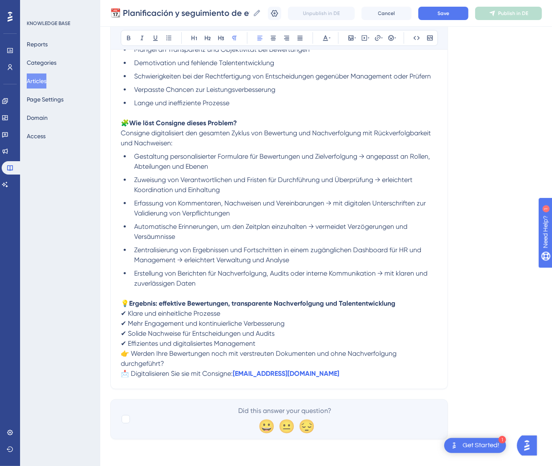
click at [122, 354] on span "👉 Werden Ihre Bewertungen noch mit verstreuten Dokumenten und ohne Nachverfolgu…" at bounding box center [259, 359] width 277 height 18
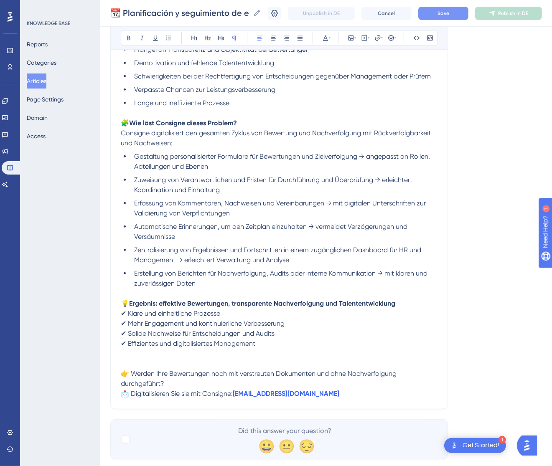
click at [449, 15] on span "Save" at bounding box center [443, 13] width 12 height 7
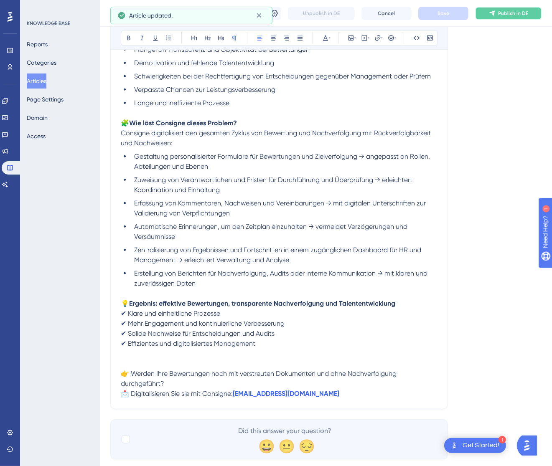
click at [506, 10] on button "Publish in DE" at bounding box center [508, 13] width 67 height 13
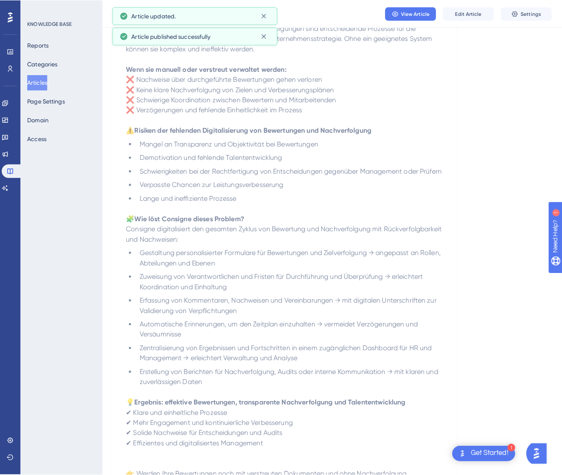
scroll to position [0, 0]
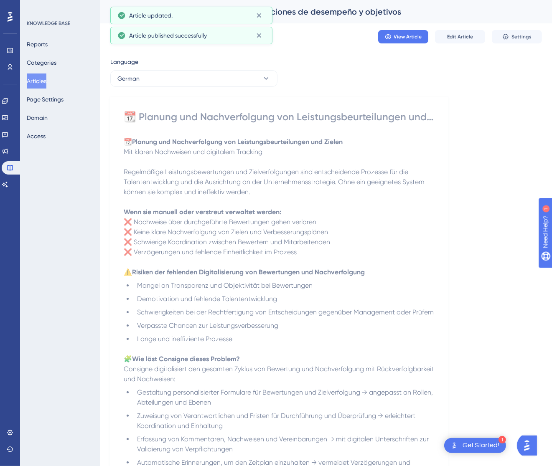
click at [211, 69] on div "Language" at bounding box center [193, 63] width 167 height 13
click at [209, 73] on button "German" at bounding box center [193, 78] width 167 height 17
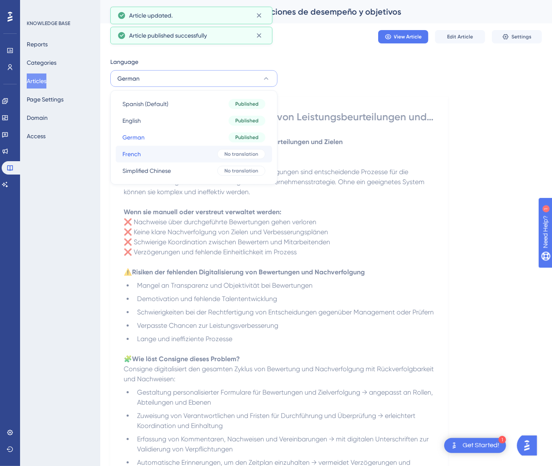
click at [215, 155] on button "French French No translation" at bounding box center [194, 154] width 156 height 17
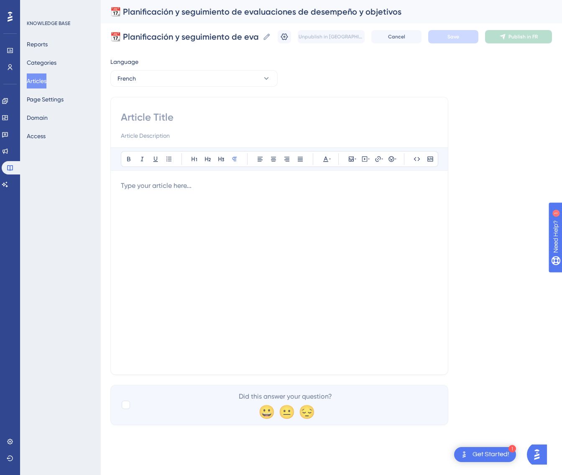
click at [232, 118] on input at bounding box center [279, 117] width 317 height 13
paste input "📆 Planification et suivi des évaluations de performance et des objectifs"
type input "📆 Planification et suivi des évaluations de performance et des objectifs"
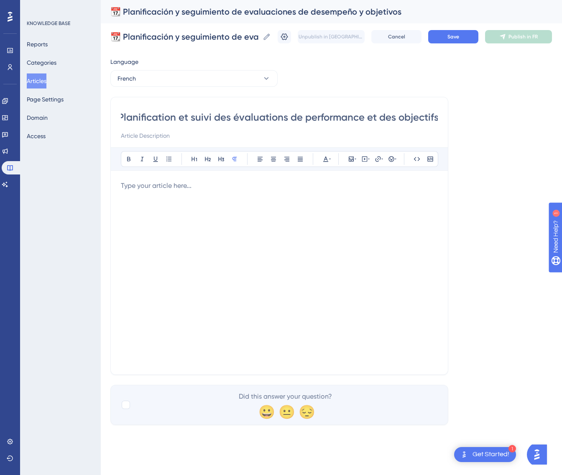
scroll to position [0, 0]
click at [352, 294] on div at bounding box center [279, 273] width 317 height 184
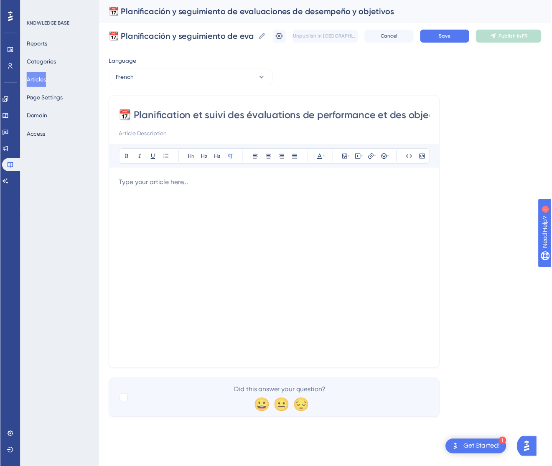
scroll to position [92, 0]
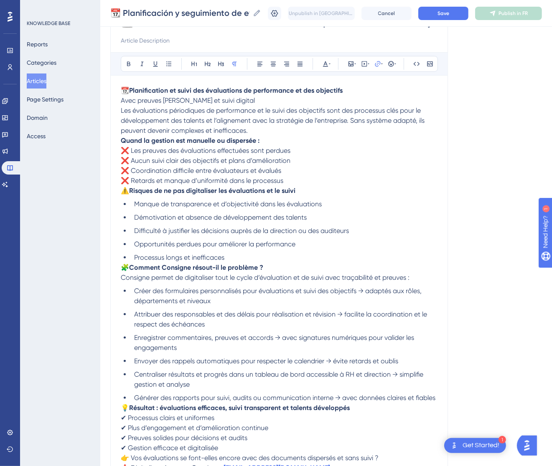
click at [257, 103] on p "📆 Planification et suivi des évaluations de performance et des objectifs Avec p…" at bounding box center [279, 111] width 317 height 50
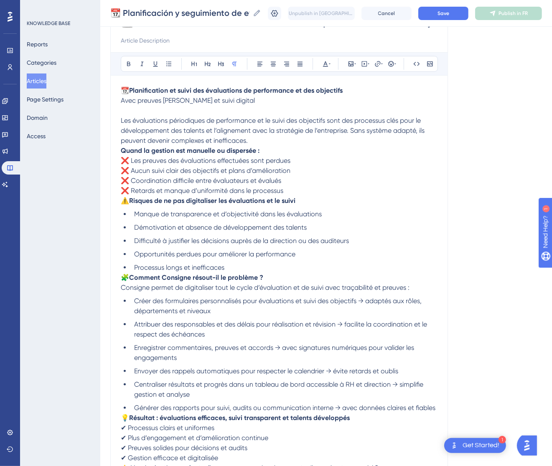
click at [119, 148] on div "📆 Planification et suivi des évaluations de performance et des objectifs Bold I…" at bounding box center [279, 248] width 338 height 492
click at [121, 148] on strong "Quand la gestion est manuelle ou dispersée :" at bounding box center [190, 151] width 139 height 8
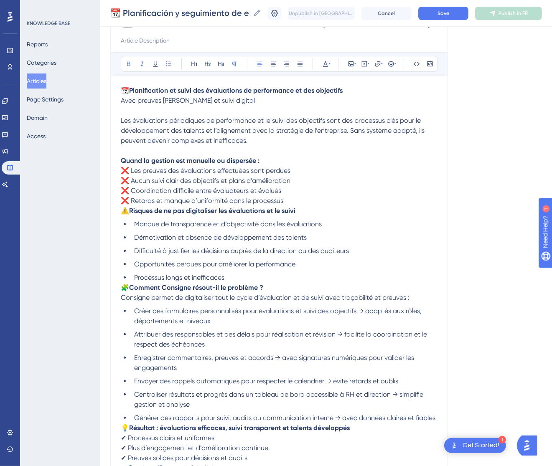
click at [125, 214] on span "⚠️" at bounding box center [125, 211] width 8 height 8
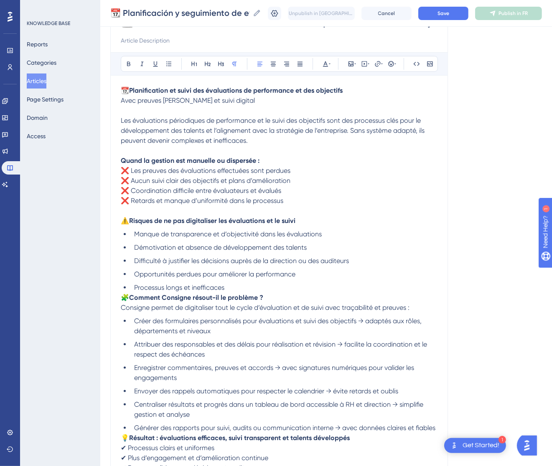
click at [123, 300] on span "🧩" at bounding box center [125, 298] width 8 height 8
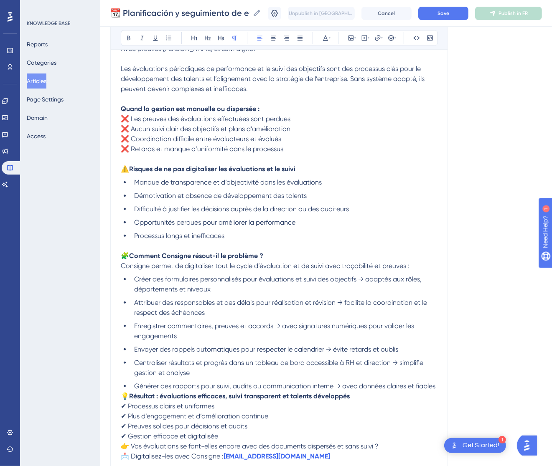
scroll to position [217, 0]
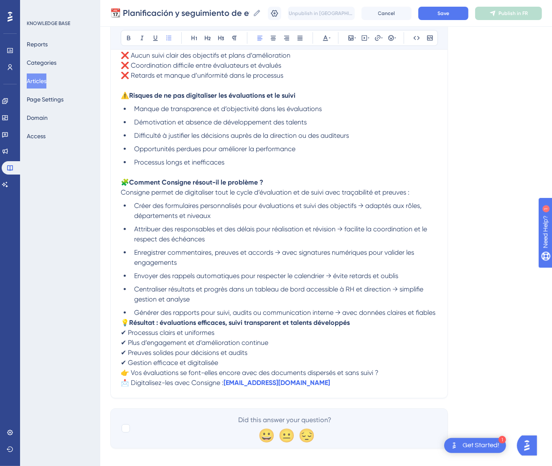
click at [124, 317] on div "📆 Planification et suivi des évaluations de performance et des objectifs Avec p…" at bounding box center [279, 174] width 317 height 428
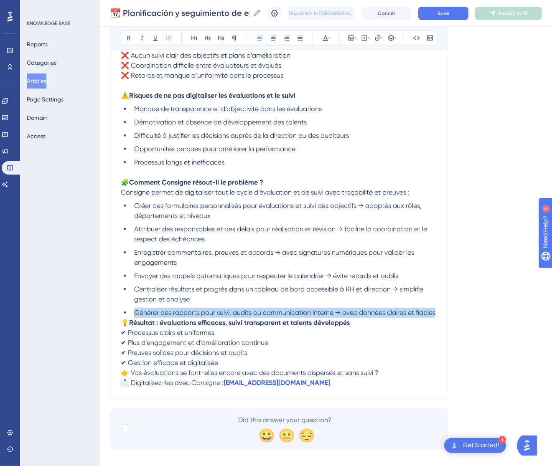
click at [122, 320] on span "💡" at bounding box center [125, 323] width 8 height 8
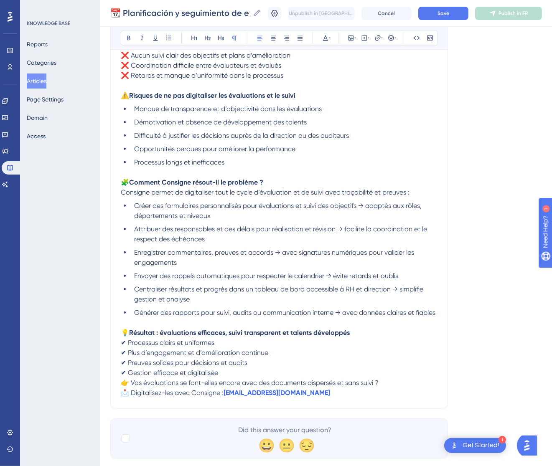
click at [121, 382] on span "👉 Vos évaluations se font-elles encore avec des documents dispersés et sans sui…" at bounding box center [250, 383] width 258 height 8
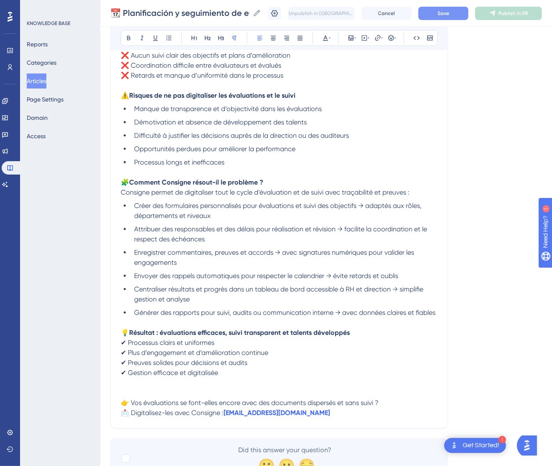
click at [447, 13] on span "Save" at bounding box center [443, 13] width 12 height 7
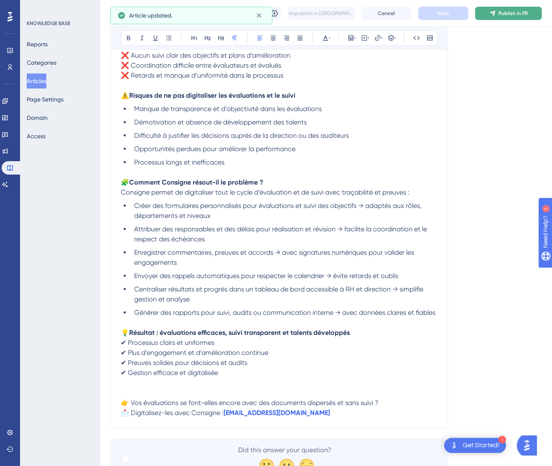
click at [519, 15] on span "Publish in FR" at bounding box center [512, 13] width 29 height 7
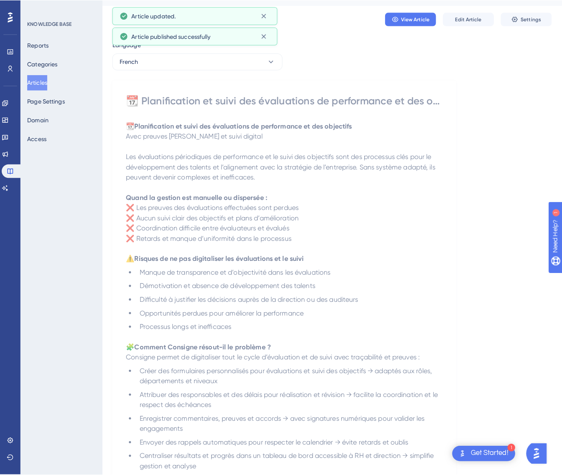
scroll to position [0, 0]
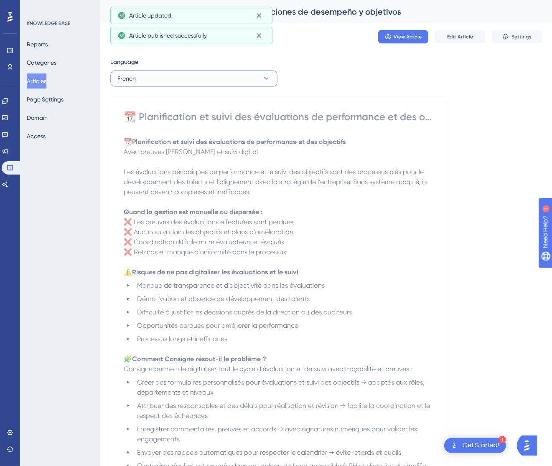
click at [144, 72] on button "French" at bounding box center [193, 78] width 167 height 17
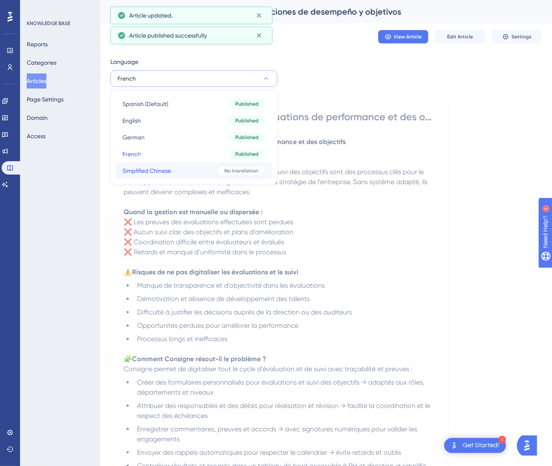
click at [150, 169] on span "Simplified Chinese" at bounding box center [146, 171] width 48 height 10
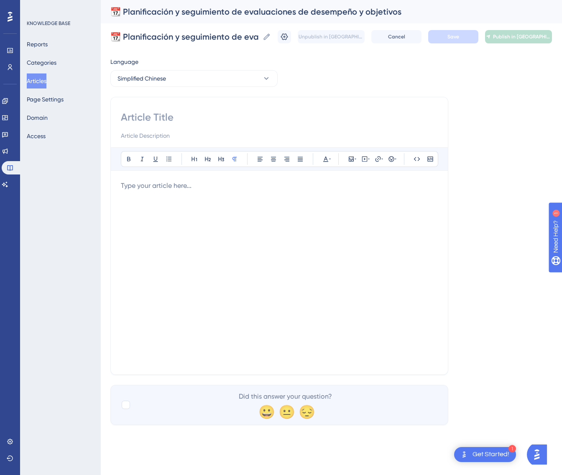
click at [234, 112] on input at bounding box center [279, 117] width 317 height 13
paste input "📆 绩效评估与目标跟踪的计划与管理"
type input "📆 绩效评估与目标跟踪的计划与管理"
click at [295, 244] on div at bounding box center [279, 273] width 317 height 184
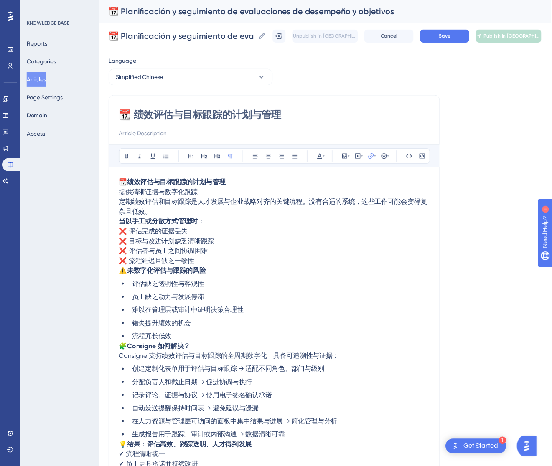
scroll to position [42, 0]
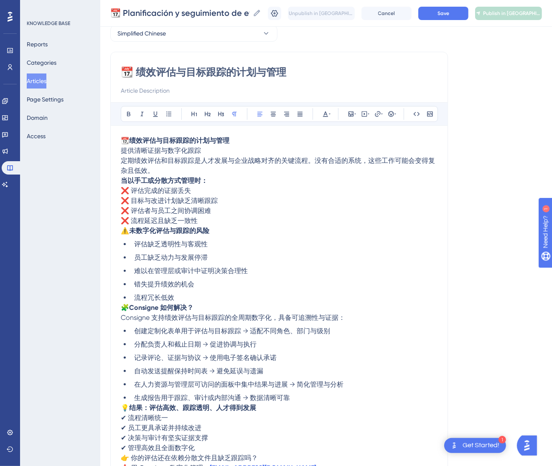
click at [247, 153] on p "📆 绩效评估与目标跟踪的计划与管理 提供清晰证据与数字化跟踪 定期绩效评估和目标跟踪是人才发展与企业战略对齐的关键流程。没有合适的系统，这些工作可能会变得复杂…" at bounding box center [279, 156] width 317 height 40
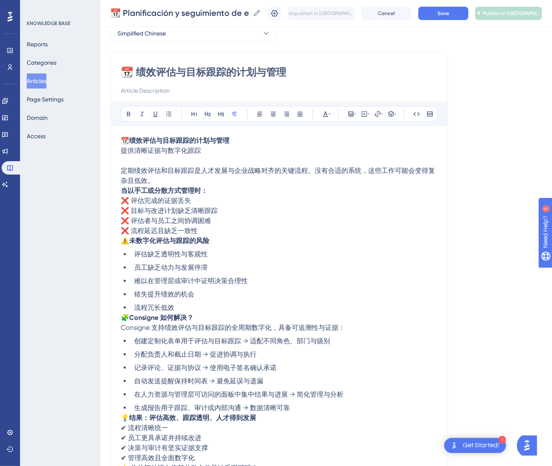
click at [188, 181] on p "定期绩效评估和目标跟踪是人才发展与企业战略对齐的关键流程。没有合适的系统，这些工作可能会变得复杂且低效。" at bounding box center [279, 171] width 317 height 30
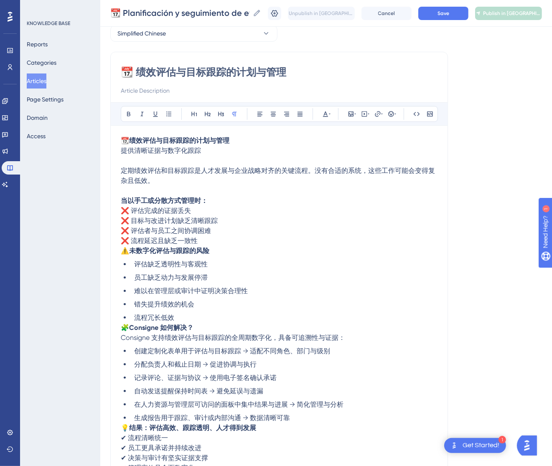
click at [124, 254] on p "⚠️ 未数字化评估与跟踪的风险" at bounding box center [279, 251] width 317 height 10
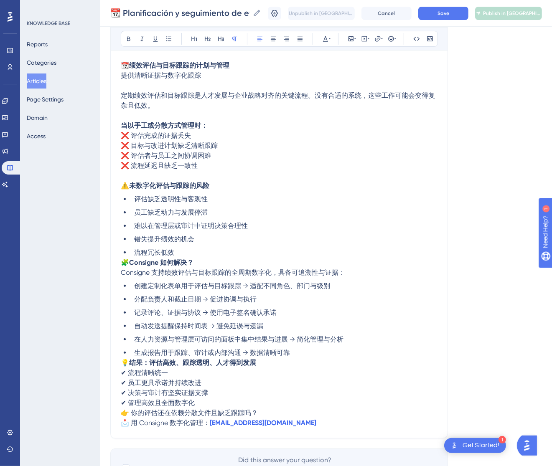
scroll to position [166, 0]
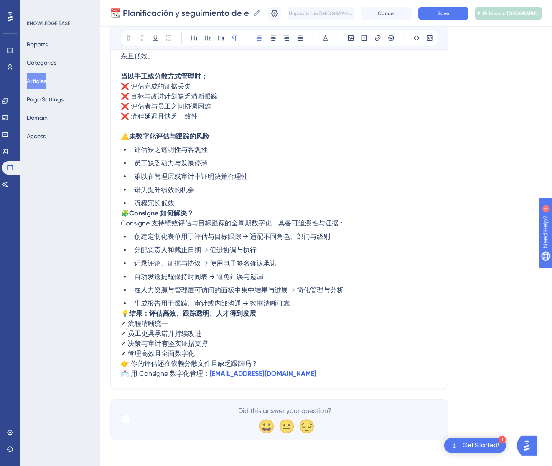
click at [122, 214] on span "🧩" at bounding box center [125, 213] width 8 height 8
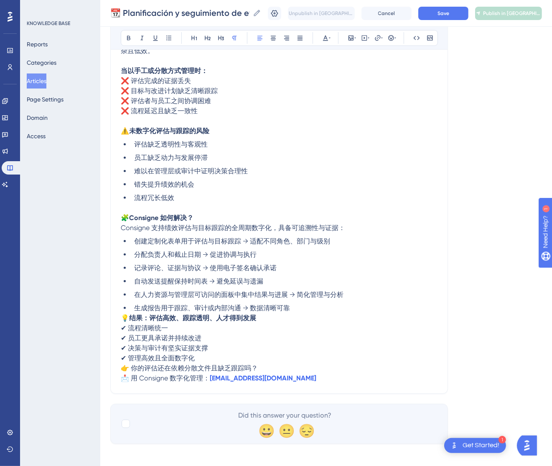
scroll to position [176, 0]
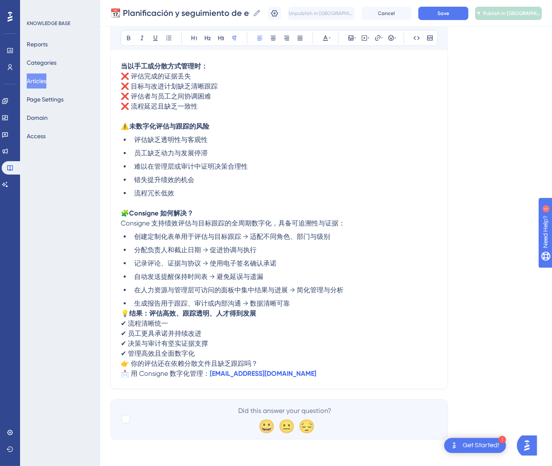
click at [124, 312] on span "💡" at bounding box center [125, 314] width 8 height 8
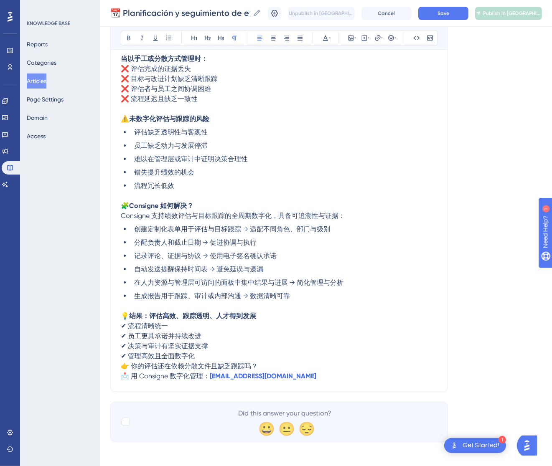
scroll to position [186, 0]
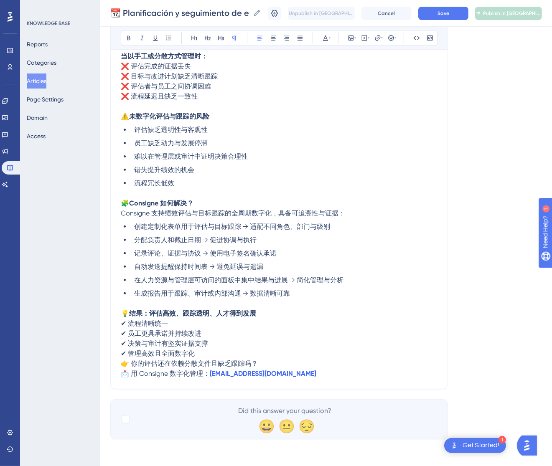
click at [123, 364] on span "👉 你的评估还在依赖分散文件且缺乏跟踪吗？" at bounding box center [189, 364] width 137 height 8
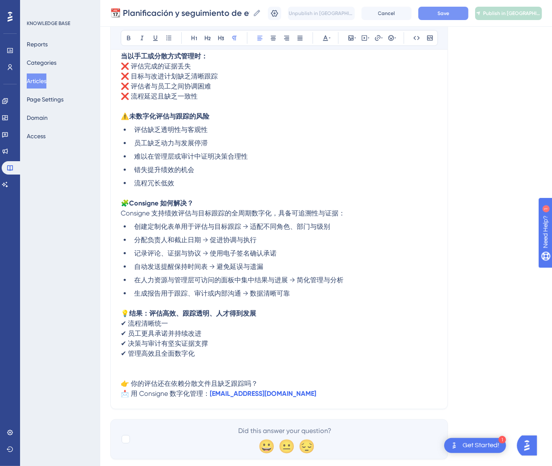
click at [457, 7] on button "Save" at bounding box center [443, 13] width 50 height 13
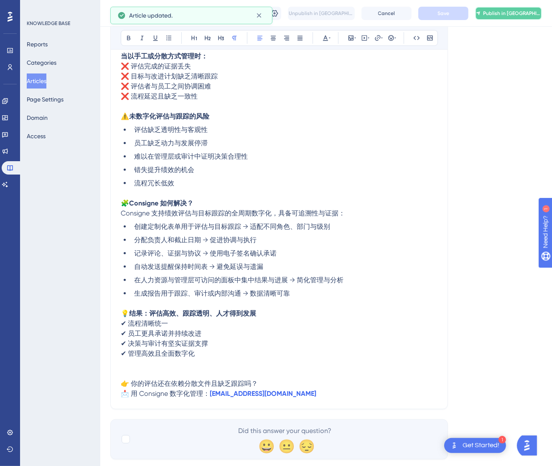
click at [480, 15] on icon at bounding box center [478, 13] width 5 height 7
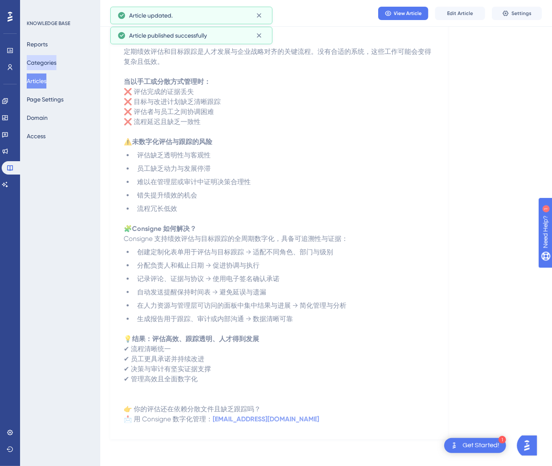
scroll to position [117, 0]
click at [38, 84] on button "Articles" at bounding box center [37, 81] width 20 height 15
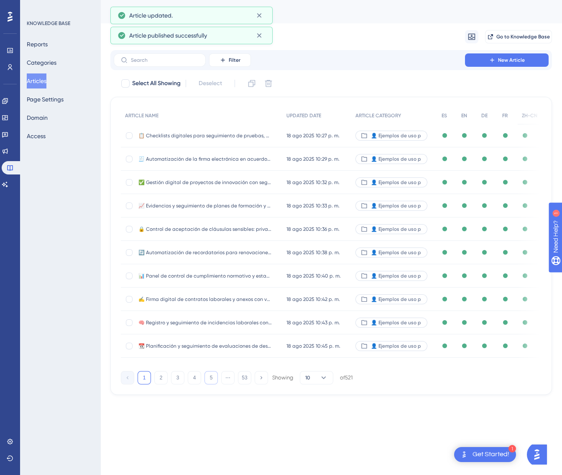
click at [210, 383] on button "5" at bounding box center [210, 377] width 13 height 13
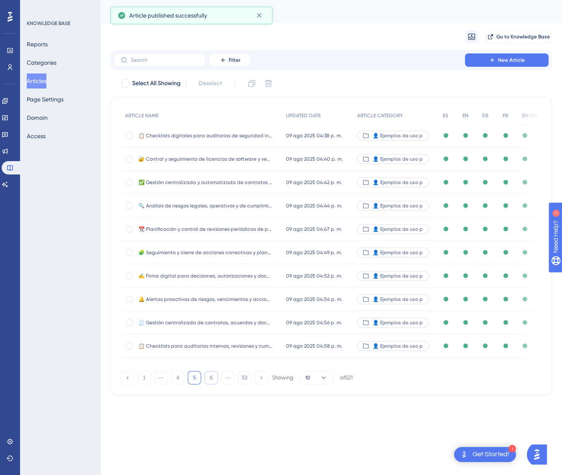
click at [210, 383] on button "6" at bounding box center [210, 377] width 13 height 13
click at [210, 383] on button "8" at bounding box center [210, 377] width 13 height 13
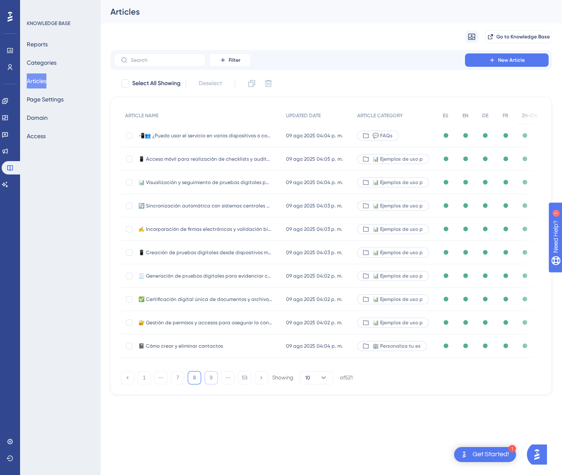
click at [210, 383] on button "9" at bounding box center [210, 377] width 13 height 13
click at [210, 383] on button "11" at bounding box center [210, 377] width 13 height 13
click at [210, 383] on button "12" at bounding box center [210, 377] width 13 height 13
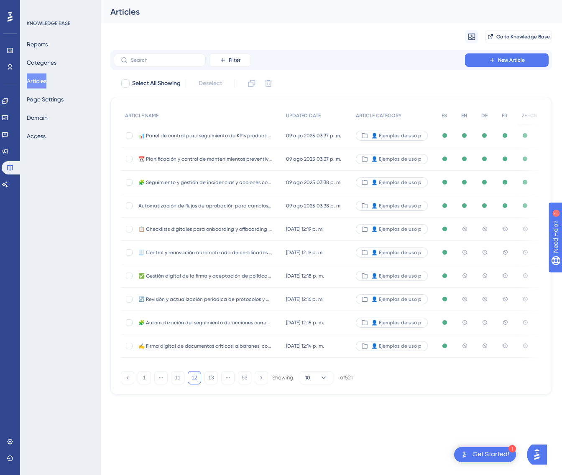
click at [273, 231] on div "📋 Checklists digitales para onboarding y offboarding de empleados 📋 Checklists …" at bounding box center [201, 229] width 161 height 23
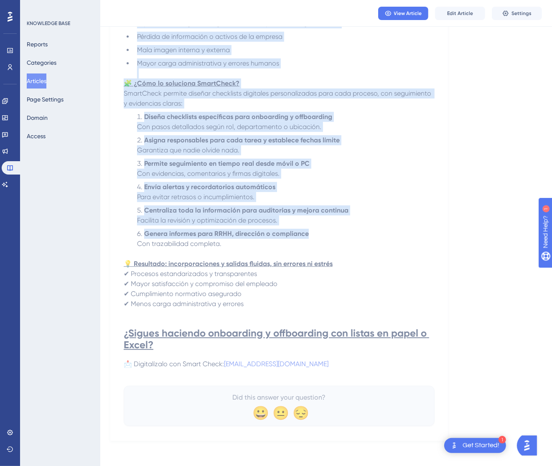
scroll to position [274, 0]
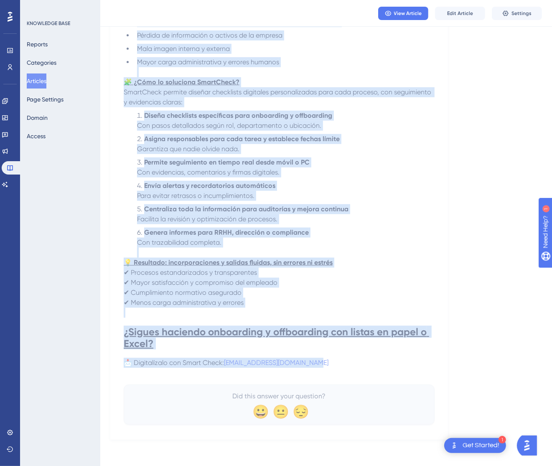
drag, startPoint x: 126, startPoint y: 113, endPoint x: 417, endPoint y: 361, distance: 382.7
click at [417, 361] on div "📋 Checklists digitales para onboarding y offboarding de empleados Estandariza p…" at bounding box center [279, 129] width 311 height 592
copy div "📋 Loremipsum dolorsita cons adipiscing e seddoeiusmo te incididun Utlaboreetd m…"
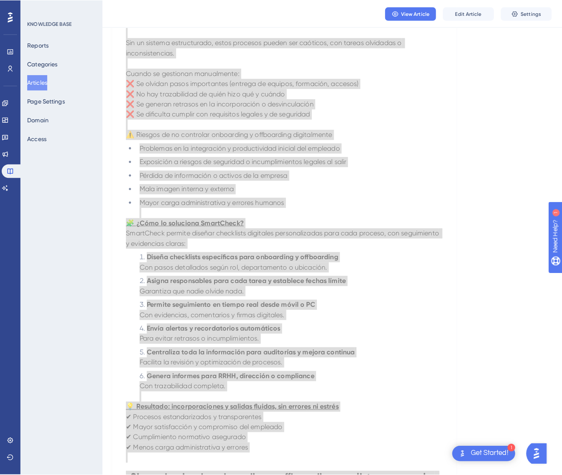
scroll to position [0, 0]
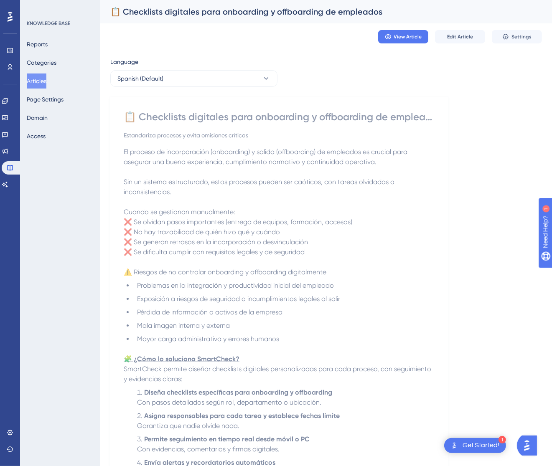
click at [200, 89] on div "Language Spanish (Default) 📋 Checklists digitales para onboarding y offboarding…" at bounding box center [326, 387] width 432 height 660
click at [200, 81] on button "Spanish (Default)" at bounding box center [193, 78] width 167 height 17
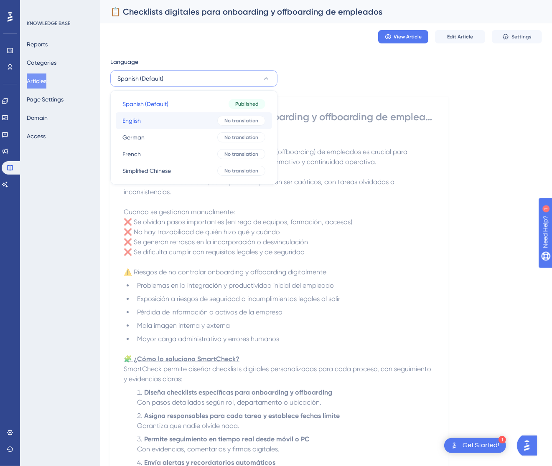
click at [191, 121] on button "English English No translation" at bounding box center [194, 120] width 156 height 17
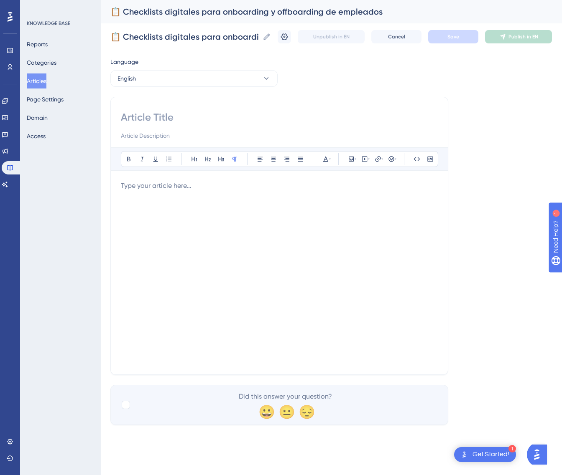
click at [202, 114] on input at bounding box center [279, 117] width 317 height 13
paste input "📋 Digital Checklists for Employee Onboarding and Offboarding"
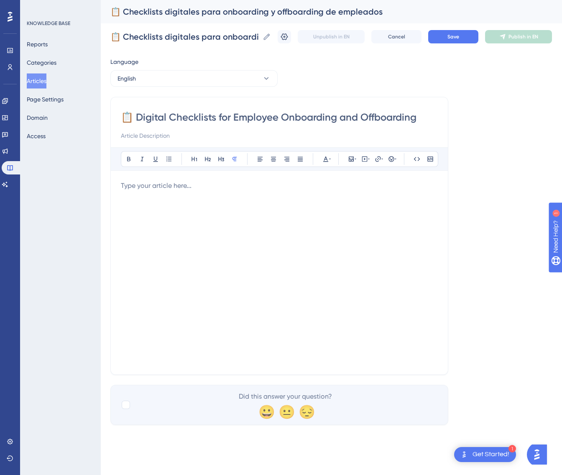
type input "📋 Digital Checklists for Employee Onboarding and Offboarding"
click at [328, 199] on div at bounding box center [279, 273] width 317 height 184
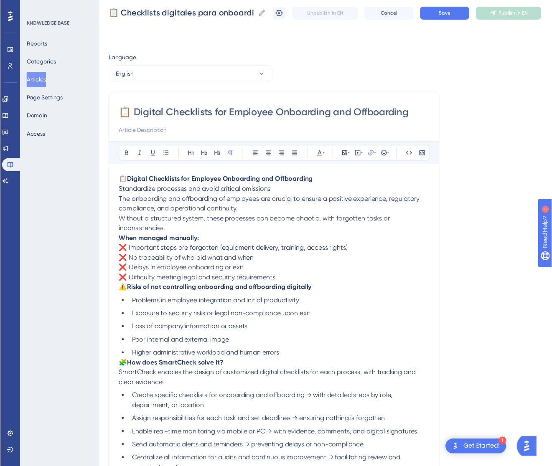
scroll to position [92, 0]
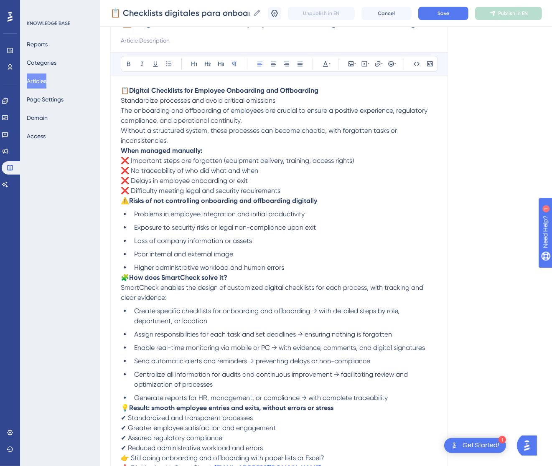
click at [290, 98] on p "📋 Digital Checklists for Employee Onboarding and Offboarding Standardize proces…" at bounding box center [279, 106] width 317 height 40
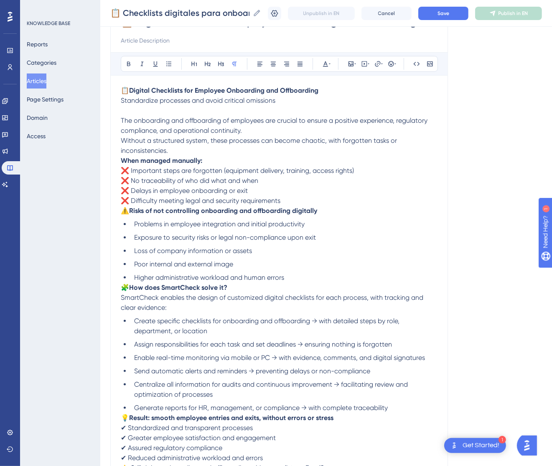
click at [120, 160] on div "📋 Digital Checklists for Employee Onboarding and Offboarding Bold Italic Underl…" at bounding box center [279, 248] width 338 height 492
click at [120, 158] on div "📋 Digital Checklists for Employee Onboarding and Offboarding Bold Italic Underl…" at bounding box center [279, 248] width 338 height 492
click at [123, 158] on strong "When managed manually:" at bounding box center [161, 161] width 81 height 8
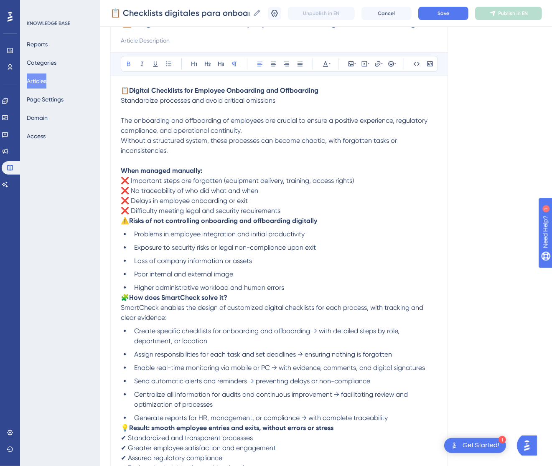
click at [126, 221] on span "⚠️" at bounding box center [125, 221] width 8 height 8
click at [124, 222] on span "⚠️" at bounding box center [125, 221] width 8 height 8
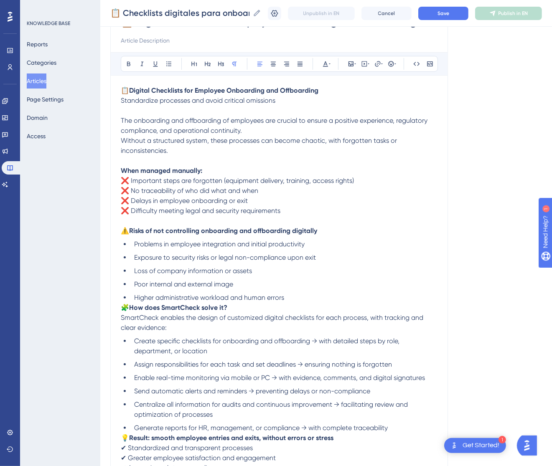
click at [123, 307] on span "🧩" at bounding box center [125, 308] width 8 height 8
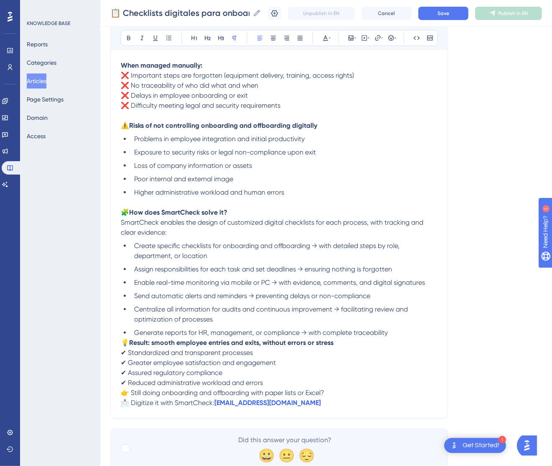
scroll to position [217, 0]
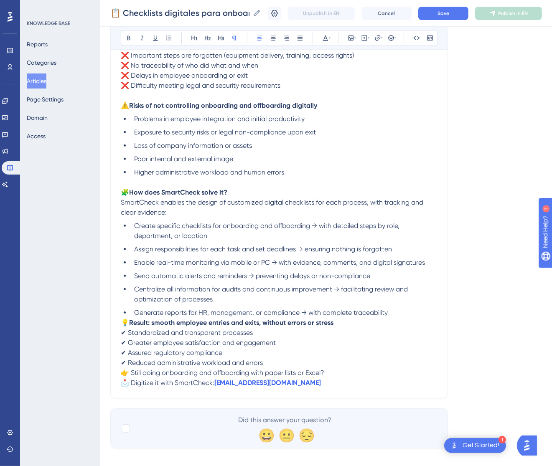
click at [122, 321] on span "💡" at bounding box center [125, 323] width 8 height 8
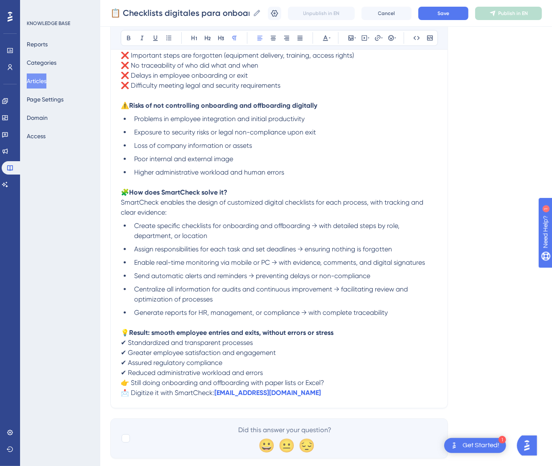
click at [122, 382] on span "👉 Still doing onboarding and offboarding with paper lists or Excel?" at bounding box center [222, 383] width 203 height 8
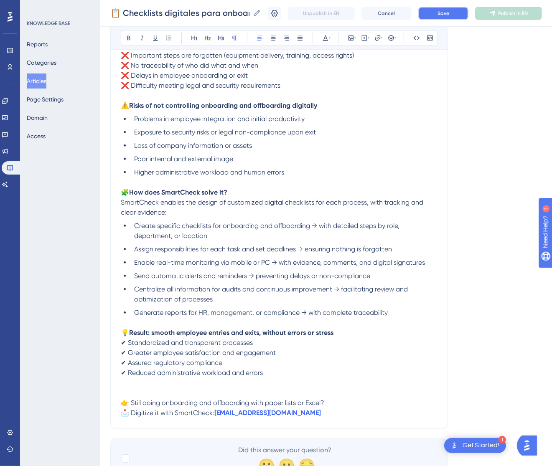
click at [449, 14] on span "Save" at bounding box center [443, 13] width 12 height 7
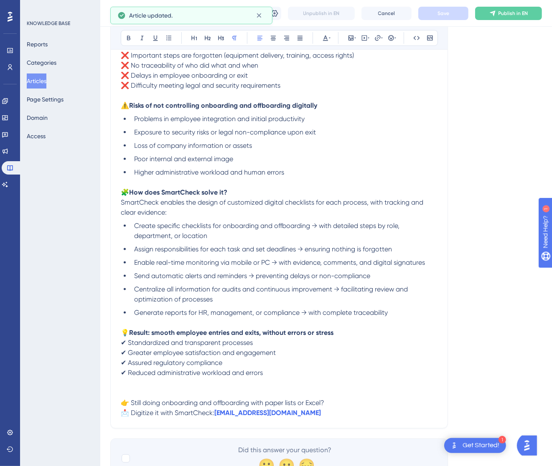
click at [508, 13] on span "Publish in EN" at bounding box center [513, 13] width 30 height 7
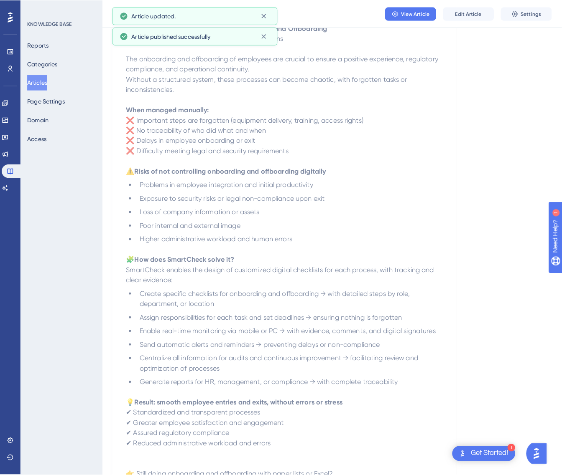
scroll to position [0, 0]
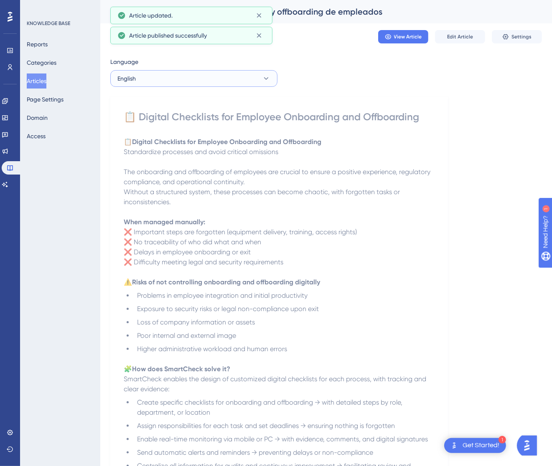
click at [205, 84] on button "English" at bounding box center [193, 78] width 167 height 17
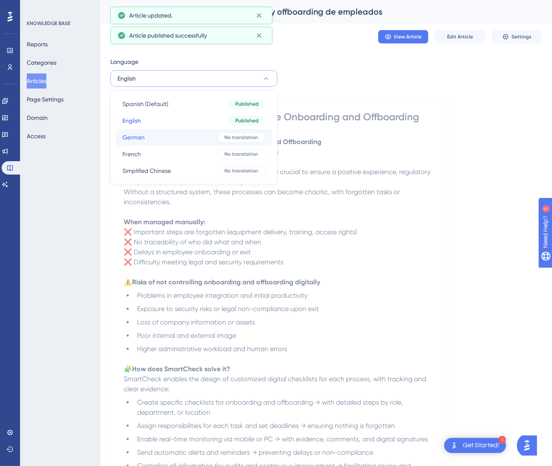
click at [196, 136] on button "German German No translation" at bounding box center [194, 137] width 156 height 17
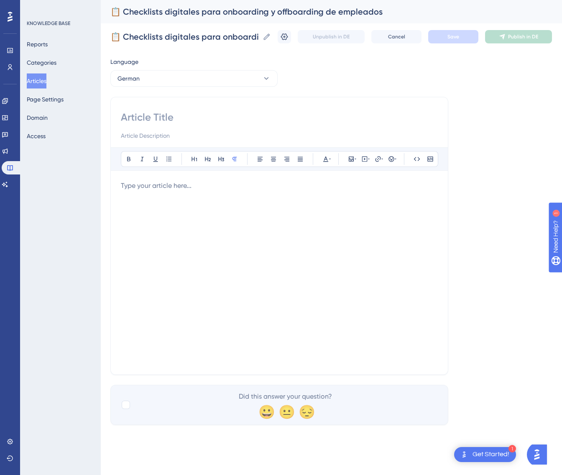
click at [228, 124] on div at bounding box center [279, 126] width 317 height 30
click at [229, 117] on input at bounding box center [279, 117] width 317 height 13
paste input "📋 Digitale Checklisten für Mitarbeiter-Onboarding und -Offboarding"
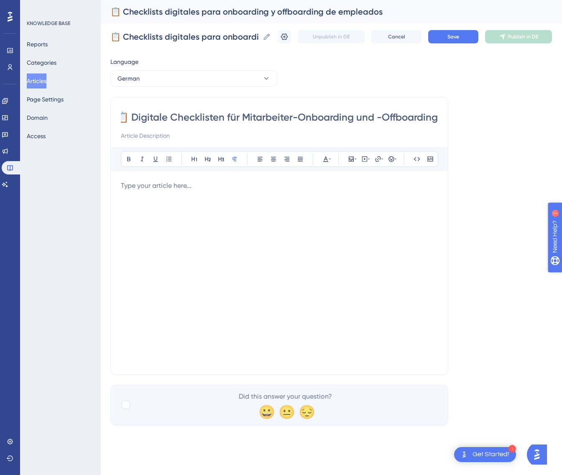
type input "📋 Digitale Checklisten für Mitarbeiter-Onboarding und -Offboarding"
click at [336, 262] on div at bounding box center [279, 273] width 317 height 184
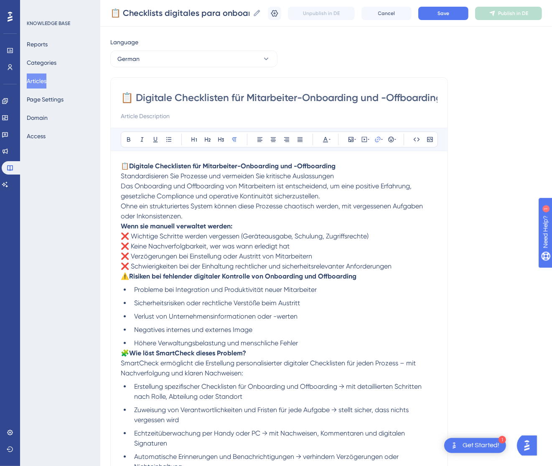
scroll to position [7, 0]
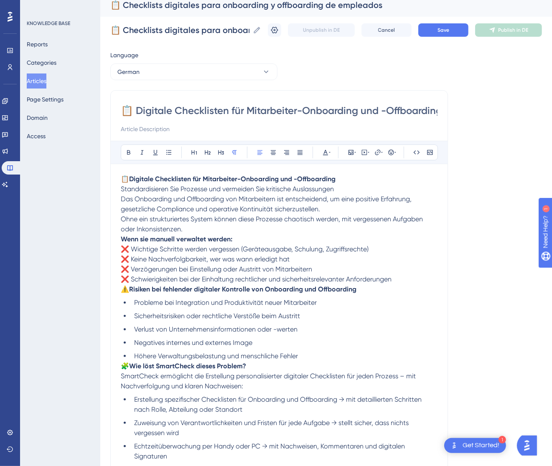
click at [354, 188] on p "📋 Digitale Checklisten für Mitarbeiter-Onboarding und -Offboarding Standardisie…" at bounding box center [279, 194] width 317 height 40
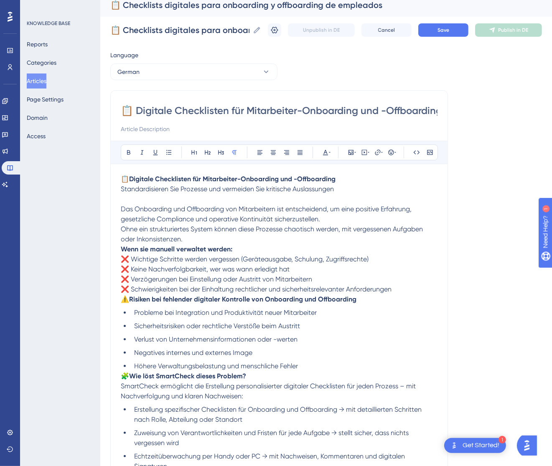
click at [122, 248] on strong "Wenn sie manuell verwaltet werden:" at bounding box center [177, 249] width 112 height 8
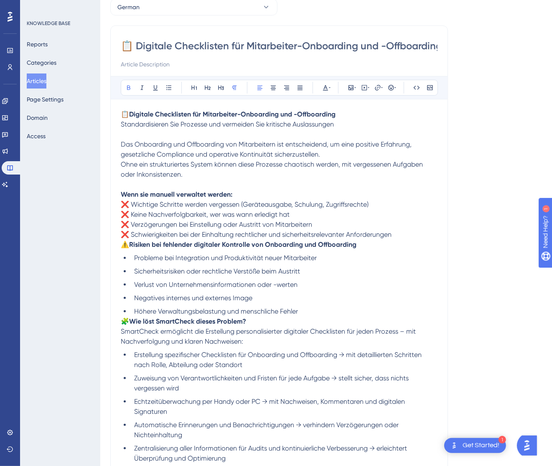
scroll to position [132, 0]
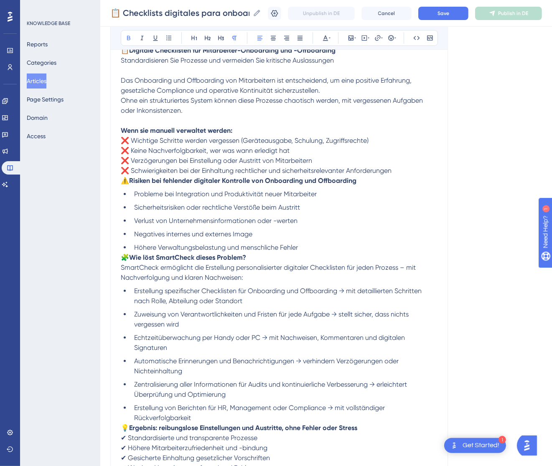
click at [126, 183] on span "⚠️" at bounding box center [125, 181] width 8 height 8
click at [122, 183] on span "⚠️" at bounding box center [125, 181] width 8 height 8
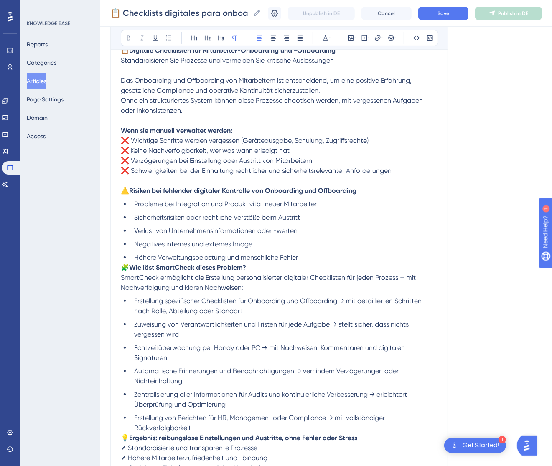
click at [124, 265] on span "🧩" at bounding box center [125, 268] width 8 height 8
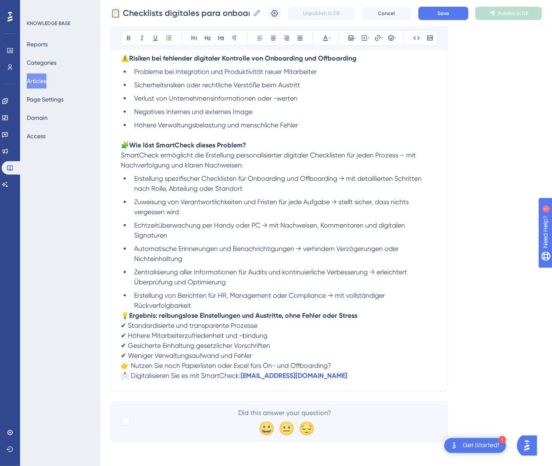
scroll to position [267, 0]
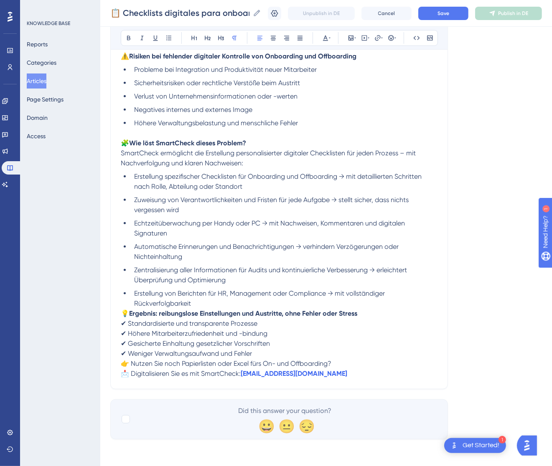
click at [122, 313] on span "💡" at bounding box center [125, 314] width 8 height 8
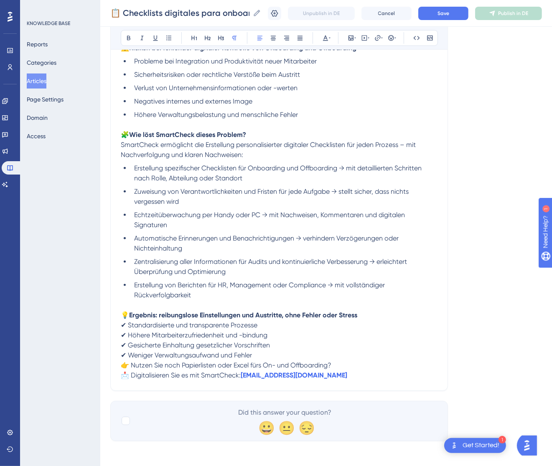
scroll to position [277, 0]
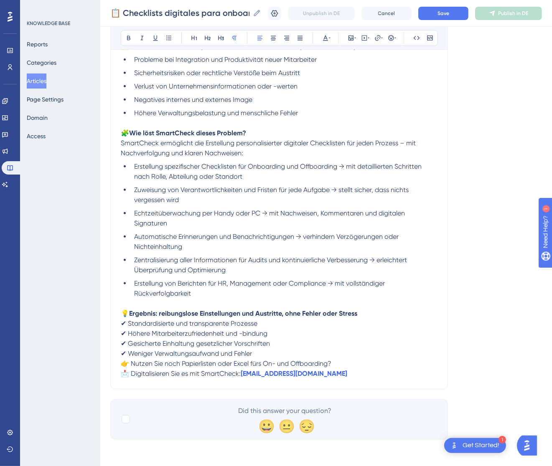
click at [127, 362] on span "👉 Nutzen Sie noch Papierlisten oder Excel fürs On- und Offboarding?" at bounding box center [226, 364] width 211 height 8
click at [122, 366] on span "👉 Nutzen Sie noch Papierlisten oder Excel fürs On- und Offboarding?" at bounding box center [226, 364] width 211 height 8
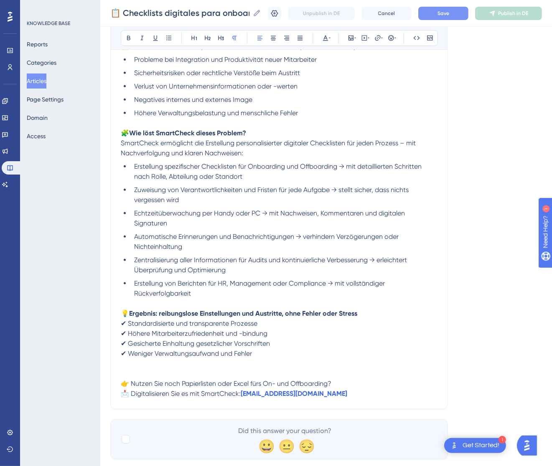
click at [460, 10] on button "Save" at bounding box center [443, 13] width 50 height 13
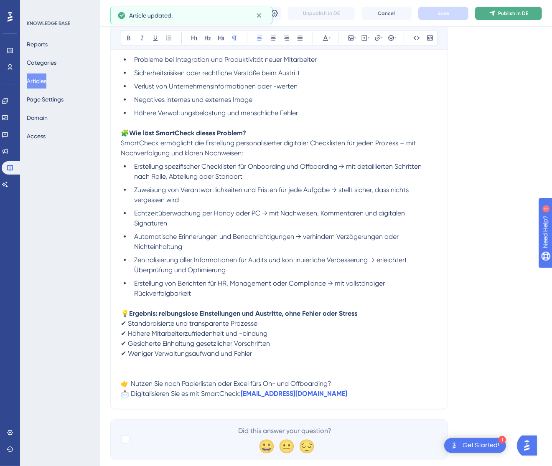
click at [516, 16] on button "Publish in DE" at bounding box center [508, 13] width 67 height 13
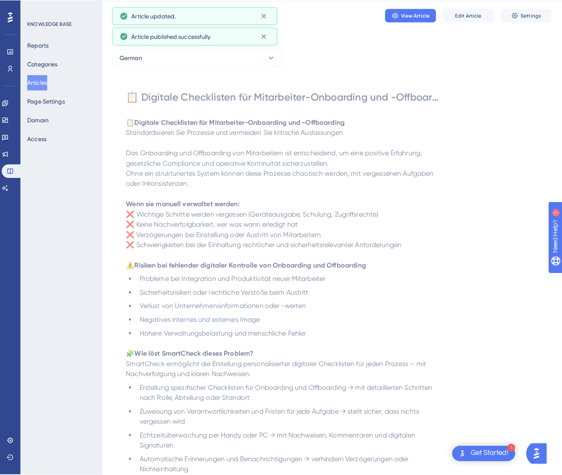
scroll to position [0, 0]
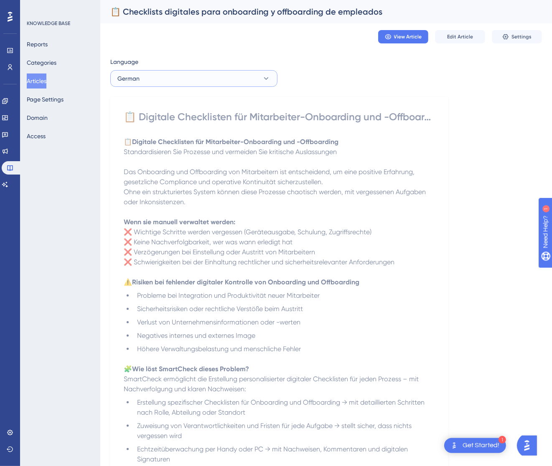
click at [172, 78] on button "German" at bounding box center [193, 78] width 167 height 17
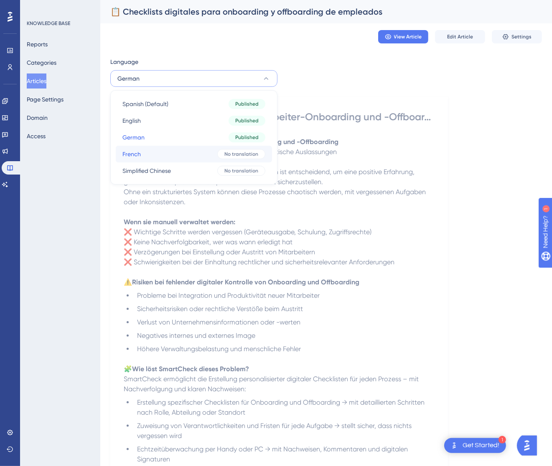
click at [200, 158] on button "French French No translation" at bounding box center [194, 154] width 156 height 17
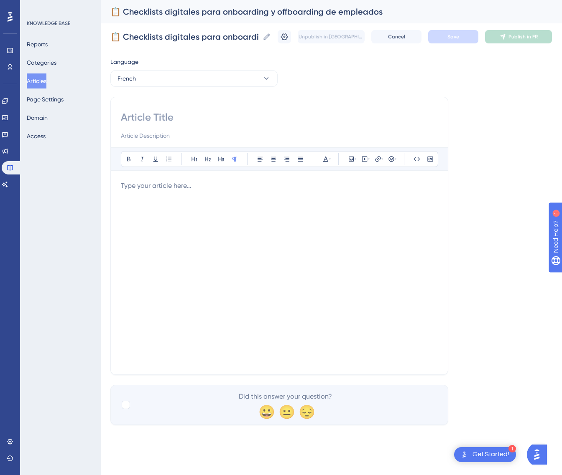
click at [194, 118] on input at bounding box center [279, 117] width 317 height 13
paste input "📋 Checklists numériques pour l’onboarding et l’offboarding des employés"
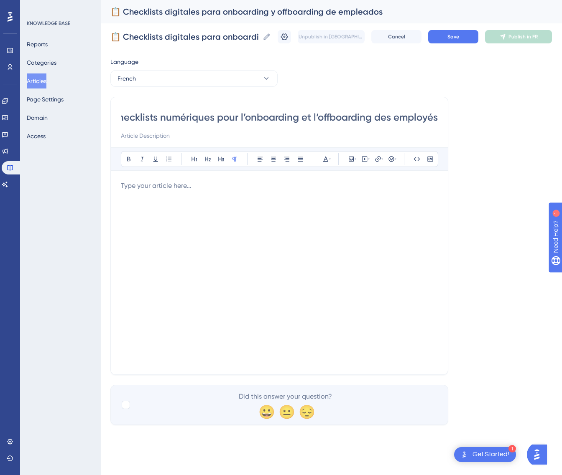
type input "📋 Checklists numériques pour l’onboarding et l’offboarding des employés"
click at [355, 224] on div at bounding box center [279, 273] width 317 height 184
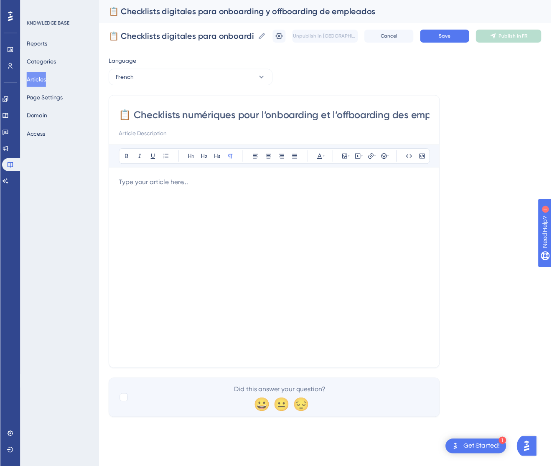
scroll to position [102, 0]
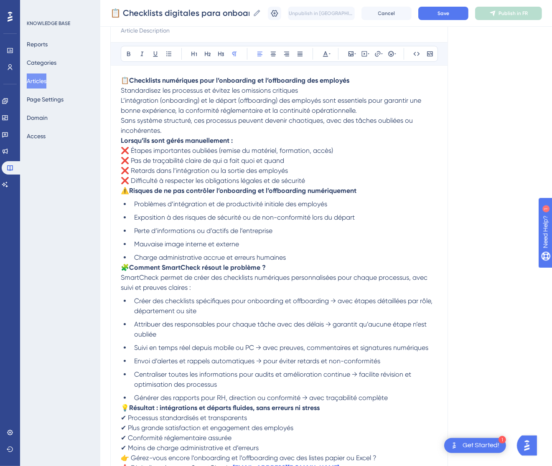
click at [330, 88] on p "📋 Checklists numériques pour l’onboarding et l’offboarding des employés Standar…" at bounding box center [279, 96] width 317 height 40
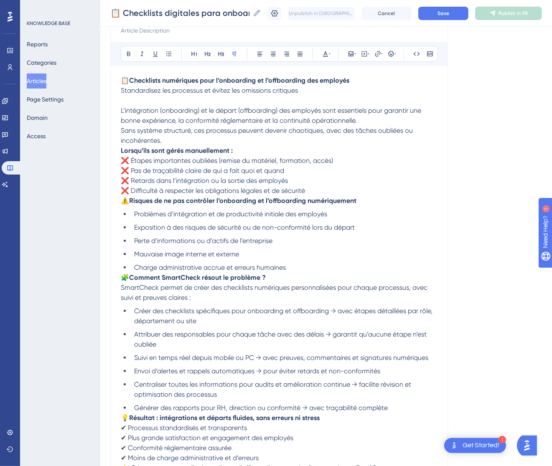
click at [122, 150] on strong "Lorsqu’ils sont gérés manuellement :" at bounding box center [177, 151] width 112 height 8
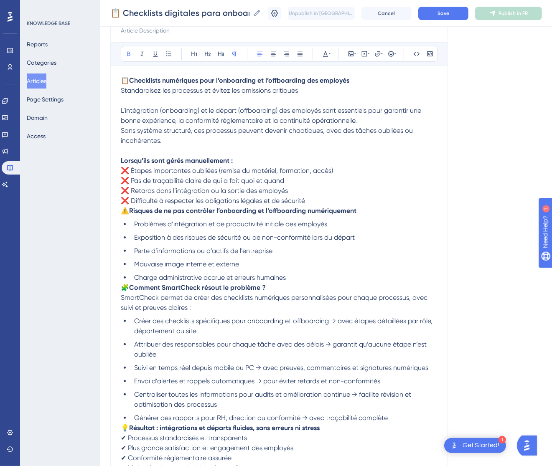
click at [124, 211] on span "⚠️" at bounding box center [125, 211] width 8 height 8
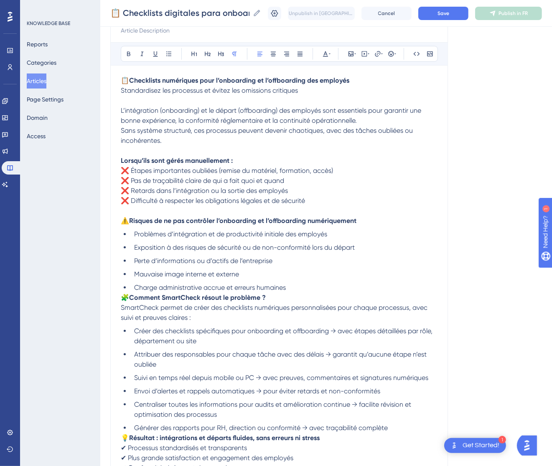
click at [122, 299] on span "🧩" at bounding box center [125, 298] width 8 height 8
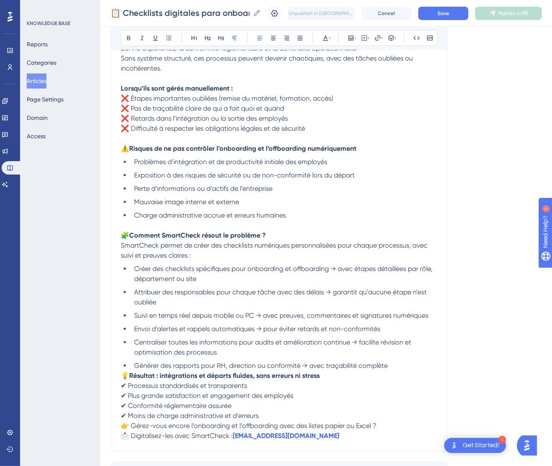
scroll to position [227, 0]
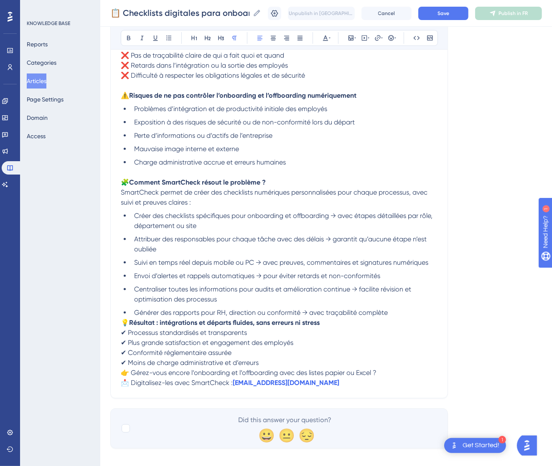
click at [123, 322] on span "💡" at bounding box center [125, 323] width 8 height 8
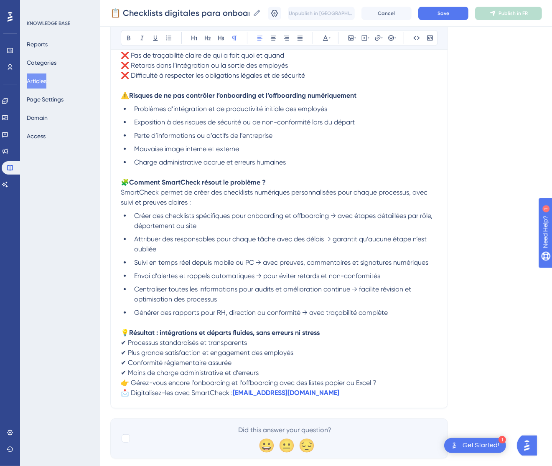
click at [125, 384] on span "👉 Gérez-vous encore l’onboarding et l’offboarding avec des listes papier ou Exc…" at bounding box center [249, 383] width 256 height 8
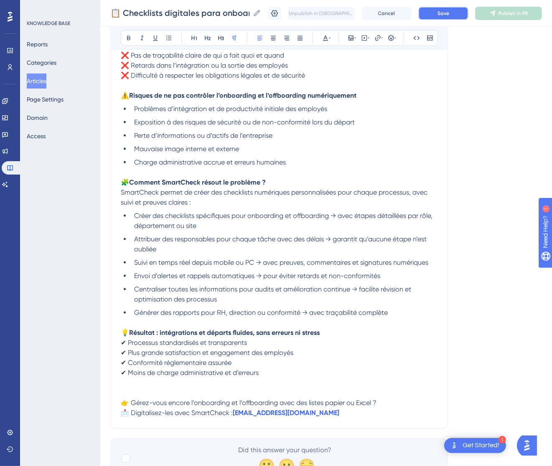
click at [454, 8] on button "Save" at bounding box center [443, 13] width 50 height 13
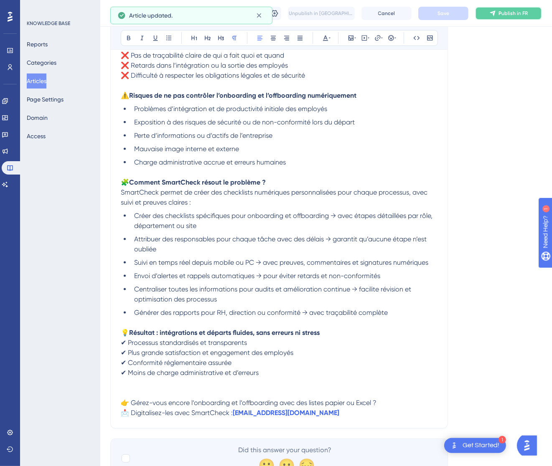
click at [513, 8] on button "Publish in FR" at bounding box center [508, 13] width 67 height 13
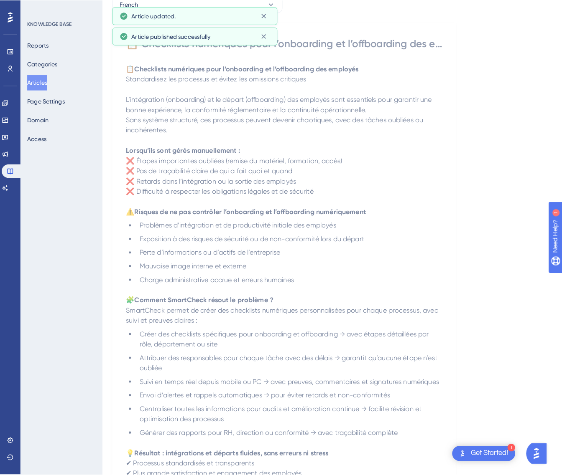
scroll to position [0, 0]
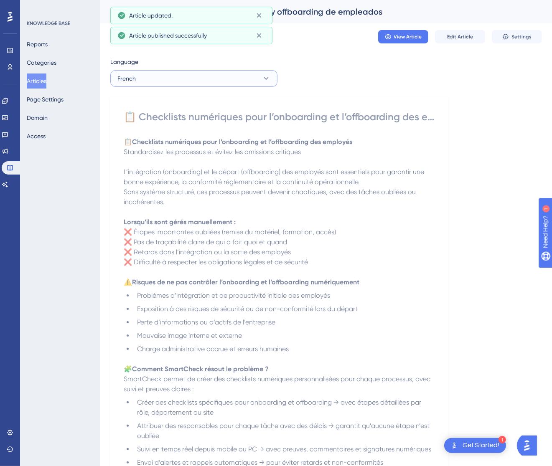
click at [200, 79] on button "French" at bounding box center [193, 78] width 167 height 17
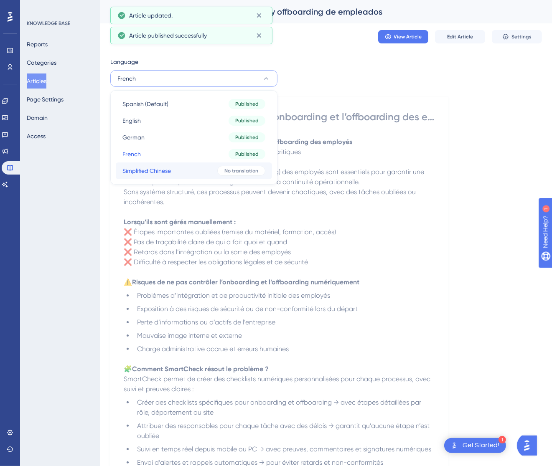
click at [204, 165] on button "Simplified Chinese Simplified Chinese No translation" at bounding box center [194, 171] width 156 height 17
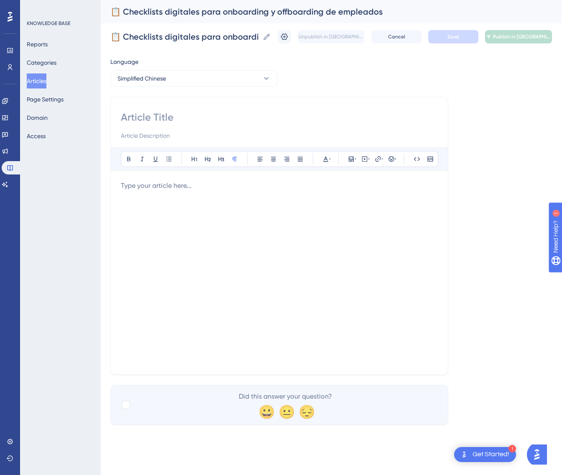
click at [144, 119] on input at bounding box center [279, 117] width 317 height 13
paste input "📋 员工入职与离职的数字化清单"
type input "📋 员工入职与离职的数字化清单"
click at [271, 223] on div at bounding box center [279, 273] width 317 height 184
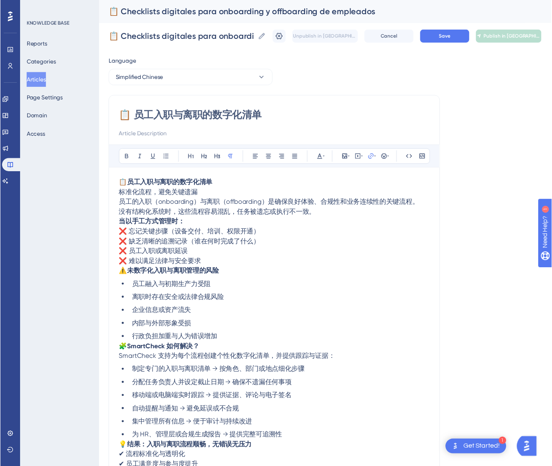
scroll to position [42, 0]
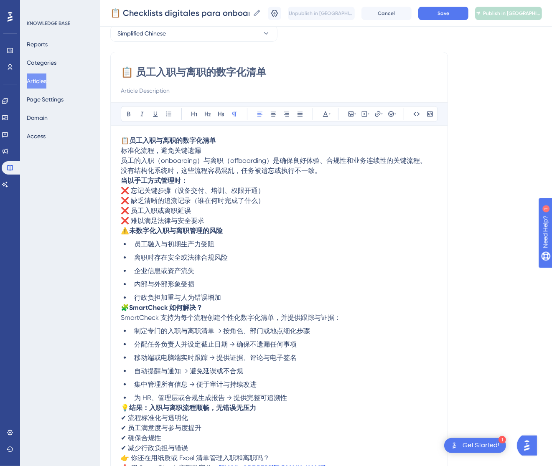
click at [215, 150] on p "📋 员工入职与离职的数字化清单 标准化流程，避免关键遗漏 员工的入职（onboarding）与离职（offboarding）是确保良好体验、合规性和业务连续性…" at bounding box center [279, 151] width 317 height 30
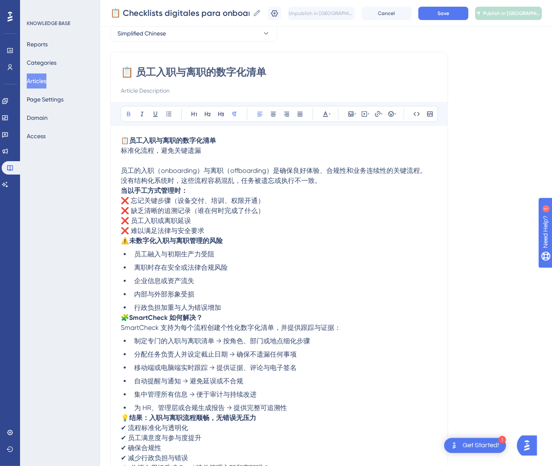
click at [123, 191] on strong "当以手工方式管理时：" at bounding box center [154, 191] width 67 height 8
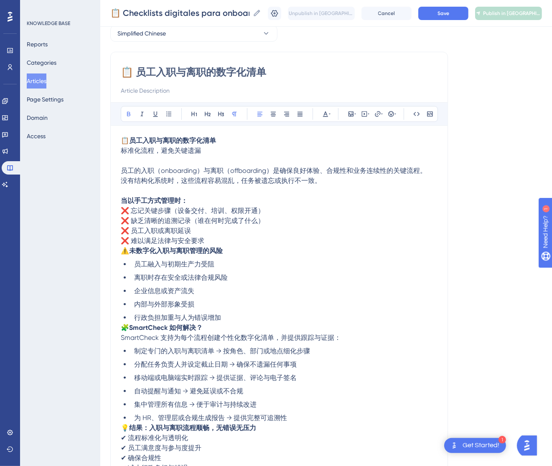
click at [125, 253] on span "⚠️" at bounding box center [125, 251] width 8 height 8
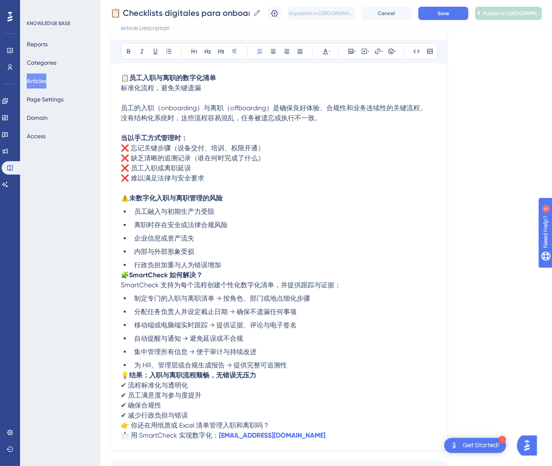
click at [123, 275] on span "🧩" at bounding box center [125, 275] width 8 height 8
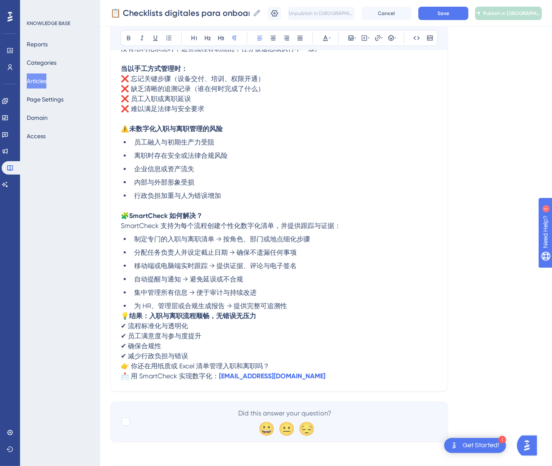
scroll to position [176, 0]
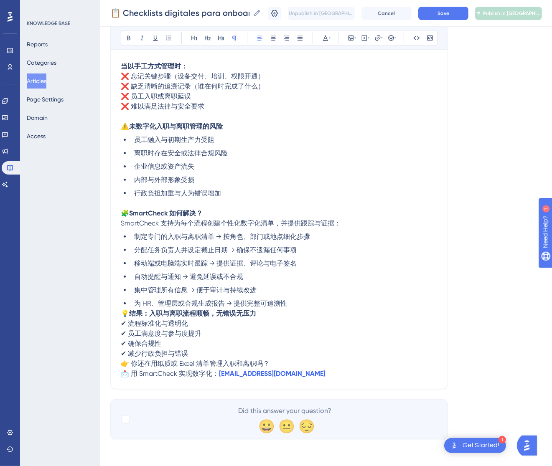
click at [123, 311] on span "💡" at bounding box center [125, 314] width 8 height 8
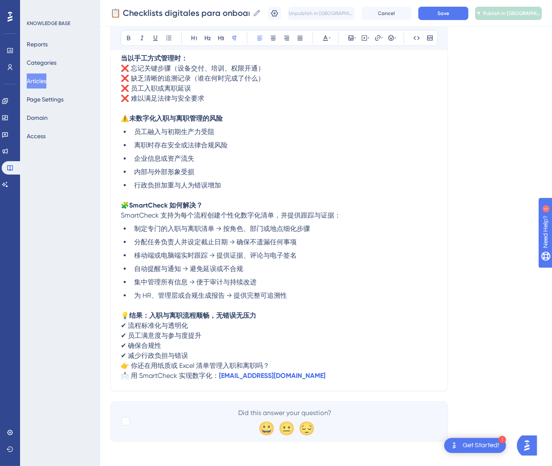
scroll to position [186, 0]
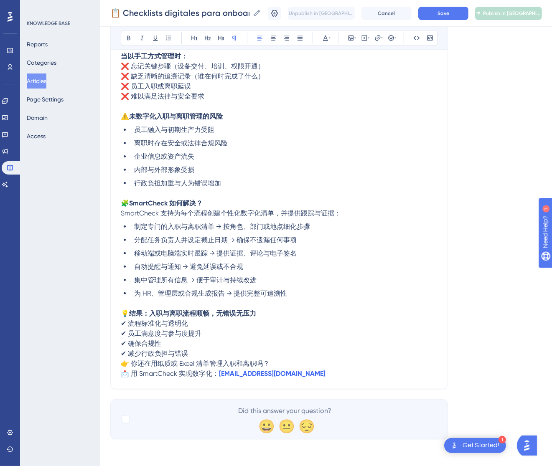
click at [122, 364] on span "👉 你还在用纸质或 Excel 清单管理入职和离职吗？" at bounding box center [195, 364] width 149 height 8
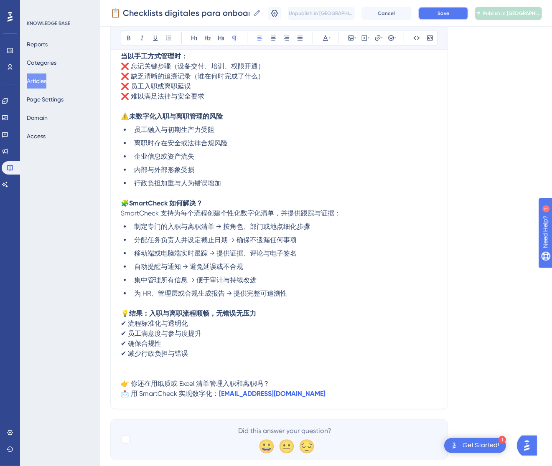
click at [460, 10] on button "Save" at bounding box center [443, 13] width 50 height 13
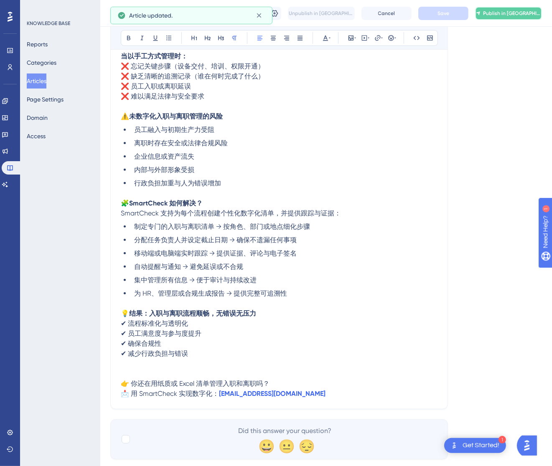
click at [526, 10] on span "Publish in [GEOGRAPHIC_DATA]-CN" at bounding box center [512, 13] width 58 height 7
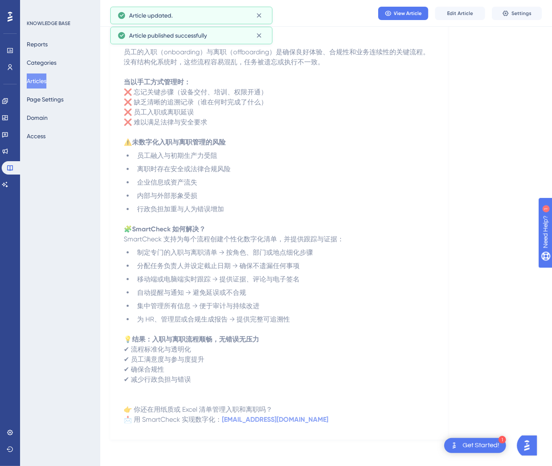
click at [41, 84] on button "Articles" at bounding box center [37, 81] width 20 height 15
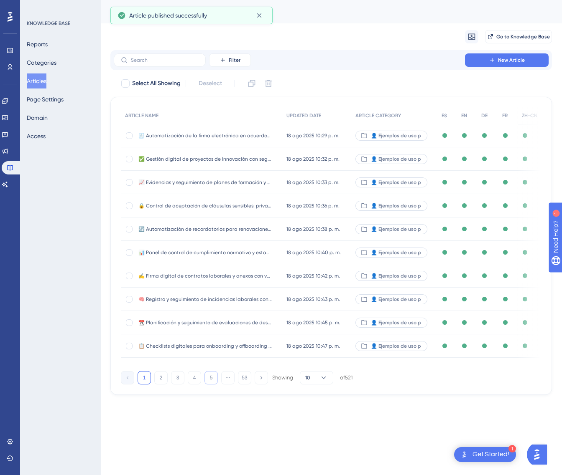
click at [215, 384] on button "5" at bounding box center [210, 377] width 13 height 13
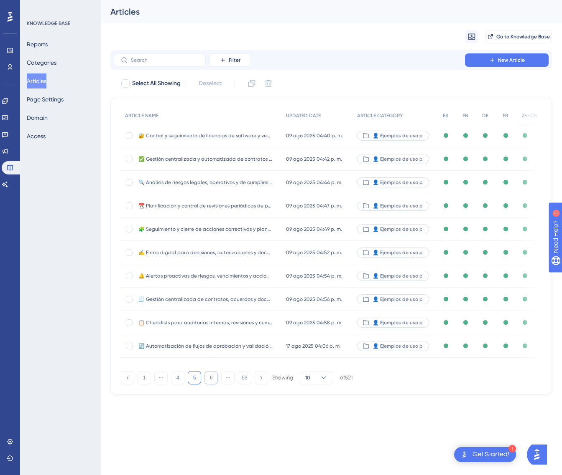
click at [214, 384] on button "6" at bounding box center [210, 377] width 13 height 13
click at [214, 384] on button "7" at bounding box center [210, 377] width 13 height 13
click at [214, 384] on button "9" at bounding box center [210, 377] width 13 height 13
click at [214, 384] on button "10" at bounding box center [210, 377] width 13 height 13
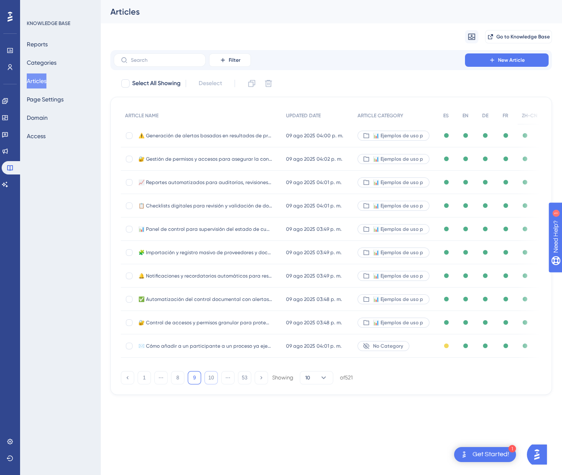
click at [214, 384] on button "10" at bounding box center [210, 377] width 13 height 13
click at [214, 384] on button "12" at bounding box center [210, 377] width 13 height 13
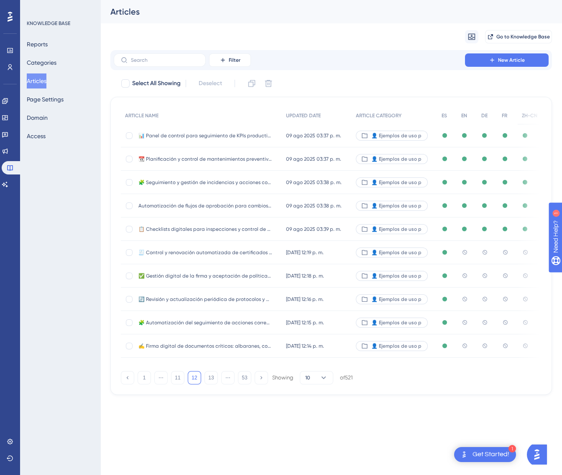
click at [255, 256] on div "🧾 Control y renovación automatizada de certificados de formación y habilitacion…" at bounding box center [205, 252] width 134 height 23
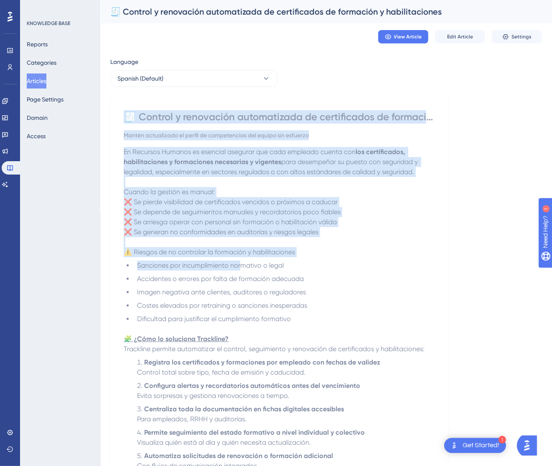
scroll to position [244, 0]
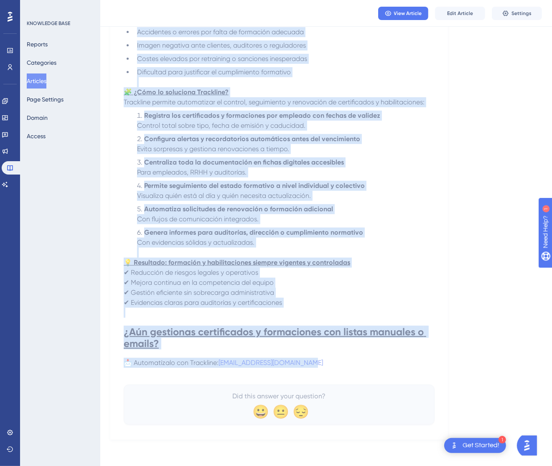
drag, startPoint x: 126, startPoint y: 119, endPoint x: 371, endPoint y: 365, distance: 347.2
click at [371, 365] on div "🧾 Control y renovación automatizada de certificados de formación y habilitacion…" at bounding box center [279, 144] width 311 height 562
copy div "🧾 Loremip d sitametcon adipiscingel se doeiusmodtem in utlaboree d magnaaliquae…"
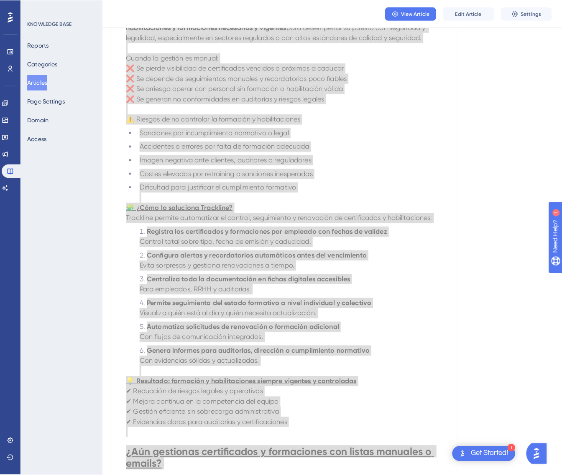
scroll to position [0, 0]
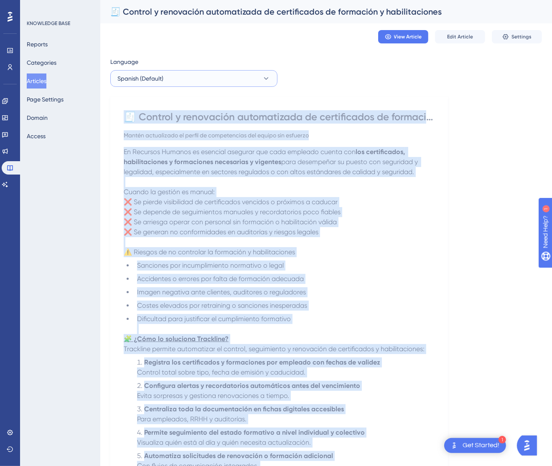
click at [239, 83] on button "Spanish (Default)" at bounding box center [193, 78] width 167 height 17
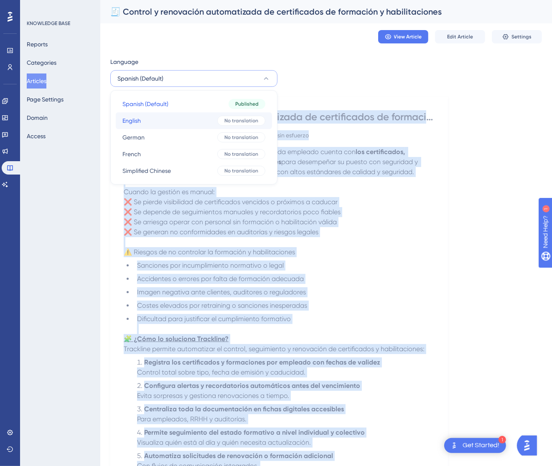
click at [212, 115] on button "English English No translation" at bounding box center [194, 120] width 156 height 17
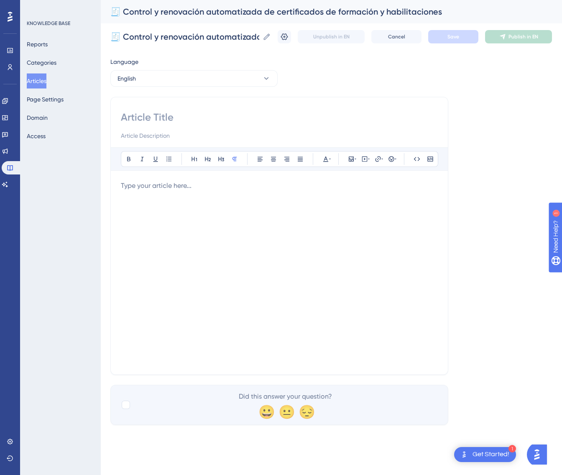
click at [186, 115] on input at bounding box center [279, 117] width 317 height 13
paste input "🧾 Automated Control and Renewal of Training Certificates and Authorizations"
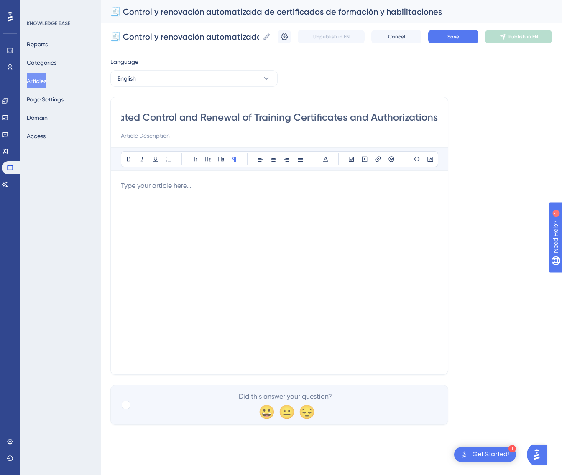
type input "🧾 Automated Control and Renewal of Training Certificates and Authorizations"
click at [290, 297] on div at bounding box center [279, 273] width 317 height 184
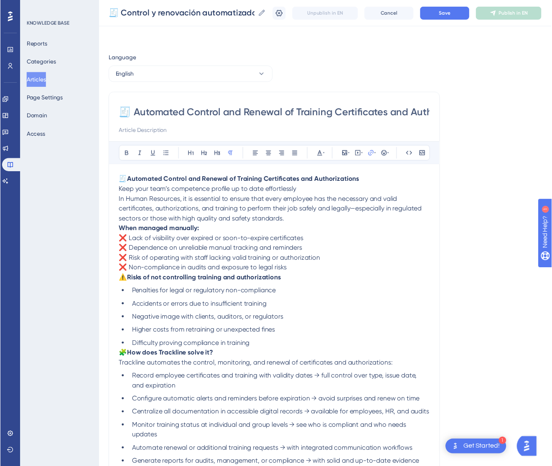
scroll to position [82, 0]
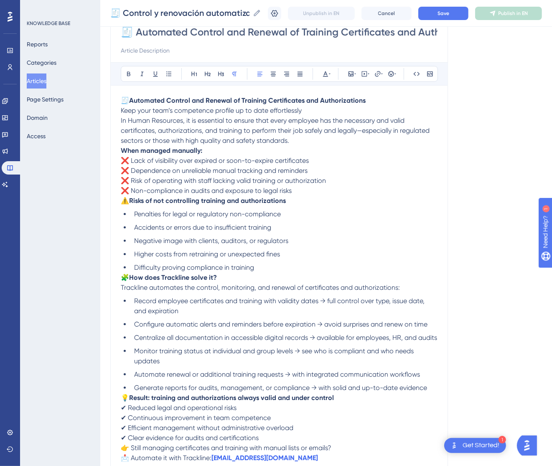
click at [328, 109] on p "🧾 Automated Control and Renewal of Training Certificates and Authorizations Kee…" at bounding box center [279, 121] width 317 height 50
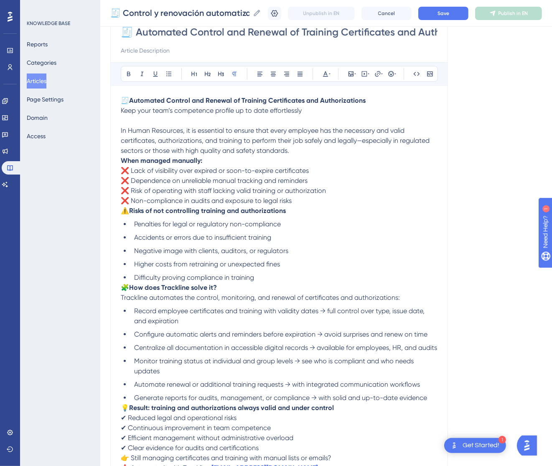
click at [120, 157] on div "🧾 Automated Control and Renewal of Training Certificates and Authorizations Bol…" at bounding box center [279, 248] width 338 height 472
click at [122, 159] on strong "When managed manually:" at bounding box center [161, 161] width 81 height 8
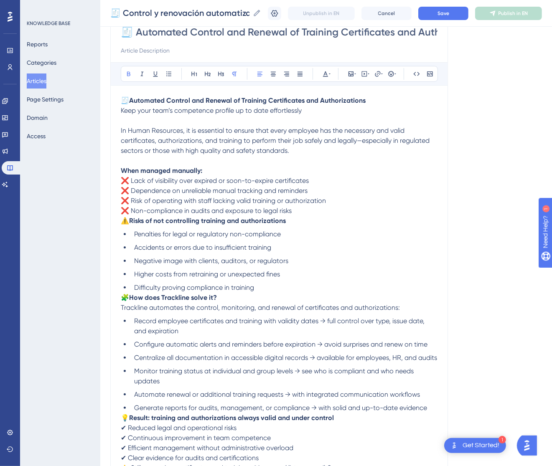
click at [123, 224] on span "⚠️" at bounding box center [125, 221] width 8 height 8
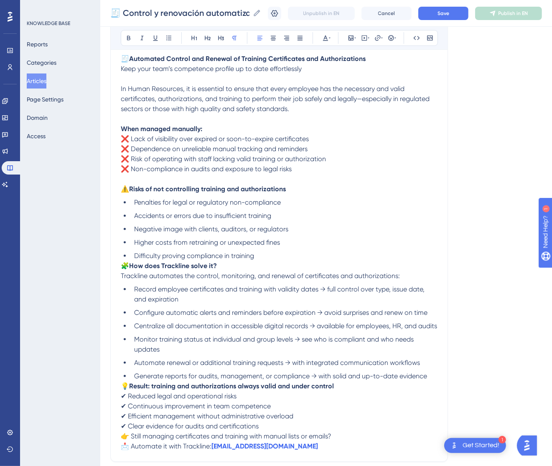
scroll to position [145, 0]
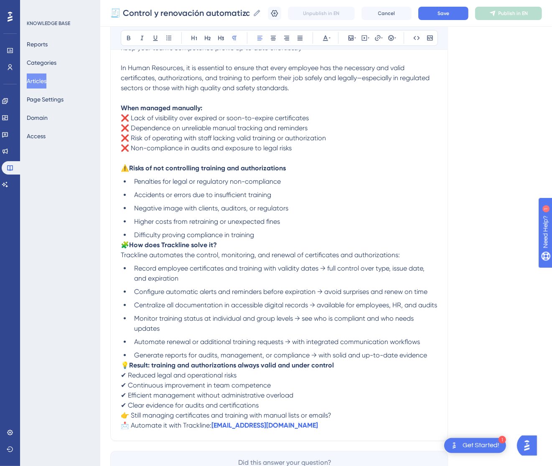
click at [124, 246] on span "🧩" at bounding box center [125, 245] width 8 height 8
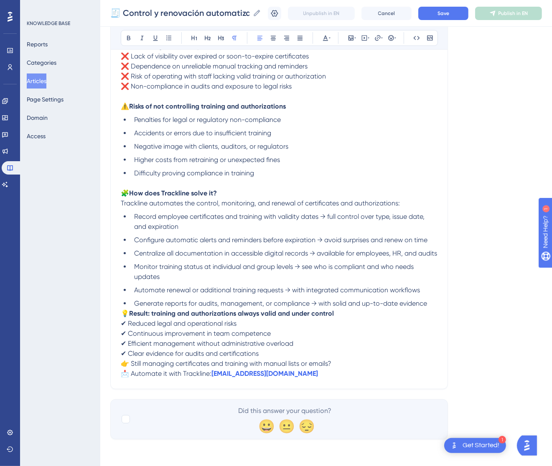
scroll to position [216, 0]
click at [123, 315] on span "💡" at bounding box center [125, 314] width 8 height 8
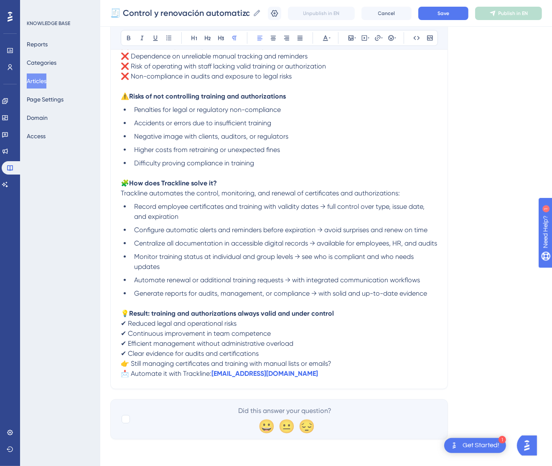
scroll to position [226, 0]
click at [121, 364] on span "👉 Still managing certificates and training with manual lists or emails?" at bounding box center [226, 364] width 211 height 8
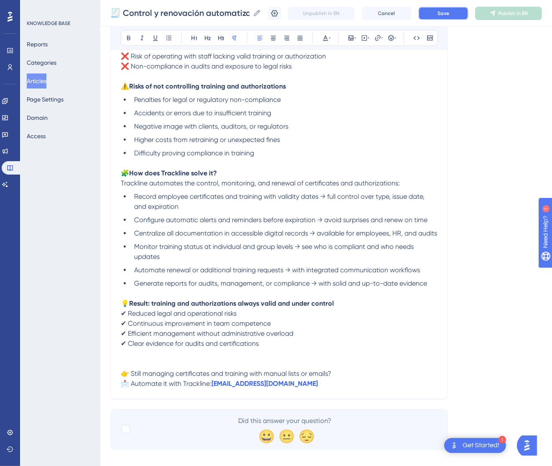
click at [449, 11] on span "Save" at bounding box center [443, 13] width 12 height 7
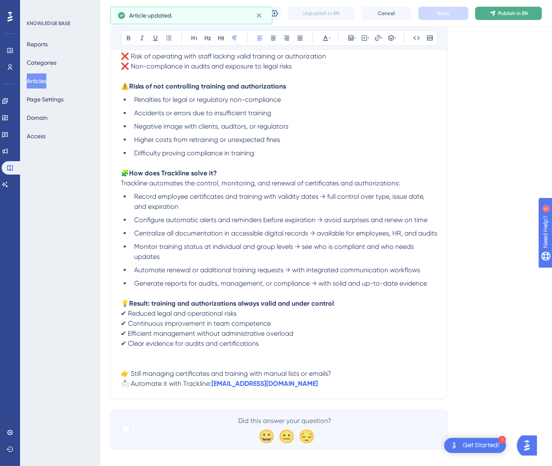
click at [517, 15] on span "Publish in EN" at bounding box center [513, 13] width 30 height 7
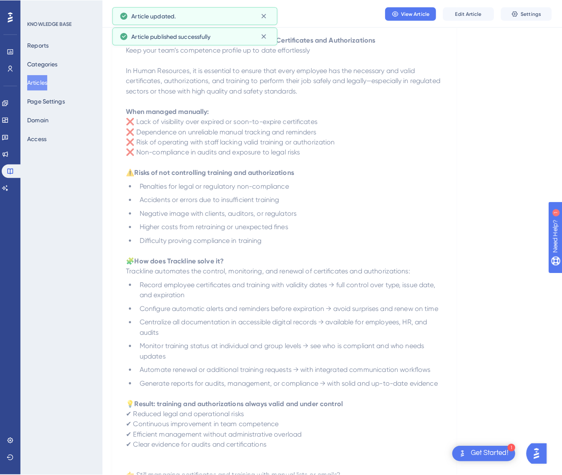
scroll to position [0, 0]
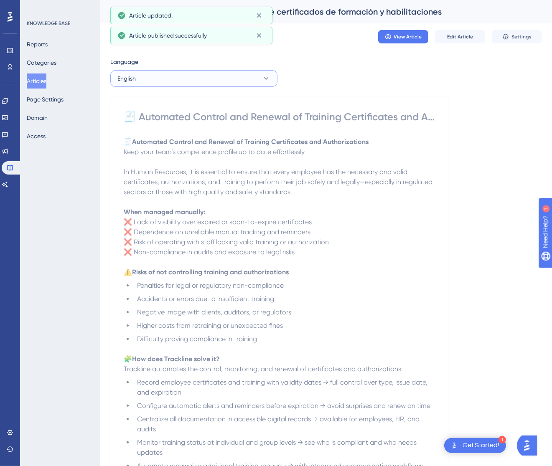
click at [243, 76] on button "English" at bounding box center [193, 78] width 167 height 17
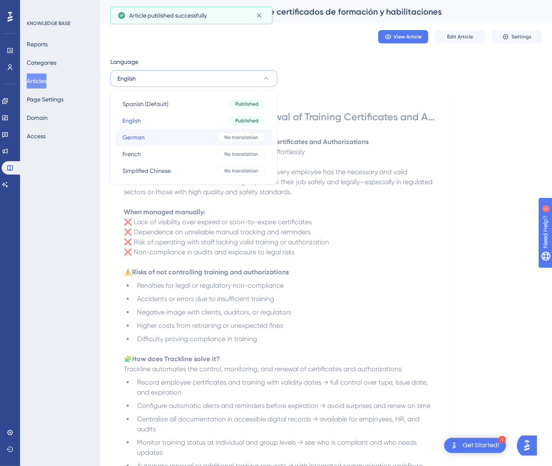
click at [214, 136] on button "German German No translation" at bounding box center [194, 137] width 156 height 17
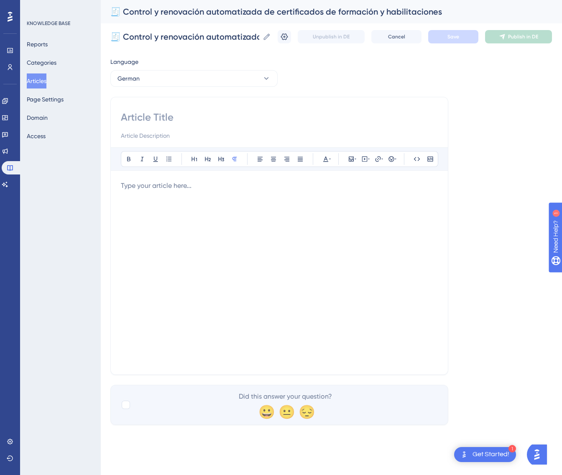
click at [149, 109] on div "Bold Italic Underline Bullet Point Heading 1 Heading 2 Heading 3 Normal Align L…" at bounding box center [279, 236] width 338 height 278
click at [153, 117] on input at bounding box center [279, 117] width 317 height 13
paste input "🧾 Automatisierte Kontrolle und Erneuerung von Schulungszertifikaten und Berecht…"
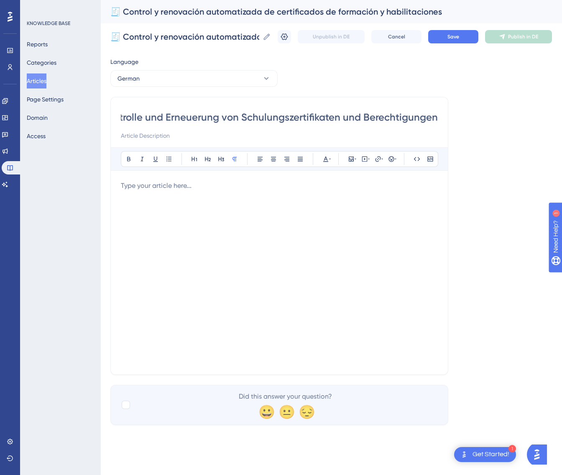
type input "🧾 Automatisierte Kontrolle und Erneuerung von Schulungszertifikaten und Berecht…"
click at [312, 209] on div at bounding box center [279, 273] width 317 height 184
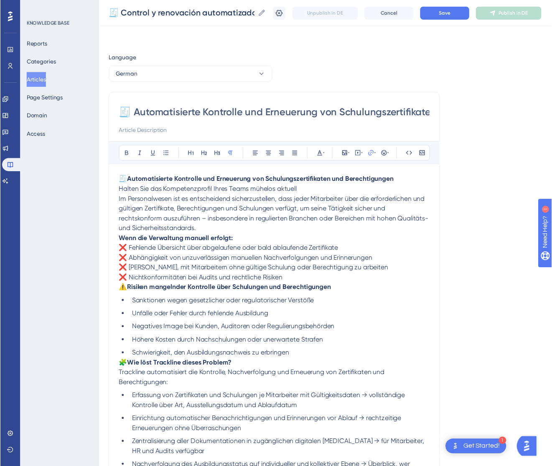
scroll to position [132, 0]
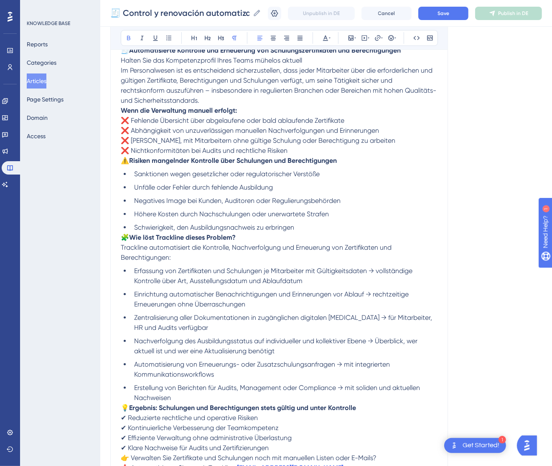
click at [122, 108] on strong "Wenn die Verwaltung manuell erfolgt:" at bounding box center [179, 111] width 116 height 8
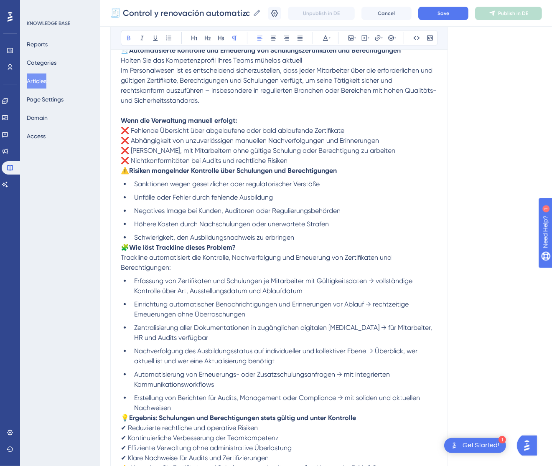
scroll to position [69, 0]
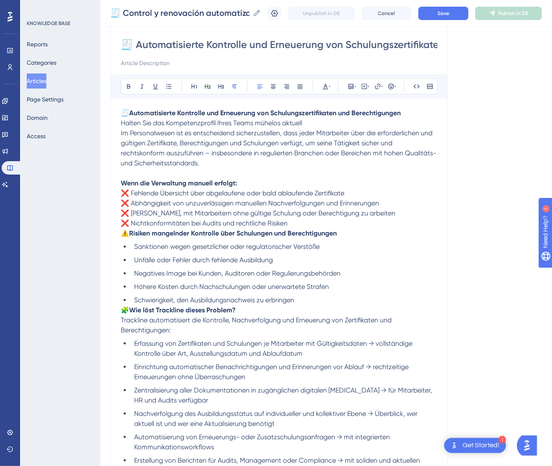
click at [343, 125] on p "🧾 Automatisierte Kontrolle und Erneuerung von Schulungszertifikaten und Berecht…" at bounding box center [279, 138] width 317 height 60
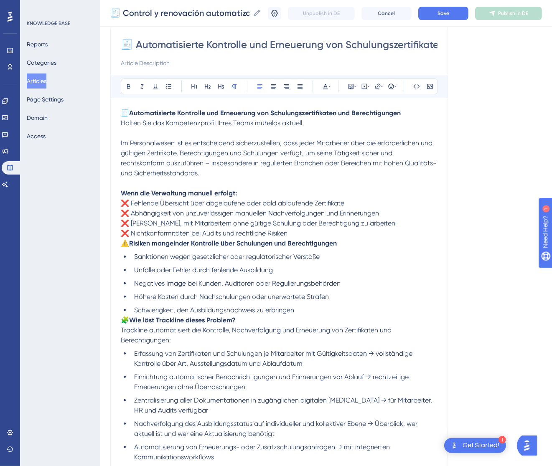
click at [123, 244] on span "⚠️" at bounding box center [125, 243] width 8 height 8
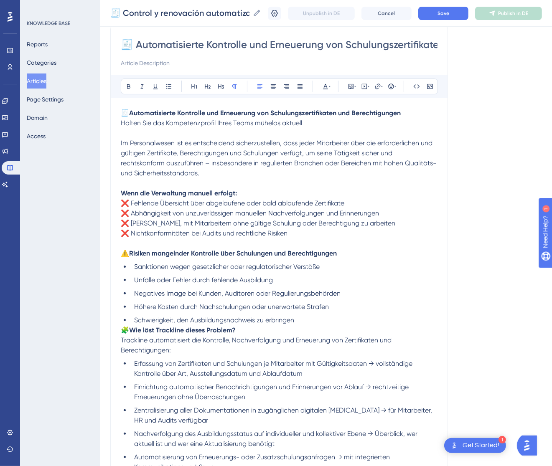
click at [122, 331] on span "🧩" at bounding box center [125, 330] width 8 height 8
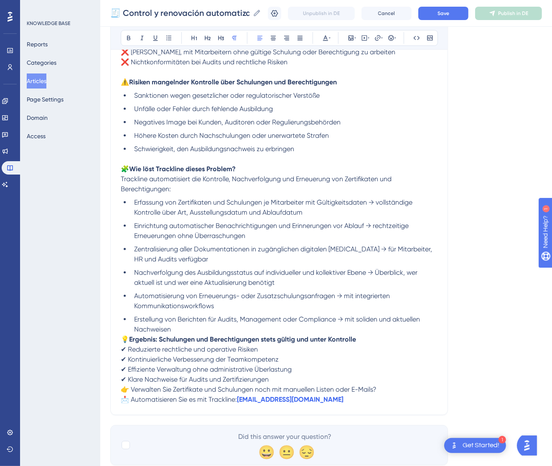
scroll to position [257, 0]
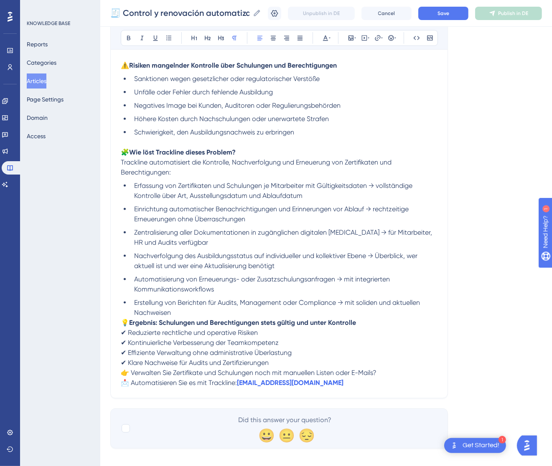
click at [124, 323] on span "💡" at bounding box center [125, 323] width 8 height 8
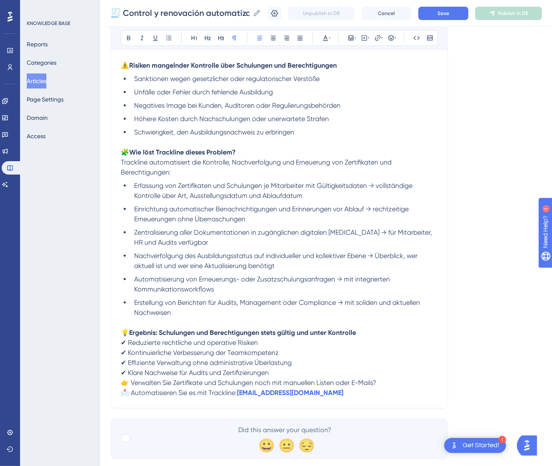
click at [122, 384] on span "👉 Verwalten Sie Zertifikate und Schulungen noch mit manuellen Listen oder E-Mai…" at bounding box center [249, 383] width 256 height 8
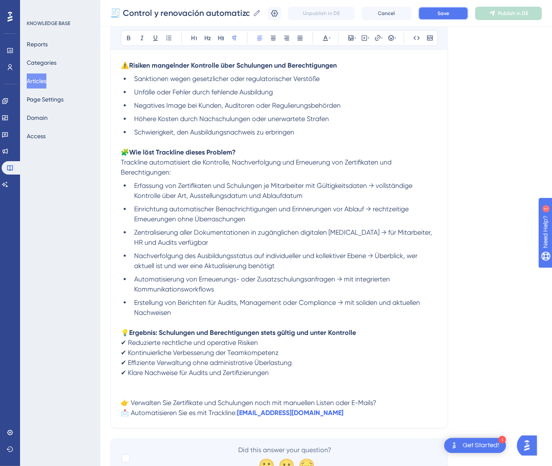
click at [449, 10] on span "Save" at bounding box center [443, 13] width 12 height 7
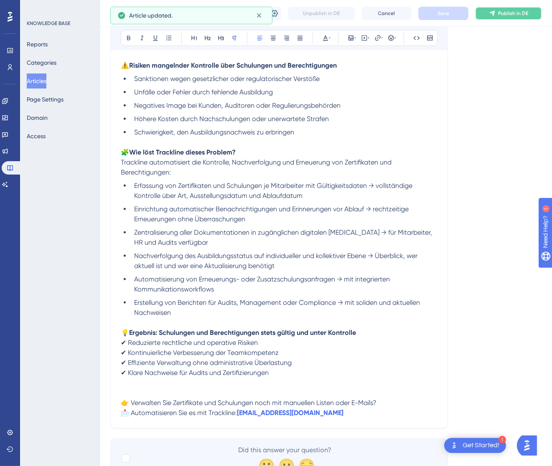
click at [496, 10] on icon at bounding box center [492, 13] width 7 height 7
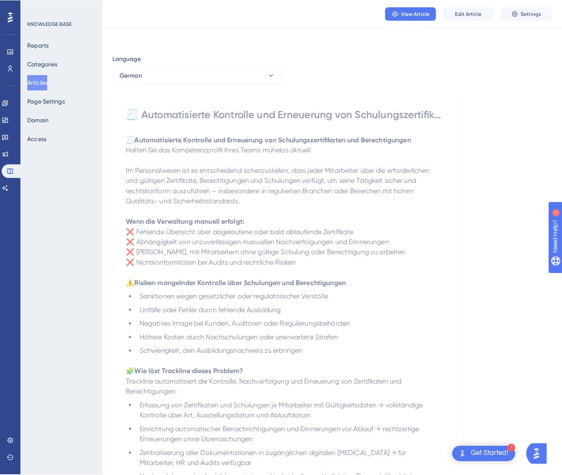
scroll to position [0, 0]
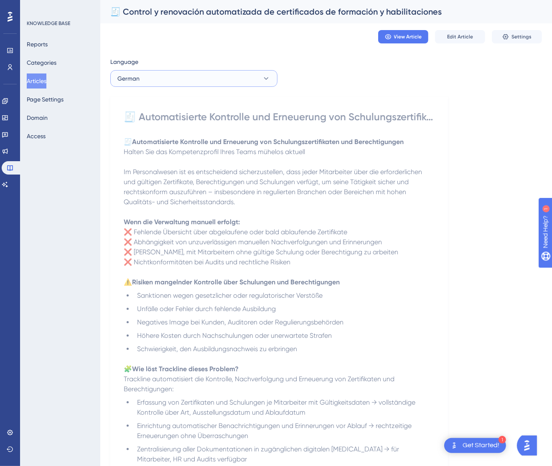
click at [258, 81] on button "German" at bounding box center [193, 78] width 167 height 17
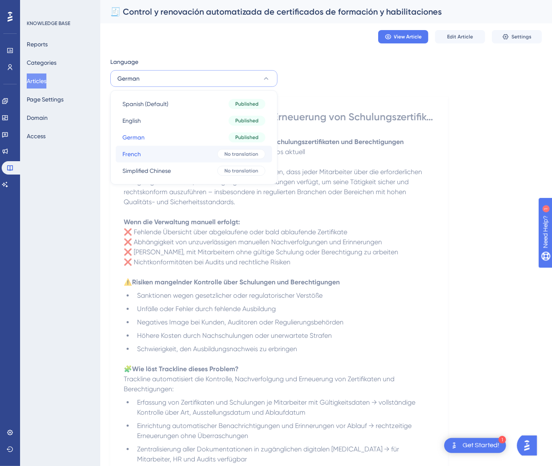
click at [230, 153] on span "No translation" at bounding box center [241, 154] width 34 height 7
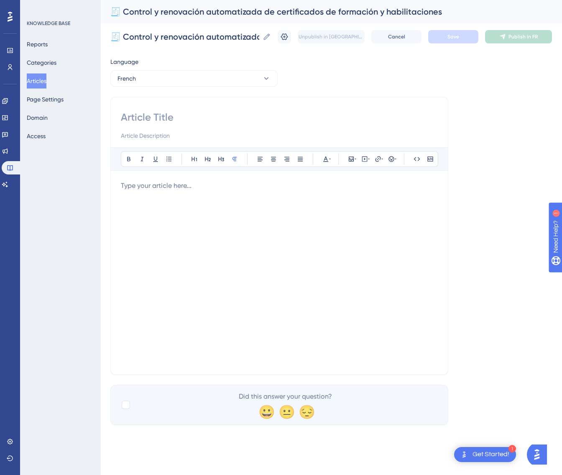
click at [227, 120] on input at bounding box center [279, 117] width 317 height 13
paste input "🧾 Contrôle et renouvellement automatisés des certificats de formation et habili…"
type input "🧾 Contrôle et renouvellement automatisés des certificats de formation et habili…"
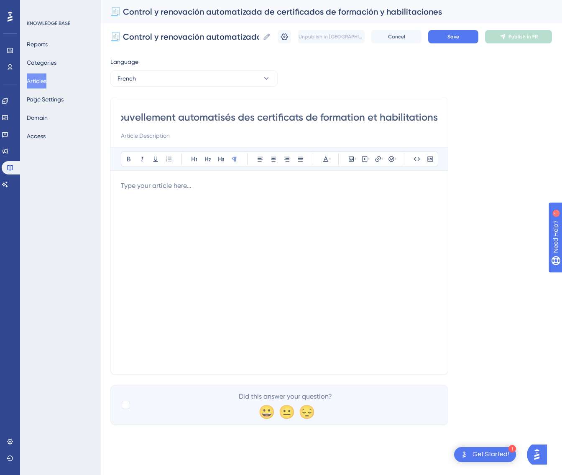
scroll to position [0, 0]
click at [333, 284] on div at bounding box center [279, 273] width 317 height 184
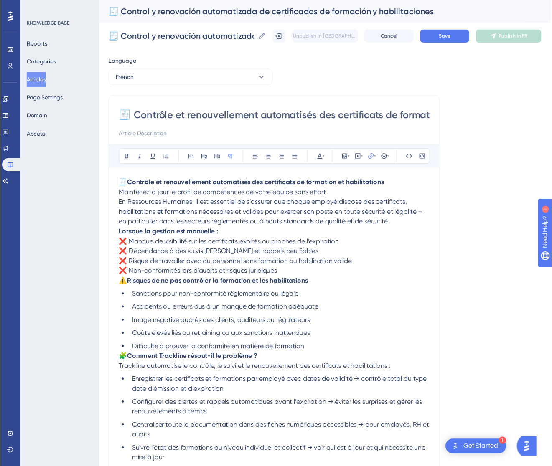
scroll to position [112, 0]
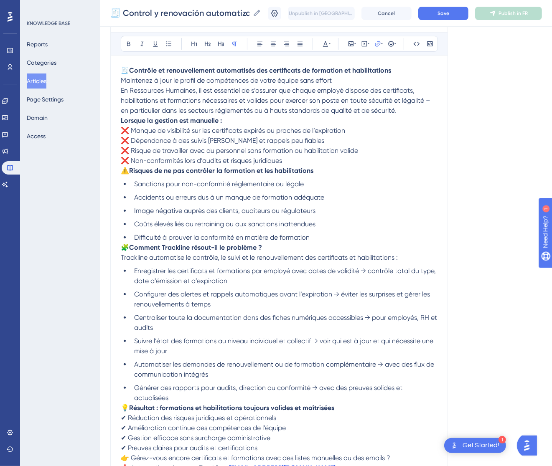
click at [337, 81] on p "🧾 Contrôle et renouvellement automatisés des certificats de formation et habili…" at bounding box center [279, 91] width 317 height 50
click at [339, 78] on p "🧾 Contrôle et renouvellement automatisés des certificats de formation et habili…" at bounding box center [279, 91] width 317 height 50
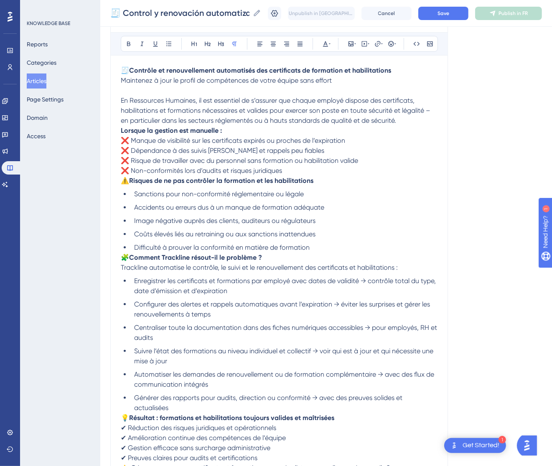
click at [121, 129] on strong "Lorsque la gestion est manuelle :" at bounding box center [171, 131] width 101 height 8
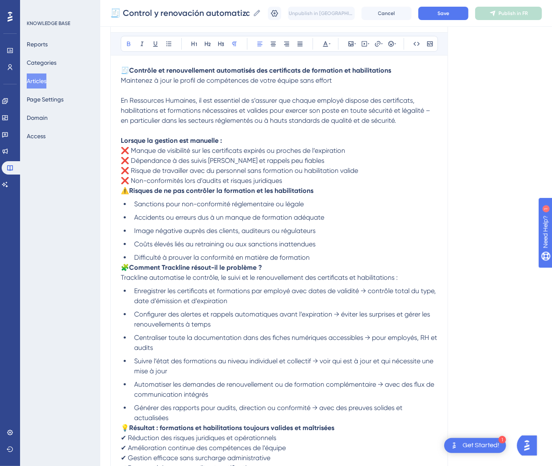
click at [125, 192] on span "⚠️" at bounding box center [125, 191] width 8 height 8
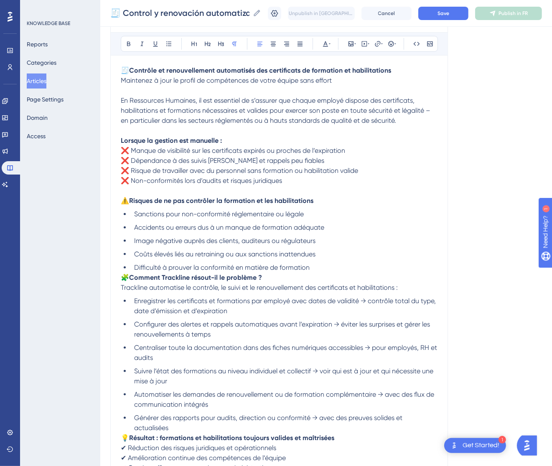
click at [122, 276] on span "🧩" at bounding box center [125, 278] width 8 height 8
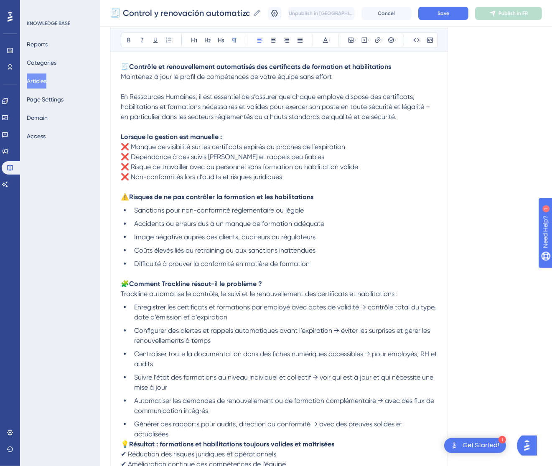
scroll to position [175, 0]
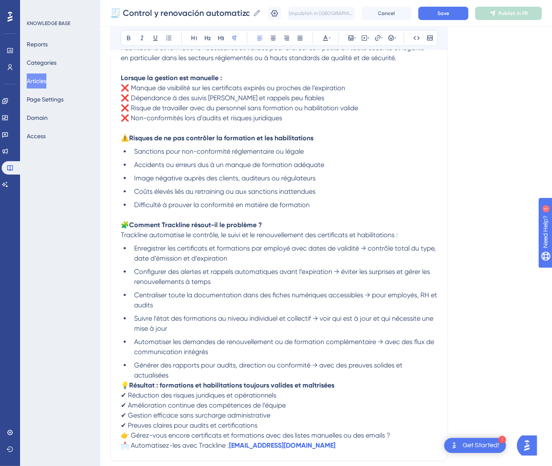
click at [123, 382] on span "💡" at bounding box center [125, 385] width 8 height 8
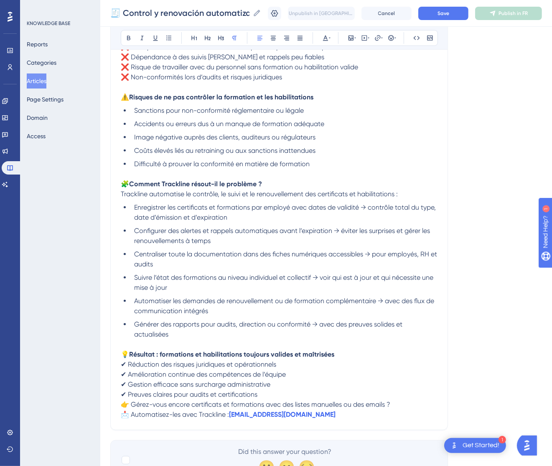
scroll to position [257, 0]
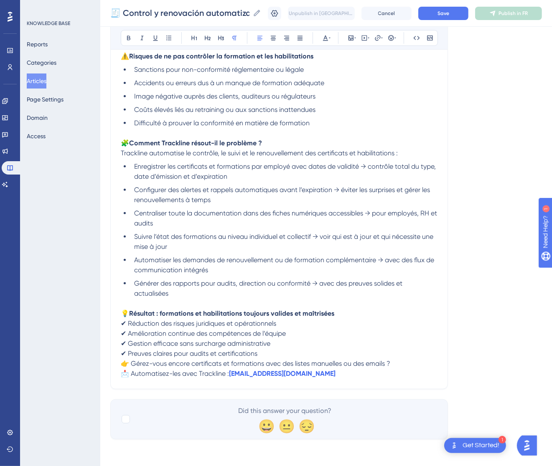
click at [124, 365] on span "👉 Gérez-vous encore certificats et formations avec des listes manuelles ou des …" at bounding box center [255, 364] width 269 height 8
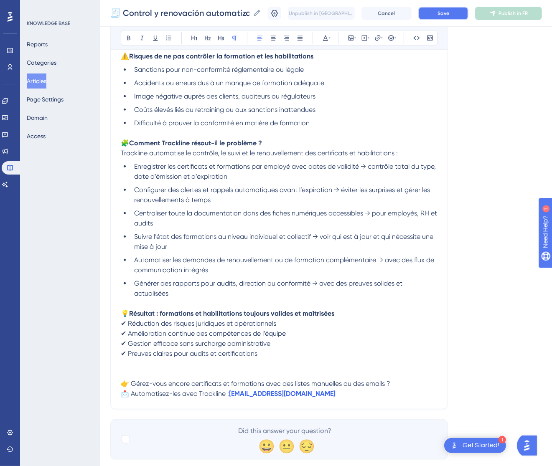
click at [465, 15] on button "Save" at bounding box center [443, 13] width 50 height 13
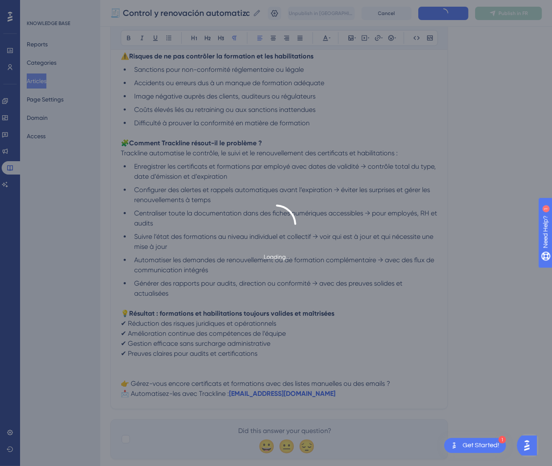
click at [491, 10] on div "Loading..." at bounding box center [276, 233] width 552 height 466
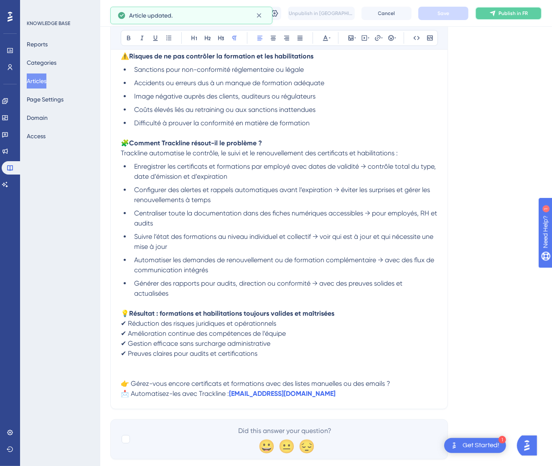
click at [497, 9] on button "Publish in FR" at bounding box center [508, 13] width 67 height 13
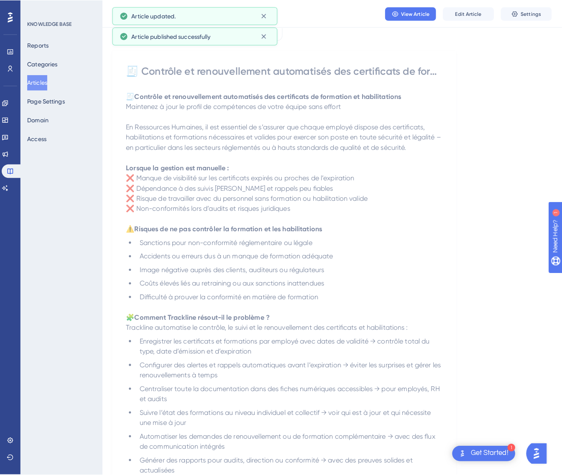
scroll to position [0, 0]
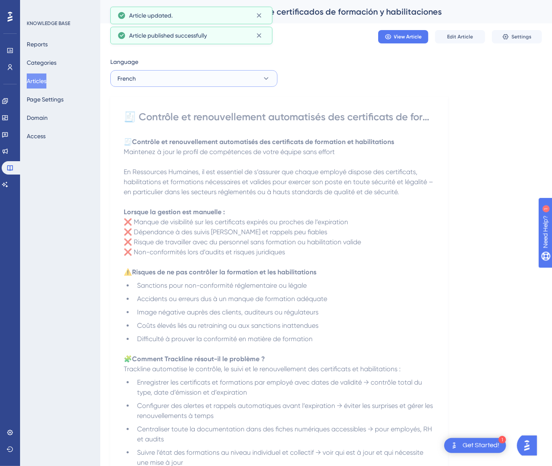
click at [210, 81] on button "French" at bounding box center [193, 78] width 167 height 17
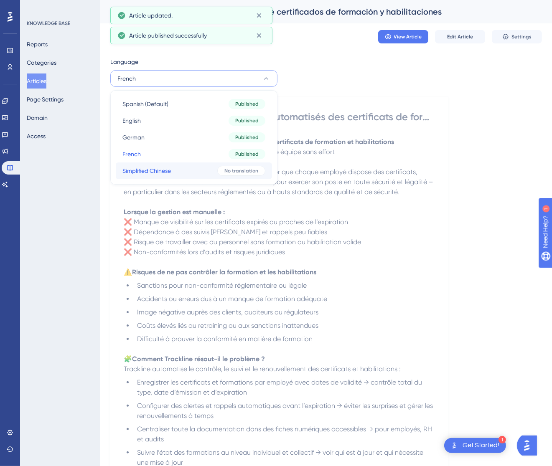
click at [190, 163] on button "Simplified Chinese Simplified Chinese No translation" at bounding box center [194, 171] width 156 height 17
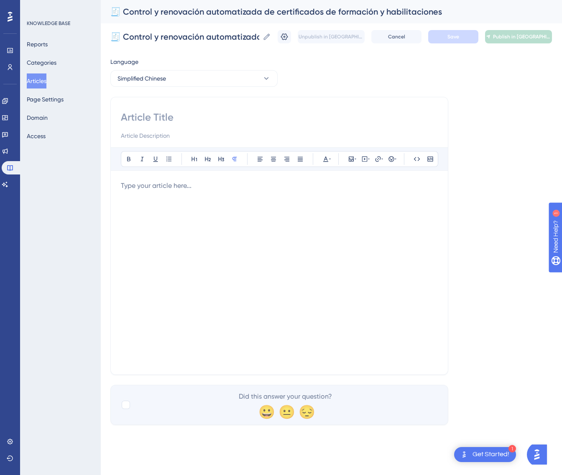
click at [196, 121] on input at bounding box center [279, 117] width 317 height 13
paste input "🧾 培训证书与资质的自动化管理与续期"
type input "🧾 培训证书与资质的自动化管理与续期"
click at [249, 209] on div at bounding box center [279, 273] width 317 height 184
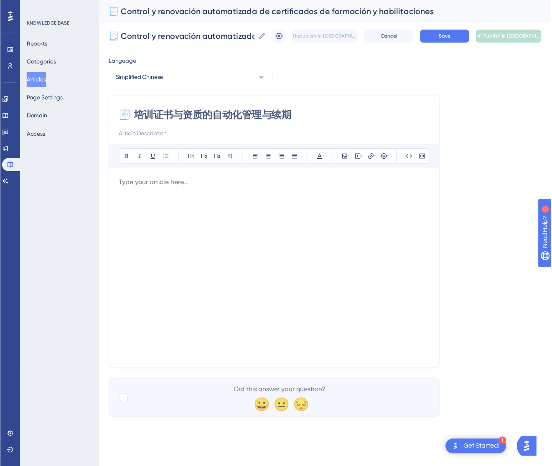
scroll to position [42, 0]
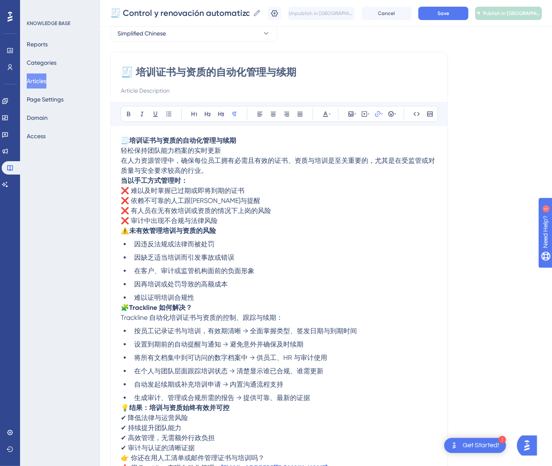
click at [244, 153] on p "🧾 培训证书与资质的自动化管理与续期 轻松保持团队能力档案的实时更新 在人力资源管理中，确保每位员工拥有必需且有效的证书、资质与培训是至关重要的，尤其是在受监…" at bounding box center [279, 156] width 317 height 40
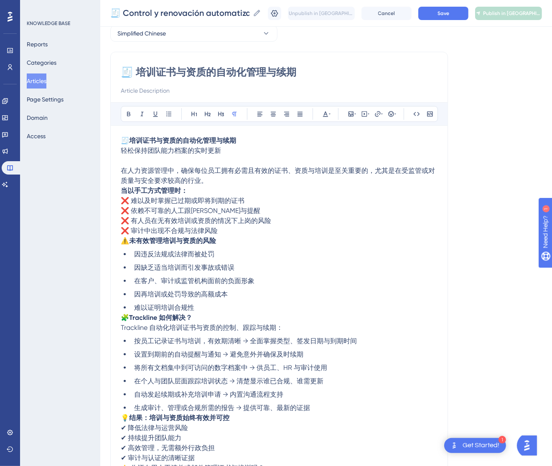
click at [223, 181] on p "在人力资源管理中，确保每位员工拥有必需且有效的证书、资质与培训是至关重要的，尤其是在受监管或对质量与安全要求较高的行业。" at bounding box center [279, 171] width 317 height 30
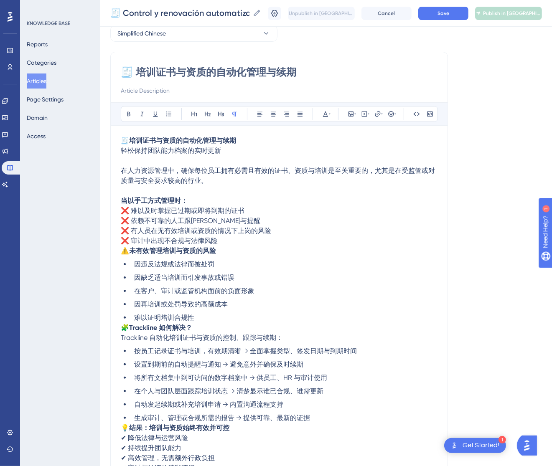
click at [242, 242] on p "当以手工方式管理时： ❌ 难以及时掌握已过期或即将到期的证书 ❌ 依赖不可靠的人工跟进与提醒 ❌ 有人员在无有效培训或资质的情况下上岗的风险 ❌ 审计中出现不…" at bounding box center [279, 221] width 317 height 50
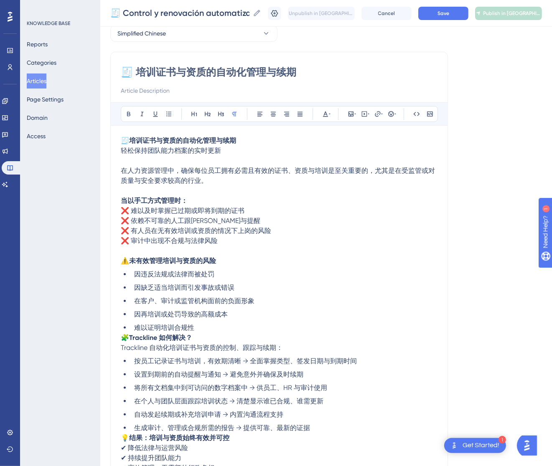
click at [122, 333] on p "🧩 Trackline 如何解决？ Trackline 自动化培训证书与资质的控制、跟踪与续期：" at bounding box center [279, 343] width 317 height 20
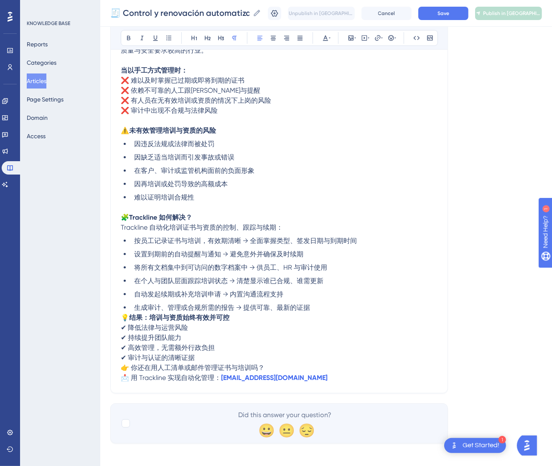
scroll to position [176, 0]
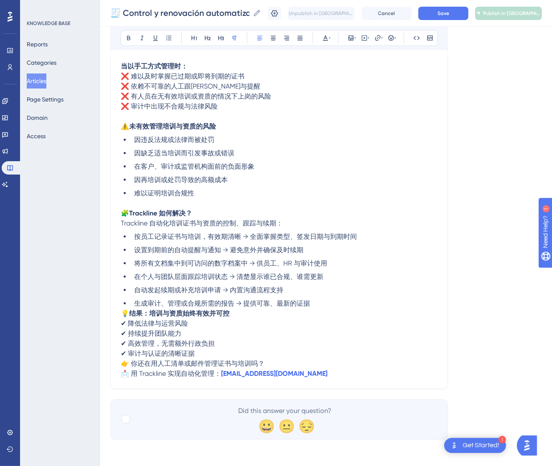
click at [122, 312] on span "💡" at bounding box center [125, 314] width 8 height 8
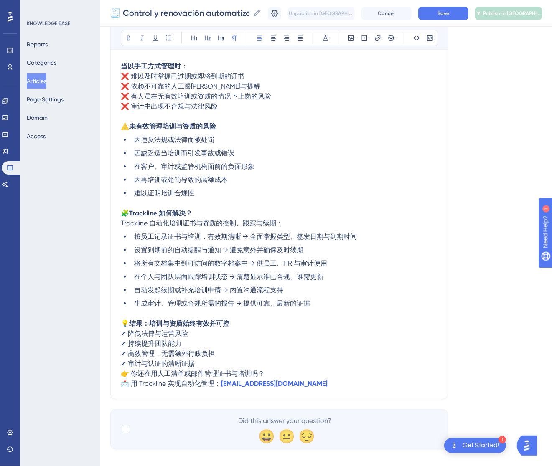
click at [121, 371] on span "👉 你还在用人工清单或邮件管理证书与培训吗？" at bounding box center [193, 374] width 144 height 8
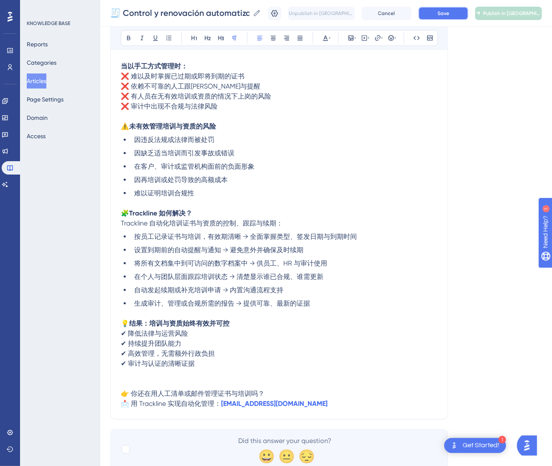
click at [448, 18] on button "Save" at bounding box center [443, 13] width 50 height 13
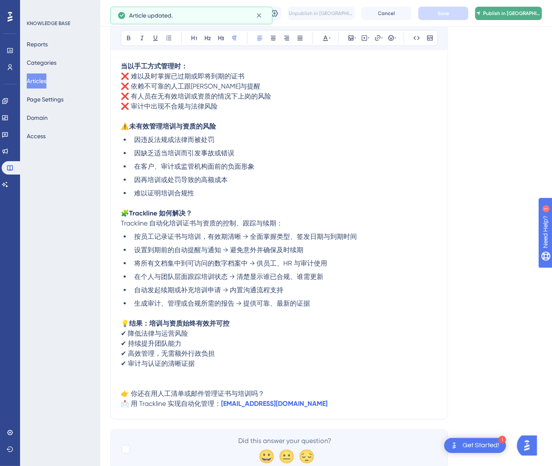
click at [525, 10] on span "Publish in [GEOGRAPHIC_DATA]-CN" at bounding box center [512, 13] width 58 height 7
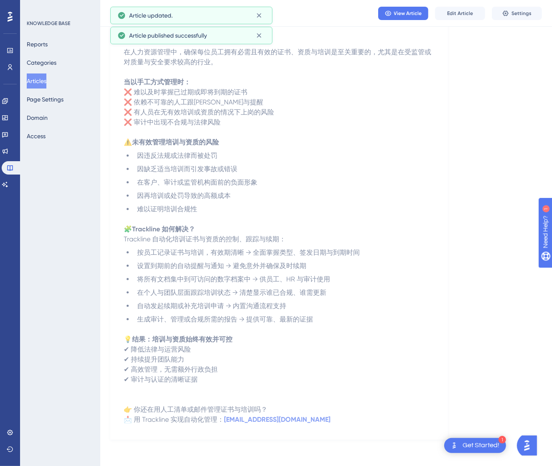
scroll to position [0, 0]
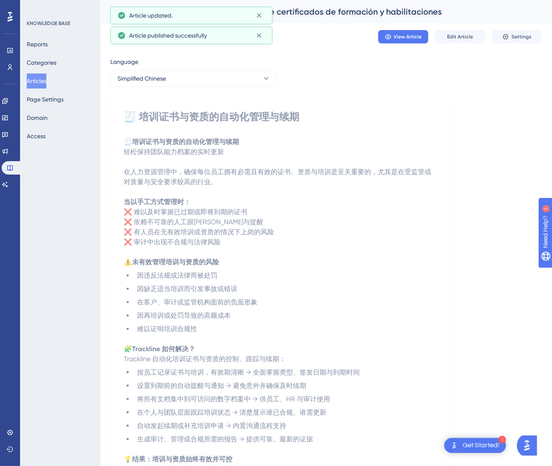
click at [32, 82] on button "Articles" at bounding box center [37, 81] width 20 height 15
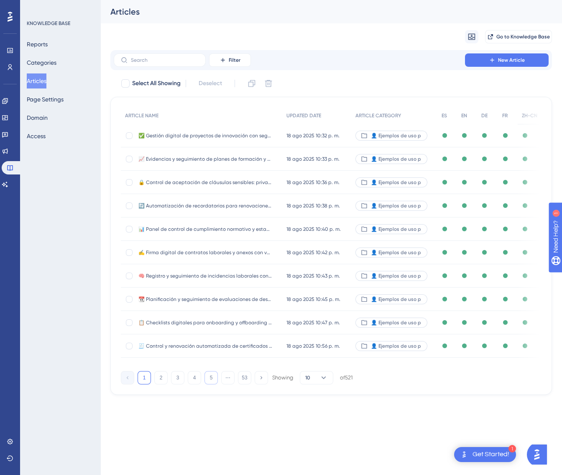
click at [211, 385] on button "5" at bounding box center [210, 377] width 13 height 13
click at [211, 385] on button "6" at bounding box center [210, 377] width 13 height 13
click at [211, 385] on button "7" at bounding box center [210, 377] width 13 height 13
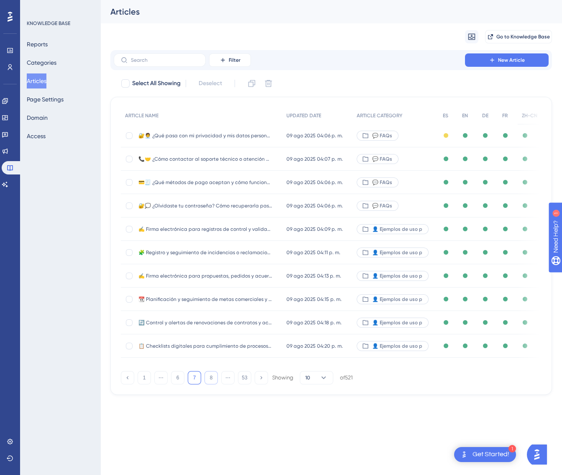
click at [211, 385] on button "8" at bounding box center [210, 377] width 13 height 13
click at [211, 385] on button "10" at bounding box center [210, 377] width 13 height 13
click at [211, 385] on button "11" at bounding box center [210, 377] width 13 height 13
click at [211, 385] on button "12" at bounding box center [210, 377] width 13 height 13
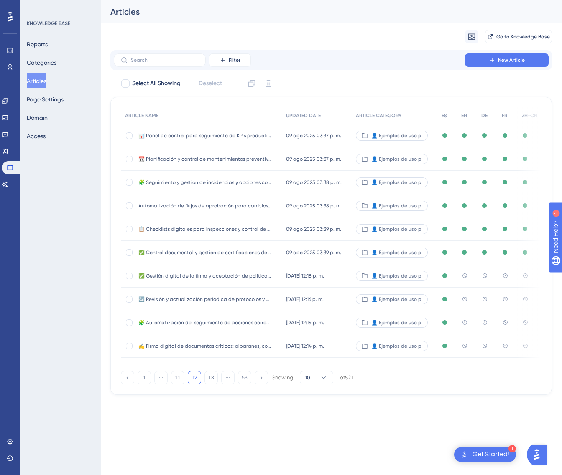
click at [269, 280] on div "✅ Gestión digital de la firma y aceptación de políticas internas y códigos étic…" at bounding box center [205, 275] width 134 height 23
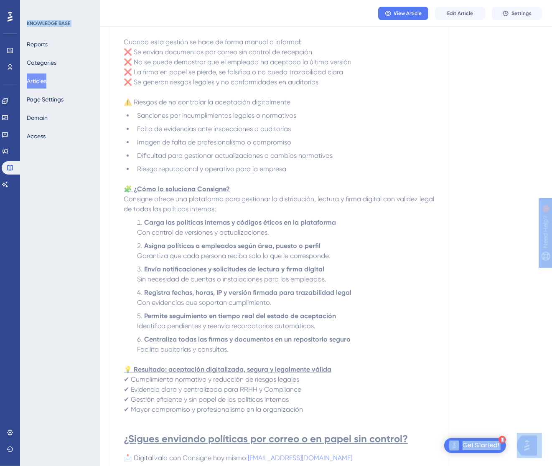
scroll to position [242, 0]
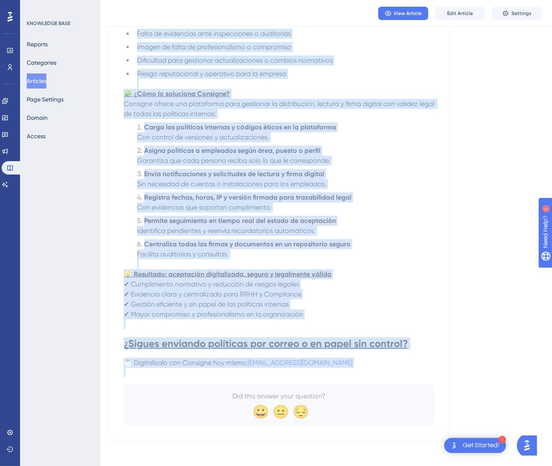
drag, startPoint x: 122, startPoint y: 116, endPoint x: 365, endPoint y: 371, distance: 352.6
click at [365, 371] on div "✅ Gestión digital de la firma y aceptación de políticas internas y códigos étic…" at bounding box center [279, 146] width 338 height 588
copy div "✅ Loremip dolorsi am co adipi e seddoeiusm te incididun utlabore e dolorem aliq…"
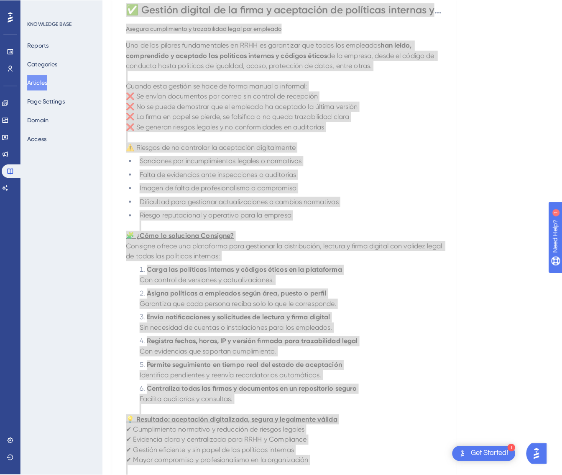
scroll to position [0, 0]
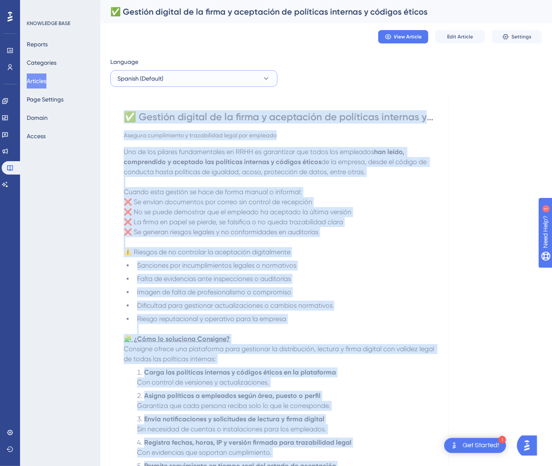
click at [257, 79] on button "Spanish (Default)" at bounding box center [193, 78] width 167 height 17
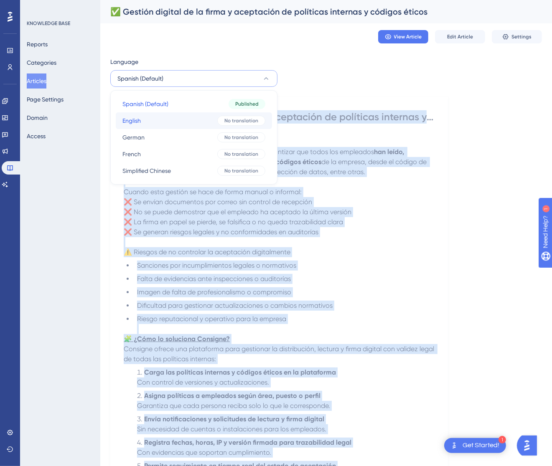
click at [244, 121] on span "No translation" at bounding box center [241, 120] width 34 height 7
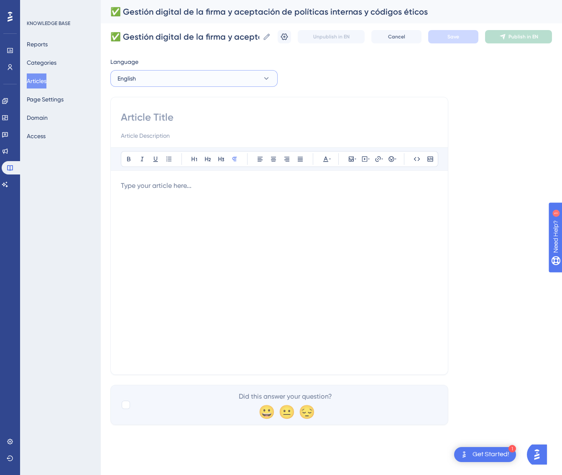
click at [165, 73] on button "English" at bounding box center [193, 78] width 167 height 17
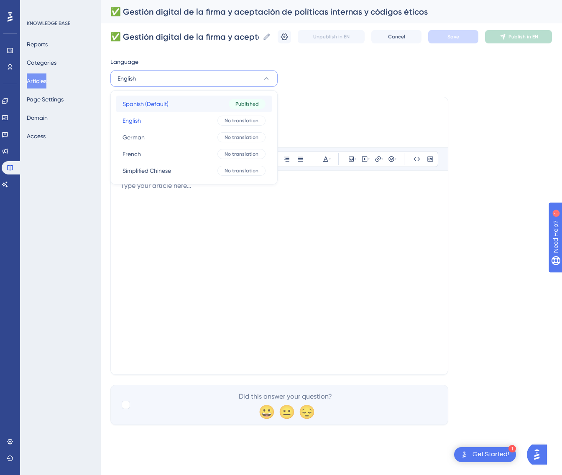
click at [162, 101] on span "Spanish (Default)" at bounding box center [145, 104] width 46 height 10
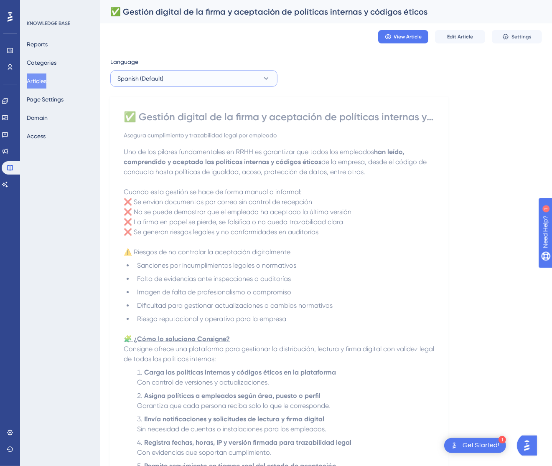
click at [267, 83] on button "Spanish (Default)" at bounding box center [193, 78] width 167 height 17
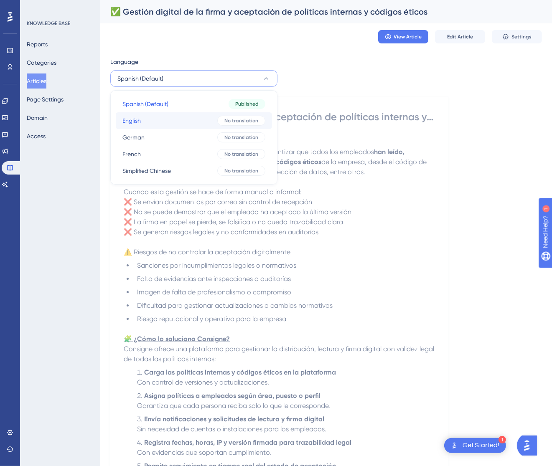
click at [250, 119] on span "No translation" at bounding box center [241, 120] width 34 height 7
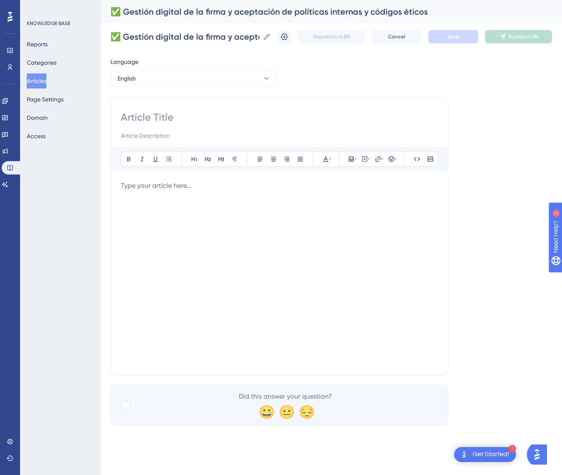
click at [267, 117] on input at bounding box center [279, 117] width 317 height 13
paste input "✅ Digital Management of Employee Signatures and Acceptance of Internal Policies…"
type input "✅ Digital Management of Employee Signatures and Acceptance of Internal Policies…"
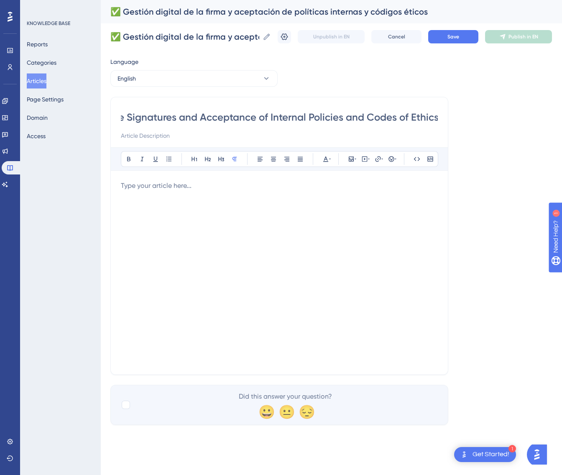
scroll to position [0, 0]
drag, startPoint x: 387, startPoint y: 235, endPoint x: 382, endPoint y: 236, distance: 5.1
click at [382, 236] on div at bounding box center [279, 273] width 317 height 184
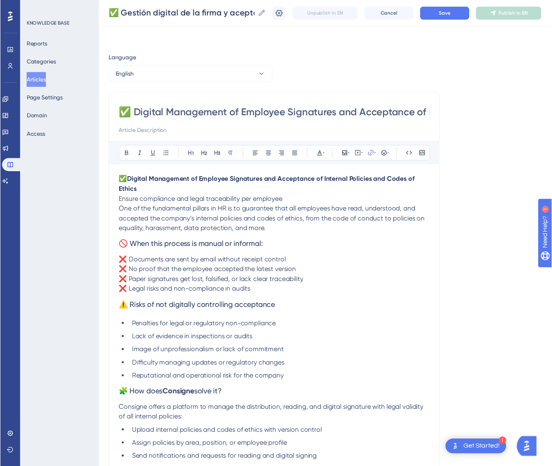
scroll to position [107, 0]
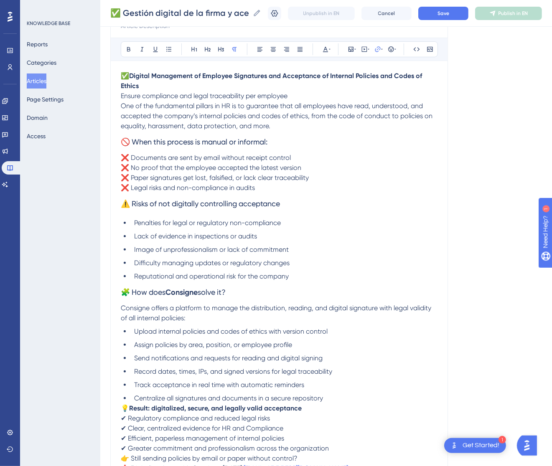
click at [301, 94] on p "✅ Digital Management of Employee Signatures and Acceptance of Internal Policies…" at bounding box center [279, 86] width 317 height 30
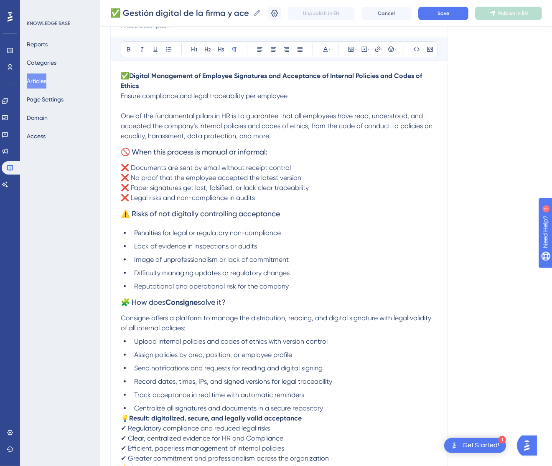
scroll to position [169, 0]
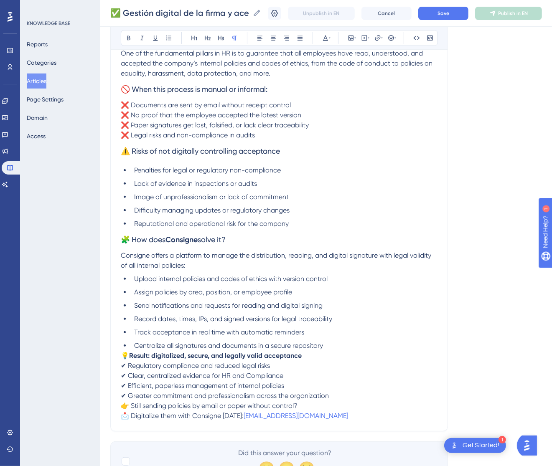
click at [125, 239] on span "🧩 How does" at bounding box center [143, 239] width 45 height 9
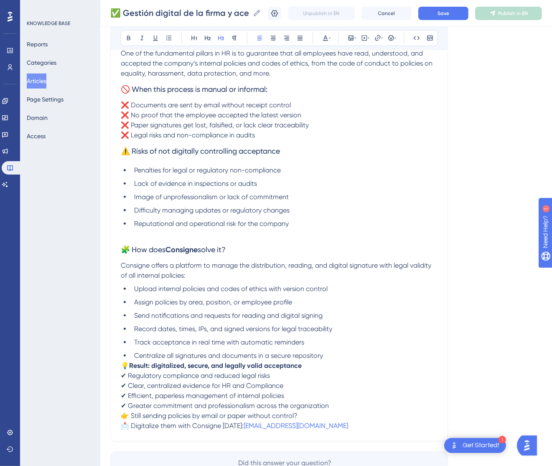
click at [126, 89] on span "🚫 When this process is manual or informal:" at bounding box center [194, 89] width 147 height 9
click at [122, 90] on span "🚫 When this process is manual or informal:" at bounding box center [194, 89] width 147 height 9
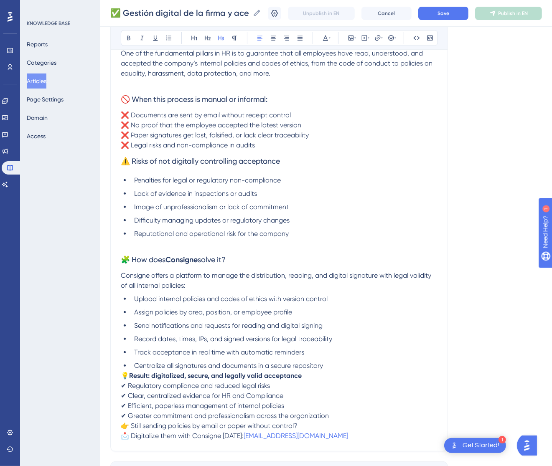
click at [123, 161] on span "⚠️ Risks of not digitally controlling acceptance" at bounding box center [200, 161] width 159 height 9
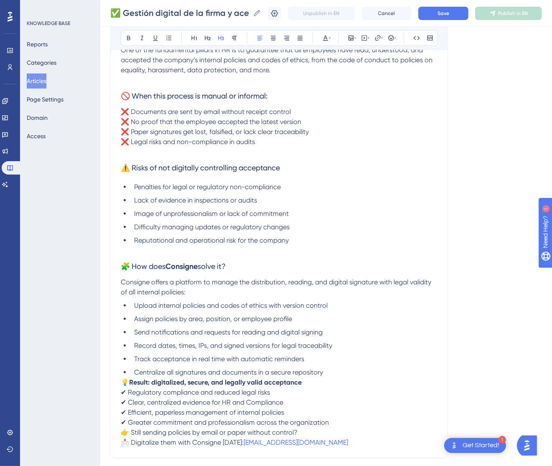
scroll to position [242, 0]
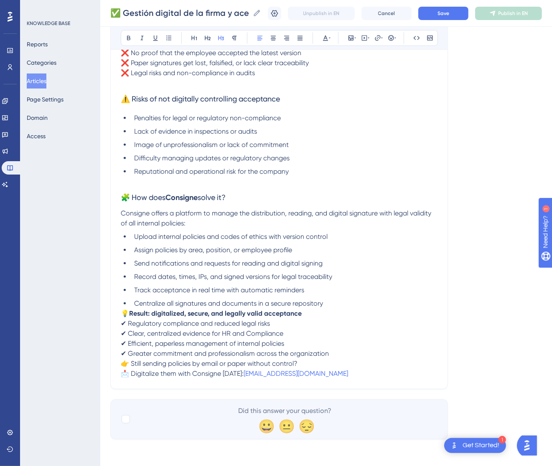
click at [124, 313] on span "💡" at bounding box center [125, 314] width 8 height 8
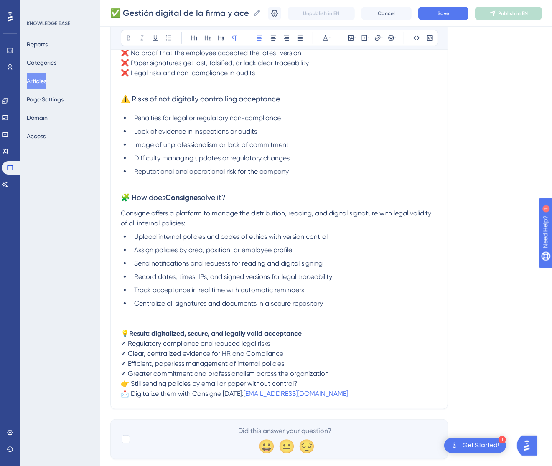
click at [124, 385] on span "👉 Still sending policies by email or paper without control?" at bounding box center [209, 384] width 177 height 8
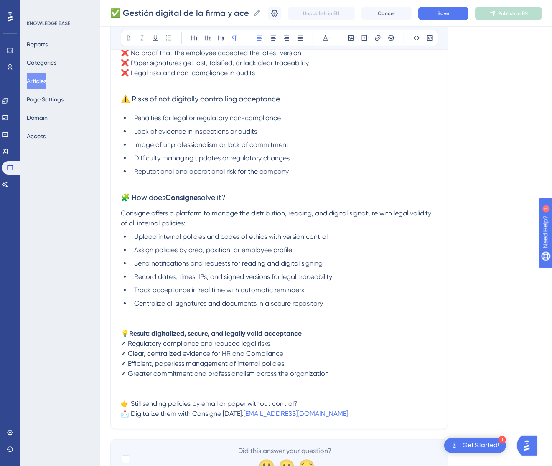
scroll to position [282, 0]
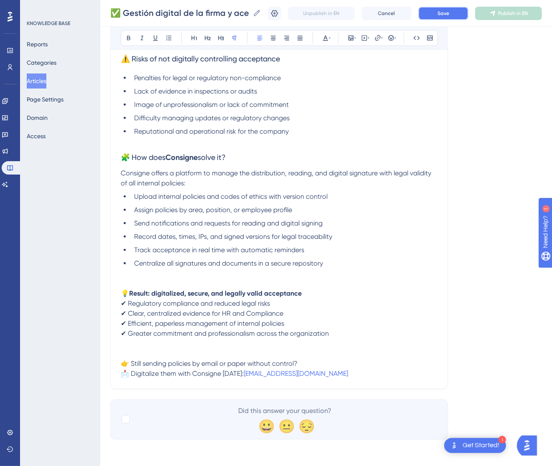
click at [459, 14] on button "Save" at bounding box center [443, 13] width 50 height 13
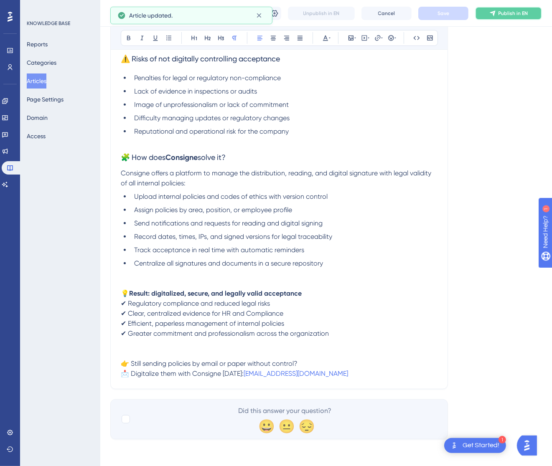
click at [511, 7] on button "Publish in EN" at bounding box center [508, 13] width 67 height 13
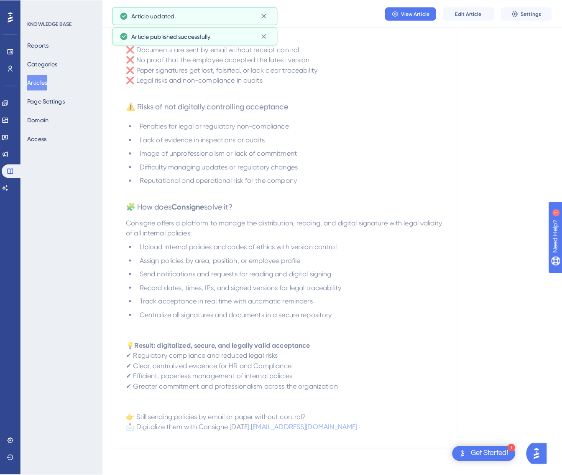
scroll to position [0, 0]
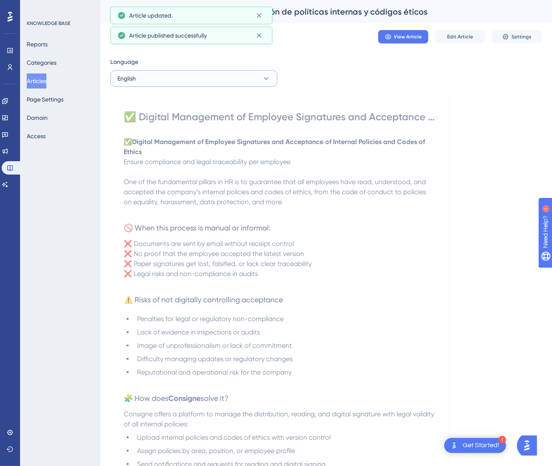
click at [221, 73] on button "English" at bounding box center [193, 78] width 167 height 17
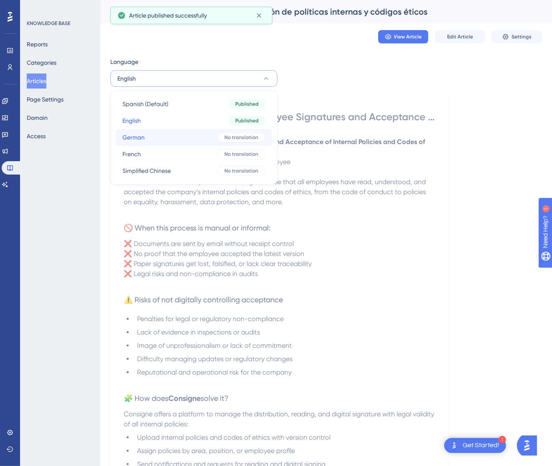
click at [217, 136] on button "German German No translation" at bounding box center [194, 137] width 156 height 17
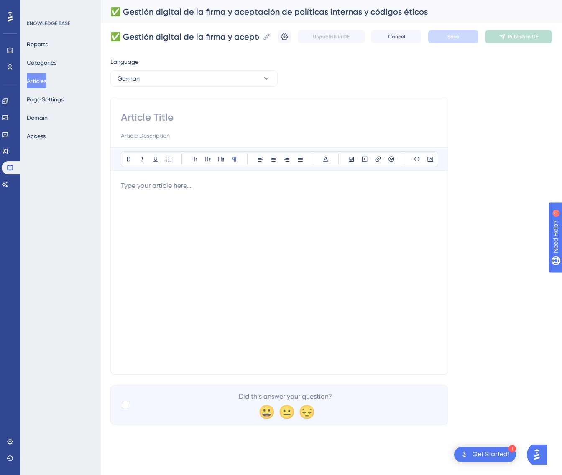
click at [227, 119] on input at bounding box center [279, 117] width 317 height 13
paste input "✅ Digitale Verwaltung der Unterschrift und Zustimmung zu internen Richtlinien u…"
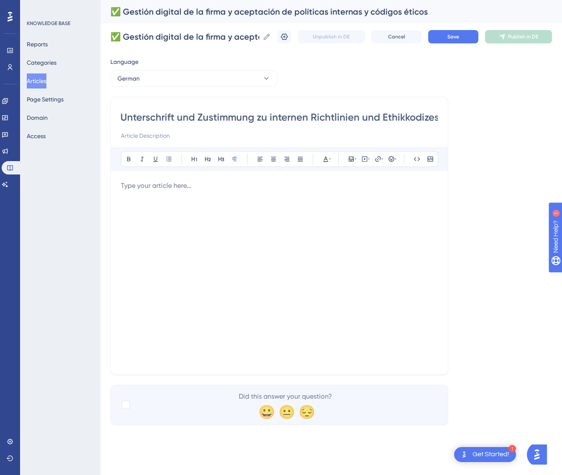
type input "✅ Digitale Verwaltung der Unterschrift und Zustimmung zu internen Richtlinien u…"
click at [377, 226] on div at bounding box center [279, 273] width 317 height 184
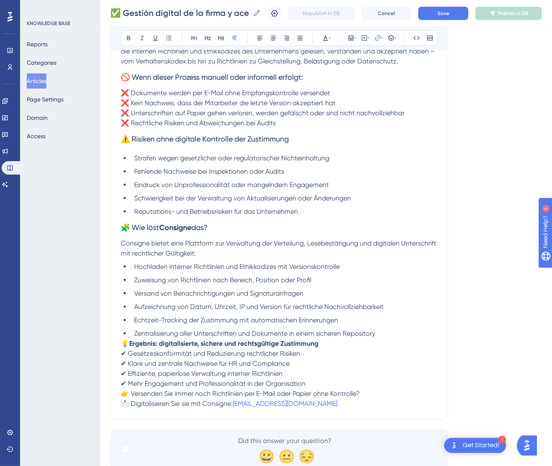
scroll to position [191, 0]
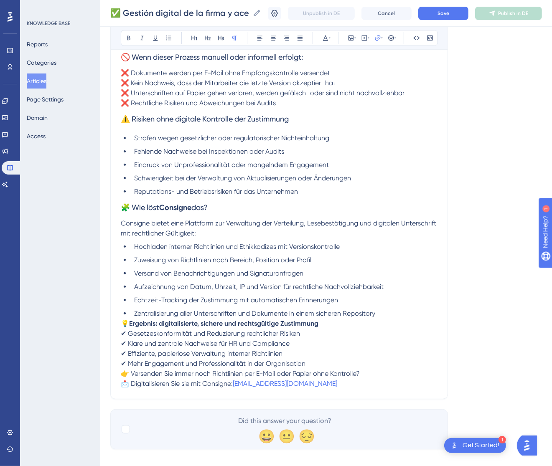
click at [124, 320] on span "💡" at bounding box center [125, 324] width 8 height 8
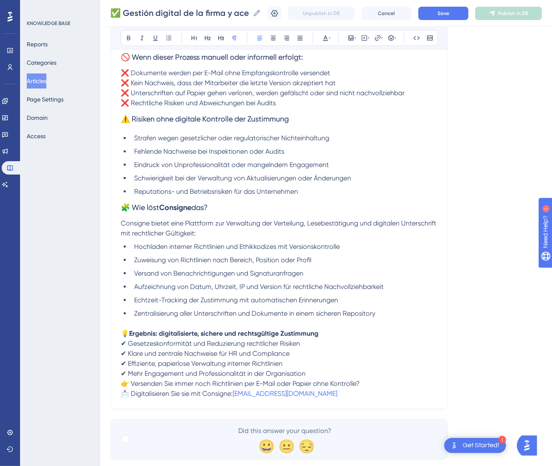
click at [122, 380] on span "👉 Versenden Sie immer noch Richtlinien per E-Mail oder Papier ohne Kontrolle?" at bounding box center [240, 384] width 239 height 8
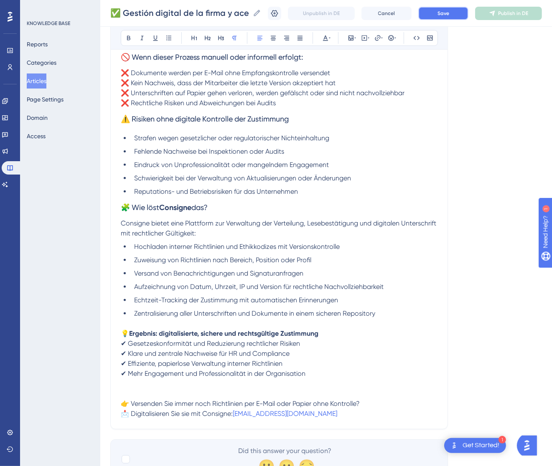
click at [449, 15] on span "Save" at bounding box center [443, 13] width 12 height 7
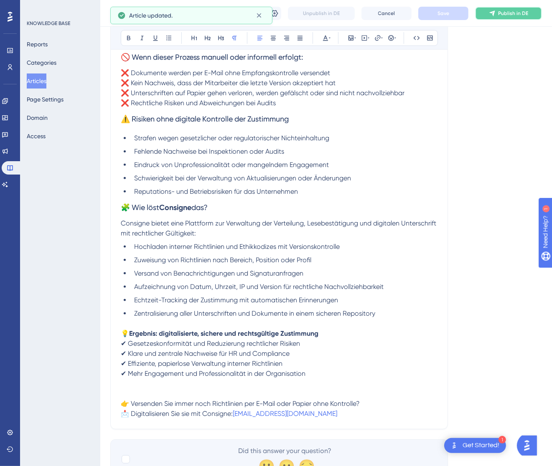
click at [502, 16] on button "Publish in DE" at bounding box center [508, 13] width 67 height 13
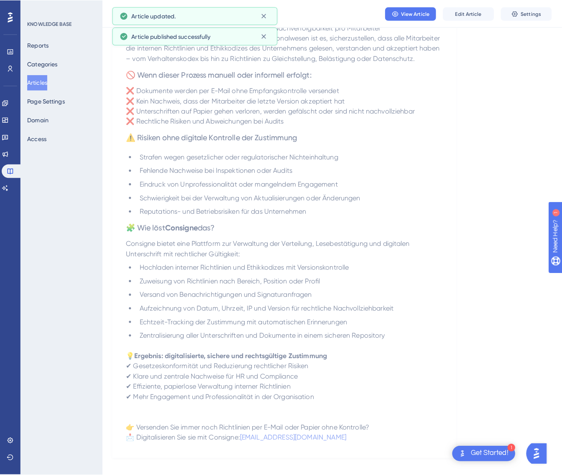
scroll to position [0, 0]
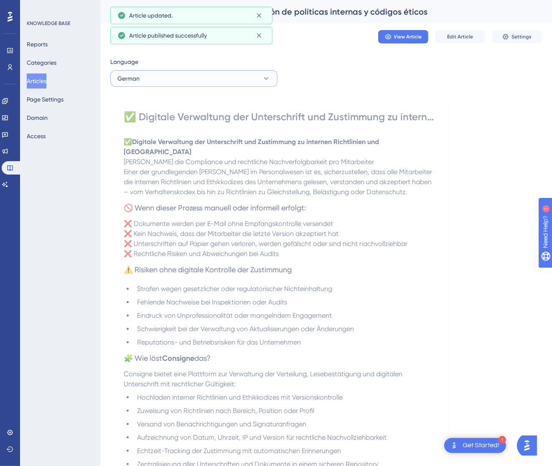
click at [235, 81] on button "German" at bounding box center [193, 78] width 167 height 17
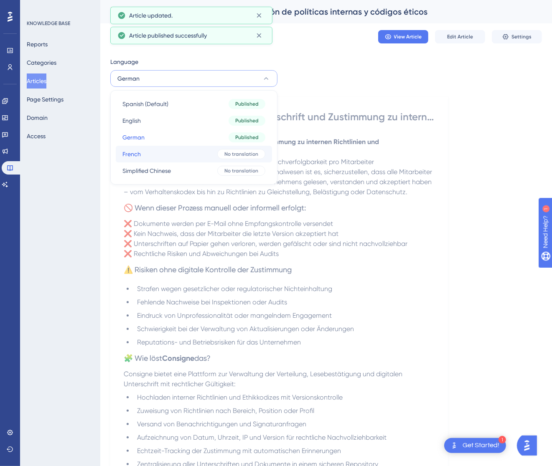
click at [199, 155] on button "French French No translation" at bounding box center [194, 154] width 156 height 17
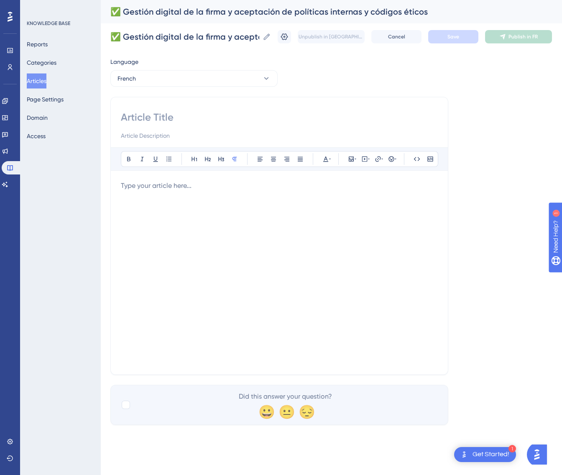
click at [245, 127] on div at bounding box center [279, 126] width 317 height 30
click at [253, 117] on input at bounding box center [279, 117] width 317 height 13
paste input "✅ Gestion numérique de la signature et de l’acceptation des politiques internes…"
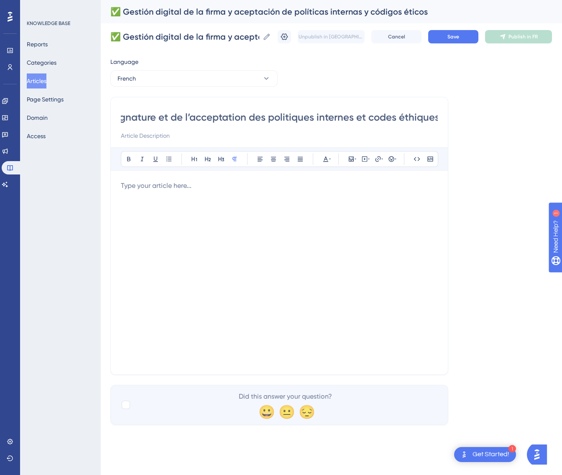
type input "✅ Gestion numérique de la signature et de l’acceptation des politiques internes…"
drag, startPoint x: 447, startPoint y: 247, endPoint x: 433, endPoint y: 246, distance: 13.8
click at [446, 247] on div "✅ Gestion numérique de la signature et de l’acceptation des politiques internes…" at bounding box center [279, 236] width 338 height 278
click at [417, 241] on div at bounding box center [279, 273] width 317 height 184
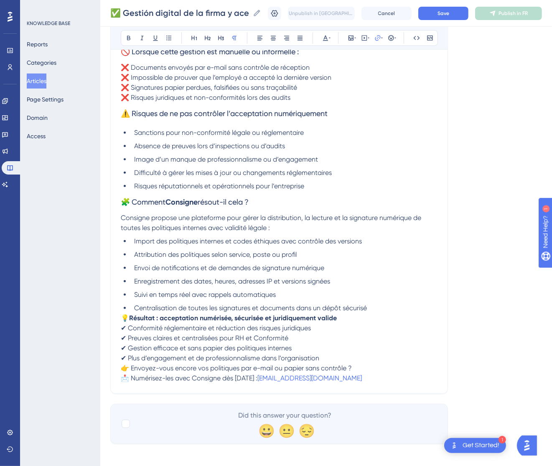
scroll to position [191, 0]
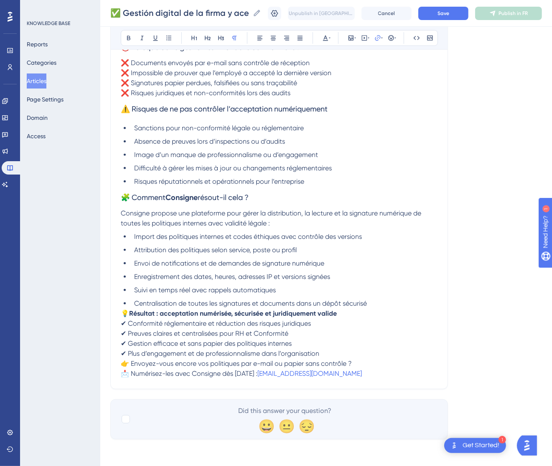
click at [125, 312] on span "💡" at bounding box center [125, 314] width 8 height 8
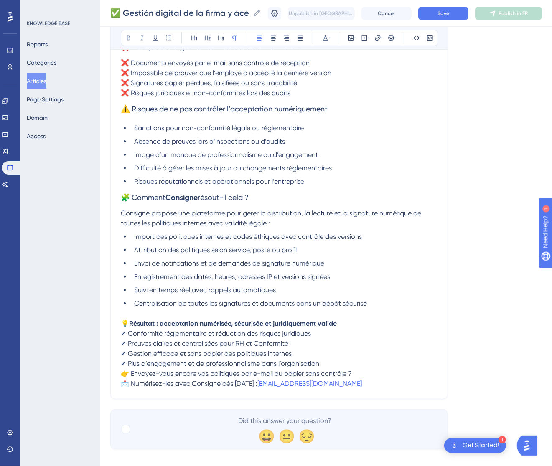
click at [121, 371] on span "👉 Envoyez-vous encore vos politiques par e-mail ou papier sans contrôle ?" at bounding box center [236, 374] width 231 height 8
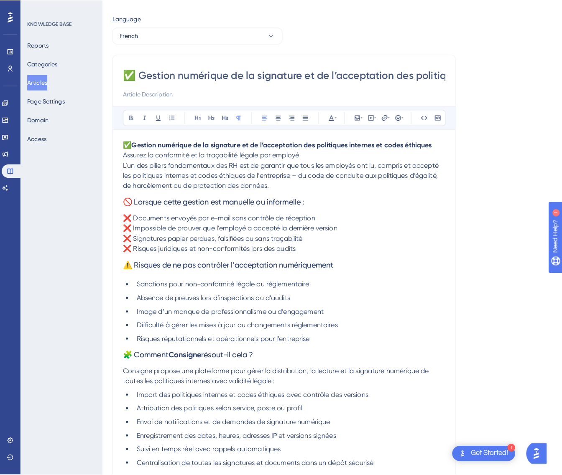
scroll to position [0, 0]
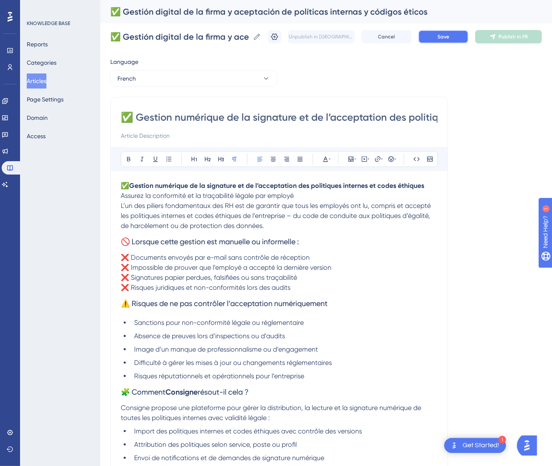
click at [449, 40] on span "Save" at bounding box center [443, 36] width 12 height 7
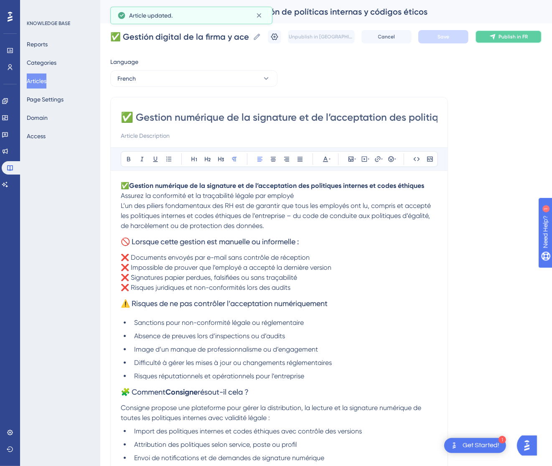
click at [517, 40] on span "Publish in FR" at bounding box center [512, 36] width 29 height 7
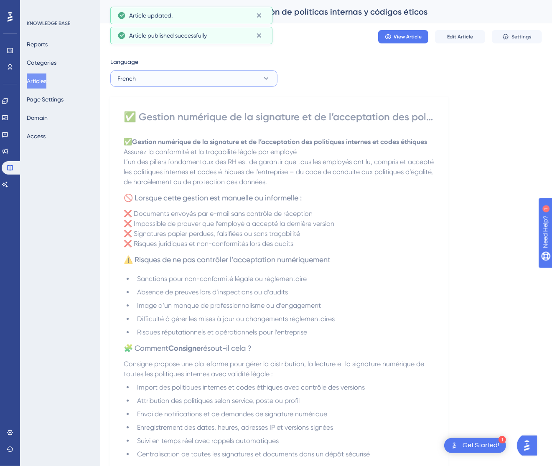
click at [265, 76] on icon at bounding box center [266, 78] width 8 height 8
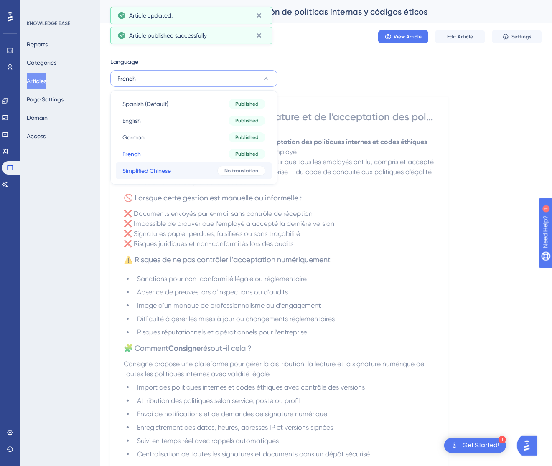
click at [220, 168] on div "No translation" at bounding box center [241, 171] width 48 height 10
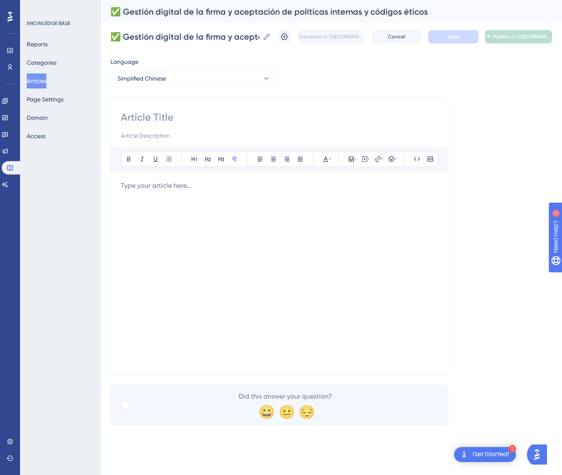
click at [186, 122] on input at bounding box center [279, 117] width 317 height 13
paste input "✅ 内部政策与道德规范的数字化签署与确认管理"
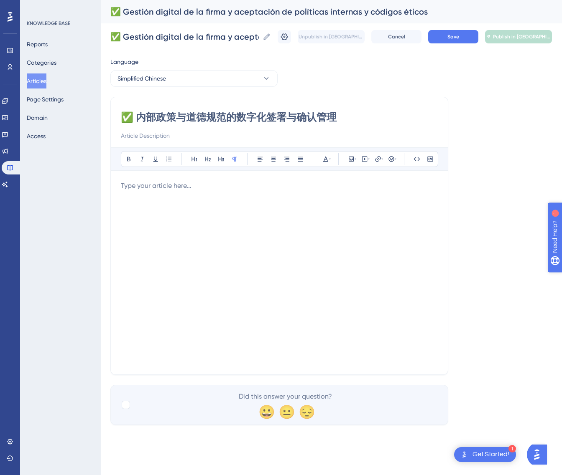
type input "✅ 内部政策与道德规范的数字化签署与确认管理"
click at [297, 222] on div at bounding box center [279, 273] width 317 height 184
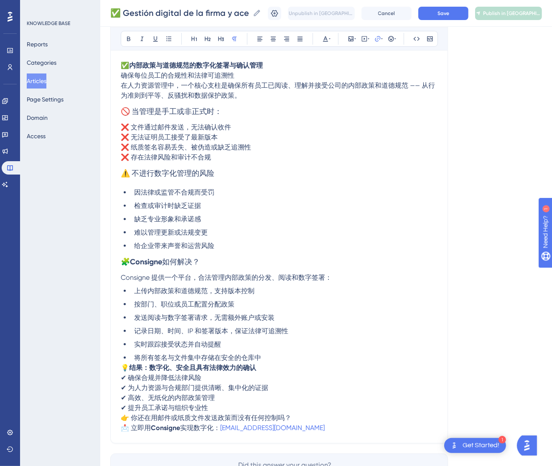
scroll to position [139, 0]
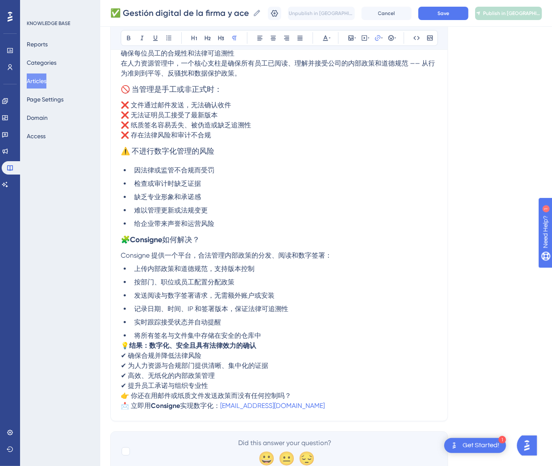
click at [121, 342] on span "💡" at bounding box center [125, 346] width 8 height 8
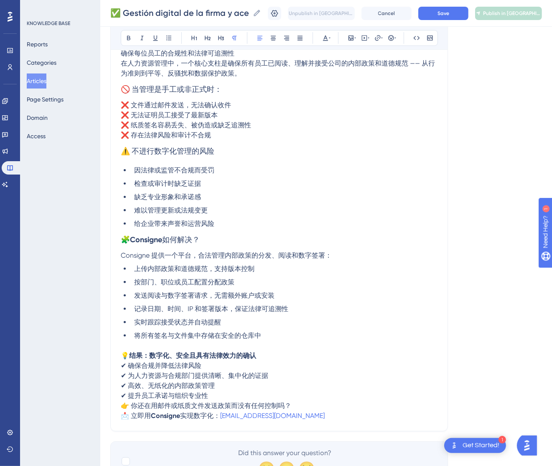
click at [122, 409] on span "👉 你还在用邮件或纸质文件发送政策而没有任何控制吗？" at bounding box center [206, 406] width 170 height 8
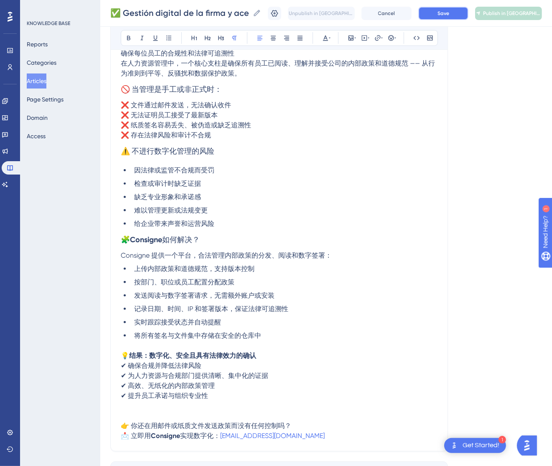
click at [463, 14] on button "Save" at bounding box center [443, 13] width 50 height 13
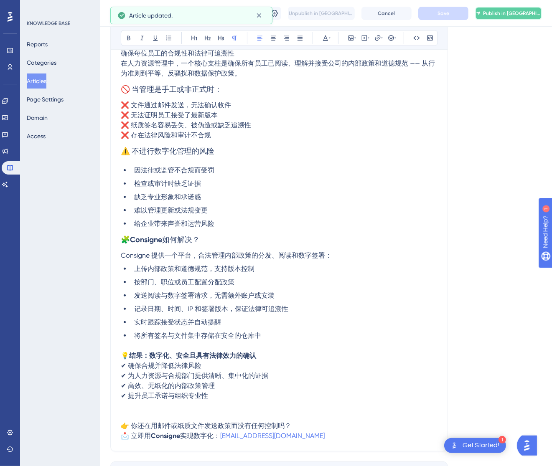
click at [512, 8] on button "Publish in [GEOGRAPHIC_DATA]-CN" at bounding box center [508, 13] width 67 height 13
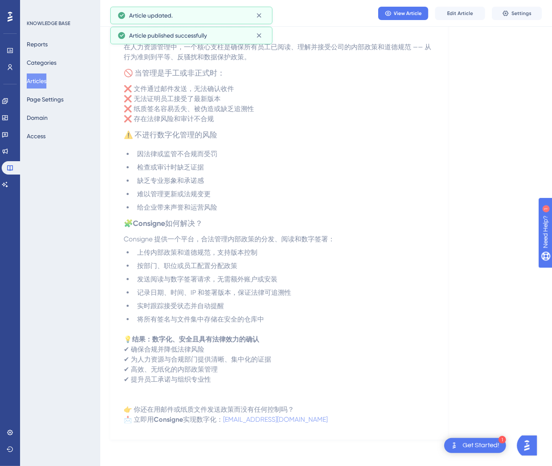
scroll to position [0, 0]
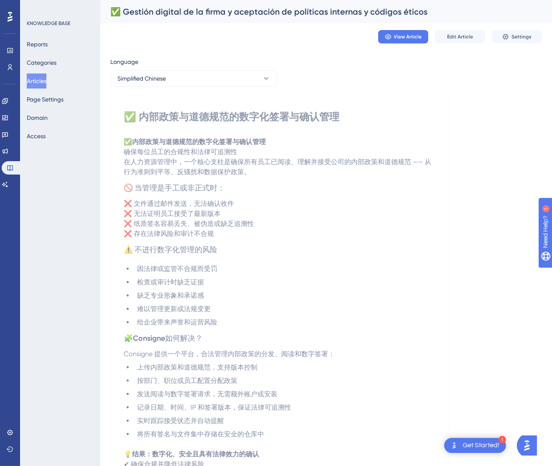
click at [46, 80] on button "Articles" at bounding box center [37, 81] width 20 height 15
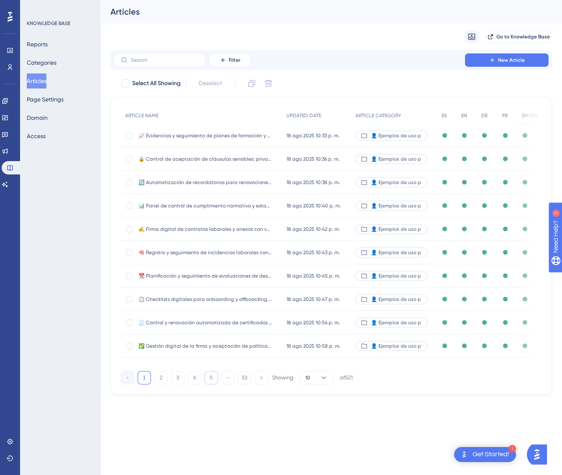
click at [210, 379] on button "5" at bounding box center [210, 377] width 13 height 13
click at [210, 379] on button "6" at bounding box center [210, 377] width 13 height 13
click at [210, 379] on button "7" at bounding box center [210, 377] width 13 height 13
click at [210, 379] on button "8" at bounding box center [210, 377] width 13 height 13
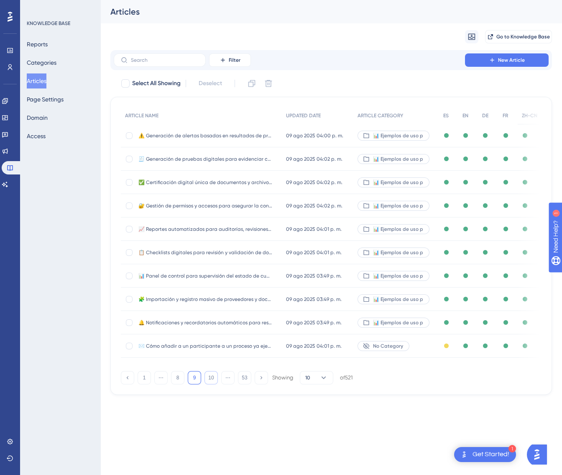
click at [210, 379] on button "10" at bounding box center [210, 377] width 13 height 13
click at [210, 379] on button "11" at bounding box center [210, 377] width 13 height 13
click at [210, 379] on button "12" at bounding box center [210, 377] width 13 height 13
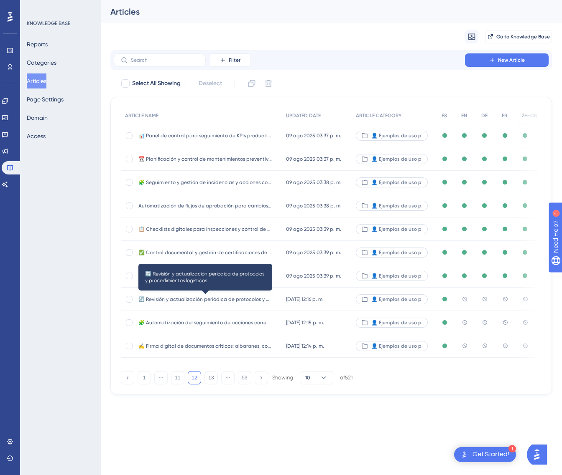
click at [227, 297] on span "🔄 Revisión y actualización periódica de protocolos y procedimientos logísticos" at bounding box center [205, 299] width 134 height 7
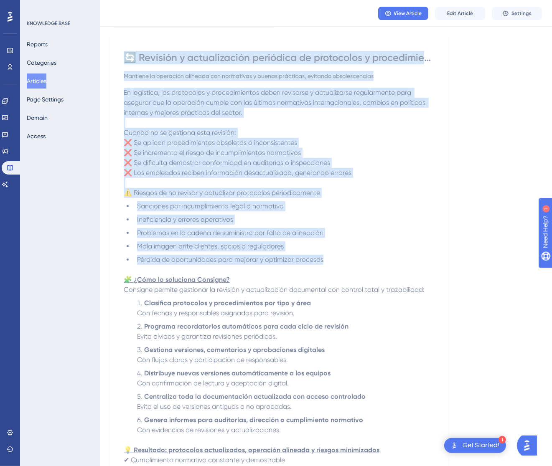
scroll to position [244, 0]
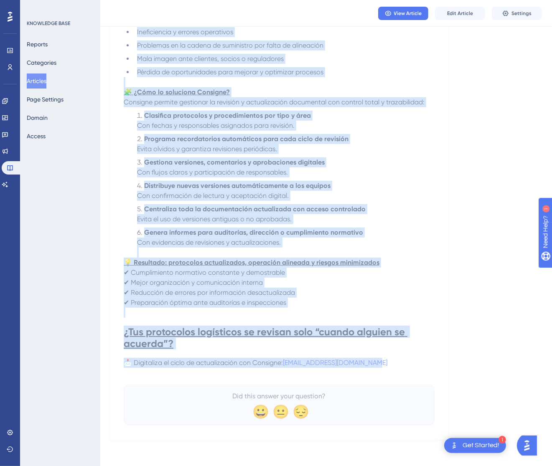
drag, startPoint x: 127, startPoint y: 115, endPoint x: 400, endPoint y: 364, distance: 369.4
click at [400, 364] on div "🔄 Revisión y actualización periódica de protocolos y procedimientos logísticos …" at bounding box center [279, 144] width 311 height 562
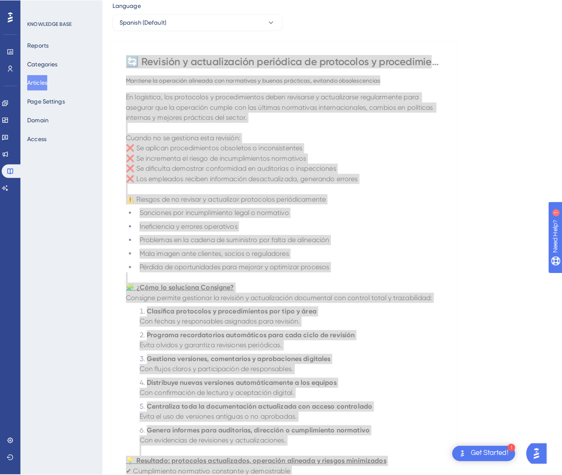
scroll to position [0, 0]
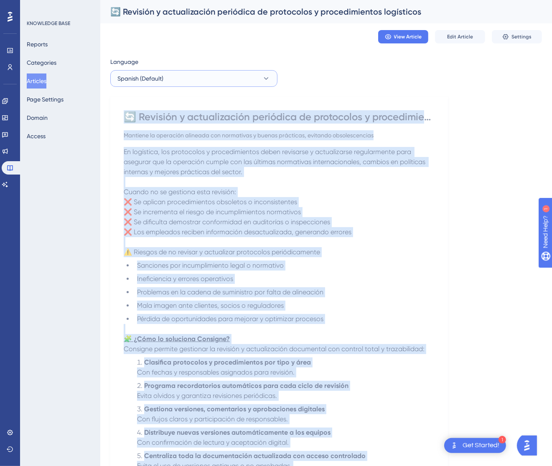
click at [226, 75] on button "Spanish (Default)" at bounding box center [193, 78] width 167 height 17
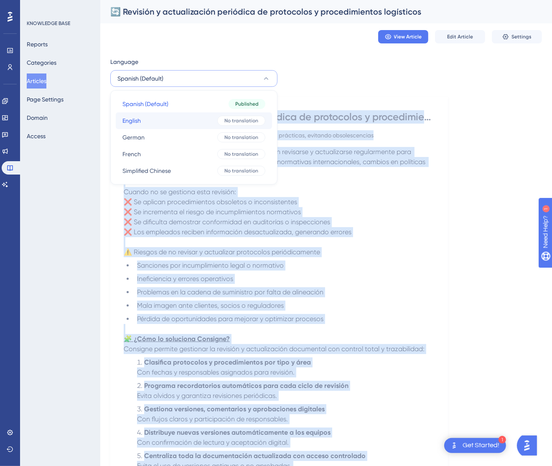
click at [214, 122] on button "English English No translation" at bounding box center [194, 120] width 156 height 17
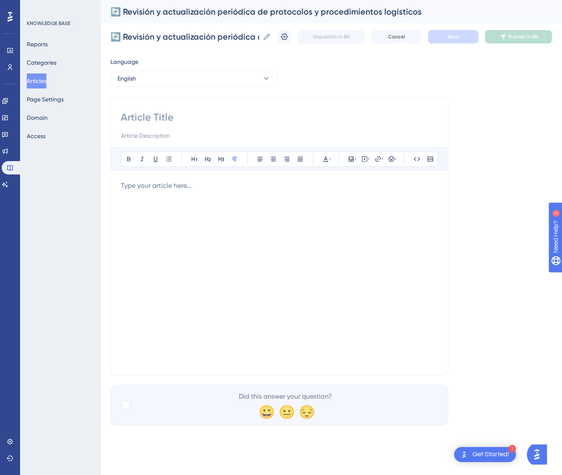
click at [189, 112] on input at bounding box center [279, 117] width 317 height 13
paste input "🔄 Revisión y actualización periódica de protocolos y procedimientos logísticos"
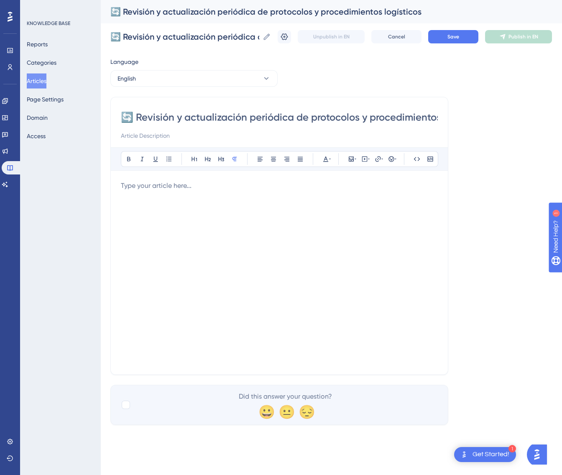
click at [265, 116] on input "🔄 Revisión y actualización periódica de protocolos y procedimientos logísticos" at bounding box center [279, 117] width 317 height 13
paste input "Periodic Review and Update of Logistics Protocols and Procedure"
type input "🔄 Periodic Review and Update of Logistics Protocols and Procedures"
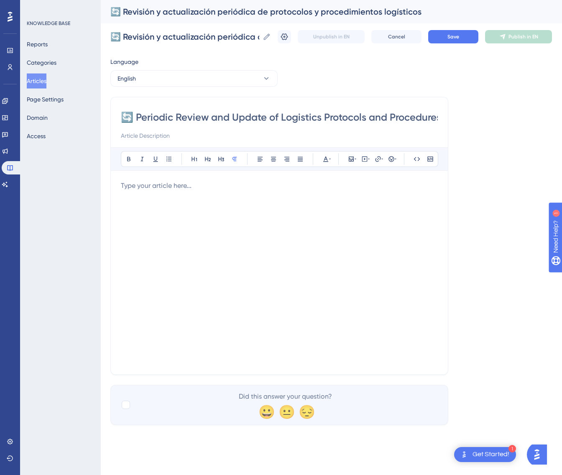
scroll to position [0, 4]
type input "🔄 Periodic Review and Update of Logistics Protocols and Procedures"
click at [185, 184] on p at bounding box center [279, 186] width 317 height 10
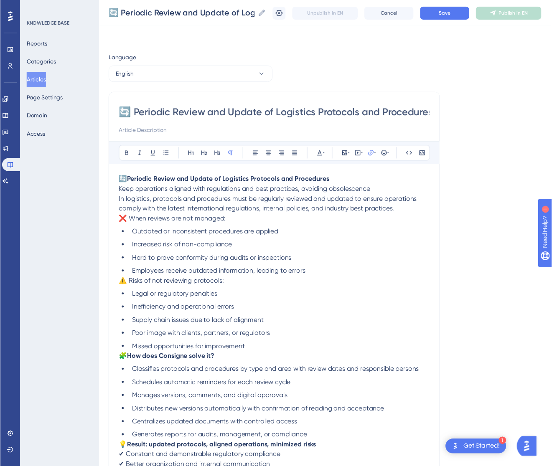
scroll to position [45, 0]
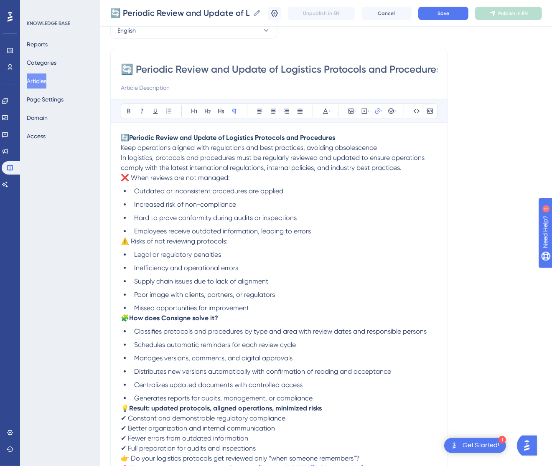
click at [234, 179] on p "❌ When reviews are not managed:" at bounding box center [279, 178] width 317 height 10
click at [384, 145] on p "🔄 Periodic Review and Update of Logistics Protocols and Procedures Keep operati…" at bounding box center [279, 143] width 317 height 20
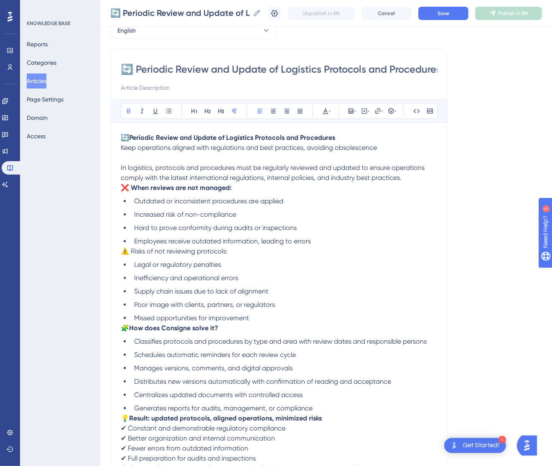
click at [125, 188] on strong "❌ When reviews are not managed:" at bounding box center [176, 188] width 111 height 8
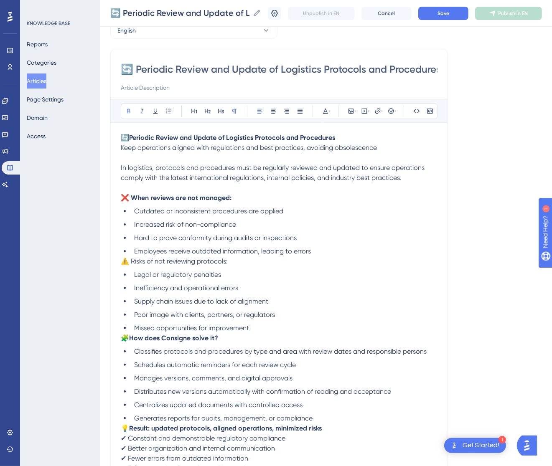
click at [196, 262] on span "⚠️ Risks of not reviewing protocols:" at bounding box center [174, 261] width 107 height 8
click at [125, 265] on strong "⚠️ Risks of not reviewing protocols:" at bounding box center [176, 261] width 110 height 8
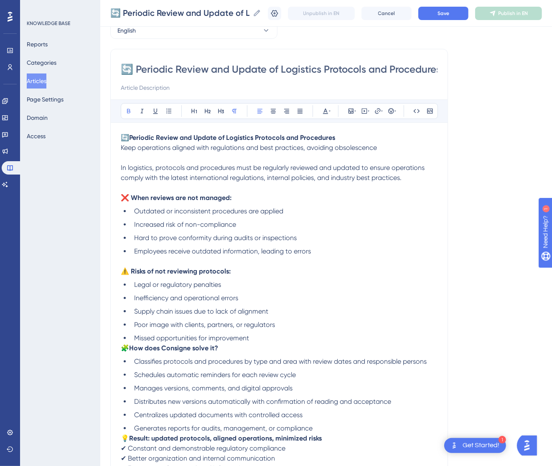
click at [122, 346] on span "🧩" at bounding box center [125, 348] width 8 height 8
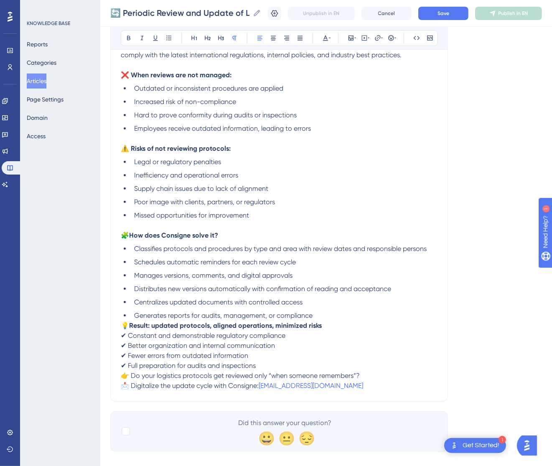
scroll to position [170, 0]
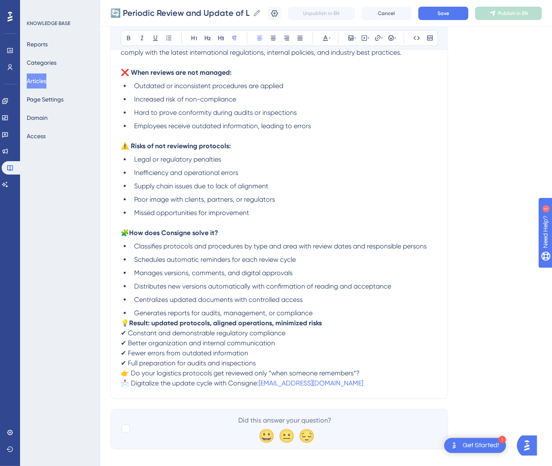
click at [123, 323] on span "💡" at bounding box center [125, 323] width 8 height 8
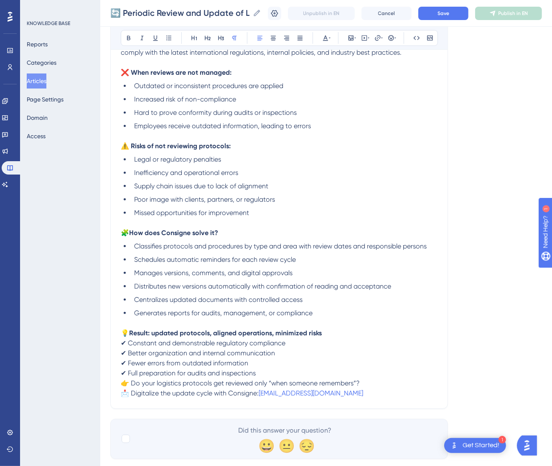
click at [124, 381] on span "👉 Do your logistics protocols get reviewed only “when someone remembers”?" at bounding box center [240, 383] width 239 height 8
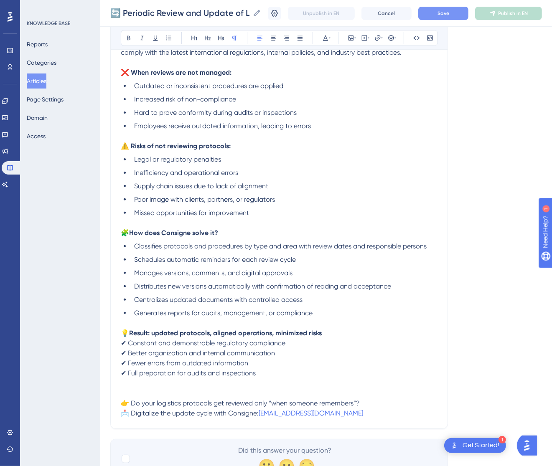
click at [458, 7] on button "Save" at bounding box center [443, 13] width 50 height 13
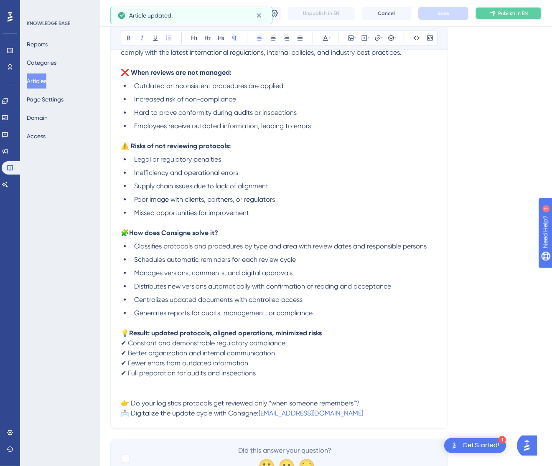
click at [521, 14] on span "Publish in EN" at bounding box center [513, 13] width 30 height 7
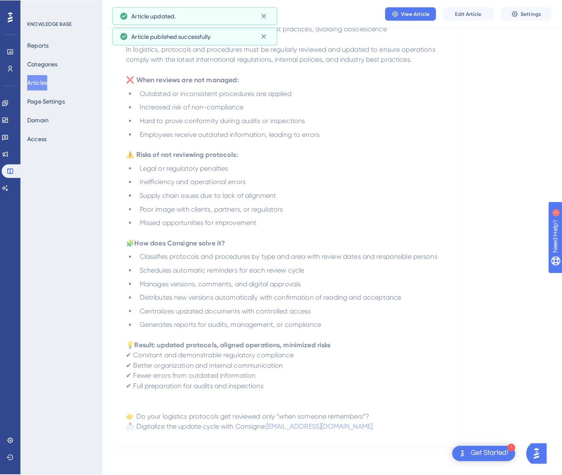
scroll to position [0, 0]
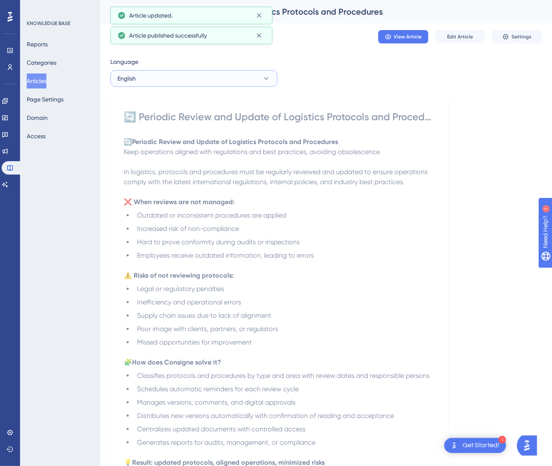
click at [230, 80] on button "English" at bounding box center [193, 78] width 167 height 17
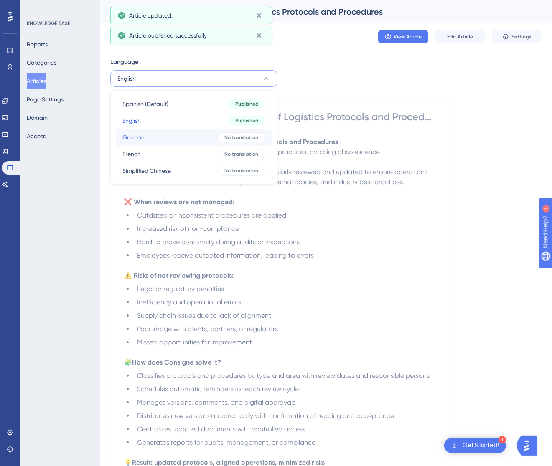
click at [216, 138] on button "German German No translation" at bounding box center [194, 137] width 156 height 17
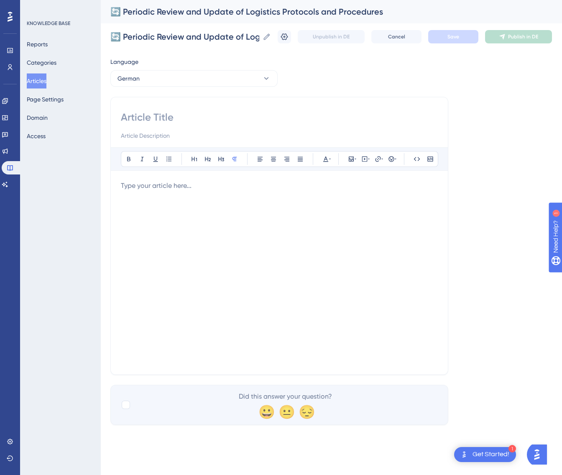
click at [205, 108] on div "Bold Italic Underline Bullet Point Heading 1 Heading 2 Heading 3 Normal Align L…" at bounding box center [279, 236] width 338 height 278
click at [202, 118] on input at bounding box center [279, 117] width 317 height 13
paste input "🔄 Regelmäßige Überprüfung und Aktualisierung von Logistikprotokollen und -verfa…"
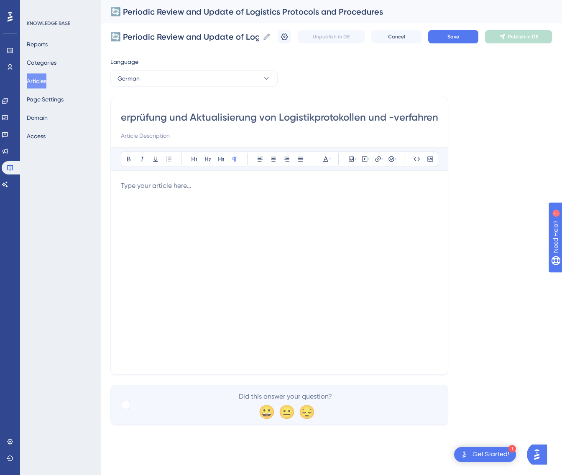
type input "🔄 Regelmäßige Überprüfung und Aktualisierung von Logistikprotokollen und -verfa…"
click at [350, 218] on div at bounding box center [279, 273] width 317 height 184
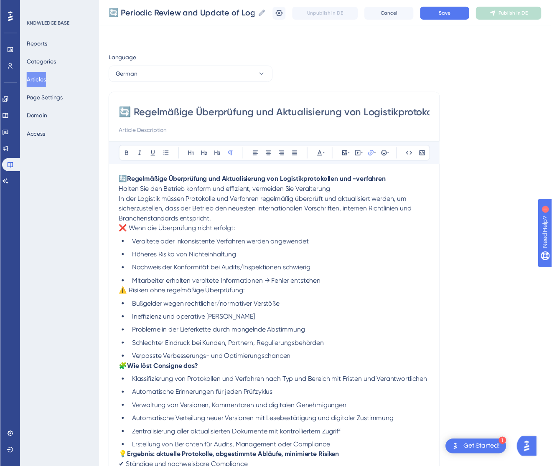
scroll to position [55, 0]
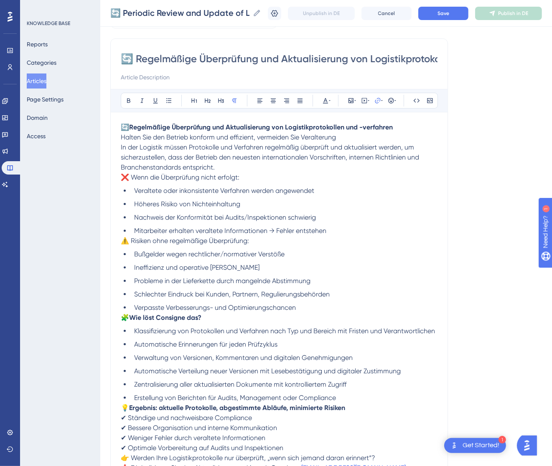
click at [352, 139] on p "🔄 Regelmäßige Überprüfung und Aktualisierung von Logistikprotokollen und -verfa…" at bounding box center [279, 132] width 317 height 20
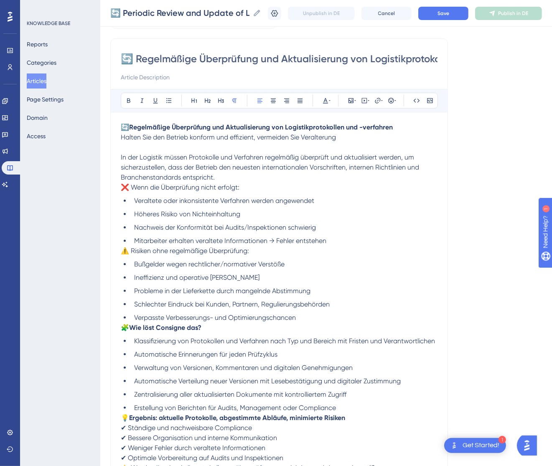
click at [192, 186] on span "❌ Wenn die Überprüfung nicht erfolgt:" at bounding box center [180, 187] width 119 height 8
click at [223, 178] on p "In der Logistik müssen Protokolle und Verfahren regelmäßig überprüft und aktual…" at bounding box center [279, 168] width 317 height 30
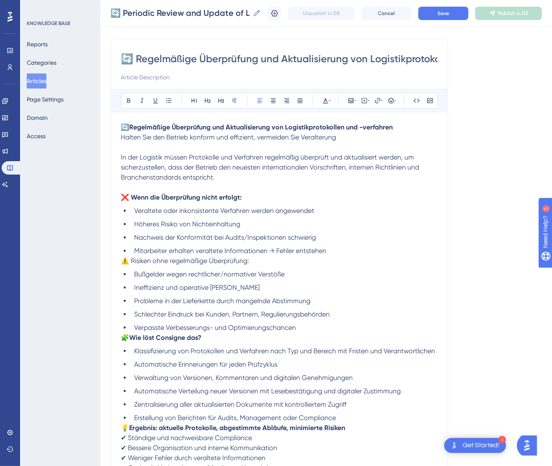
click at [186, 264] on span "⚠️ Risiken ohne regelmäßige Überprüfung:" at bounding box center [185, 261] width 128 height 8
click at [125, 262] on strong "⚠️ Risiken ohne regelmäßige Überprüfung:" at bounding box center [186, 261] width 131 height 8
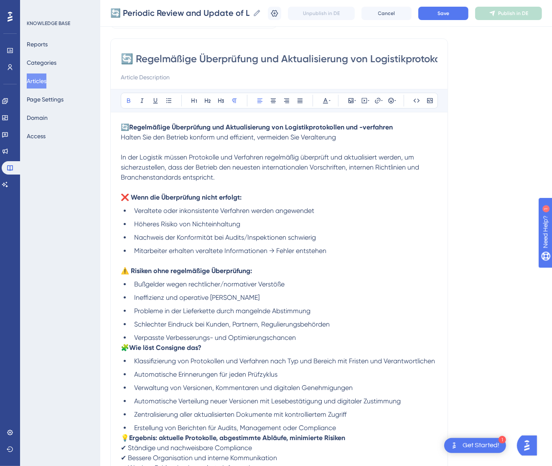
click at [149, 350] on strong "Wie löst Consigne das?" at bounding box center [165, 348] width 72 height 8
click at [122, 347] on span "🧩" at bounding box center [125, 348] width 8 height 8
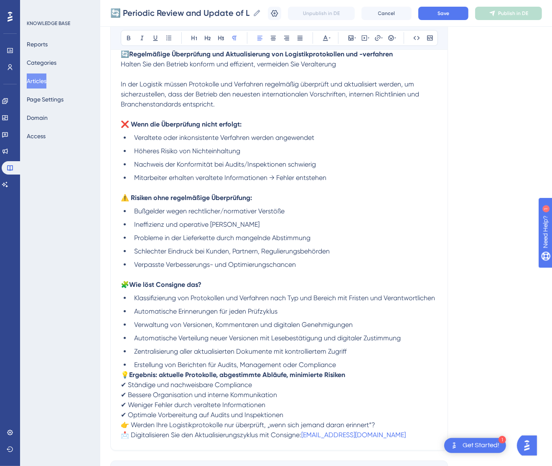
scroll to position [190, 0]
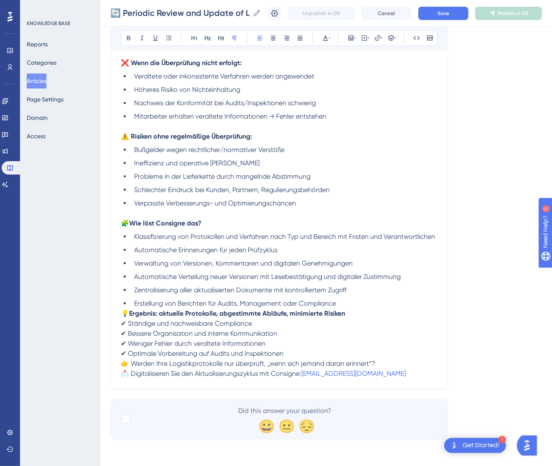
click at [122, 313] on span "💡" at bounding box center [125, 314] width 8 height 8
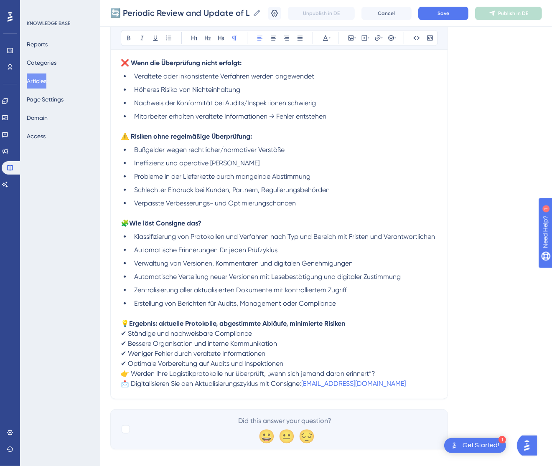
click at [124, 374] on span "👉 Werden Ihre Logistikprotokolle nur überprüft, „wenn sich jemand daran erinner…" at bounding box center [248, 374] width 254 height 8
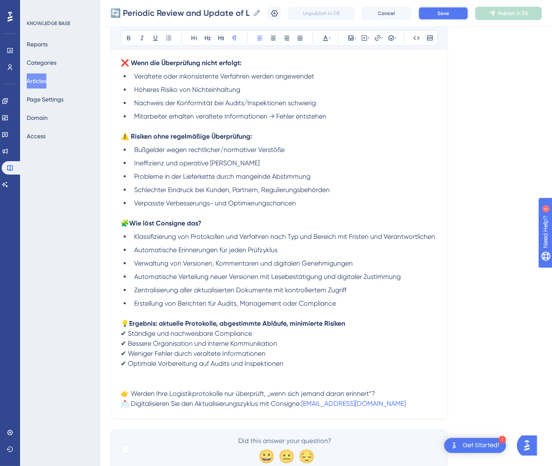
click at [449, 16] on span "Save" at bounding box center [443, 13] width 12 height 7
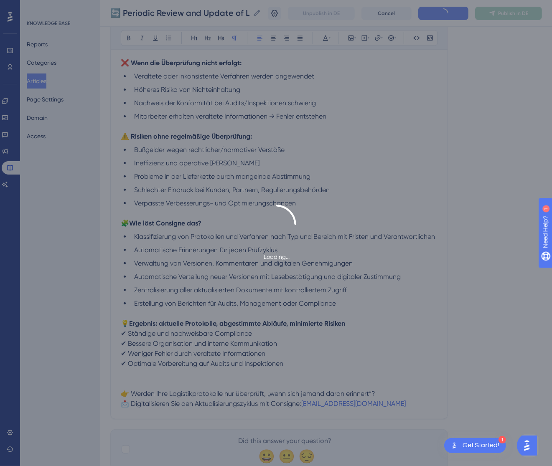
click at [512, 11] on span "Publish in DE" at bounding box center [513, 13] width 30 height 7
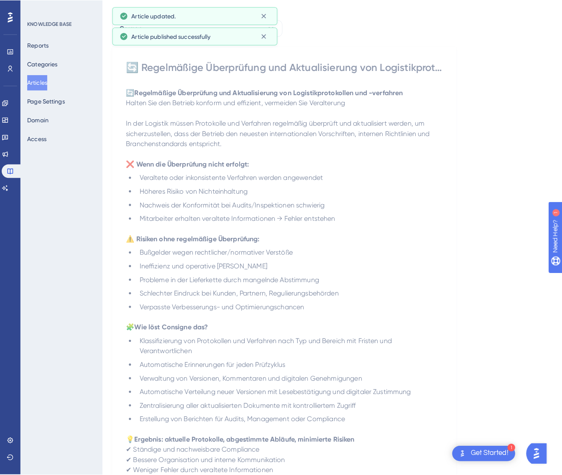
scroll to position [0, 0]
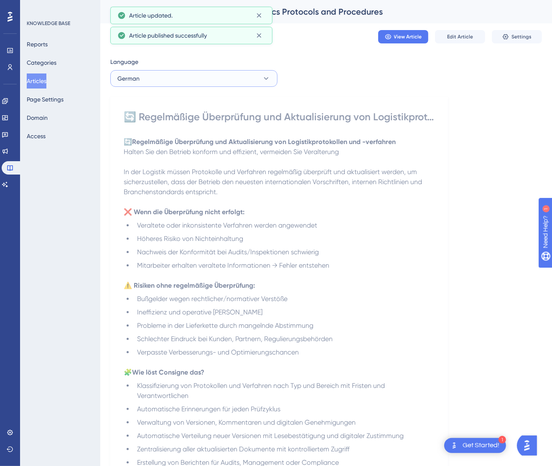
click at [219, 81] on button "German" at bounding box center [193, 78] width 167 height 17
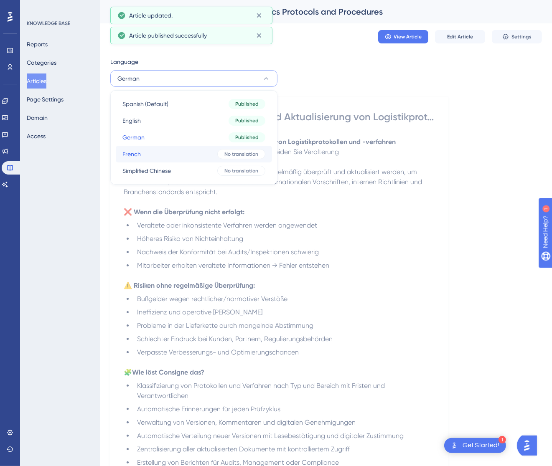
click at [208, 158] on button "French French No translation" at bounding box center [194, 154] width 156 height 17
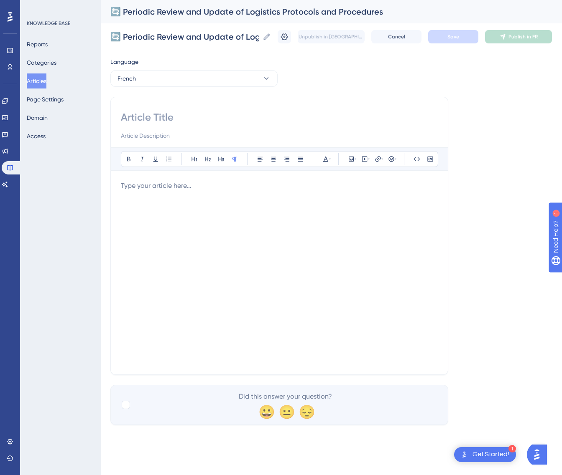
click at [161, 124] on div at bounding box center [279, 126] width 317 height 30
click at [164, 119] on input at bounding box center [279, 117] width 317 height 13
paste input "🔄 Révision et mise à jour périodiques des protocoles et procédures logistiques"
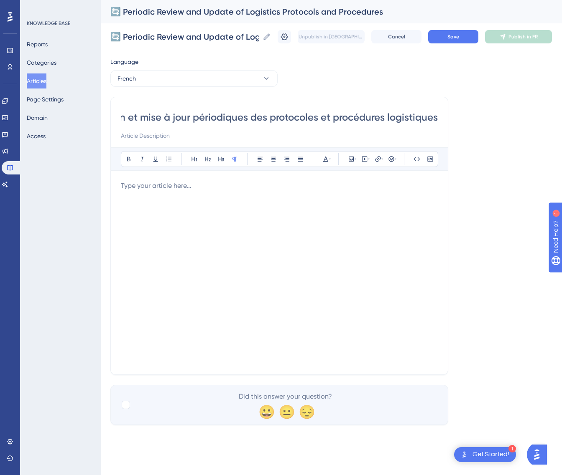
type input "🔄 Révision et mise à jour périodiques des protocoles et procédures logistiques"
click at [227, 211] on div at bounding box center [279, 273] width 317 height 184
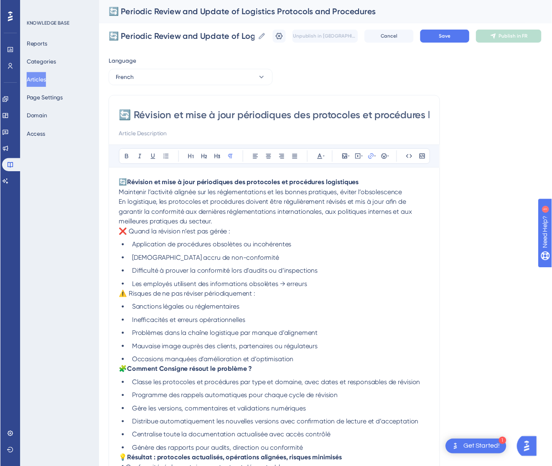
scroll to position [55, 0]
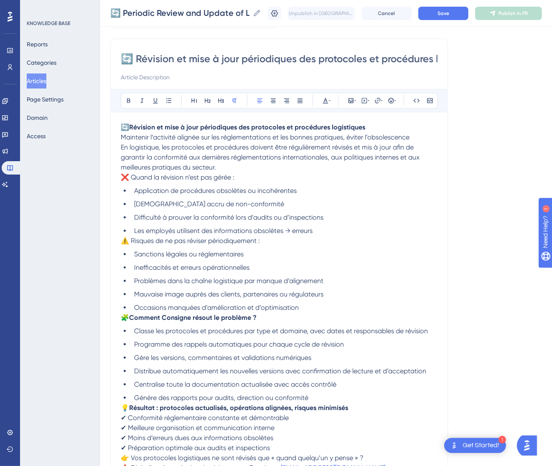
click at [430, 137] on p "🔄 Révision et mise à jour périodiques des protocoles et procédures logistiques …" at bounding box center [279, 132] width 317 height 20
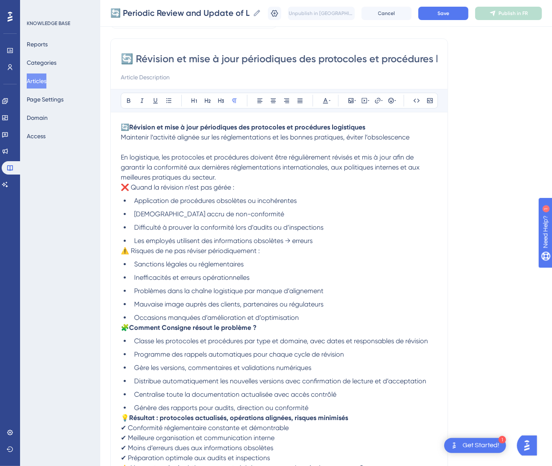
click at [223, 174] on p "En logistique, les protocoles et procédures doivent être régulièrement révisés …" at bounding box center [279, 168] width 317 height 30
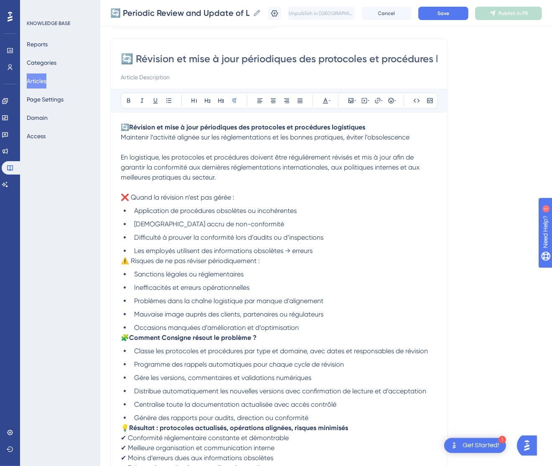
click at [331, 249] on li "Les employés utilisent des informations obsolètes → erreurs" at bounding box center [284, 251] width 307 height 10
click at [122, 261] on span "⚠️ Risques de ne pas réviser périodiquement :" at bounding box center [190, 261] width 139 height 8
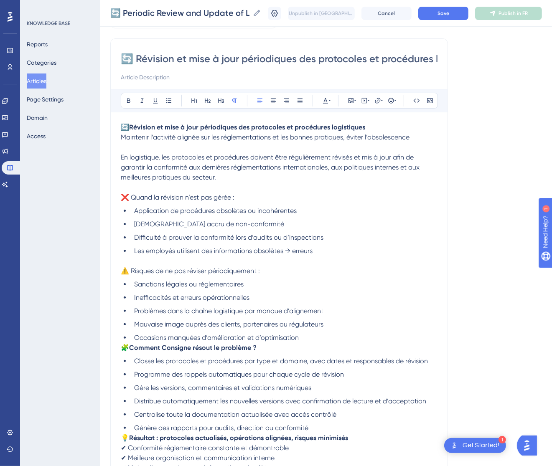
click at [122, 346] on span "🧩" at bounding box center [125, 348] width 8 height 8
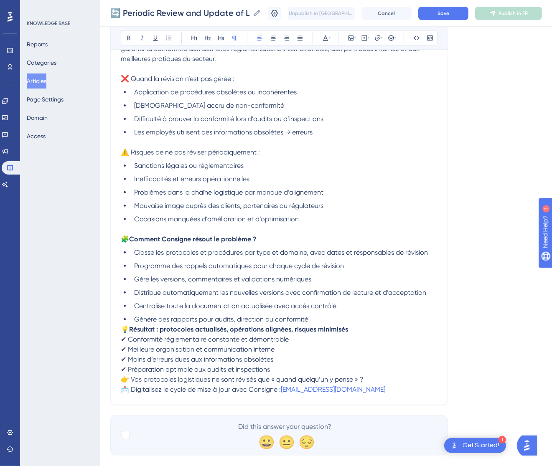
scroll to position [180, 0]
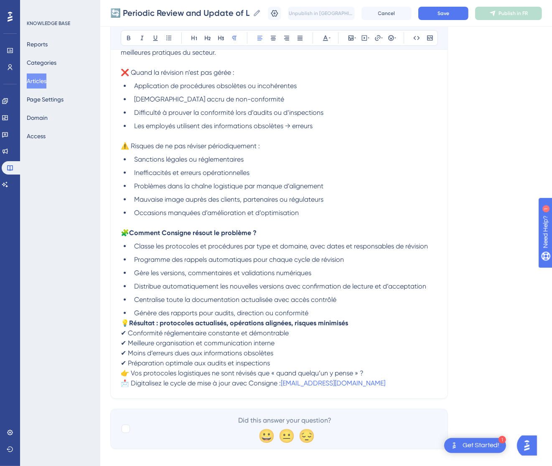
click at [124, 322] on span "💡" at bounding box center [125, 323] width 8 height 8
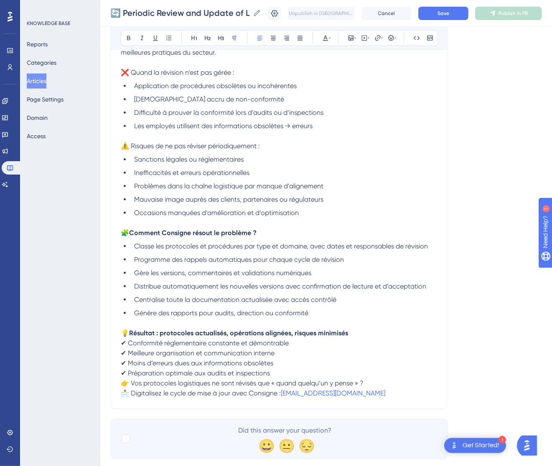
click at [124, 379] on span "👉 Vos protocoles logistiques ne sont révisés que « quand quelqu’un y pense » ?" at bounding box center [242, 383] width 243 height 8
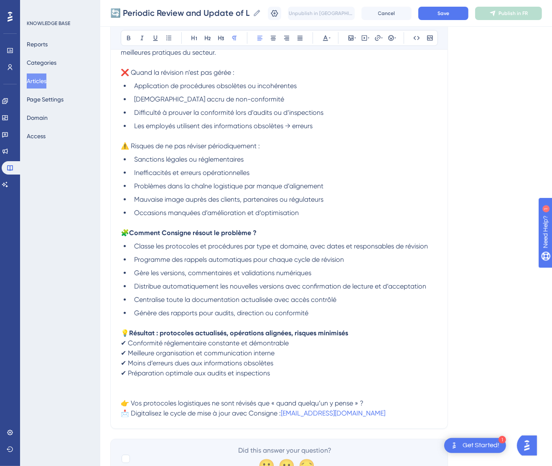
click at [170, 147] on span "⚠️ Risques de ne pas réviser périodiquement :" at bounding box center [190, 146] width 139 height 8
click at [169, 75] on span "❌ Quand la révision n’est pas gérée :" at bounding box center [178, 73] width 114 height 8
click at [171, 75] on span "❌ Quand la révision n’est pas gérée :" at bounding box center [178, 73] width 114 height 8
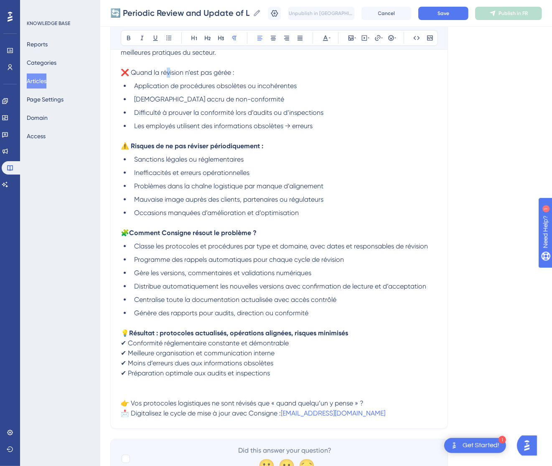
click at [171, 75] on span "❌ Quand la révision n’est pas gérée :" at bounding box center [178, 73] width 114 height 8
click at [172, 74] on span "❌ Quand la révision n’est pas gérée :" at bounding box center [178, 73] width 114 height 8
click at [171, 75] on span "❌ Quand la révision n’est pas gérée :" at bounding box center [178, 73] width 114 height 8
click at [170, 75] on span "❌ Quand la révision n’est pas gérée :" at bounding box center [178, 73] width 114 height 8
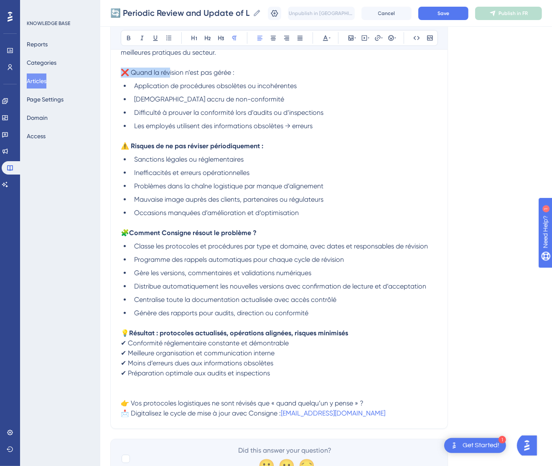
click at [170, 76] on span "❌ Quand la révision n’est pas gérée :" at bounding box center [178, 73] width 114 height 8
click at [168, 78] on div "🔄 Révision et mise à jour périodiques des protocoles et procédures logistiques …" at bounding box center [279, 207] width 317 height 421
drag, startPoint x: 239, startPoint y: 70, endPoint x: 131, endPoint y: 69, distance: 108.6
click at [131, 69] on p "❌ Quand la révision n’est pas gérée :" at bounding box center [279, 73] width 317 height 10
click at [437, 4] on div "🔄 Periodic Review and Update of Logistics Protocols and Procedures 🔄 Periodic R…" at bounding box center [326, 13] width 452 height 27
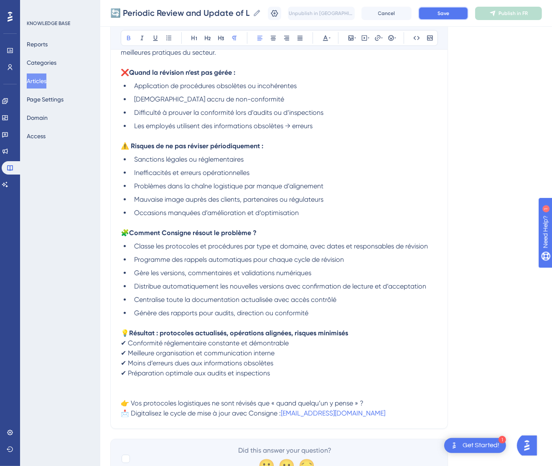
click at [440, 8] on button "Save" at bounding box center [443, 13] width 50 height 13
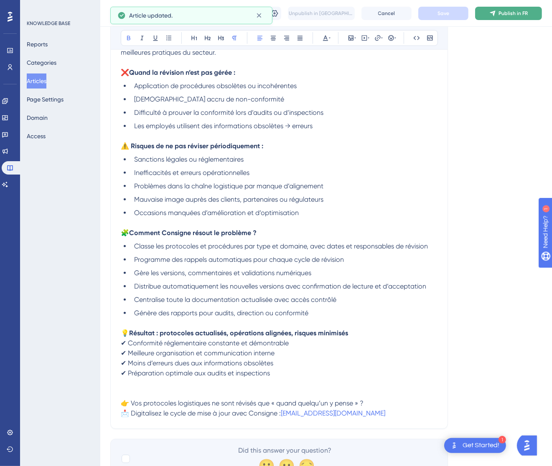
click at [495, 12] on icon at bounding box center [492, 12] width 5 height 5
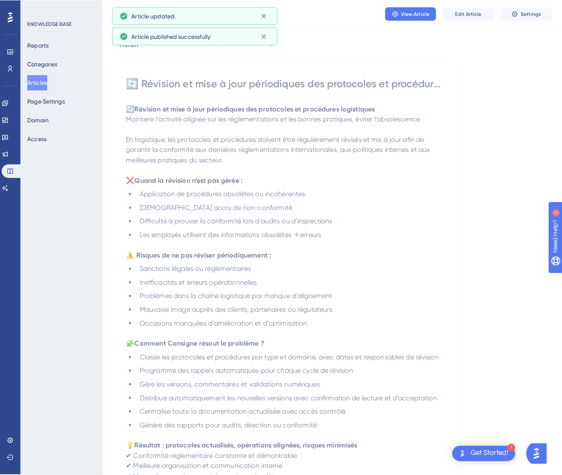
scroll to position [0, 0]
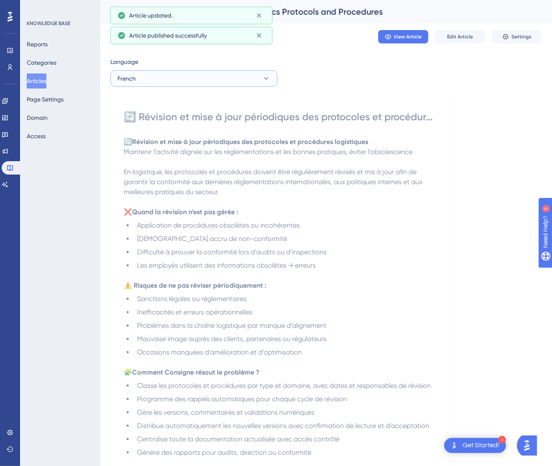
click at [260, 82] on button "French" at bounding box center [193, 78] width 167 height 17
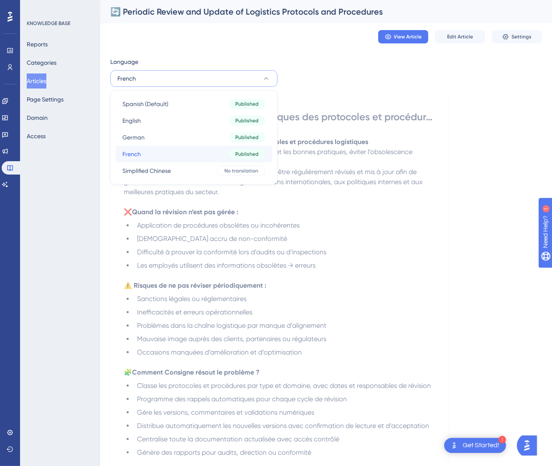
click at [223, 161] on button "French French Published" at bounding box center [194, 154] width 156 height 17
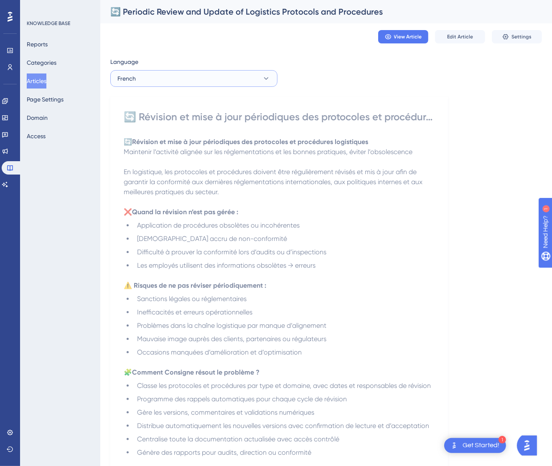
click at [229, 79] on button "French" at bounding box center [193, 78] width 167 height 17
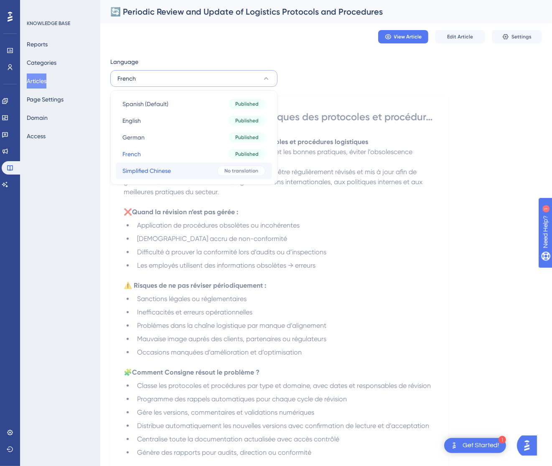
click at [216, 166] on button "Simplified Chinese Simplified Chinese No translation" at bounding box center [194, 171] width 156 height 17
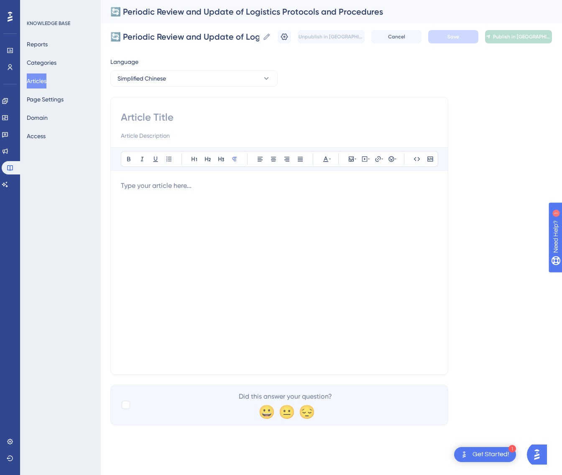
click at [193, 119] on input at bounding box center [279, 117] width 317 height 13
paste input "🔄 物流协议和流程的定期审查与更新"
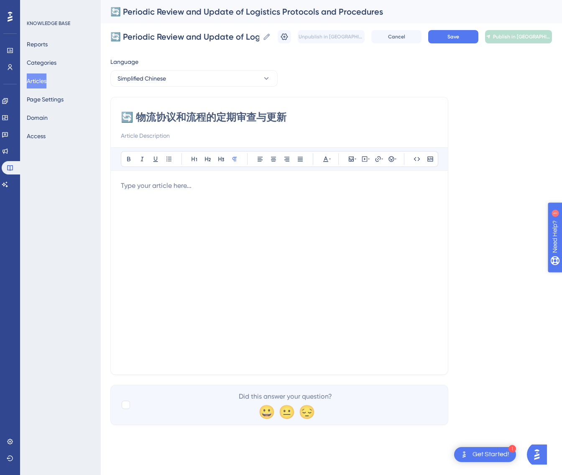
type input "🔄 物流协议和流程的定期审查与更新"
click at [331, 279] on div at bounding box center [279, 273] width 317 height 184
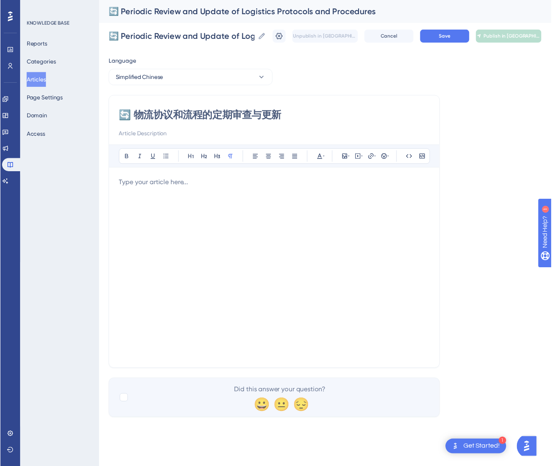
scroll to position [45, 0]
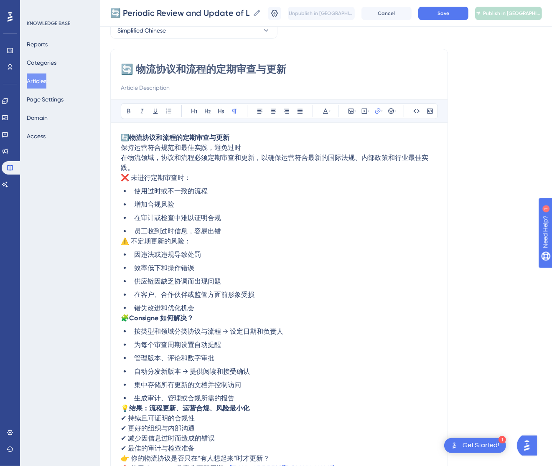
click at [273, 145] on p "🔄 物流协议和流程的定期审查与更新 保持运营符合规范和最佳实践，避免过时" at bounding box center [279, 143] width 317 height 20
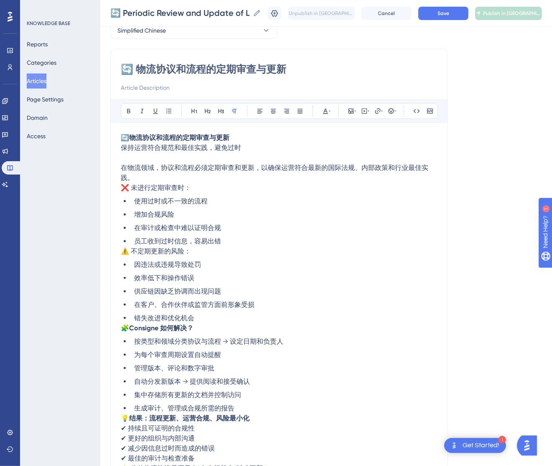
click at [123, 189] on span "❌ 未进行定期审查时：" at bounding box center [156, 188] width 70 height 8
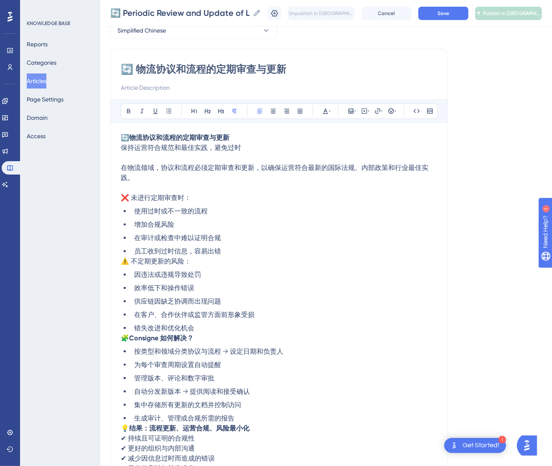
click at [142, 195] on span "❌ 未进行定期审查时：" at bounding box center [156, 198] width 70 height 8
click at [123, 258] on span "⚠️ 不定期更新的风险：" at bounding box center [156, 261] width 70 height 8
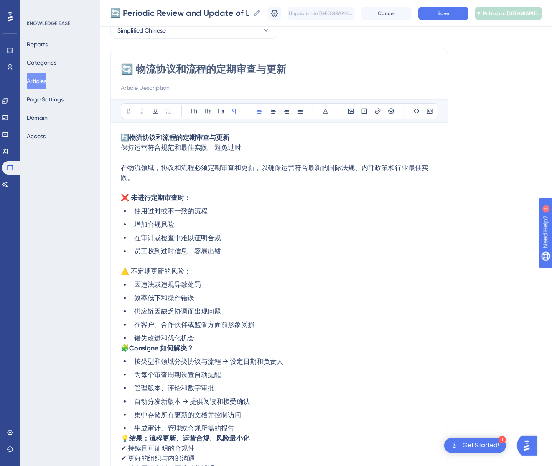
click at [141, 271] on span "⚠️ 不定期更新的风险：" at bounding box center [156, 271] width 70 height 8
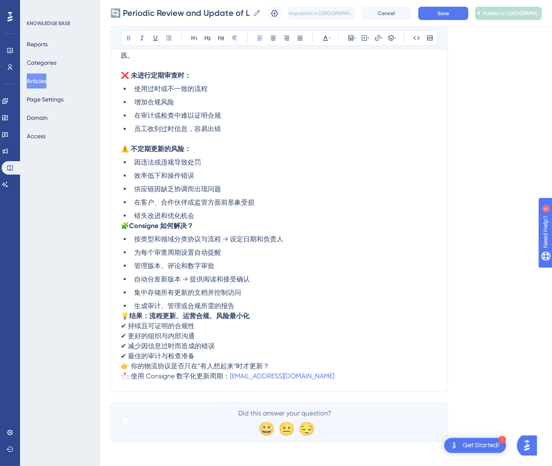
scroll to position [170, 0]
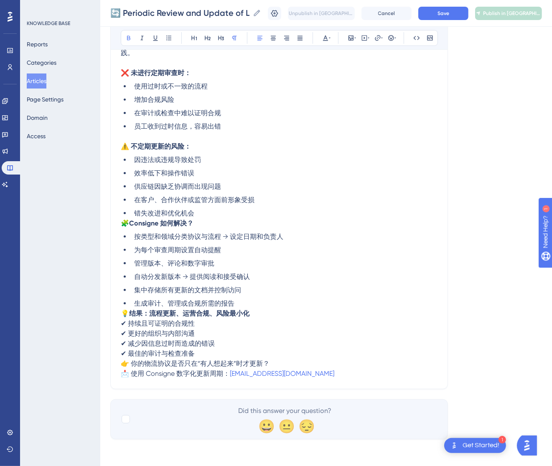
click at [124, 223] on span "🧩" at bounding box center [125, 223] width 8 height 8
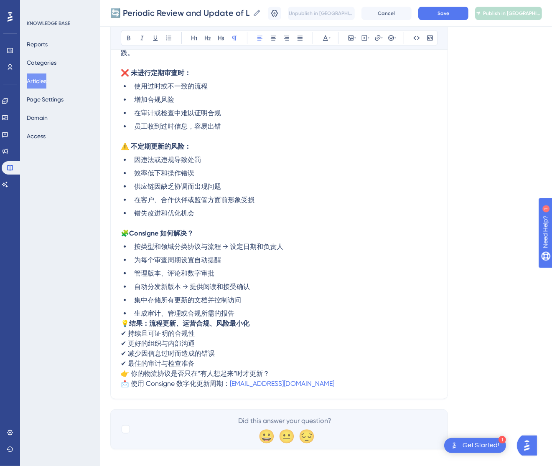
click at [124, 322] on span "💡" at bounding box center [125, 324] width 8 height 8
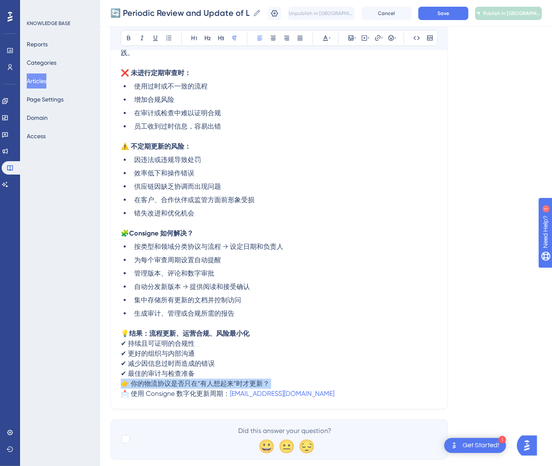
click at [121, 389] on p "👉 你的物流协议是否只在“有人想起来”时才更新？ 📩 使用 Consigne 数字化更新周期： [EMAIL_ADDRESS][DOMAIN_NAME]" at bounding box center [279, 389] width 317 height 20
click at [121, 383] on span "👉 你的物流协议是否只在“有人想起来”时才更新？" at bounding box center [195, 384] width 149 height 8
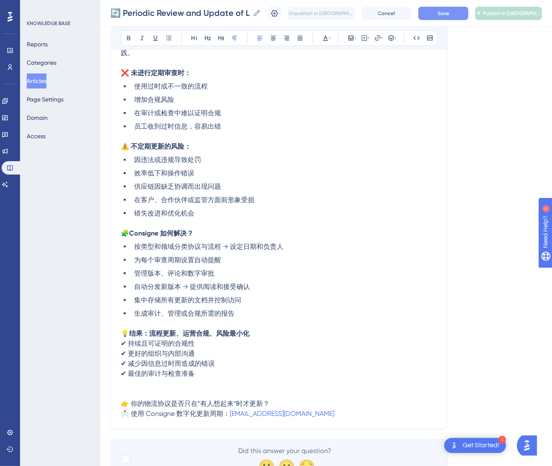
click at [460, 14] on button "Save" at bounding box center [443, 13] width 50 height 13
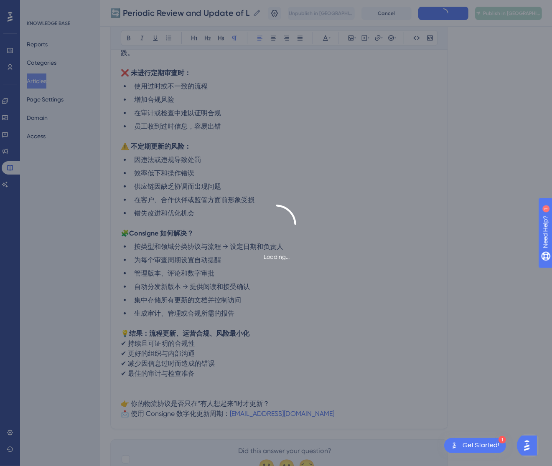
click at [517, 13] on span "Publish in [GEOGRAPHIC_DATA]-CN" at bounding box center [512, 13] width 58 height 7
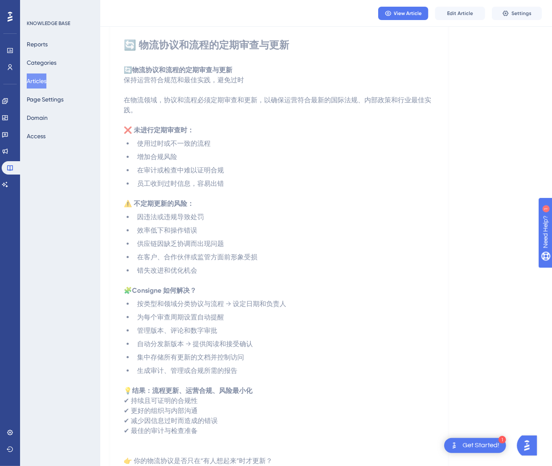
scroll to position [0, 0]
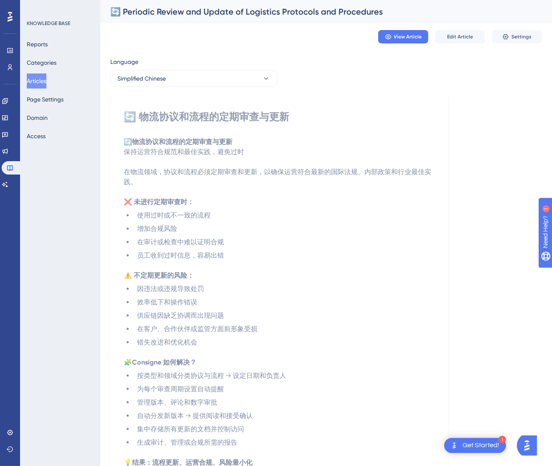
click at [46, 80] on button "Articles" at bounding box center [37, 81] width 20 height 15
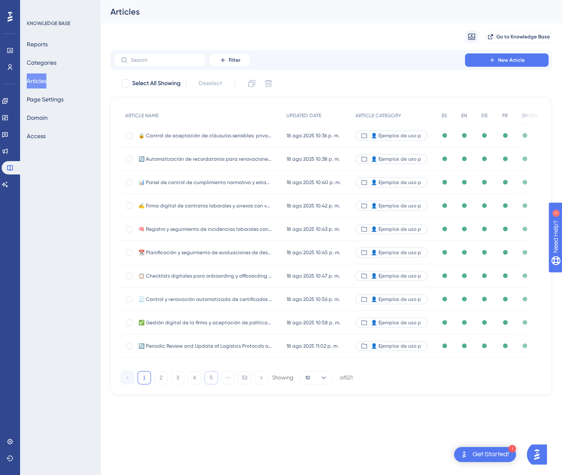
click at [210, 382] on button "5" at bounding box center [210, 377] width 13 height 13
click at [210, 382] on button "6" at bounding box center [210, 377] width 13 height 13
click at [210, 382] on button "7" at bounding box center [210, 377] width 13 height 13
click at [210, 382] on button "8" at bounding box center [210, 377] width 13 height 13
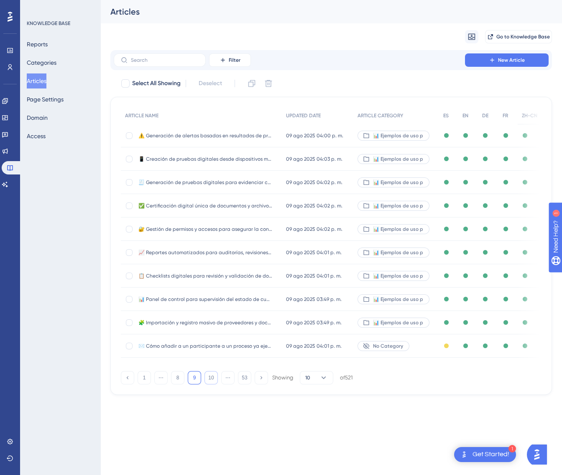
click at [210, 382] on button "10" at bounding box center [210, 377] width 13 height 13
click at [210, 382] on button "11" at bounding box center [210, 377] width 13 height 13
click at [210, 382] on button "12" at bounding box center [210, 377] width 13 height 13
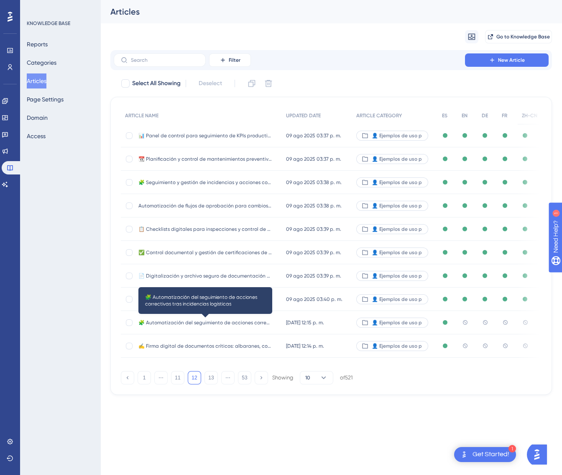
click at [244, 322] on span "🧩 Automatización del seguimiento de acciones correctivas tras incidencias logís…" at bounding box center [205, 323] width 134 height 7
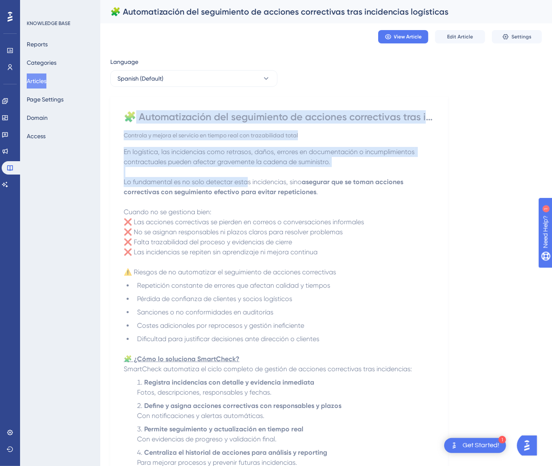
drag, startPoint x: 131, startPoint y: 116, endPoint x: 244, endPoint y: 174, distance: 126.9
click at [247, 186] on div "🧩 Automatización del seguimiento de acciones correctivas tras incidencias logís…" at bounding box center [279, 401] width 311 height 582
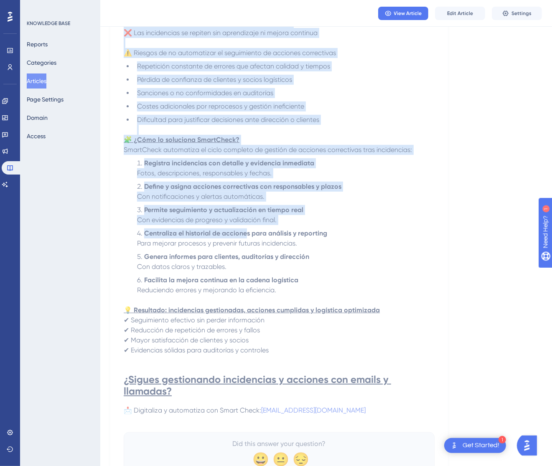
scroll to position [264, 0]
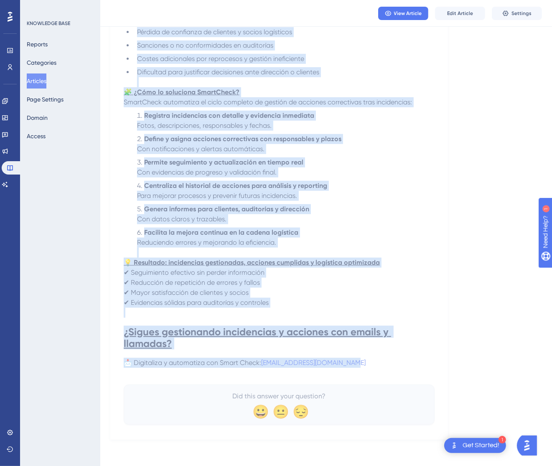
drag, startPoint x: 128, startPoint y: 116, endPoint x: 384, endPoint y: 362, distance: 354.9
click at [384, 362] on div "🧩 Automatización del seguimiento de acciones correctivas tras incidencias logís…" at bounding box center [279, 134] width 311 height 582
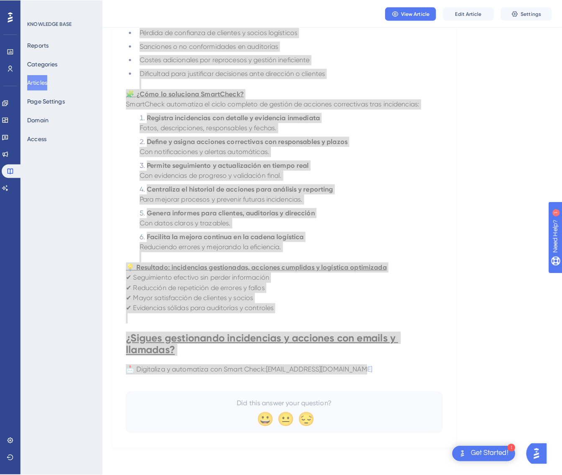
scroll to position [0, 0]
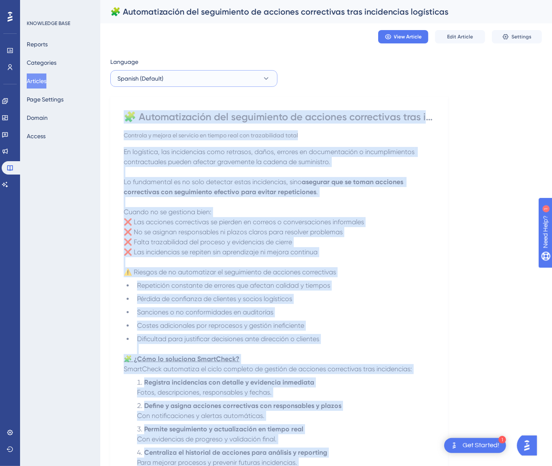
click at [263, 81] on icon at bounding box center [266, 78] width 8 height 8
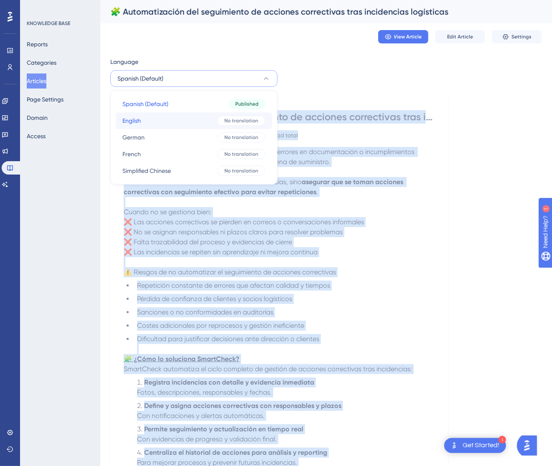
click at [231, 118] on span "No translation" at bounding box center [241, 120] width 34 height 7
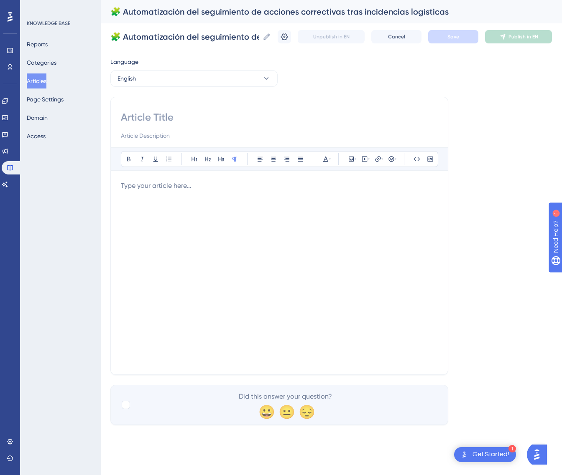
click at [254, 118] on input at bounding box center [279, 117] width 317 height 13
paste input "🧩 Automation of Corrective Action Tracking after Logistics Incidents"
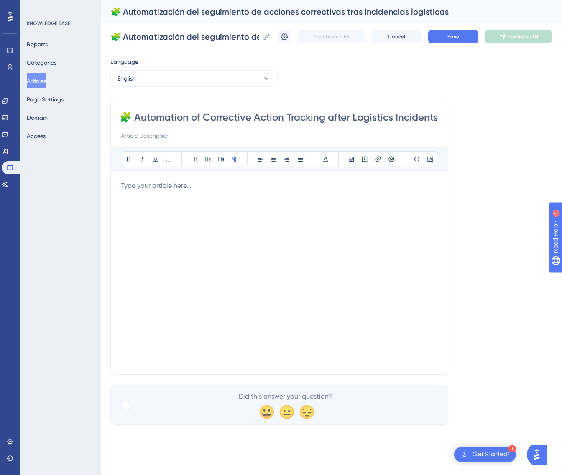
type input "🧩 Automation of Corrective Action Tracking after Logistics Incidents"
click at [384, 255] on div at bounding box center [279, 273] width 317 height 184
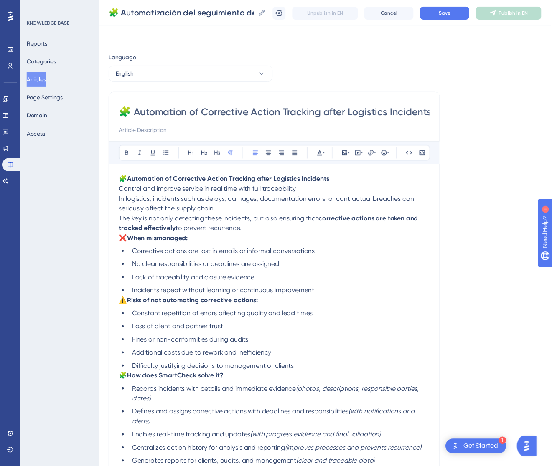
scroll to position [65, 0]
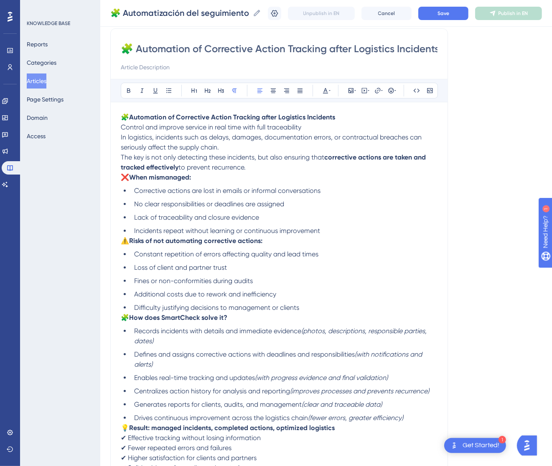
click at [269, 165] on p "In logistics, incidents such as delays, damages, documentation errors, or contr…" at bounding box center [279, 152] width 317 height 40
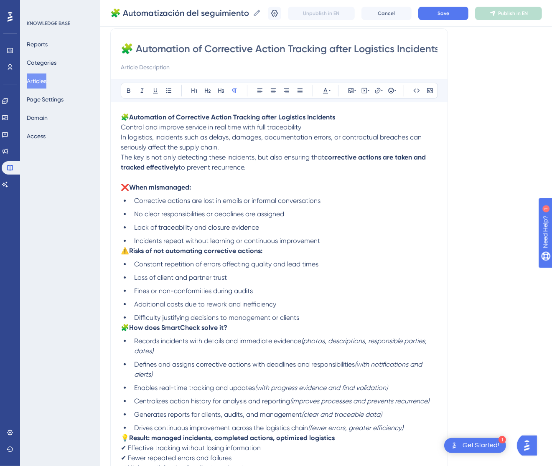
click at [345, 241] on li "Incidents repeat without learning or continuous improvement" at bounding box center [284, 241] width 307 height 10
click at [122, 251] on span "⚠️" at bounding box center [125, 251] width 8 height 8
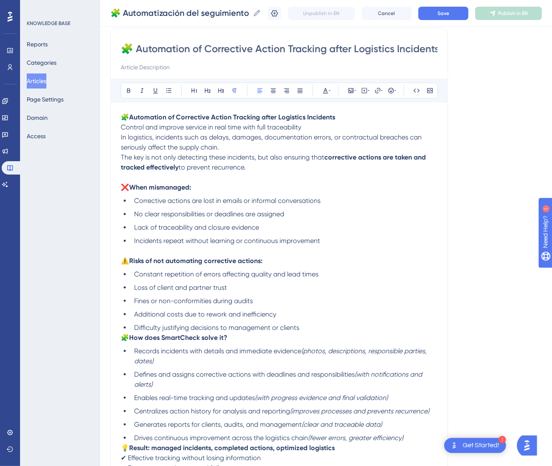
click at [122, 339] on span "🧩" at bounding box center [125, 338] width 8 height 8
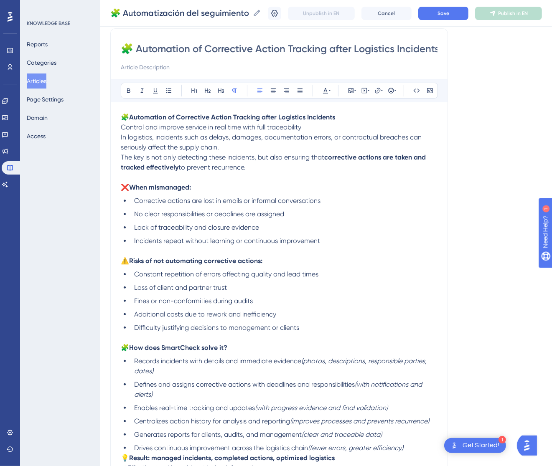
scroll to position [128, 0]
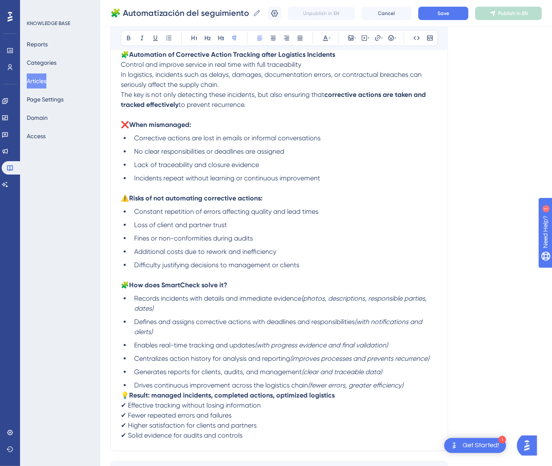
click at [124, 393] on span "💡" at bounding box center [125, 396] width 8 height 8
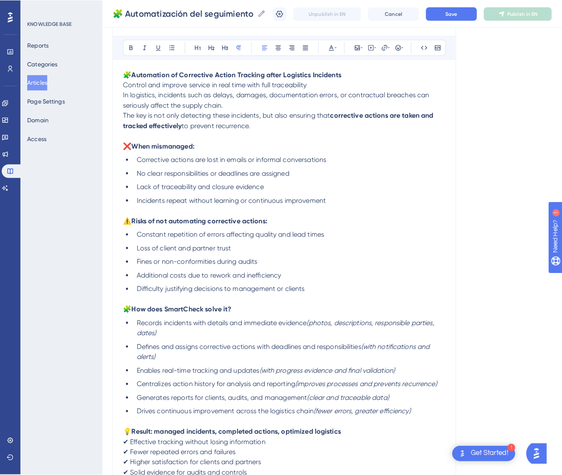
scroll to position [0, 0]
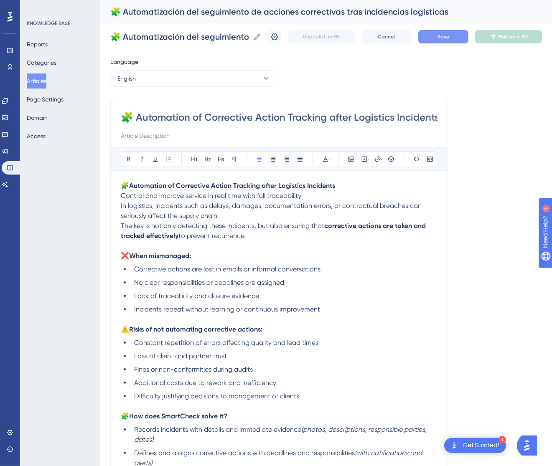
click at [468, 40] on button "Save" at bounding box center [443, 36] width 50 height 13
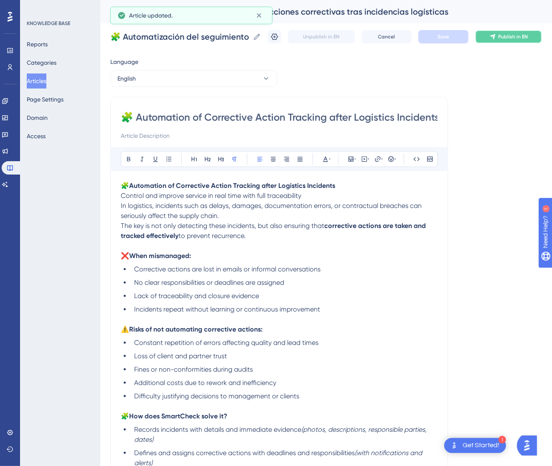
click at [513, 33] on span "Publish in EN" at bounding box center [513, 36] width 30 height 7
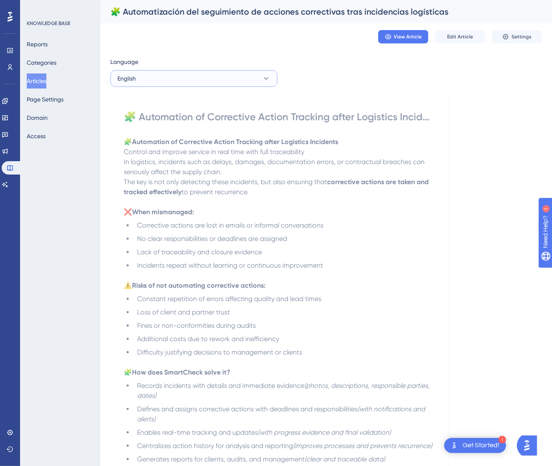
click at [259, 72] on button "English" at bounding box center [193, 78] width 167 height 17
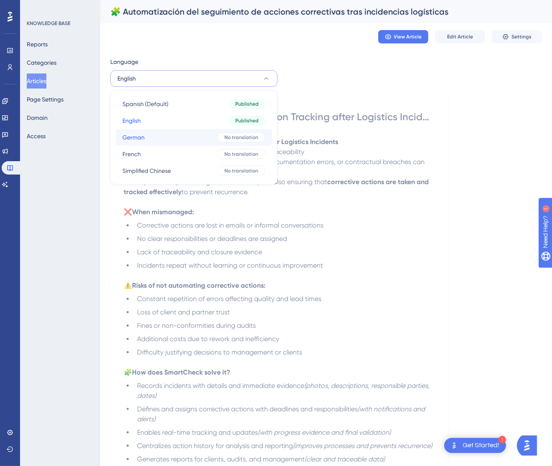
click at [226, 135] on span "No translation" at bounding box center [241, 137] width 34 height 7
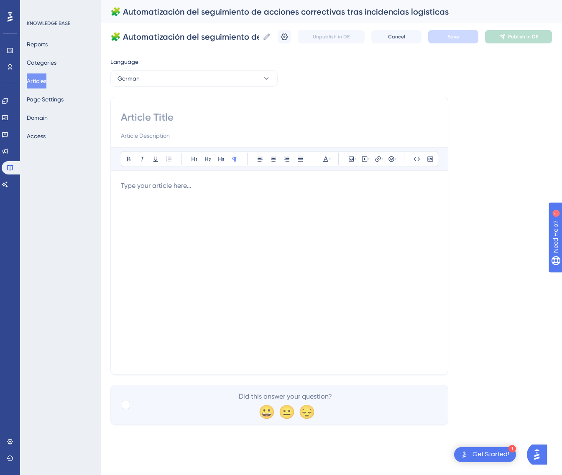
click at [205, 116] on input at bounding box center [279, 117] width 317 height 13
paste input "🧩 Automatisierte Nachverfolgung von Korrekturmaßnahmen nach Logistikvorfällen"
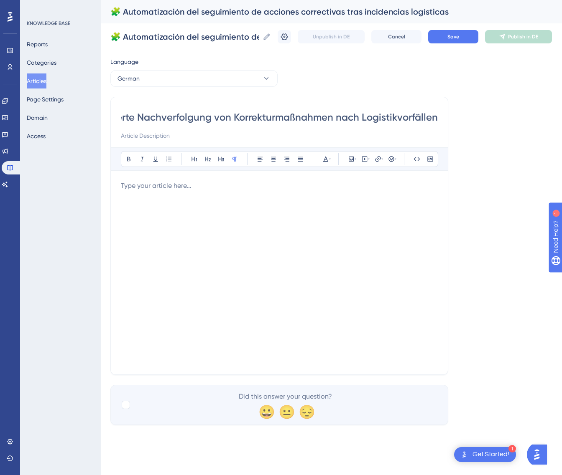
type input "🧩 Automatisierte Nachverfolgung von Korrekturmaßnahmen nach Logistikvorfällen"
click at [297, 275] on div at bounding box center [279, 273] width 317 height 184
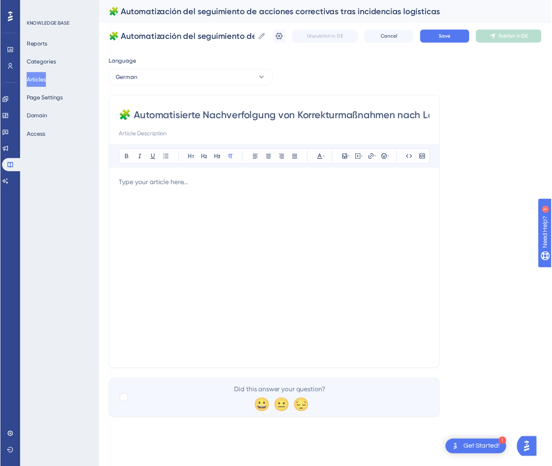
scroll to position [75, 0]
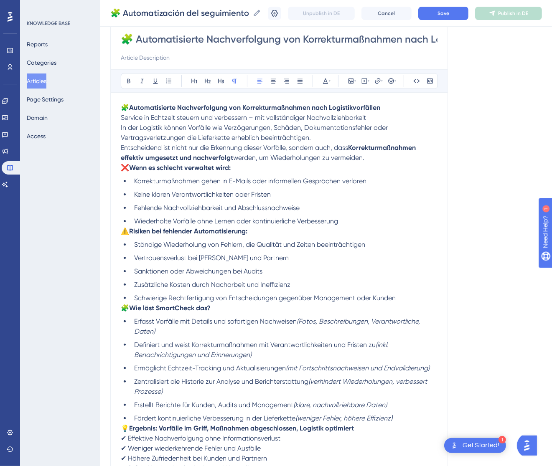
click at [122, 167] on span "❌" at bounding box center [125, 168] width 8 height 8
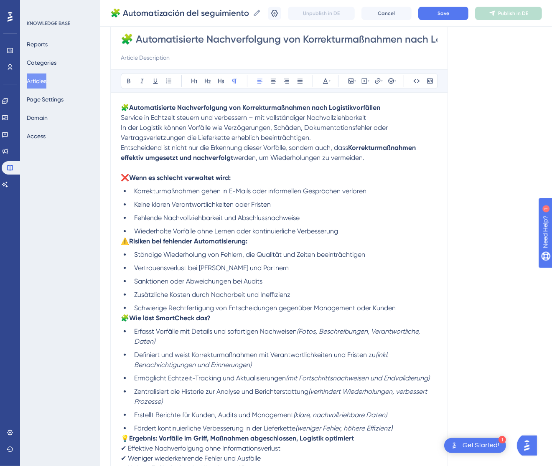
click at [125, 242] on span "⚠️" at bounding box center [125, 241] width 8 height 8
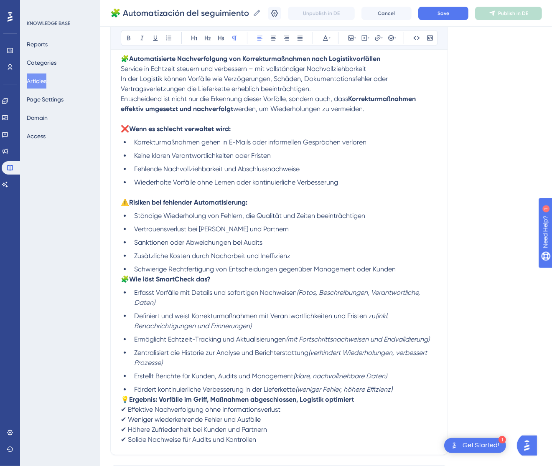
scroll to position [137, 0]
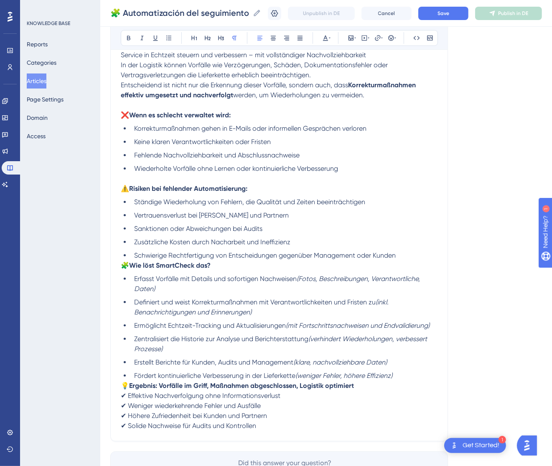
click at [124, 263] on span "🧩" at bounding box center [125, 266] width 8 height 8
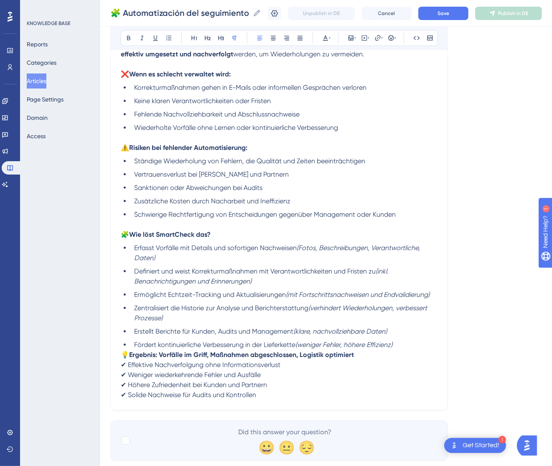
scroll to position [200, 0]
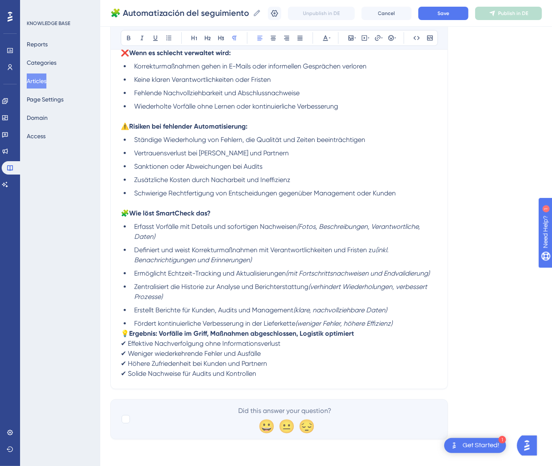
click at [122, 331] on span "💡" at bounding box center [125, 334] width 8 height 8
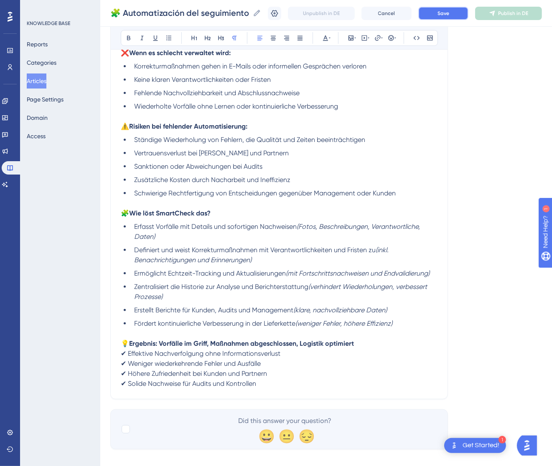
click at [449, 10] on span "Save" at bounding box center [443, 13] width 12 height 7
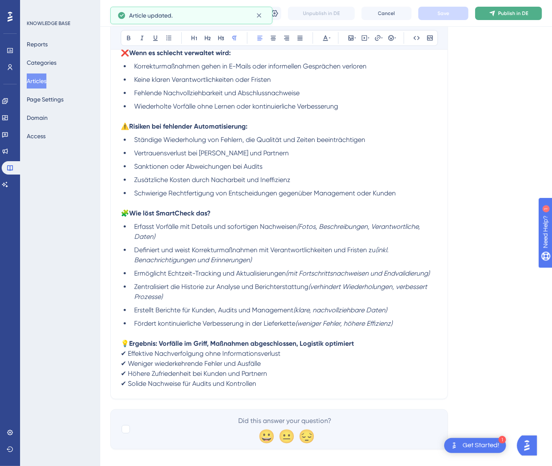
click at [540, 12] on button "Publish in DE" at bounding box center [508, 13] width 67 height 13
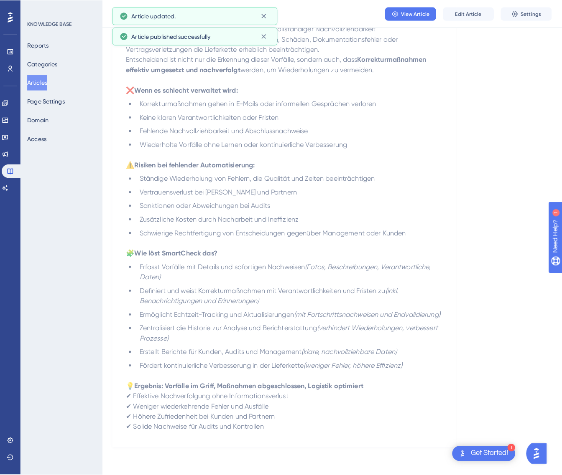
scroll to position [0, 0]
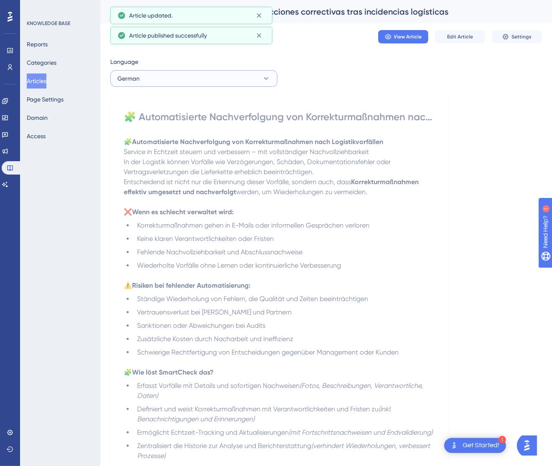
click at [202, 78] on button "German" at bounding box center [193, 78] width 167 height 17
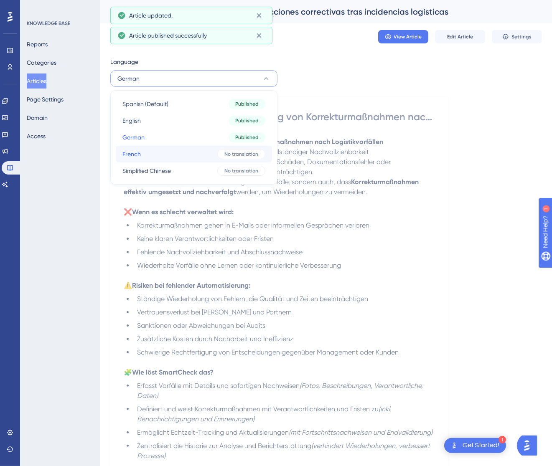
click at [183, 155] on button "French French No translation" at bounding box center [194, 154] width 156 height 17
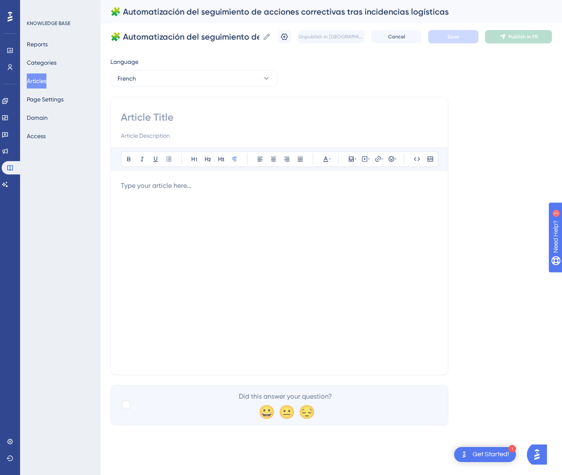
click at [146, 113] on input at bounding box center [279, 117] width 317 height 13
paste input "🧩 Automatisation du suivi des actions correctives après des incidents logistiqu…"
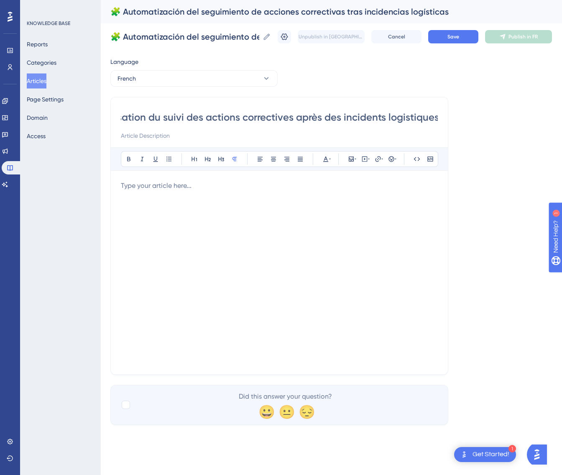
type input "🧩 Automatisation du suivi des actions correctives après des incidents logistiqu…"
click at [337, 248] on div at bounding box center [279, 273] width 317 height 184
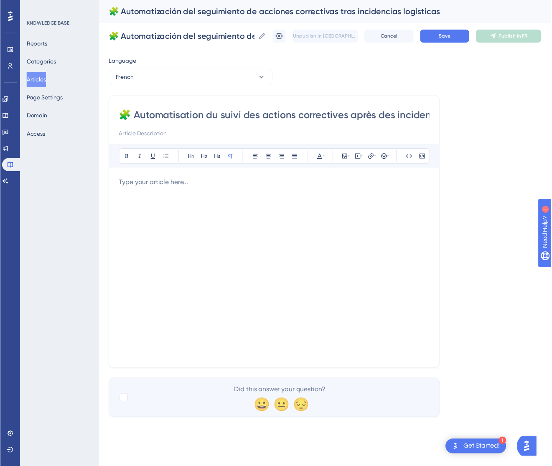
scroll to position [65, 0]
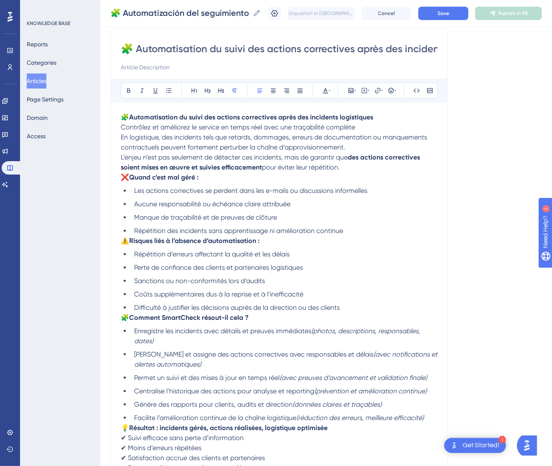
click at [122, 177] on span "❌" at bounding box center [125, 177] width 8 height 8
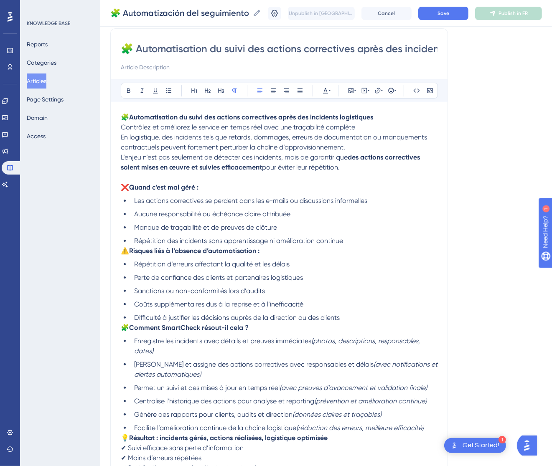
click at [122, 333] on div "🧩 Automatisation du suivi des actions correctives après des incidents logistiqu…" at bounding box center [279, 297] width 317 height 371
click at [123, 329] on span "🧩" at bounding box center [125, 328] width 8 height 8
click at [123, 249] on span "⚠️" at bounding box center [125, 251] width 8 height 8
click at [124, 255] on p "⚠️ Risques liés à l’absence d’automatisation :" at bounding box center [279, 251] width 317 height 10
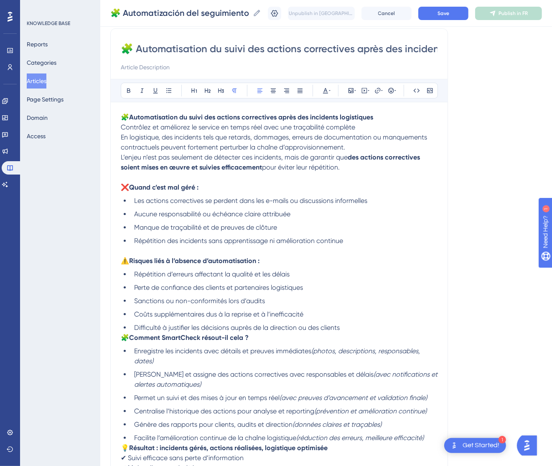
click at [121, 333] on p "🧩 Comment SmartCheck résout-il cela ?" at bounding box center [279, 338] width 317 height 10
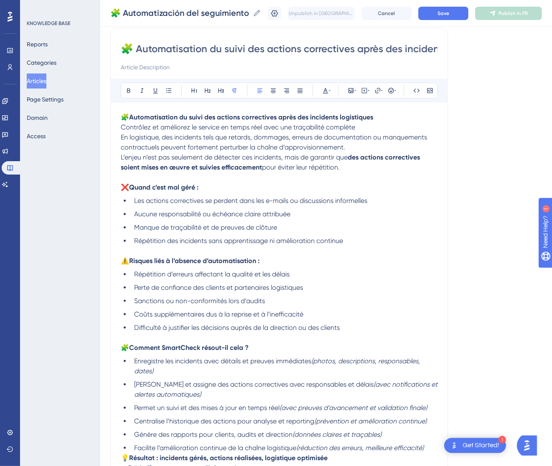
scroll to position [190, 0]
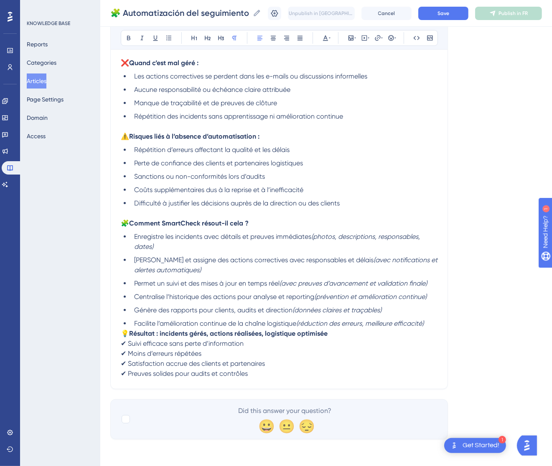
click at [123, 330] on span "💡" at bounding box center [125, 334] width 8 height 8
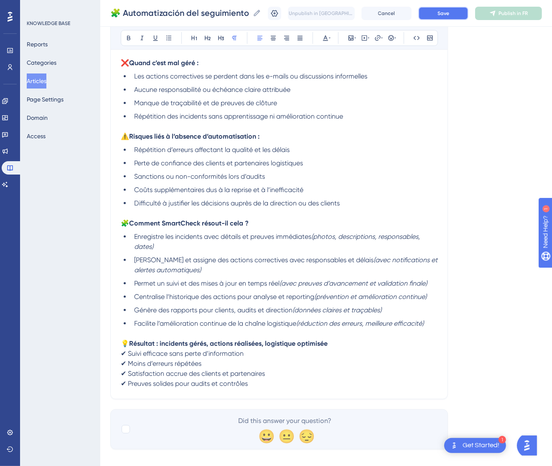
click at [448, 10] on span "Save" at bounding box center [443, 13] width 12 height 7
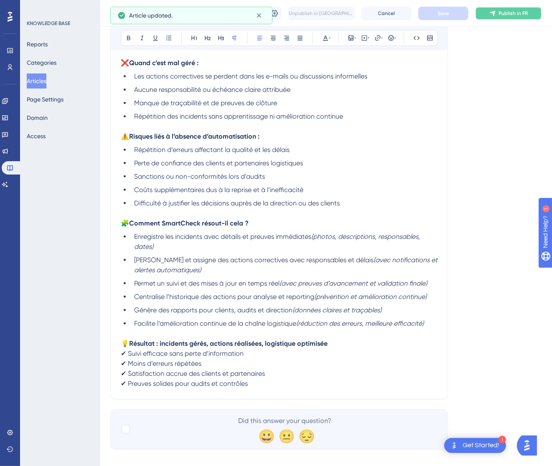
click at [518, 12] on span "Publish in FR" at bounding box center [512, 13] width 29 height 7
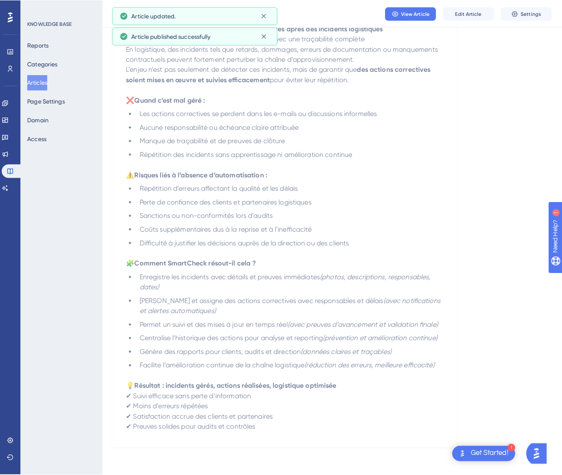
scroll to position [0, 0]
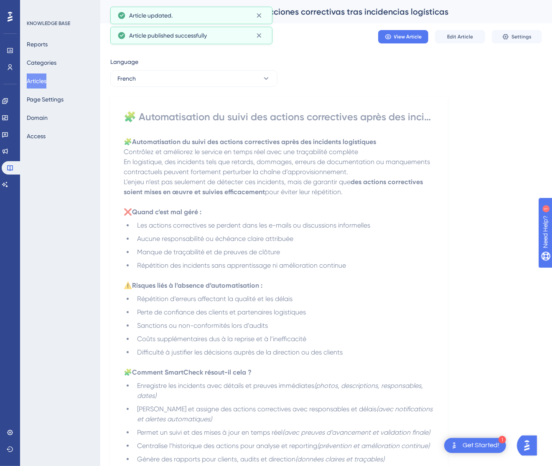
click at [167, 86] on div "French" at bounding box center [193, 78] width 167 height 17
click at [171, 84] on button "French" at bounding box center [193, 78] width 167 height 17
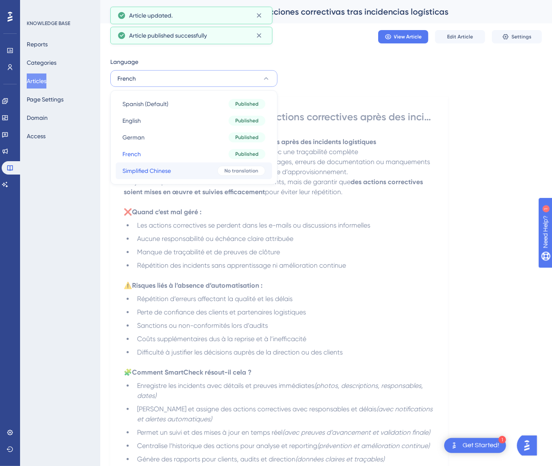
click at [156, 165] on button "Simplified Chinese Simplified Chinese No translation" at bounding box center [194, 171] width 156 height 17
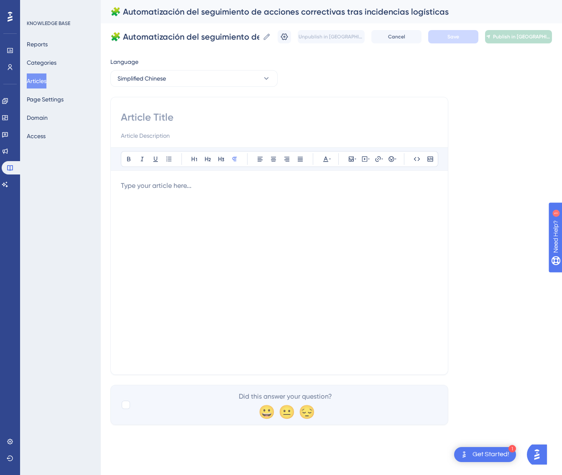
click at [152, 116] on input at bounding box center [279, 117] width 317 height 13
paste input "🧩 物流事件后的纠正措施跟踪自动化"
type input "🧩 物流事件后的纠正措施跟踪自动化"
click at [305, 214] on div at bounding box center [279, 273] width 317 height 184
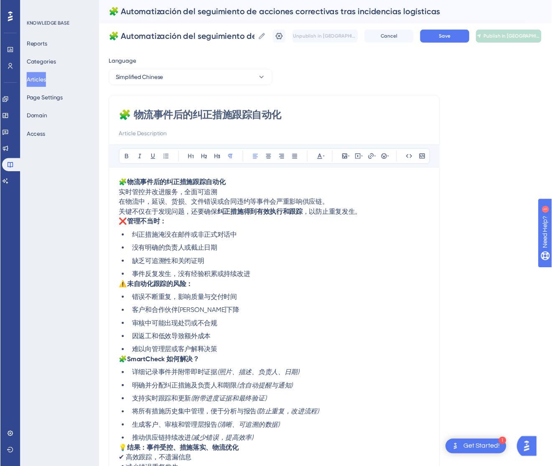
scroll to position [25, 0]
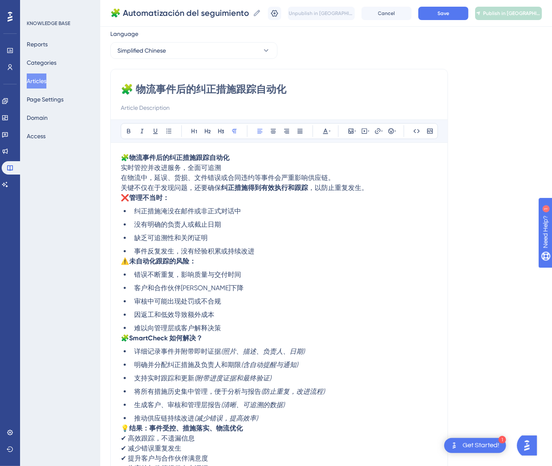
click at [124, 196] on span "❌" at bounding box center [125, 198] width 8 height 8
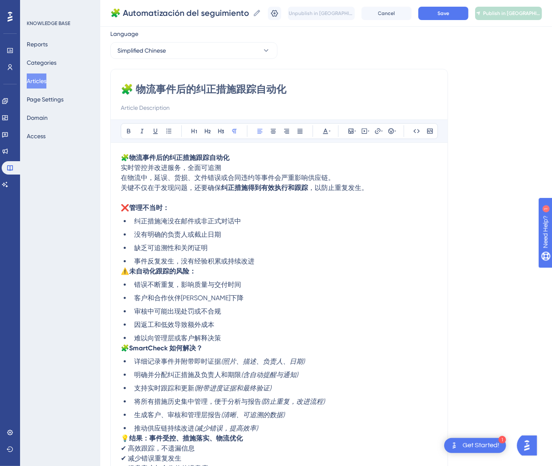
click at [234, 165] on p "🧩 物流事件后的纠正措施跟踪自动化 实时管控并改进服务，全面可追溯" at bounding box center [279, 163] width 317 height 20
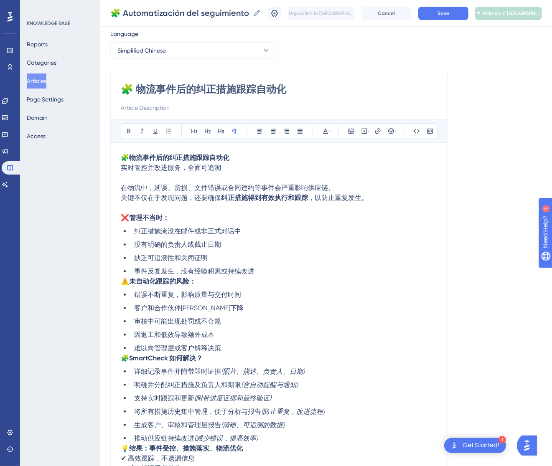
click at [125, 280] on span "⚠️" at bounding box center [125, 281] width 8 height 8
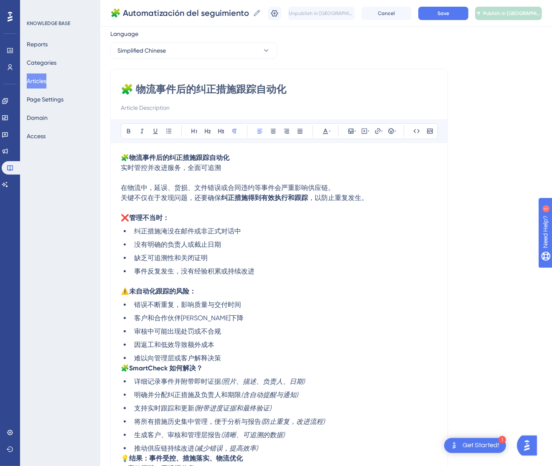
scroll to position [150, 0]
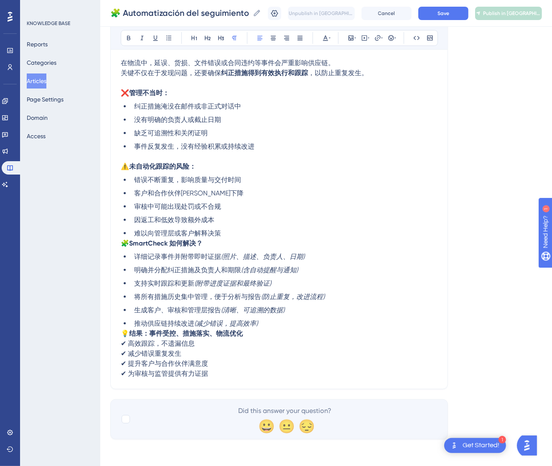
click at [121, 243] on span "🧩" at bounding box center [125, 243] width 8 height 8
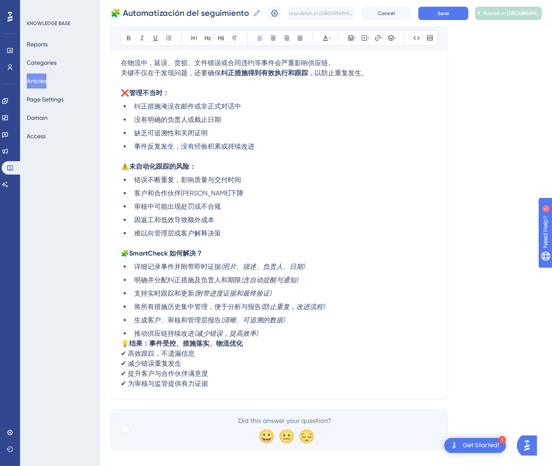
click at [126, 341] on span "💡" at bounding box center [125, 344] width 8 height 8
click at [125, 341] on span "💡" at bounding box center [125, 344] width 8 height 8
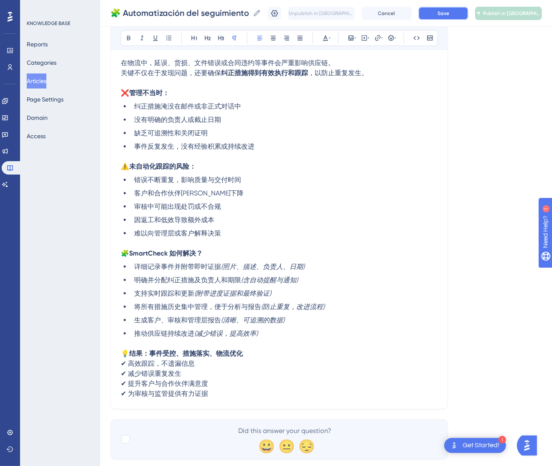
click at [449, 15] on span "Save" at bounding box center [443, 13] width 12 height 7
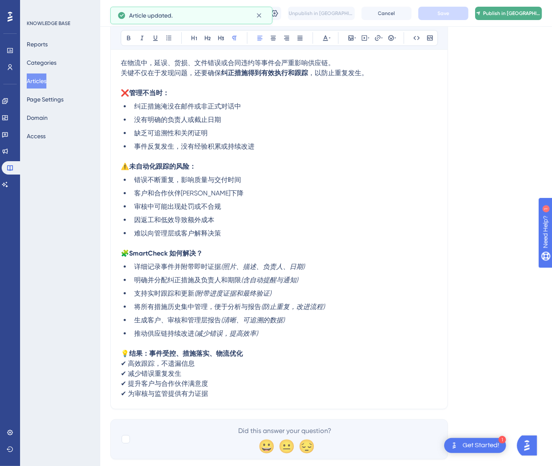
click at [528, 12] on span "Publish in [GEOGRAPHIC_DATA]-CN" at bounding box center [512, 13] width 58 height 7
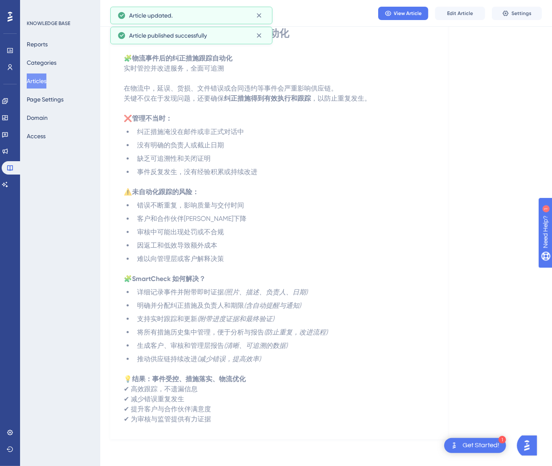
scroll to position [80, 0]
click at [37, 76] on button "Articles" at bounding box center [37, 81] width 20 height 15
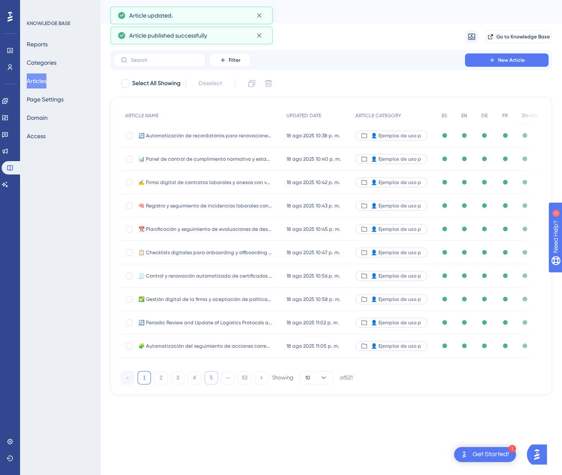
click at [215, 379] on button "5" at bounding box center [210, 377] width 13 height 13
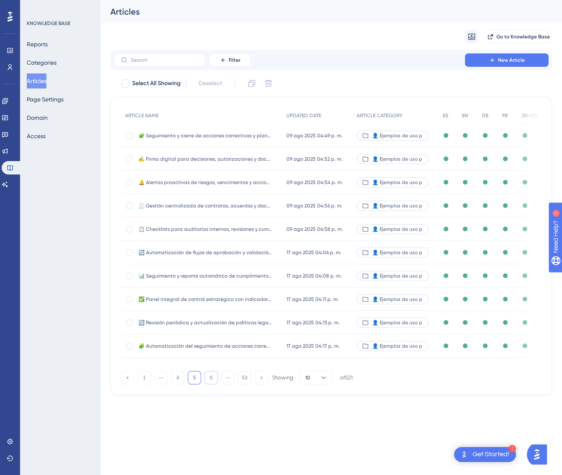
click at [210, 379] on button "6" at bounding box center [210, 377] width 13 height 13
click at [210, 379] on button "7" at bounding box center [210, 377] width 13 height 13
click at [210, 379] on button "8" at bounding box center [210, 377] width 13 height 13
click at [210, 379] on button "10" at bounding box center [210, 377] width 13 height 13
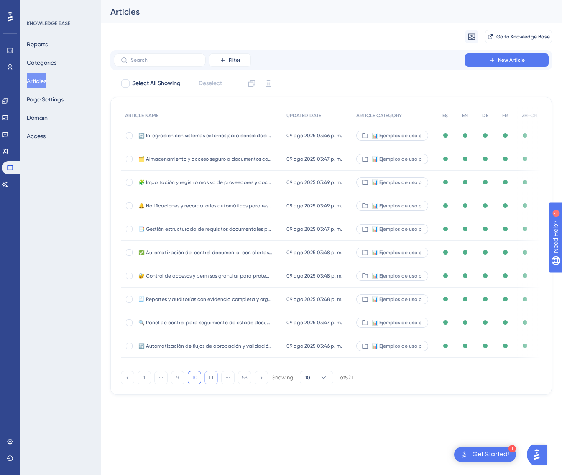
click at [210, 379] on button "11" at bounding box center [210, 377] width 13 height 13
click at [210, 379] on button "12" at bounding box center [210, 377] width 13 height 13
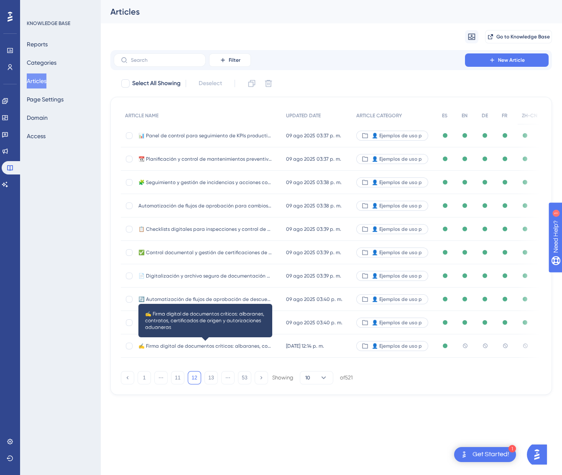
click at [235, 346] on span "✍️ Firma digital de documentos críticos: albaranes, contratos, certificados de …" at bounding box center [205, 346] width 134 height 7
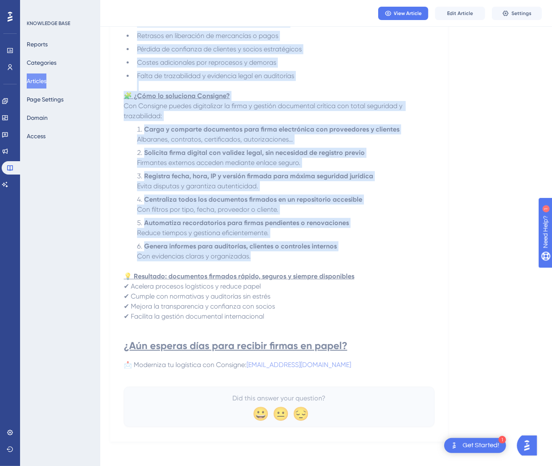
scroll to position [262, 0]
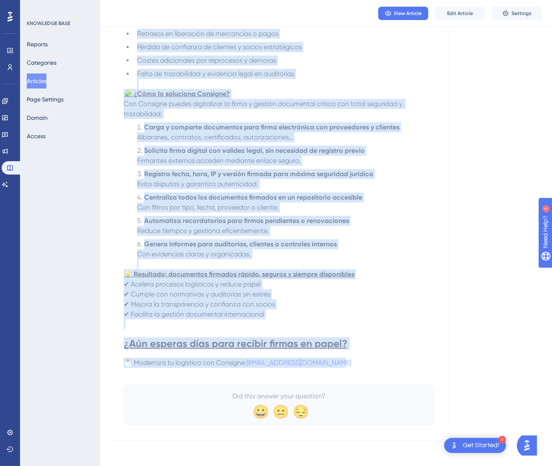
drag, startPoint x: 128, startPoint y: 117, endPoint x: 355, endPoint y: 364, distance: 335.0
click at [355, 364] on div "✍️ Firma digital de documentos críticos: albaranes, contratos, certificados de …" at bounding box center [279, 135] width 311 height 580
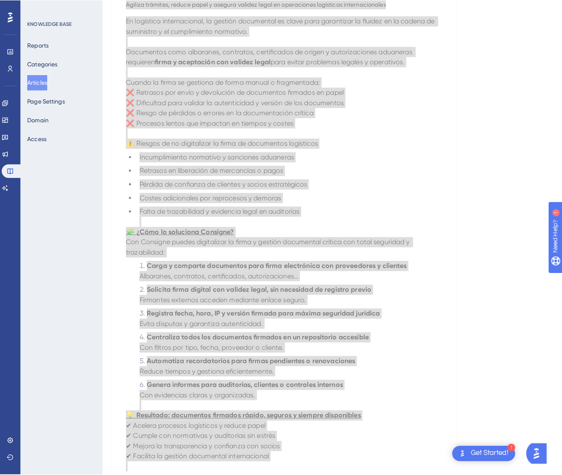
scroll to position [0, 0]
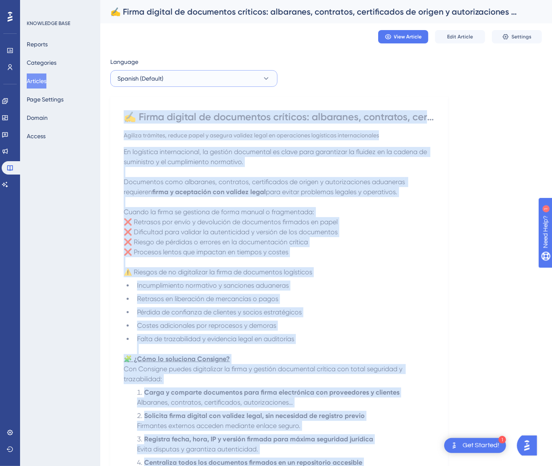
click at [267, 74] on button "Spanish (Default)" at bounding box center [193, 78] width 167 height 17
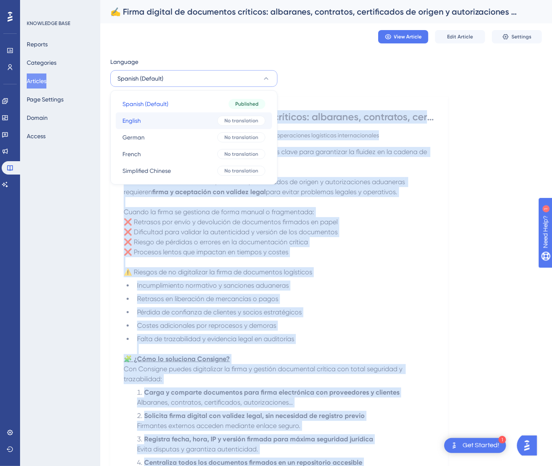
click at [244, 125] on div "No translation" at bounding box center [241, 121] width 48 height 10
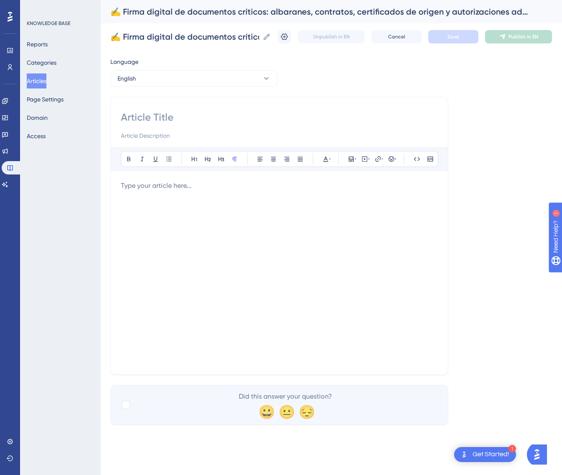
click at [246, 113] on input at bounding box center [279, 117] width 317 height 13
paste input "✍️ Digital Signature of Critical Documents: Delivery Notes, Contracts, Certific…"
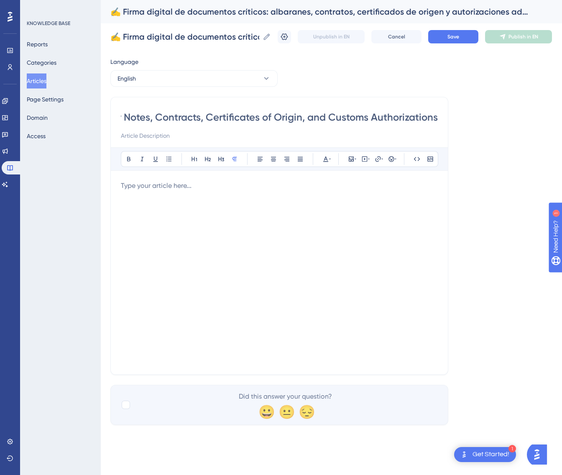
type input "✍️ Digital Signature of Critical Documents: Delivery Notes, Contracts, Certific…"
click at [295, 118] on input "✍️ Digital Signature of Critical Documents: Delivery Notes, Contracts, Certific…" at bounding box center [279, 117] width 317 height 13
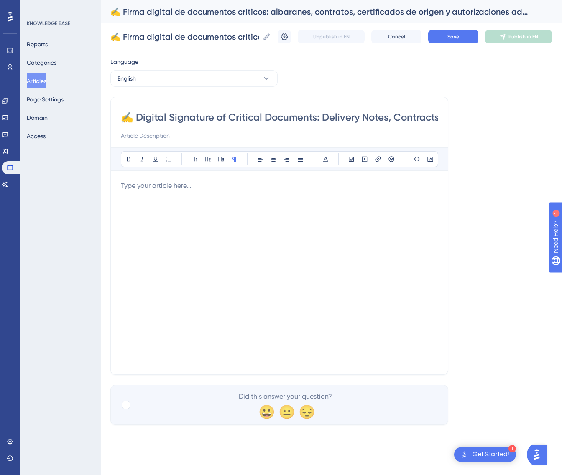
click at [340, 201] on div at bounding box center [279, 273] width 317 height 184
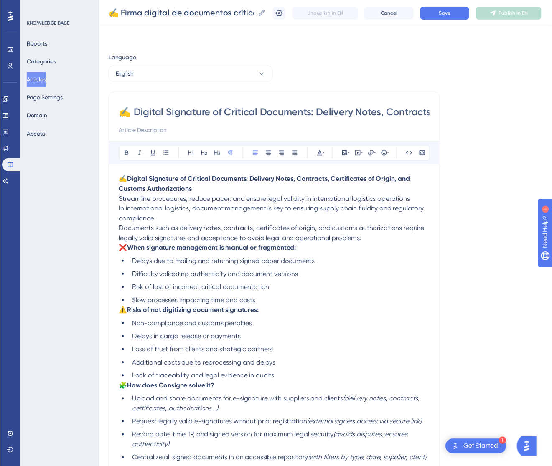
scroll to position [85, 0]
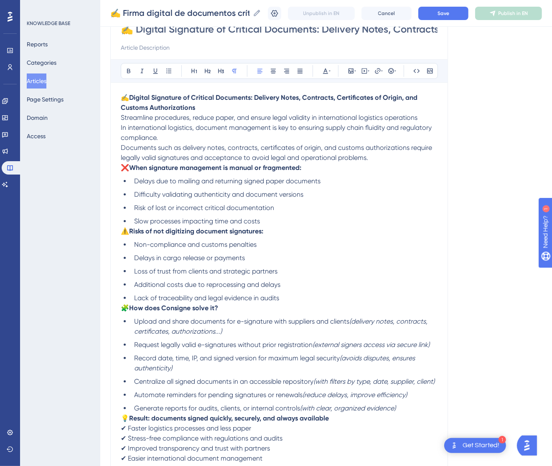
click at [377, 157] on p "In international logistics, document management is key to ensuring supply chain…" at bounding box center [279, 143] width 317 height 40
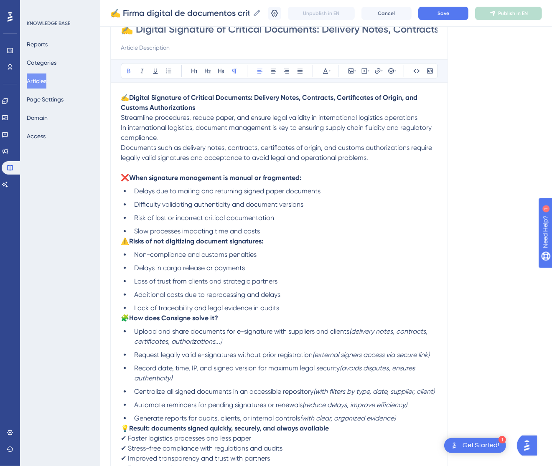
click at [251, 111] on p "✍️ Digital Signature of Critical Documents: Delivery Notes, Contracts, Certific…" at bounding box center [279, 108] width 317 height 30
click at [427, 119] on p "✍️ Digital Signature of Critical Documents: Delivery Notes, Contracts, Certific…" at bounding box center [279, 108] width 317 height 30
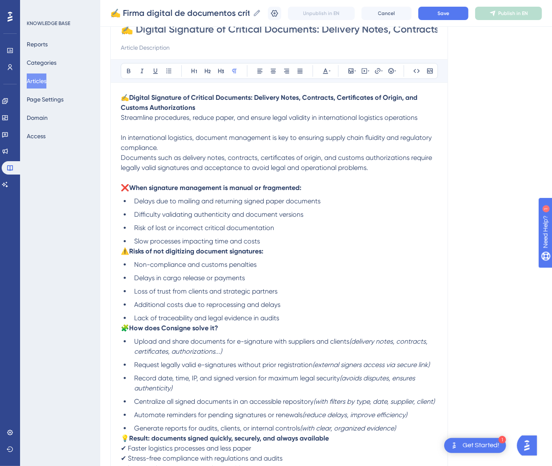
click at [275, 240] on li "Slow processes impacting time and costs" at bounding box center [284, 241] width 307 height 10
click at [125, 253] on span "⚠️" at bounding box center [125, 251] width 8 height 8
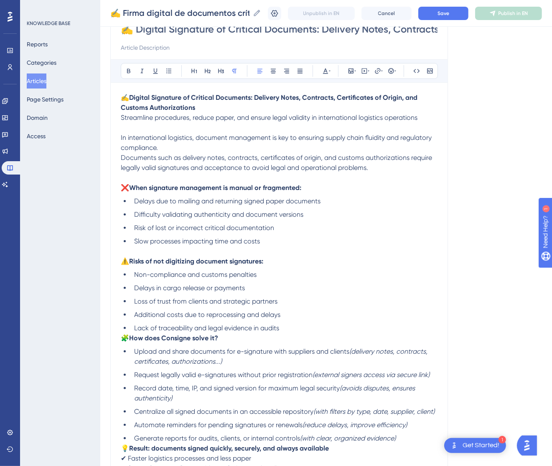
scroll to position [147, 0]
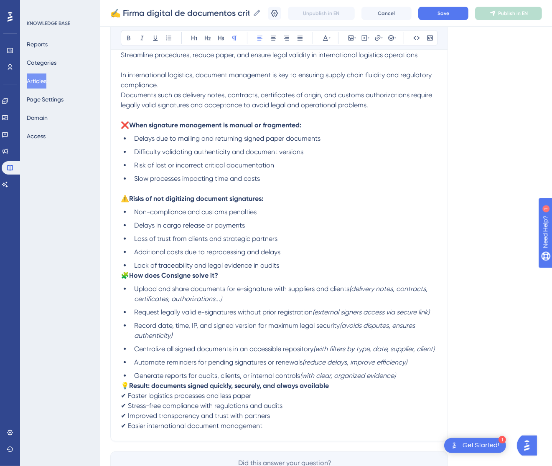
click at [124, 276] on span "🧩" at bounding box center [125, 276] width 8 height 8
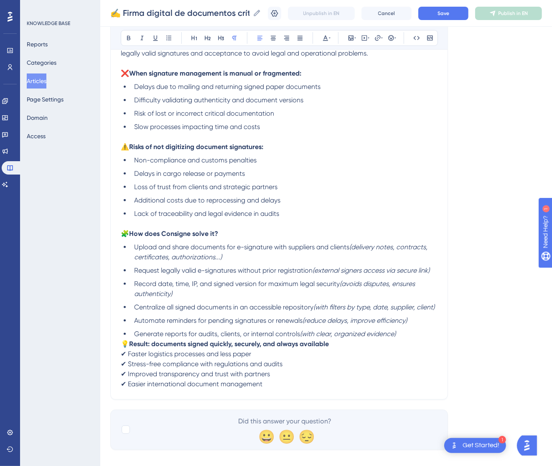
scroll to position [220, 0]
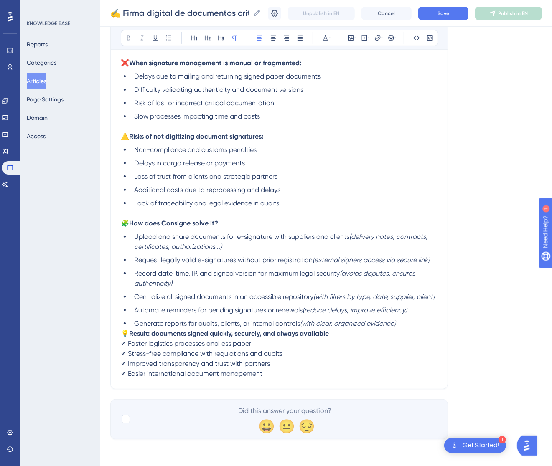
click at [126, 333] on span "💡" at bounding box center [125, 334] width 8 height 8
click at [123, 332] on span "💡" at bounding box center [125, 334] width 8 height 8
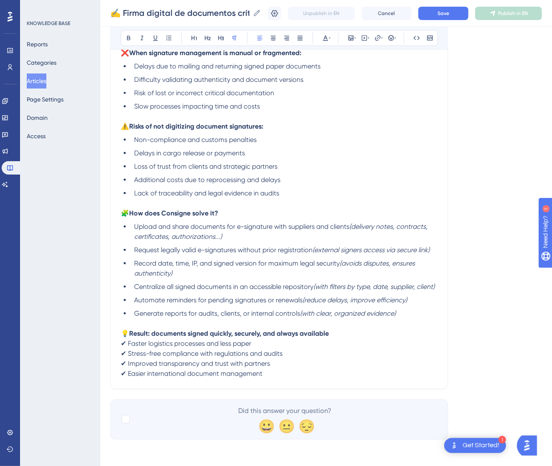
click at [290, 379] on p "💡 Result: documents signed quickly, securely, and always available ✔ Faster log…" at bounding box center [279, 354] width 317 height 50
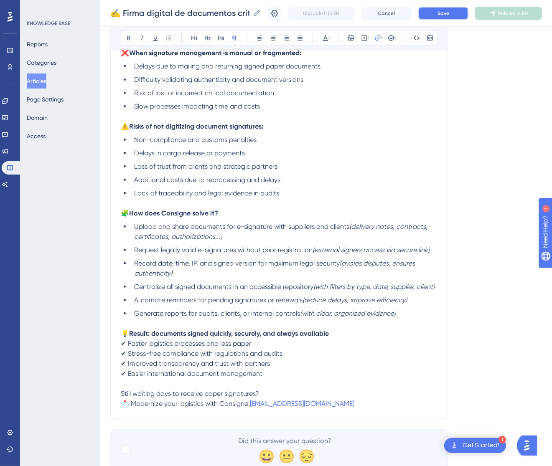
click at [466, 18] on button "Save" at bounding box center [443, 13] width 50 height 13
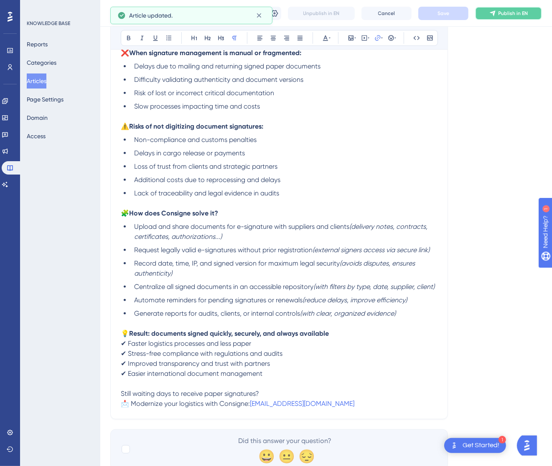
click at [515, 7] on button "Publish in EN" at bounding box center [508, 13] width 67 height 13
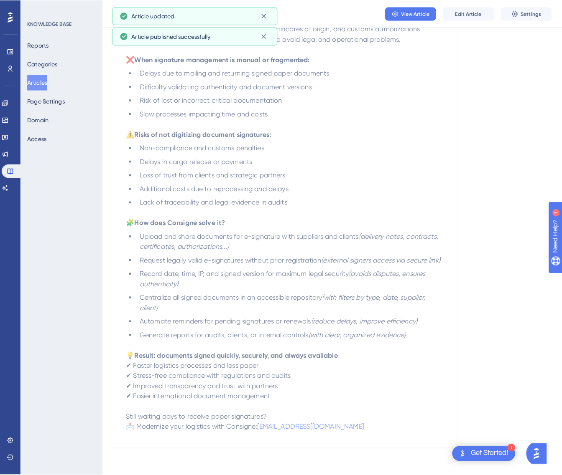
scroll to position [0, 0]
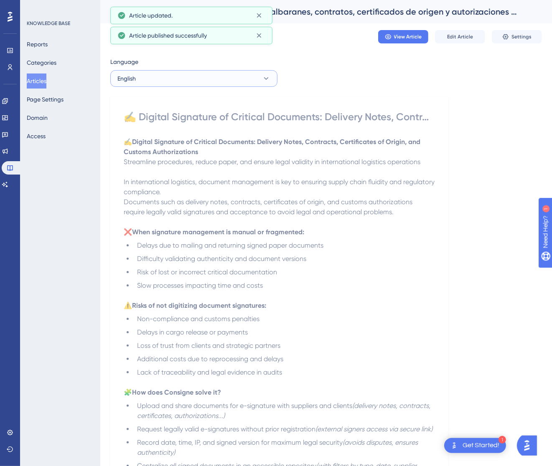
click at [173, 74] on button "English" at bounding box center [193, 78] width 167 height 17
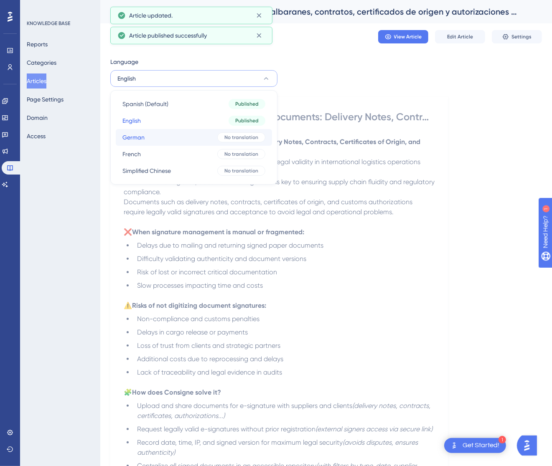
click at [172, 135] on button "German German No translation" at bounding box center [194, 137] width 156 height 17
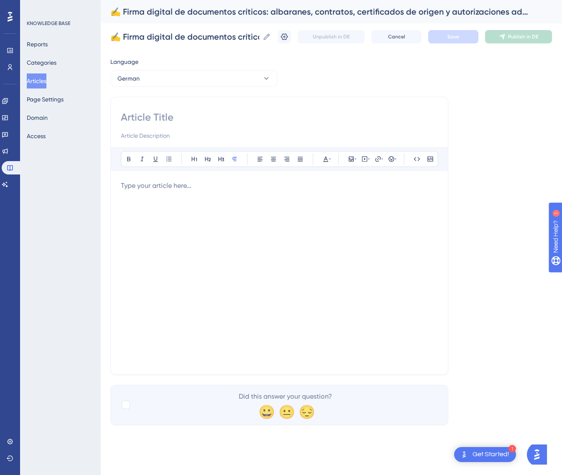
click at [142, 120] on input at bounding box center [279, 117] width 317 height 13
paste input "✍️ Digitale Signatur kritischer Dokumente: Lieferscheine, Verträge, Ursprungsze…"
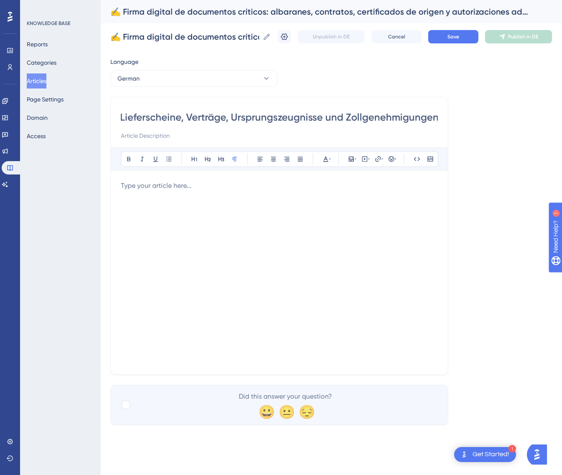
type input "✍️ Digitale Signatur kritischer Dokumente: Lieferscheine, Verträge, Ursprungsze…"
click at [209, 211] on div at bounding box center [279, 273] width 317 height 184
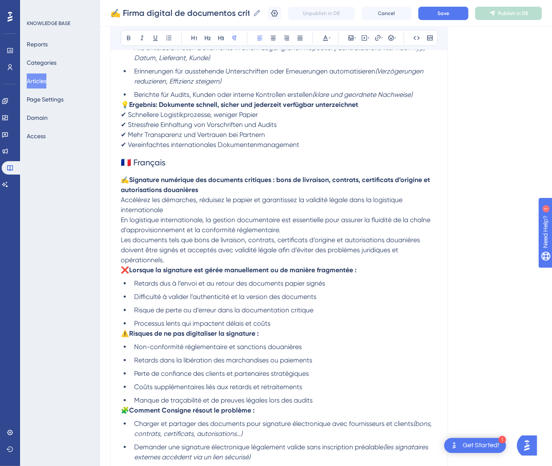
scroll to position [425, 0]
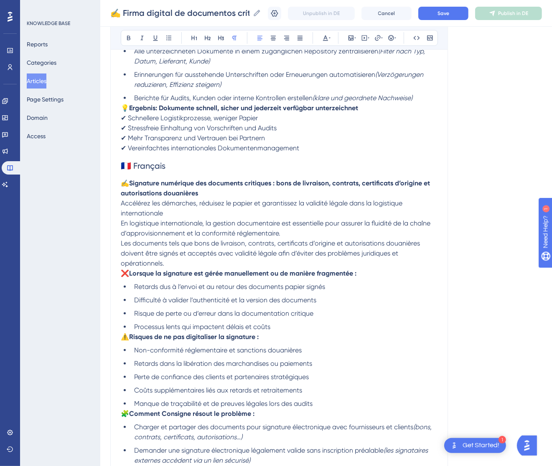
click at [219, 219] on span "En logistique internationale, la gestion documentaire est essentielle pour assu…" at bounding box center [276, 228] width 311 height 18
click at [221, 212] on p "✍️ Signature numérique des documents critiques : bons de livraison, contrats, c…" at bounding box center [279, 198] width 317 height 40
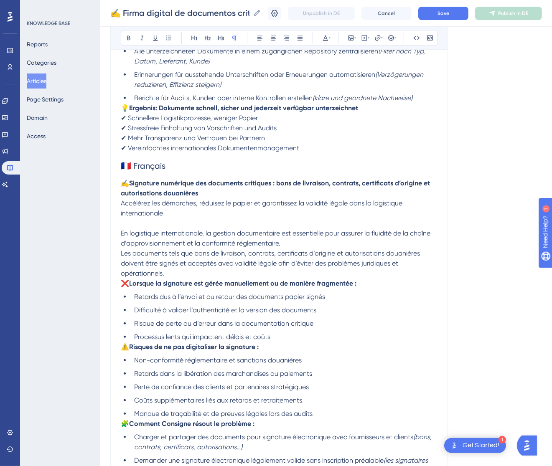
click at [123, 280] on span "❌" at bounding box center [125, 284] width 8 height 8
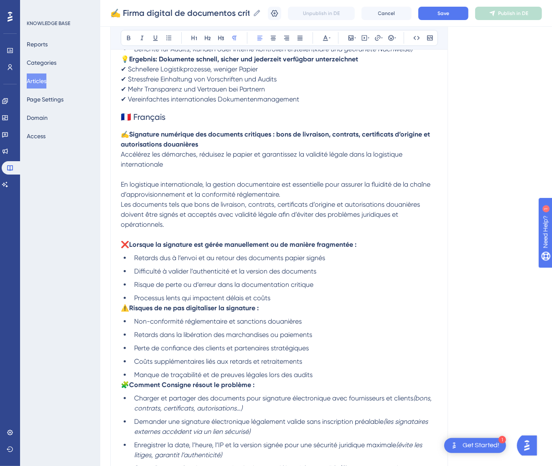
scroll to position [551, 0]
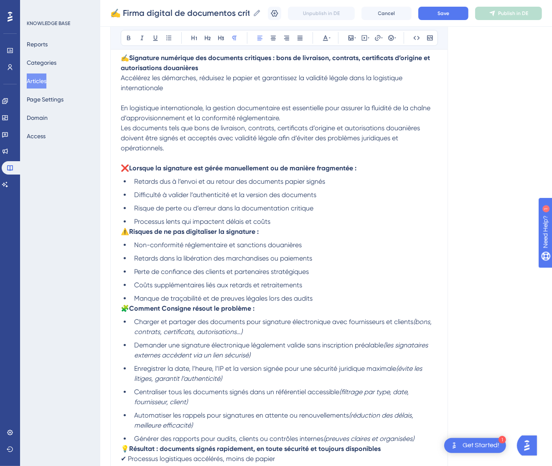
click at [122, 232] on span "⚠️" at bounding box center [125, 232] width 8 height 8
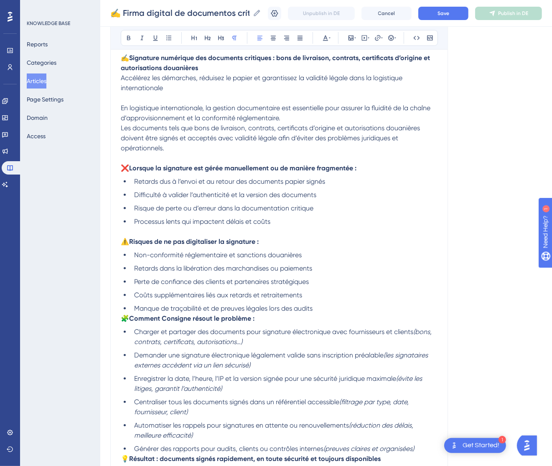
click at [125, 319] on span "🧩" at bounding box center [125, 319] width 8 height 8
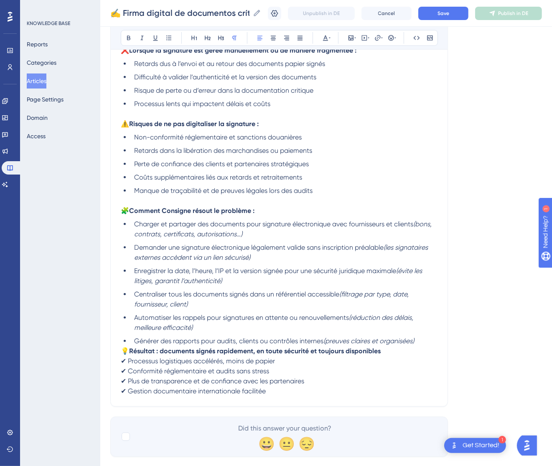
scroll to position [676, 0]
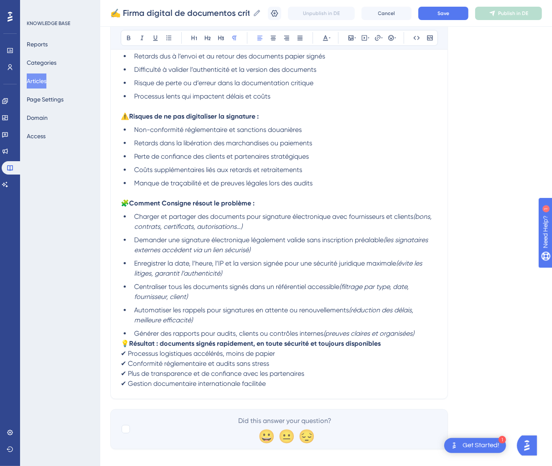
click at [123, 341] on span "💡" at bounding box center [125, 344] width 8 height 8
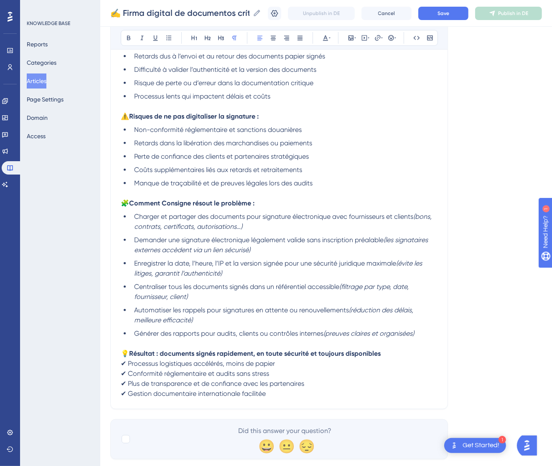
click at [288, 394] on p "💡 Résultat : documents signés rapidement, en toute sécurité et toujours disponi…" at bounding box center [279, 374] width 317 height 50
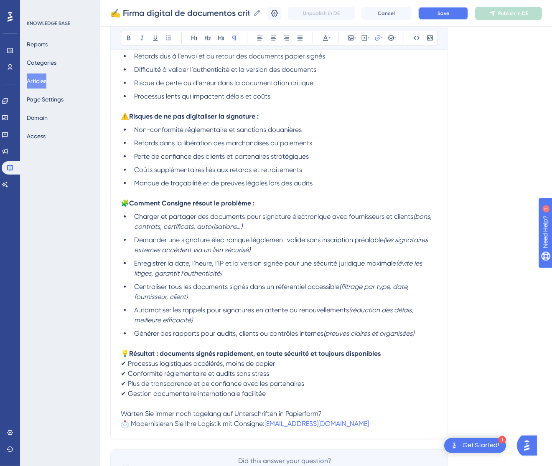
click at [463, 15] on button "Save" at bounding box center [443, 13] width 50 height 13
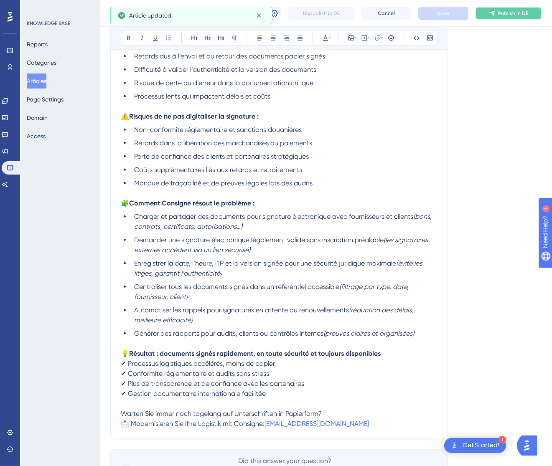
click at [522, 13] on span "Publish in DE" at bounding box center [513, 13] width 30 height 7
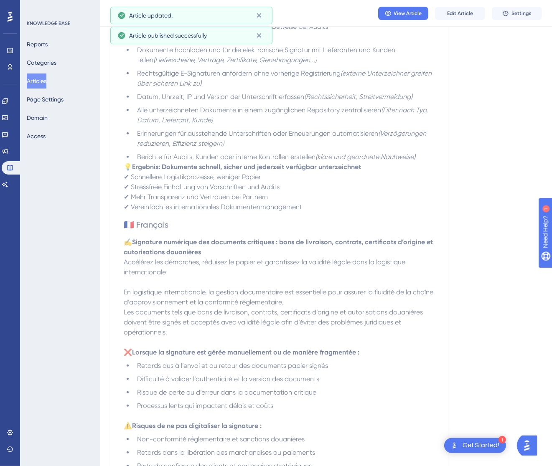
scroll to position [19, 0]
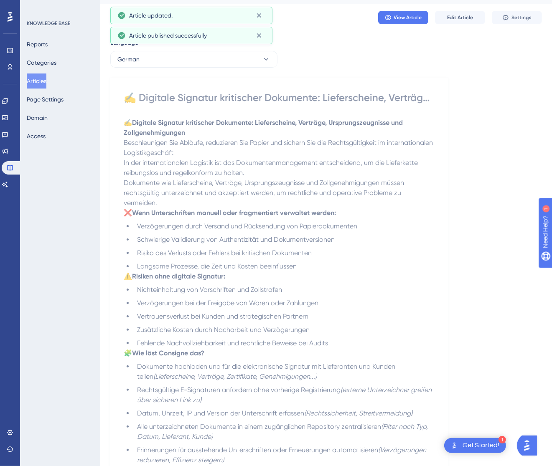
click at [215, 67] on div "German" at bounding box center [193, 59] width 167 height 17
click at [221, 66] on button "German" at bounding box center [193, 59] width 167 height 17
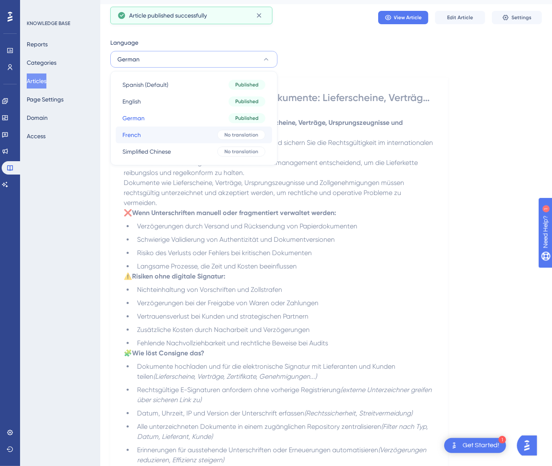
click at [199, 130] on button "French French No translation" at bounding box center [194, 135] width 156 height 17
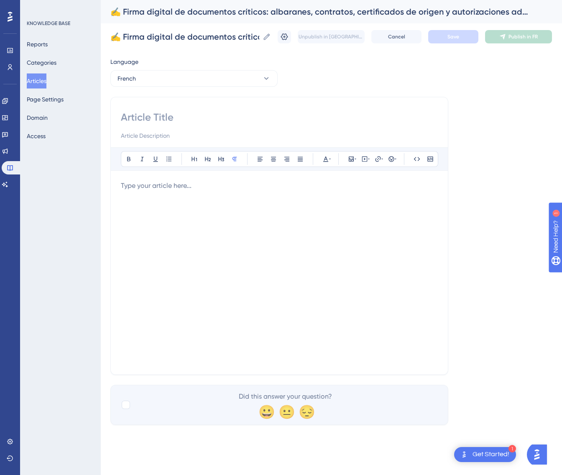
click at [163, 119] on input at bounding box center [279, 117] width 317 height 13
paste input "✍️ Signature numérique des documents critiques : bons de livraison, contrats, c…"
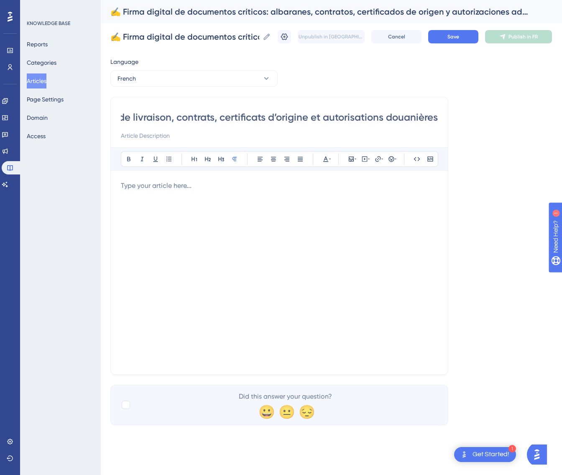
type input "✍️ Signature numérique des documents critiques : bons de livraison, contrats, c…"
click at [352, 202] on div at bounding box center [279, 273] width 317 height 184
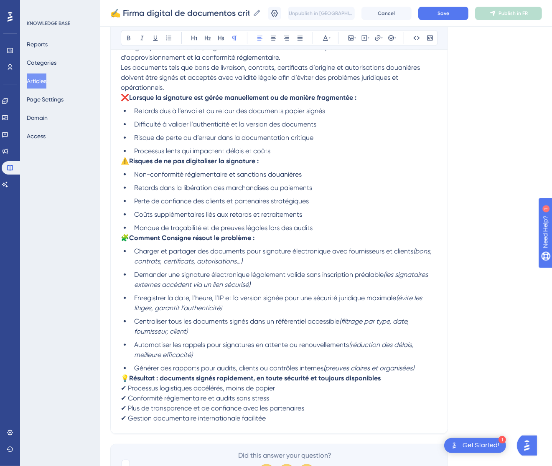
scroll to position [220, 0]
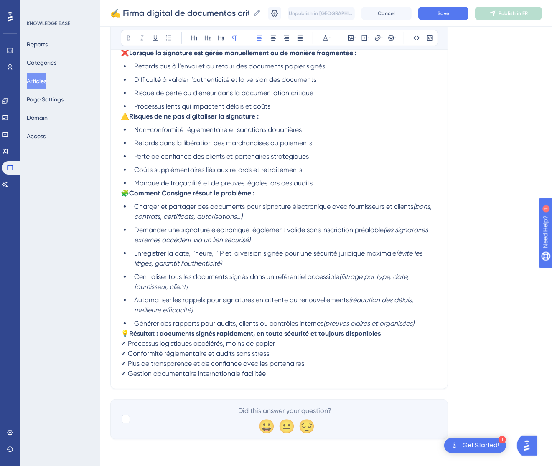
click at [309, 373] on p "💡 Résultat : documents signés rapidement, en toute sécurité et toujours disponi…" at bounding box center [279, 354] width 317 height 50
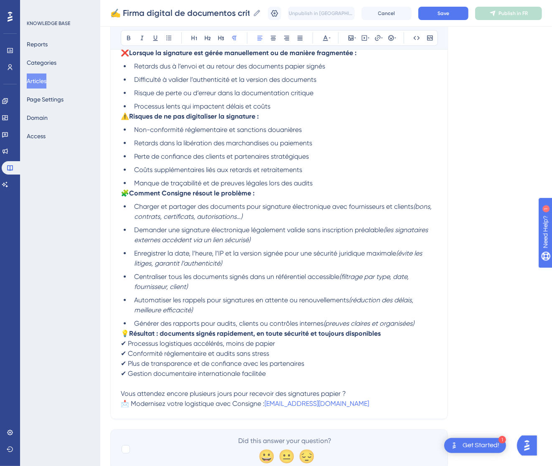
click at [123, 334] on span "💡" at bounding box center [125, 334] width 8 height 8
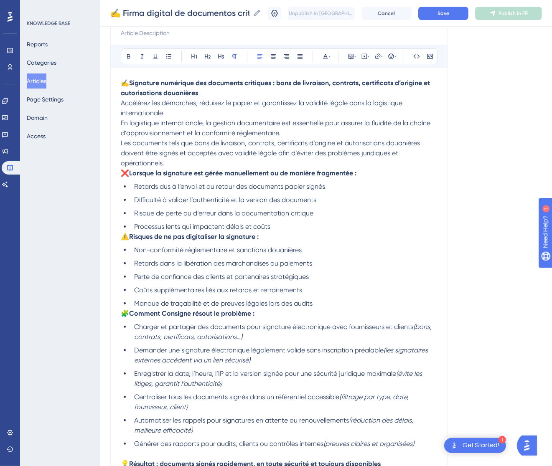
scroll to position [94, 0]
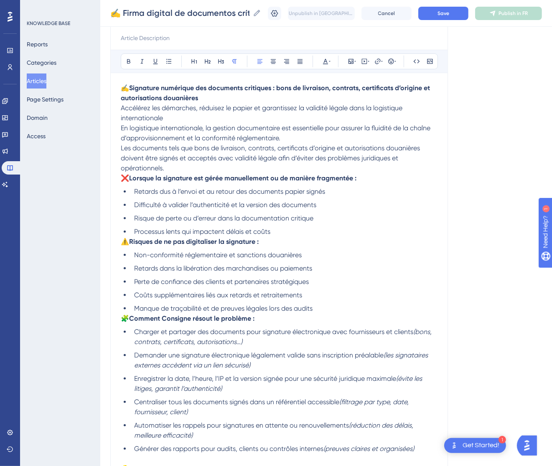
click at [125, 321] on span "🧩" at bounding box center [125, 319] width 8 height 8
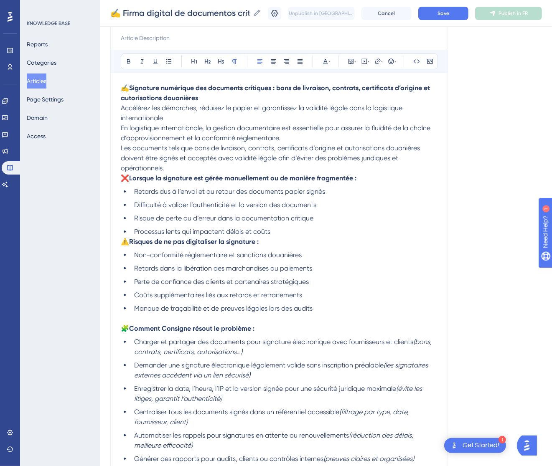
click at [124, 243] on span "⚠️" at bounding box center [125, 242] width 8 height 8
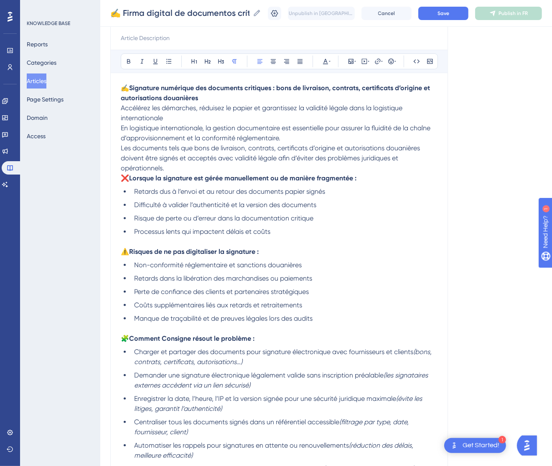
click at [125, 180] on span "❌" at bounding box center [125, 178] width 8 height 8
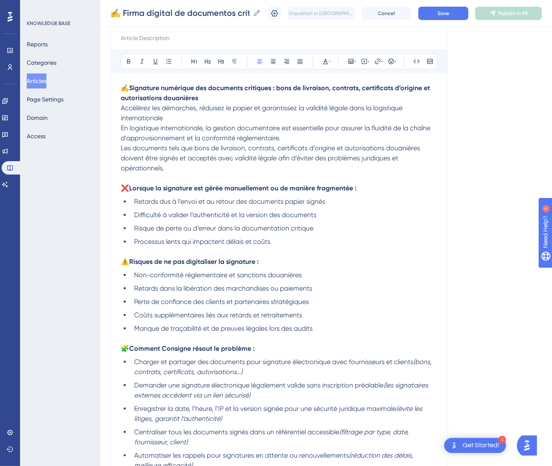
scroll to position [32, 0]
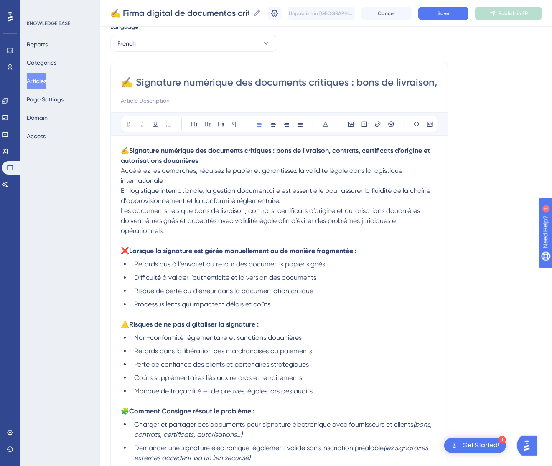
click at [203, 177] on p "✍️ Signature numérique des documents critiques : bons de livraison, contrats, c…" at bounding box center [279, 166] width 317 height 40
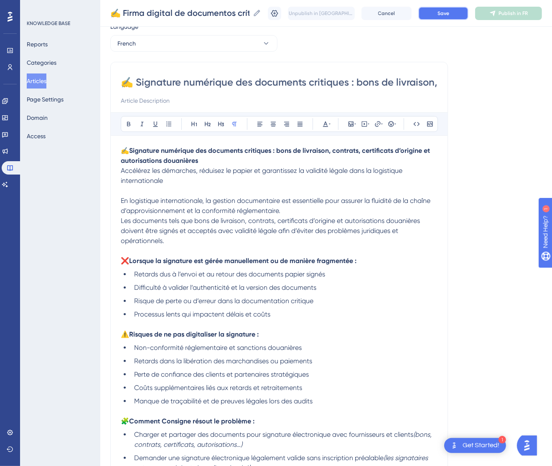
click at [468, 16] on button "Save" at bounding box center [443, 13] width 50 height 13
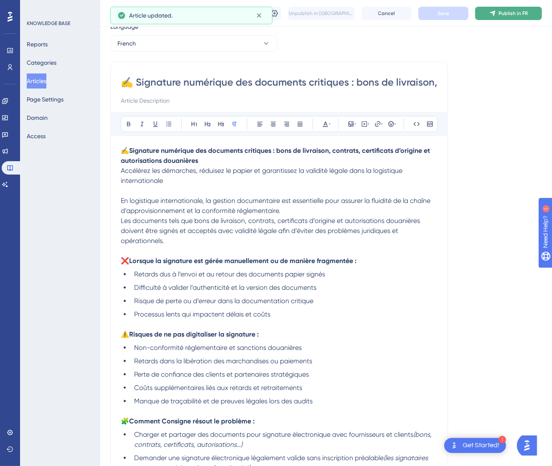
click at [513, 13] on span "Publish in FR" at bounding box center [512, 13] width 29 height 7
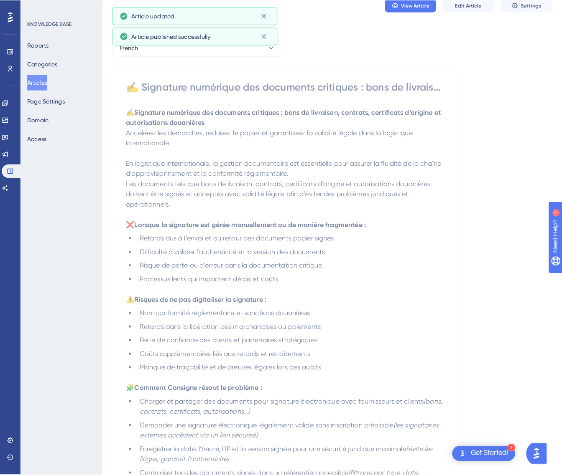
scroll to position [0, 0]
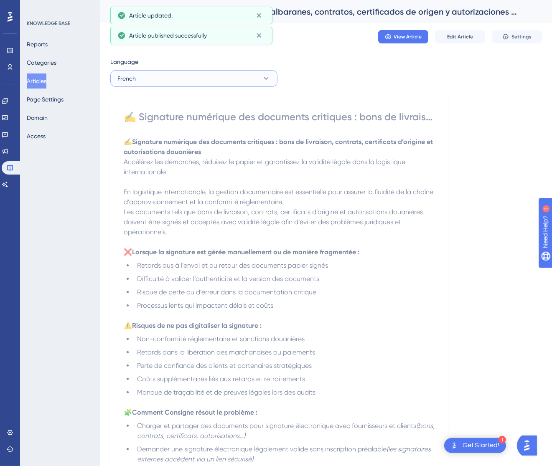
click at [258, 80] on button "French" at bounding box center [193, 78] width 167 height 17
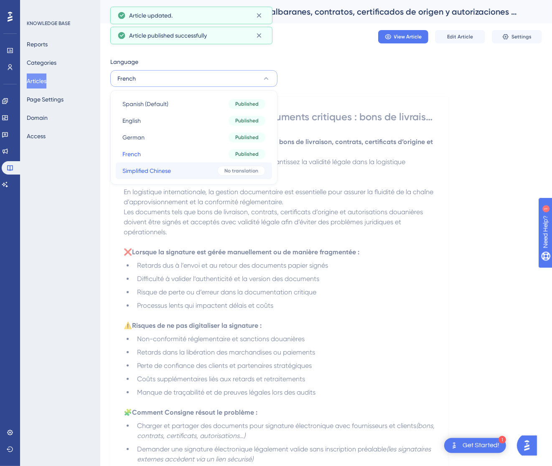
click at [211, 168] on button "Simplified Chinese Simplified Chinese No translation" at bounding box center [194, 171] width 156 height 17
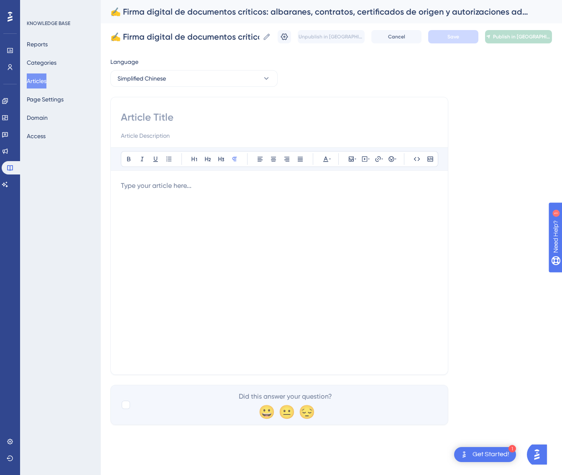
click at [235, 232] on div at bounding box center [279, 273] width 317 height 184
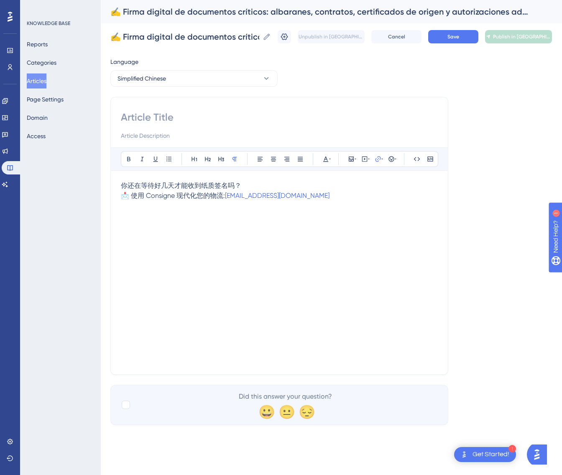
click at [123, 186] on span "你还在等待好几天才能收到纸质签名吗？" at bounding box center [181, 186] width 120 height 8
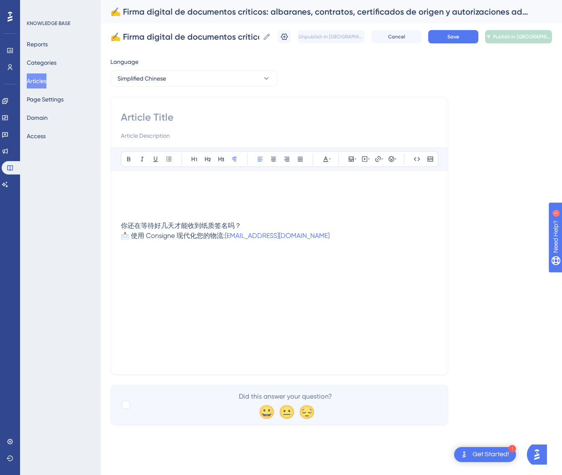
click at [122, 187] on p at bounding box center [279, 186] width 317 height 10
click at [180, 112] on input at bounding box center [279, 117] width 317 height 13
paste input "✍️ 关键文件的数字签署：送货单、合同、原产地证书和海关授权"
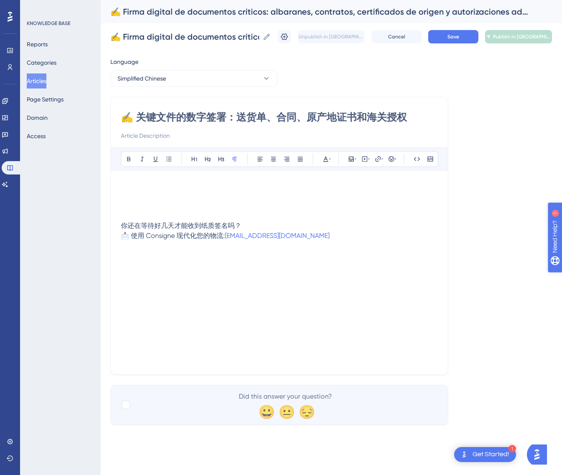
type input "✍️ 关键文件的数字签署：送货单、合同、原产地证书和海关授权"
click at [234, 206] on p at bounding box center [279, 206] width 317 height 10
click at [219, 191] on p at bounding box center [279, 196] width 317 height 10
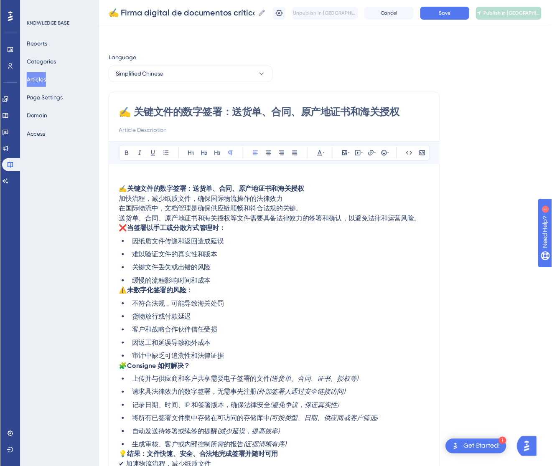
scroll to position [35, 0]
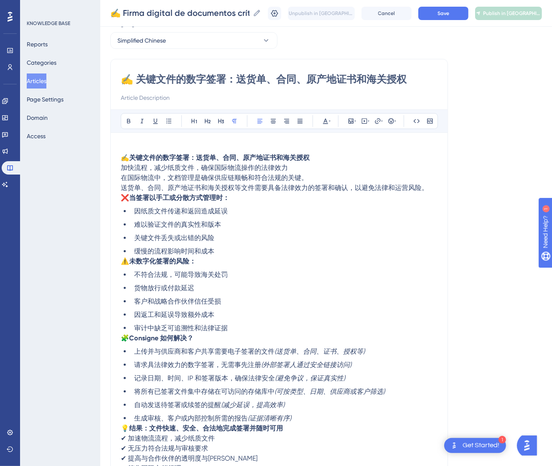
click at [321, 168] on p "✍️ 关键文件的数字签署：送货单、合同、原产地证书和海关授权 加快流程，减少纸质文件，确保国际物流操作的法律效力" at bounding box center [279, 163] width 317 height 20
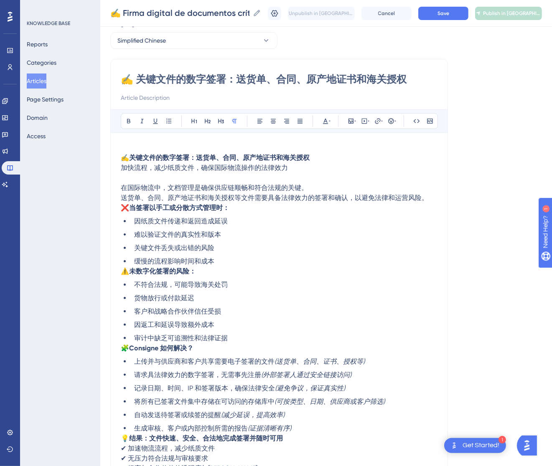
click at [125, 205] on span "❌" at bounding box center [125, 208] width 8 height 8
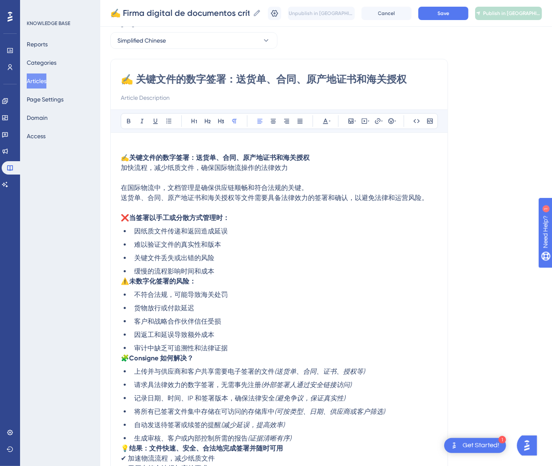
click at [125, 282] on span "⚠️" at bounding box center [125, 281] width 8 height 8
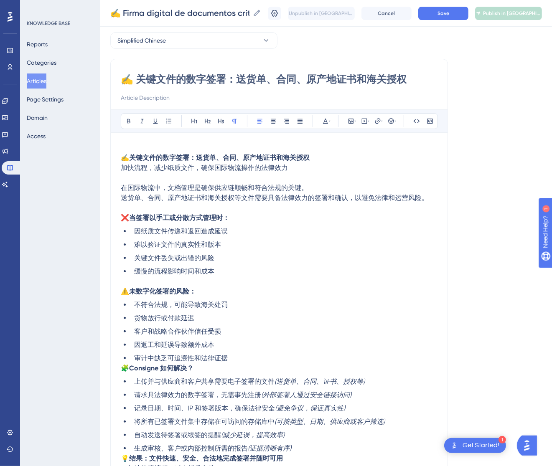
click at [125, 369] on span "🧩" at bounding box center [125, 368] width 8 height 8
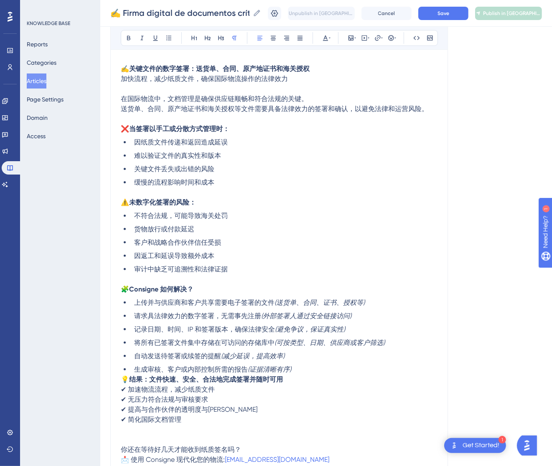
scroll to position [210, 0]
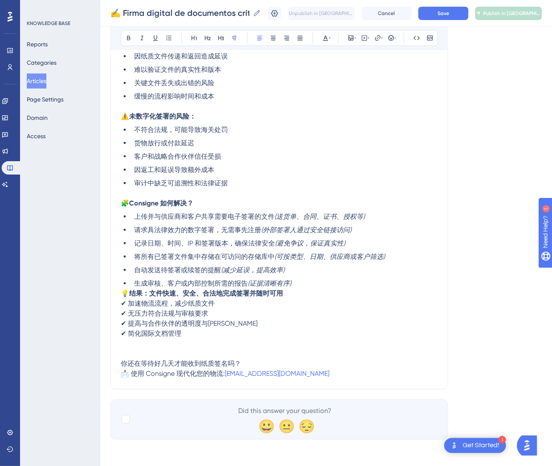
click at [120, 290] on div "✍️ 关键文件的数字签署：送货单、合同、原产地证书和海关授权 Bold Italic Underline Bullet Point Heading 1 Hea…" at bounding box center [279, 137] width 338 height 506
click at [125, 290] on span "💡" at bounding box center [125, 294] width 8 height 8
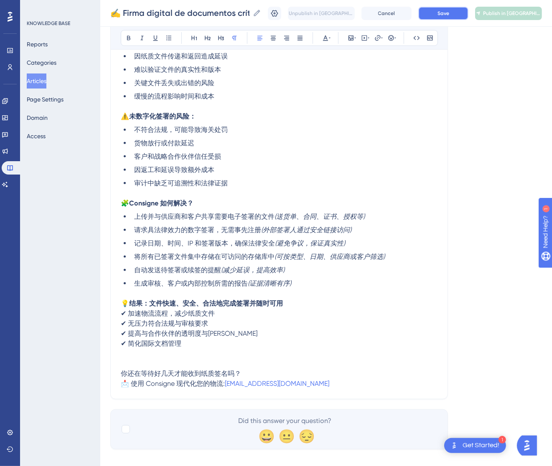
click at [460, 14] on button "Save" at bounding box center [443, 13] width 50 height 13
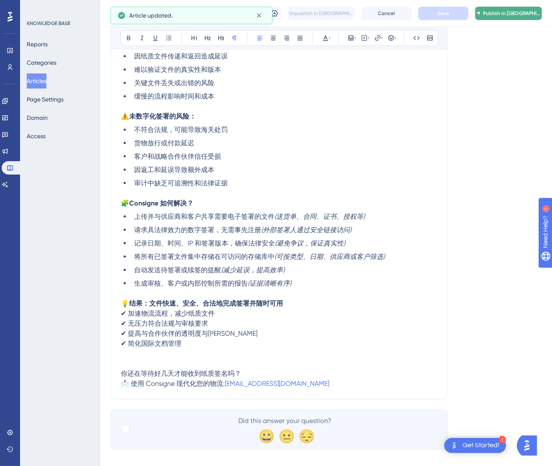
click at [527, 7] on button "Publish in [GEOGRAPHIC_DATA]-CN" at bounding box center [508, 13] width 67 height 13
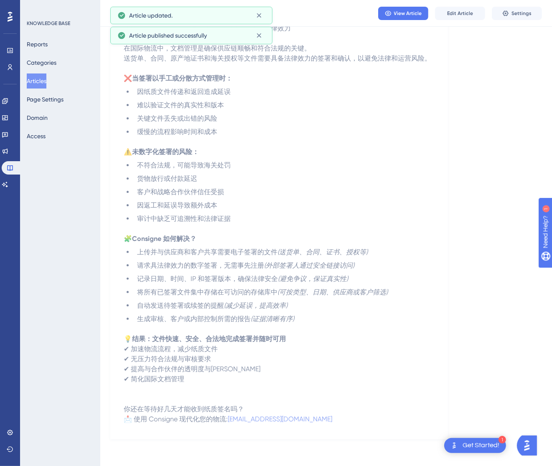
click at [46, 81] on button "Articles" at bounding box center [37, 81] width 20 height 15
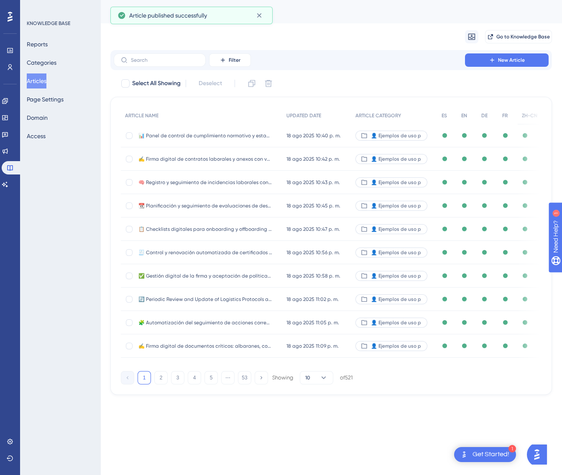
click at [203, 381] on div "1 2 3 4 5 ⋯ 53 Showing 10 of 521" at bounding box center [236, 377] width 231 height 13
click at [208, 381] on button "5" at bounding box center [210, 377] width 13 height 13
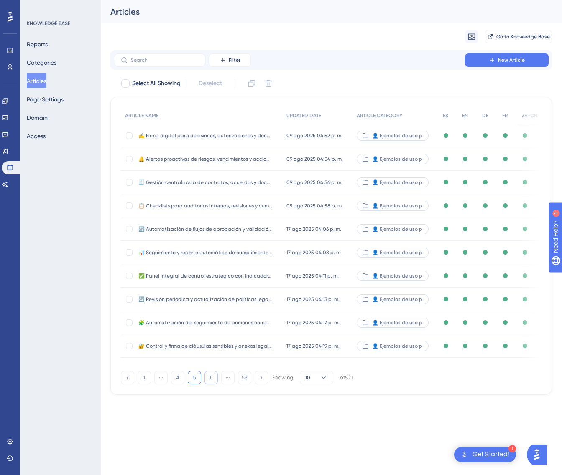
click at [208, 381] on button "6" at bounding box center [210, 377] width 13 height 13
click at [208, 381] on button "7" at bounding box center [210, 377] width 13 height 13
click at [208, 381] on button "8" at bounding box center [210, 377] width 13 height 13
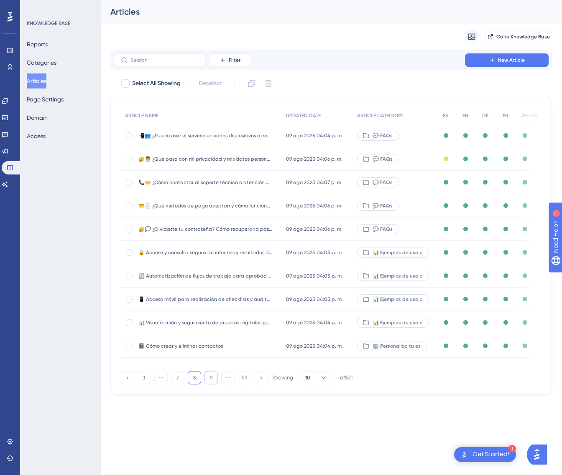
click at [208, 381] on button "9" at bounding box center [210, 377] width 13 height 13
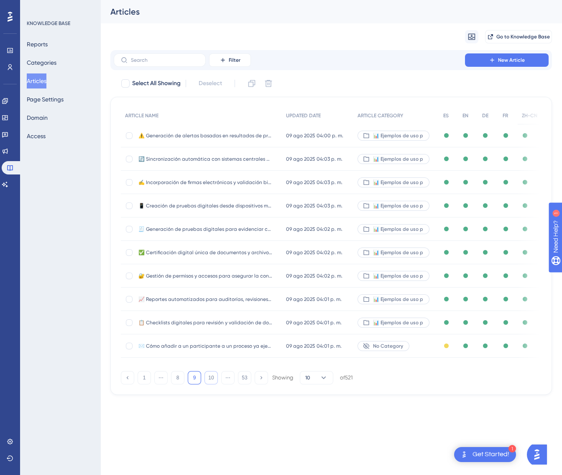
click at [208, 381] on button "10" at bounding box center [210, 377] width 13 height 13
click at [208, 381] on button "11" at bounding box center [210, 377] width 13 height 13
click at [208, 381] on button "12" at bounding box center [210, 377] width 13 height 13
click at [214, 381] on button "13" at bounding box center [210, 377] width 13 height 13
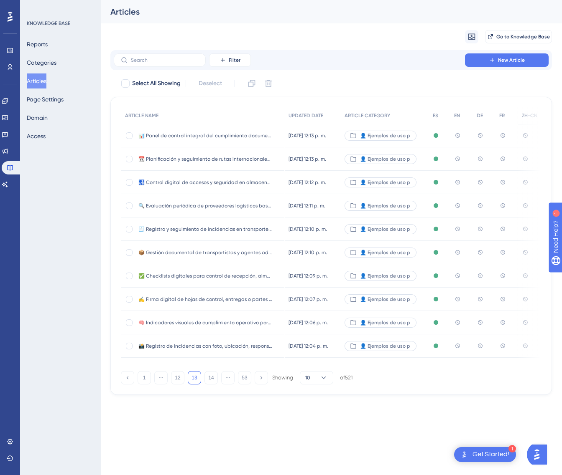
click at [245, 130] on div "📊 Panel de control integral del cumplimiento documental y operativo en logístic…" at bounding box center [205, 135] width 134 height 23
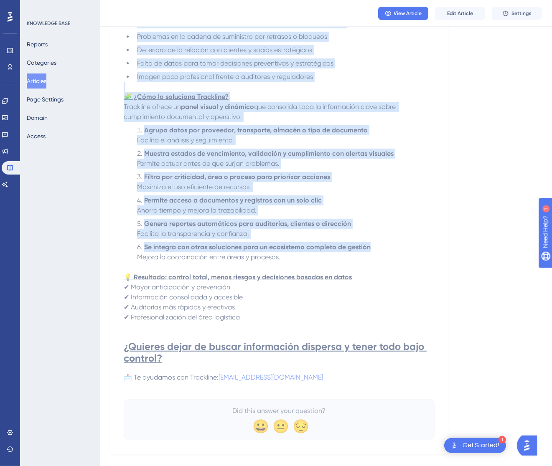
scroll to position [274, 0]
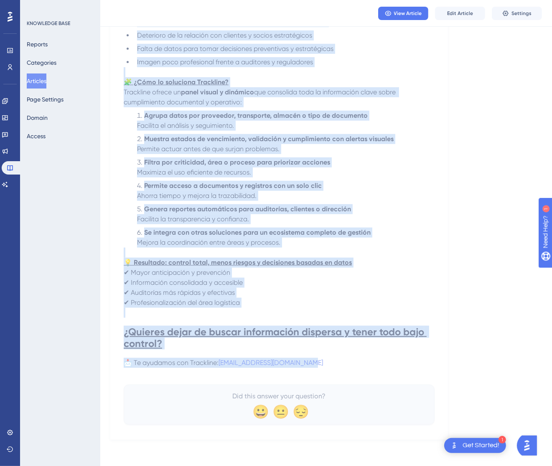
drag, startPoint x: 129, startPoint y: 114, endPoint x: 379, endPoint y: 361, distance: 351.3
click at [379, 361] on div "📊 Panel de control integral del cumplimiento documental y operativo en logístic…" at bounding box center [279, 129] width 311 height 592
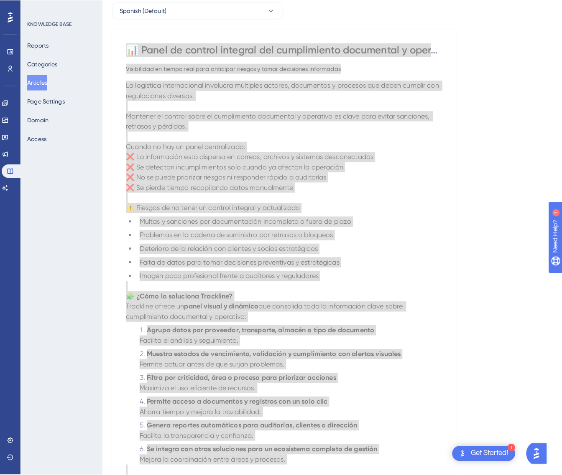
scroll to position [0, 0]
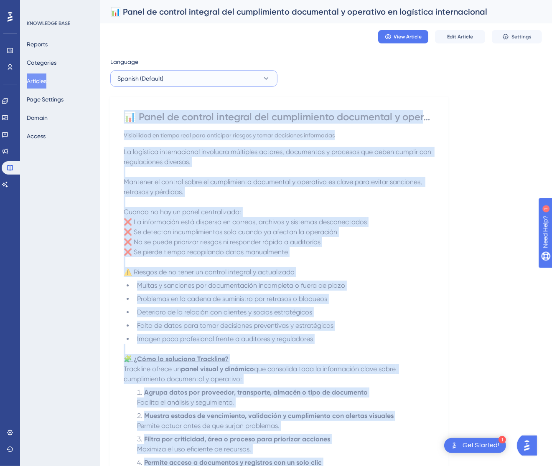
click at [231, 78] on button "Spanish (Default)" at bounding box center [193, 78] width 167 height 17
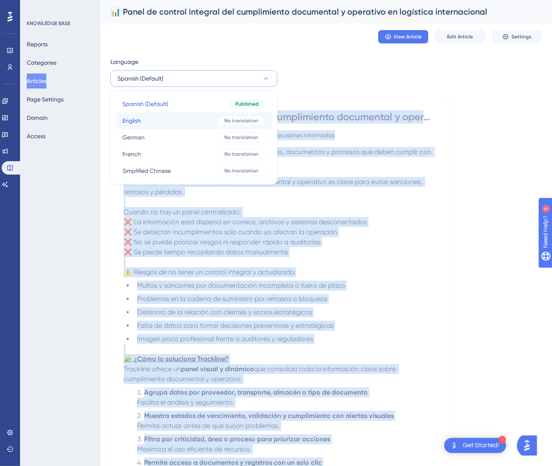
click at [193, 128] on button "English English No translation" at bounding box center [194, 120] width 156 height 17
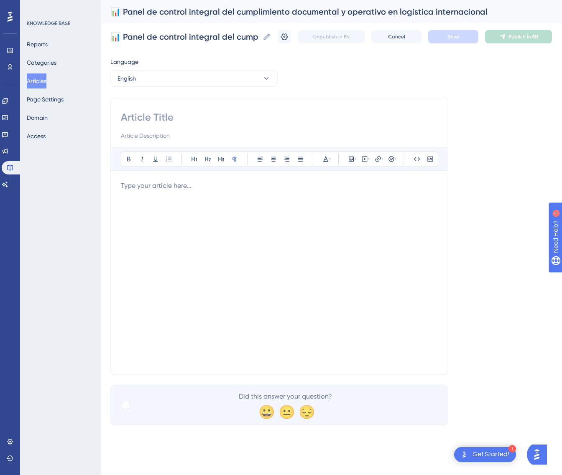
click at [164, 121] on input at bounding box center [279, 117] width 317 height 13
paste input "📊 Comprehensive Dashboard for Documentary and Operational Compliance in Interna…"
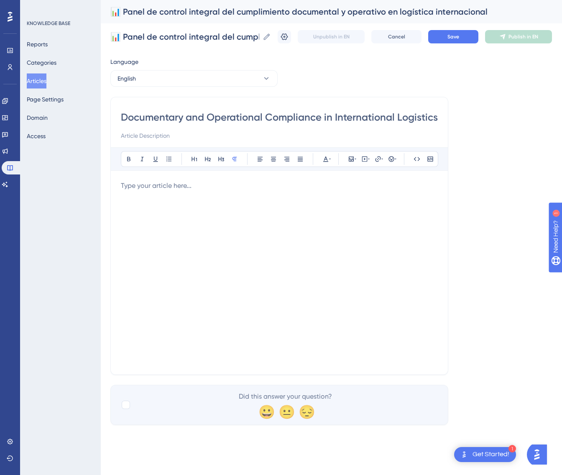
type input "📊 Comprehensive Dashboard for Documentary and Operational Compliance in Interna…"
click at [286, 231] on div at bounding box center [279, 273] width 317 height 184
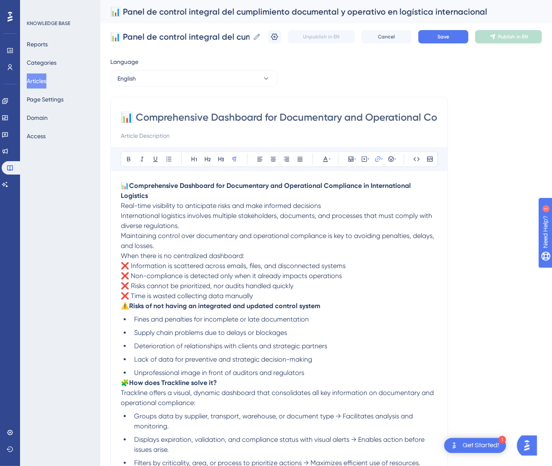
click at [332, 205] on p "📊 Comprehensive Dashboard for Documentary and Operational Compliance in Interna…" at bounding box center [279, 196] width 317 height 30
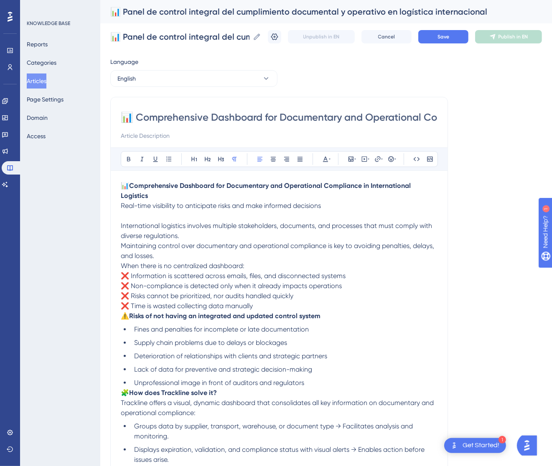
click at [121, 266] on span "When there is no centralized dashboard:" at bounding box center [183, 266] width 124 height 8
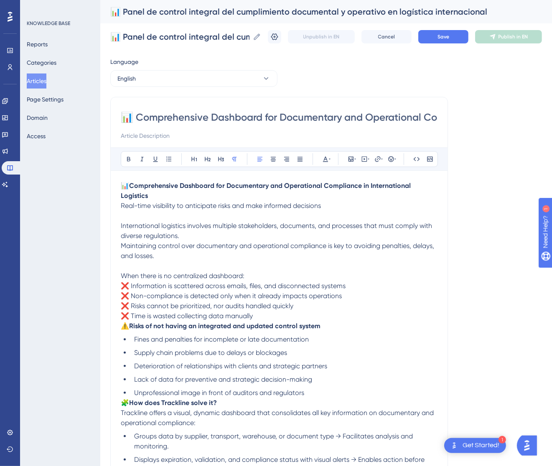
click at [122, 324] on span "⚠️" at bounding box center [125, 326] width 8 height 8
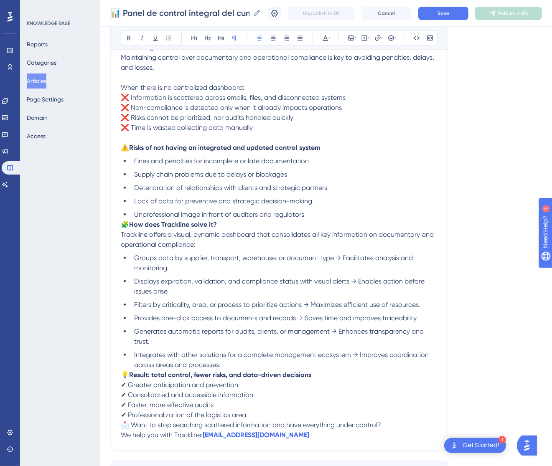
scroll to position [188, 0]
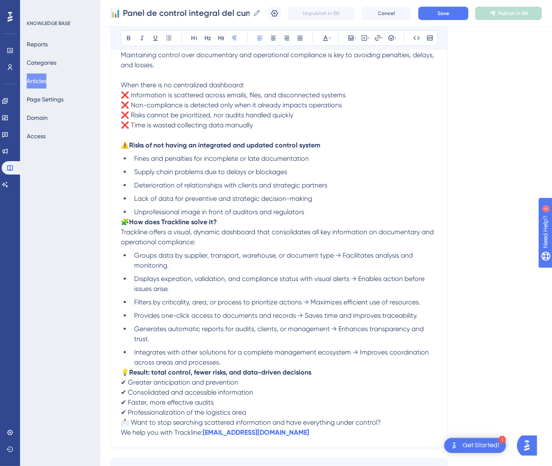
click at [122, 224] on span "🧩" at bounding box center [125, 222] width 8 height 8
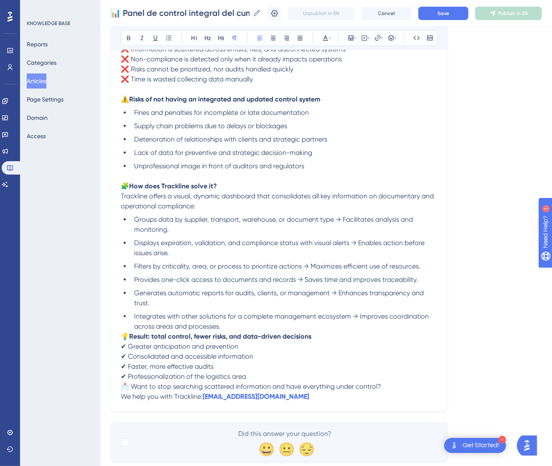
scroll to position [257, 0]
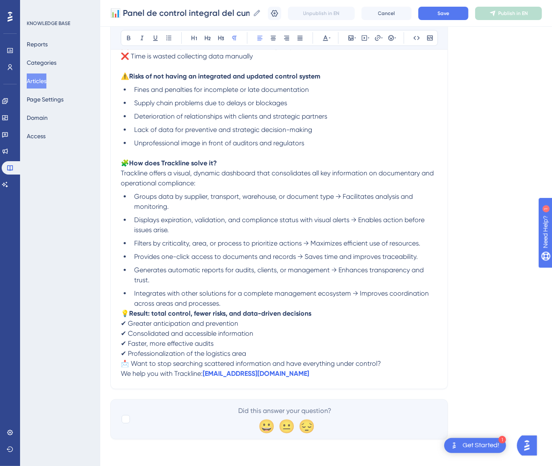
click at [123, 309] on p "💡 Result: total control, fewer risks, and data-driven decisions ✔ Greater antic…" at bounding box center [279, 334] width 317 height 50
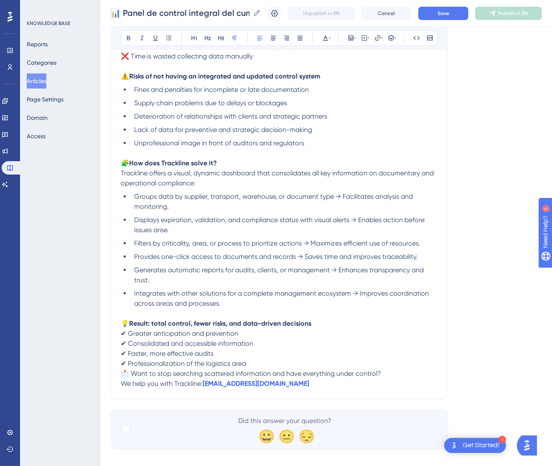
click at [121, 372] on span "📩 Want to stop searching scattered information and have everything under contro…" at bounding box center [251, 374] width 260 height 8
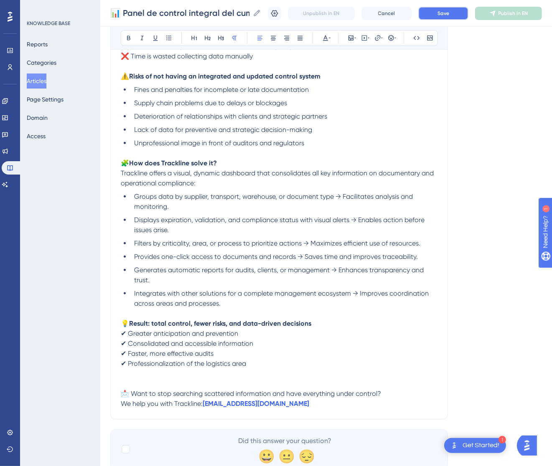
click at [463, 15] on button "Save" at bounding box center [443, 13] width 50 height 13
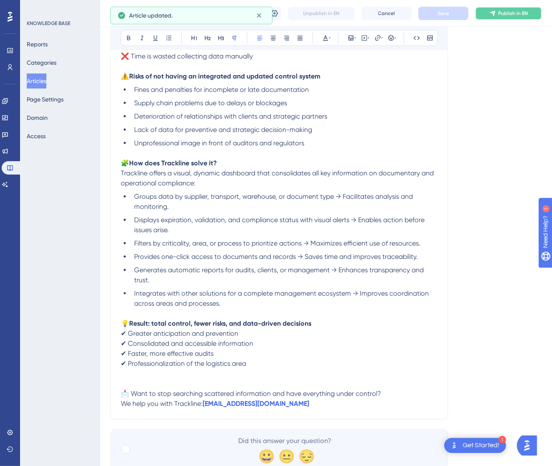
click at [508, 11] on span "Publish in EN" at bounding box center [513, 13] width 30 height 7
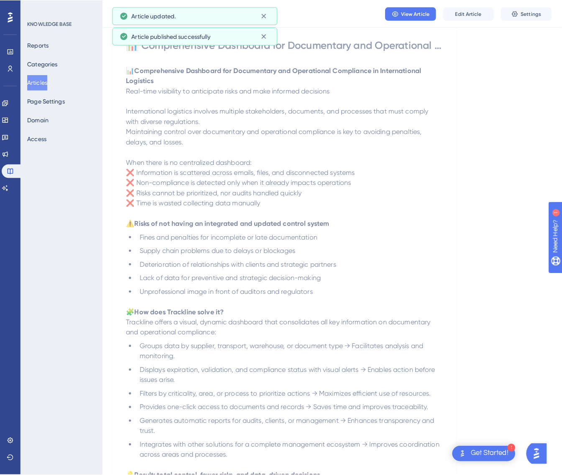
scroll to position [0, 0]
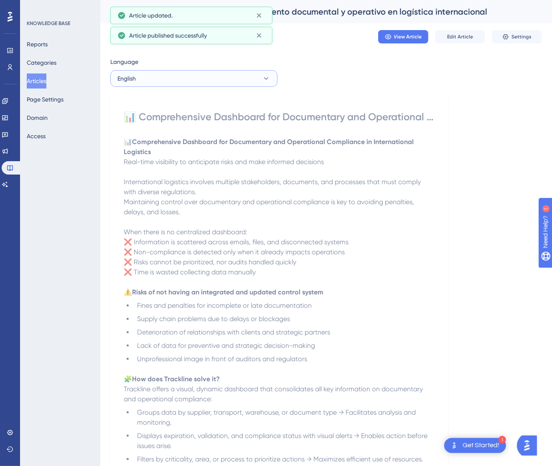
click at [215, 76] on button "English" at bounding box center [193, 78] width 167 height 17
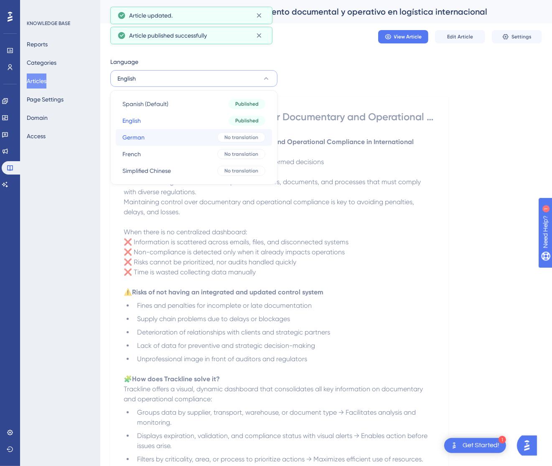
click at [205, 136] on button "German German No translation" at bounding box center [194, 137] width 156 height 17
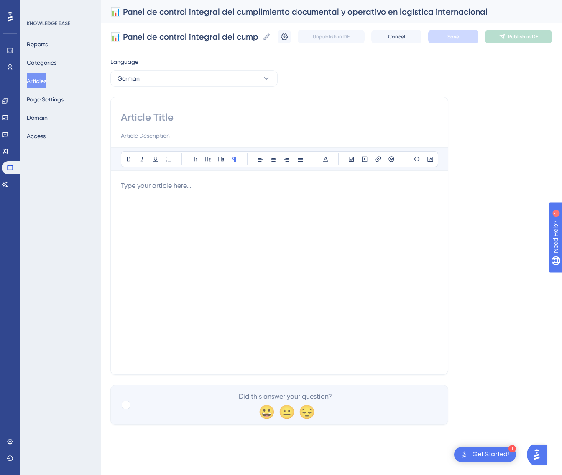
click at [181, 111] on input at bounding box center [279, 117] width 317 height 13
paste input "📊 Integriertes Dashboard für Dokumentations- und Betriebskonformität in der int…"
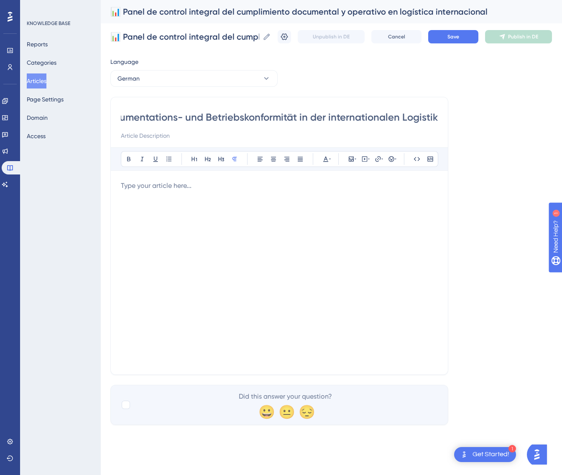
type input "📊 Integriertes Dashboard für Dokumentations- und Betriebskonformität in der int…"
click at [348, 228] on div at bounding box center [279, 273] width 317 height 184
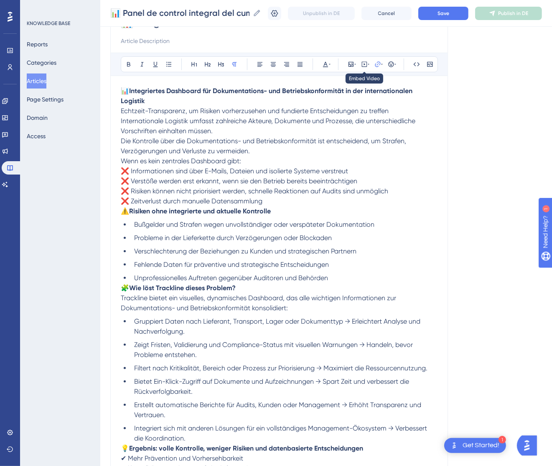
scroll to position [69, 0]
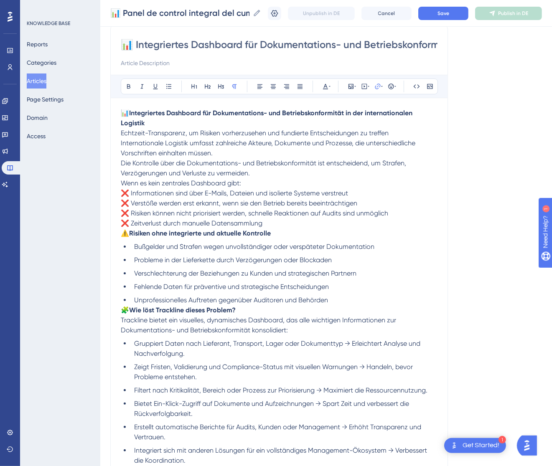
click at [406, 131] on p "📊 Integriertes Dashboard für Dokumentations- und Betriebskonformität in der int…" at bounding box center [279, 123] width 317 height 30
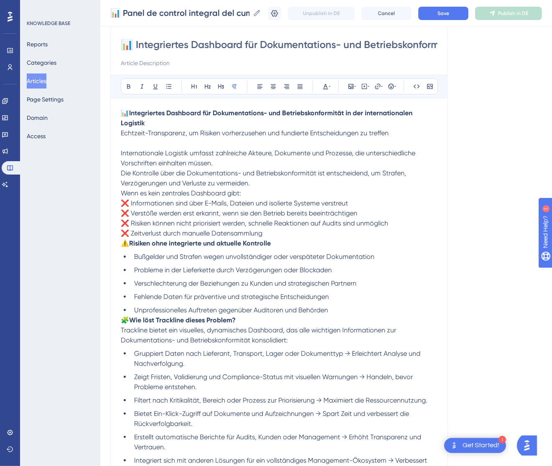
click at [121, 193] on span "Wenn es kein zentrales Dashboard gibt:" at bounding box center [181, 193] width 120 height 8
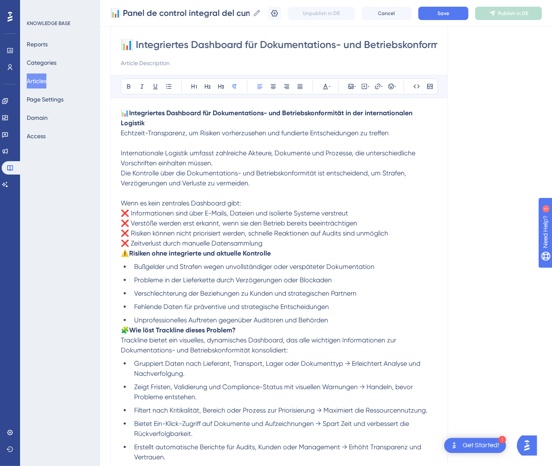
click at [124, 253] on span "⚠️" at bounding box center [125, 253] width 8 height 8
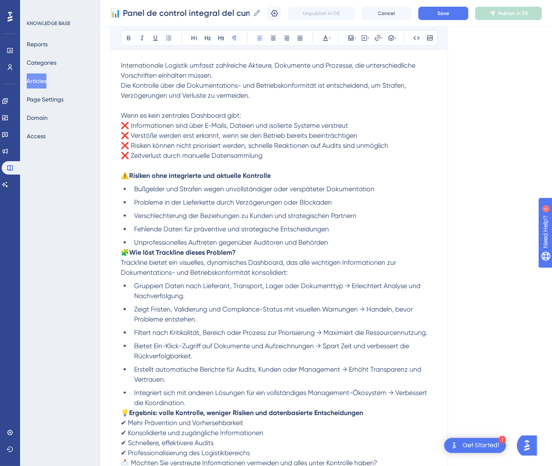
scroll to position [257, 0]
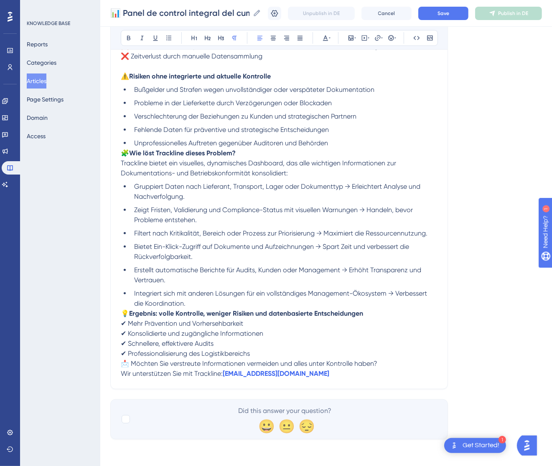
click at [121, 154] on span "🧩" at bounding box center [125, 153] width 8 height 8
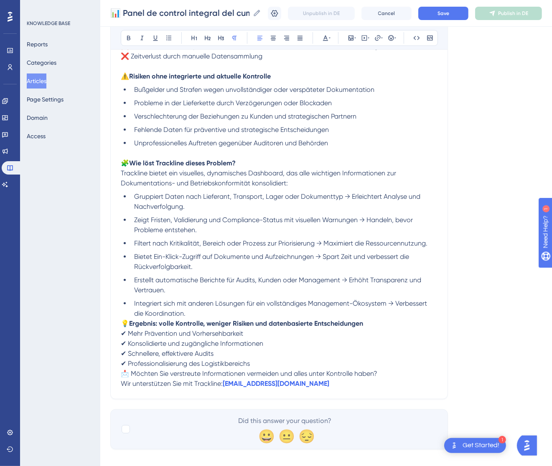
click at [124, 319] on p "💡 Ergebnis: volle Kontrolle, weniger Risiken und datenbasierte Entscheidungen ✔…" at bounding box center [279, 344] width 317 height 50
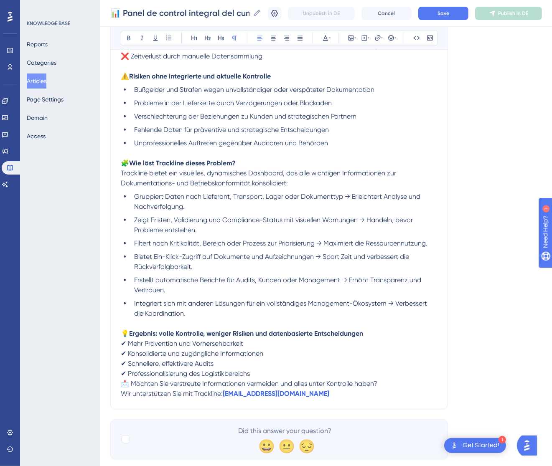
click at [122, 384] on span "📩 Möchten Sie verstreute Informationen vermeiden und alles unter Kontrolle habe…" at bounding box center [249, 384] width 257 height 8
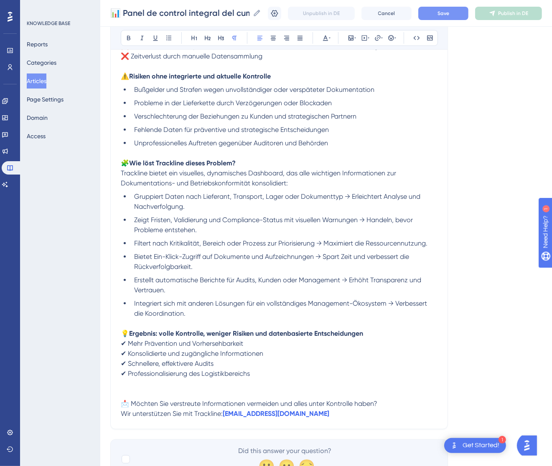
click at [449, 10] on span "Save" at bounding box center [443, 13] width 12 height 7
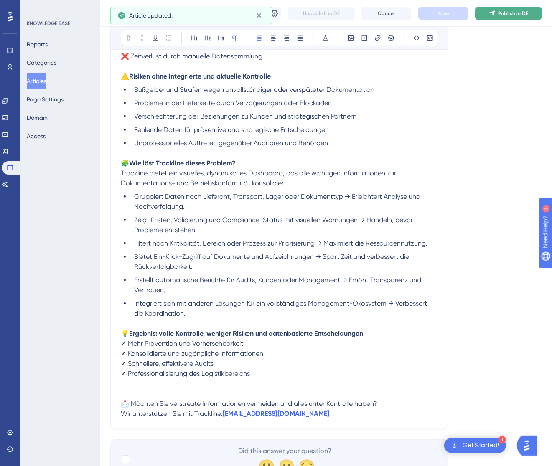
click at [518, 7] on button "Publish in DE" at bounding box center [508, 13] width 67 height 13
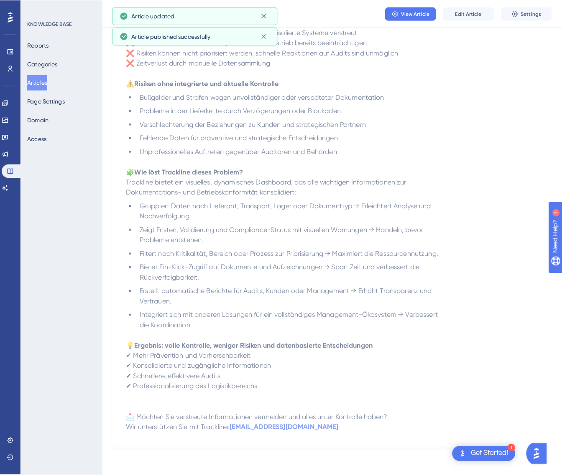
scroll to position [0, 0]
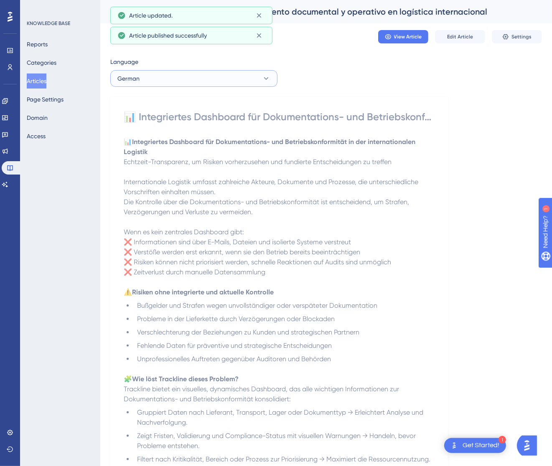
click at [189, 82] on button "German" at bounding box center [193, 78] width 167 height 17
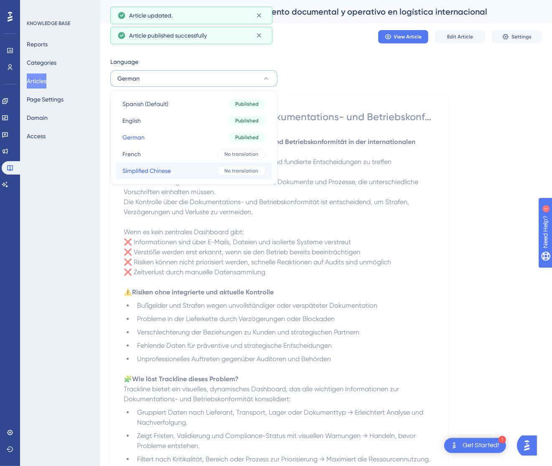
click at [182, 167] on button "Simplified Chinese Simplified Chinese No translation" at bounding box center [194, 171] width 156 height 17
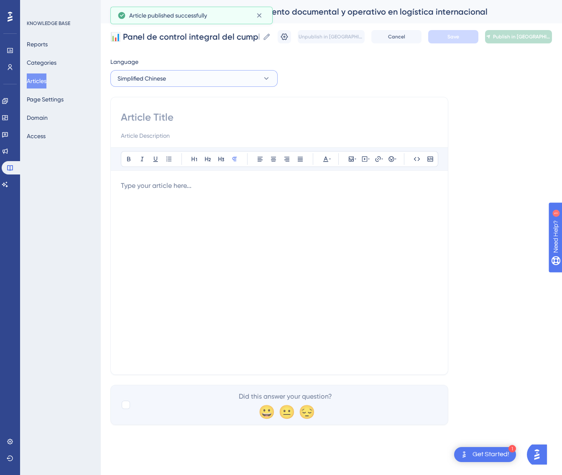
click at [196, 78] on button "Simplified Chinese" at bounding box center [193, 78] width 167 height 17
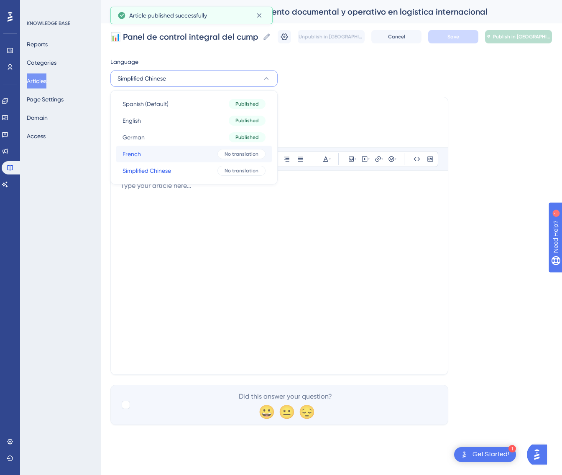
click at [186, 149] on button "French French No translation" at bounding box center [194, 154] width 156 height 17
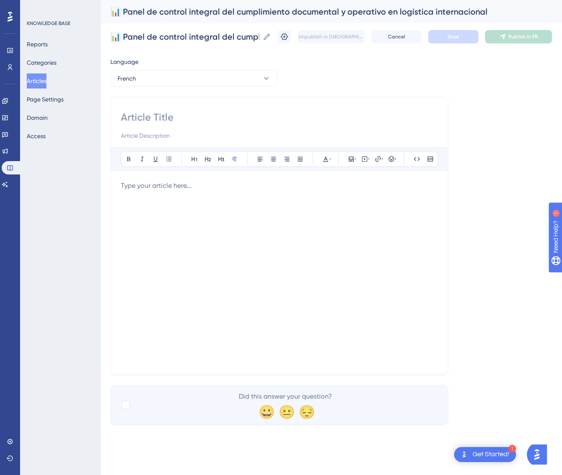
click at [221, 116] on input at bounding box center [279, 117] width 317 height 13
paste input "📊 Tableau de bord intégré pour la conformité documentaire et opérationnelle en …"
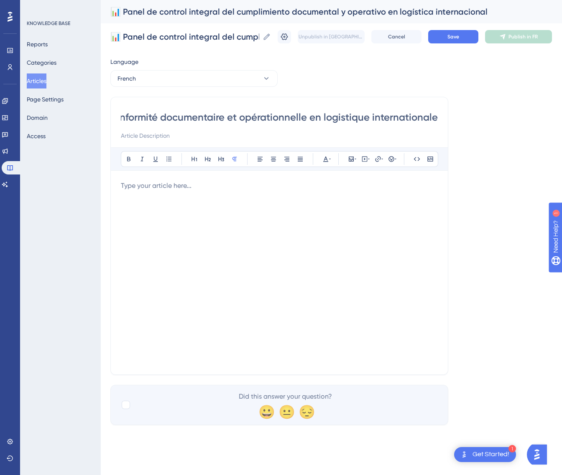
type input "📊 Tableau de bord intégré pour la conformité documentaire et opérationnelle en …"
click at [174, 181] on p at bounding box center [279, 186] width 317 height 10
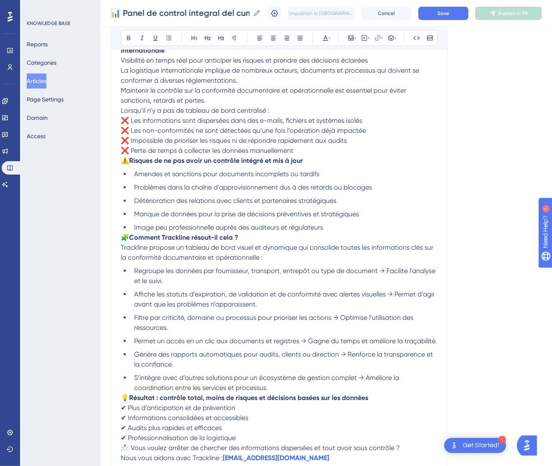
scroll to position [17, 0]
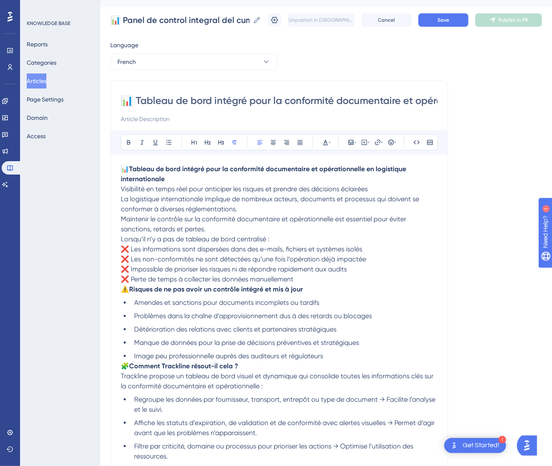
click at [400, 193] on p "📊 Tableau de bord intégré pour la conformité documentaire et opérationnelle en …" at bounding box center [279, 179] width 317 height 30
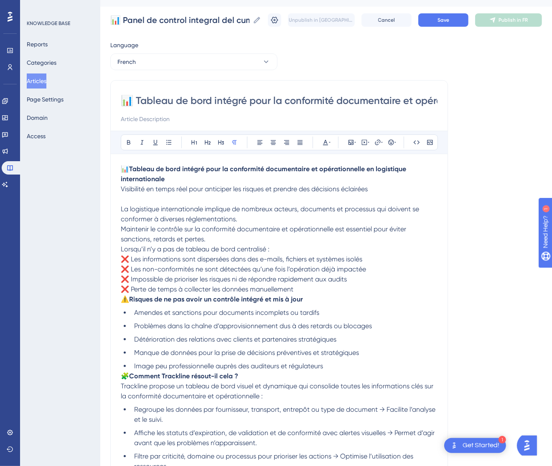
click at [121, 248] on span "Lorsqu’il n’y a pas de tableau de bord centralisé :" at bounding box center [195, 249] width 149 height 8
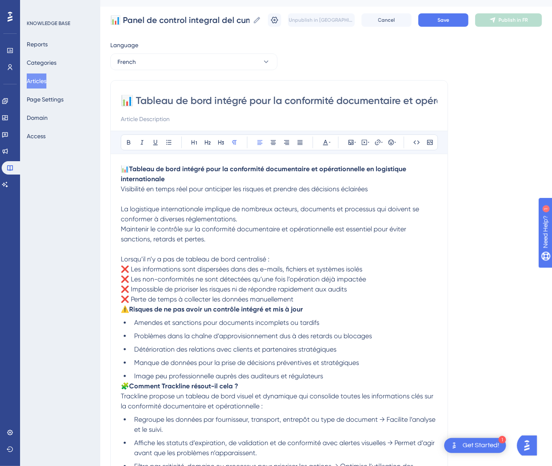
click at [122, 307] on span "⚠️" at bounding box center [125, 309] width 8 height 8
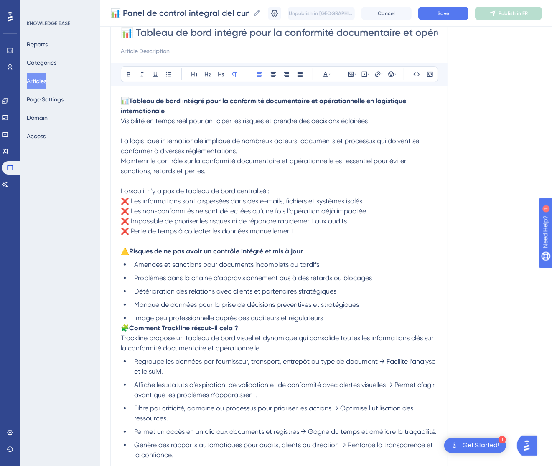
scroll to position [142, 0]
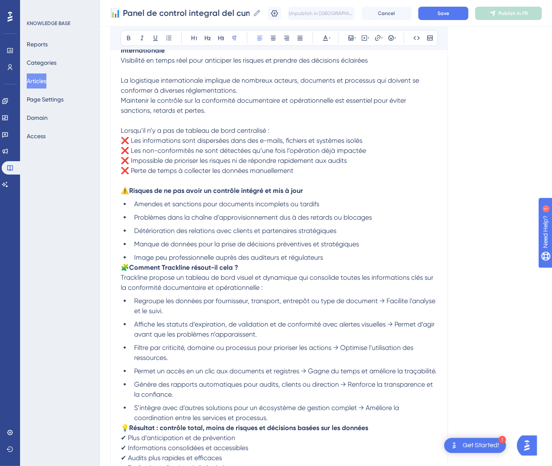
click at [123, 268] on span "🧩" at bounding box center [125, 268] width 8 height 8
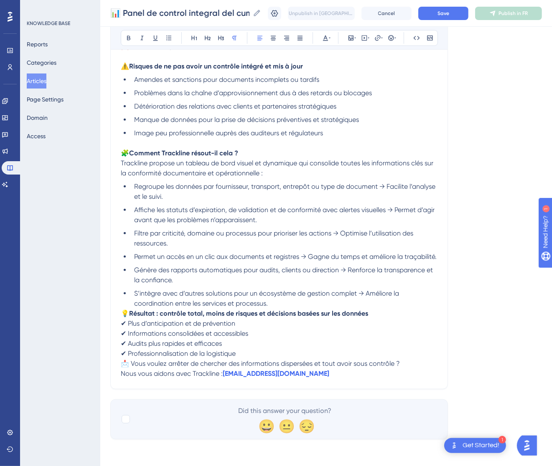
scroll to position [277, 0]
click at [124, 310] on span "💡" at bounding box center [125, 314] width 8 height 8
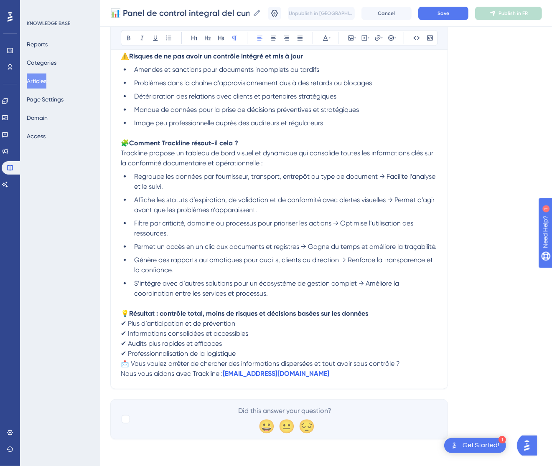
scroll to position [287, 0]
click at [124, 360] on span "📩 Vous voulez arrêter de chercher des informations dispersées et tout avoir sou…" at bounding box center [260, 364] width 279 height 8
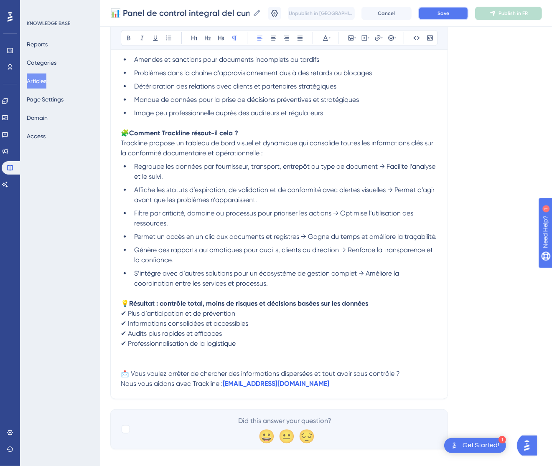
click at [449, 11] on span "Save" at bounding box center [443, 13] width 12 height 7
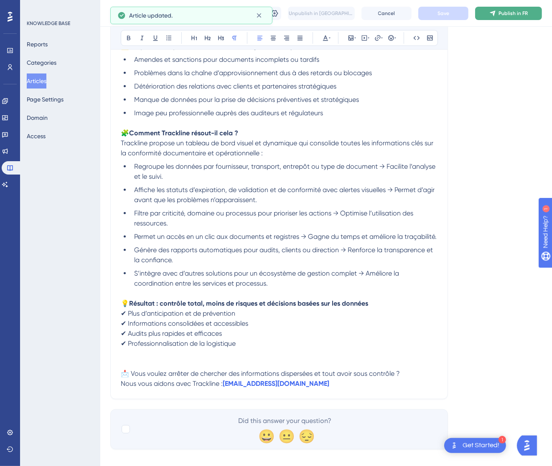
click at [518, 10] on span "Publish in FR" at bounding box center [512, 13] width 29 height 7
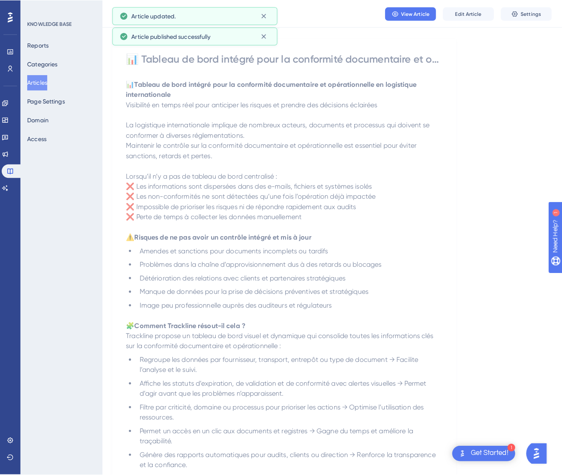
scroll to position [0, 0]
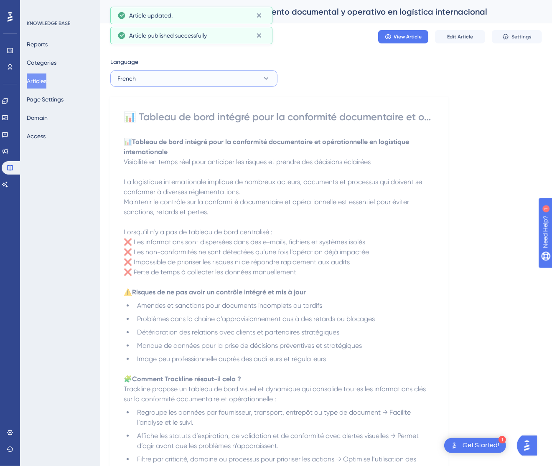
click at [160, 76] on button "French" at bounding box center [193, 78] width 167 height 17
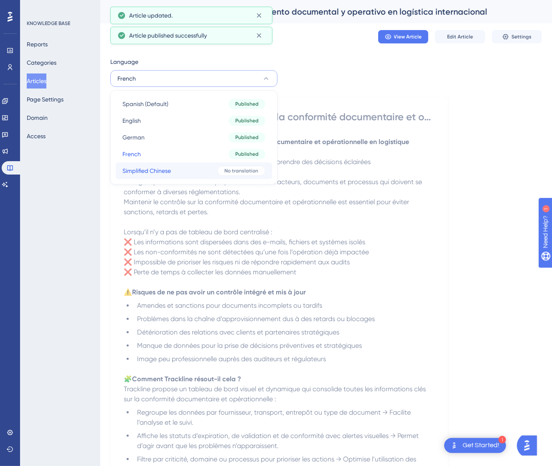
click at [169, 178] on button "Simplified Chinese Simplified Chinese No translation" at bounding box center [194, 171] width 156 height 17
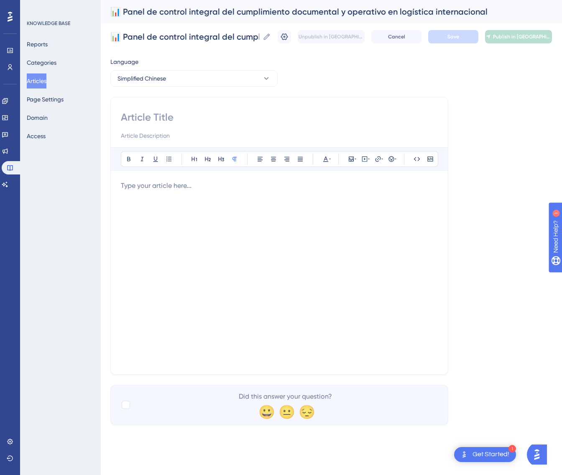
click at [171, 120] on input at bounding box center [279, 117] width 317 height 13
paste input "📊 国际物流中文档与运营合规综合控制面板"
type input "📊 国际物流中文档与运营合规综合控制面板"
click at [196, 271] on div at bounding box center [279, 273] width 317 height 184
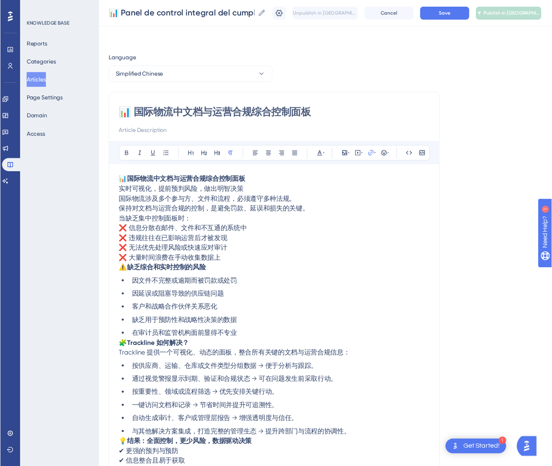
scroll to position [42, 0]
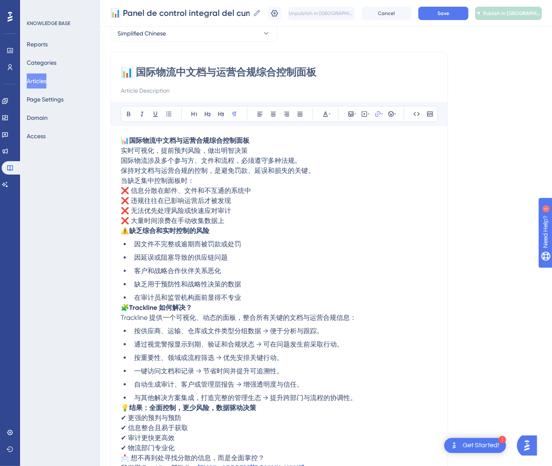
click at [253, 147] on p "📊 国际物流中文档与运营合规综合控制面板 实时可视化，提前预判风险，做出明智决策" at bounding box center [279, 146] width 317 height 20
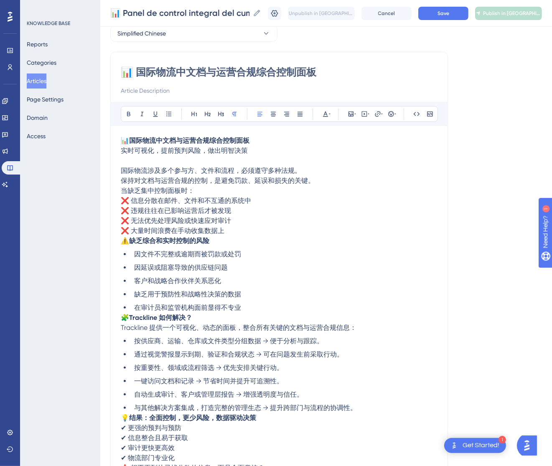
click at [121, 191] on span "当缺乏集中控制面板时：" at bounding box center [158, 191] width 74 height 8
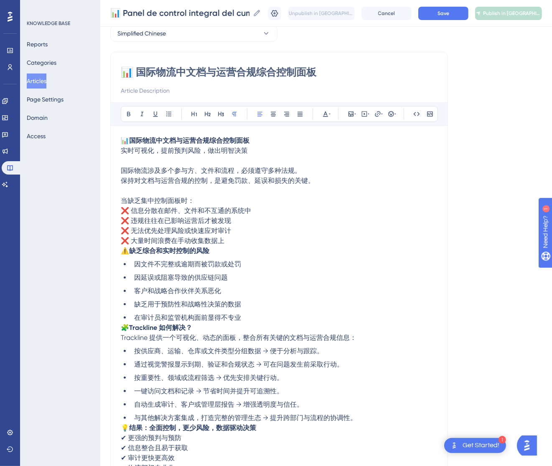
click at [122, 253] on span "⚠️" at bounding box center [125, 251] width 8 height 8
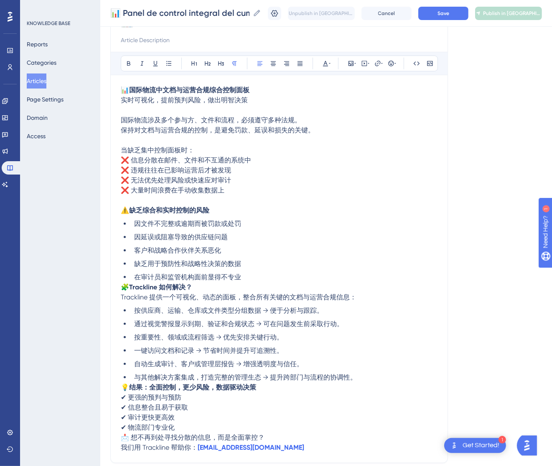
scroll to position [166, 0]
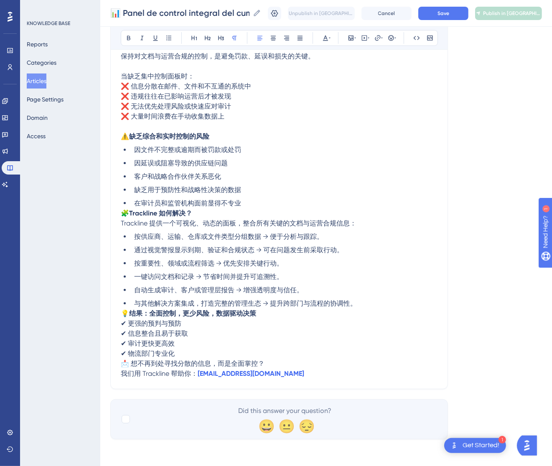
click at [122, 213] on span "🧩" at bounding box center [125, 213] width 8 height 8
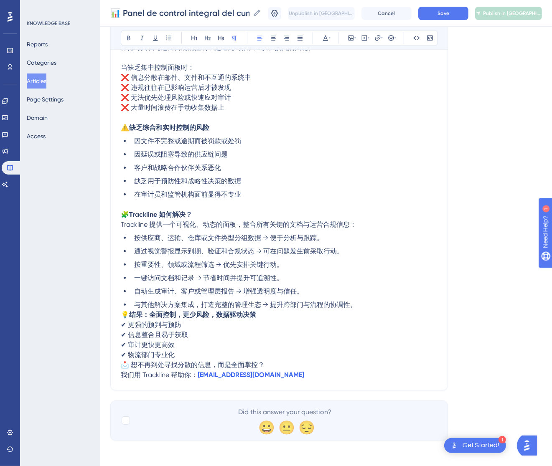
scroll to position [176, 0]
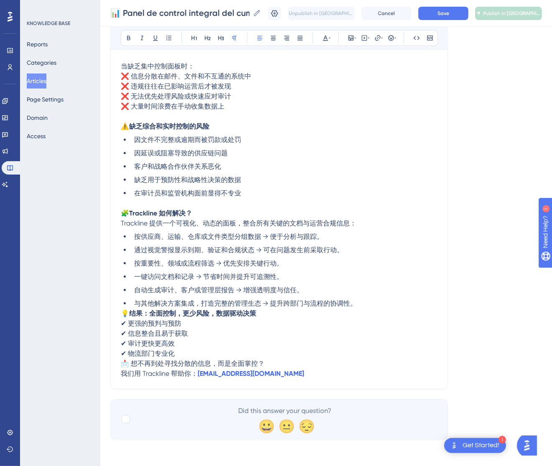
click at [122, 311] on span "💡" at bounding box center [125, 314] width 8 height 8
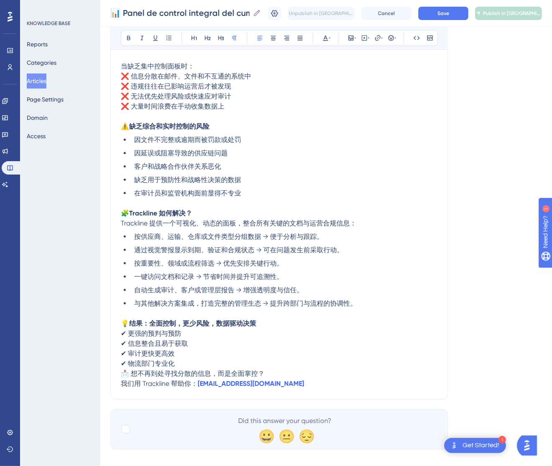
click at [124, 369] on p "📩 想不再到处寻找分散的信息，而是全面掌控？ 我们用 Trackline 帮助你： [EMAIL_ADDRESS][DOMAIN_NAME]" at bounding box center [279, 379] width 317 height 20
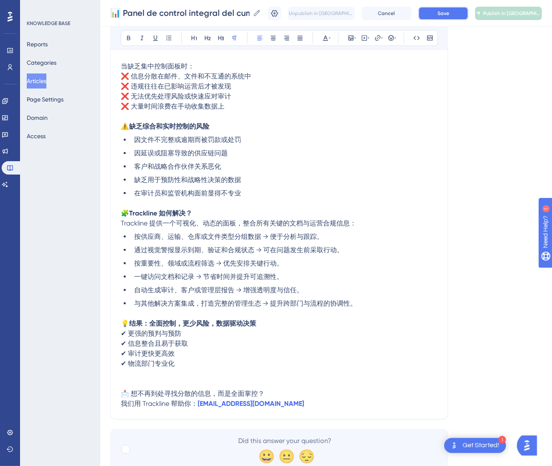
click at [449, 12] on span "Save" at bounding box center [443, 13] width 12 height 7
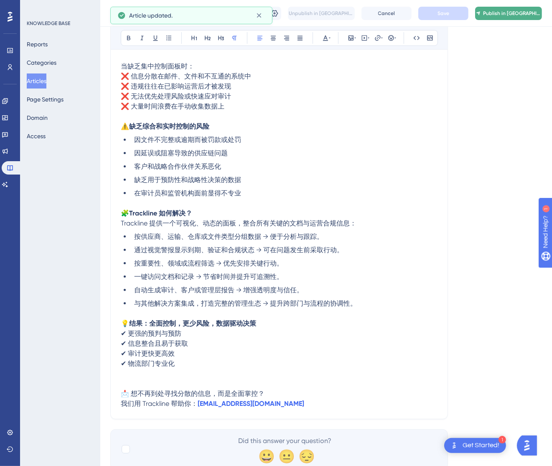
click at [514, 10] on span "Publish in [GEOGRAPHIC_DATA]-CN" at bounding box center [512, 13] width 58 height 7
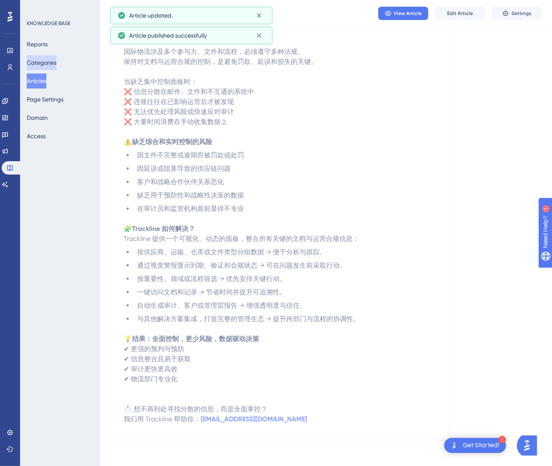
scroll to position [117, 0]
click at [46, 75] on button "Articles" at bounding box center [37, 81] width 20 height 15
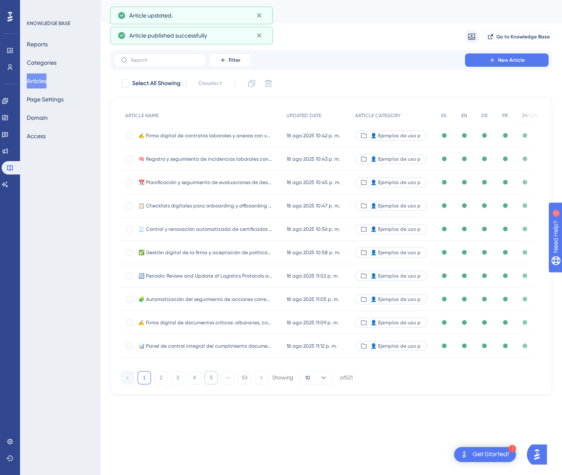
click at [211, 382] on button "5" at bounding box center [210, 377] width 13 height 13
click at [211, 381] on button "6" at bounding box center [210, 377] width 13 height 13
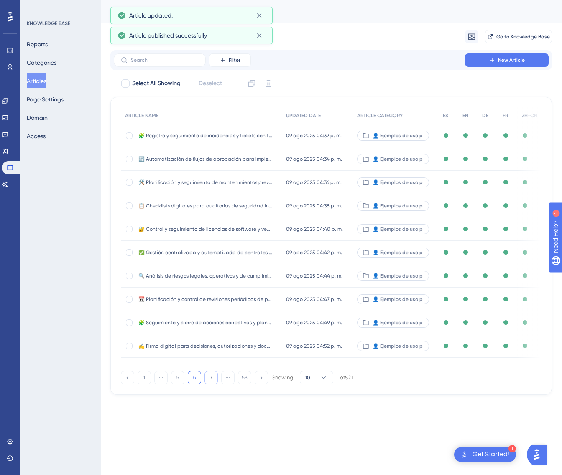
click at [211, 381] on button "7" at bounding box center [210, 377] width 13 height 13
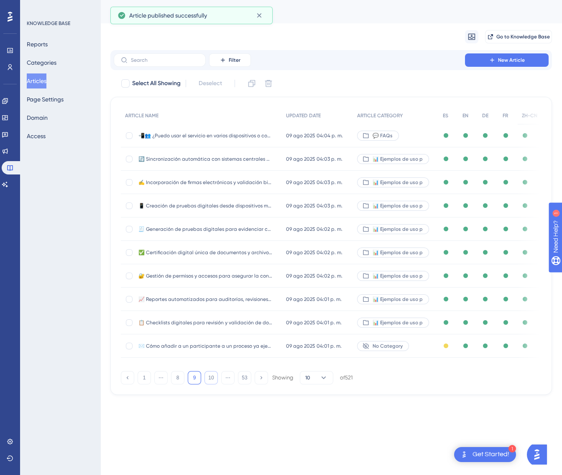
click at [211, 381] on button "10" at bounding box center [210, 377] width 13 height 13
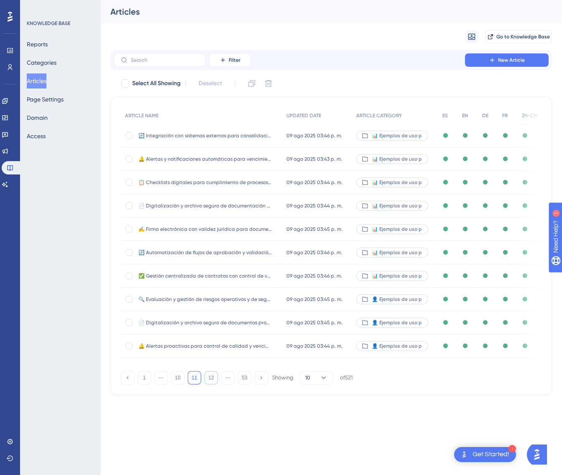
click at [211, 381] on button "12" at bounding box center [210, 377] width 13 height 13
click at [211, 381] on button "13" at bounding box center [210, 377] width 13 height 13
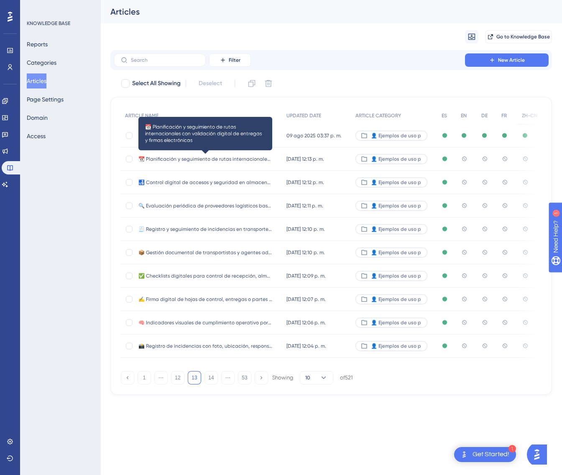
click at [247, 161] on span "📆 Planificación y seguimiento de rutas internacionales con validación digital d…" at bounding box center [205, 159] width 134 height 7
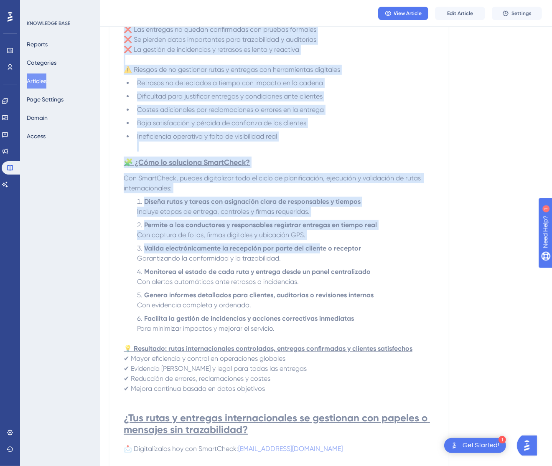
scroll to position [275, 0]
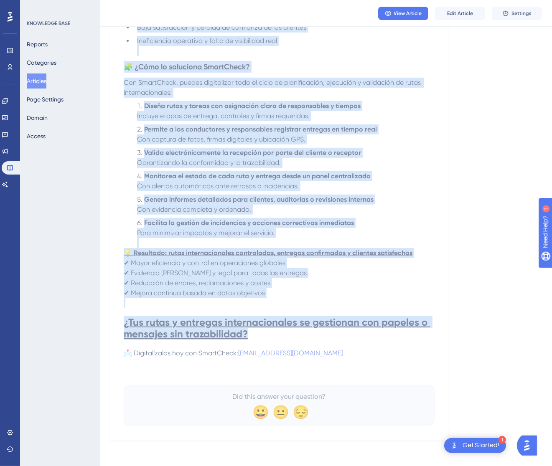
drag, startPoint x: 126, startPoint y: 112, endPoint x: 397, endPoint y: 344, distance: 357.3
click at [397, 344] on div "📆 Planificación y seguimiento de rutas internacionales con validación digital d…" at bounding box center [279, 128] width 311 height 593
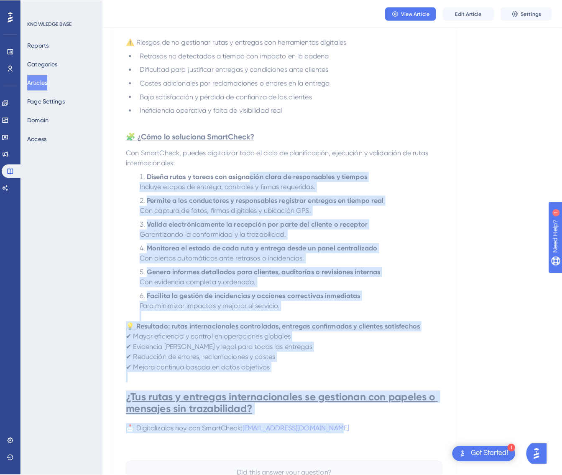
scroll to position [0, 0]
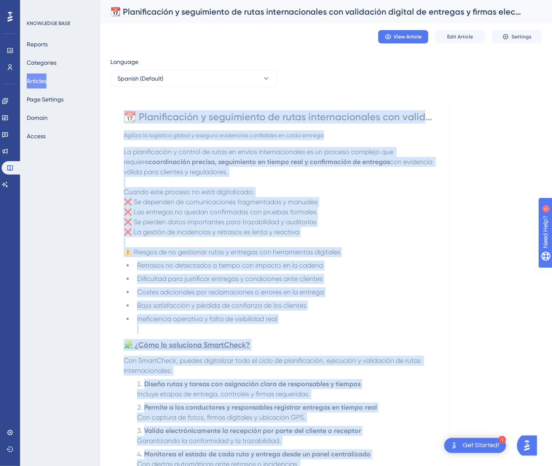
drag, startPoint x: 370, startPoint y: 354, endPoint x: 120, endPoint y: 121, distance: 341.7
click at [120, 121] on div "📆 Planificación y seguimiento de rutas internacionales con validación digital d…" at bounding box center [279, 408] width 338 height 622
click at [147, 71] on button "Spanish (Default)" at bounding box center [193, 78] width 167 height 17
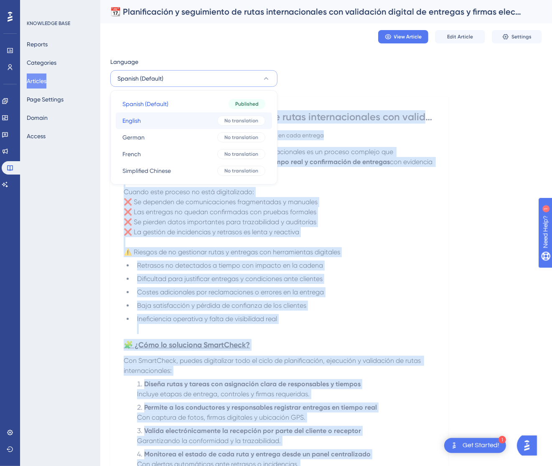
click at [146, 121] on button "English English No translation" at bounding box center [194, 120] width 156 height 17
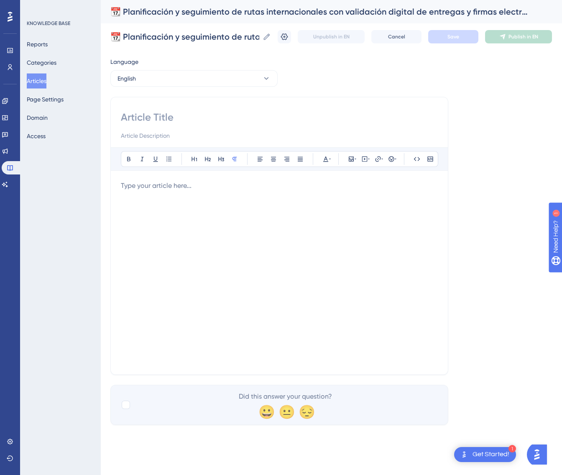
click at [152, 109] on div "Bold Italic Underline Bullet Point Heading 1 Heading 2 Heading 3 Normal Align L…" at bounding box center [279, 236] width 338 height 278
click at [152, 116] on input at bounding box center [279, 117] width 317 height 13
paste input "📆 Planning and Monitoring International Routes with Digital Delivery Validation…"
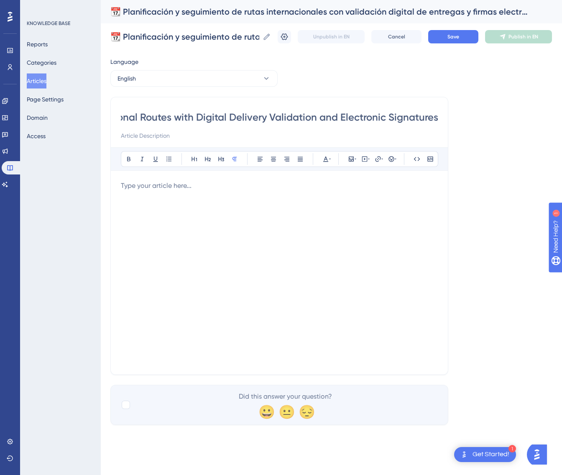
type input "📆 Planning and Monitoring International Routes with Digital Delivery Validation…"
click at [237, 198] on div at bounding box center [279, 273] width 317 height 184
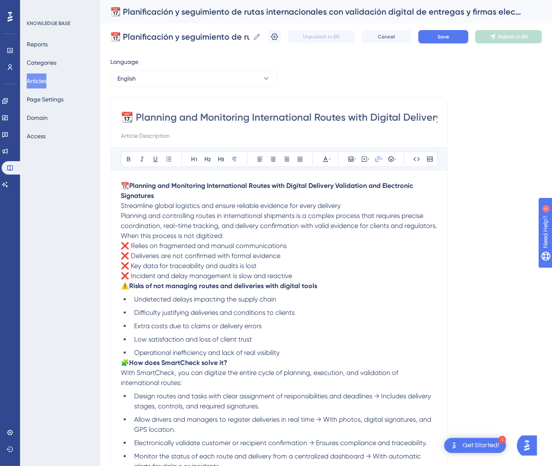
click at [367, 203] on p "📆 Planning and Monitoring International Routes with Digital Delivery Validation…" at bounding box center [279, 196] width 317 height 30
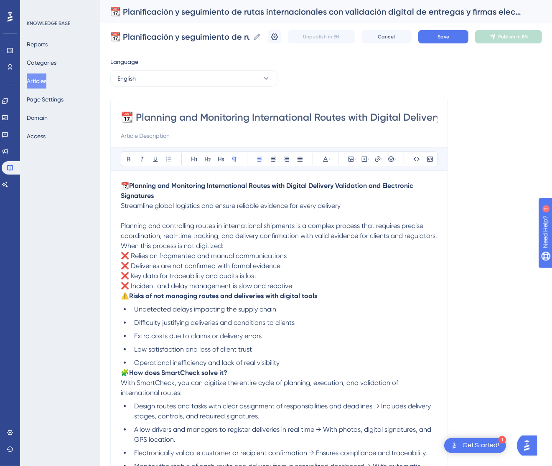
click at [227, 241] on p "Planning and controlling routes in international shipments is a complex process…" at bounding box center [279, 231] width 317 height 20
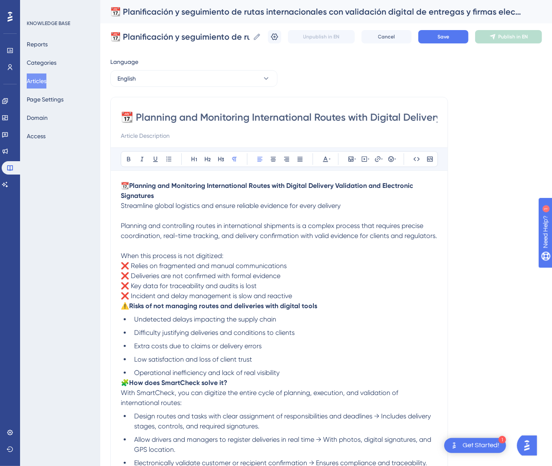
click at [122, 310] on span "⚠️" at bounding box center [125, 306] width 8 height 8
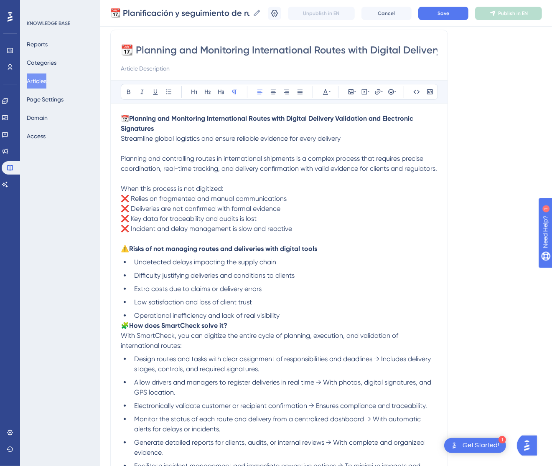
scroll to position [125, 0]
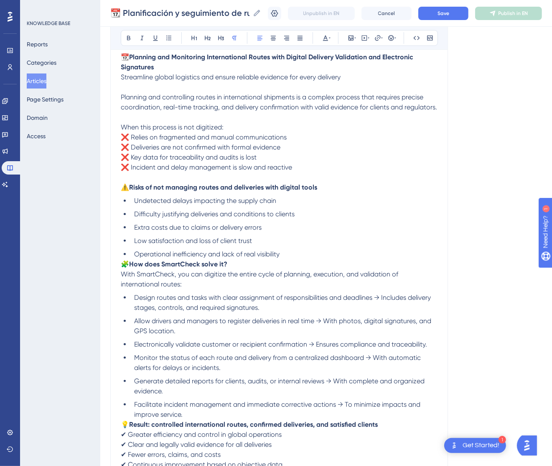
click at [126, 268] on span "🧩" at bounding box center [125, 264] width 8 height 8
click at [124, 268] on span "🧩" at bounding box center [125, 264] width 8 height 8
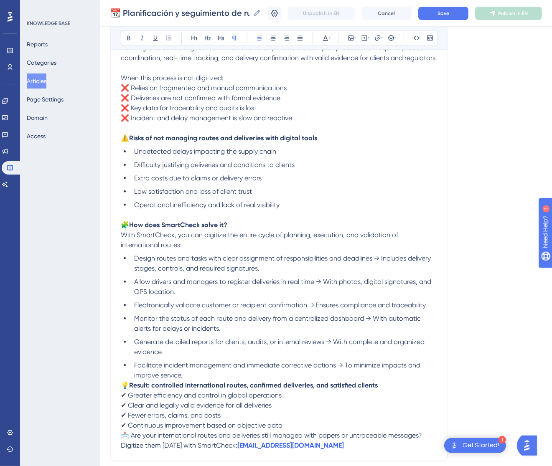
scroll to position [251, 0]
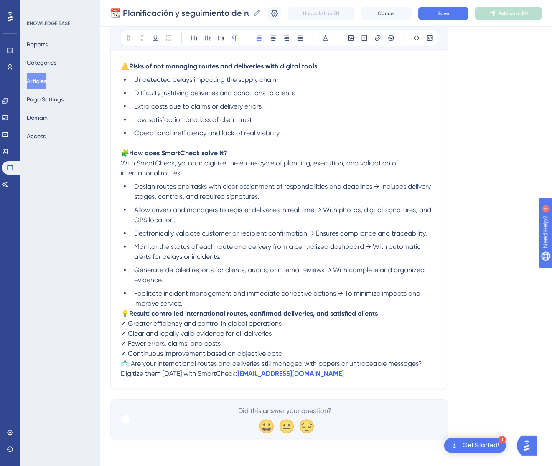
click at [124, 318] on span "💡" at bounding box center [125, 314] width 8 height 8
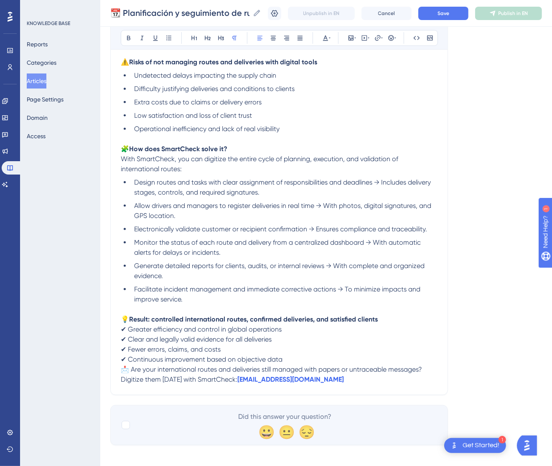
click at [122, 374] on span "📩 Are your international routes and deliveries still managed with papers or unt…" at bounding box center [271, 370] width 301 height 8
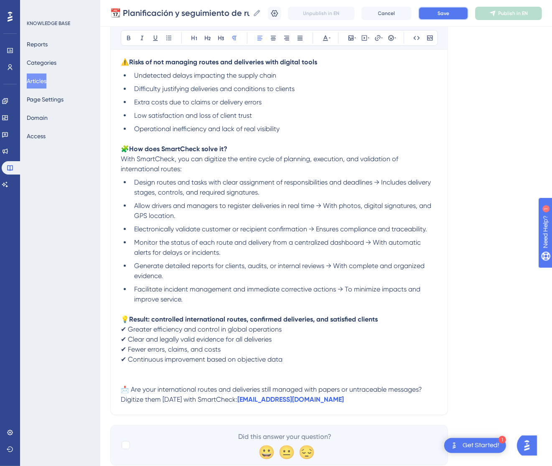
click at [450, 9] on button "Save" at bounding box center [443, 13] width 50 height 13
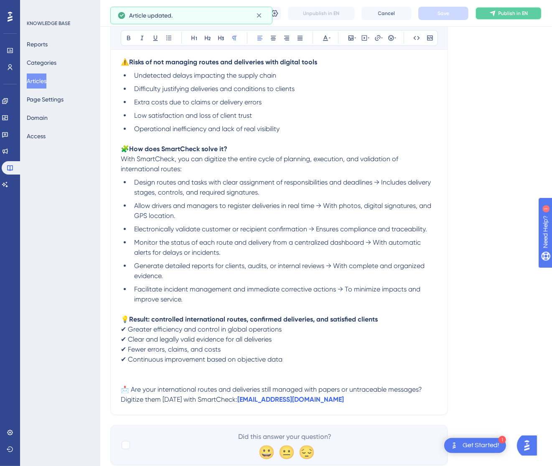
click at [517, 15] on span "Publish in EN" at bounding box center [513, 13] width 30 height 7
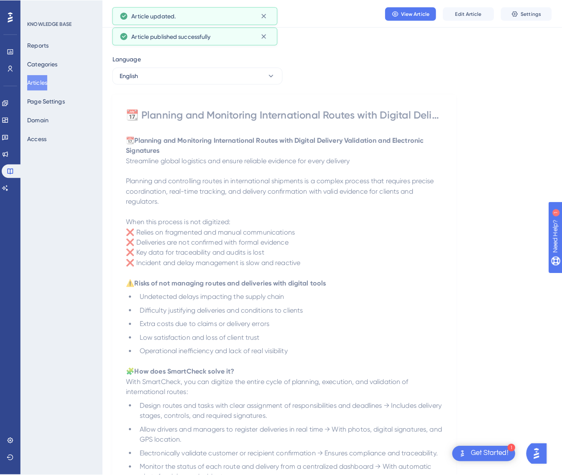
scroll to position [0, 0]
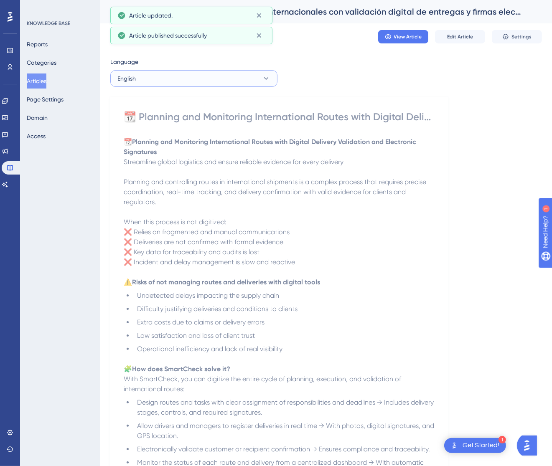
click at [193, 81] on button "English" at bounding box center [193, 78] width 167 height 17
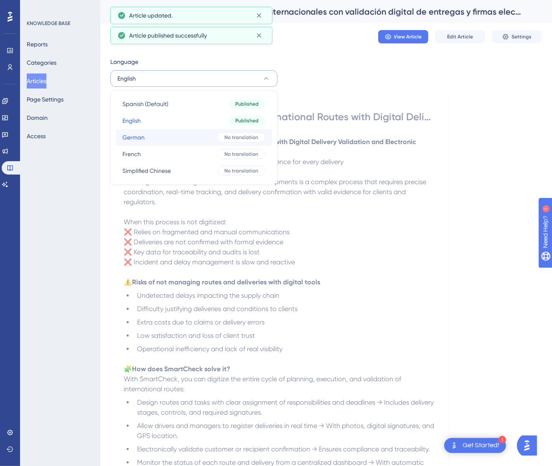
click at [186, 138] on button "German German No translation" at bounding box center [194, 137] width 156 height 17
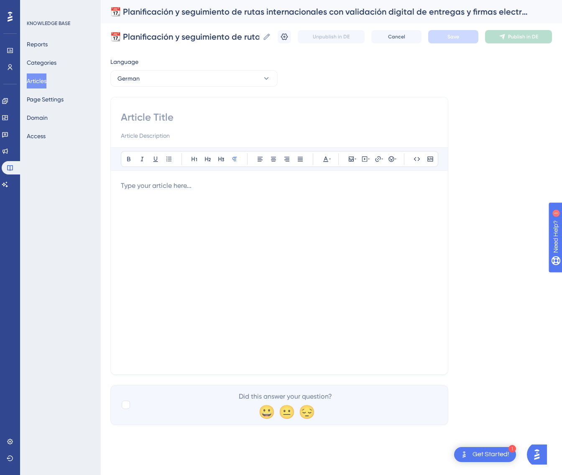
click at [195, 118] on input at bounding box center [279, 117] width 317 height 13
paste input "📆 Planung und Überwachung internationaler Routen mit digitaler Zustellbestätigu…"
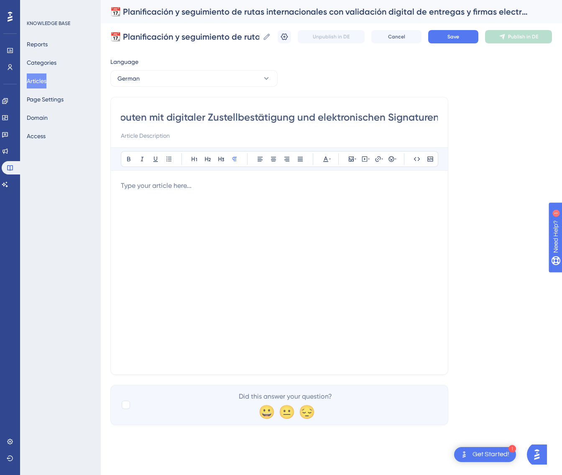
type input "📆 Planung und Überwachung internationaler Routen mit digitaler Zustellbestätigu…"
click at [234, 233] on div at bounding box center [279, 273] width 317 height 184
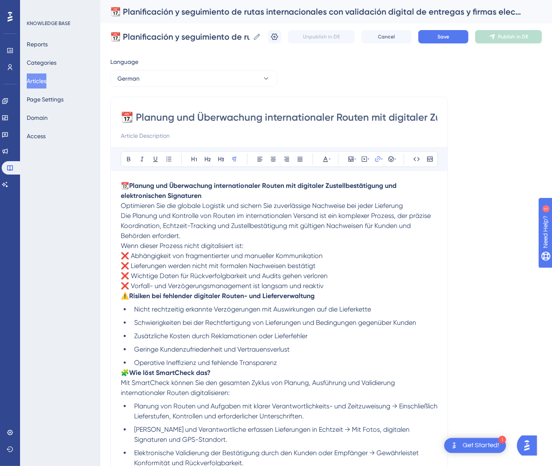
click at [427, 206] on p "📆 Planung und Überwachung internationaler Routen mit digitaler Zustellbestätigu…" at bounding box center [279, 196] width 317 height 30
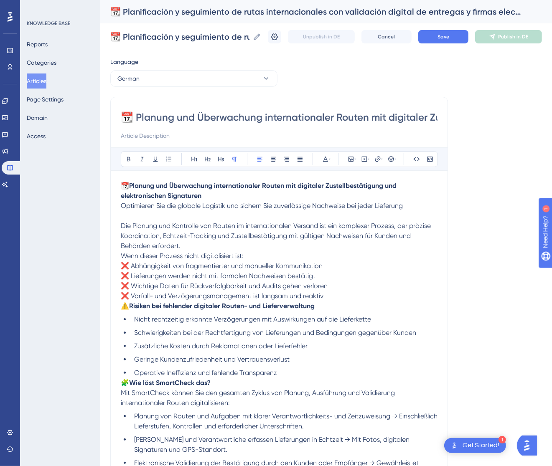
click at [122, 256] on span "Wenn dieser Prozess nicht digitalisiert ist:" at bounding box center [182, 256] width 123 height 8
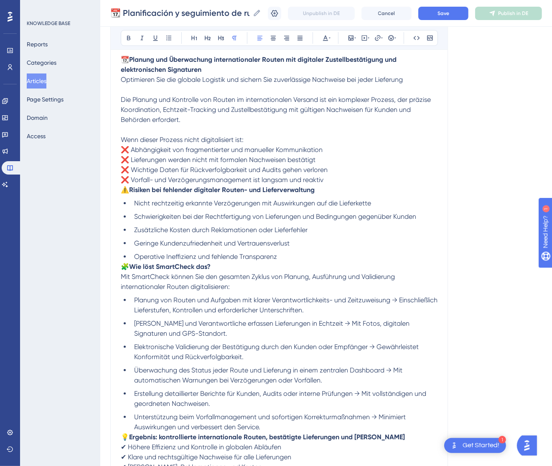
scroll to position [125, 0]
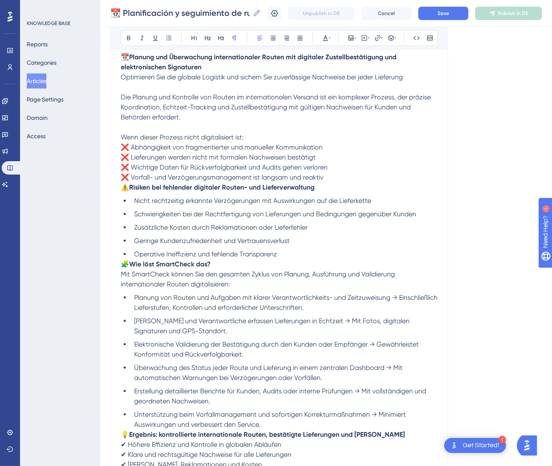
click at [122, 188] on span "⚠️" at bounding box center [125, 187] width 8 height 8
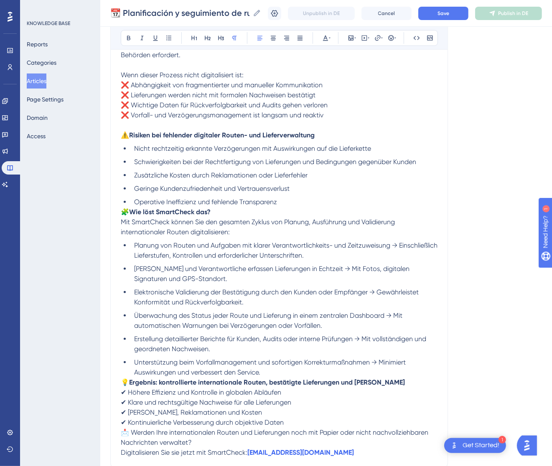
click at [122, 208] on span "🧩" at bounding box center [125, 212] width 8 height 8
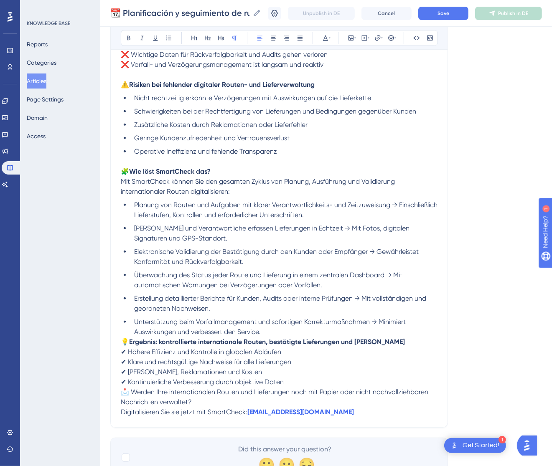
scroll to position [277, 0]
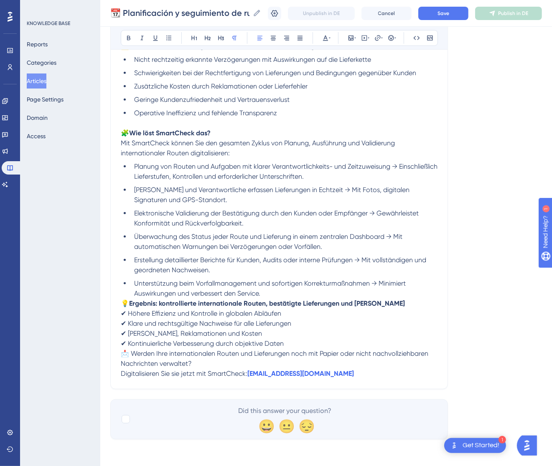
click at [124, 299] on p "💡 Ergebnis: kontrollierte internationale Routen, bestätigte Lieferungen und zuf…" at bounding box center [279, 324] width 317 height 50
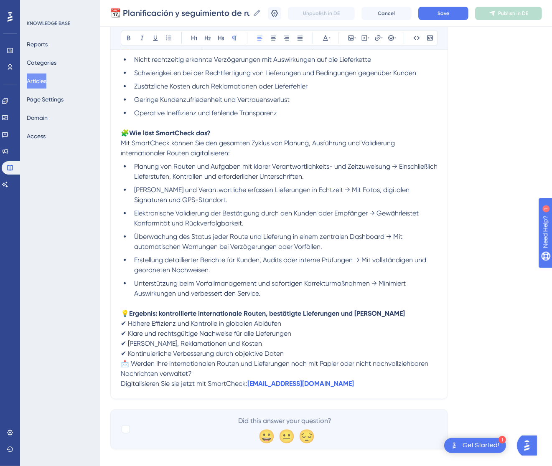
click at [126, 366] on span "📩 Werden Ihre internationalen Routen und Lieferungen noch mit Papier oder nicht…" at bounding box center [275, 369] width 309 height 18
click at [122, 364] on span "📩 Werden Ihre internationalen Routen und Lieferungen noch mit Papier oder nicht…" at bounding box center [275, 369] width 309 height 18
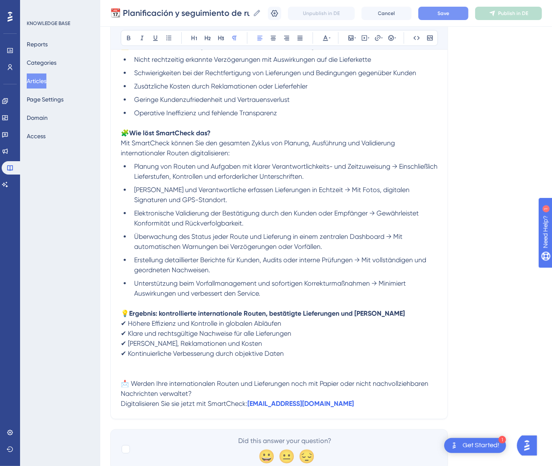
click at [449, 15] on span "Save" at bounding box center [443, 13] width 12 height 7
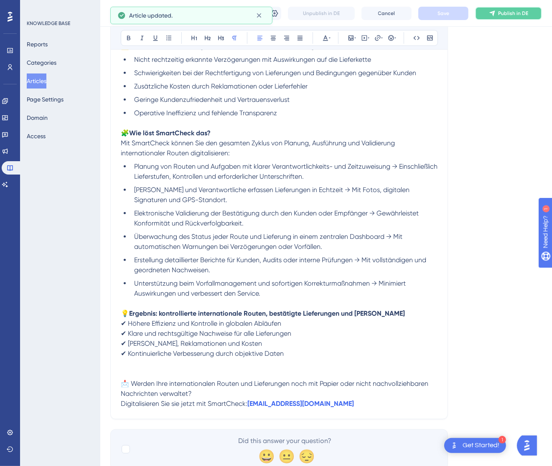
click at [535, 18] on button "Publish in DE" at bounding box center [508, 13] width 67 height 13
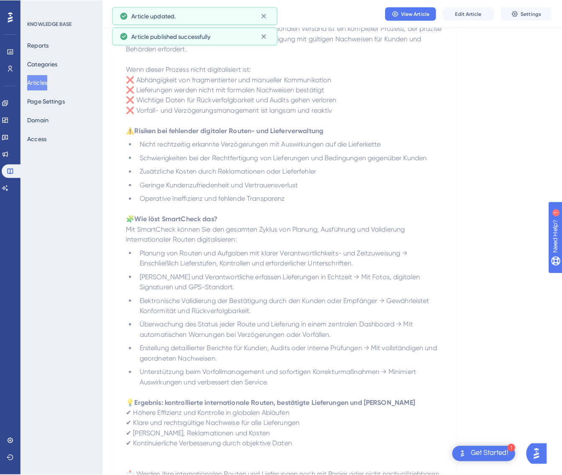
scroll to position [0, 0]
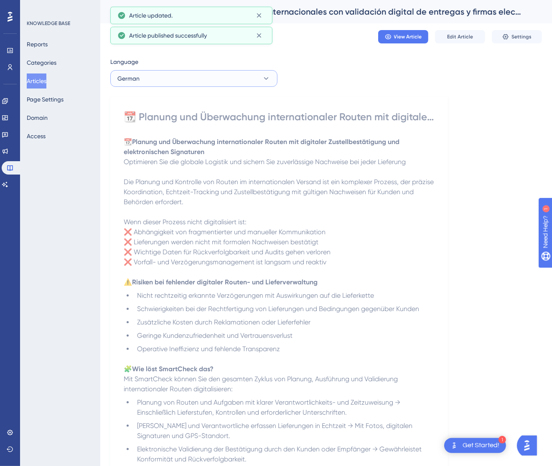
click at [211, 75] on button "German" at bounding box center [193, 78] width 167 height 17
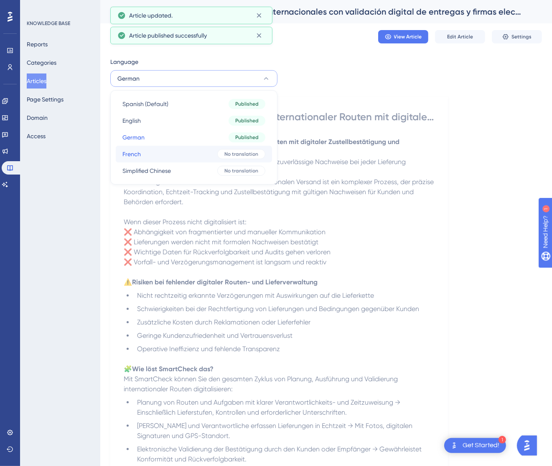
click at [190, 151] on button "French French No translation" at bounding box center [194, 154] width 156 height 17
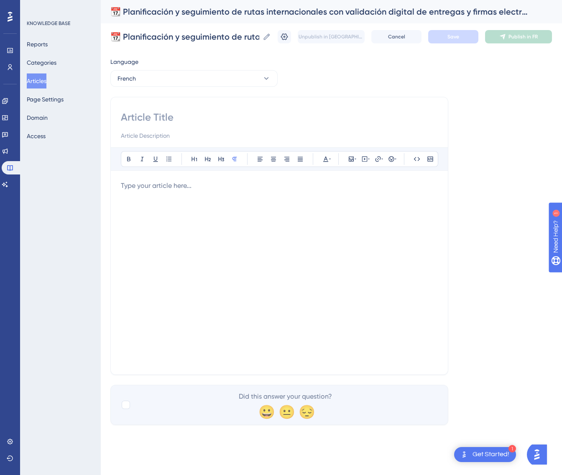
click at [220, 115] on input at bounding box center [279, 117] width 317 height 13
paste input "📆 Planification et suivi des routes internationales avec validation numérique d…"
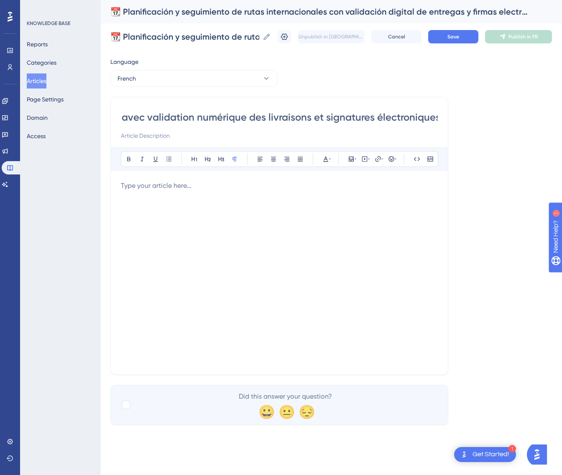
type input "📆 Planification et suivi des routes internationales avec validation numérique d…"
click at [233, 206] on div at bounding box center [279, 273] width 317 height 184
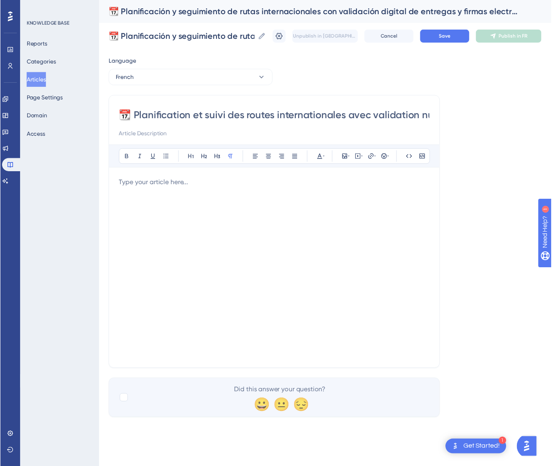
scroll to position [142, 0]
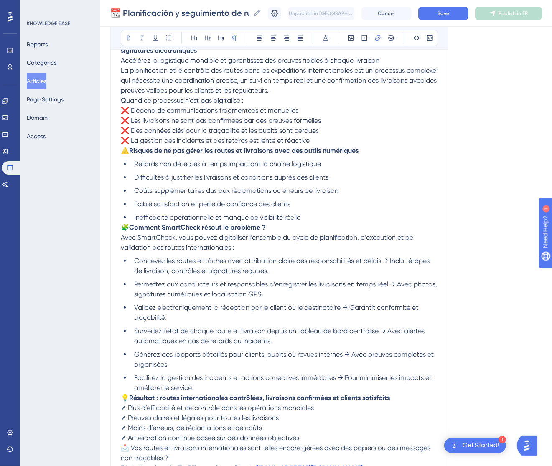
click at [125, 151] on span "⚠️" at bounding box center [125, 151] width 8 height 8
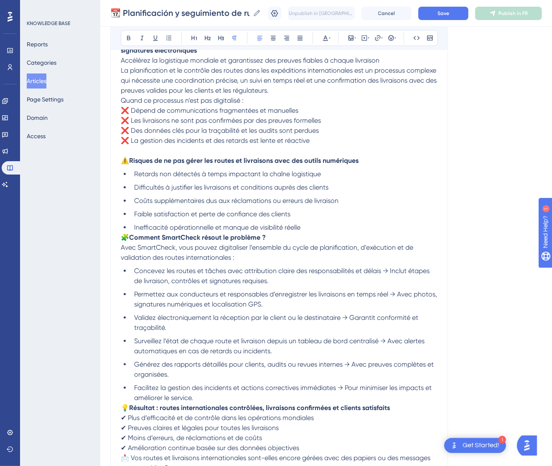
click at [123, 101] on span "Quand ce processus n’est pas digitalisé :" at bounding box center [182, 101] width 123 height 8
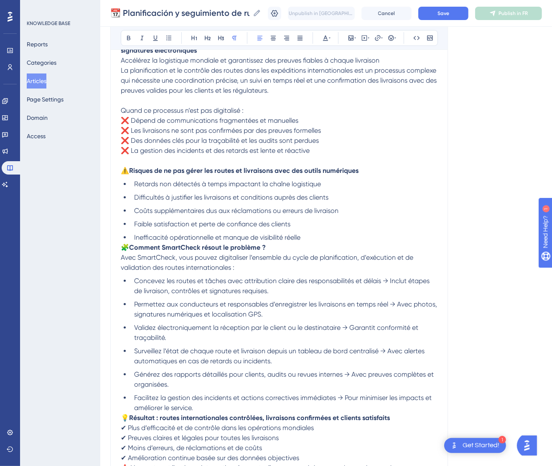
click at [122, 71] on span "La planification et le contrôle des routes dans les expéditions internationales…" at bounding box center [280, 80] width 318 height 28
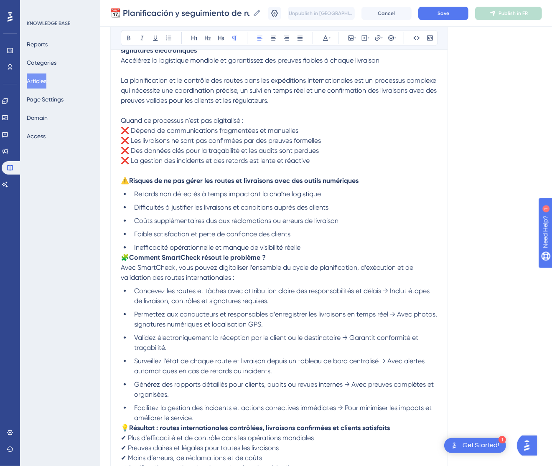
click at [124, 258] on span "🧩" at bounding box center [125, 258] width 8 height 8
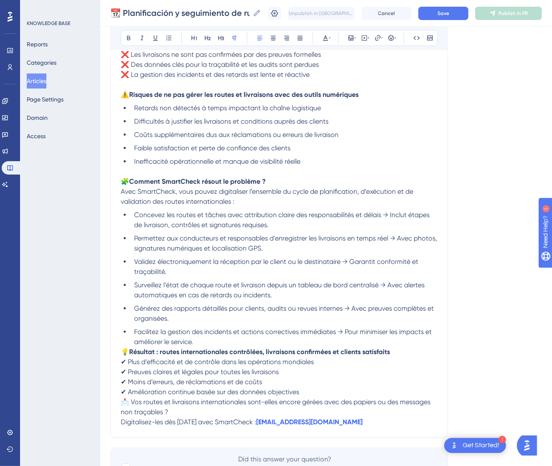
scroll to position [277, 0]
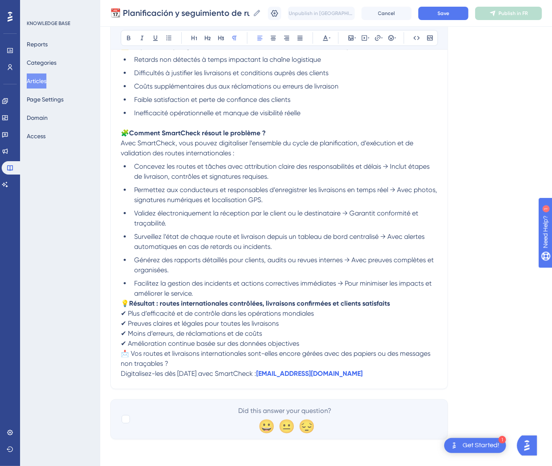
click at [125, 300] on span "💡" at bounding box center [125, 304] width 8 height 8
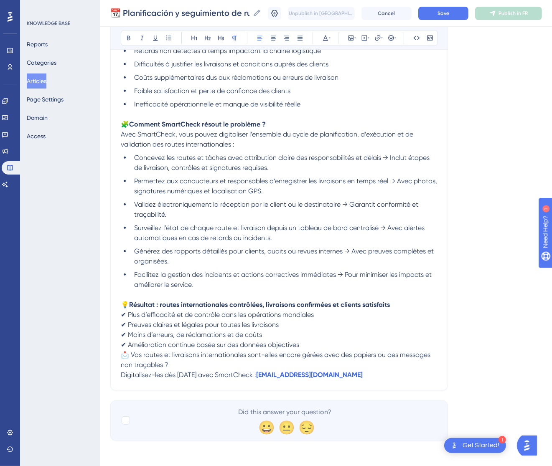
scroll to position [287, 0]
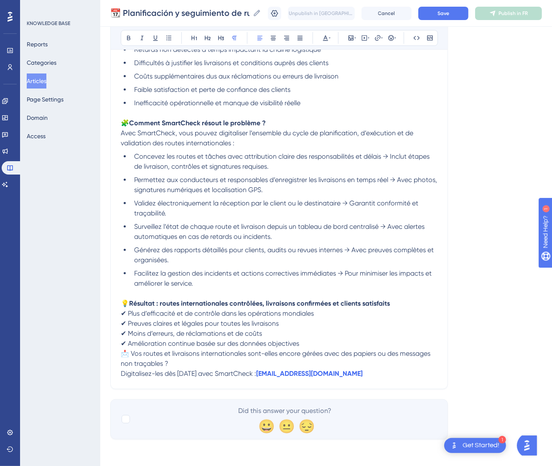
click at [123, 352] on span "📩 Vos routes et livraisons internationales sont-elles encore gérées avec des pa…" at bounding box center [276, 359] width 311 height 18
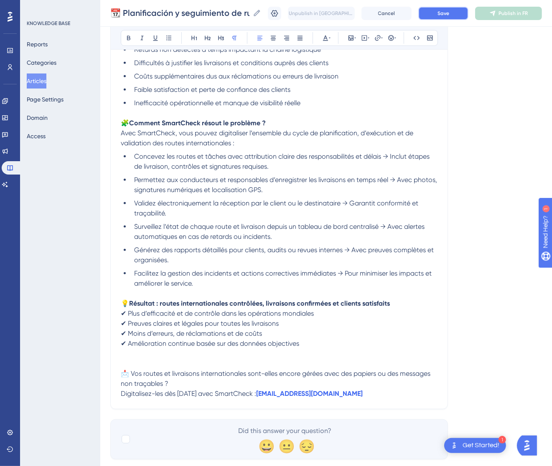
click at [448, 10] on span "Save" at bounding box center [443, 13] width 12 height 7
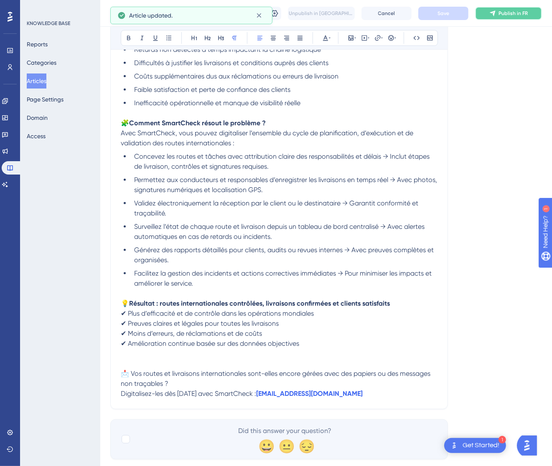
click at [528, 13] on span "Publish in FR" at bounding box center [512, 13] width 29 height 7
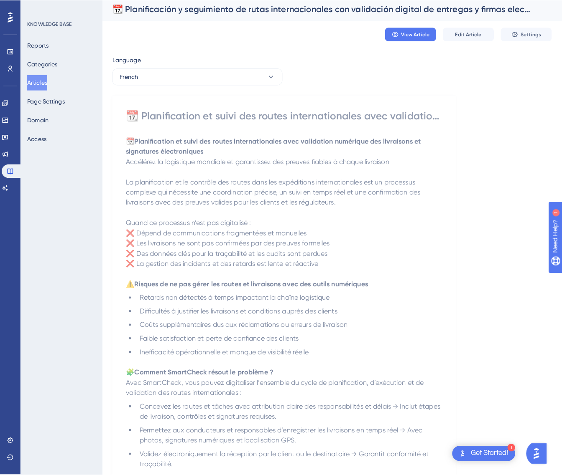
scroll to position [0, 0]
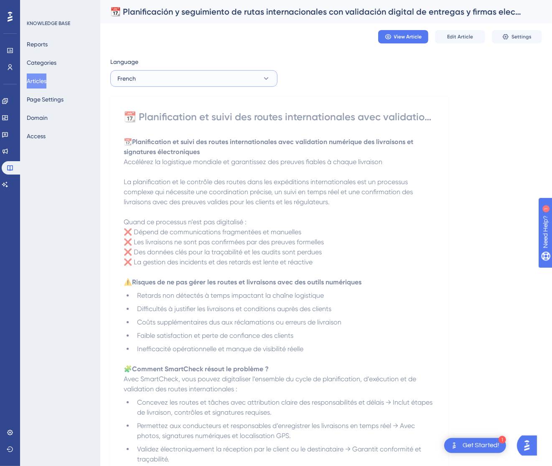
click at [243, 83] on button "French" at bounding box center [193, 78] width 167 height 17
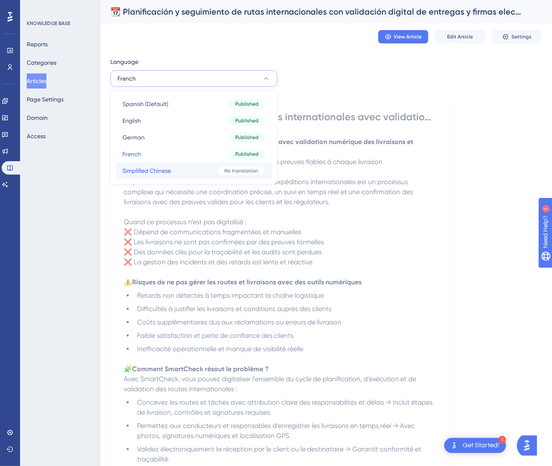
click at [219, 164] on button "Simplified Chinese Simplified Chinese No translation" at bounding box center [194, 171] width 156 height 17
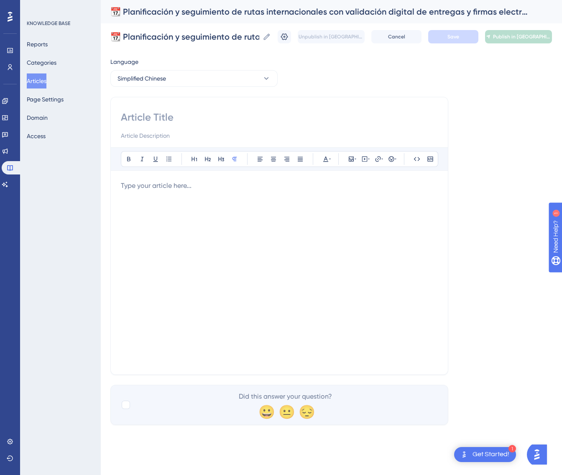
click at [191, 114] on input at bounding box center [279, 117] width 317 height 13
paste input "📆 国际路线规划与跟踪：数字化交付验证与电子签名"
type input "📆 国际路线规划与跟踪：数字化交付验证与电子签名"
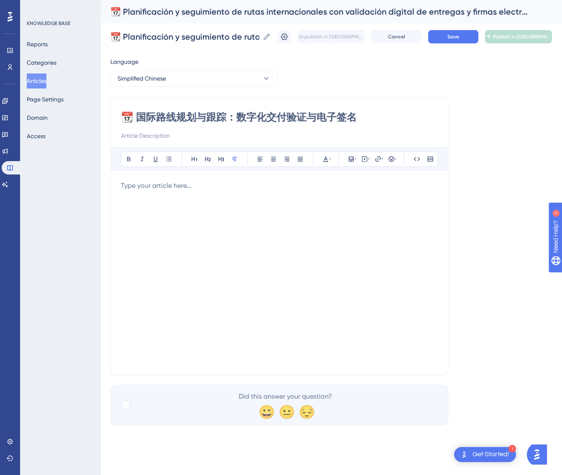
click at [351, 241] on div at bounding box center [279, 273] width 317 height 184
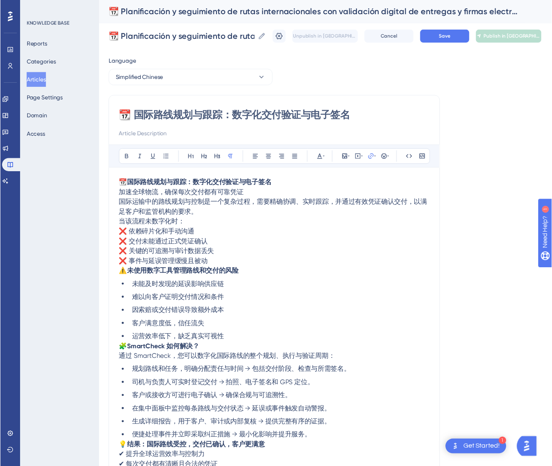
scroll to position [42, 0]
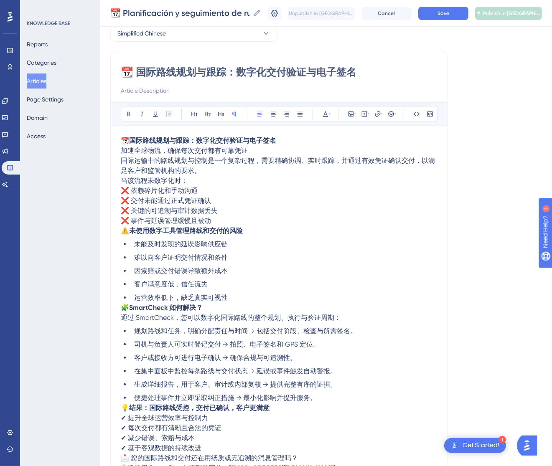
click at [265, 149] on p "📆 国际路线规划与跟踪：数字化交付验证与电子签名 加速全球物流，确保每次交付都有可靠凭证" at bounding box center [279, 146] width 317 height 20
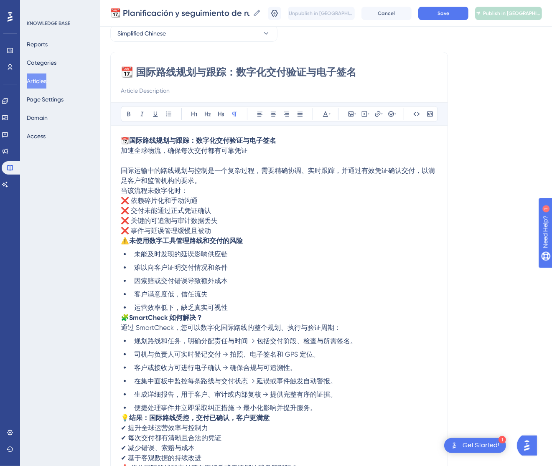
click at [122, 190] on span "当该流程未数字化时：" at bounding box center [154, 191] width 67 height 8
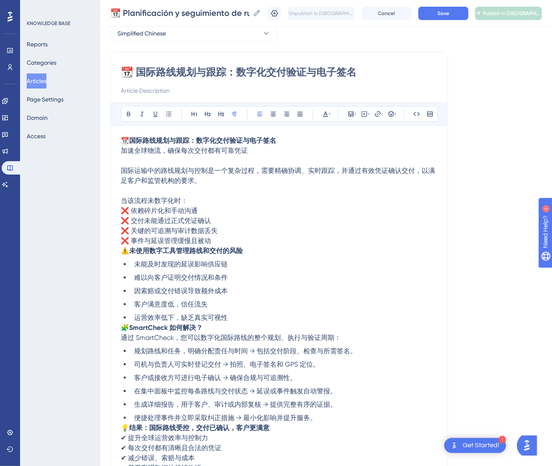
click at [125, 251] on span "⚠️" at bounding box center [125, 251] width 8 height 8
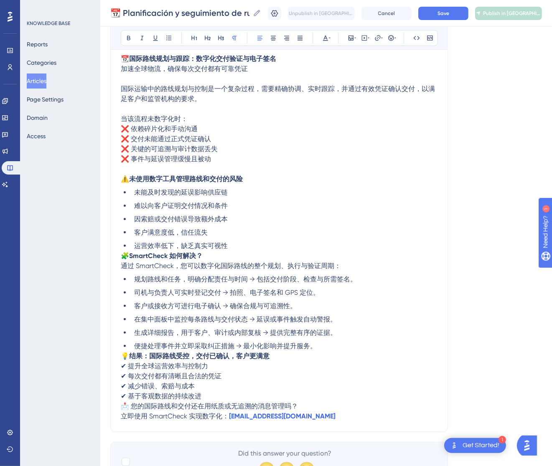
scroll to position [166, 0]
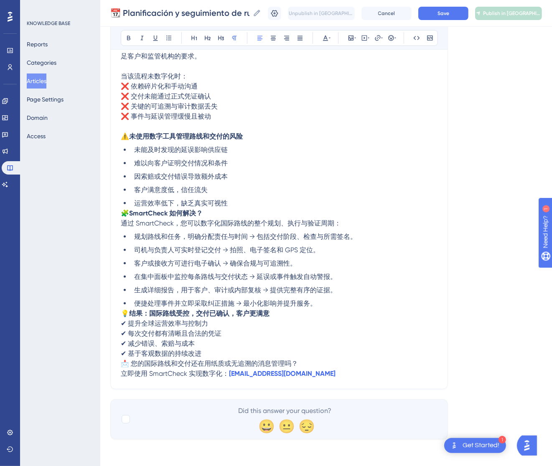
click at [126, 215] on span "🧩" at bounding box center [125, 213] width 8 height 8
click at [126, 211] on span "🧩" at bounding box center [125, 213] width 8 height 8
click at [122, 212] on span "🧩" at bounding box center [125, 213] width 8 height 8
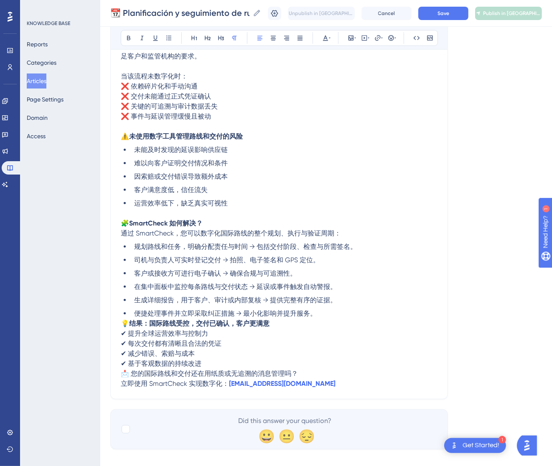
click at [122, 320] on span "💡" at bounding box center [125, 324] width 8 height 8
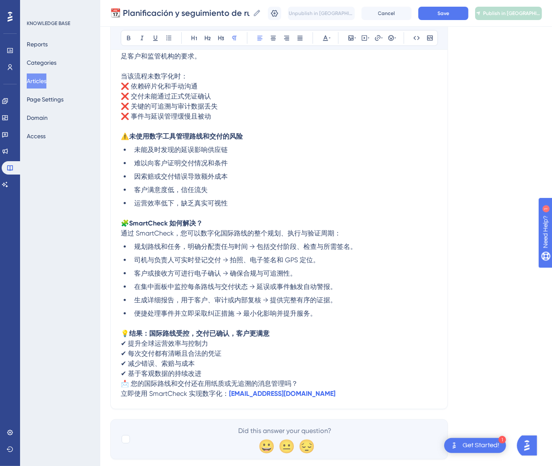
click at [122, 383] on span "📩 您的国际路线和交付还在用纸质或无追溯的消息管理吗？" at bounding box center [209, 384] width 177 height 8
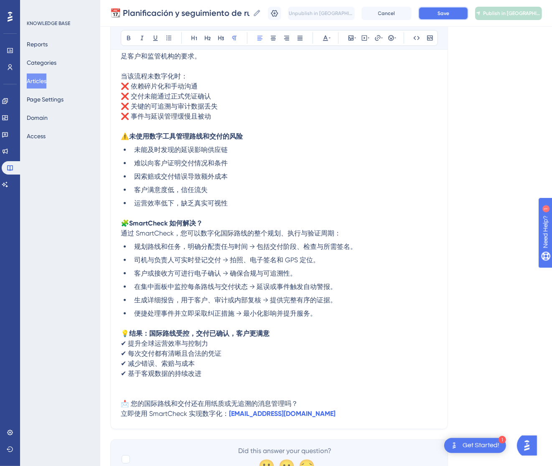
click at [468, 10] on button "Save" at bounding box center [443, 13] width 50 height 13
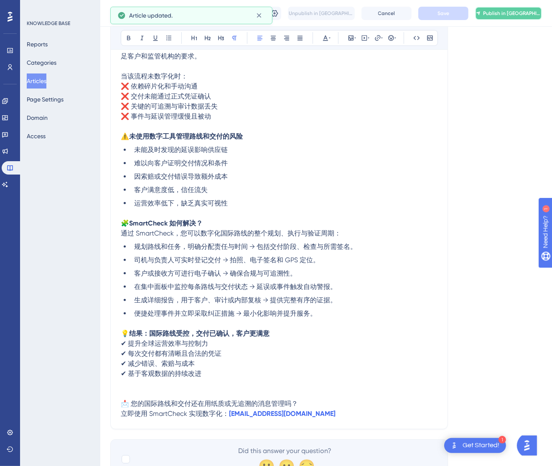
click at [518, 10] on span "Publish in [GEOGRAPHIC_DATA]-CN" at bounding box center [512, 13] width 58 height 7
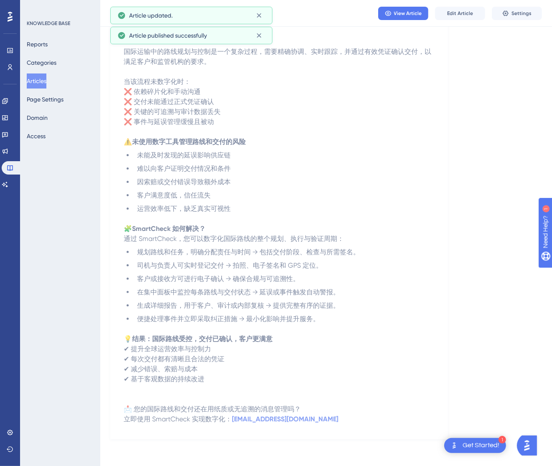
scroll to position [117, 0]
click at [46, 83] on button "Articles" at bounding box center [37, 81] width 20 height 15
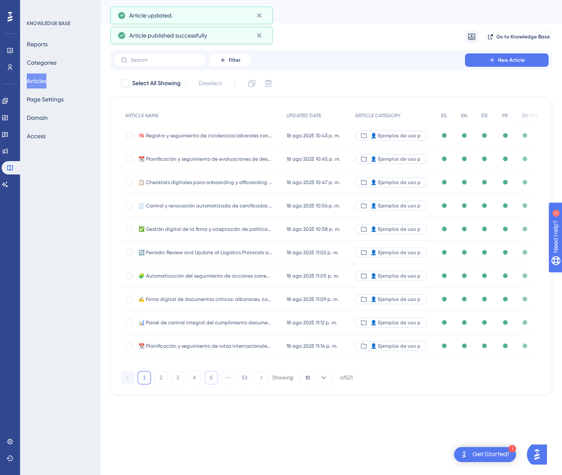
click at [210, 376] on button "5" at bounding box center [210, 377] width 13 height 13
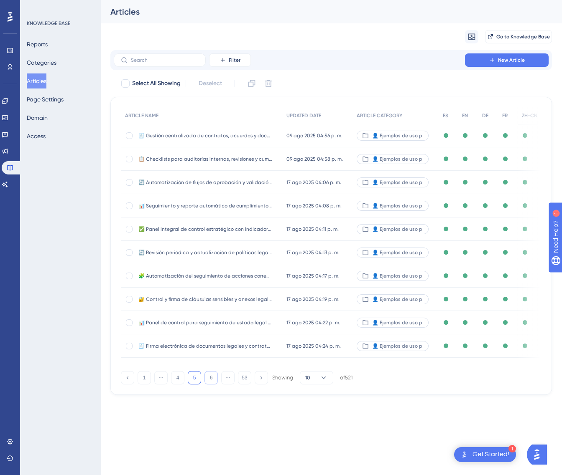
click at [210, 376] on button "6" at bounding box center [210, 377] width 13 height 13
click at [210, 376] on button "7" at bounding box center [210, 377] width 13 height 13
click at [210, 376] on button "8" at bounding box center [210, 377] width 13 height 13
click at [210, 376] on button "9" at bounding box center [210, 377] width 13 height 13
click at [210, 376] on button "10" at bounding box center [210, 377] width 13 height 13
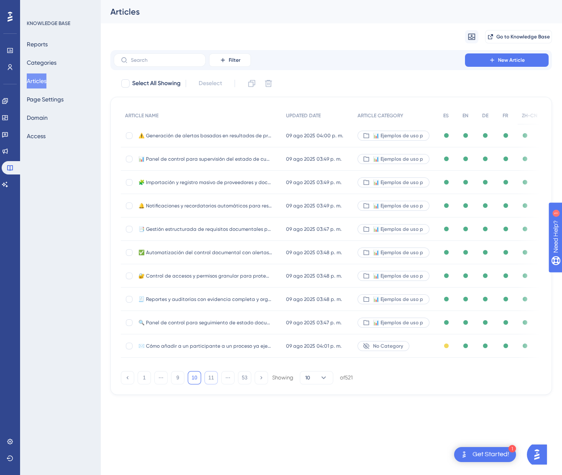
click at [210, 376] on button "11" at bounding box center [210, 377] width 13 height 13
click at [210, 376] on button "12" at bounding box center [210, 377] width 13 height 13
click at [210, 376] on button "13" at bounding box center [210, 377] width 13 height 13
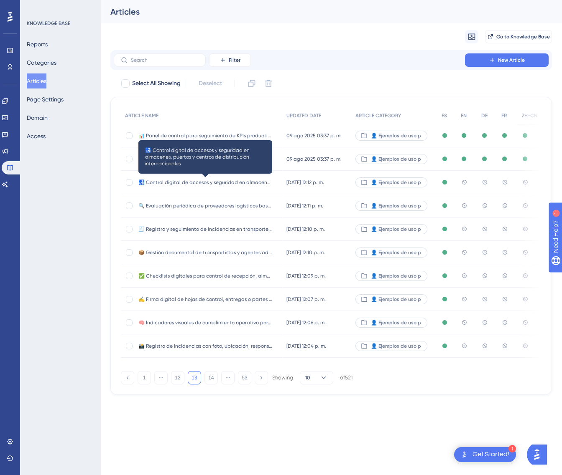
click at [271, 184] on span "🛃 Control digital de accesos y seguridad en almacenes, puertos y centros de dis…" at bounding box center [205, 182] width 134 height 7
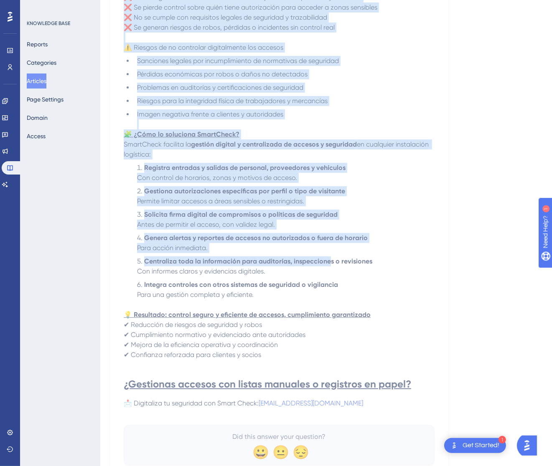
scroll to position [242, 0]
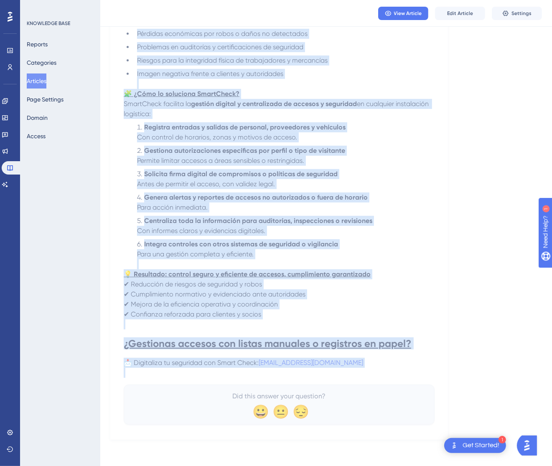
drag, startPoint x: 128, startPoint y: 111, endPoint x: 406, endPoint y: 369, distance: 378.4
click at [405, 369] on div "🛃 Control digital de accesos y seguridad en almacenes, puertos y centros de dis…" at bounding box center [279, 145] width 311 height 560
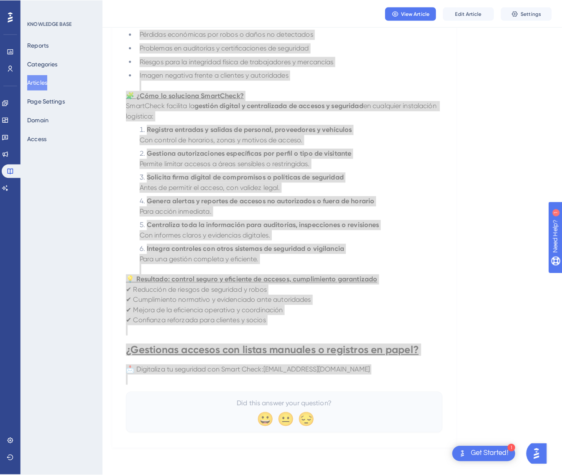
scroll to position [0, 0]
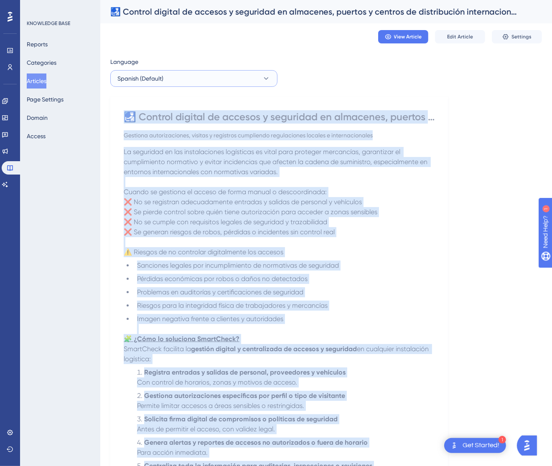
click at [221, 75] on button "Spanish (Default)" at bounding box center [193, 78] width 167 height 17
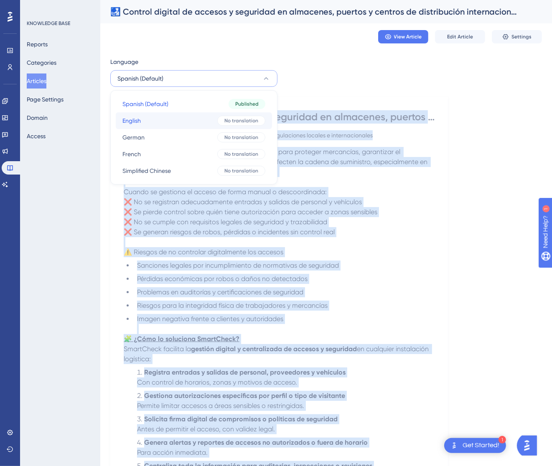
click at [208, 123] on button "English English No translation" at bounding box center [194, 120] width 156 height 17
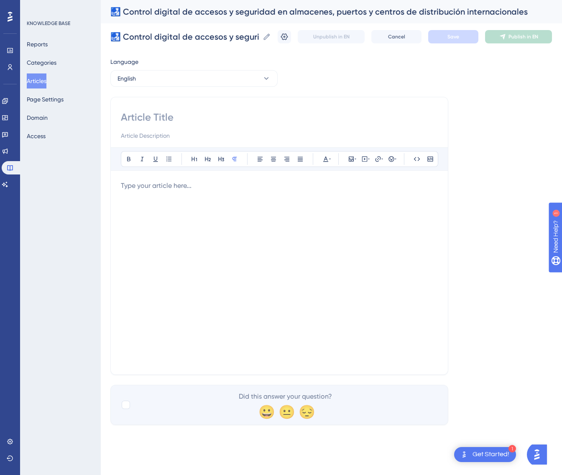
click at [251, 117] on input at bounding box center [279, 117] width 317 height 13
paste input "🛃 Digital Access and Security Control in Warehouses, Ports, and International D…"
type input "🛃 Digital Access and Security Control in Warehouses, Ports, and International D…"
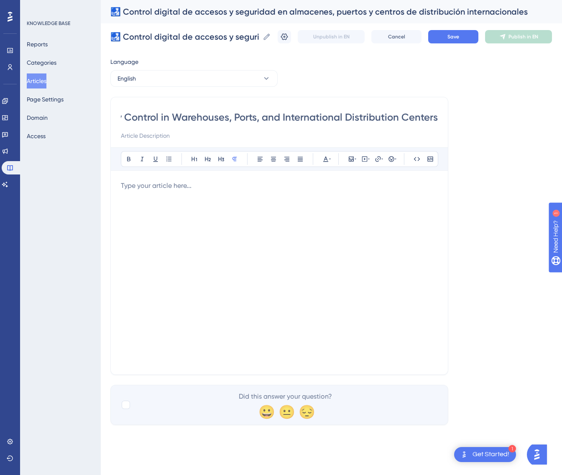
scroll to position [0, 0]
click at [267, 184] on p at bounding box center [279, 186] width 317 height 10
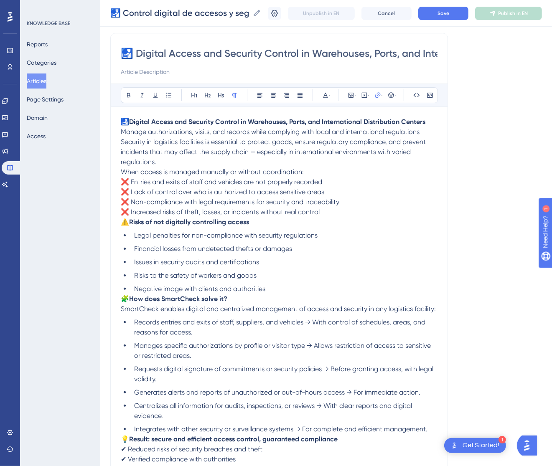
scroll to position [39, 0]
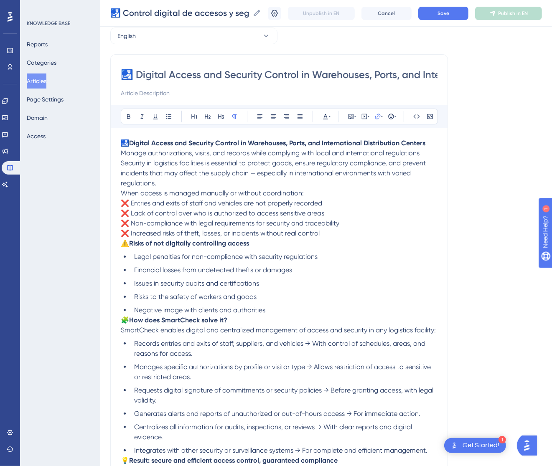
click at [433, 158] on p "🛃 Digital Access and Security Control in Warehouses, Ports, and International D…" at bounding box center [279, 148] width 317 height 20
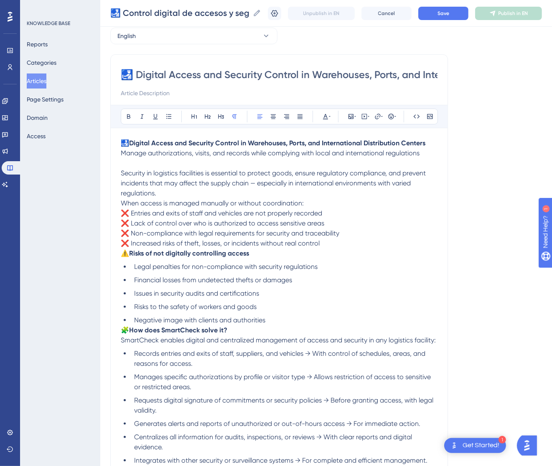
click at [192, 191] on p "Security in logistics facilities is essential to protect goods, ensure regulato…" at bounding box center [279, 183] width 317 height 30
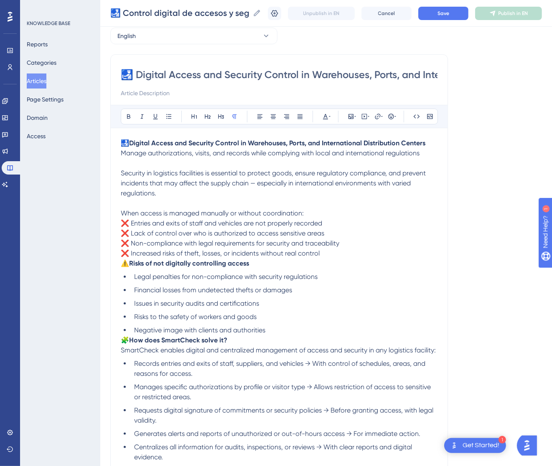
click at [124, 264] on span "⚠️" at bounding box center [125, 263] width 8 height 8
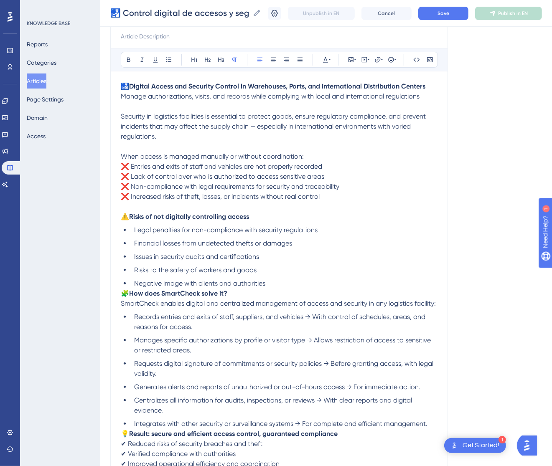
scroll to position [102, 0]
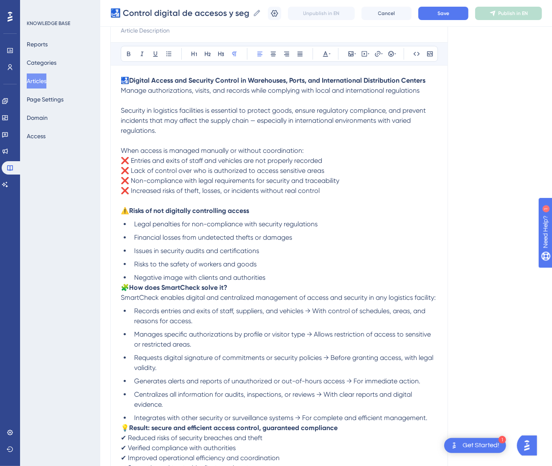
click at [122, 288] on span "🧩" at bounding box center [125, 288] width 8 height 8
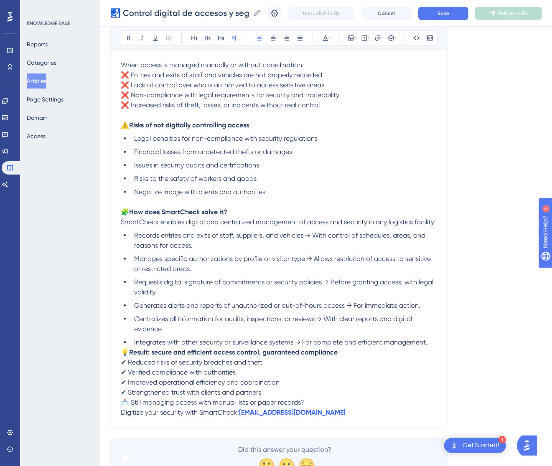
scroll to position [236, 0]
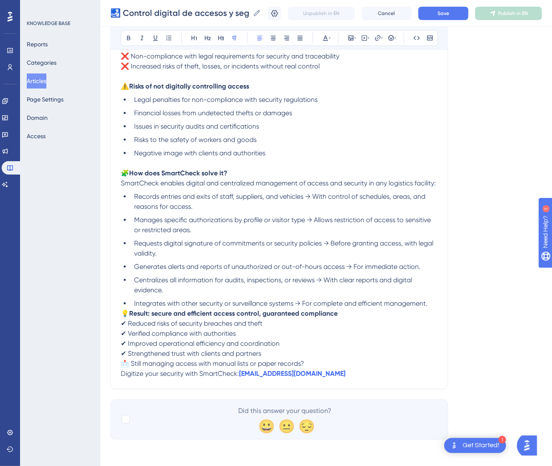
click at [124, 311] on span "💡" at bounding box center [125, 314] width 8 height 8
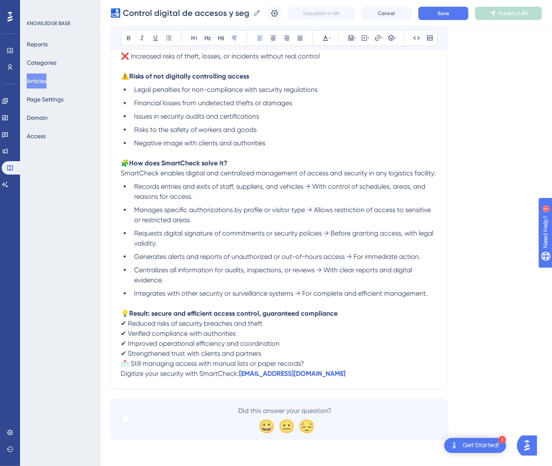
scroll to position [247, 0]
click at [121, 364] on span "📩 Still managing access with manual lists or paper records?" at bounding box center [212, 364] width 183 height 8
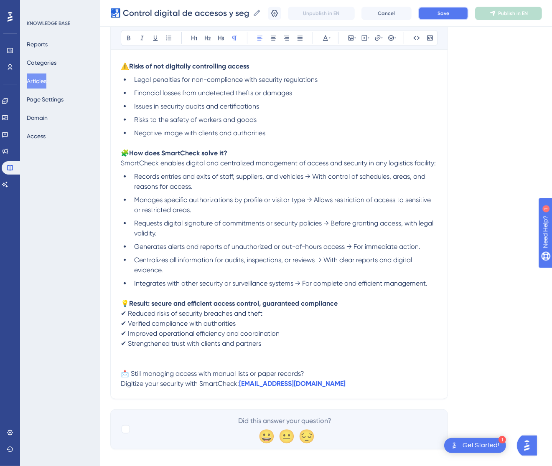
click at [460, 13] on button "Save" at bounding box center [443, 13] width 50 height 13
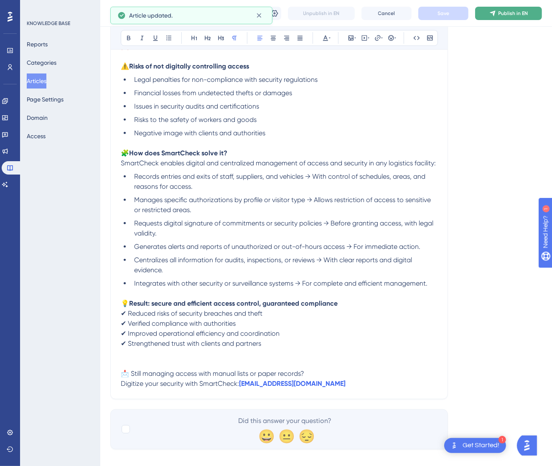
click at [528, 15] on span "Publish in EN" at bounding box center [513, 13] width 30 height 7
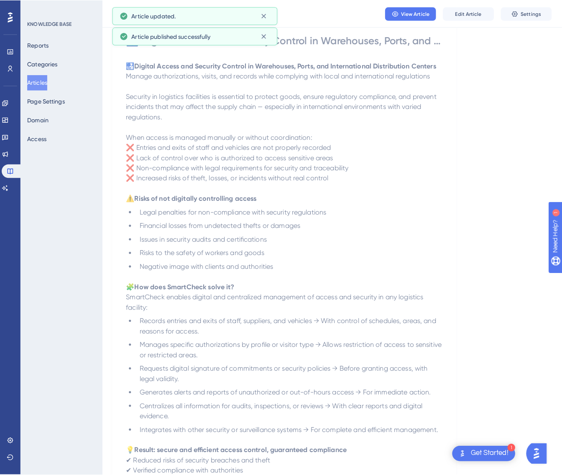
scroll to position [0, 0]
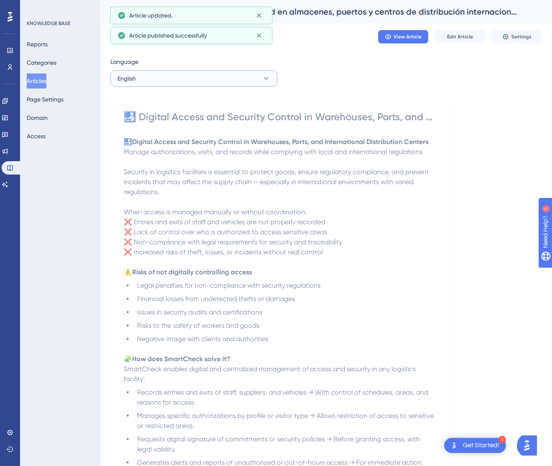
click at [234, 71] on button "English" at bounding box center [193, 78] width 167 height 17
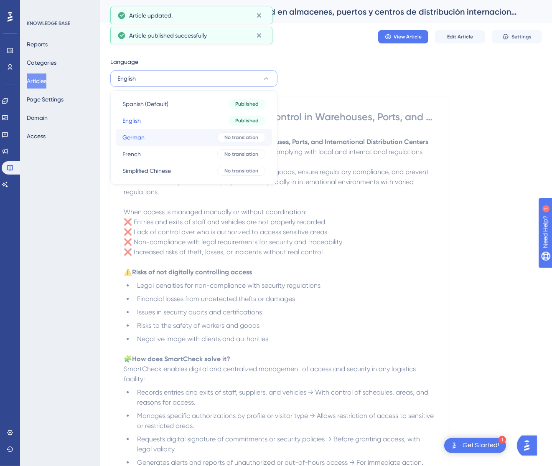
click at [194, 139] on button "German German No translation" at bounding box center [194, 137] width 156 height 17
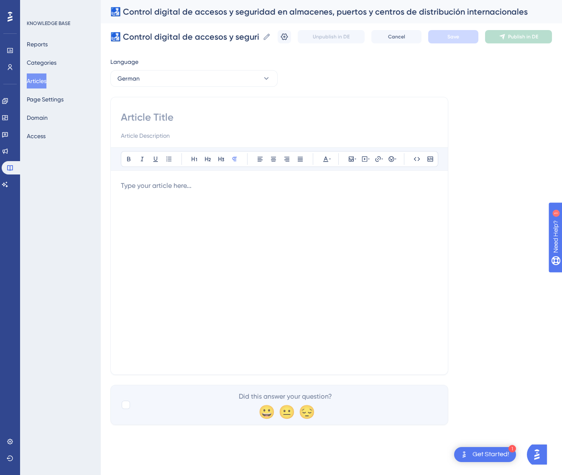
click at [178, 118] on input at bounding box center [279, 117] width 317 height 13
paste input "🛃 Digitale Zugangskontrolle und Sicherheit in Lagern, [PERSON_NAME] und interna…"
type input "🛃 Digitale Zugangskontrolle und Sicherheit in Lagern, [PERSON_NAME] und interna…"
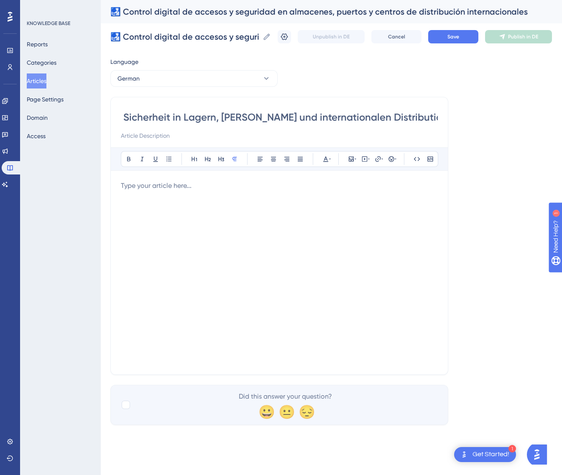
scroll to position [0, 0]
click at [231, 205] on div at bounding box center [279, 273] width 317 height 184
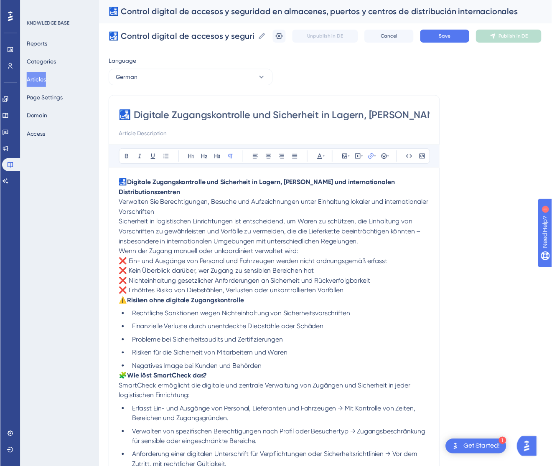
scroll to position [142, 0]
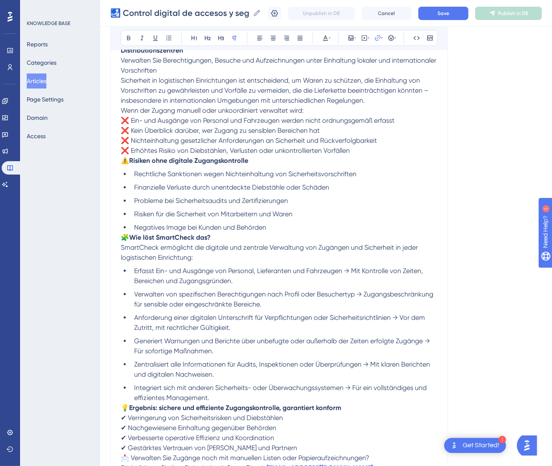
click at [123, 159] on span "⚠️" at bounding box center [125, 161] width 8 height 8
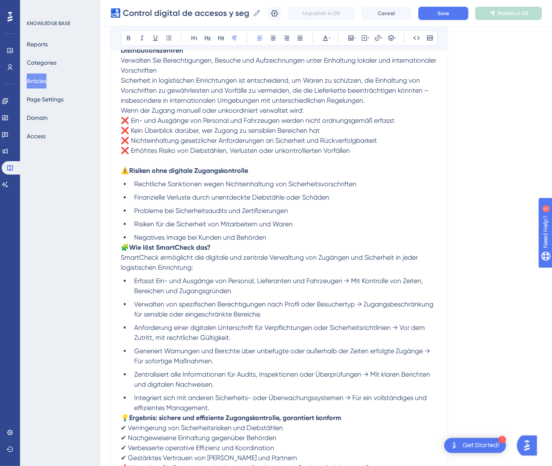
click at [123, 110] on span "Wenn der Zugang manuell oder unkoordiniert verwaltet wird:" at bounding box center [212, 111] width 183 height 8
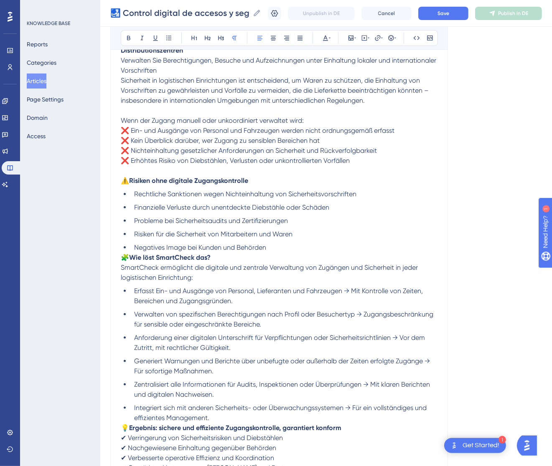
click at [121, 81] on span "Sicherheit in logistischen Einrichtungen ist entscheidend, um Waren zu schützen…" at bounding box center [276, 90] width 310 height 28
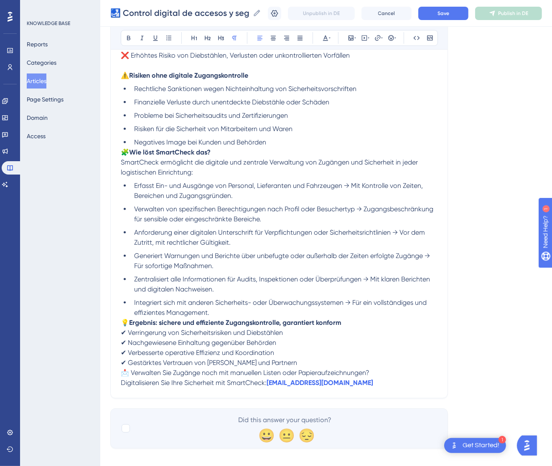
scroll to position [267, 0]
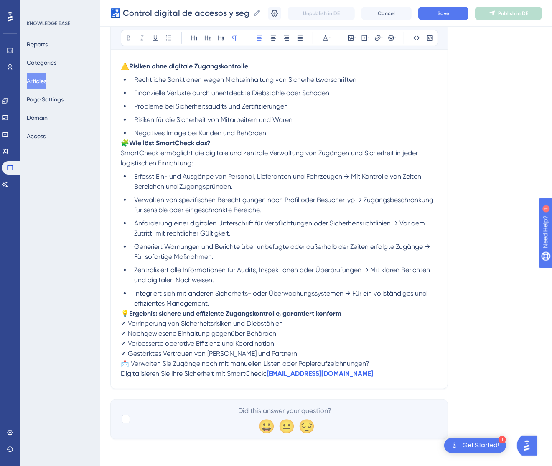
click at [122, 143] on span "🧩" at bounding box center [125, 143] width 8 height 8
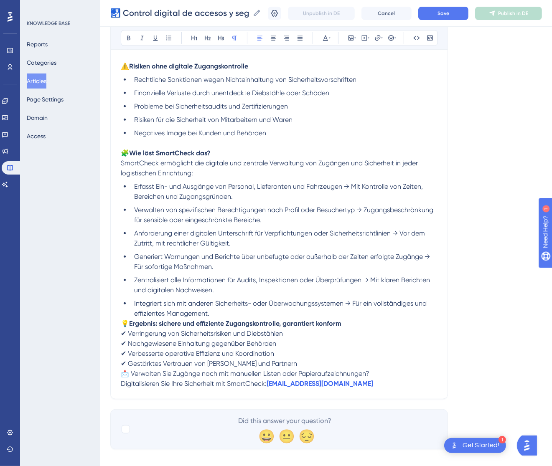
click at [122, 321] on span "💡" at bounding box center [125, 324] width 8 height 8
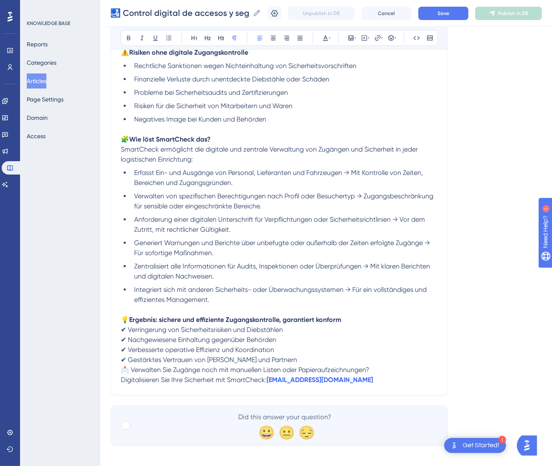
scroll to position [287, 0]
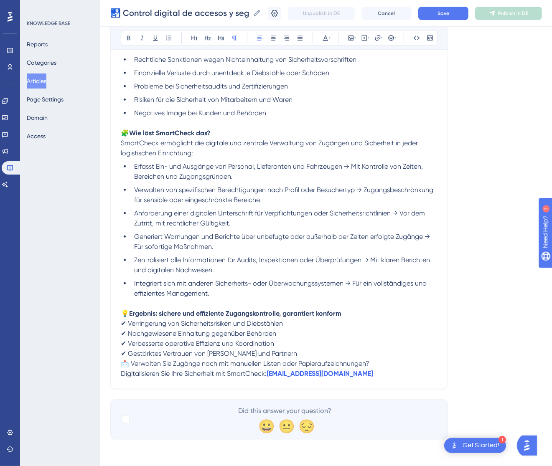
click at [124, 366] on span "📩 Verwalten Sie Zugänge noch mit manuellen Listen oder Papieraufzeichnungen?" at bounding box center [245, 364] width 249 height 8
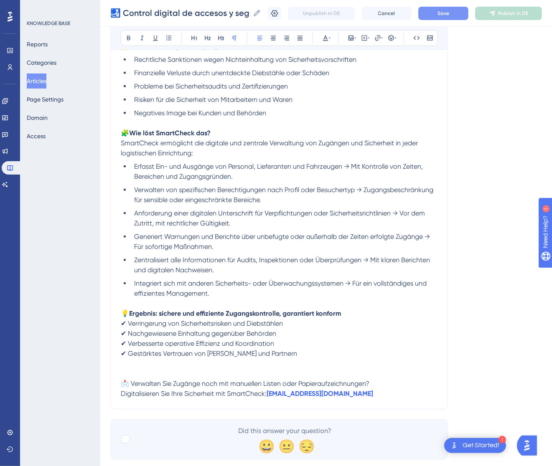
click at [445, 13] on button "Save" at bounding box center [443, 13] width 50 height 13
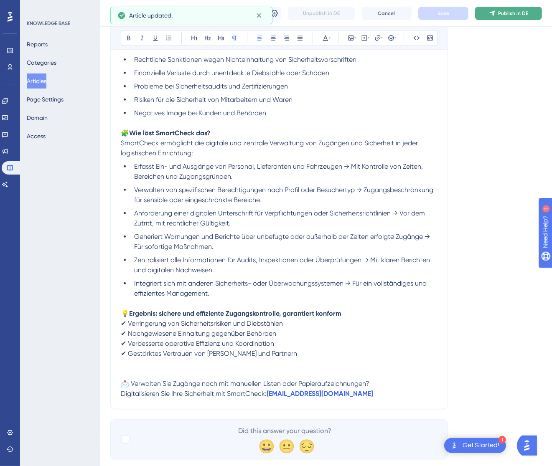
click at [528, 15] on span "Publish in DE" at bounding box center [513, 13] width 30 height 7
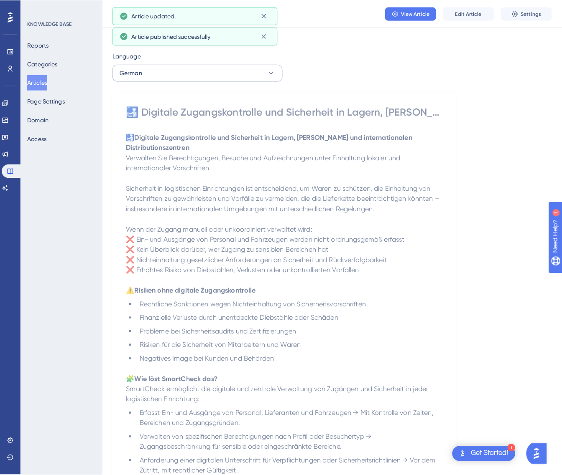
scroll to position [0, 0]
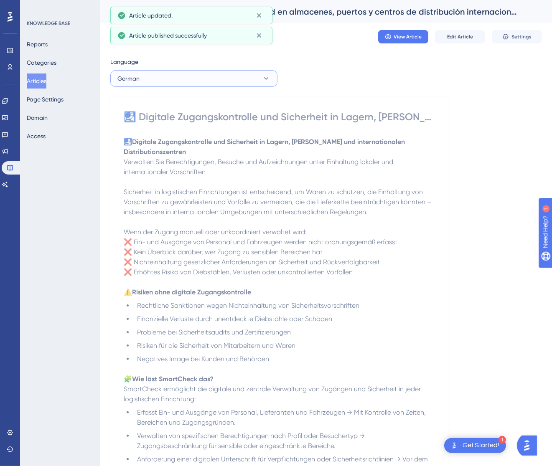
click at [221, 73] on button "German" at bounding box center [193, 78] width 167 height 17
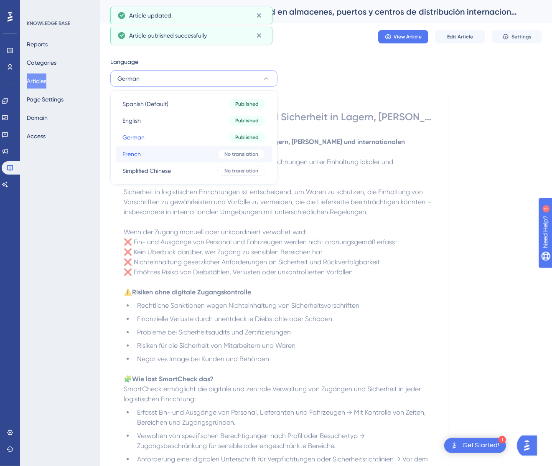
click at [187, 153] on button "French French No translation" at bounding box center [194, 154] width 156 height 17
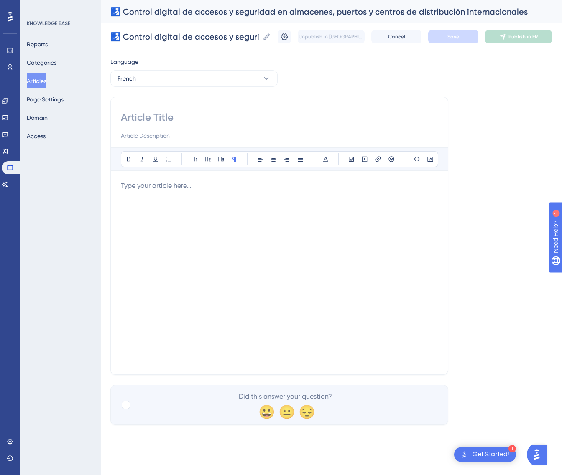
click at [291, 113] on input at bounding box center [279, 117] width 317 height 13
paste input "🛃 Contrôle numérique des accès et de la sécurité dans les entrepôts, ports et c…"
type input "🛃 Contrôle numérique des accès et de la sécurité dans les entrepôts, ports et c…"
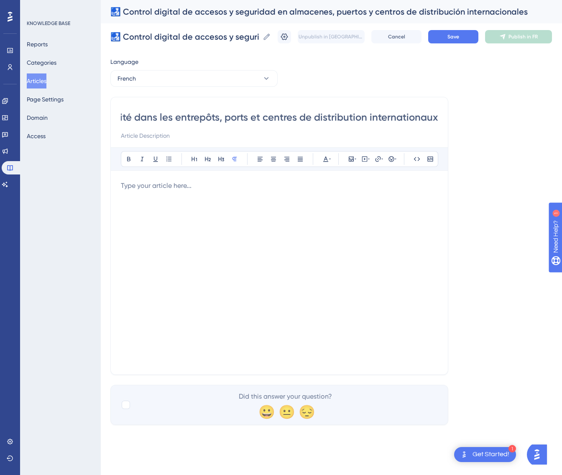
scroll to position [0, 0]
click at [377, 213] on div at bounding box center [279, 273] width 317 height 184
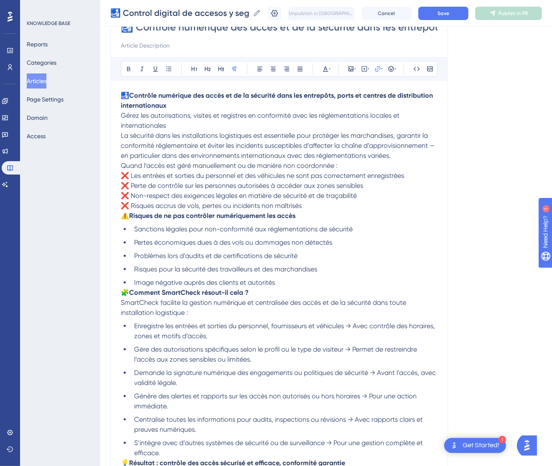
scroll to position [17, 0]
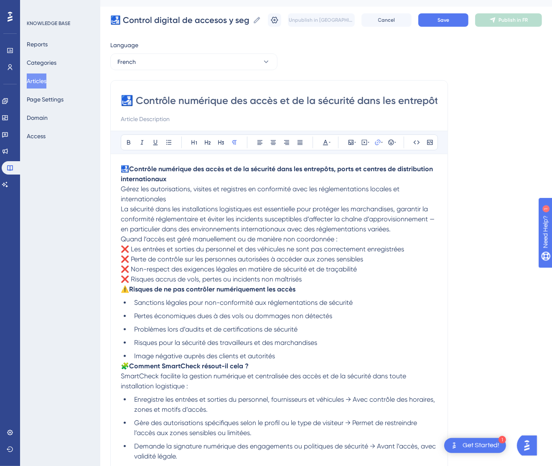
click at [231, 196] on p "🛃 Contrôle numérique des accès et de la sécurité dans les entrepôts, ports et c…" at bounding box center [279, 184] width 317 height 40
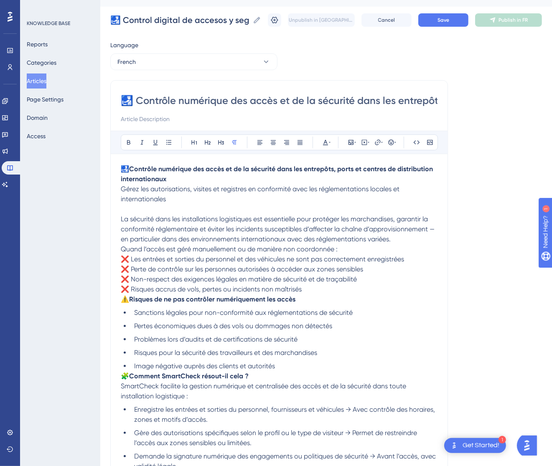
click at [122, 249] on span "Quand l’accès est géré manuellement ou de manière non coordonnée :" at bounding box center [229, 249] width 217 height 8
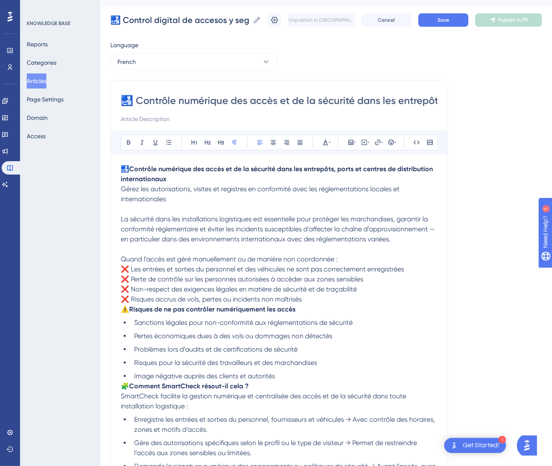
scroll to position [0, 0]
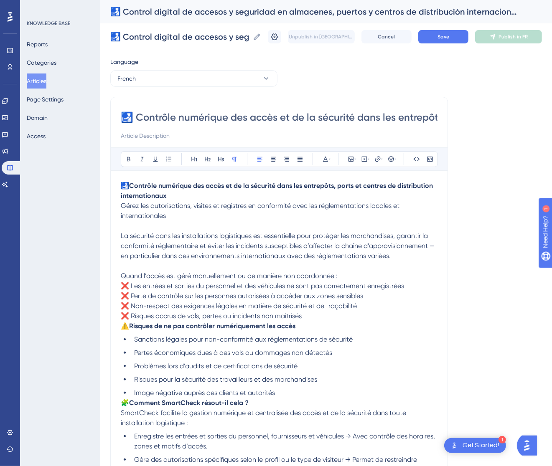
click at [124, 312] on p "Quand l’accès est géré manuellement ou de manière non coordonnée : ❌ Les entrée…" at bounding box center [279, 296] width 317 height 50
click at [125, 325] on span "⚠️" at bounding box center [125, 326] width 8 height 8
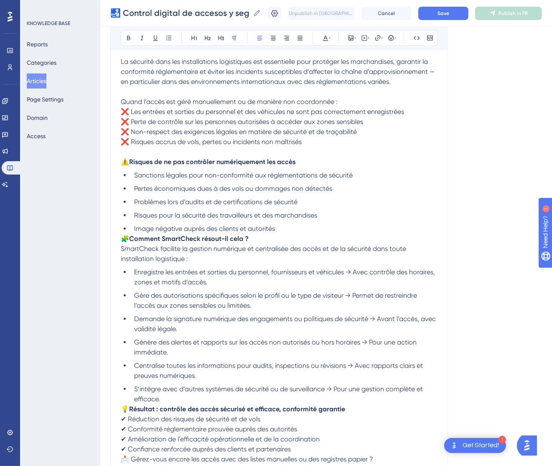
scroll to position [188, 0]
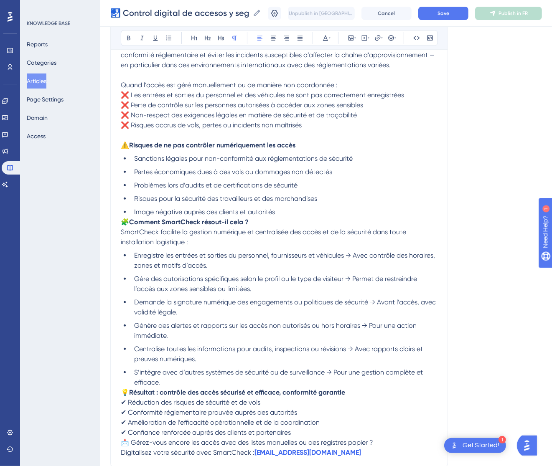
click at [124, 221] on span "🧩" at bounding box center [125, 222] width 8 height 8
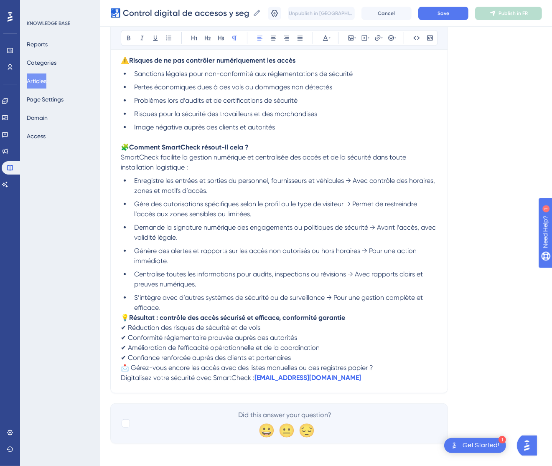
scroll to position [277, 0]
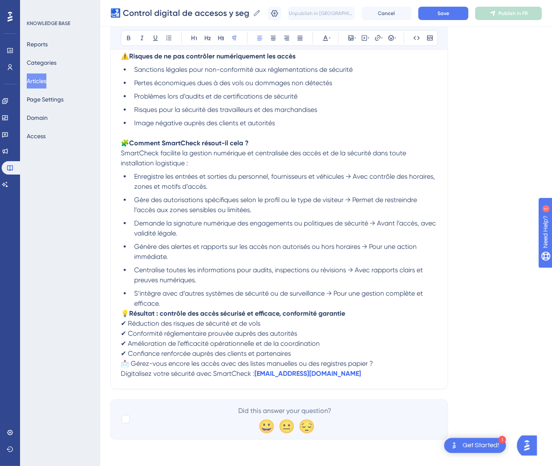
click at [123, 310] on span "💡" at bounding box center [125, 314] width 8 height 8
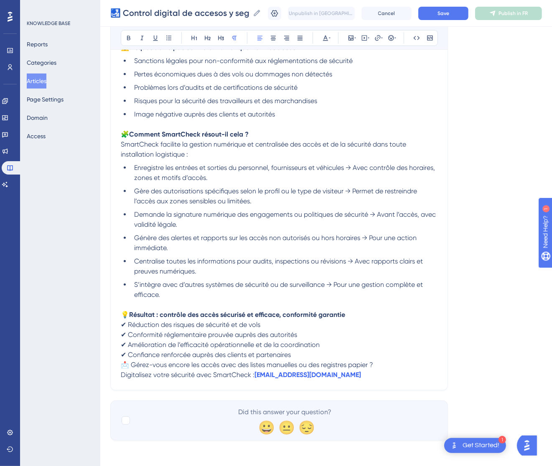
scroll to position [287, 0]
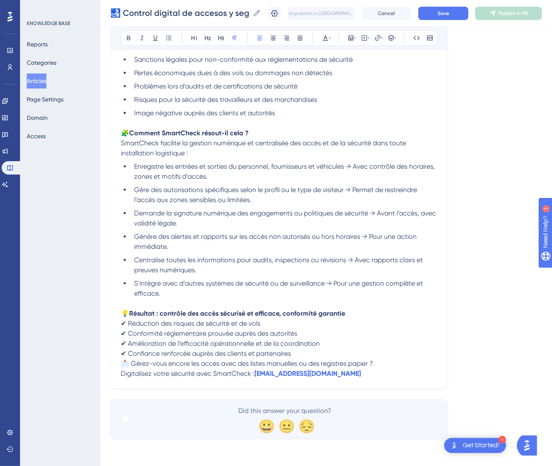
click at [122, 361] on span "📩 Gérez-vous encore les accès avec des listes manuelles ou des registres papier…" at bounding box center [247, 364] width 252 height 8
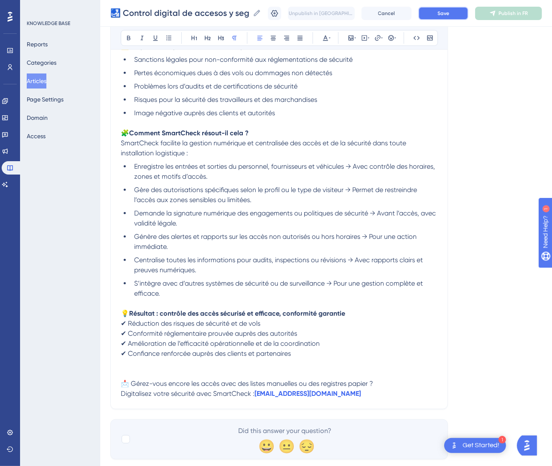
click at [449, 11] on span "Save" at bounding box center [443, 13] width 12 height 7
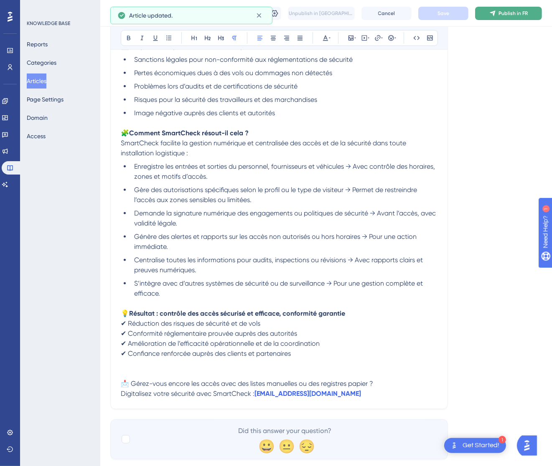
click at [525, 11] on span "Publish in FR" at bounding box center [512, 13] width 29 height 7
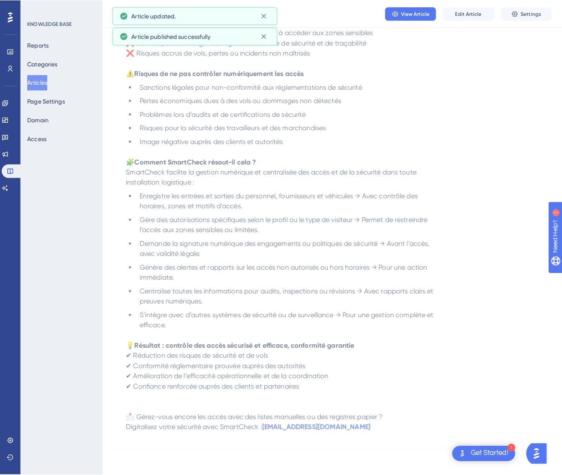
scroll to position [0, 0]
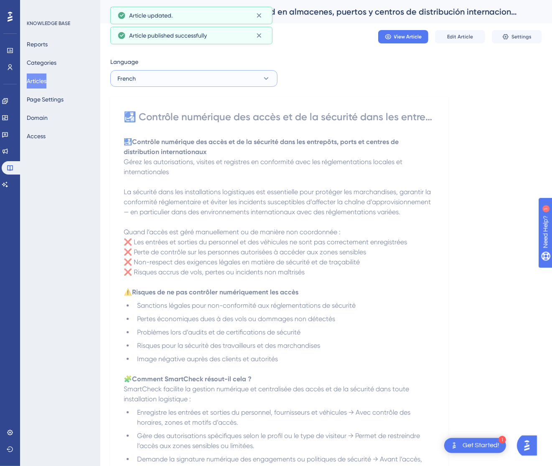
click at [203, 80] on button "French" at bounding box center [193, 78] width 167 height 17
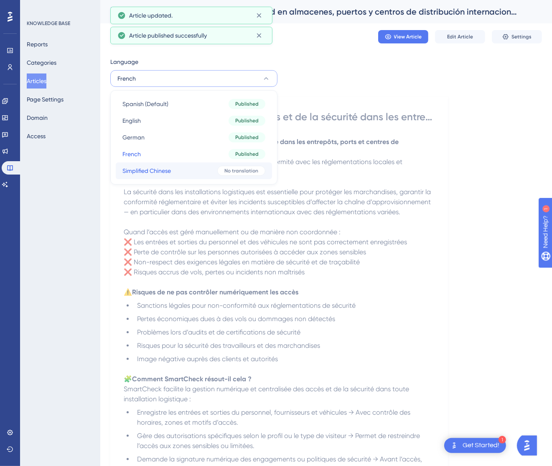
click at [210, 165] on button "Simplified Chinese Simplified Chinese No translation" at bounding box center [194, 171] width 156 height 17
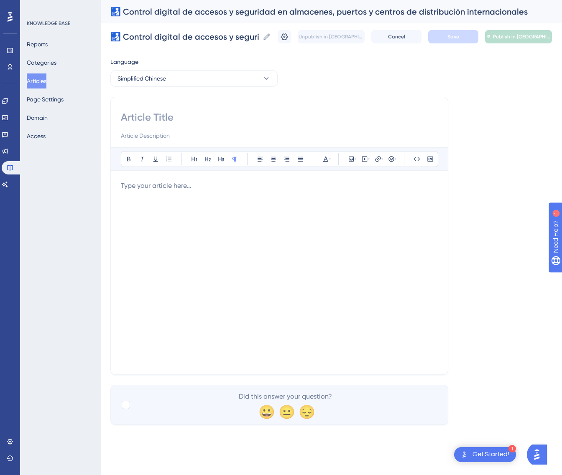
click at [206, 123] on input at bounding box center [279, 117] width 317 height 13
paste input "🛃 仓库、港口及国际分销中心的数字化访问与安全控制"
type input "🛃 仓库、港口及国际分销中心的数字化访问与安全控制"
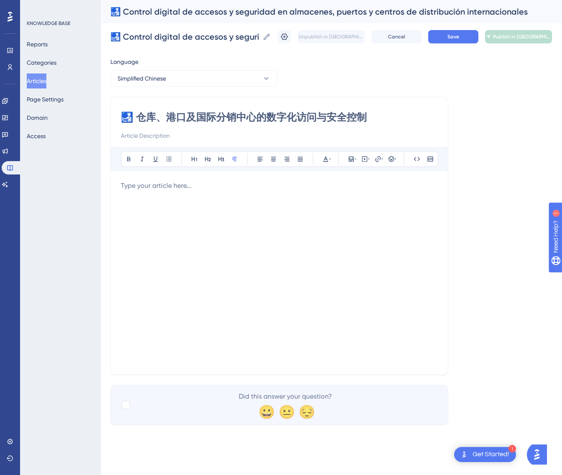
click at [269, 257] on div at bounding box center [279, 273] width 317 height 184
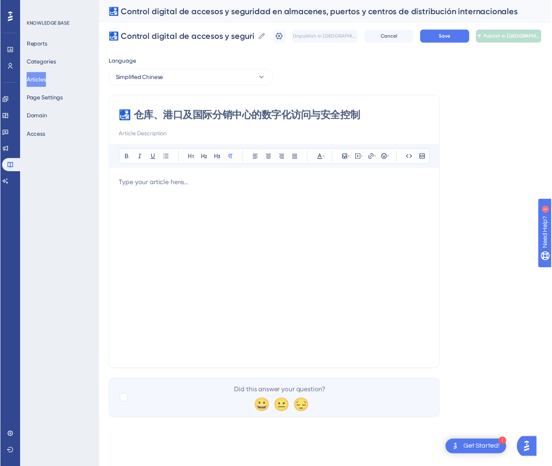
scroll to position [42, 0]
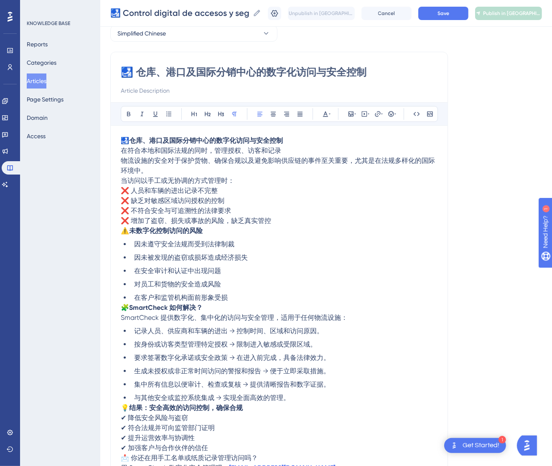
click at [285, 149] on p "🛃 仓库、港口及国际分销中心的数字化访问与安全控制 在符合本地和国际法规的同时，管理授权、访客和记录" at bounding box center [279, 146] width 317 height 20
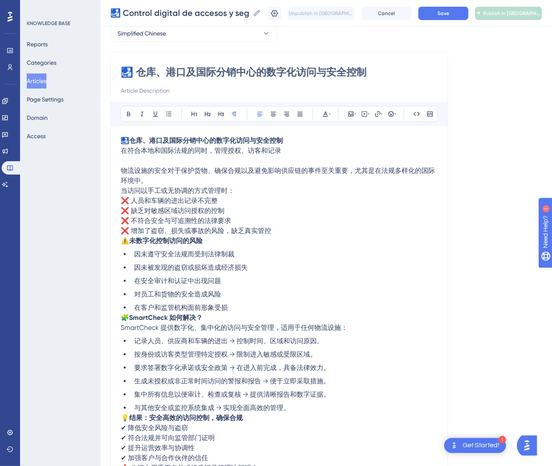
click at [125, 193] on span "当访问以手工或无协调的方式管理时：" at bounding box center [178, 191] width 114 height 8
click at [122, 188] on span "当访问以手工或无协调的方式管理时：" at bounding box center [178, 191] width 114 height 8
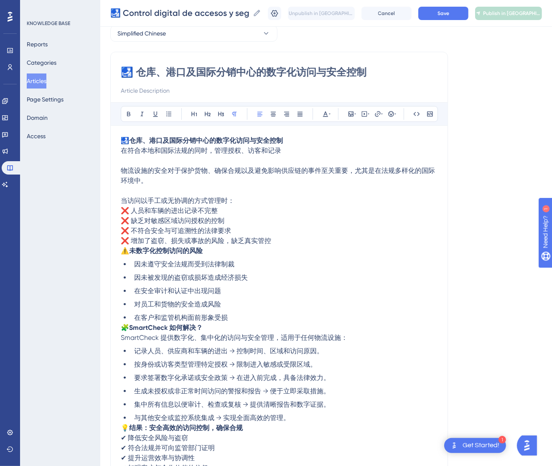
click at [125, 252] on span "⚠️" at bounding box center [125, 251] width 8 height 8
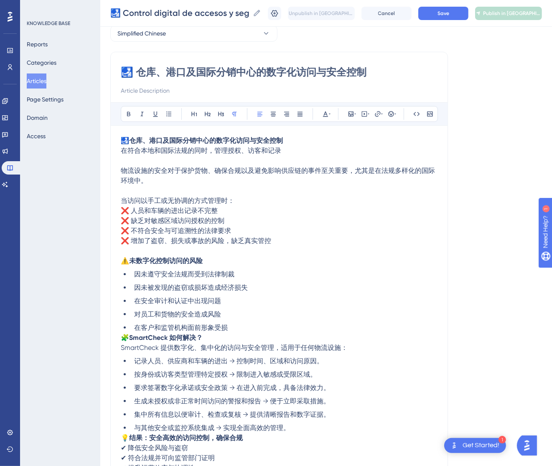
scroll to position [166, 0]
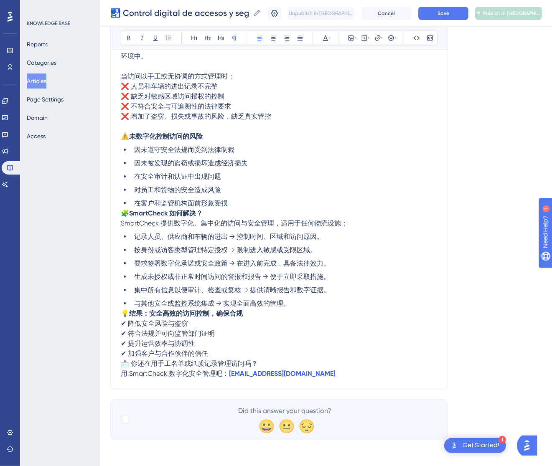
click at [122, 212] on span "🧩" at bounding box center [125, 213] width 8 height 8
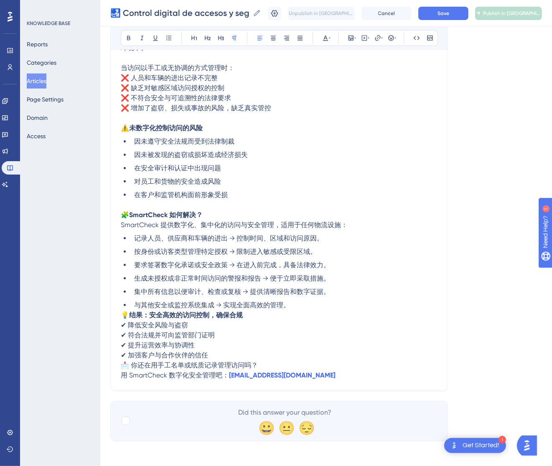
scroll to position [176, 0]
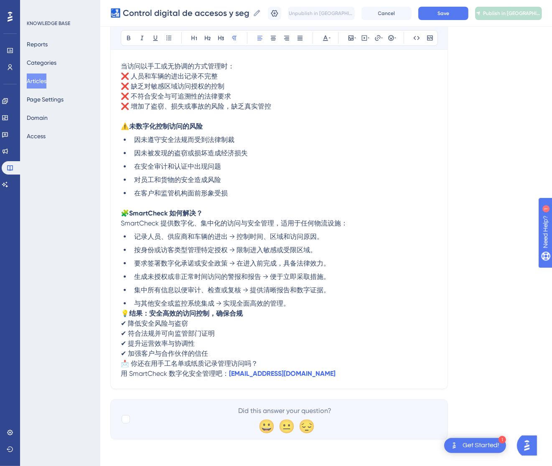
click at [121, 310] on span "💡" at bounding box center [125, 314] width 8 height 8
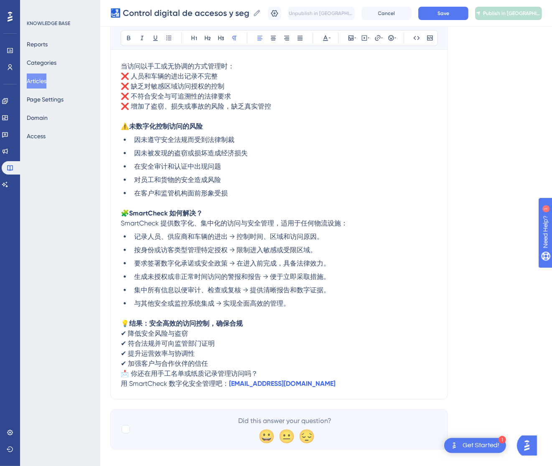
click at [122, 372] on span "📩 你还在用手工名单或纸质记录管理访问吗？" at bounding box center [189, 374] width 137 height 8
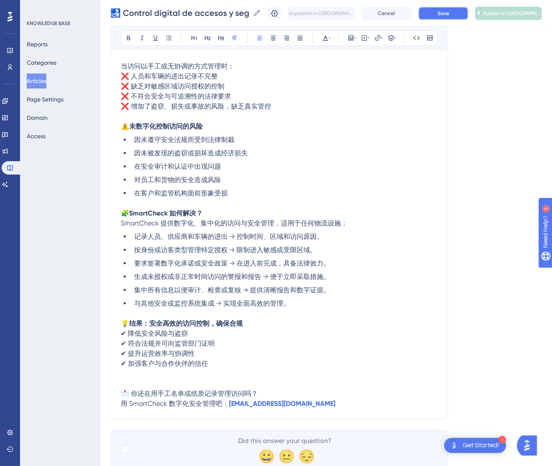
click at [455, 18] on button "Save" at bounding box center [443, 13] width 50 height 13
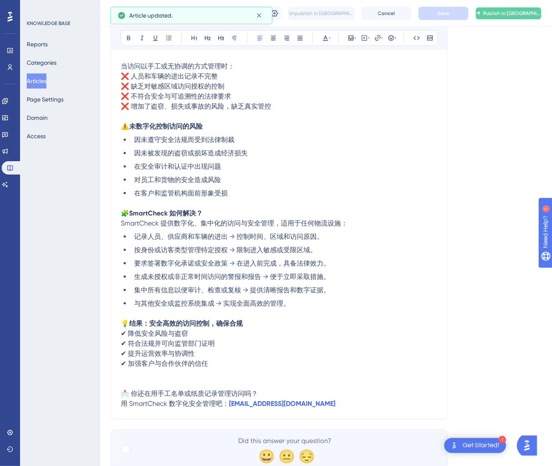
click at [508, 15] on span "Publish in [GEOGRAPHIC_DATA]-CN" at bounding box center [512, 13] width 58 height 7
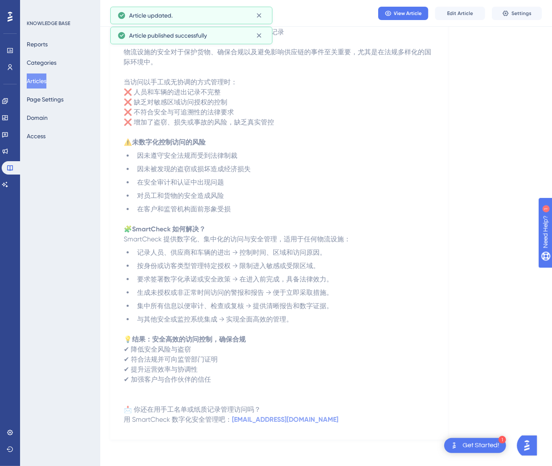
click at [41, 85] on button "Articles" at bounding box center [37, 81] width 20 height 15
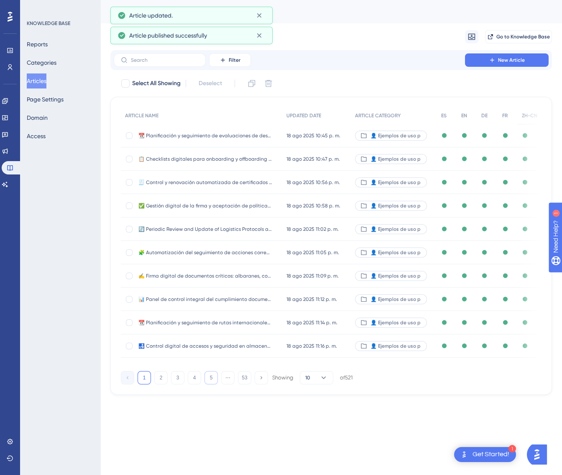
click at [212, 376] on button "5" at bounding box center [210, 377] width 13 height 13
click at [212, 376] on button "6" at bounding box center [210, 377] width 13 height 13
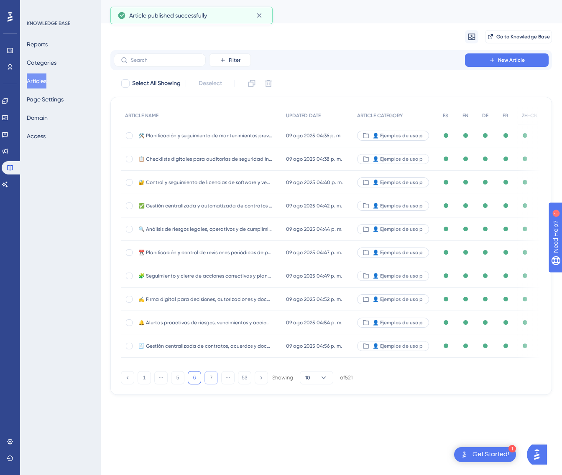
click at [212, 376] on button "7" at bounding box center [210, 377] width 13 height 13
click at [212, 376] on button "9" at bounding box center [210, 377] width 13 height 13
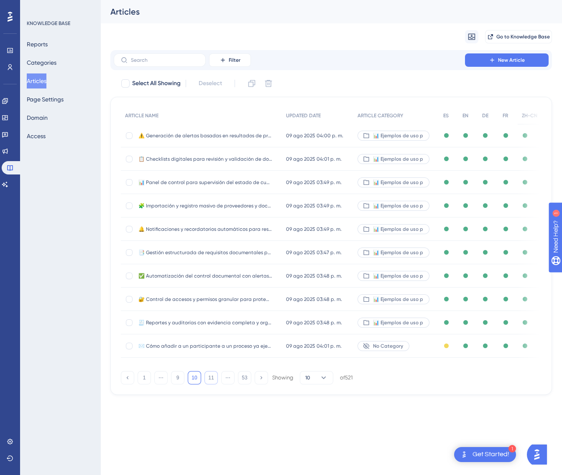
click at [212, 376] on button "11" at bounding box center [210, 377] width 13 height 13
click at [212, 376] on button "13" at bounding box center [210, 377] width 13 height 13
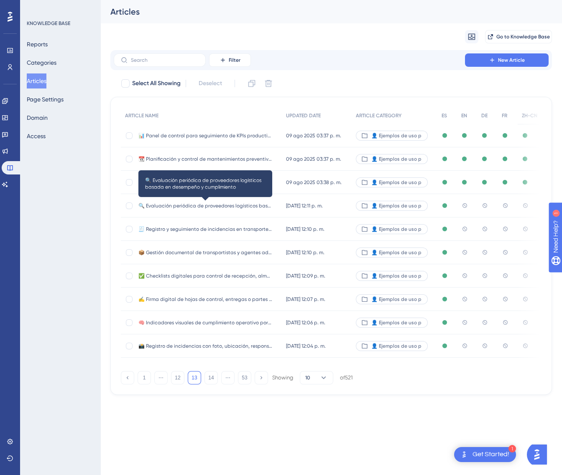
click at [239, 205] on span "🔍 Evaluación periódica de proveedores logísticos basada en desempeño y cumplimi…" at bounding box center [205, 206] width 134 height 7
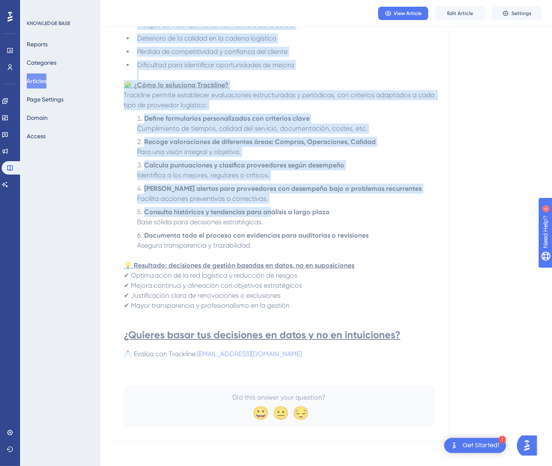
scroll to position [252, 0]
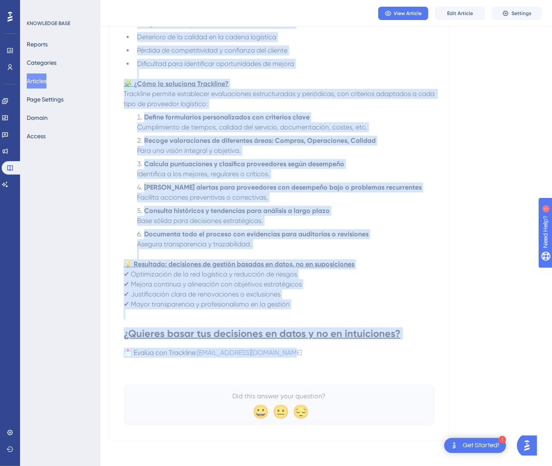
drag, startPoint x: 131, startPoint y: 111, endPoint x: 327, endPoint y: 350, distance: 309.3
click at [327, 350] on div "🔍 Evaluación periódica de proveedores logísticos basada en desempeño y cumplimi…" at bounding box center [279, 140] width 311 height 570
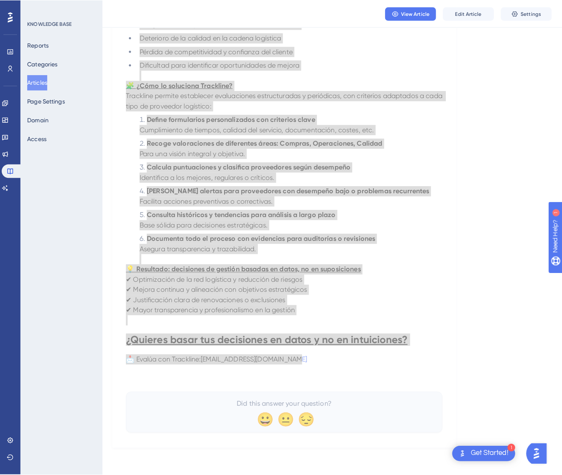
scroll to position [0, 0]
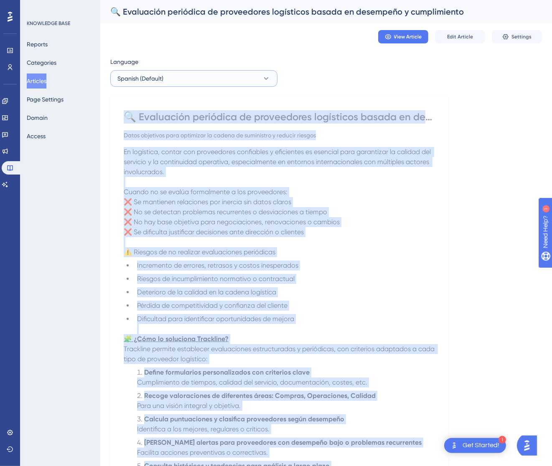
click at [232, 76] on button "Spanish (Default)" at bounding box center [193, 78] width 167 height 17
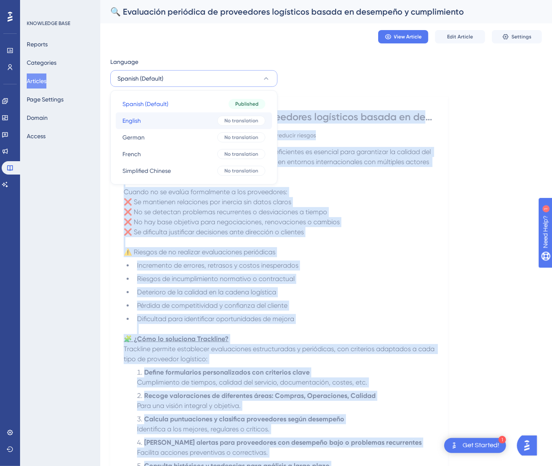
click at [206, 118] on button "English English No translation" at bounding box center [194, 120] width 156 height 17
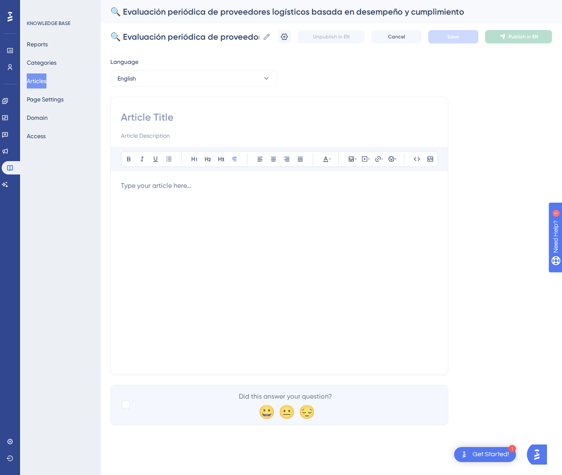
click at [225, 122] on input at bounding box center [279, 117] width 317 height 13
paste input "🔍 Periodic Evaluation of Logistics Providers Based on Performance and Compliance"
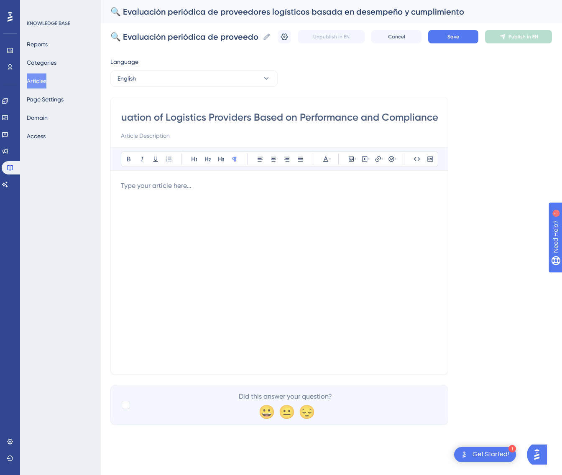
type input "🔍 Periodic Evaluation of Logistics Providers Based on Performance and Compliance"
click at [349, 239] on div at bounding box center [279, 273] width 317 height 184
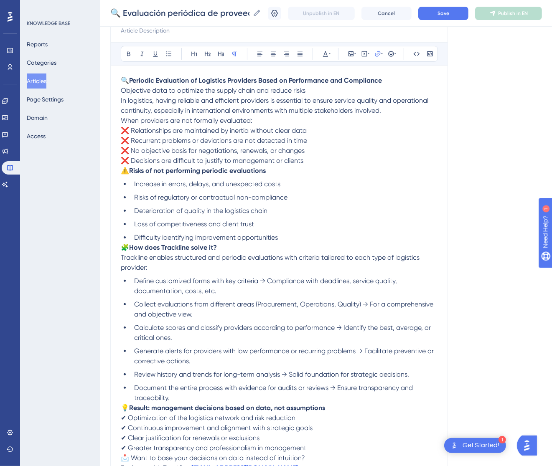
scroll to position [39, 0]
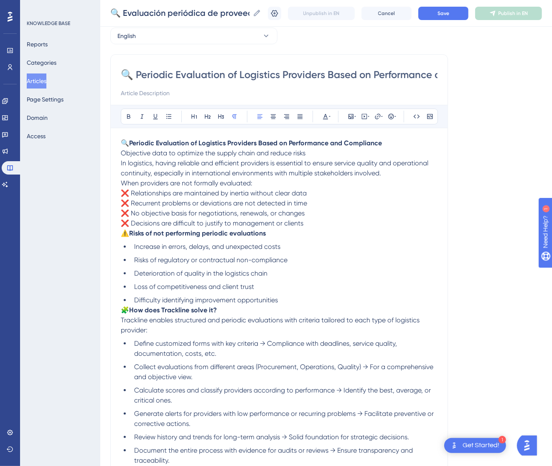
click at [313, 148] on p "🔍 Periodic Evaluation of Logistics Providers Based on Performance and Complianc…" at bounding box center [279, 148] width 317 height 20
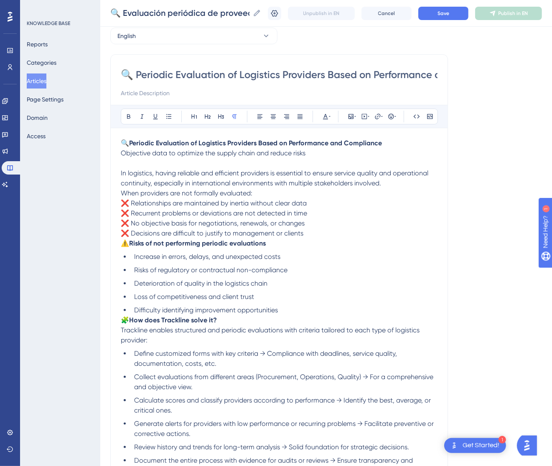
click at [122, 196] on span "When providers are not formally evaluated:" at bounding box center [187, 193] width 132 height 8
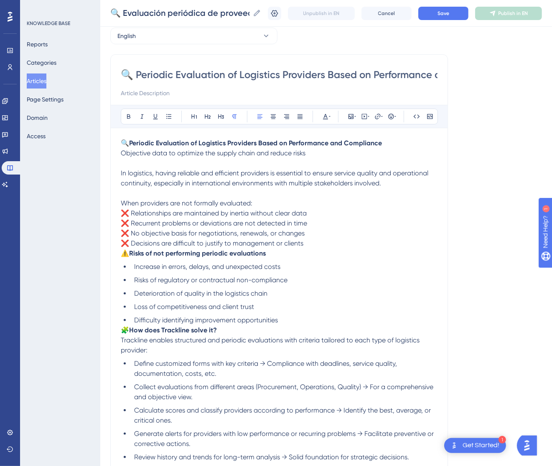
click at [123, 255] on span "⚠️" at bounding box center [125, 253] width 8 height 8
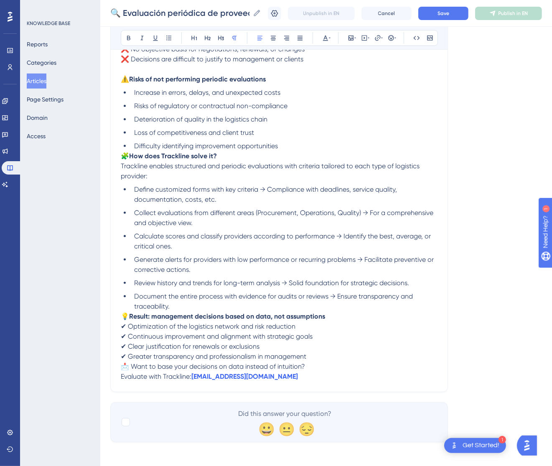
scroll to position [226, 0]
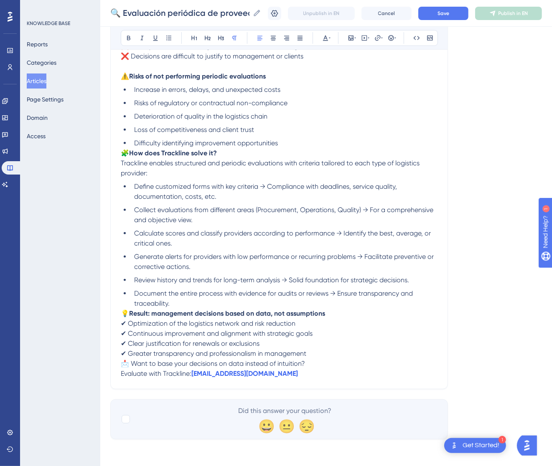
click at [124, 153] on span "🧩" at bounding box center [125, 153] width 8 height 8
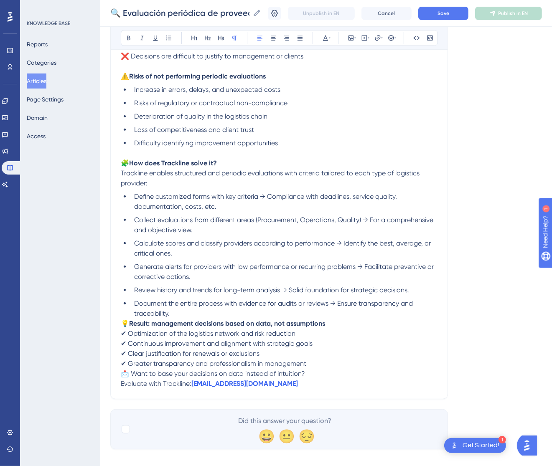
click at [122, 322] on span "💡" at bounding box center [125, 324] width 8 height 8
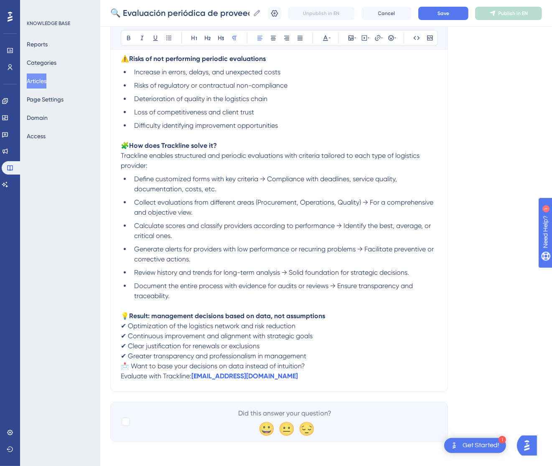
scroll to position [247, 0]
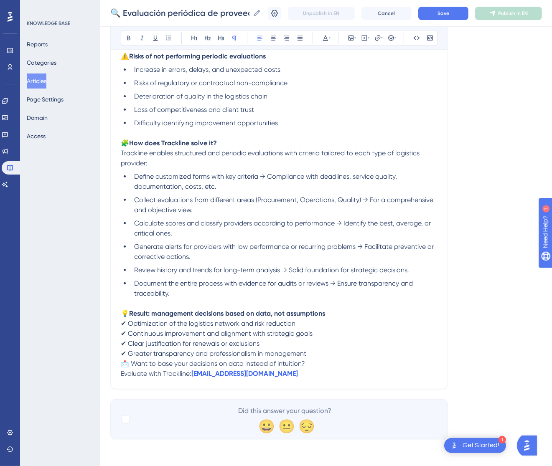
click at [124, 362] on span "📩 Want to base your decisions on data instead of intuition?" at bounding box center [213, 364] width 184 height 8
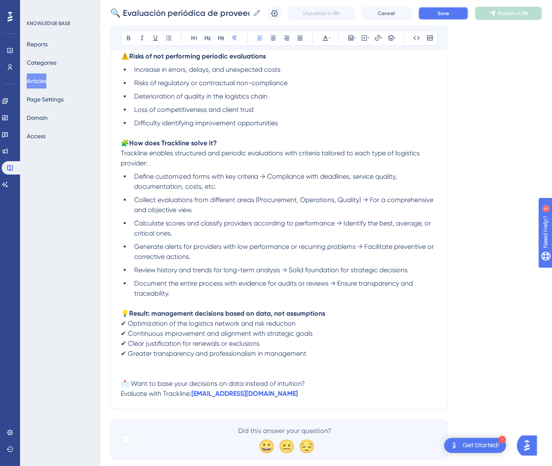
click at [468, 10] on button "Save" at bounding box center [443, 13] width 50 height 13
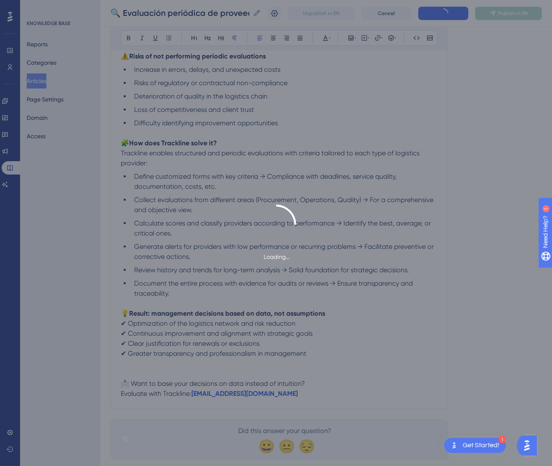
click at [505, 12] on div "Loading..." at bounding box center [276, 233] width 552 height 466
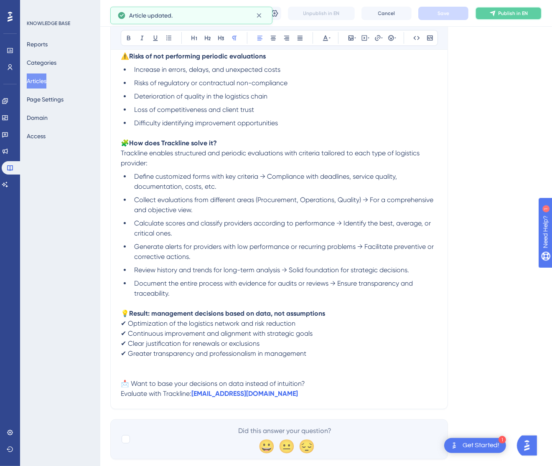
click at [507, 11] on button "Publish in EN" at bounding box center [508, 13] width 67 height 13
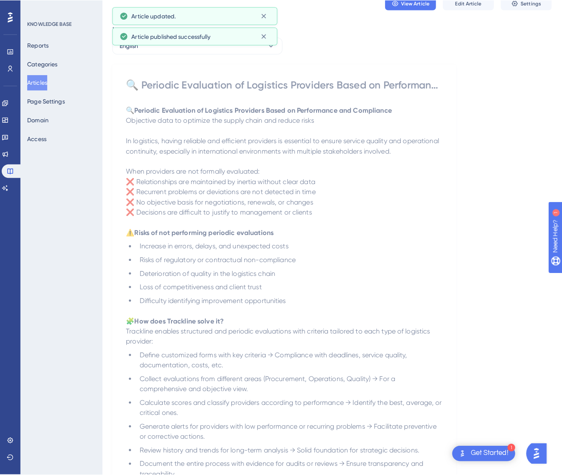
scroll to position [0, 0]
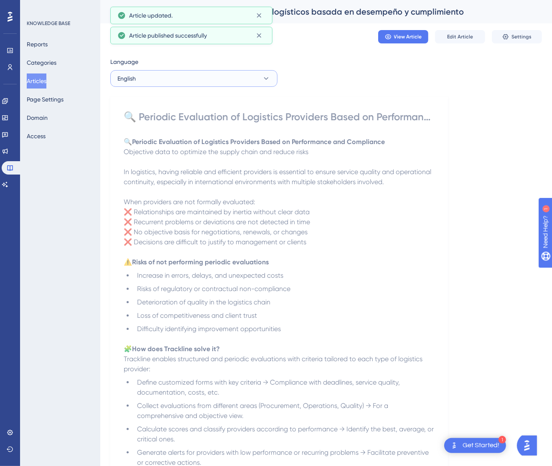
click at [184, 75] on button "English" at bounding box center [193, 78] width 167 height 17
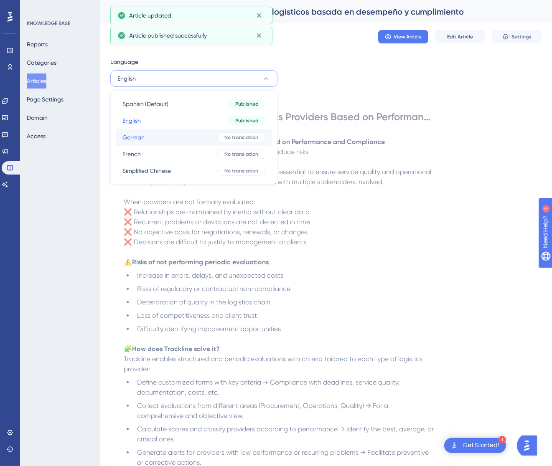
click at [169, 140] on button "German German No translation" at bounding box center [194, 137] width 156 height 17
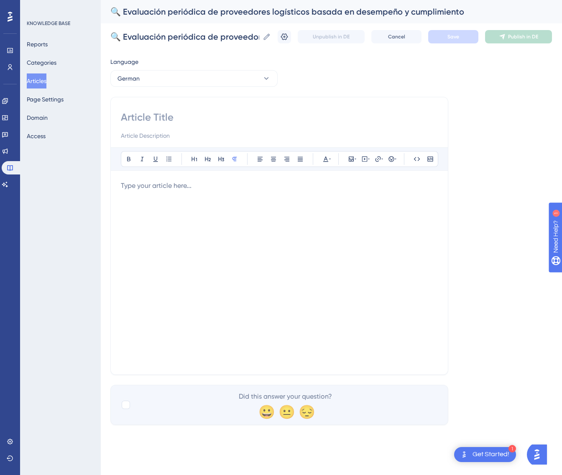
click at [189, 121] on input at bounding box center [279, 117] width 317 height 13
paste input "🔍 Regelmäßige Bewertung von Logistikanbietern auf Basis von Leistung und Compli…"
type input "🔍 Regelmäßige Bewertung von Logistikanbietern auf Basis von Leistung und Compli…"
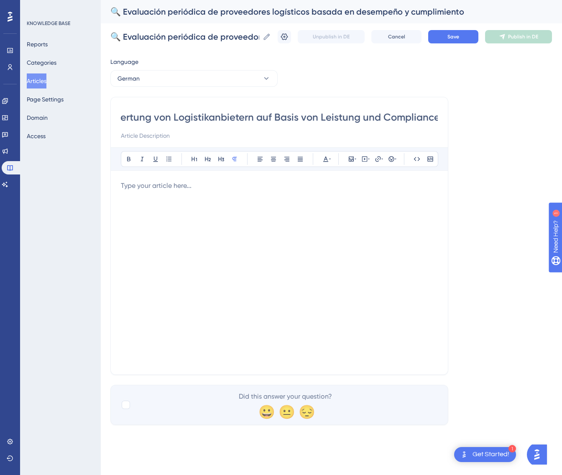
scroll to position [0, 0]
click at [218, 201] on div at bounding box center [279, 273] width 317 height 184
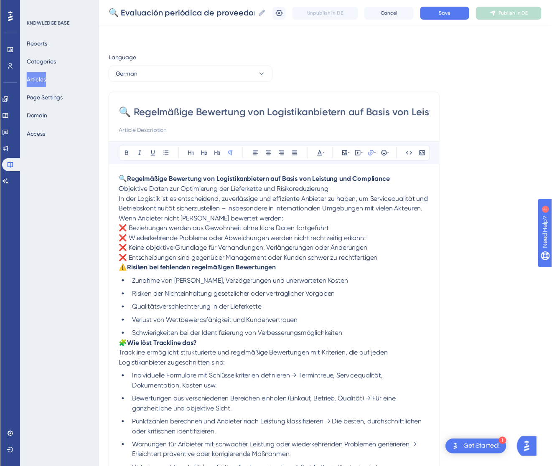
scroll to position [112, 0]
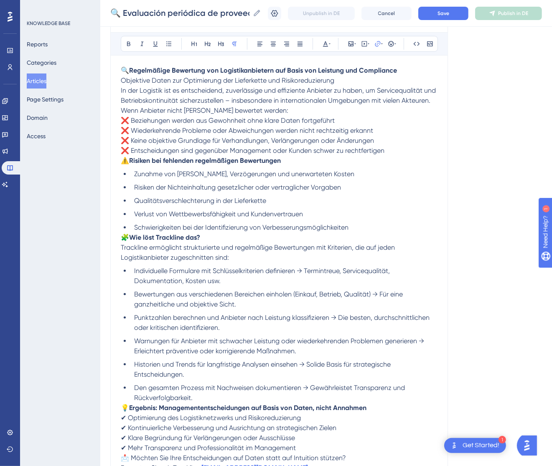
click at [340, 78] on p "🔍 Regelmäßige Bewertung von Logistikanbietern auf Basis von Leistung und Compli…" at bounding box center [279, 76] width 317 height 20
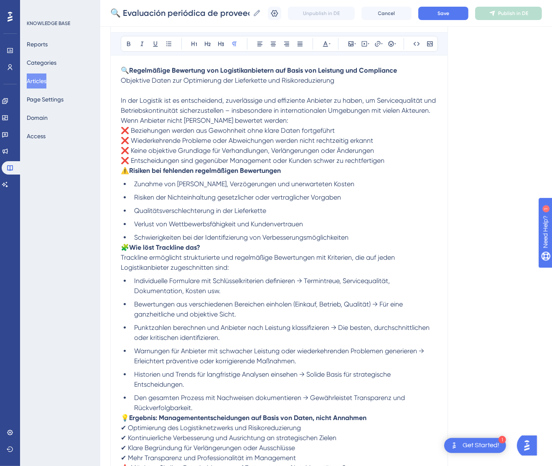
click at [123, 122] on span "Wenn Anbieter nicht [PERSON_NAME] bewertet werden:" at bounding box center [205, 121] width 168 height 8
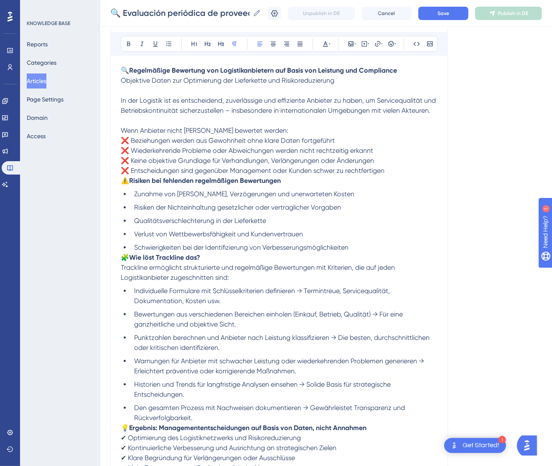
click at [123, 183] on span "⚠️" at bounding box center [125, 181] width 8 height 8
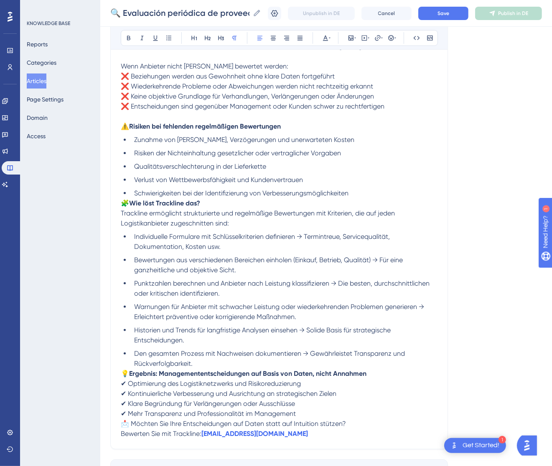
scroll to position [236, 0]
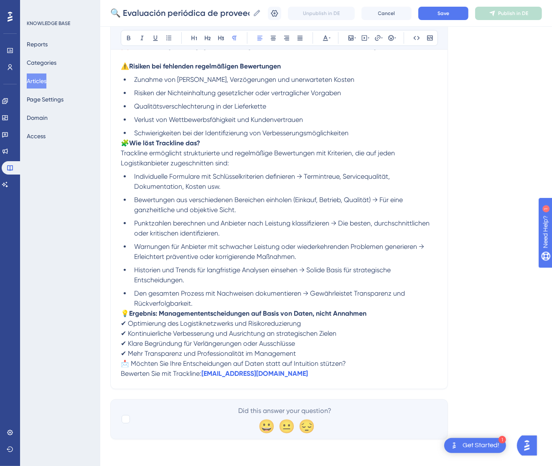
click at [122, 139] on span "🧩" at bounding box center [125, 143] width 8 height 8
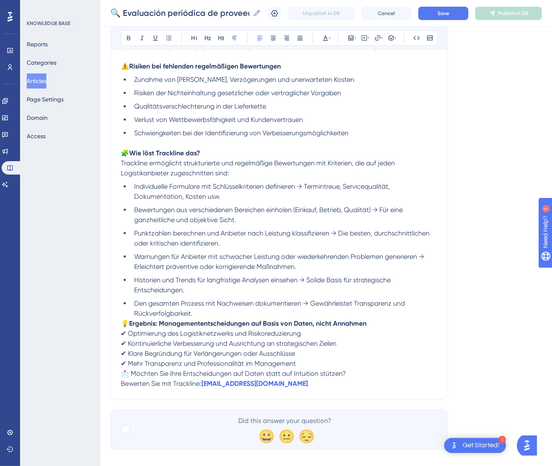
click at [122, 320] on span "💡" at bounding box center [125, 324] width 8 height 8
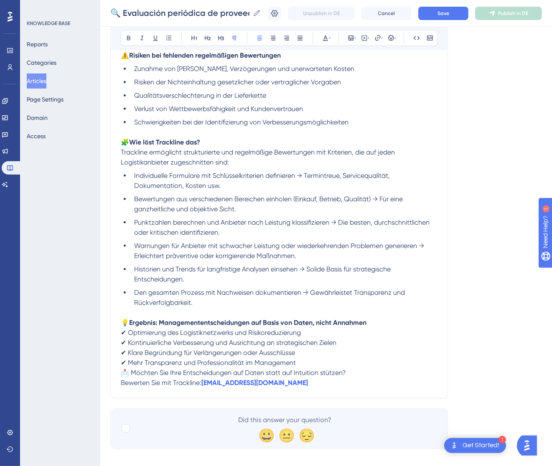
scroll to position [257, 0]
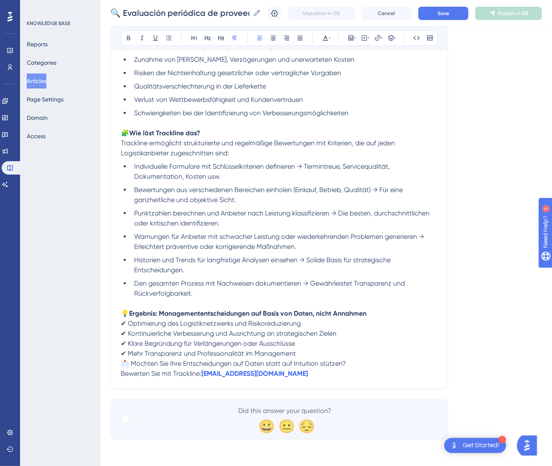
click at [122, 360] on span "📩 Möchten Sie Ihre Entscheidungen auf Daten statt auf Intuition stützen?" at bounding box center [233, 364] width 225 height 8
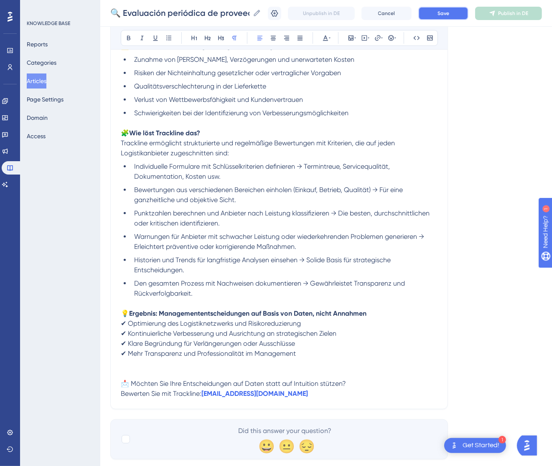
click at [460, 13] on button "Save" at bounding box center [443, 13] width 50 height 13
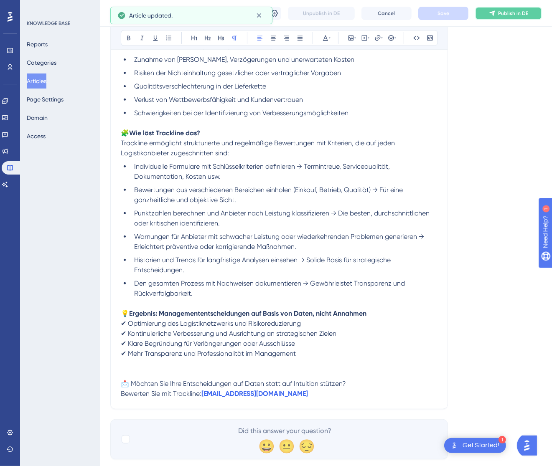
click at [519, 12] on span "Publish in DE" at bounding box center [513, 13] width 30 height 7
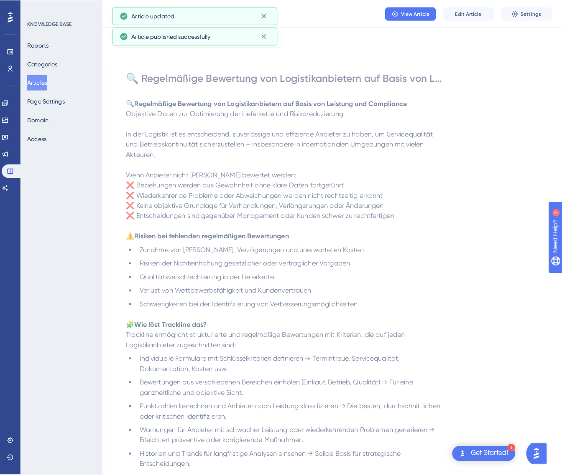
scroll to position [0, 0]
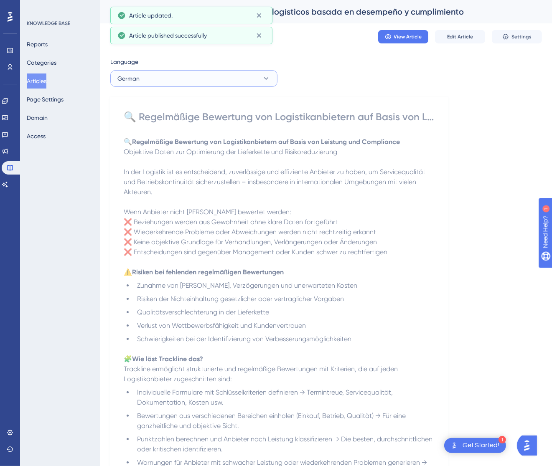
click at [209, 83] on button "German" at bounding box center [193, 78] width 167 height 17
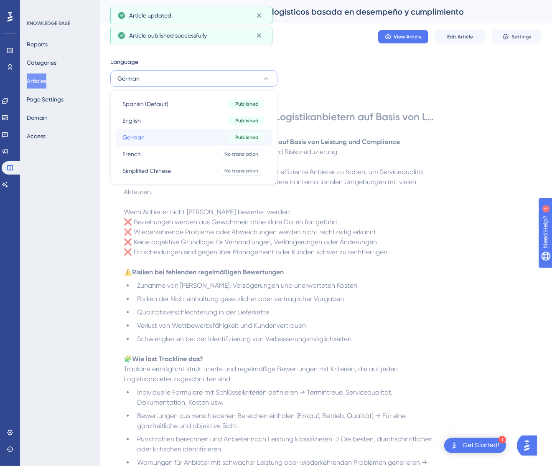
click at [194, 143] on button "German German Published" at bounding box center [194, 137] width 156 height 17
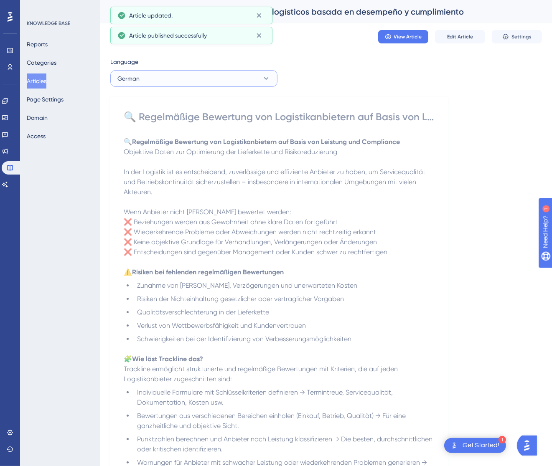
click at [220, 79] on button "German" at bounding box center [193, 78] width 167 height 17
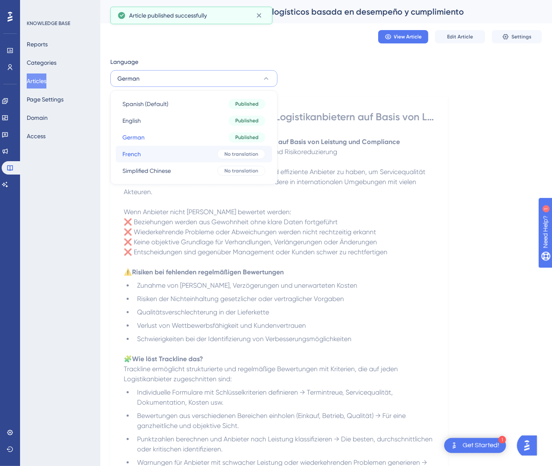
click at [219, 148] on button "French French No translation" at bounding box center [194, 154] width 156 height 17
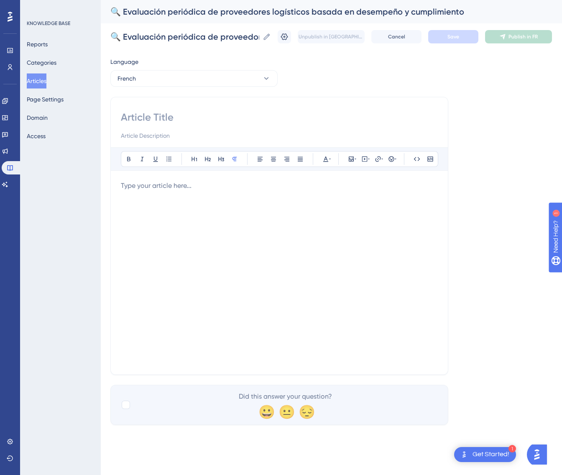
click at [225, 111] on input at bounding box center [279, 117] width 317 height 13
paste input "🔍 Évaluation périodique des prestataires logistiques basée sur la performance e…"
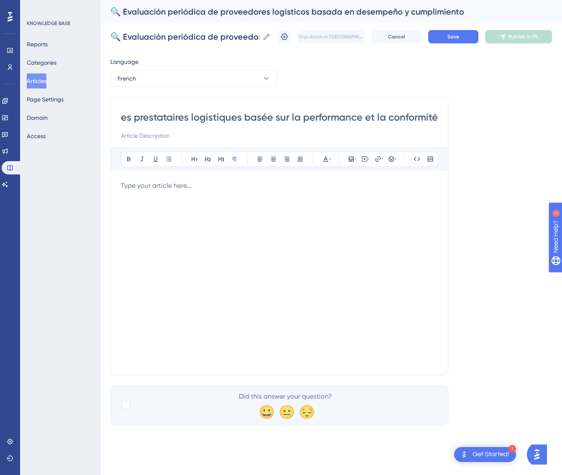
type input "🔍 Évaluation périodique des prestataires logistiques basée sur la performance e…"
click at [324, 246] on div at bounding box center [279, 273] width 317 height 184
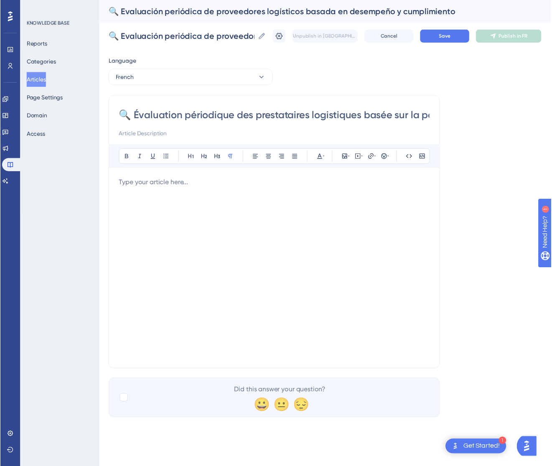
scroll to position [122, 0]
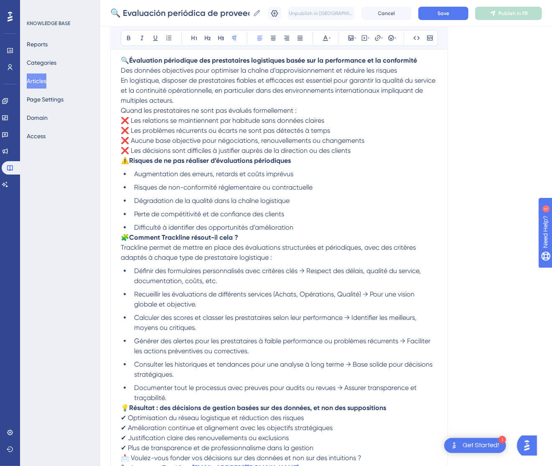
click at [405, 73] on p "🔍 Évaluation périodique des prestataires logistiques basée sur la performance e…" at bounding box center [279, 66] width 317 height 20
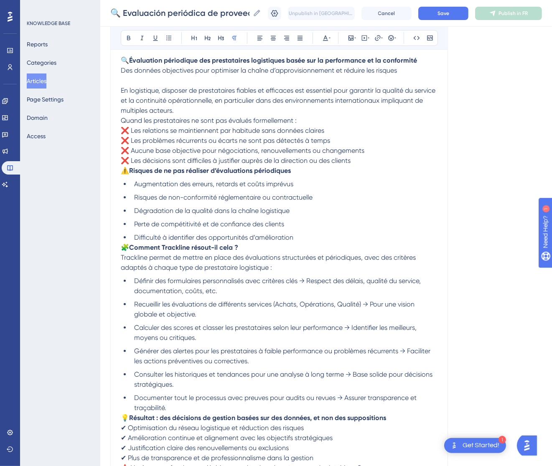
click at [121, 119] on span "Quand les prestataires ne sont pas évalués formellement :" at bounding box center [209, 121] width 176 height 8
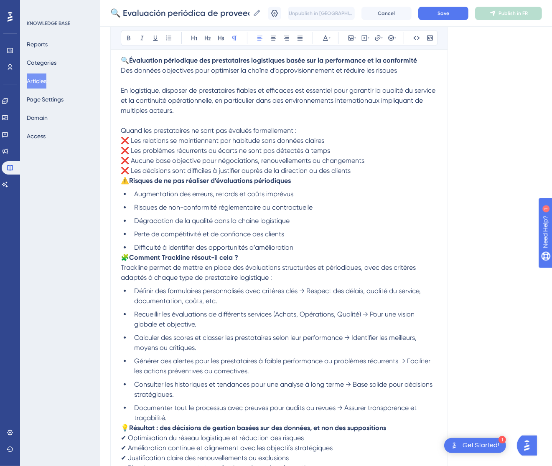
click at [122, 183] on span "⚠️" at bounding box center [125, 181] width 8 height 8
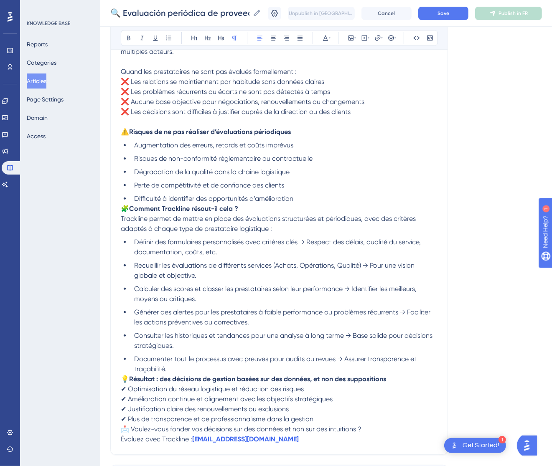
scroll to position [247, 0]
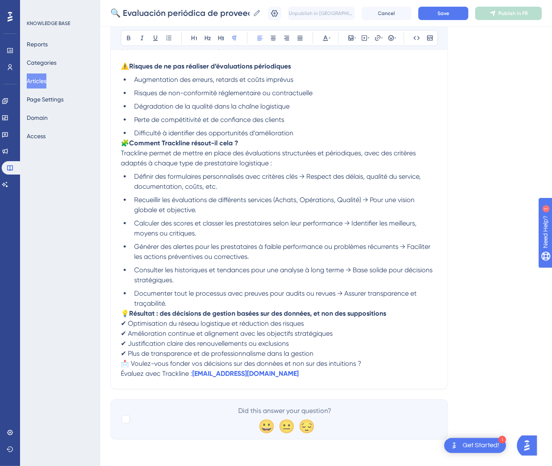
click at [121, 141] on span "🧩" at bounding box center [125, 143] width 8 height 8
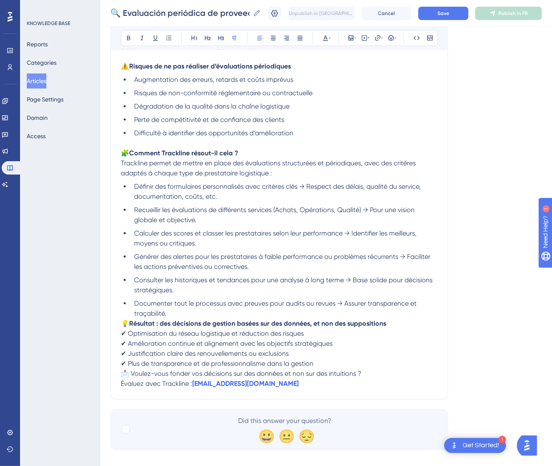
click at [124, 320] on span "💡" at bounding box center [125, 324] width 8 height 8
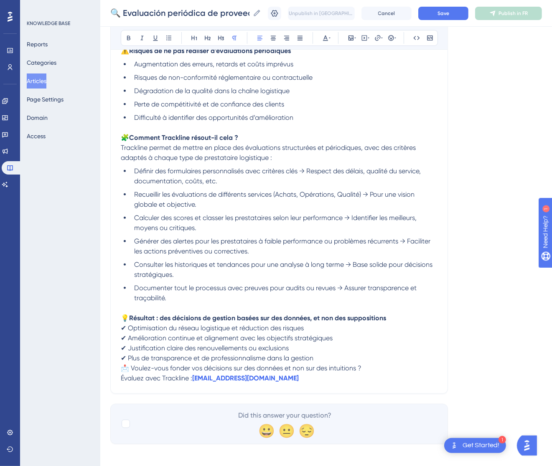
scroll to position [267, 0]
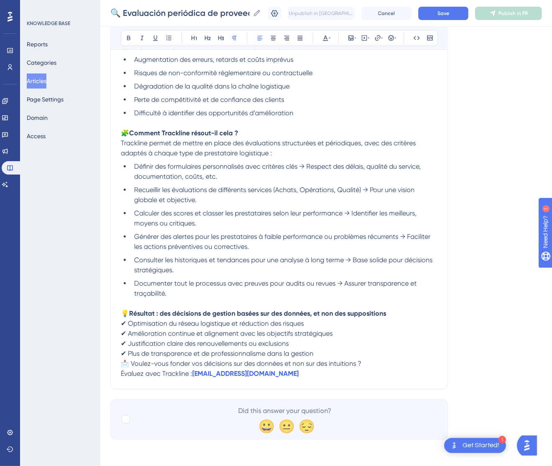
click at [122, 365] on span "📩 Voulez-vous fonder vos décisions sur des données et non sur des intuitions ?" at bounding box center [241, 364] width 241 height 8
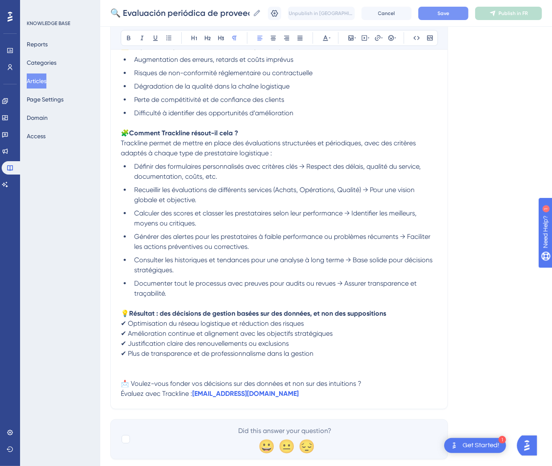
click at [459, 9] on button "Save" at bounding box center [443, 13] width 50 height 13
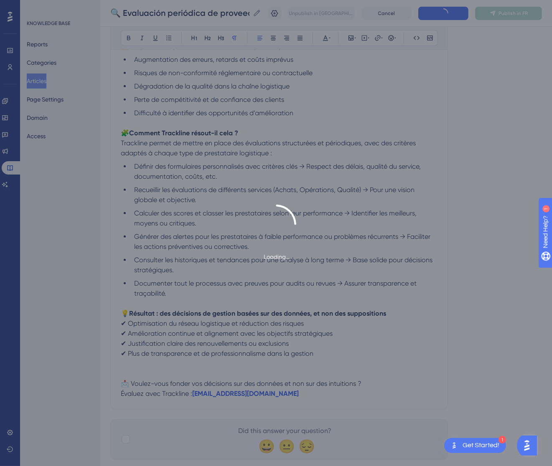
click at [515, 8] on button "Publish in FR" at bounding box center [508, 13] width 67 height 13
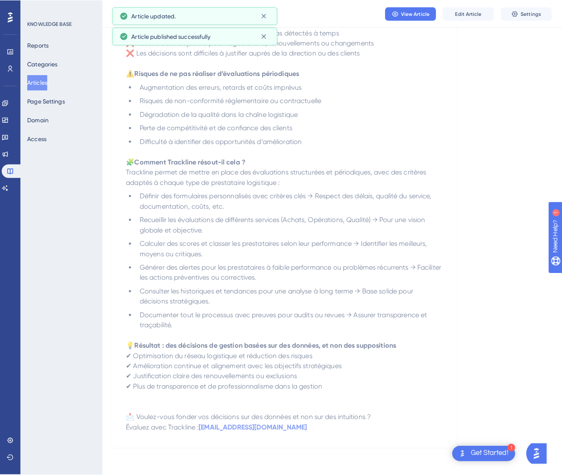
scroll to position [0, 0]
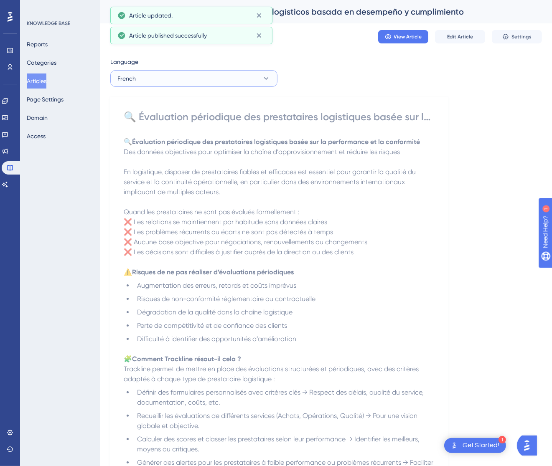
click at [185, 76] on button "French" at bounding box center [193, 78] width 167 height 17
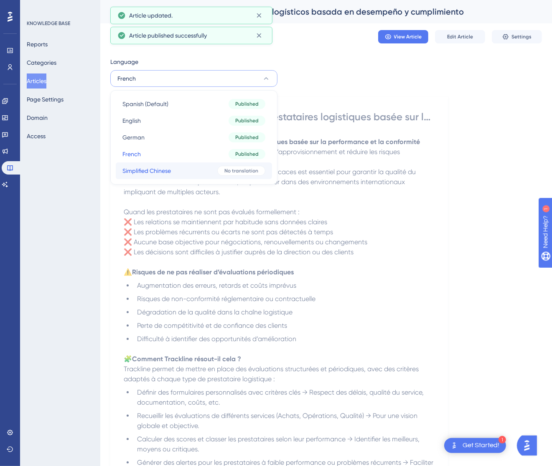
click at [184, 164] on button "Simplified Chinese Simplified Chinese No translation" at bounding box center [194, 171] width 156 height 17
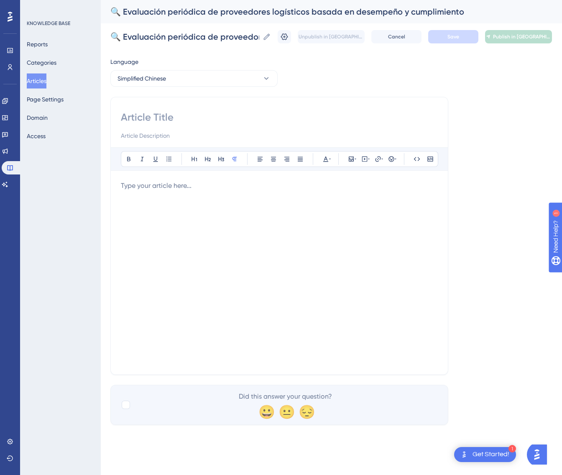
click at [175, 113] on input at bounding box center [279, 117] width 317 height 13
paste input "🔍 基于绩效与合规性的物流供应商定期评估"
type input "🔍 基于绩效与合规性的物流供应商定期评估"
click at [363, 219] on div at bounding box center [279, 273] width 317 height 184
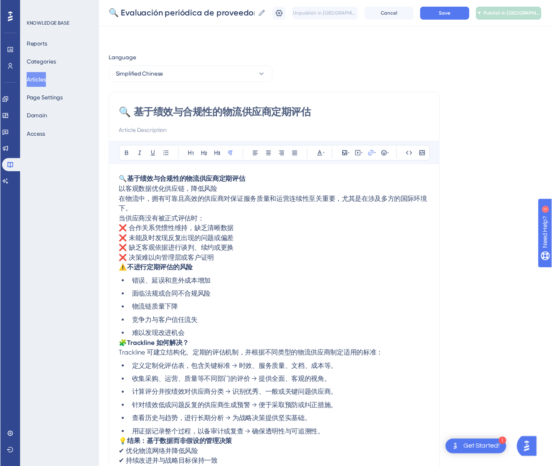
scroll to position [42, 0]
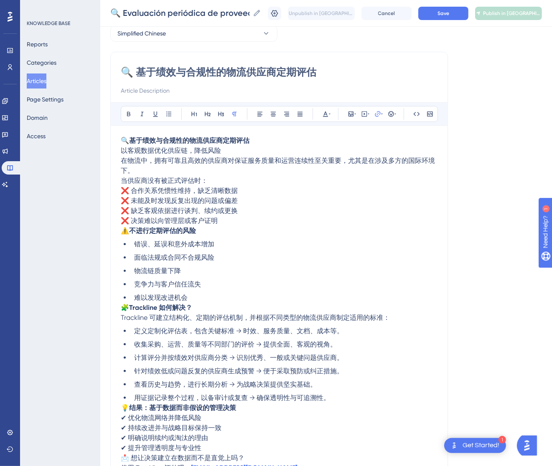
click at [259, 150] on p "🔍 基于绩效与合规性的物流供应商定期评估 以客观数据优化供应链，降低风险" at bounding box center [279, 146] width 317 height 20
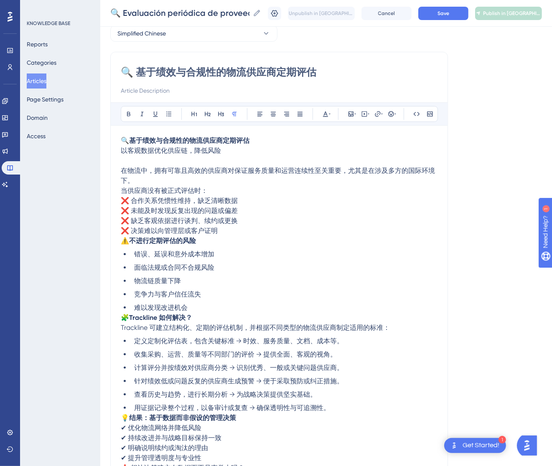
click at [119, 188] on div "🔍 基于绩效与合规性的物流供应商定期评估 Bold Italic Underline Bullet Point Heading 1 Heading 2 Hea…" at bounding box center [279, 273] width 338 height 442
click at [121, 189] on span "当供应商没有被正式评估时：" at bounding box center [164, 191] width 87 height 8
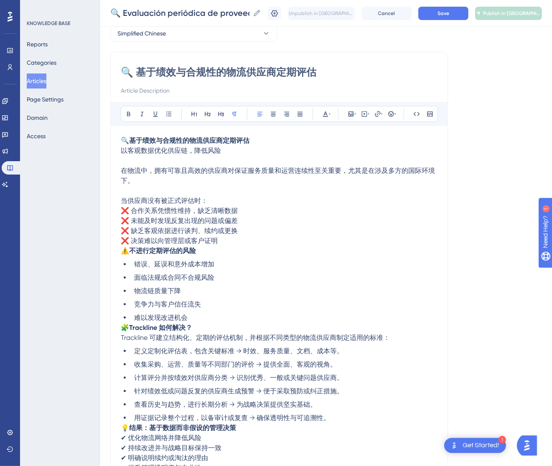
drag, startPoint x: 123, startPoint y: 251, endPoint x: 127, endPoint y: 247, distance: 5.7
click at [122, 252] on span "⚠️" at bounding box center [125, 251] width 8 height 8
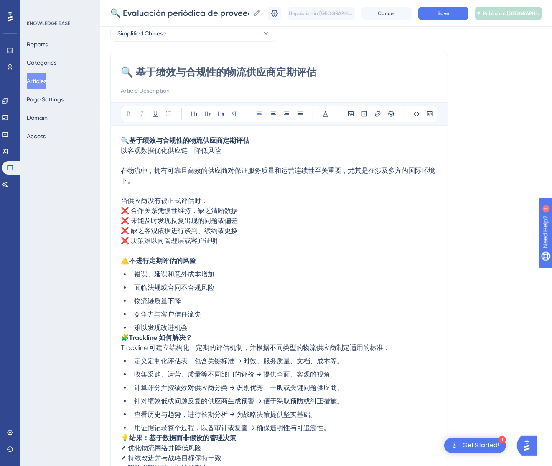
scroll to position [166, 0]
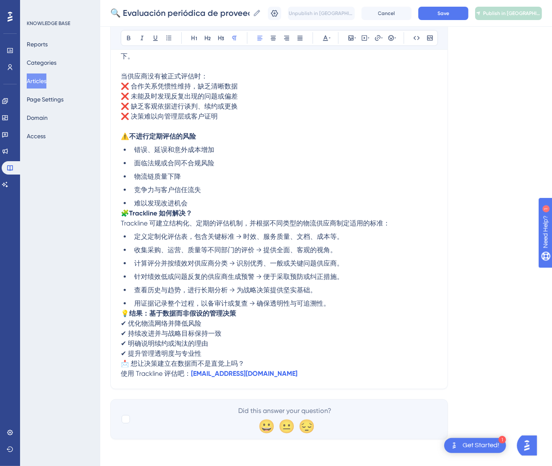
click at [122, 211] on span "🧩" at bounding box center [125, 213] width 8 height 8
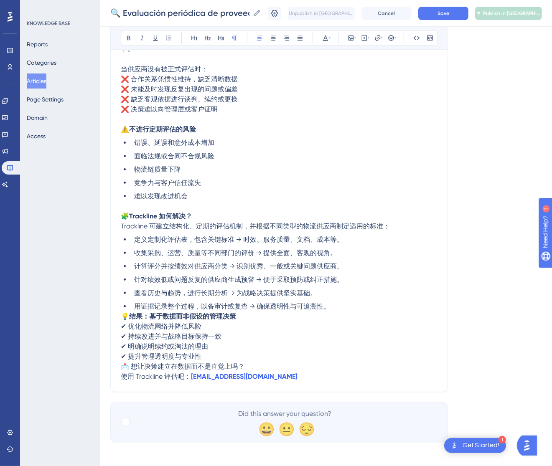
scroll to position [176, 0]
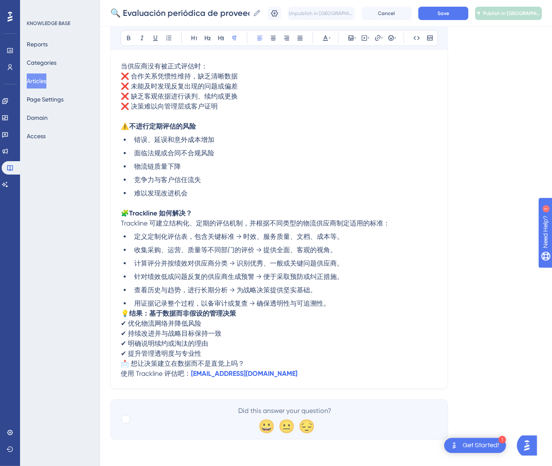
click at [124, 310] on span "💡" at bounding box center [125, 314] width 8 height 8
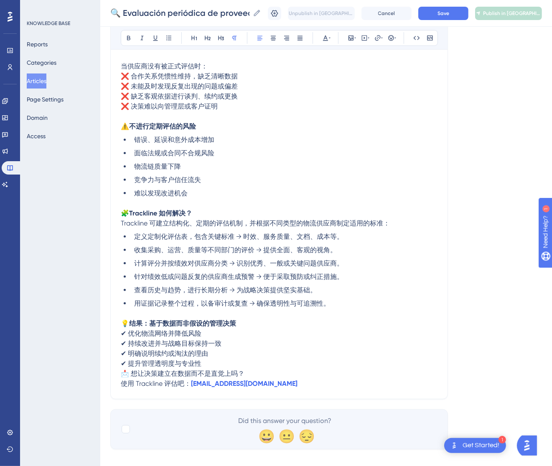
click at [124, 372] on span "📩 想让决策建立在数据而不是直觉上吗？" at bounding box center [183, 374] width 124 height 8
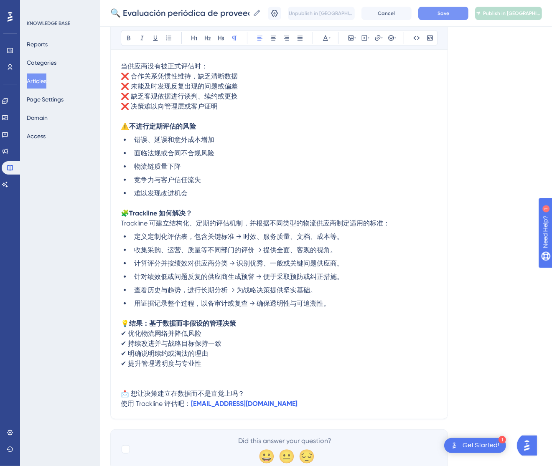
click at [462, 18] on button "Save" at bounding box center [443, 13] width 50 height 13
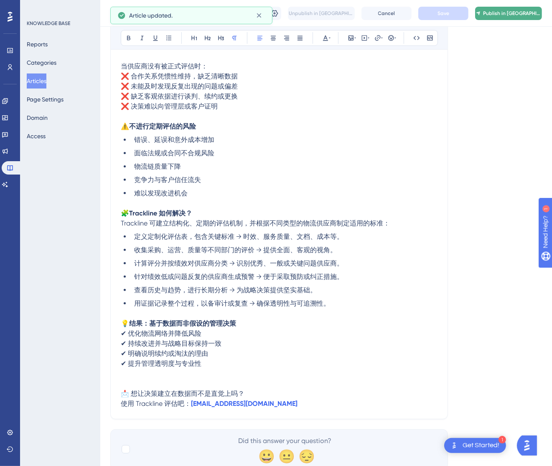
click at [508, 8] on button "Publish in [GEOGRAPHIC_DATA]-CN" at bounding box center [508, 13] width 67 height 13
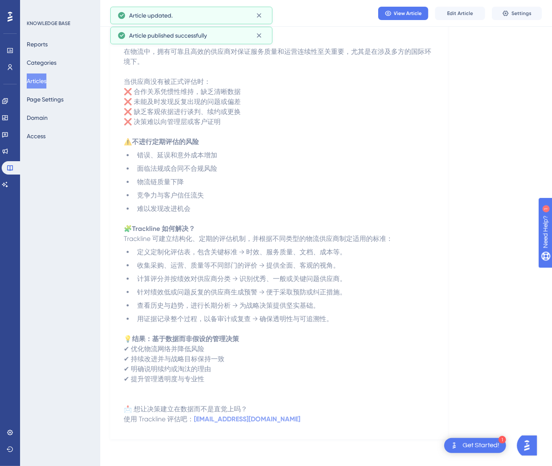
scroll to position [117, 0]
click at [43, 79] on button "Articles" at bounding box center [37, 81] width 20 height 15
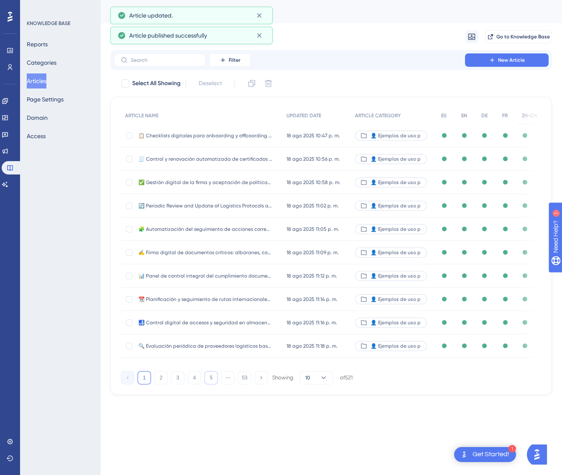
click at [210, 379] on button "5" at bounding box center [210, 377] width 13 height 13
click at [210, 379] on button "6" at bounding box center [210, 377] width 13 height 13
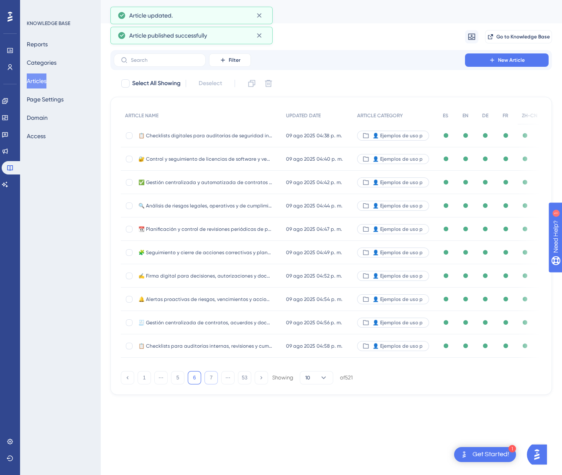
click at [210, 379] on button "7" at bounding box center [210, 377] width 13 height 13
click at [210, 379] on button "8" at bounding box center [210, 377] width 13 height 13
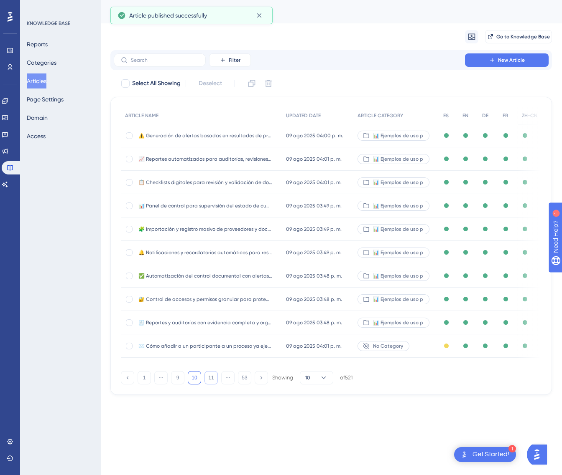
click at [210, 379] on button "11" at bounding box center [210, 377] width 13 height 13
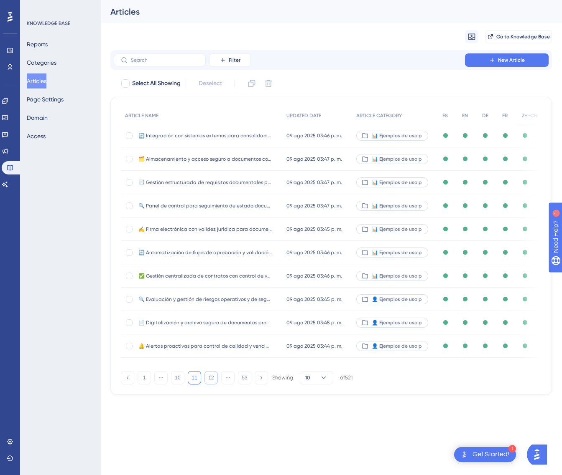
click at [210, 379] on button "12" at bounding box center [210, 377] width 13 height 13
click at [210, 379] on button "13" at bounding box center [210, 377] width 13 height 13
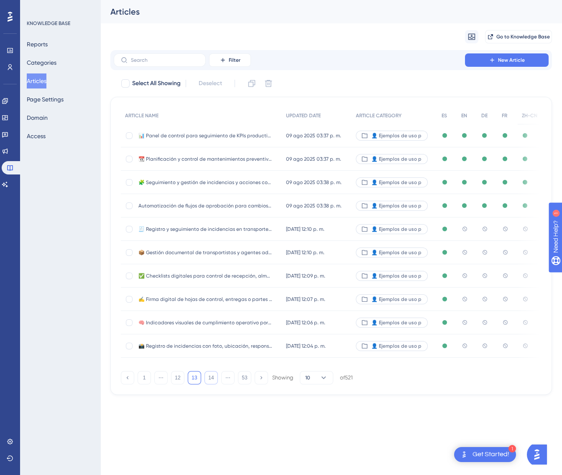
click at [210, 379] on button "14" at bounding box center [210, 377] width 13 height 13
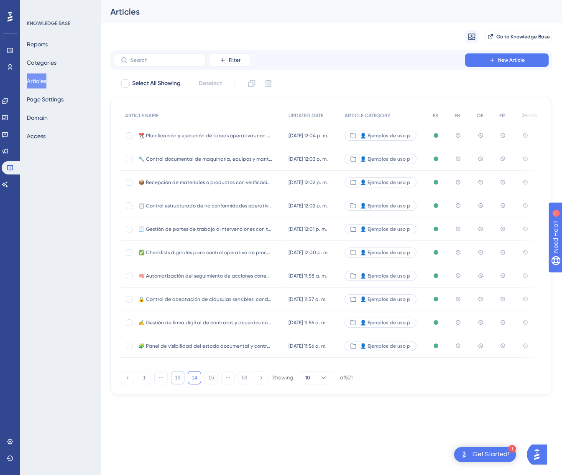
click at [181, 380] on button "13" at bounding box center [177, 377] width 13 height 13
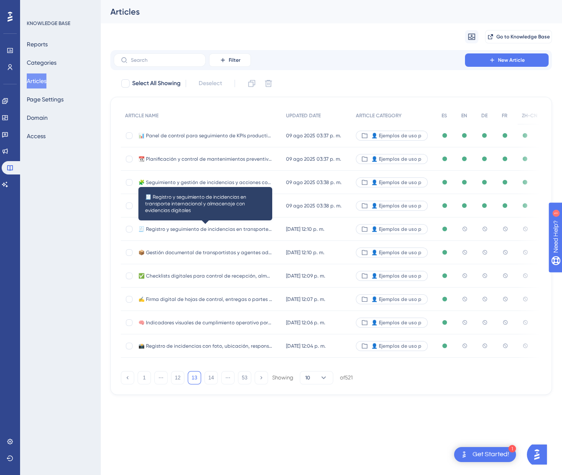
click at [254, 231] on span "🧾 Registro y seguimiento de incidencias en transporte internacional y almacenaj…" at bounding box center [205, 229] width 134 height 7
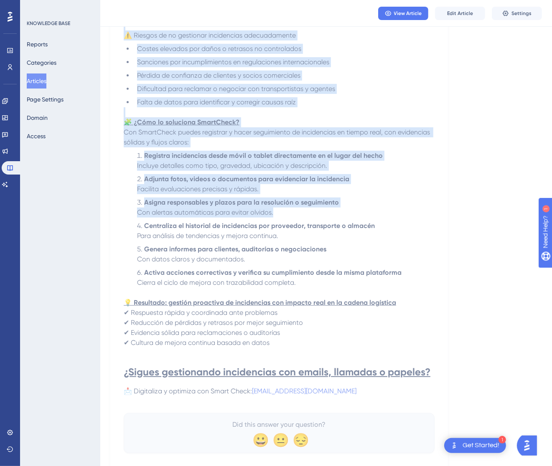
scroll to position [252, 0]
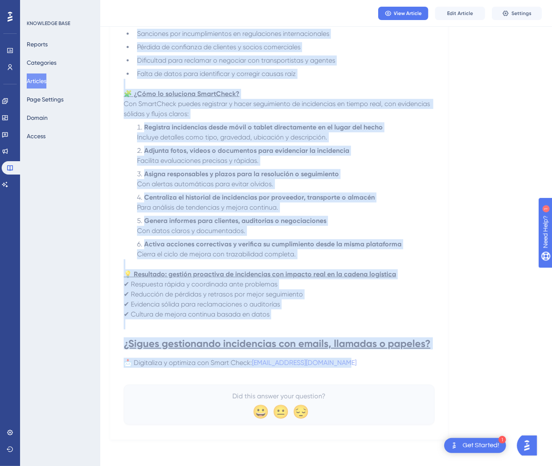
drag, startPoint x: 130, startPoint y: 114, endPoint x: 395, endPoint y: 363, distance: 364.2
click at [395, 363] on div "🧾 Registro y seguimiento de incidencias en transporte internacional y almacenaj…" at bounding box center [279, 140] width 311 height 570
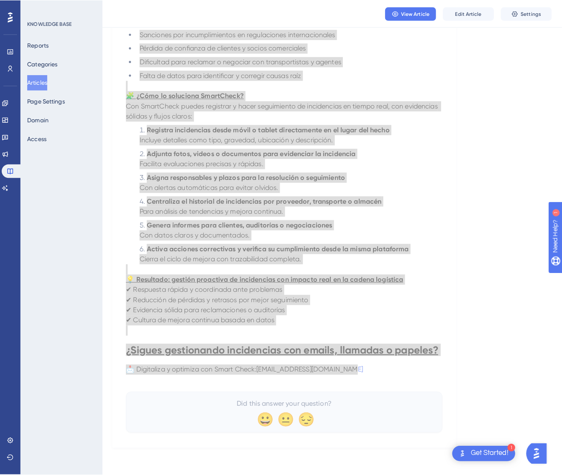
scroll to position [0, 0]
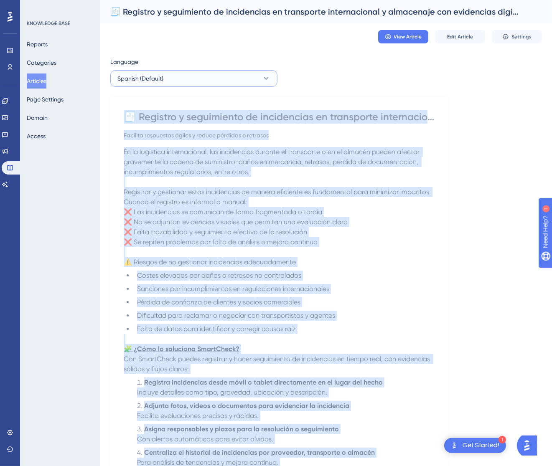
click at [255, 80] on button "Spanish (Default)" at bounding box center [193, 78] width 167 height 17
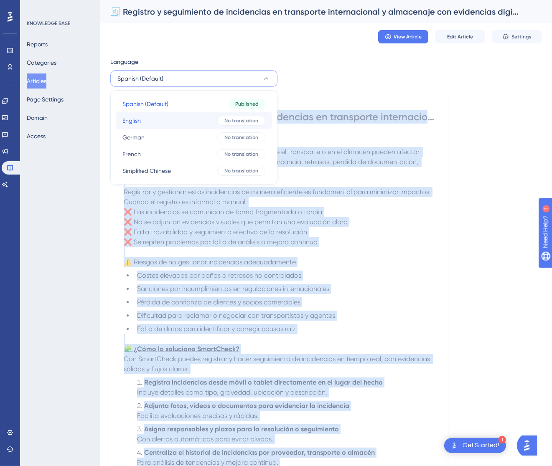
click at [228, 116] on div "No translation" at bounding box center [241, 121] width 48 height 10
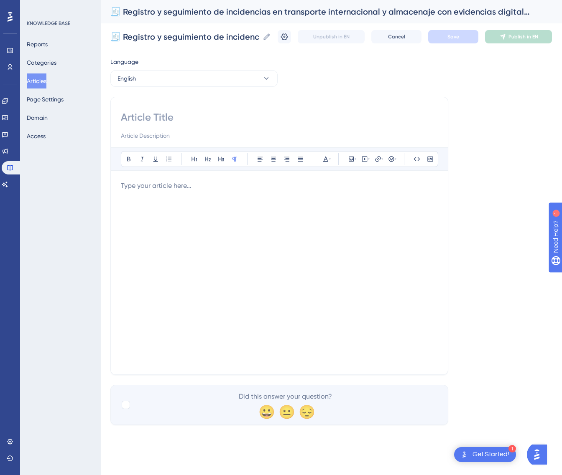
click at [152, 116] on input at bounding box center [279, 117] width 317 height 13
paste input "🧾 Recording and Tracking Incidents in International Transport and Warehousing w…"
type input "🧾 Recording and Tracking Incidents in International Transport and Warehousing w…"
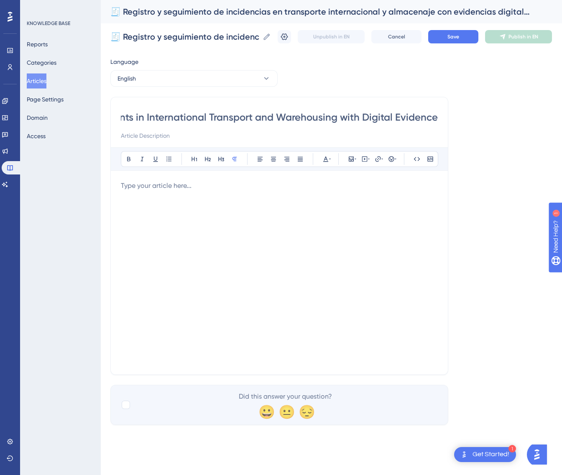
scroll to position [0, 0]
click at [336, 196] on div at bounding box center [279, 273] width 317 height 184
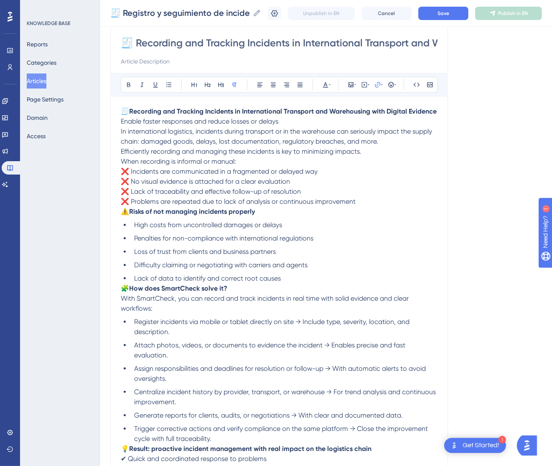
scroll to position [59, 0]
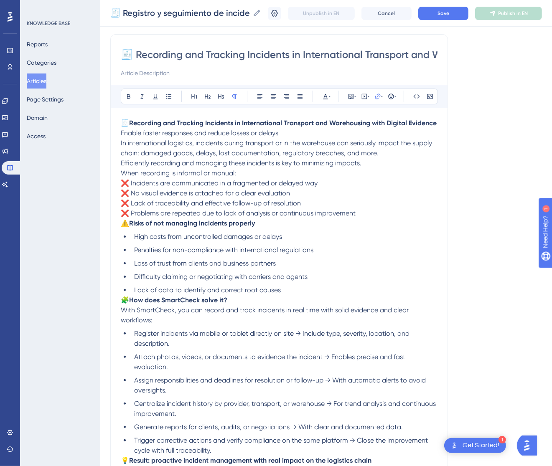
click at [310, 138] on p "🧾 Recording and Tracking Incidents in International Transport and Warehousing w…" at bounding box center [279, 128] width 317 height 20
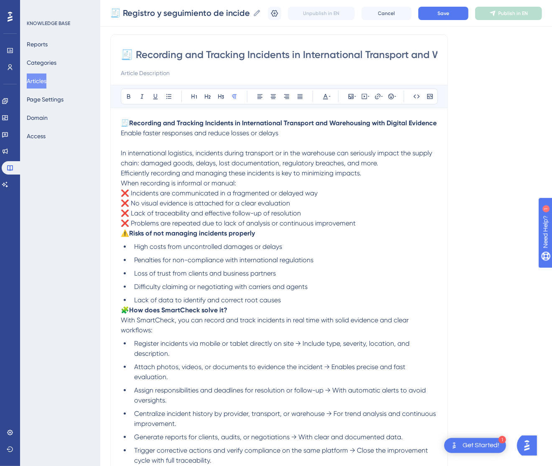
click at [121, 187] on span "When recording is informal or manual:" at bounding box center [178, 183] width 115 height 8
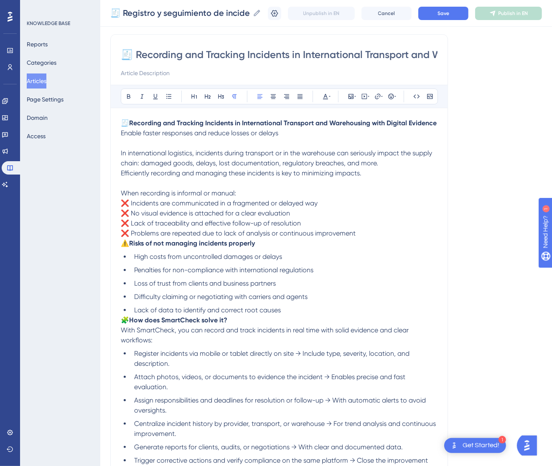
click at [122, 247] on span "⚠️" at bounding box center [125, 243] width 8 height 8
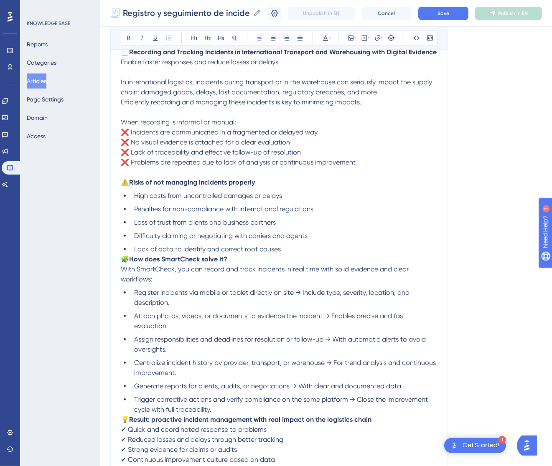
scroll to position [185, 0]
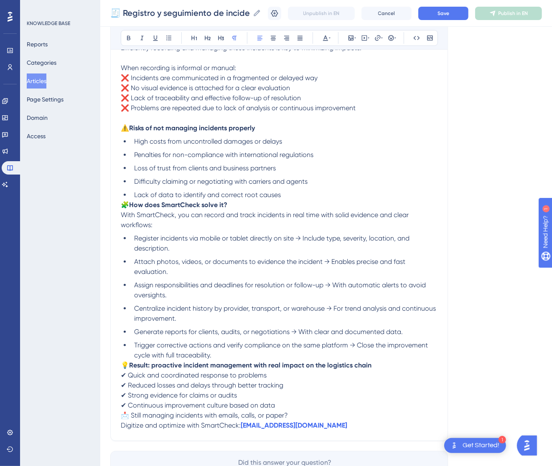
click at [122, 209] on span "🧩" at bounding box center [125, 205] width 8 height 8
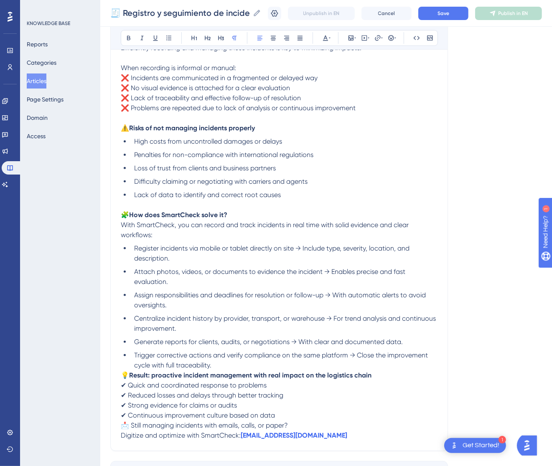
scroll to position [257, 0]
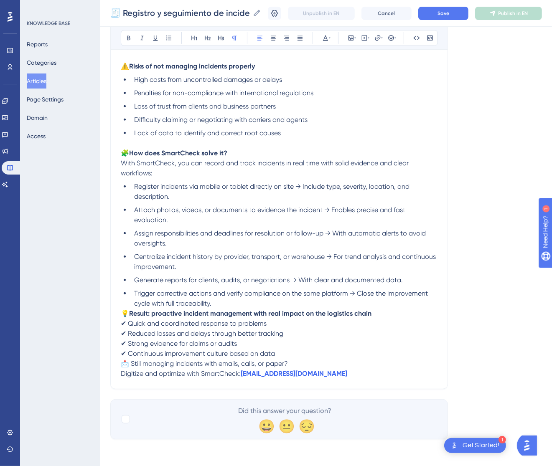
click at [125, 310] on span "💡" at bounding box center [125, 314] width 8 height 8
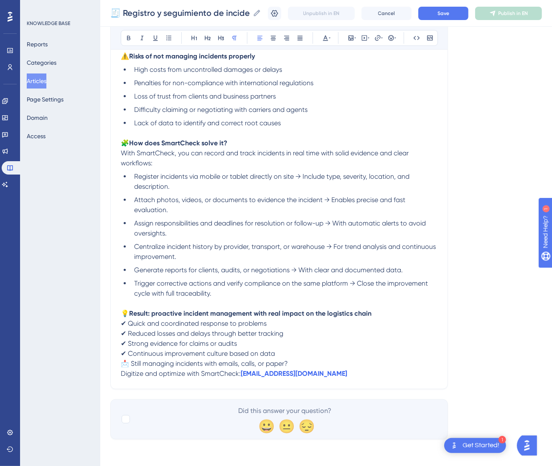
scroll to position [267, 0]
click at [125, 363] on span "📩 Still managing incidents with emails, calls, or paper?" at bounding box center [204, 364] width 167 height 8
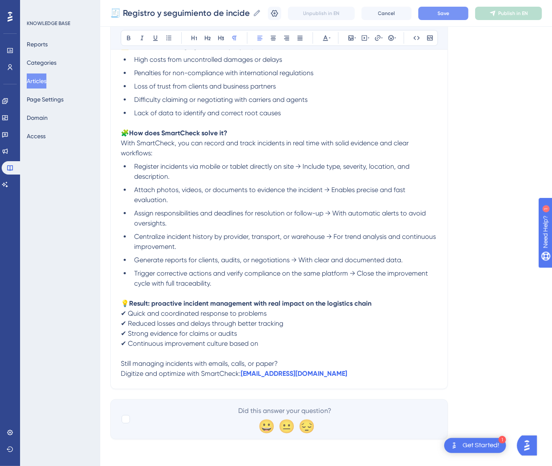
click at [465, 13] on button "Save" at bounding box center [443, 13] width 50 height 13
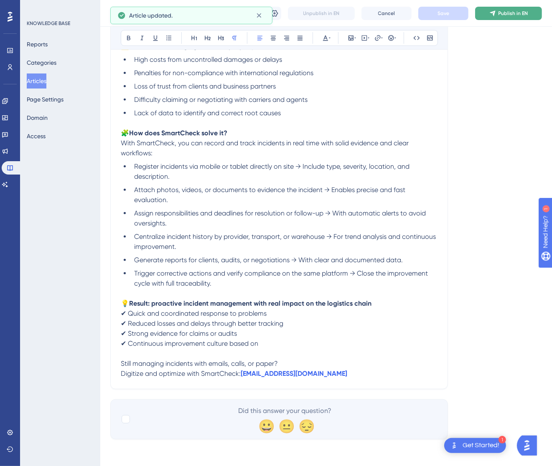
click at [510, 10] on span "Publish in EN" at bounding box center [513, 13] width 30 height 7
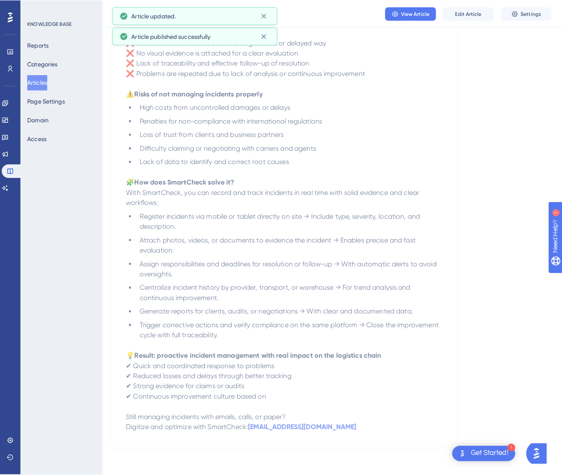
scroll to position [0, 0]
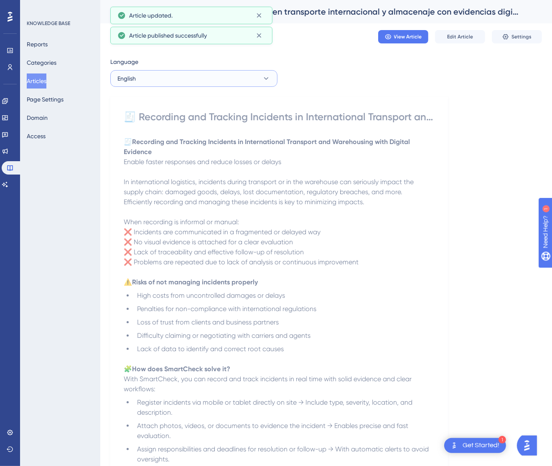
click at [197, 81] on button "English" at bounding box center [193, 78] width 167 height 17
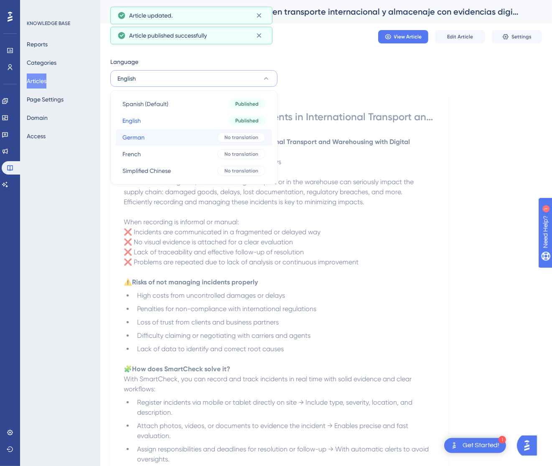
click at [182, 141] on button "German German No translation" at bounding box center [194, 137] width 156 height 17
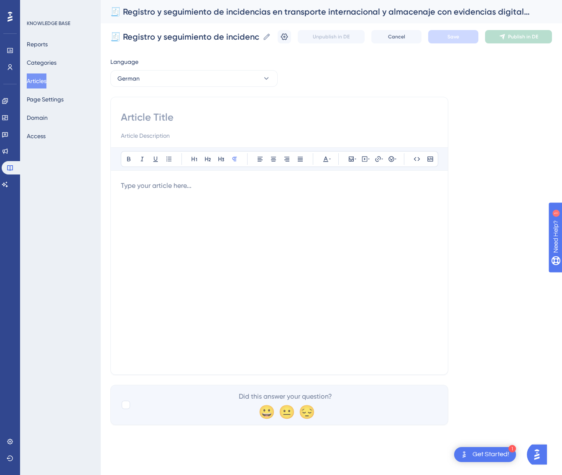
click at [188, 121] on input at bounding box center [279, 117] width 317 height 13
paste input "🧾 Erfassung und Nachverfolgung von Vorfällen im internationalen Transport und i…"
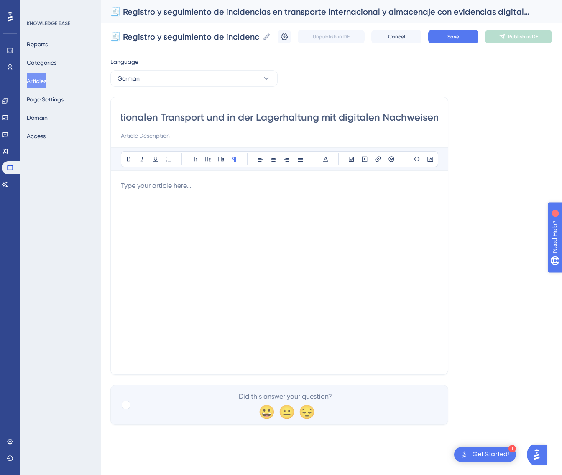
type input "🧾 Erfassung und Nachverfolgung von Vorfällen im internationalen Transport und i…"
click at [228, 226] on div at bounding box center [279, 273] width 317 height 184
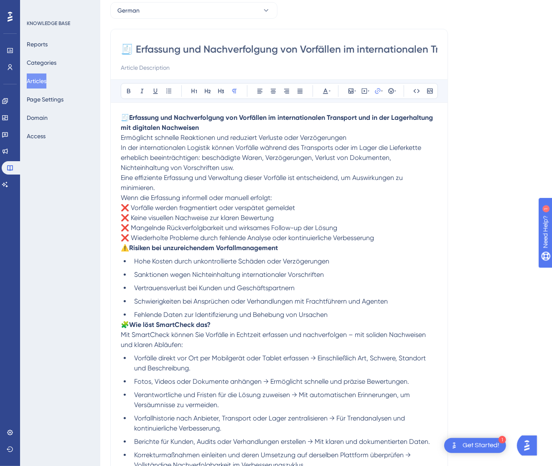
scroll to position [7, 0]
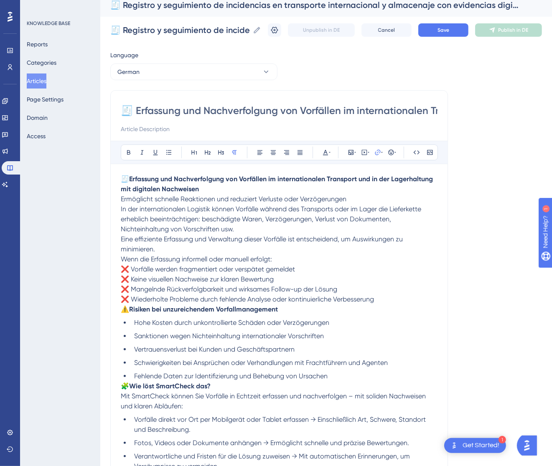
click at [364, 203] on p "🧾 Erfassung und Nachverfolgung von Vorfällen im internationalen Transport und i…" at bounding box center [279, 189] width 317 height 30
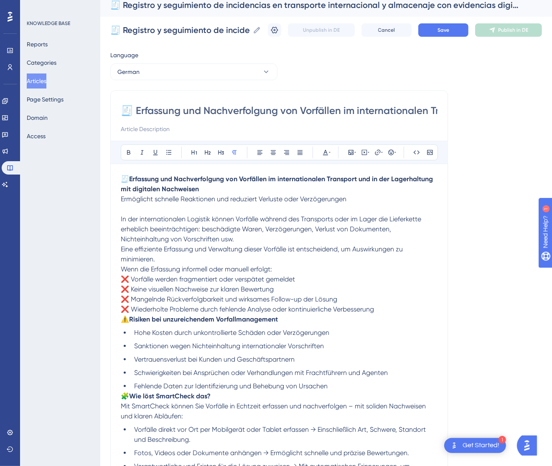
click at [119, 268] on div "🧾 Erfassung und Nachverfolgung von Vorfällen im internationalen Transport und i…" at bounding box center [279, 356] width 338 height 532
click at [122, 269] on span "Wenn die Erfassung informell oder manuell erfolgt:" at bounding box center [196, 269] width 151 height 8
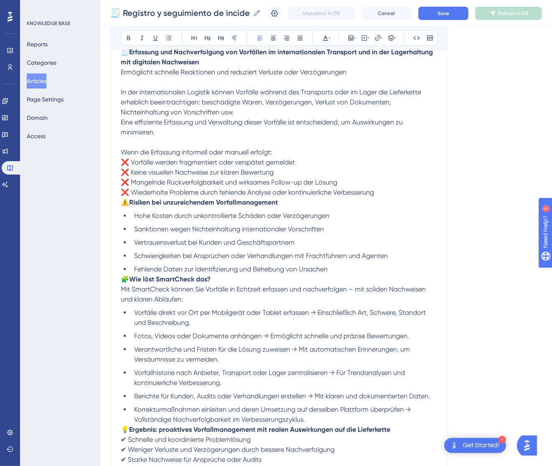
scroll to position [132, 0]
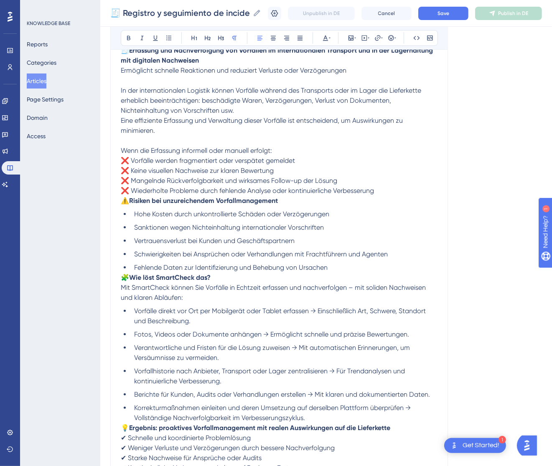
click at [125, 205] on p "⚠️ Risiken bei unzureichendem Vorfallmanagement" at bounding box center [279, 201] width 317 height 10
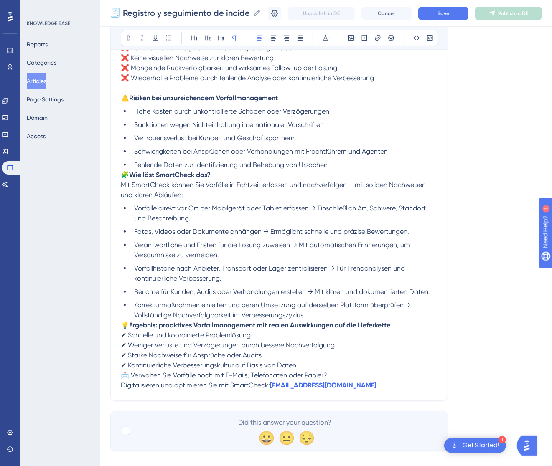
scroll to position [257, 0]
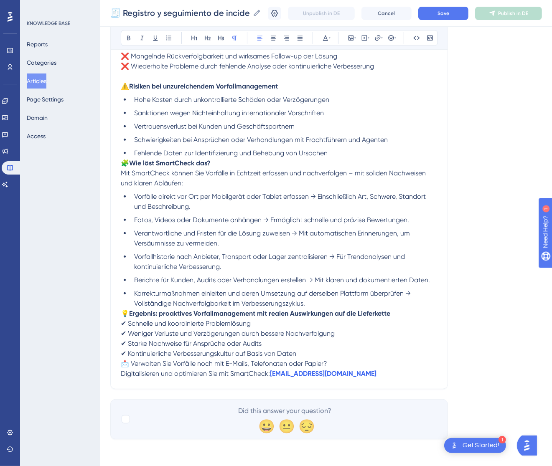
click at [124, 163] on span "🧩" at bounding box center [125, 163] width 8 height 8
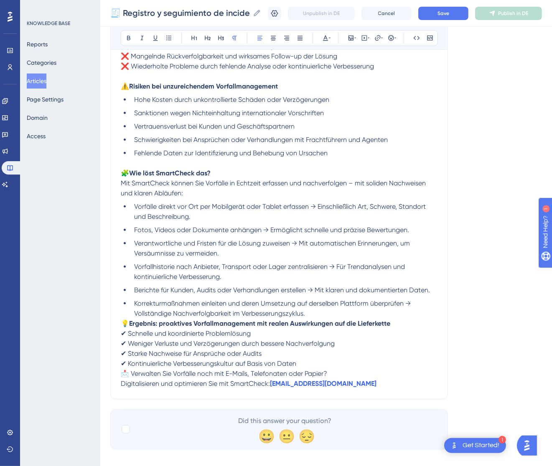
click at [121, 321] on span "💡" at bounding box center [125, 324] width 8 height 8
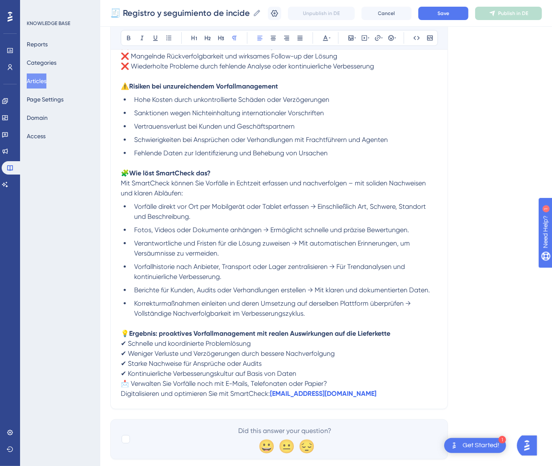
click at [121, 379] on p "📩 Verwalten Sie Vorfälle noch mit E-Mails, Telefonaten oder Papier? Digitalisie…" at bounding box center [279, 389] width 317 height 20
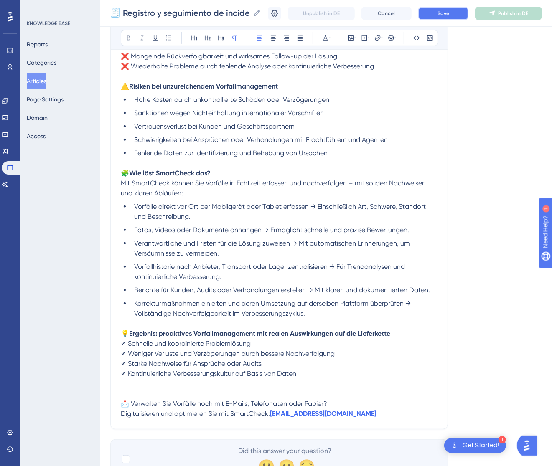
click at [458, 18] on button "Save" at bounding box center [443, 13] width 50 height 13
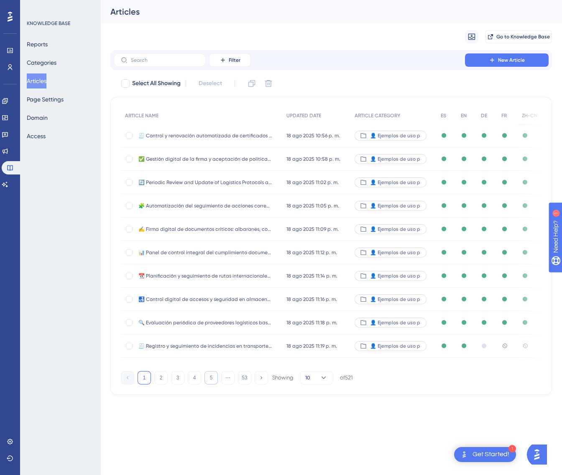
click at [210, 375] on button "5" at bounding box center [210, 377] width 13 height 13
click at [210, 375] on button "6" at bounding box center [210, 377] width 13 height 13
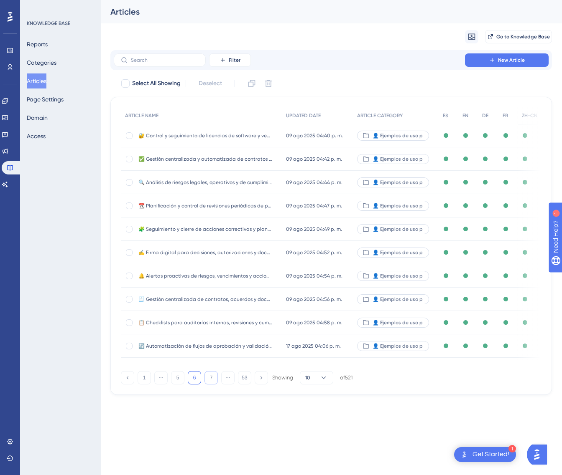
click at [210, 375] on button "7" at bounding box center [210, 377] width 13 height 13
click at [210, 375] on button "11" at bounding box center [210, 377] width 13 height 13
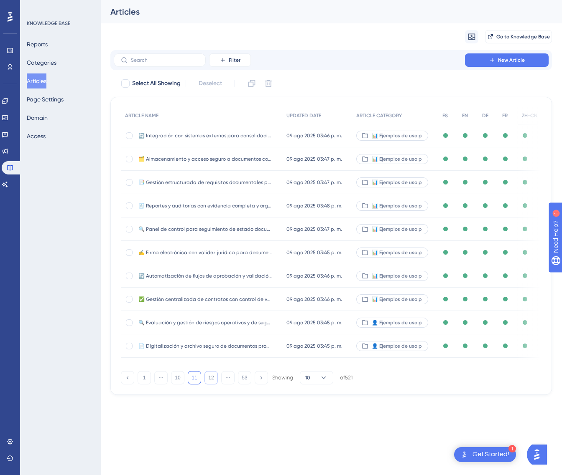
click at [210, 375] on button "12" at bounding box center [210, 377] width 13 height 13
click at [210, 375] on button "13" at bounding box center [210, 377] width 13 height 13
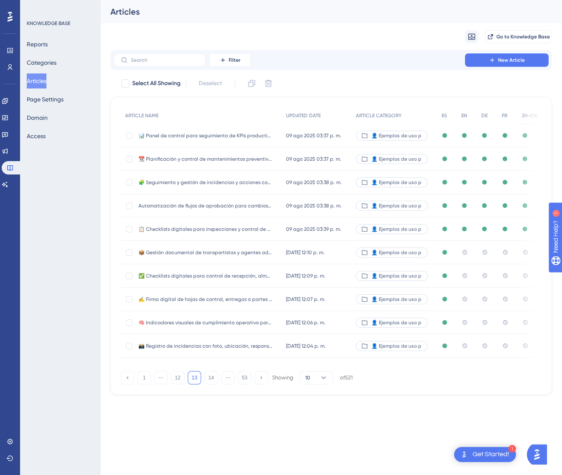
click at [232, 256] on span "📦 Gestión documental de transportistas y agentes aduaneros con alertas de venci…" at bounding box center [205, 252] width 134 height 7
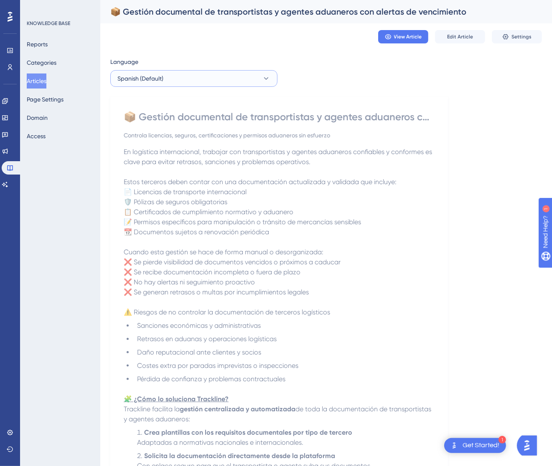
click at [221, 77] on button "Spanish (Default)" at bounding box center [193, 78] width 167 height 17
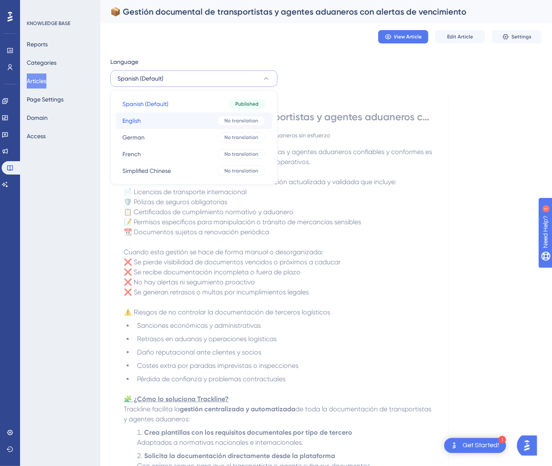
click at [222, 124] on div "No translation" at bounding box center [241, 121] width 48 height 10
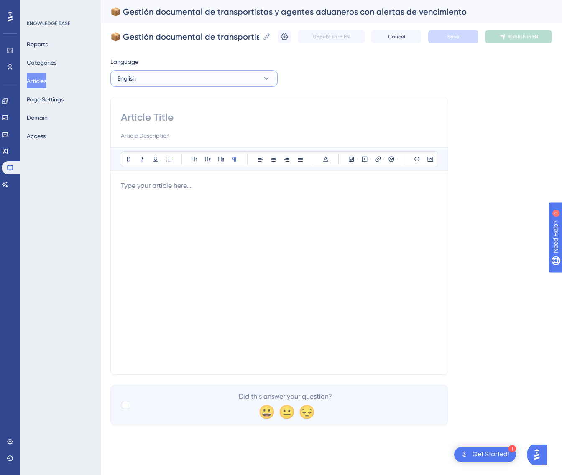
click at [266, 81] on icon at bounding box center [266, 78] width 8 height 8
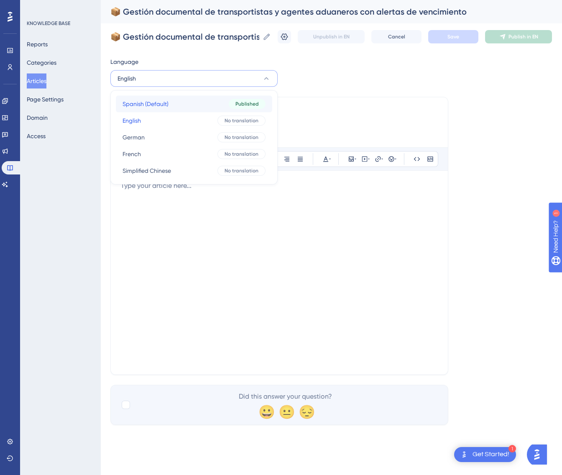
click at [231, 107] on div "Published" at bounding box center [247, 104] width 37 height 10
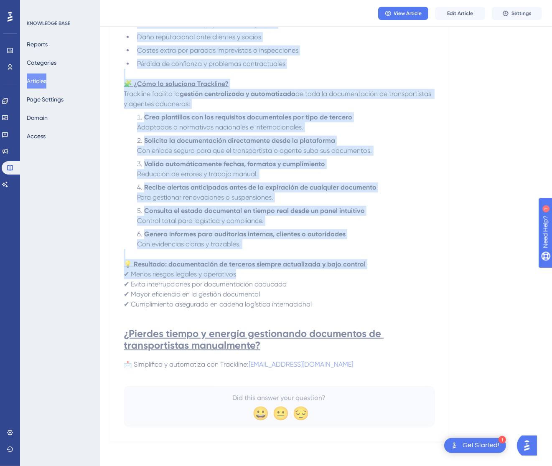
scroll to position [314, 0]
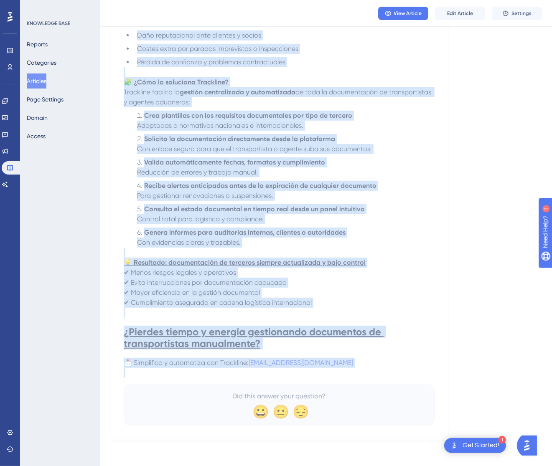
drag, startPoint x: 127, startPoint y: 115, endPoint x: 348, endPoint y: 377, distance: 342.8
click at [348, 377] on div "📦 Gestión documental de transportistas y agentes aduaneros con alertas de venci…" at bounding box center [279, 109] width 311 height 632
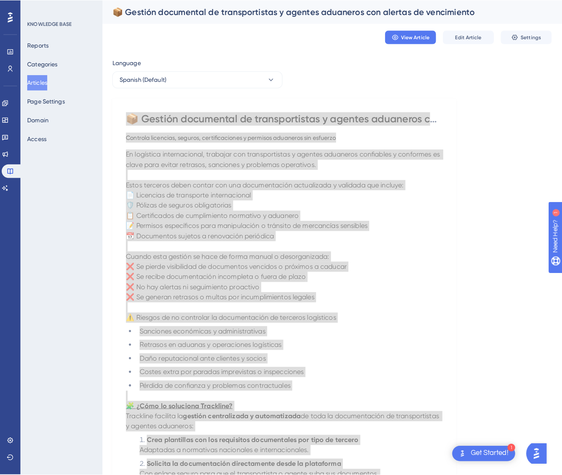
scroll to position [0, 0]
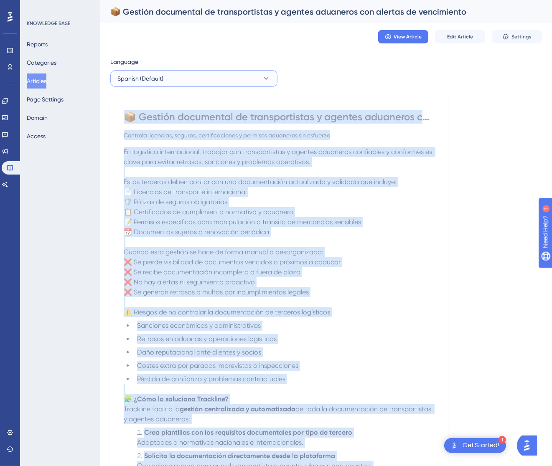
click at [260, 81] on button "Spanish (Default)" at bounding box center [193, 78] width 167 height 17
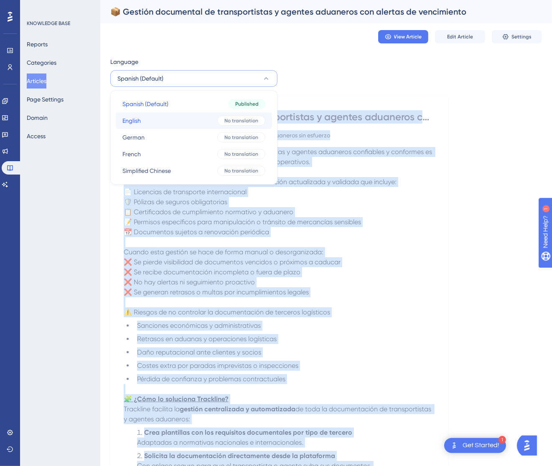
click at [223, 120] on div "No translation" at bounding box center [241, 121] width 48 height 10
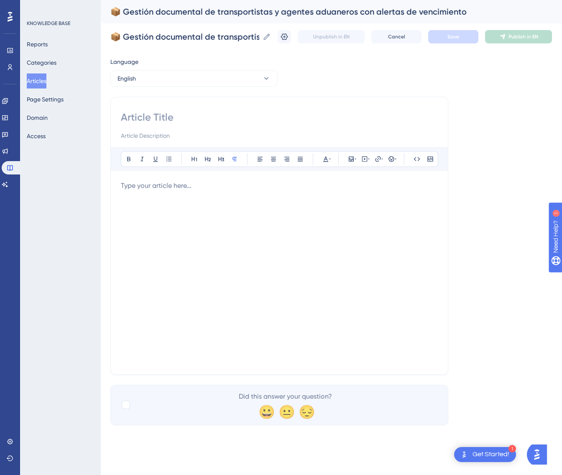
click at [225, 127] on div at bounding box center [279, 126] width 317 height 30
click at [226, 118] on input at bounding box center [279, 117] width 317 height 13
paste input "📦 Document Management for Carriers and Customs Agents with Expiration Alerts"
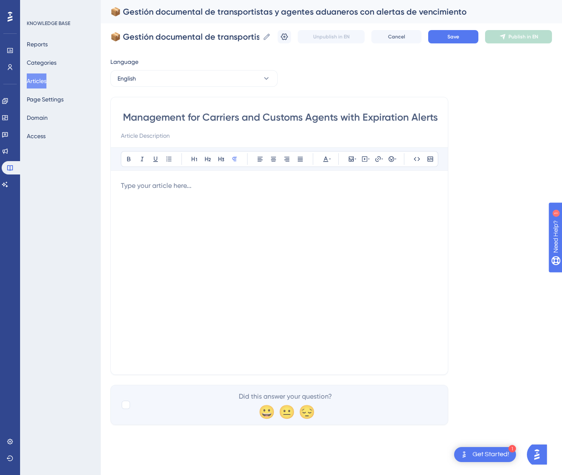
type input "📦 Document Management for Carriers and Customs Agents with Expiration Alerts"
click at [219, 232] on div at bounding box center [279, 273] width 317 height 184
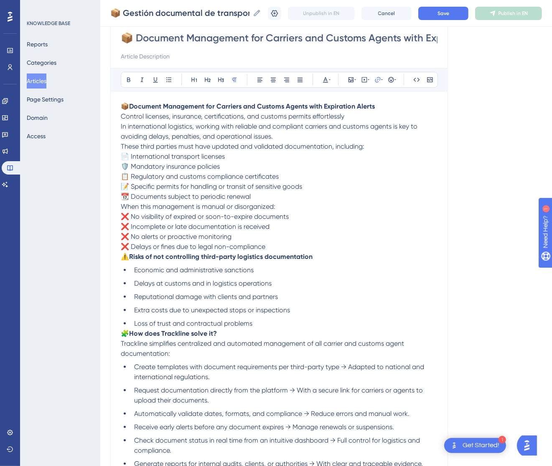
scroll to position [17, 0]
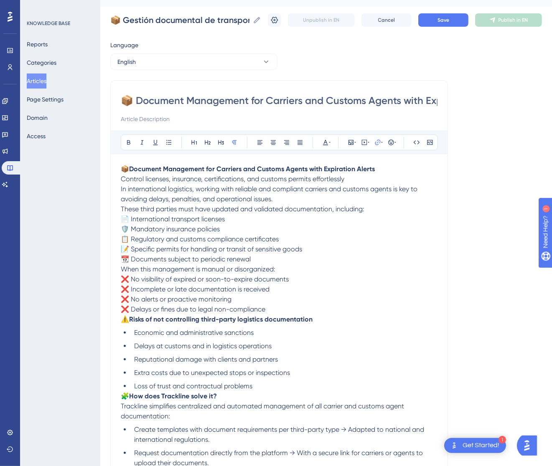
click at [364, 179] on p "📦 Document Management for Carriers and Customs Agents with Expiration Alerts Co…" at bounding box center [279, 174] width 317 height 20
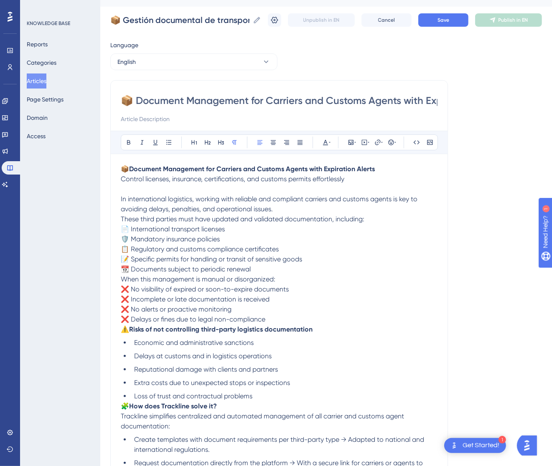
click at [127, 216] on span "These third parties must have updated and validated documentation, including:" at bounding box center [243, 219] width 244 height 8
click at [121, 219] on span "These third parties must have updated and validated documentation, including:" at bounding box center [243, 219] width 244 height 8
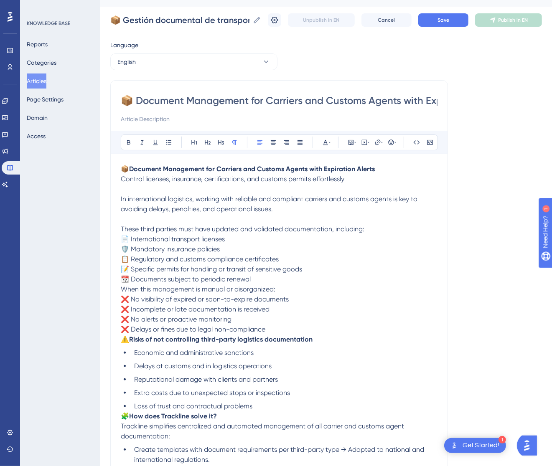
click at [122, 288] on span "When this management is manual or disorganized:" at bounding box center [198, 289] width 155 height 8
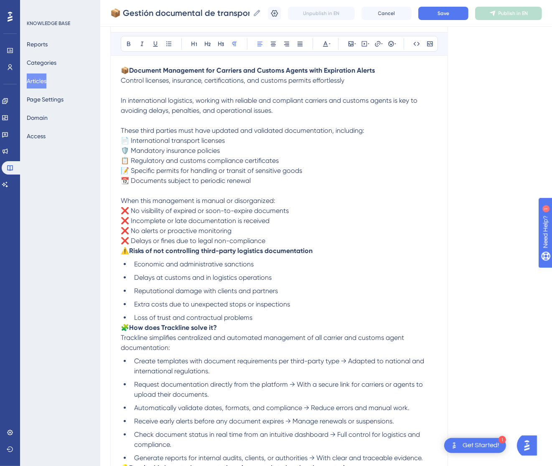
scroll to position [142, 0]
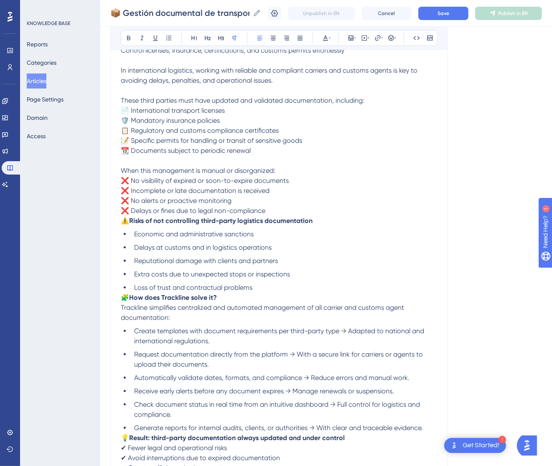
click at [122, 225] on p "⚠️ Risks of not controlling third-party logistics documentation" at bounding box center [279, 221] width 317 height 10
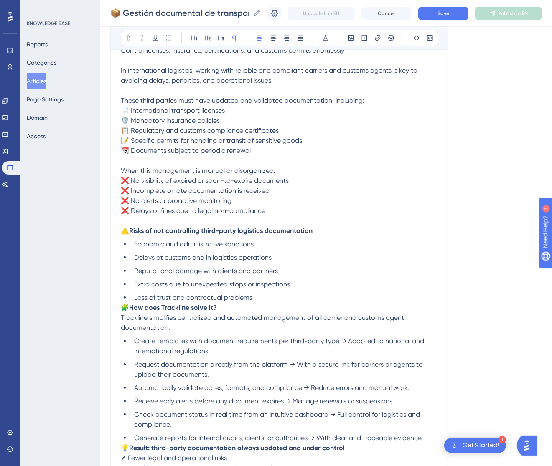
click at [122, 307] on span "🧩" at bounding box center [125, 308] width 8 height 8
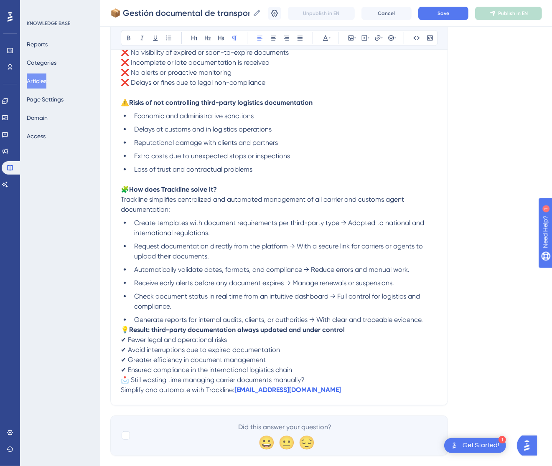
scroll to position [287, 0]
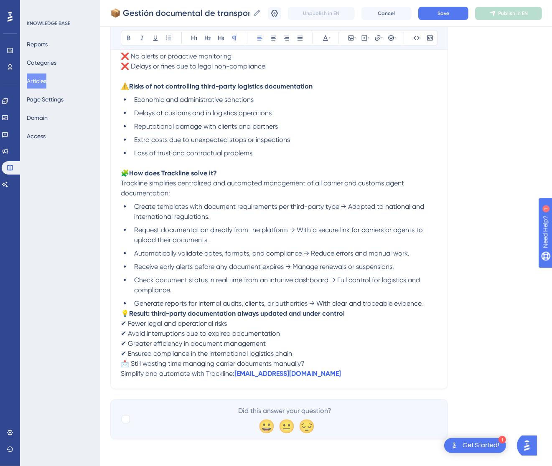
click at [124, 312] on span "💡" at bounding box center [125, 314] width 8 height 8
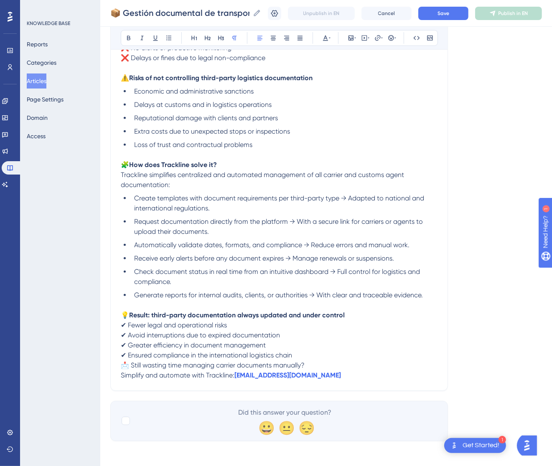
scroll to position [297, 0]
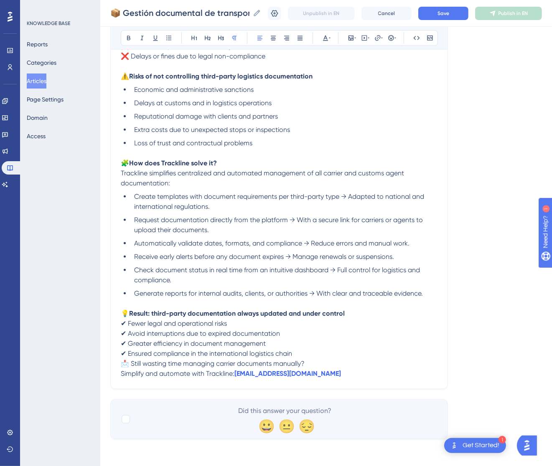
click at [121, 362] on span "📩 Still wasting time managing carrier documents manually?" at bounding box center [213, 364] width 184 height 8
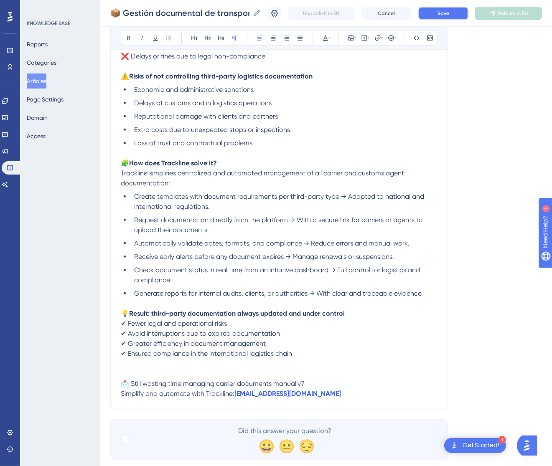
click at [462, 16] on button "Save" at bounding box center [443, 13] width 50 height 13
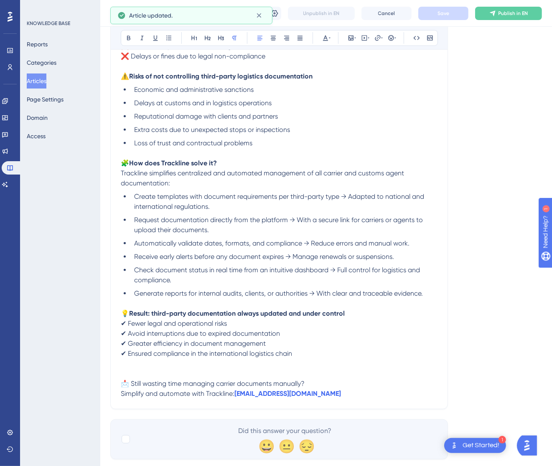
click at [526, 15] on span "Publish in EN" at bounding box center [513, 13] width 30 height 7
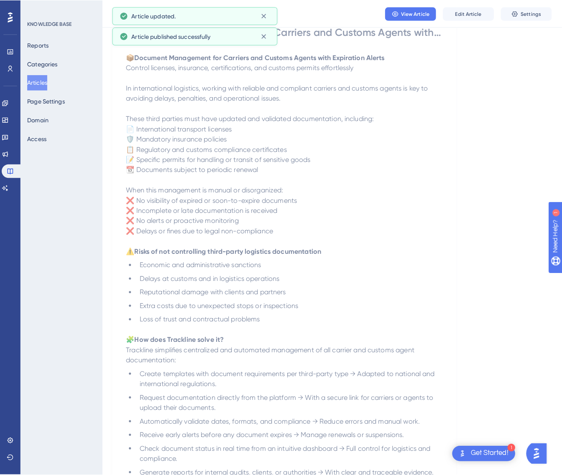
scroll to position [0, 0]
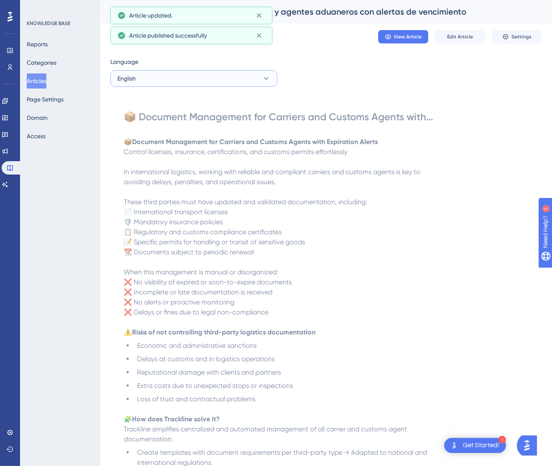
click at [248, 81] on button "English" at bounding box center [193, 78] width 167 height 17
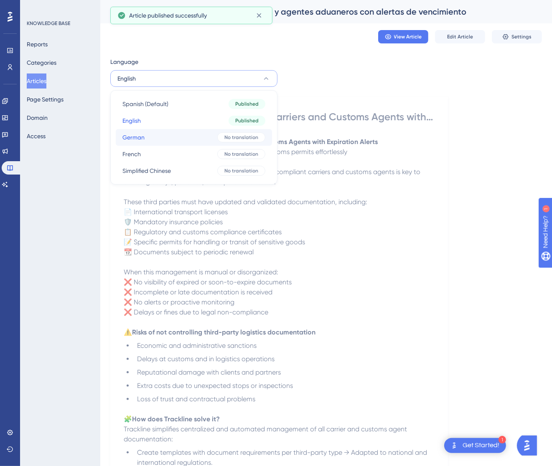
click at [225, 135] on span "No translation" at bounding box center [241, 137] width 34 height 7
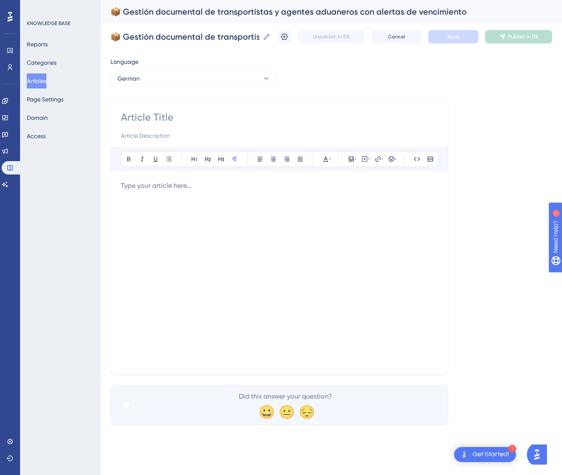
click at [166, 120] on input at bounding box center [279, 117] width 317 height 13
paste input "📦 Dokumentenmanagement für Spediteure und Zollagenten mit Ablaufwarnungen"
type input "📦 Dokumentenmanagement für Spediteure und Zollagenten mit Ablaufwarnungen"
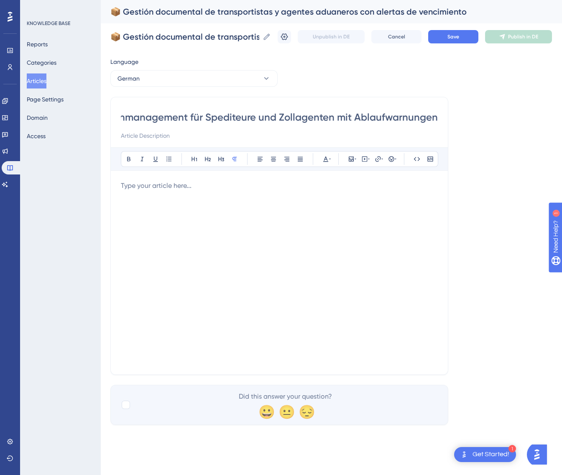
scroll to position [0, 0]
click at [305, 269] on div at bounding box center [279, 273] width 317 height 184
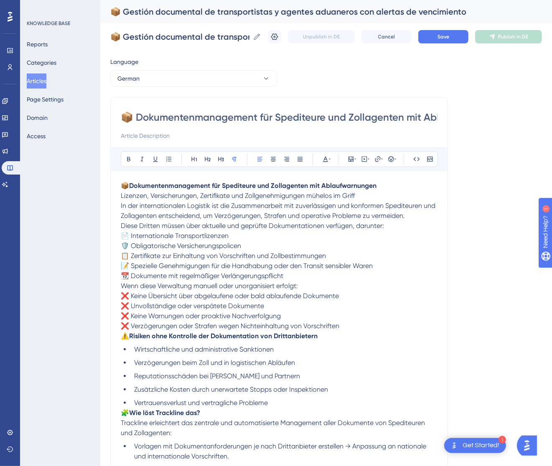
click at [369, 193] on p "📦 Dokumentenmanagement für Spediteure und Zollagenten mit Ablaufwarnungen Lizen…" at bounding box center [279, 191] width 317 height 20
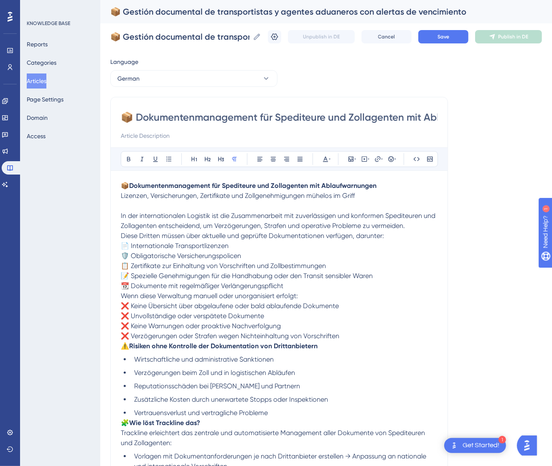
click at [120, 234] on div "📦 Dokumentenmanagement für Spediteure und Zollagenten mit Ablaufwarnungen Bold …" at bounding box center [279, 383] width 338 height 572
click at [121, 235] on span "Diese Dritten müssen über aktuelle und geprüfte Dokumentationen verfügen, darun…" at bounding box center [252, 236] width 263 height 8
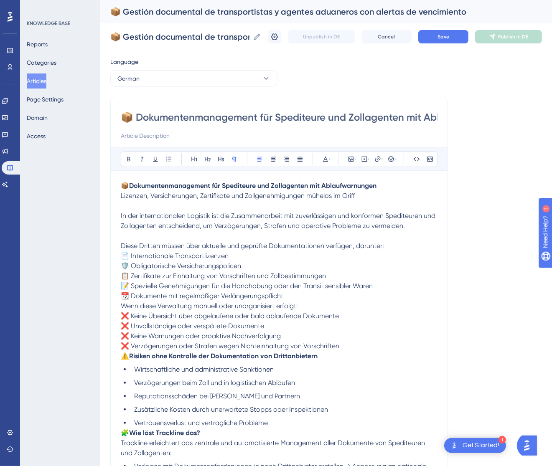
scroll to position [63, 0]
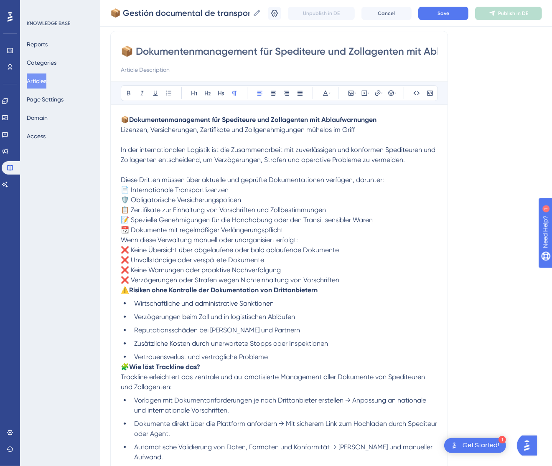
click at [122, 238] on span "Wenn diese Verwaltung manuell oder unorganisiert erfolgt:" at bounding box center [209, 240] width 177 height 8
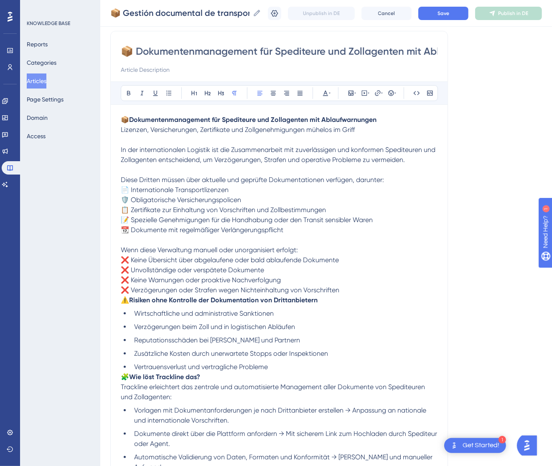
click at [122, 302] on span "⚠️" at bounding box center [125, 300] width 8 height 8
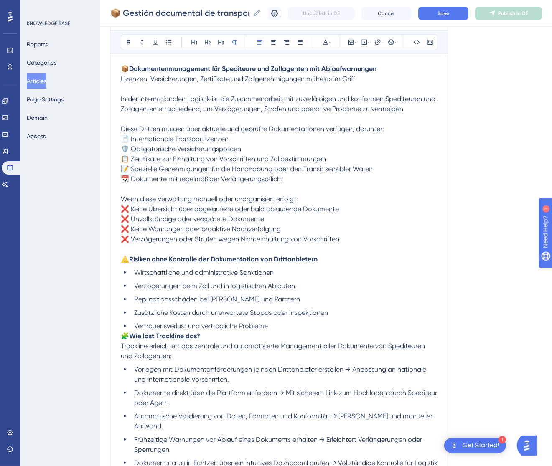
scroll to position [125, 0]
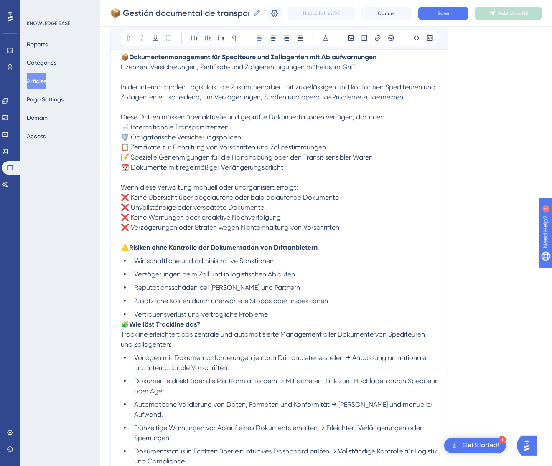
click at [122, 327] on span "🧩" at bounding box center [125, 324] width 8 height 8
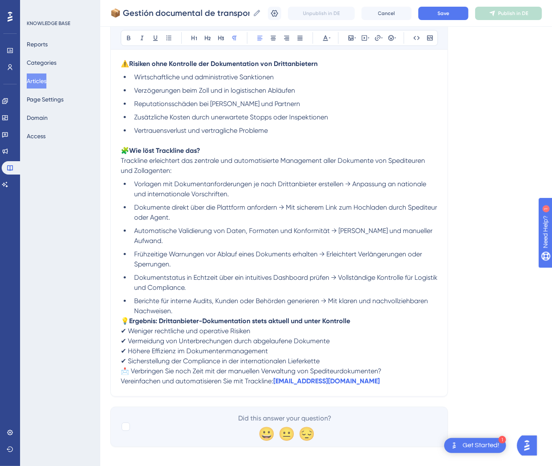
scroll to position [313, 0]
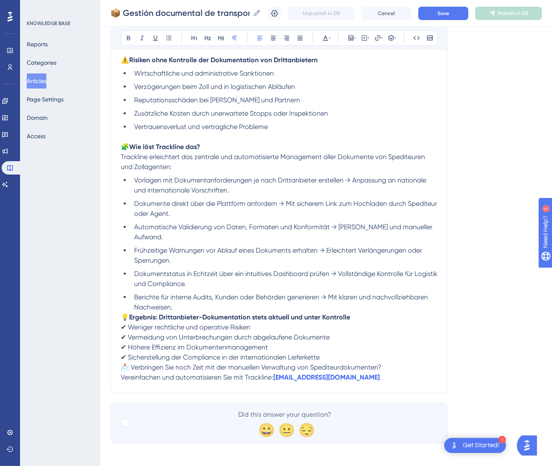
click at [122, 317] on span "💡" at bounding box center [125, 317] width 8 height 8
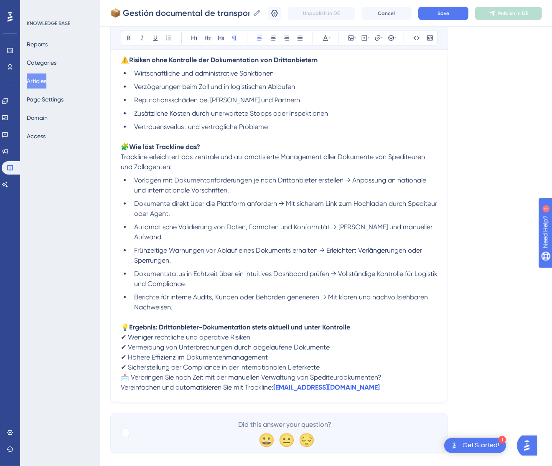
click at [123, 375] on span "📩 Verbringen Sie noch Zeit mit der manuellen Verwaltung von Spediteurdokumenten?" at bounding box center [251, 378] width 261 height 8
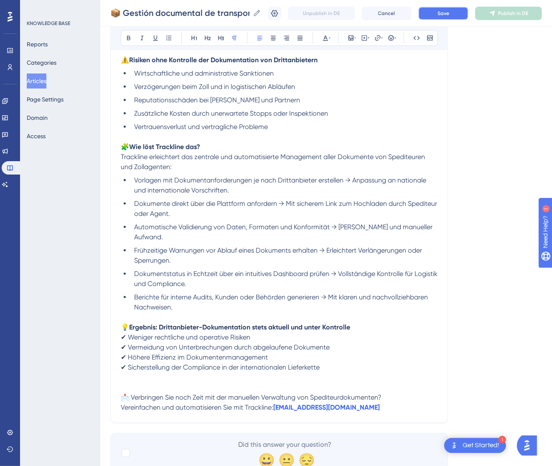
click at [463, 12] on button "Save" at bounding box center [443, 13] width 50 height 13
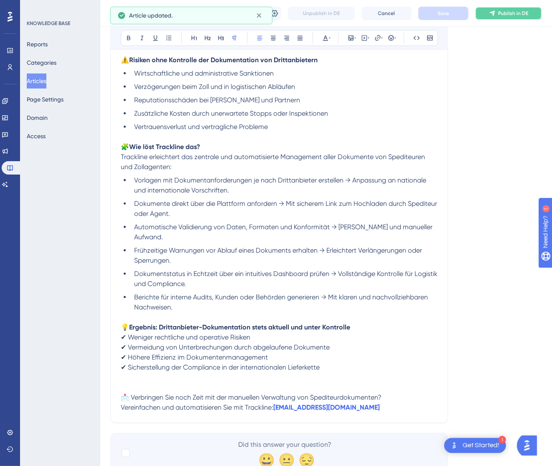
click at [496, 16] on icon at bounding box center [492, 13] width 7 height 7
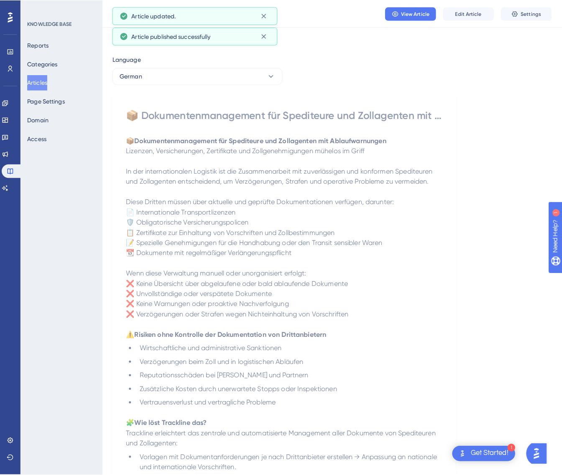
scroll to position [0, 0]
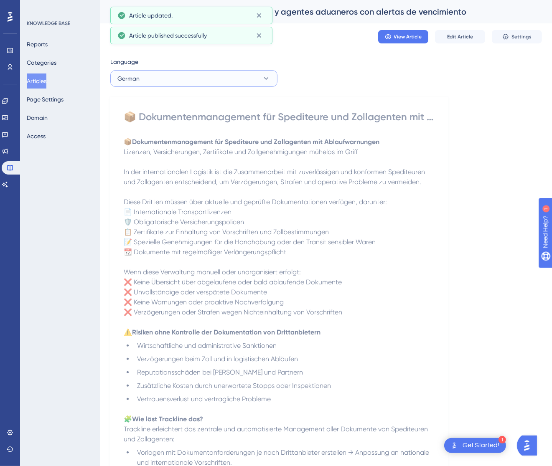
click at [237, 79] on button "German" at bounding box center [193, 78] width 167 height 17
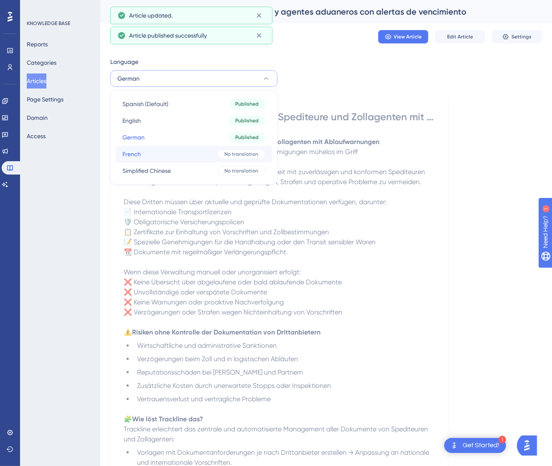
click at [218, 153] on div "No translation" at bounding box center [241, 154] width 48 height 10
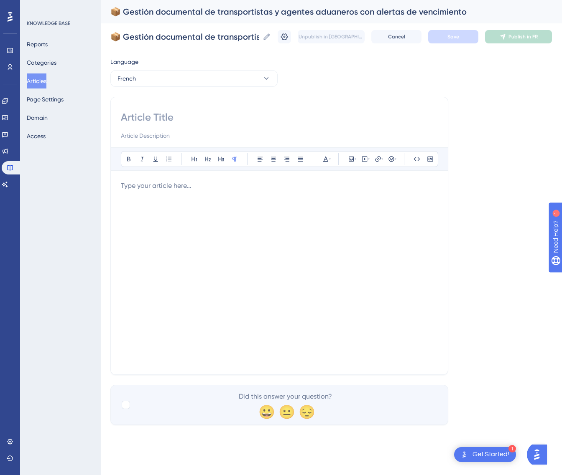
click at [218, 118] on input at bounding box center [279, 117] width 317 height 13
paste input "📦 Gestion documentaire des transporteurs et agents douaniers avec alertes d’exp…"
type input "📦 Gestion documentaire des transporteurs et agents douaniers avec alertes d’exp…"
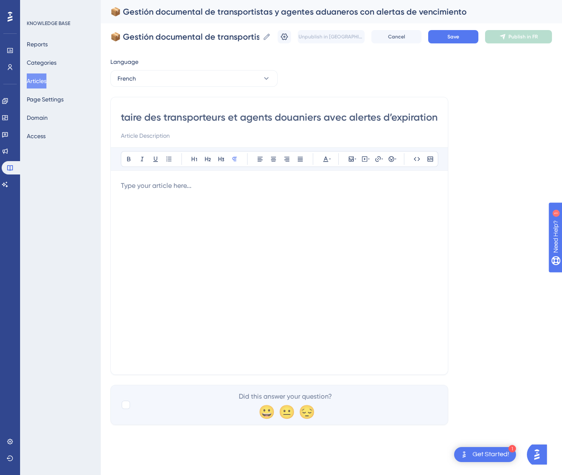
scroll to position [0, 0]
click at [325, 244] on div at bounding box center [279, 273] width 317 height 184
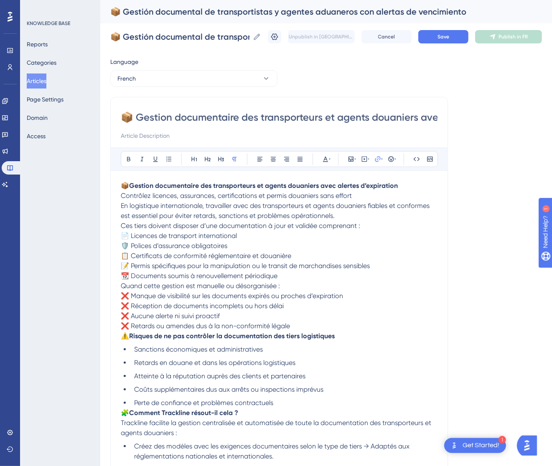
click at [366, 193] on p "📦 Gestion documentaire des transporteurs et agents douaniers avec alertes d’exp…" at bounding box center [279, 191] width 317 height 20
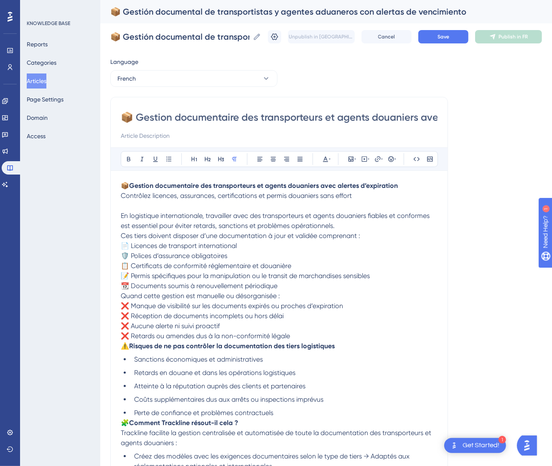
click at [122, 236] on span "Ces tiers doivent disposer d’une documentation à jour et validée comprenant :" at bounding box center [240, 236] width 239 height 8
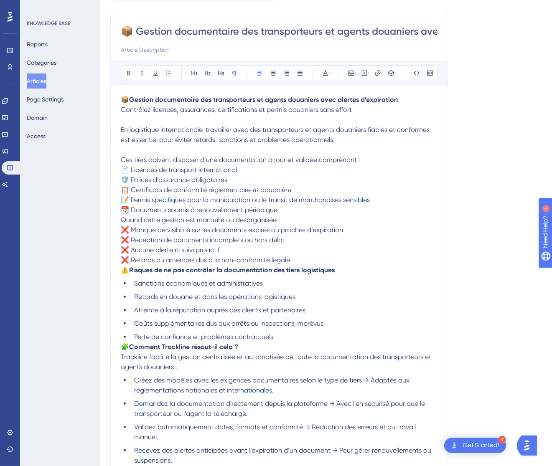
scroll to position [125, 0]
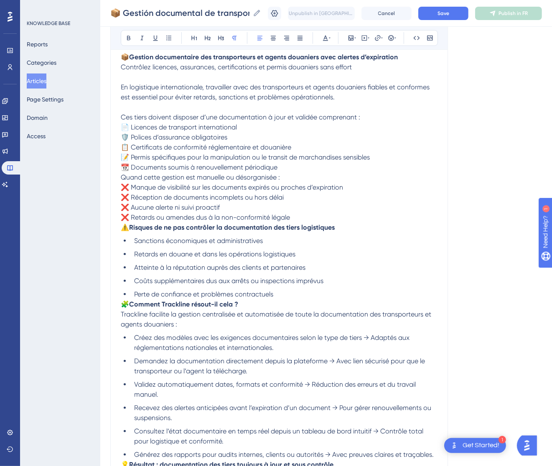
click at [121, 176] on span "Quand cette gestion est manuelle ou désorganisée :" at bounding box center [200, 177] width 159 height 8
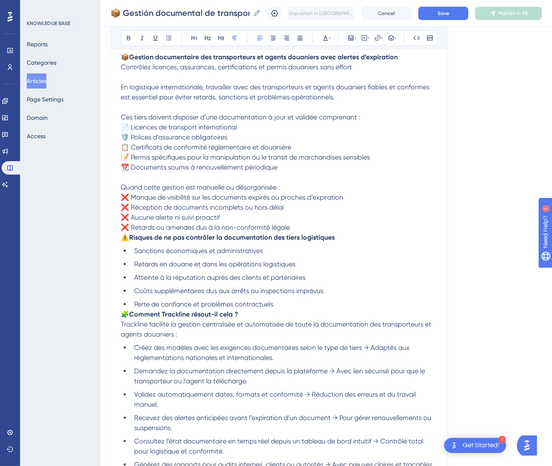
click at [124, 241] on span "⚠️" at bounding box center [125, 238] width 8 height 8
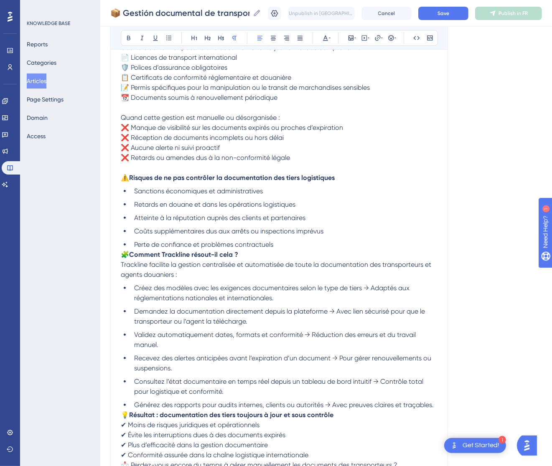
scroll to position [251, 0]
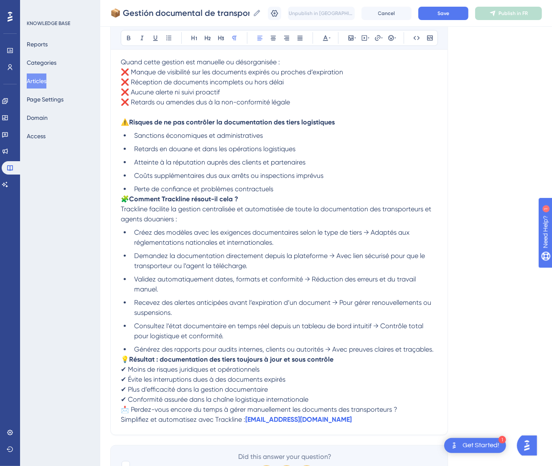
click at [123, 198] on span "🧩" at bounding box center [125, 199] width 8 height 8
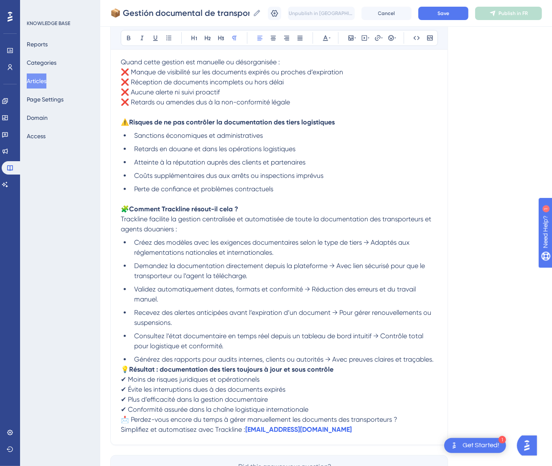
click at [124, 367] on span "💡" at bounding box center [125, 370] width 8 height 8
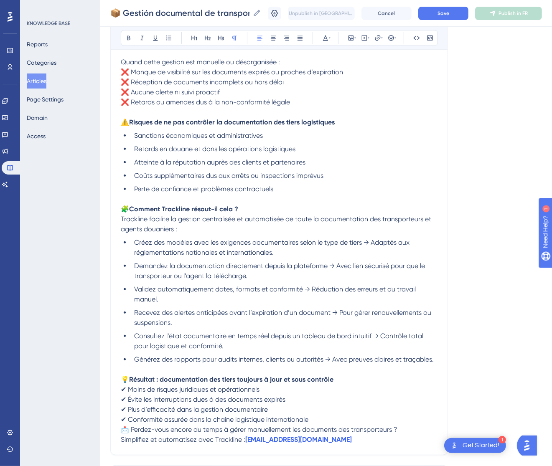
click at [122, 426] on span "📩 Perdez-vous encore du temps à gérer manuellement les documents des transporte…" at bounding box center [259, 430] width 277 height 8
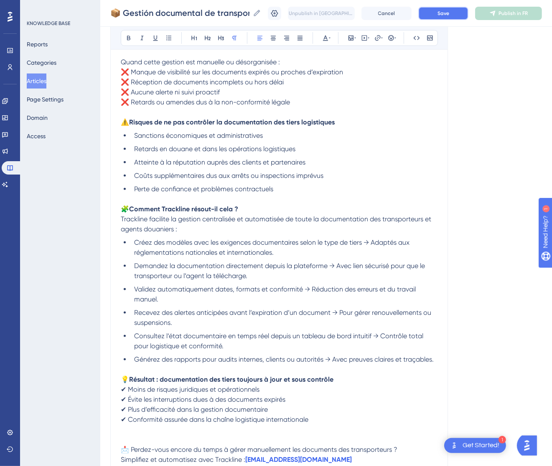
click at [463, 7] on button "Save" at bounding box center [443, 13] width 50 height 13
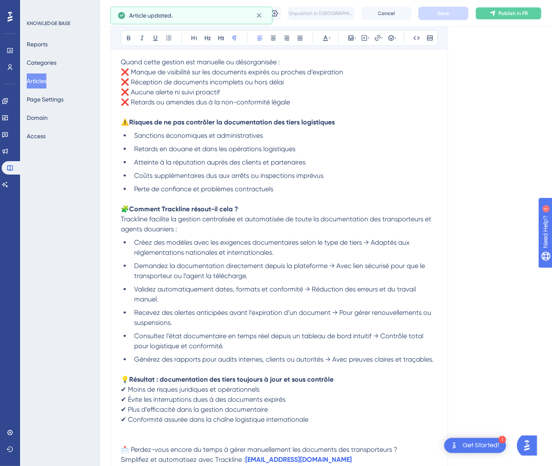
click at [518, 7] on button "Publish in FR" at bounding box center [508, 13] width 67 height 13
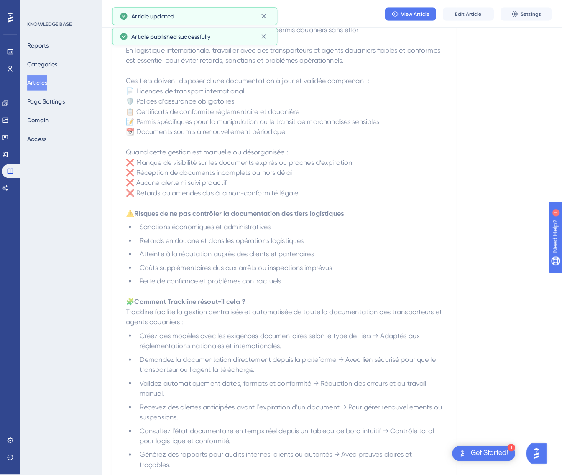
scroll to position [0, 0]
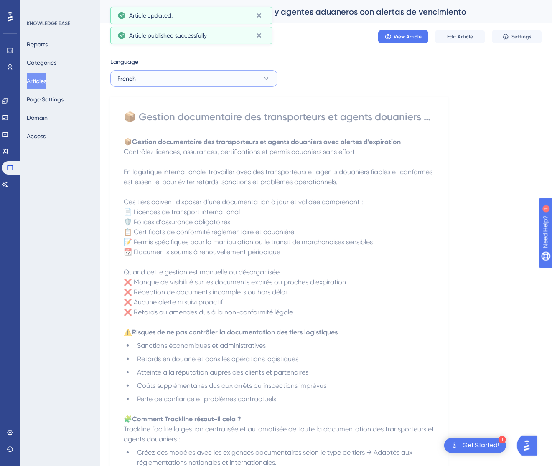
click at [225, 81] on button "French" at bounding box center [193, 78] width 167 height 17
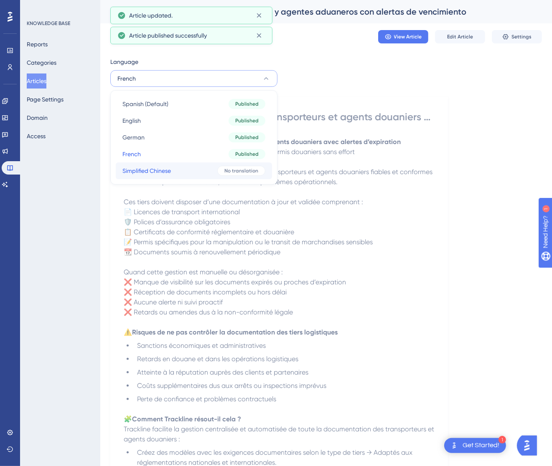
click at [214, 165] on button "Simplified Chinese Simplified Chinese No translation" at bounding box center [194, 171] width 156 height 17
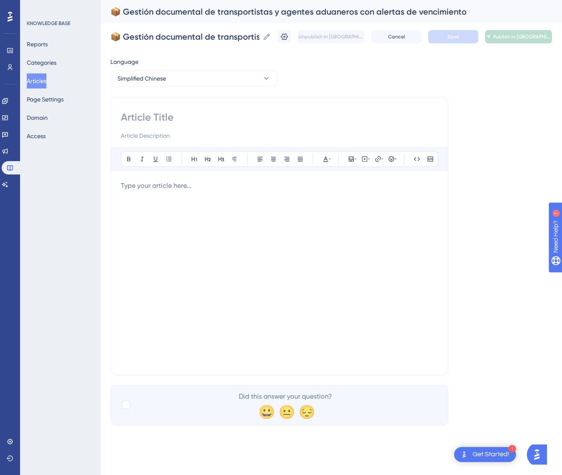
click at [179, 117] on input at bounding box center [279, 117] width 317 height 13
paste input "📦 承运人和报关代理的文件管理与到期提醒"
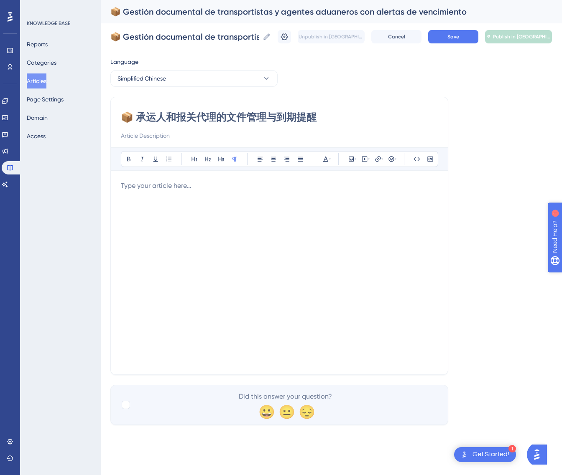
type input "📦 承运人和报关代理的文件管理与到期提醒"
click at [185, 194] on div at bounding box center [279, 273] width 317 height 184
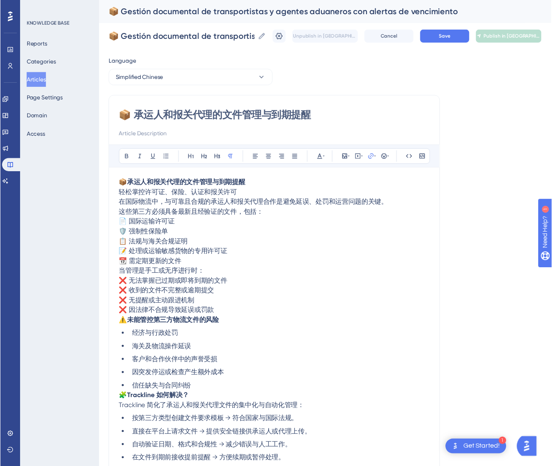
scroll to position [92, 0]
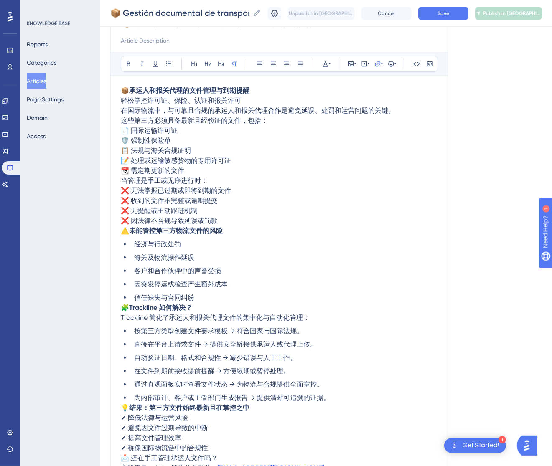
click at [262, 100] on p "📦 承运人和报关代理的文件管理与到期提醒 轻松掌控许可证、保险、认证和报关许可" at bounding box center [279, 96] width 317 height 20
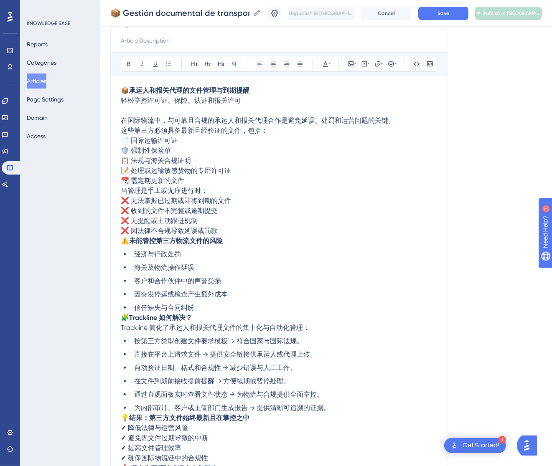
click at [122, 129] on span "这些第三方必须具备最新且经验证的文件，包括：" at bounding box center [194, 131] width 147 height 8
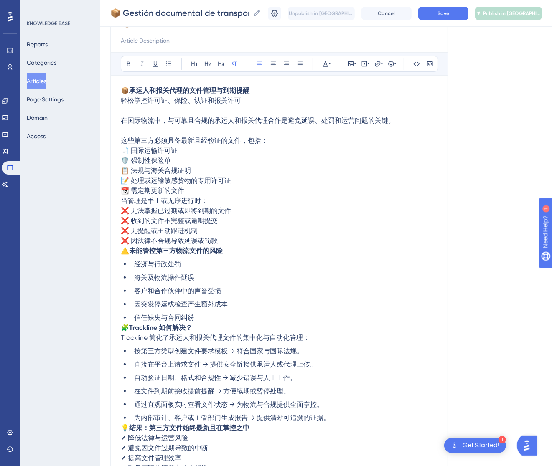
click at [119, 199] on div "📦 承运人和报关代理的文件管理与到期提醒 Bold Italic Underline Bullet Point Heading 1 Heading 2 Hea…" at bounding box center [279, 253] width 338 height 502
click at [122, 201] on span "当管理是手工或无序进行时：" at bounding box center [164, 201] width 87 height 8
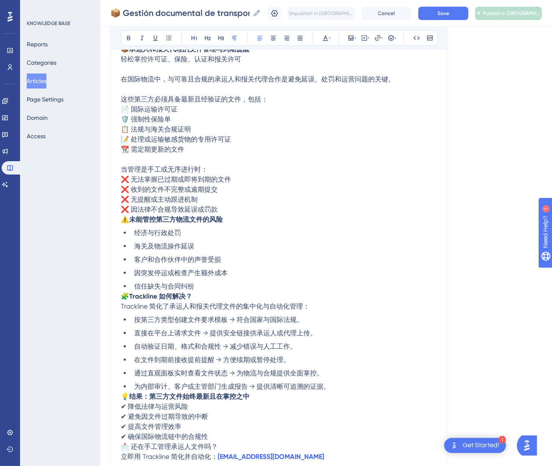
scroll to position [155, 0]
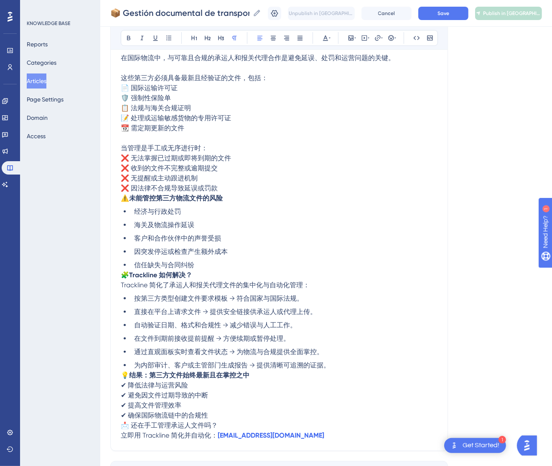
click at [124, 198] on span "⚠️" at bounding box center [125, 198] width 8 height 8
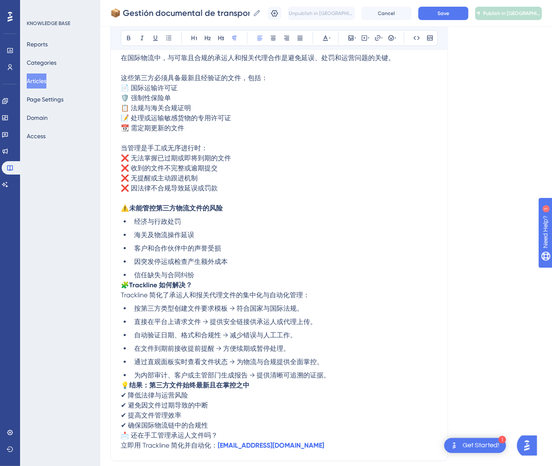
click at [125, 281] on span "🧩" at bounding box center [125, 285] width 8 height 8
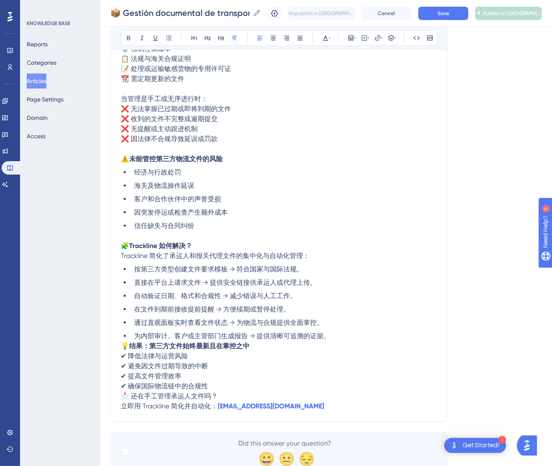
scroll to position [236, 0]
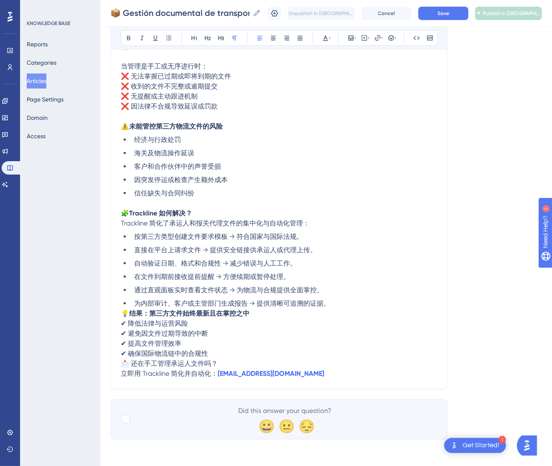
click at [125, 315] on span "💡" at bounding box center [125, 314] width 8 height 8
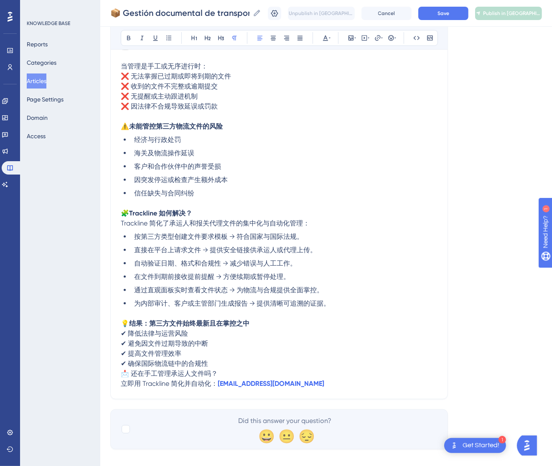
click at [122, 372] on span "📩 还在手工管理承运人文件吗？" at bounding box center [169, 374] width 97 height 8
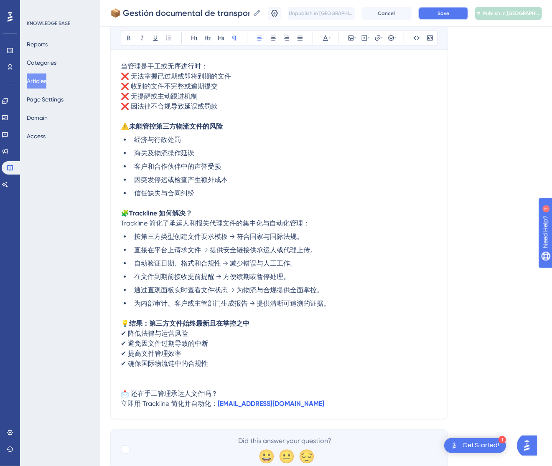
click at [447, 14] on span "Save" at bounding box center [443, 13] width 12 height 7
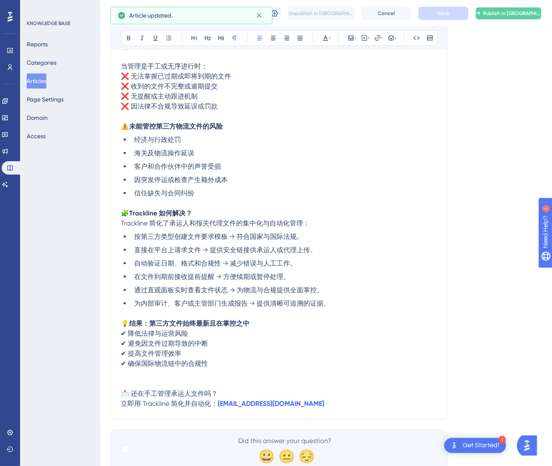
click at [528, 11] on span "Publish in [GEOGRAPHIC_DATA]-CN" at bounding box center [512, 13] width 58 height 7
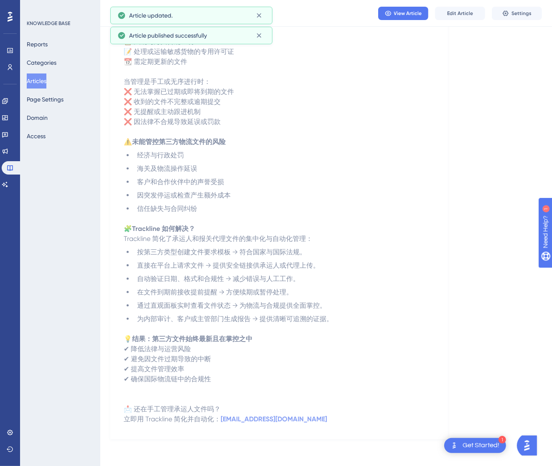
scroll to position [177, 0]
click at [46, 80] on button "Articles" at bounding box center [37, 81] width 20 height 15
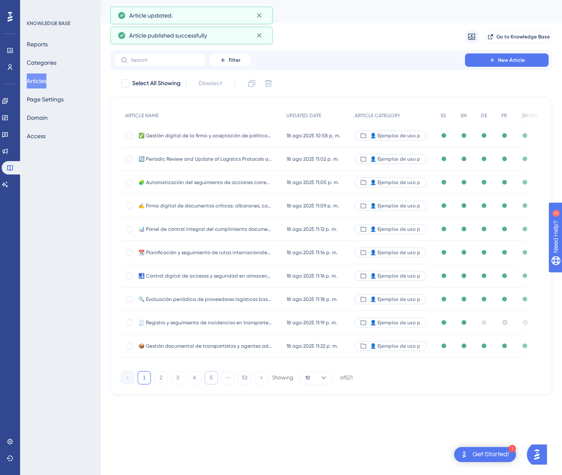
click at [207, 381] on button "5" at bounding box center [210, 377] width 13 height 13
click at [208, 381] on button "6" at bounding box center [210, 377] width 13 height 13
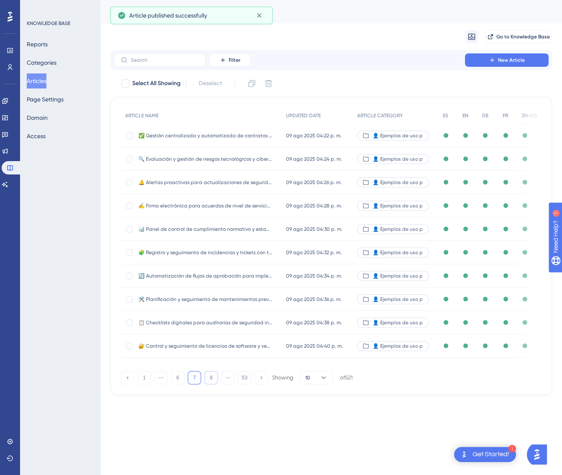
click at [208, 381] on button "8" at bounding box center [210, 377] width 13 height 13
click at [208, 381] on button "10" at bounding box center [210, 377] width 13 height 13
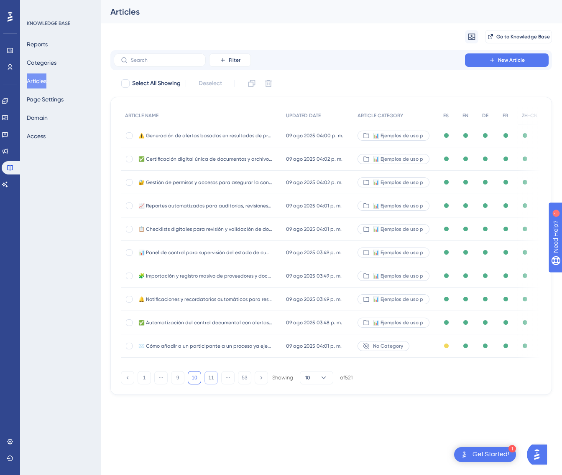
click at [208, 381] on button "11" at bounding box center [210, 377] width 13 height 13
click at [208, 381] on button "12" at bounding box center [210, 377] width 13 height 13
click at [209, 381] on button "13" at bounding box center [210, 377] width 13 height 13
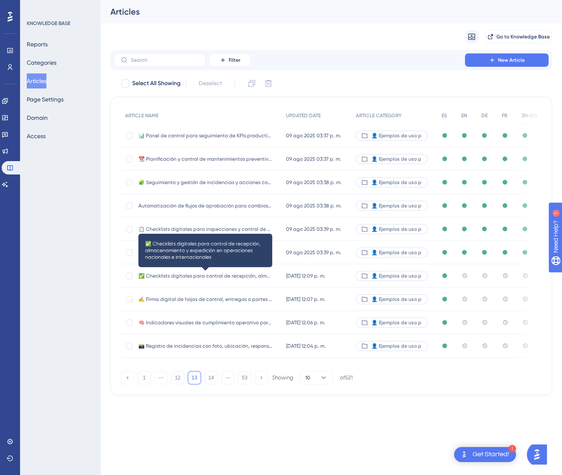
click at [234, 273] on span "✅ Checklists digitales para control de recepción, almacenamiento y expedición e…" at bounding box center [205, 276] width 134 height 7
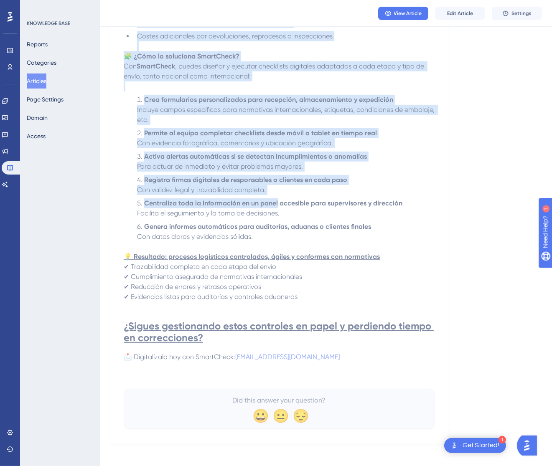
scroll to position [284, 0]
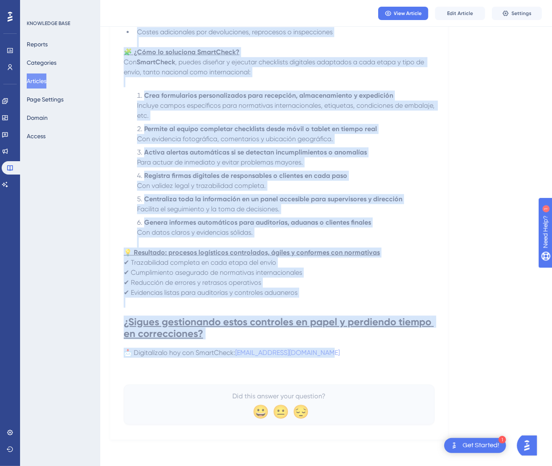
drag, startPoint x: 126, startPoint y: 112, endPoint x: 340, endPoint y: 351, distance: 321.3
click at [340, 351] on div "✅ Checklists digitales para control de recepción, almacenamiento y expedición e…" at bounding box center [279, 124] width 311 height 602
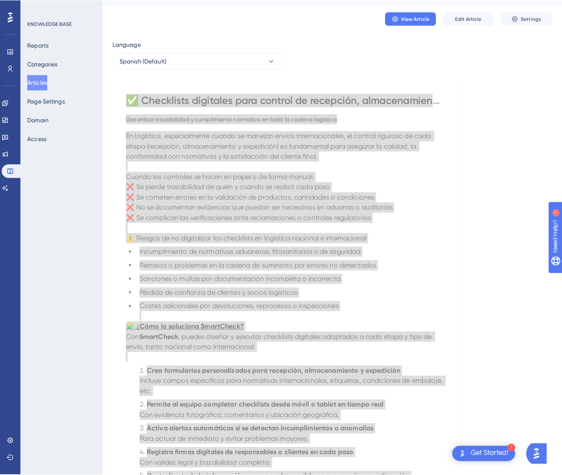
scroll to position [0, 0]
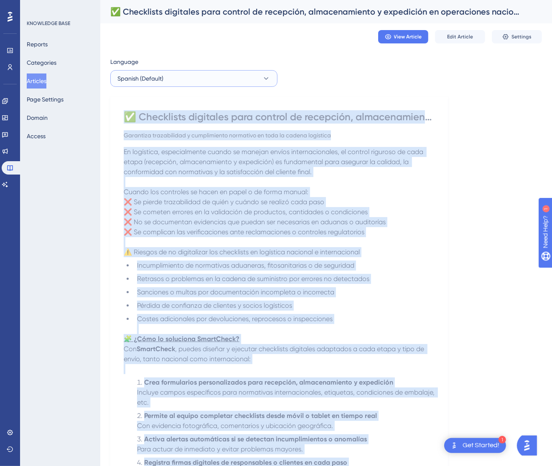
click at [247, 73] on button "Spanish (Default)" at bounding box center [193, 78] width 167 height 17
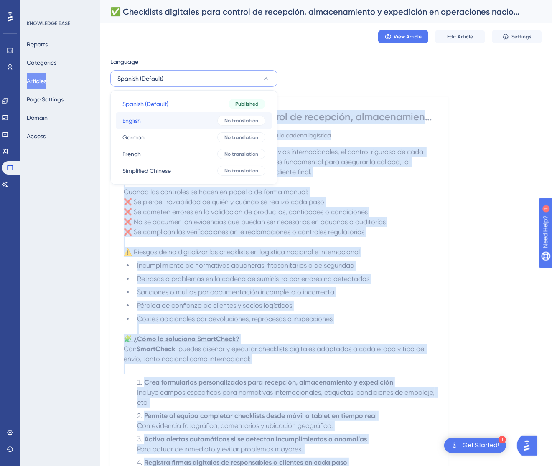
click at [219, 128] on button "English English No translation" at bounding box center [194, 120] width 156 height 17
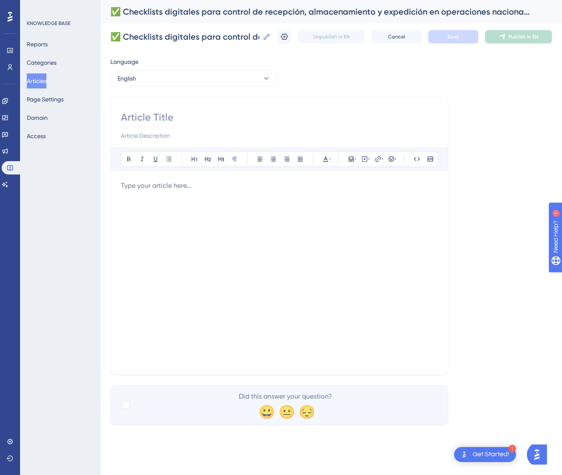
click at [180, 114] on input at bounding box center [279, 117] width 317 height 13
paste input "✅ Digital Checklists for Control of Reception, Storage, and Dispatch in Nationa…"
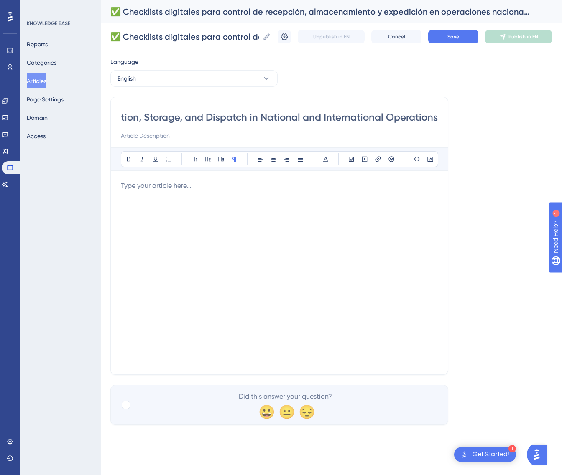
type input "✅ Digital Checklists for Control of Reception, Storage, and Dispatch in Nationa…"
click at [332, 204] on div at bounding box center [279, 273] width 317 height 184
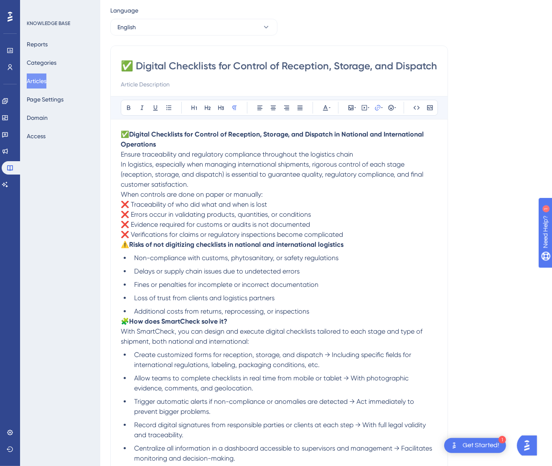
scroll to position [7, 0]
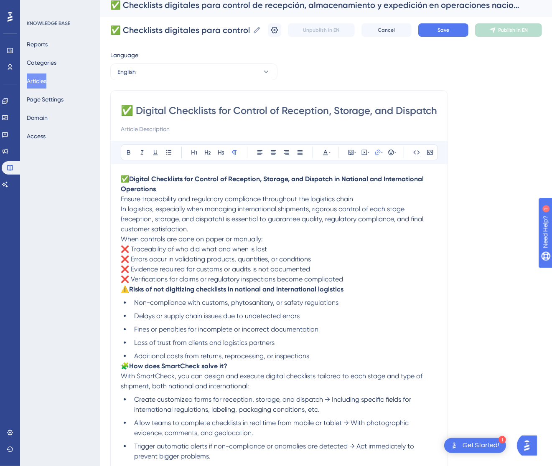
click at [382, 199] on p "✅ Digital Checklists for Control of Reception, Storage, and Dispatch in Nationa…" at bounding box center [279, 189] width 317 height 30
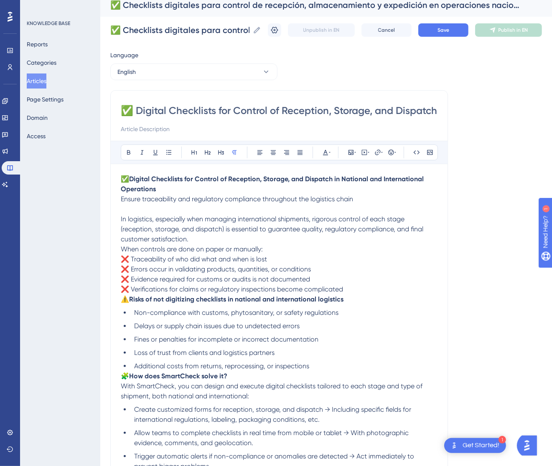
click at [230, 241] on p "In logistics, especially when managing international shipments, rigorous contro…" at bounding box center [279, 229] width 317 height 30
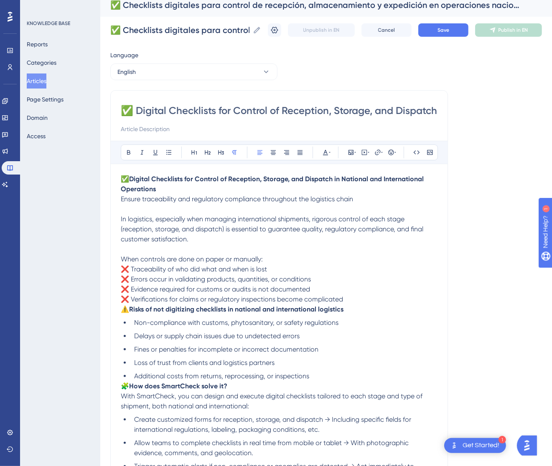
click at [122, 313] on span "⚠️" at bounding box center [125, 309] width 8 height 8
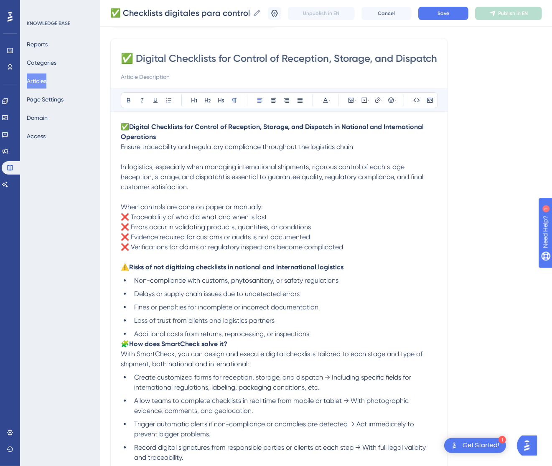
scroll to position [132, 0]
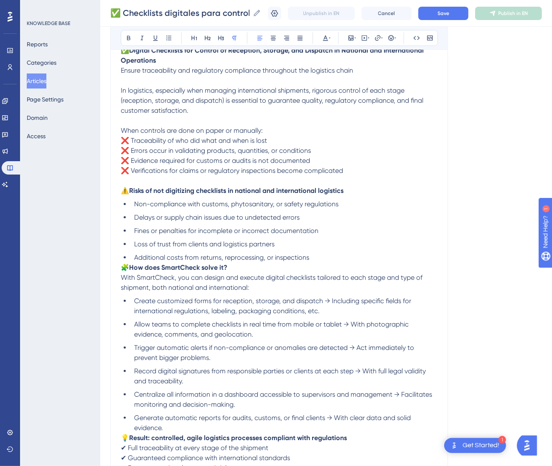
click at [126, 269] on span "🧩" at bounding box center [125, 268] width 8 height 8
click at [121, 267] on span "🧩" at bounding box center [125, 268] width 8 height 8
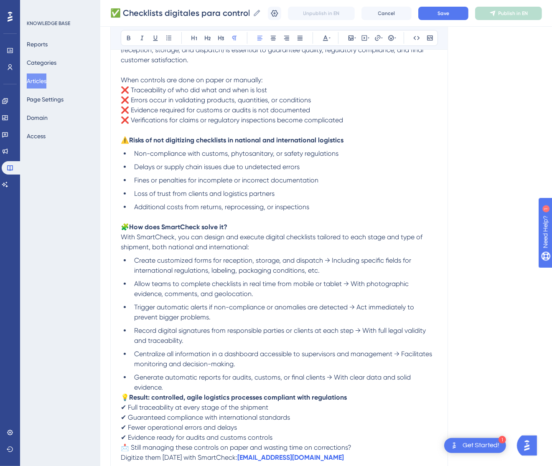
scroll to position [267, 0]
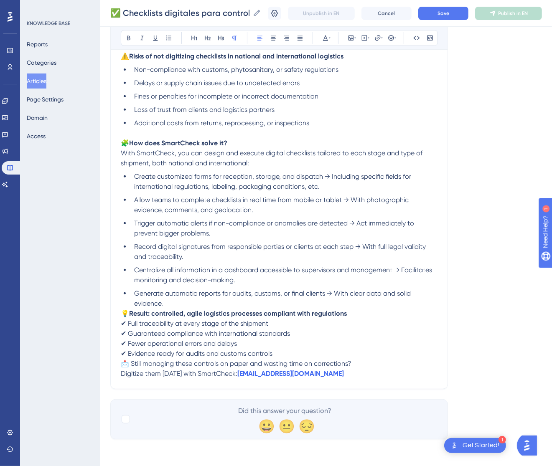
click at [124, 312] on span "💡" at bounding box center [125, 314] width 8 height 8
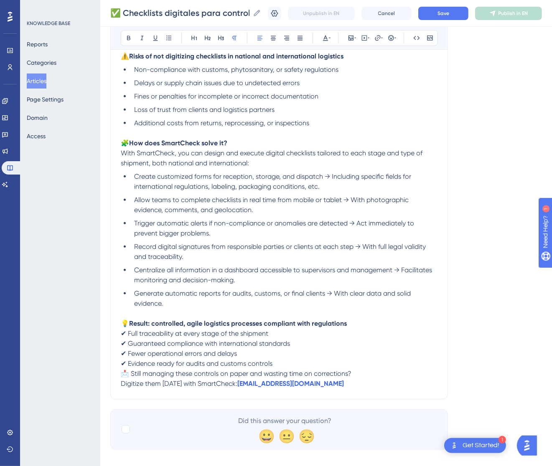
click at [125, 374] on span "📩 Still managing these controls on paper and wasting time on corrections?" at bounding box center [236, 374] width 231 height 8
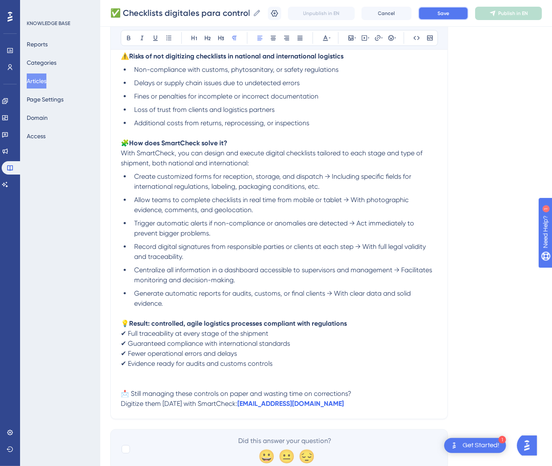
click at [458, 11] on button "Save" at bounding box center [443, 13] width 50 height 13
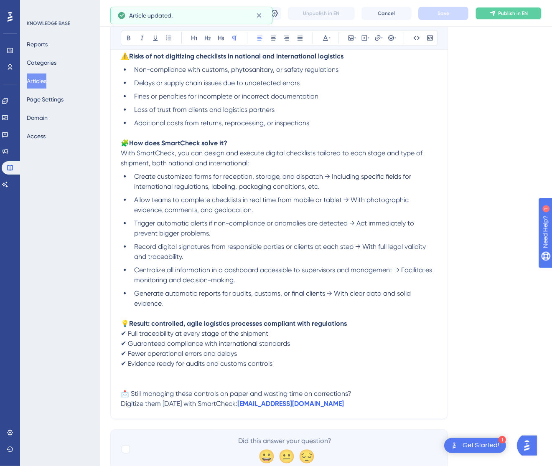
click at [511, 12] on span "Publish in EN" at bounding box center [513, 13] width 30 height 7
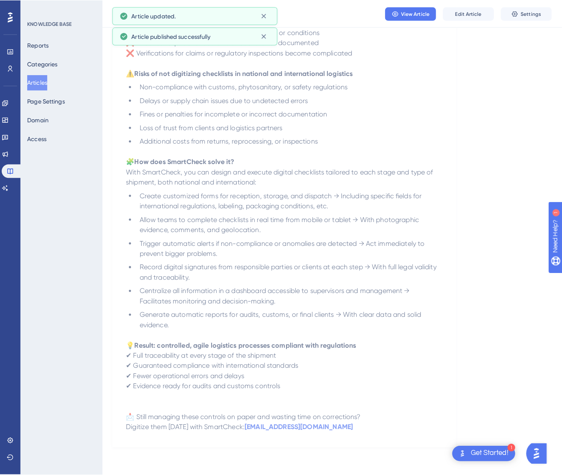
scroll to position [0, 0]
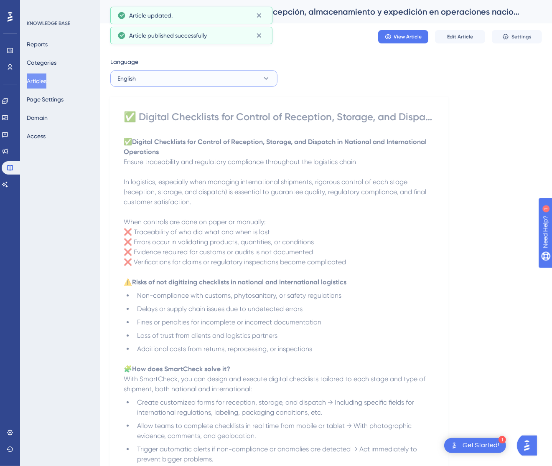
click at [224, 83] on button "English" at bounding box center [193, 78] width 167 height 17
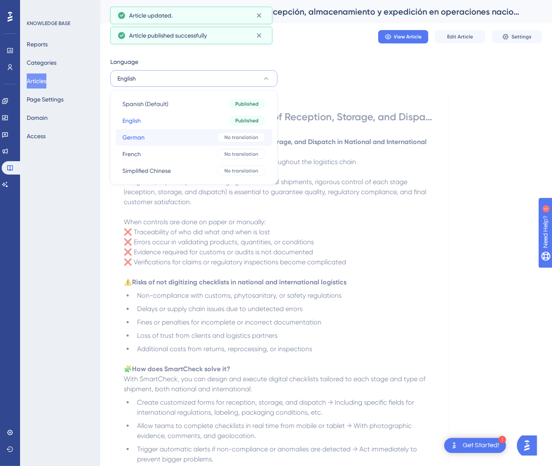
click at [217, 140] on button "German German No translation" at bounding box center [194, 137] width 156 height 17
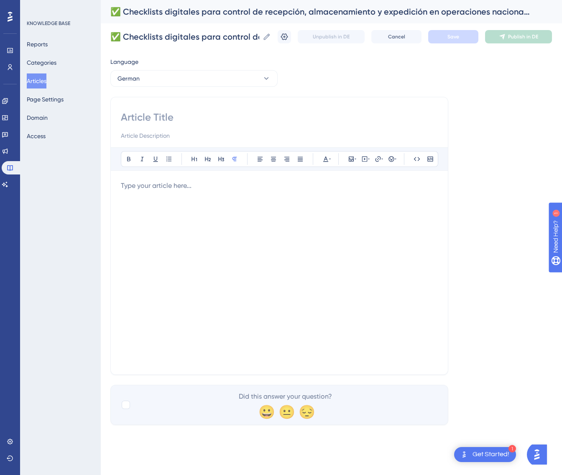
click at [197, 115] on input at bounding box center [279, 117] width 317 height 13
paste input "✅ Digitale Checklisten für Wareneingang, Lagerung und Versand in nationalen und…"
type input "✅ Digitale Checklisten für Wareneingang, Lagerung und Versand in nationalen und…"
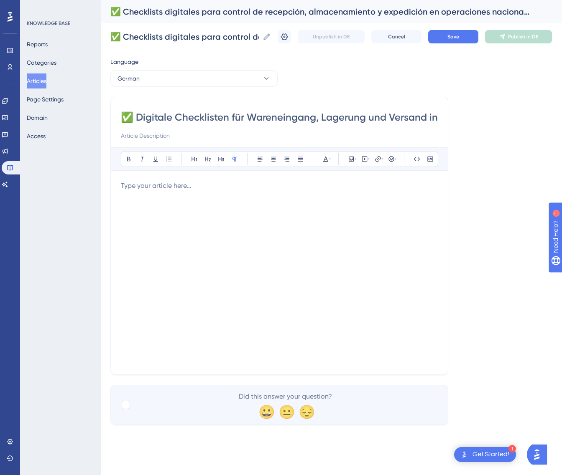
click at [329, 190] on p at bounding box center [279, 186] width 317 height 10
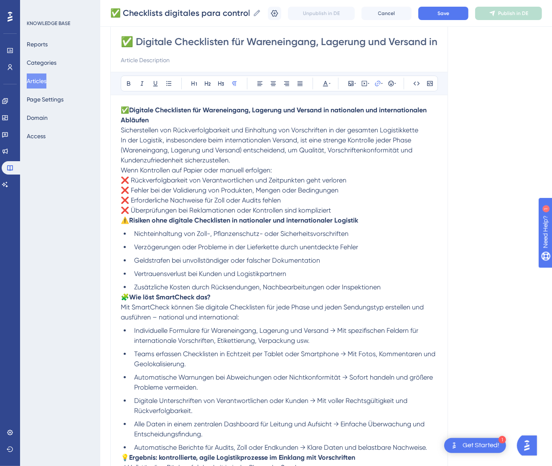
scroll to position [59, 0]
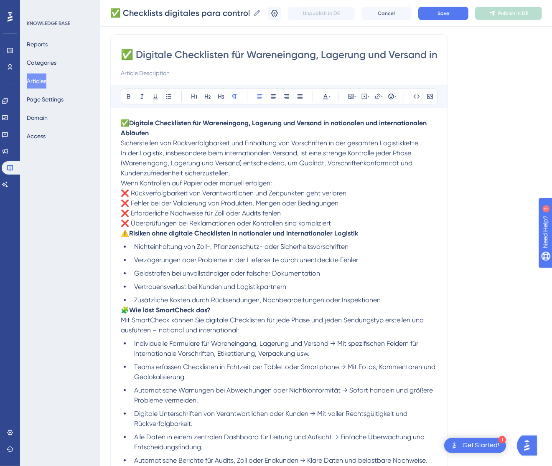
click at [423, 140] on p "✅ Digitale Checklisten für Wareneingang, Lagerung und Versand in nationalen und…" at bounding box center [279, 133] width 317 height 30
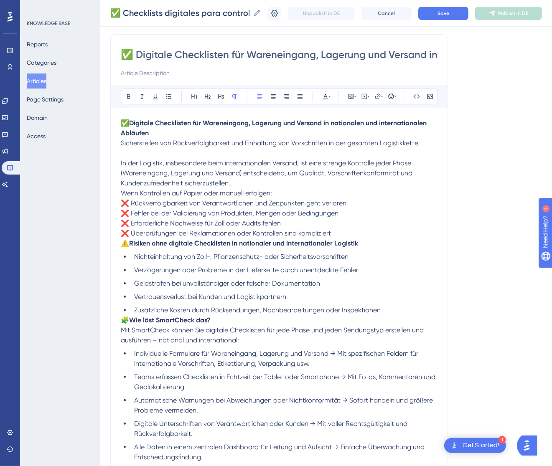
click at [122, 192] on span "Wenn Kontrollen auf Papier oder manuell erfolgen:" at bounding box center [196, 193] width 151 height 8
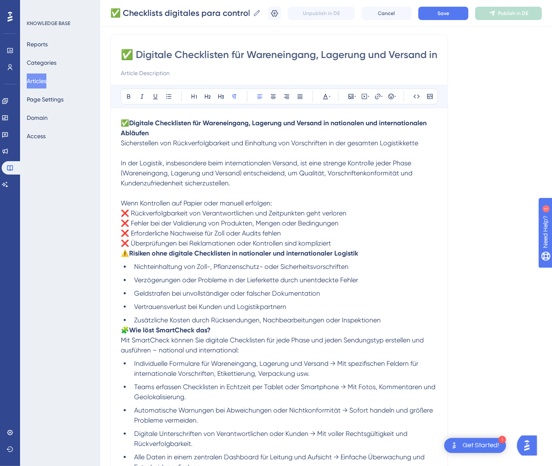
click at [124, 253] on span "⚠️" at bounding box center [125, 253] width 8 height 8
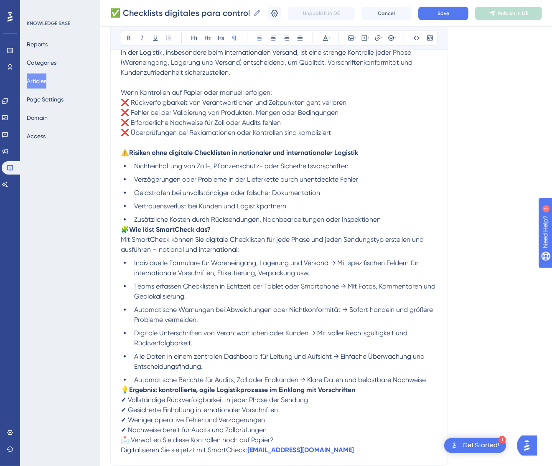
scroll to position [185, 0]
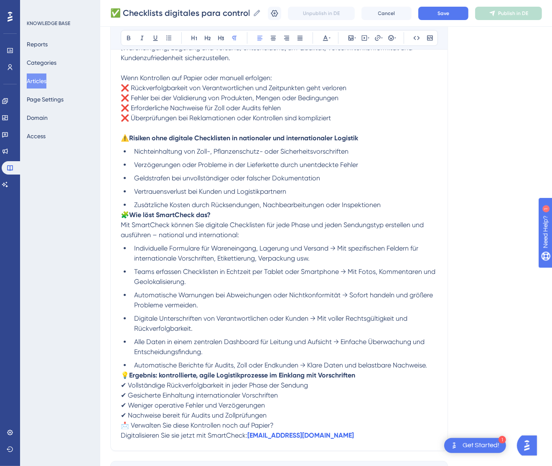
click at [123, 216] on span "🧩" at bounding box center [125, 215] width 8 height 8
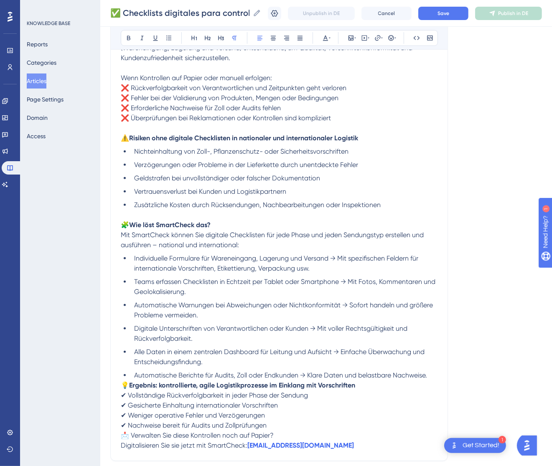
scroll to position [257, 0]
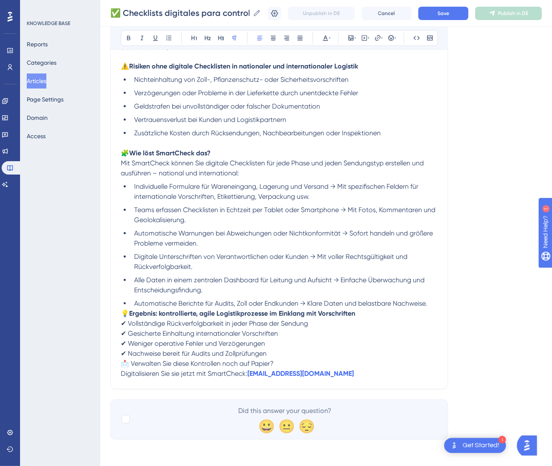
click at [125, 311] on span "💡" at bounding box center [125, 314] width 8 height 8
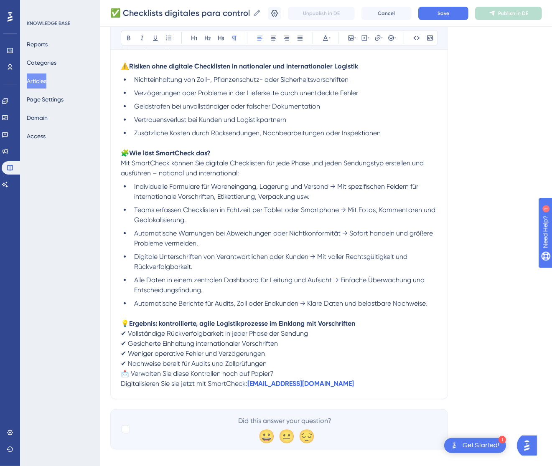
click at [121, 374] on span "📩 Verwalten Sie diese Kontrollen noch auf Papier?" at bounding box center [197, 374] width 153 height 8
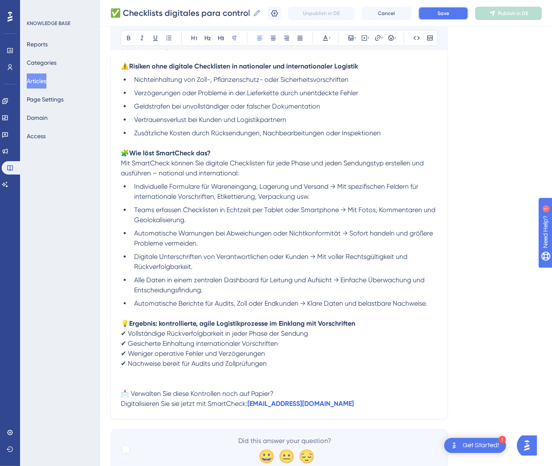
click at [460, 13] on button "Save" at bounding box center [443, 13] width 50 height 13
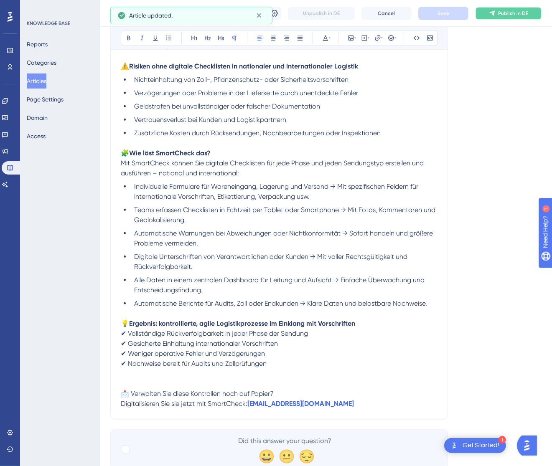
click at [507, 12] on button "Publish in DE" at bounding box center [508, 13] width 67 height 13
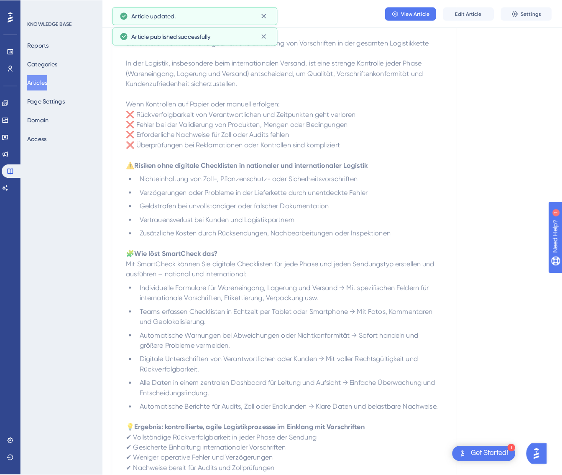
scroll to position [0, 0]
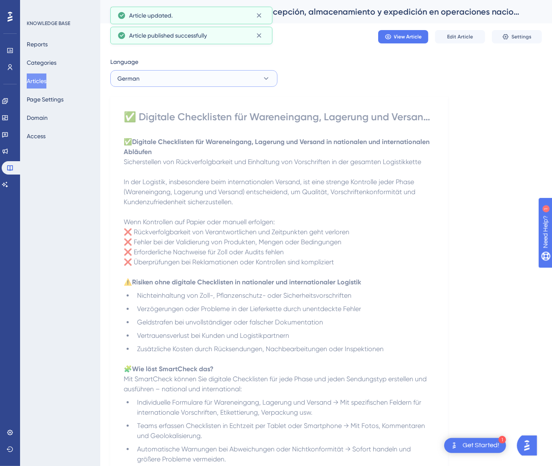
click at [224, 81] on button "German" at bounding box center [193, 78] width 167 height 17
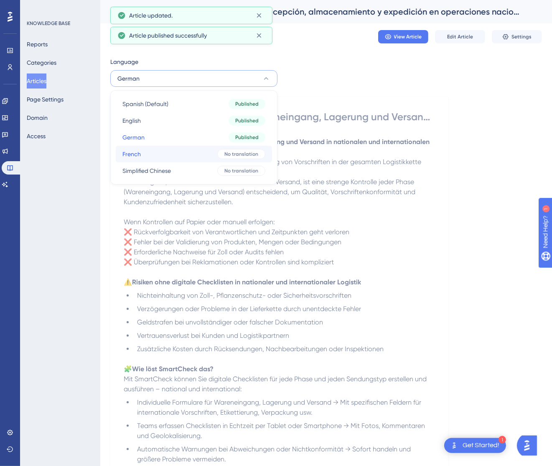
click at [202, 152] on button "French French No translation" at bounding box center [194, 154] width 156 height 17
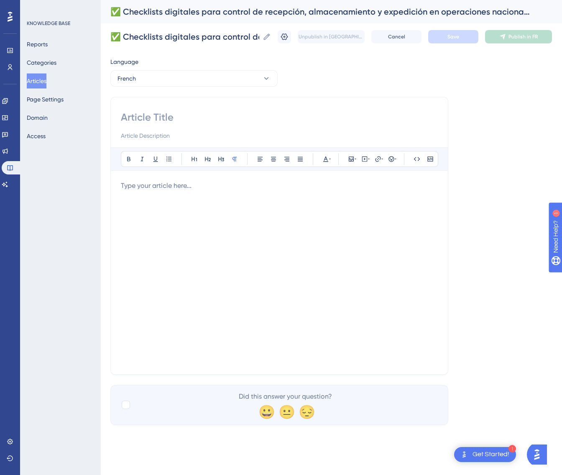
click at [192, 120] on input at bounding box center [279, 117] width 317 height 13
paste input "✅ Checklists numériques pour le contrôle de réception, stockage et expédition d…"
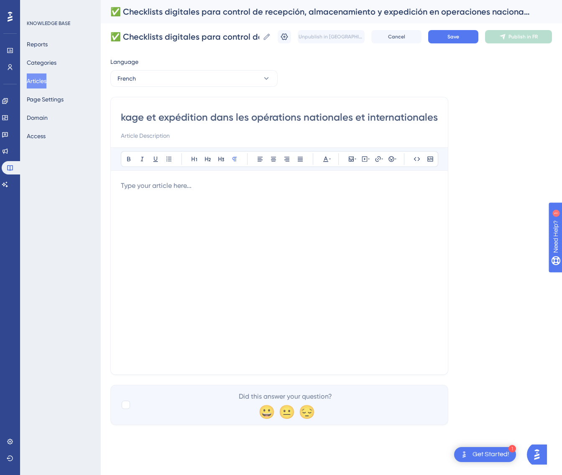
type input "✅ Checklists numériques pour le contrôle de réception, stockage et expédition d…"
click at [300, 249] on div at bounding box center [279, 273] width 317 height 184
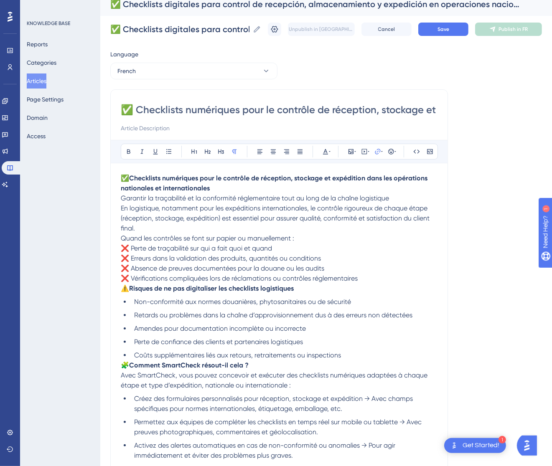
scroll to position [7, 0]
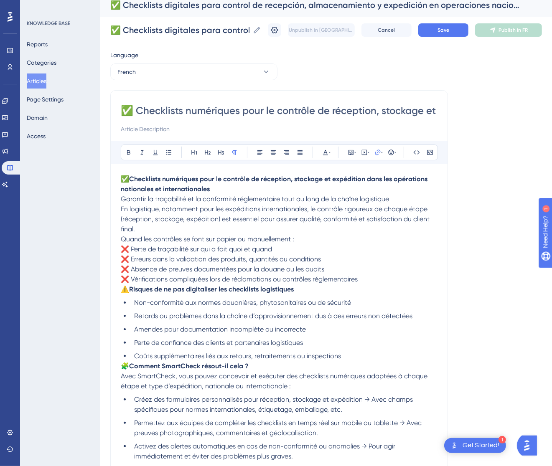
click at [414, 201] on p "✅ Checklists numériques pour le contrôle de réception, stockage et expédition d…" at bounding box center [279, 189] width 317 height 30
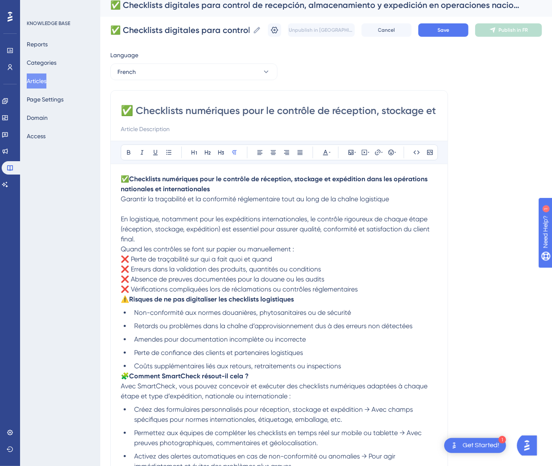
click at [149, 239] on p "En logistique, notamment pour les expéditions internationales, le contrôle rigo…" at bounding box center [279, 229] width 317 height 30
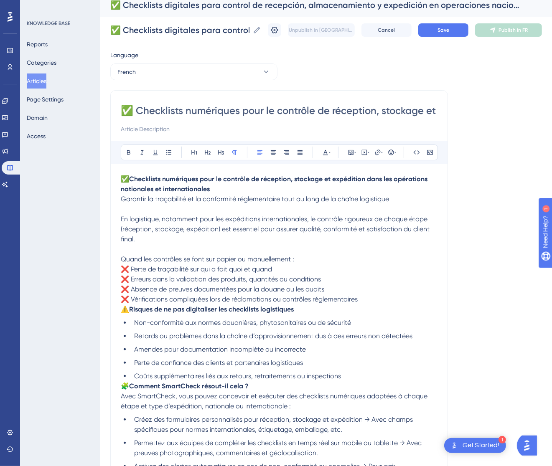
click at [125, 311] on span "⚠️" at bounding box center [125, 309] width 8 height 8
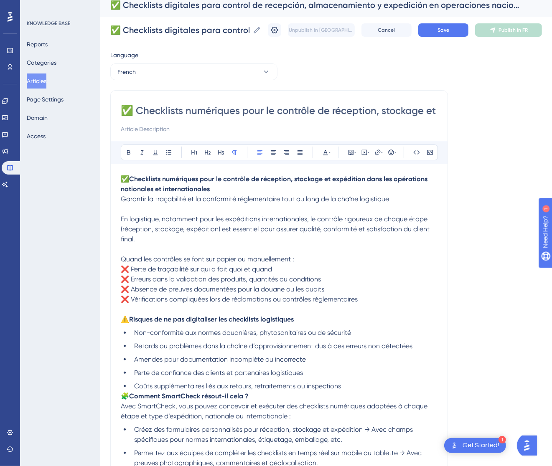
scroll to position [132, 0]
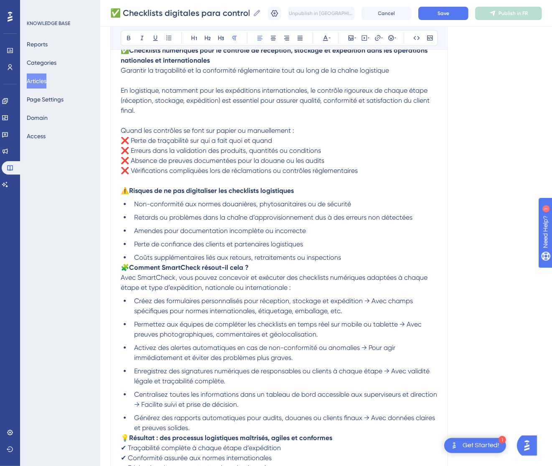
click at [125, 265] on span "🧩" at bounding box center [125, 268] width 8 height 8
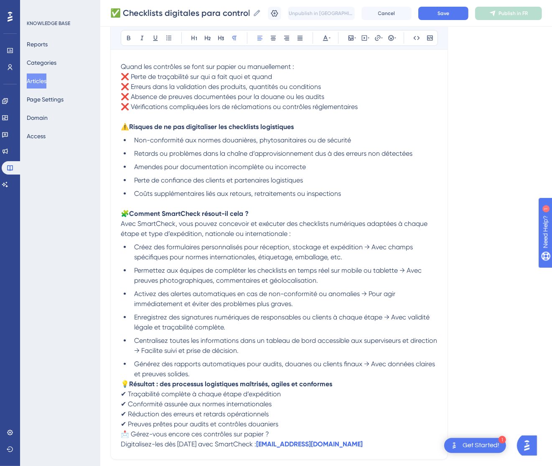
scroll to position [267, 0]
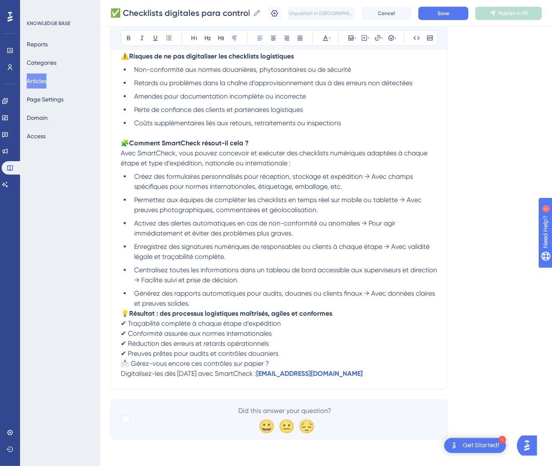
click at [123, 309] on p "💡 Résultat : des processus logistiques maîtrisés, agiles et conformes ✔ Traçabi…" at bounding box center [279, 334] width 317 height 50
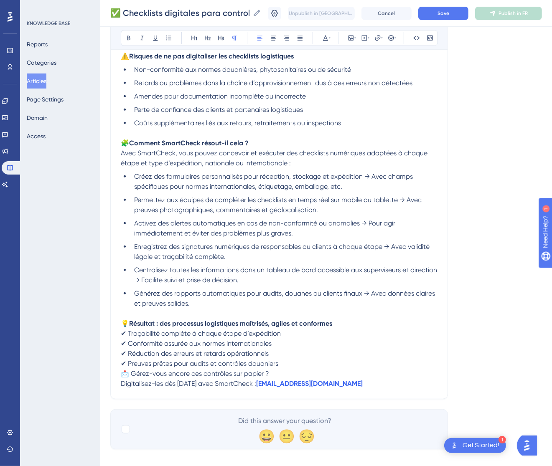
click at [124, 371] on span "📩 Gérez-vous encore ces contrôles sur papier ?" at bounding box center [195, 374] width 148 height 8
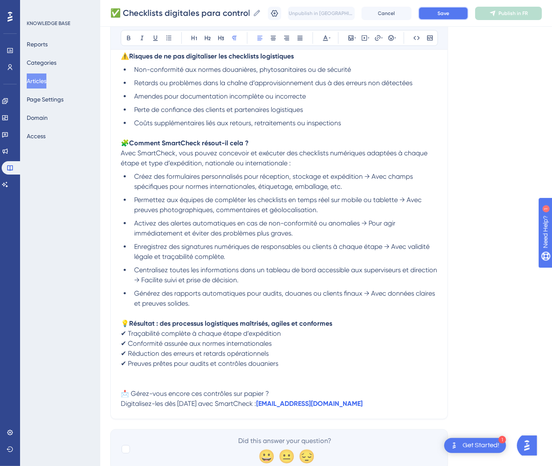
click at [463, 13] on button "Save" at bounding box center [443, 13] width 50 height 13
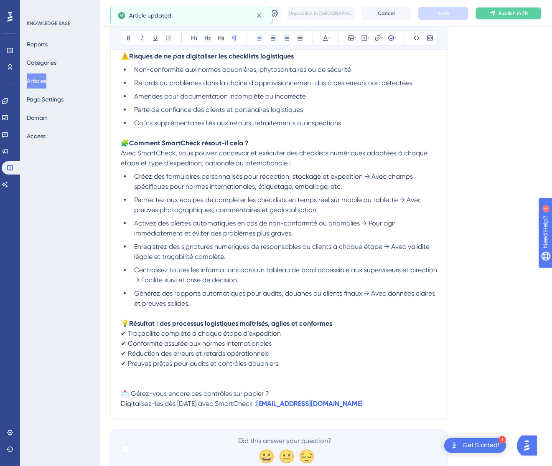
click at [527, 9] on button "Publish in FR" at bounding box center [508, 13] width 67 height 13
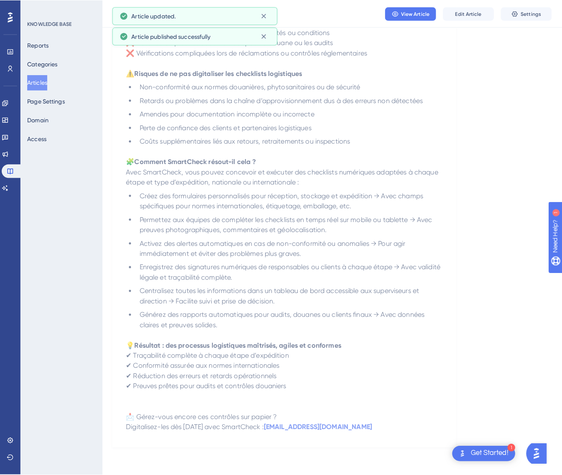
scroll to position [0, 0]
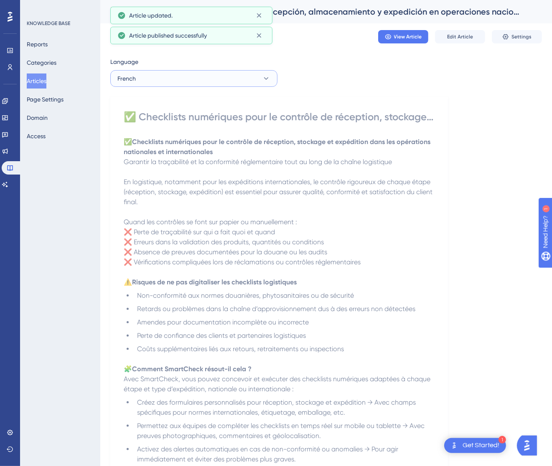
click at [200, 81] on button "French" at bounding box center [193, 78] width 167 height 17
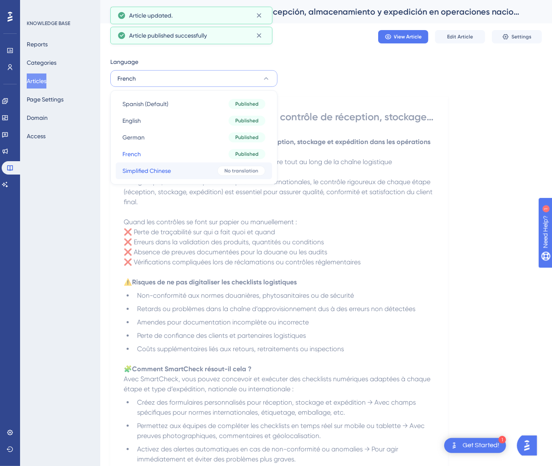
click at [197, 166] on button "Simplified Chinese Simplified Chinese No translation" at bounding box center [194, 171] width 156 height 17
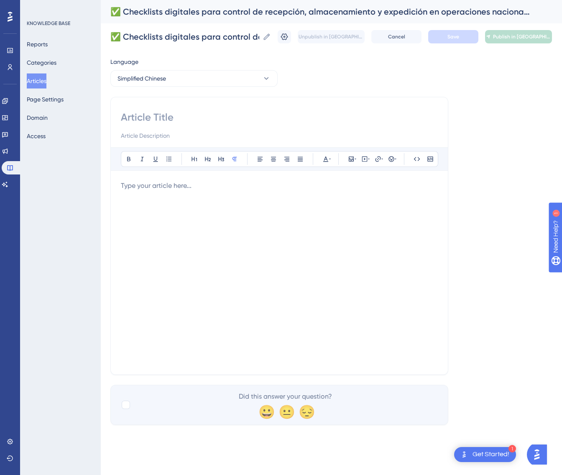
click at [147, 120] on input at bounding box center [279, 117] width 317 height 13
paste input "✅ 国内与国际物流作业中的收货、仓储与发运数字化检查表"
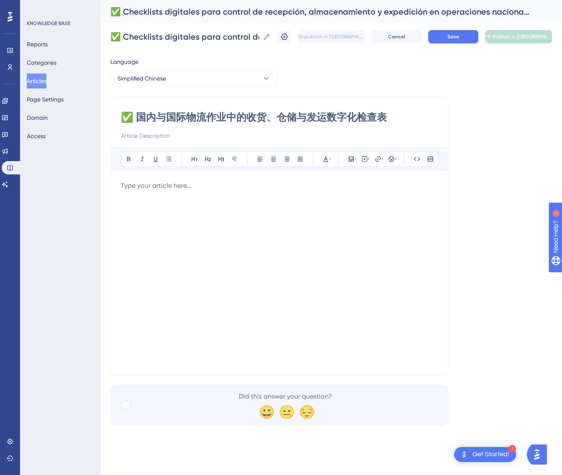
type input "✅ 国内与国际物流作业中的收货、仓储与发运数字化检查表"
click at [349, 208] on div at bounding box center [279, 273] width 317 height 184
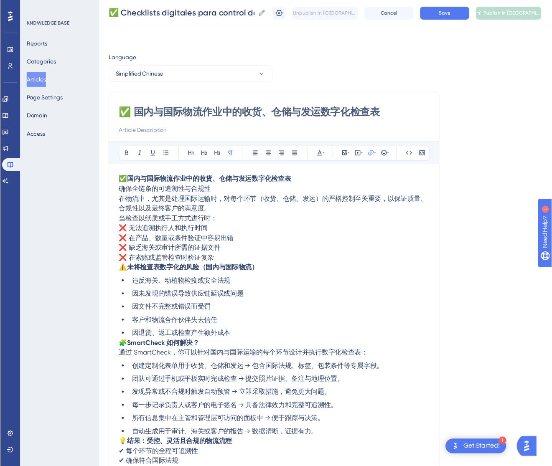
scroll to position [42, 0]
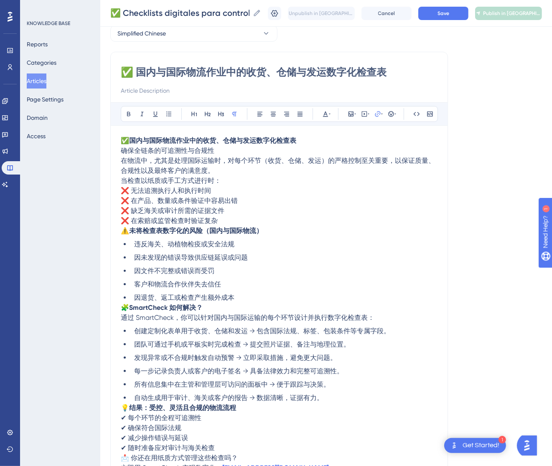
click at [274, 148] on p "✅ 国内与国际物流作业中的收货、仓储与发运数字化检查表 确保全链条的可追溯性与合规性" at bounding box center [279, 146] width 317 height 20
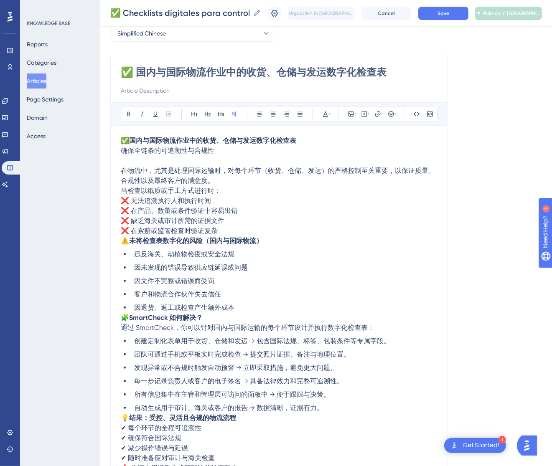
click at [235, 178] on p "在物流中，尤其是处理国际运输时，对每个环节（收货、仓储、发运）的严格控制至关重要，以保证质量、合规性以及最终客户的满意度。" at bounding box center [279, 176] width 317 height 20
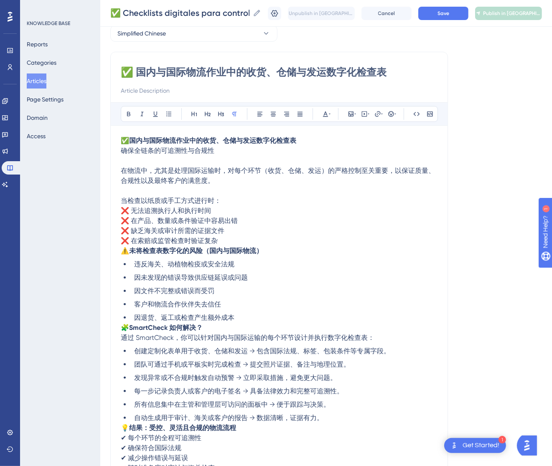
click at [244, 236] on p "当检查以纸质或手工方式进行时： ❌ 无法追溯执行人和执行时间 ❌ 在产品、数量或条件验证中容易出错 ❌ 缺乏海关或审计所需的证据文件 ❌ 在索赔或监管检查时验…" at bounding box center [279, 221] width 317 height 50
click at [242, 242] on p "当检查以纸质或手工方式进行时： ❌ 无法追溯执行人和执行时间 ❌ 在产品、数量或条件验证中容易出错 ❌ 缺乏海关或审计所需的证据文件 ❌ 在索赔或监管检查时验…" at bounding box center [279, 221] width 317 height 50
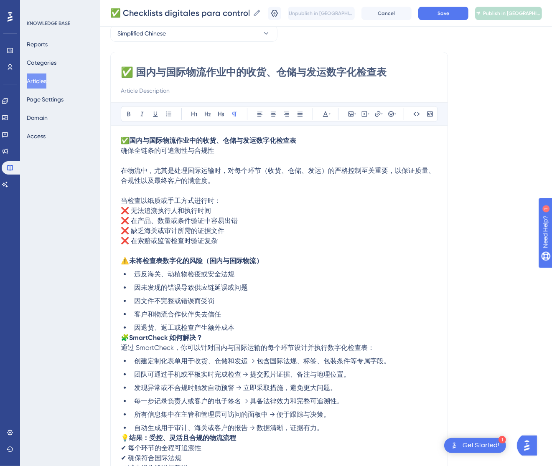
click at [125, 337] on span "🧩" at bounding box center [125, 338] width 8 height 8
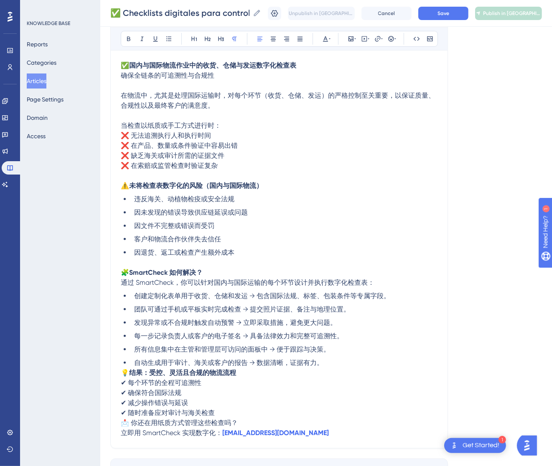
scroll to position [176, 0]
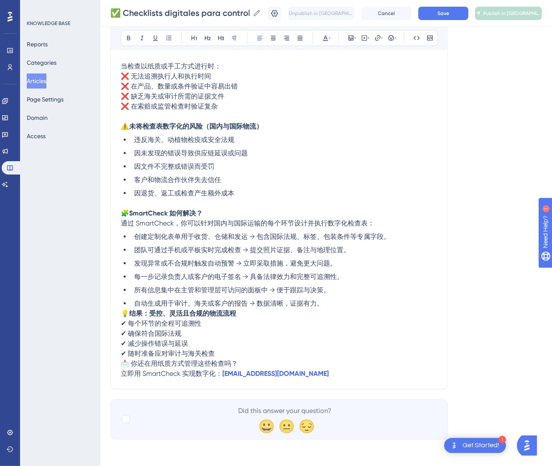
click at [124, 316] on span "💡" at bounding box center [125, 314] width 8 height 8
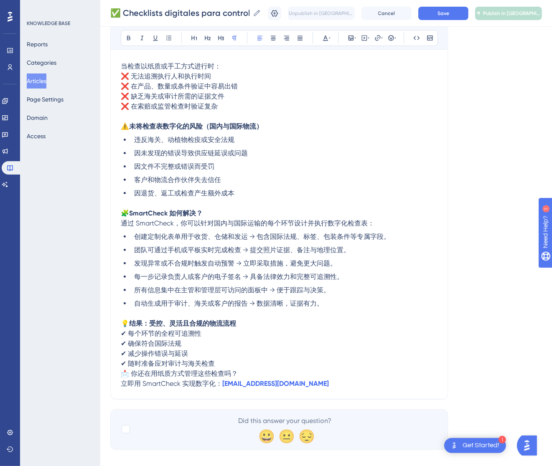
click at [121, 374] on span "📩 你还在用纸质方式管理这些检查吗？" at bounding box center [179, 374] width 117 height 8
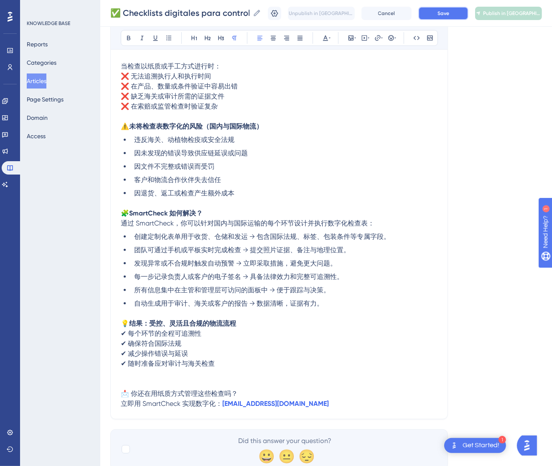
click at [468, 13] on button "Save" at bounding box center [443, 13] width 50 height 13
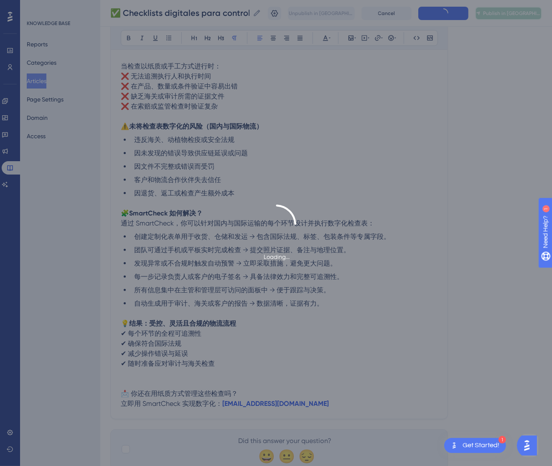
click at [504, 7] on button "Publish in [GEOGRAPHIC_DATA]-CN" at bounding box center [508, 13] width 67 height 13
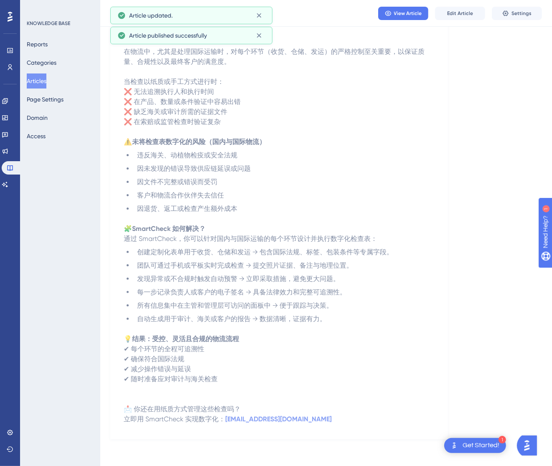
scroll to position [117, 0]
click at [34, 81] on button "Articles" at bounding box center [37, 81] width 20 height 15
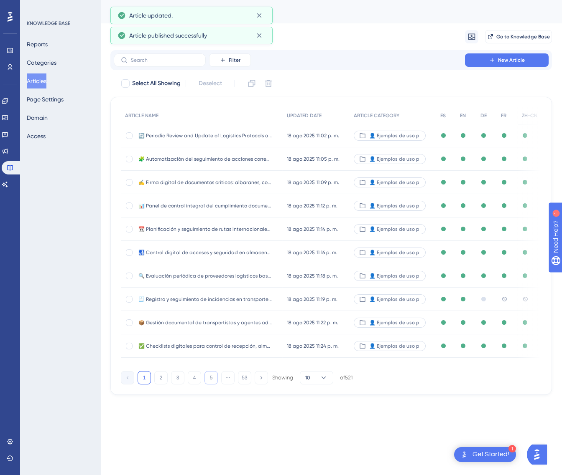
click at [211, 377] on button "5" at bounding box center [210, 377] width 13 height 13
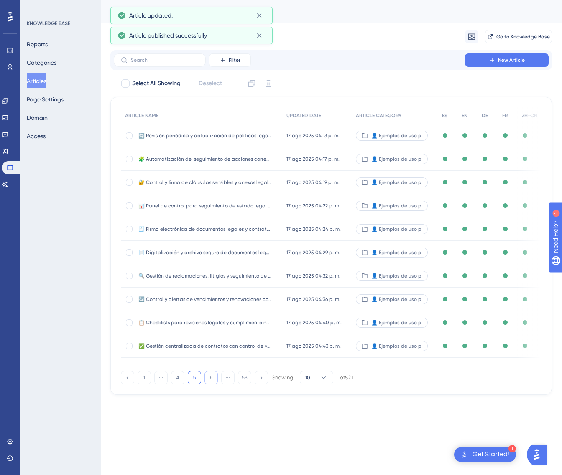
click at [211, 377] on button "6" at bounding box center [210, 377] width 13 height 13
click at [211, 377] on button "9" at bounding box center [210, 377] width 13 height 13
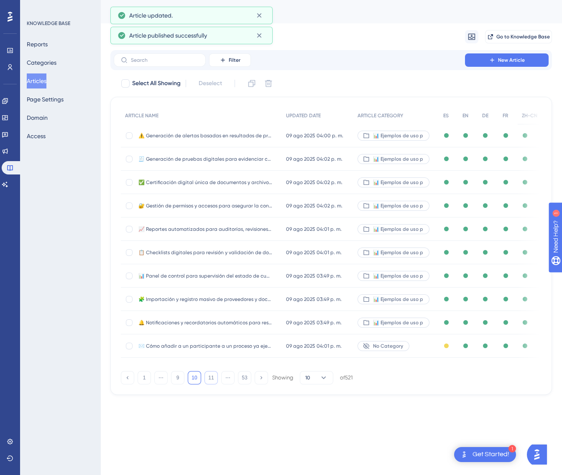
click at [211, 376] on button "11" at bounding box center [210, 377] width 13 height 13
click at [211, 375] on button "11" at bounding box center [210, 377] width 13 height 13
click at [211, 374] on button "11" at bounding box center [210, 377] width 13 height 13
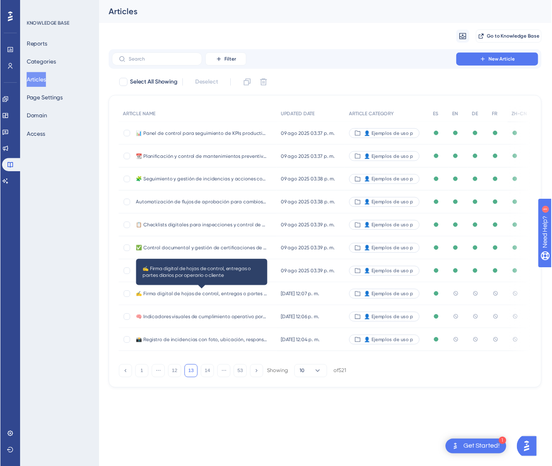
click
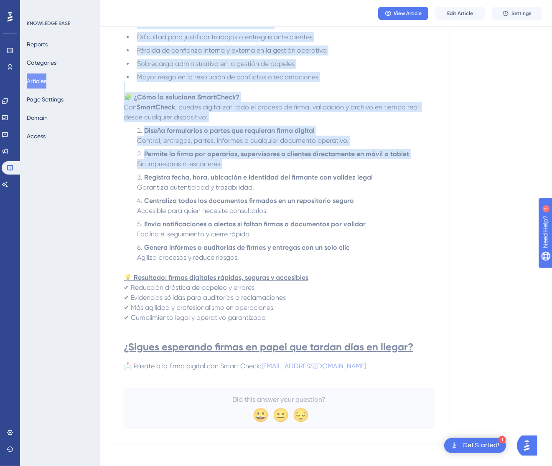
scroll to position [251, 0]
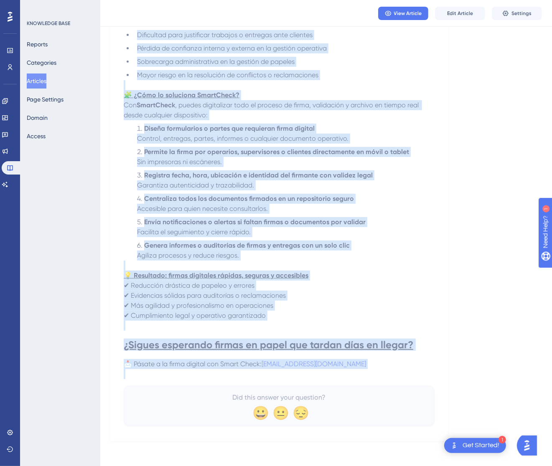
drag, startPoint x: 125, startPoint y: 114, endPoint x: 405, endPoint y: 371, distance: 380.9
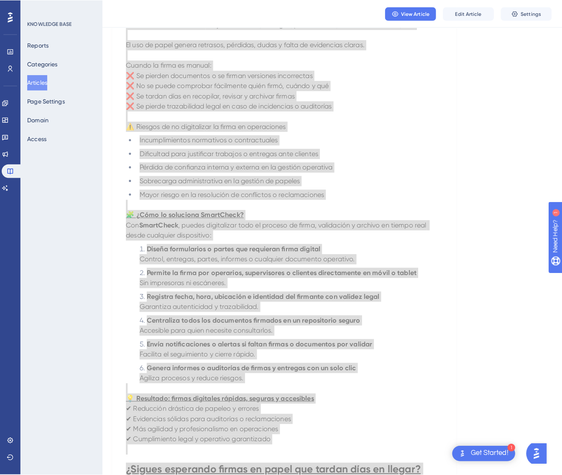
scroll to position [0, 0]
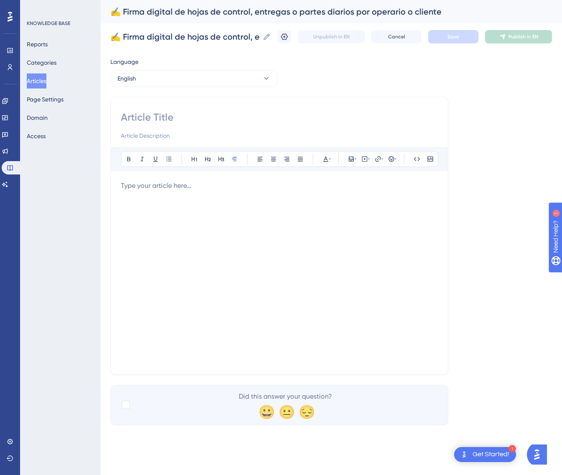
paste input "✍️ Digital Signature of Control Sheets, Deliveries, or Daily Reports by Operato…"
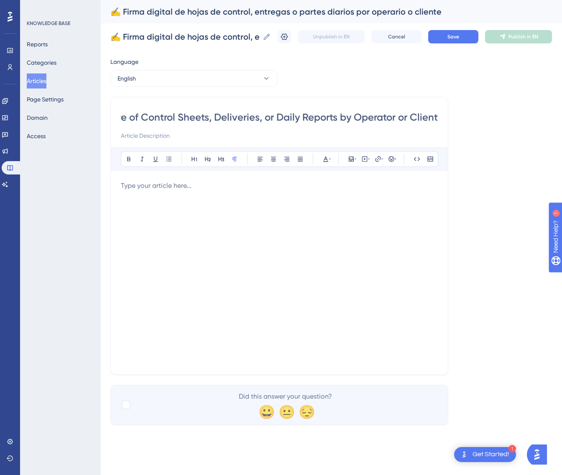
type input "✍️ Digital Signature of Control Sheets, Deliveries, or Daily Reports by Operato…"
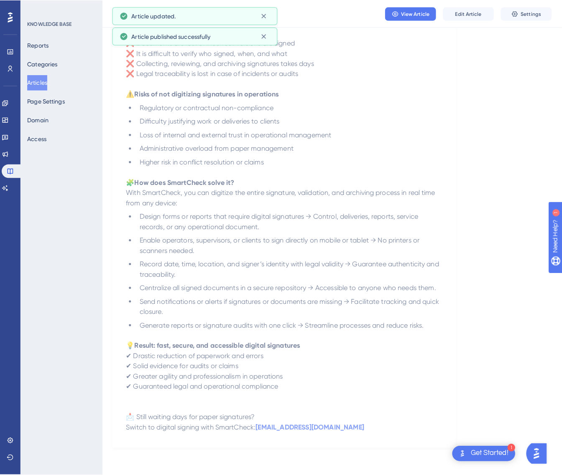
scroll to position [0, 0]
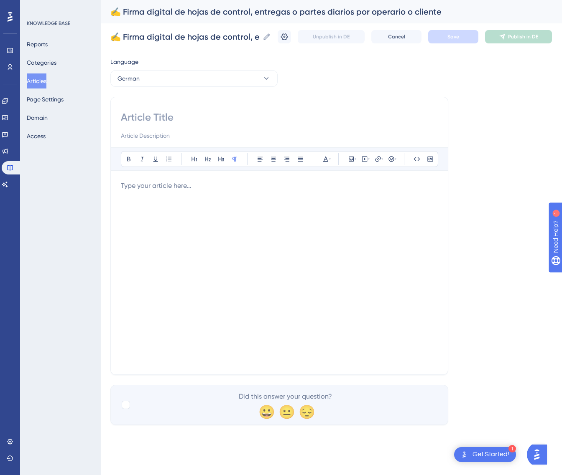
paste input "✍️ Digitale Unterschrift von Kontrollblättern, Lieferungen oder Tagesberichten …"
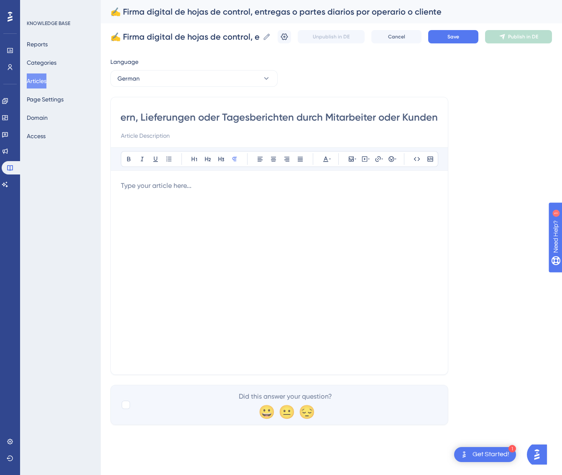
type input "✍️ Digitale Unterschrift von Kontrollblättern, Lieferungen oder Tagesberichten …"
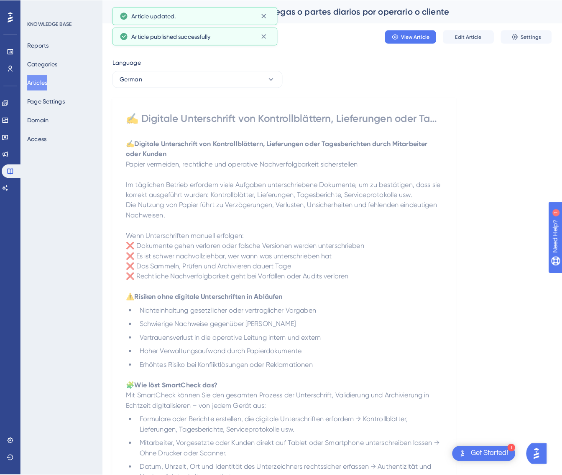
scroll to position [0, 0]
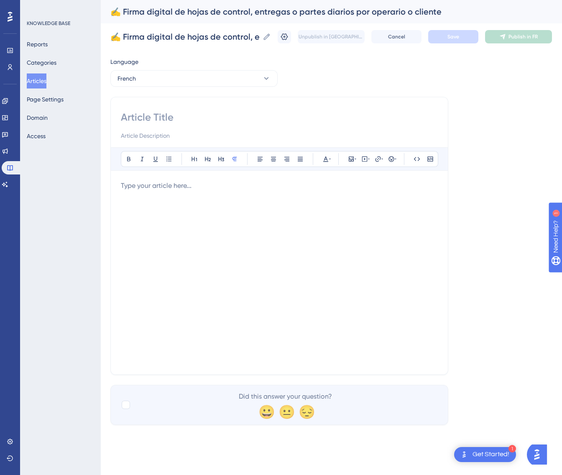
paste input "✍️ Signature numérique de fiches de contrôle, livraisons ou rapports quotidiens…"
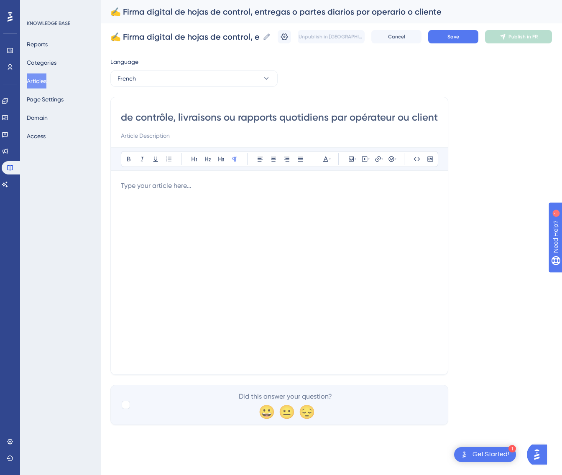
type input "✍️ Signature numérique de fiches de contrôle, livraisons ou rapports quotidiens…"
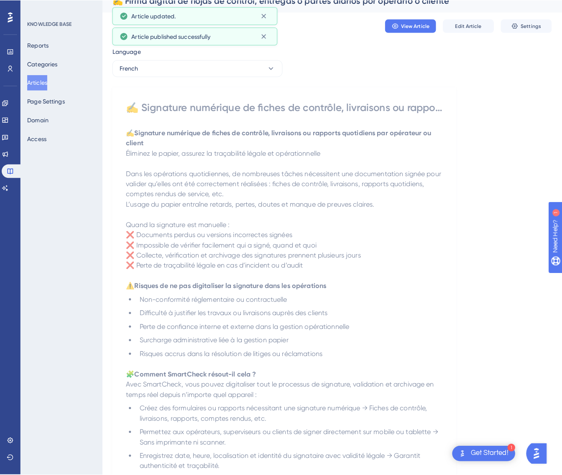
scroll to position [0, 0]
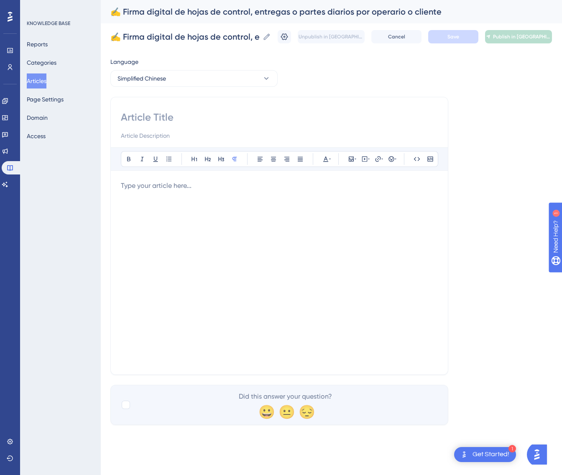
paste input "✍️ 操作员或客户的控制表、交付单或日报的数字签名"
type input "✍️ 操作员或客户的控制表、交付单或日报的数字签名"
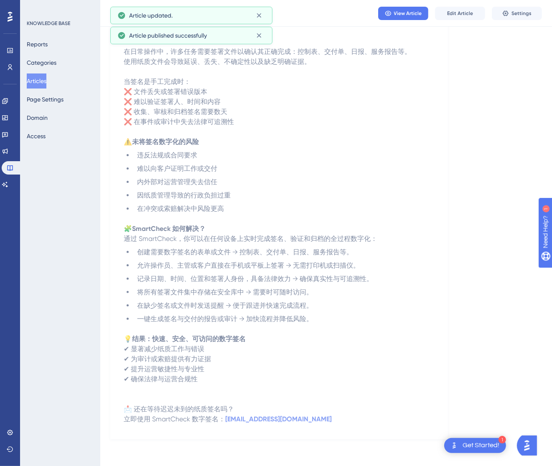
scroll to position [117, 0]
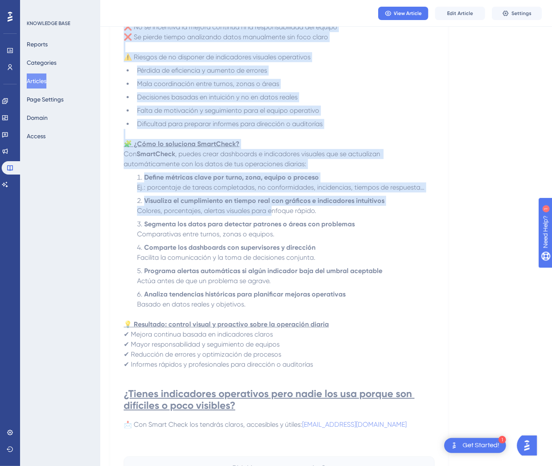
scroll to position [264, 0]
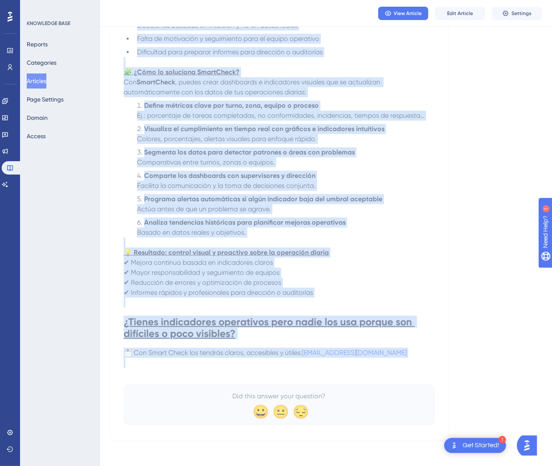
drag, startPoint x: 130, startPoint y: 114, endPoint x: 419, endPoint y: 362, distance: 381.1
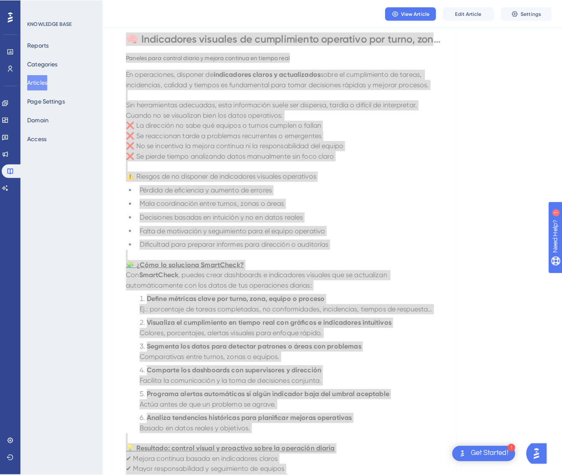
scroll to position [0, 0]
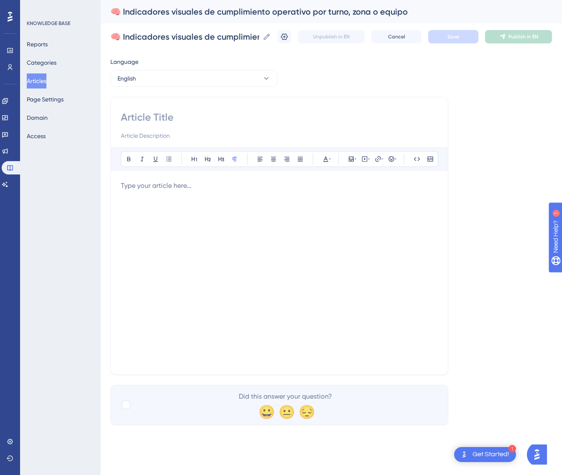
paste input "🧠 Visual Indicators of Operational Compliance by Shift, Zone, or Team"
type input "🧠 Visual Indicators of Operational Compliance by Shift, Zone, or Team"
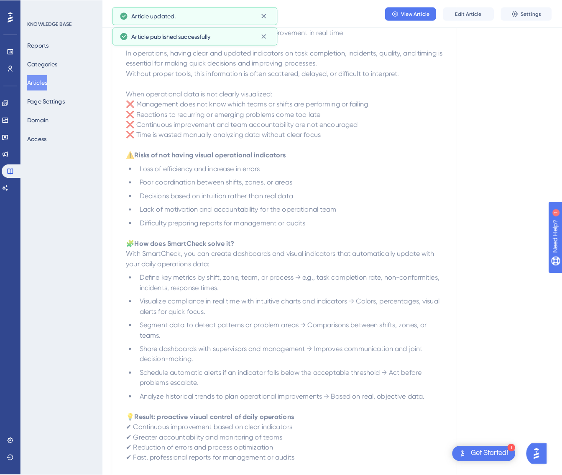
scroll to position [0, 0]
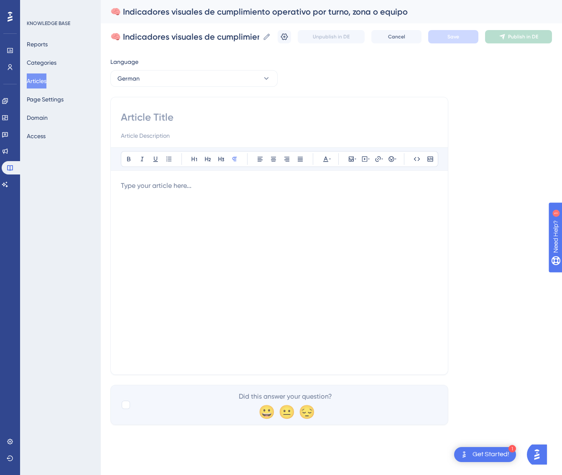
paste input "🧠 Visuelle Indikatoren für die operative Compliance nach Schicht, Zone oder Team"
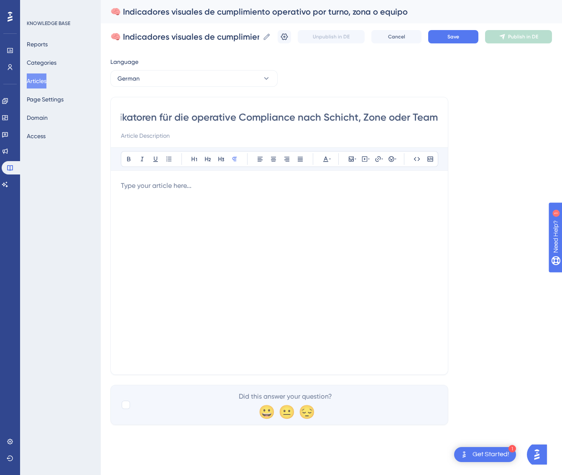
type input "🧠 Visuelle Indikatoren für die operative Compliance nach Schicht, Zone oder Team"
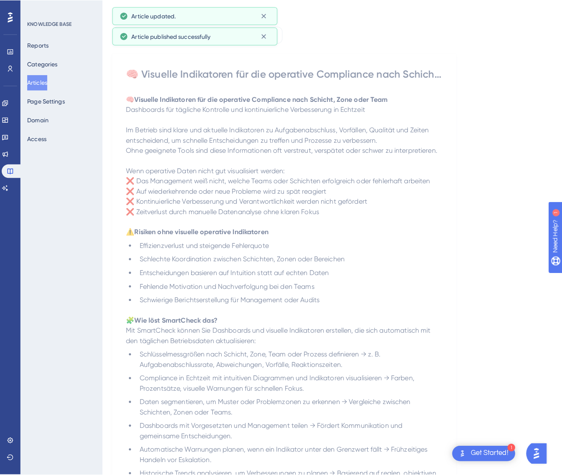
scroll to position [0, 0]
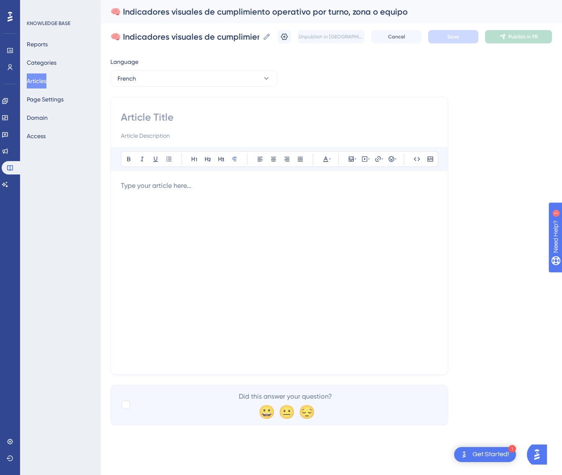
paste input "🧠 Indicateurs visuels de conformité opérationnelle par équipe, zone ou poste"
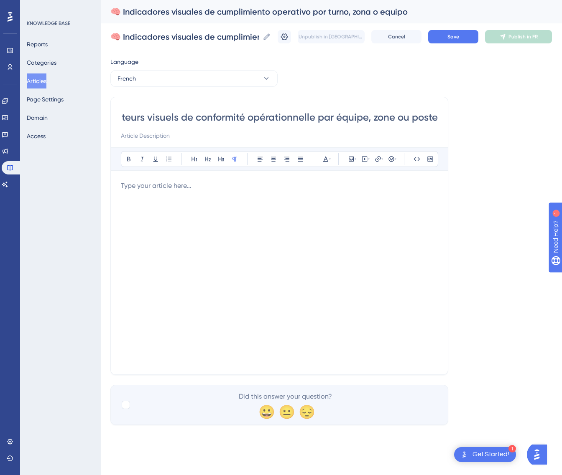
type input "🧠 Indicateurs visuels de conformité opérationnelle par équipe, zone ou poste"
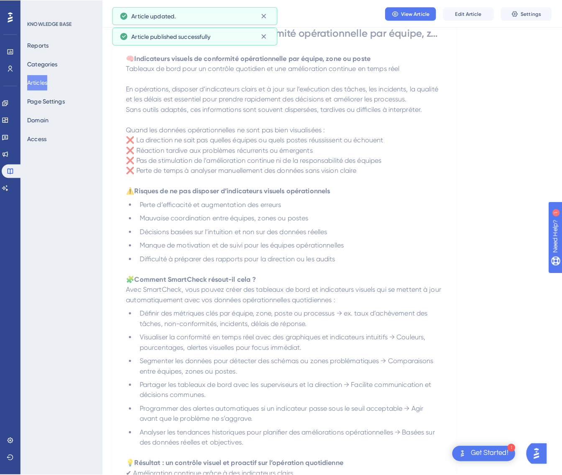
scroll to position [0, 0]
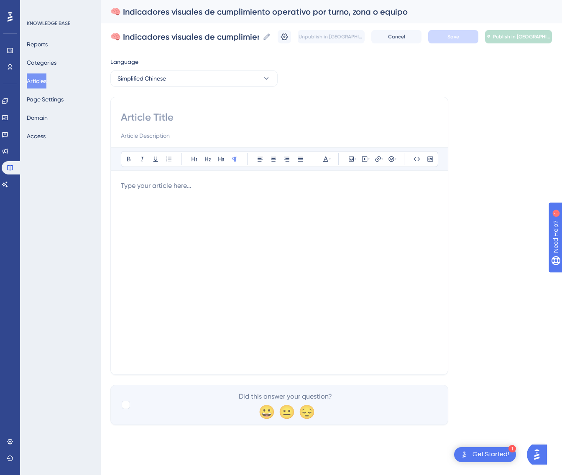
paste input "🧠 按班次、区域或团队的运营合规可视化指标"
type input "🧠 按班次、区域或团队的运营合规可视化指标"
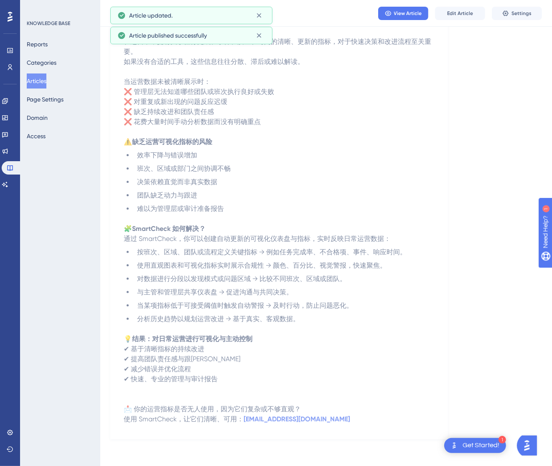
scroll to position [127, 0]
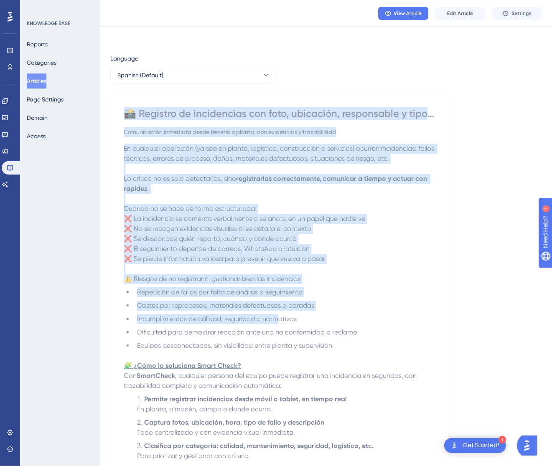
scroll to position [251, 0]
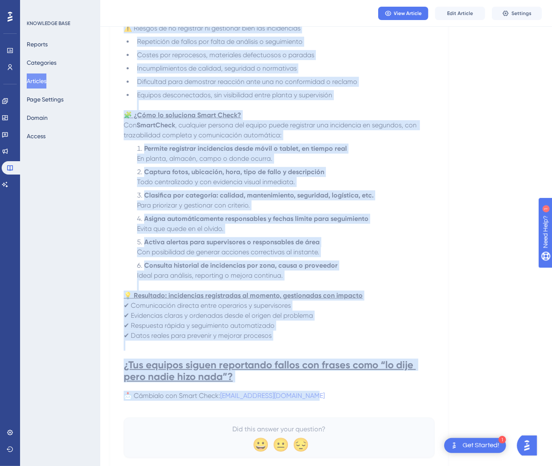
drag, startPoint x: 127, startPoint y: 116, endPoint x: 391, endPoint y: 392, distance: 381.5
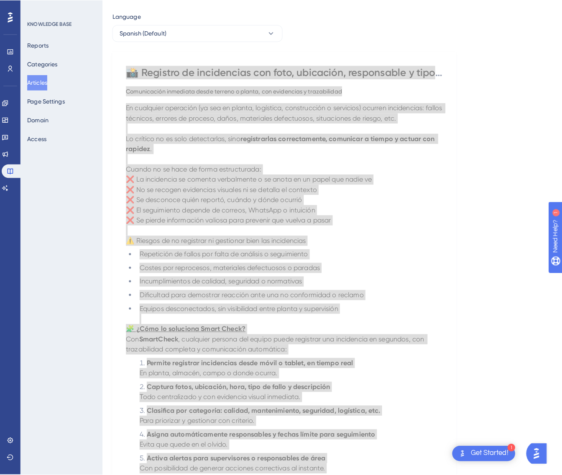
scroll to position [0, 0]
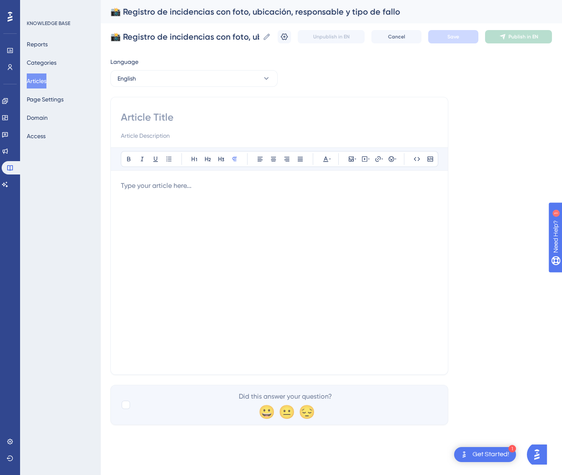
paste input "📸 Incident Reporting with Photo, Location, Responsible Person, and Type of Fail…"
type input "📸 Incident Reporting with Photo, Location, Responsible Person, and Type of Fail…"
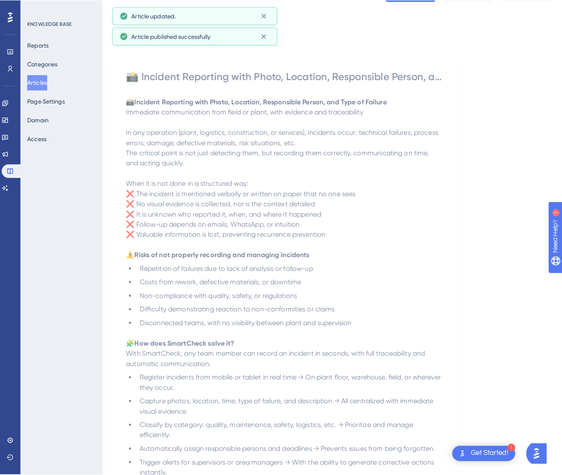
scroll to position [0, 0]
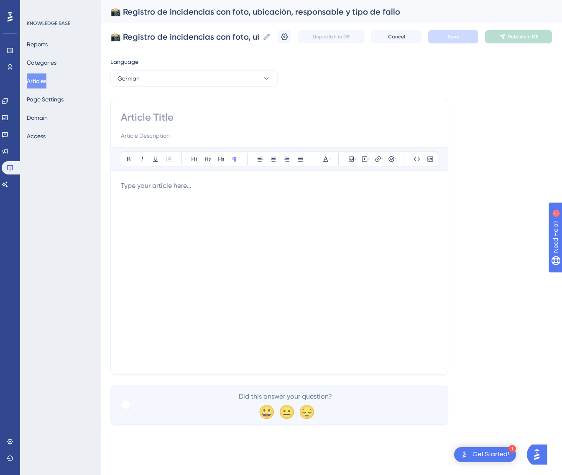
paste input "📸 Erfassung von Vorfällen mit Foto, Standort, Verantwortlichem und Fehlerart"
type input "📸 Erfassung von Vorfällen mit Foto, Standort, Verantwortlichem und Fehlerart"
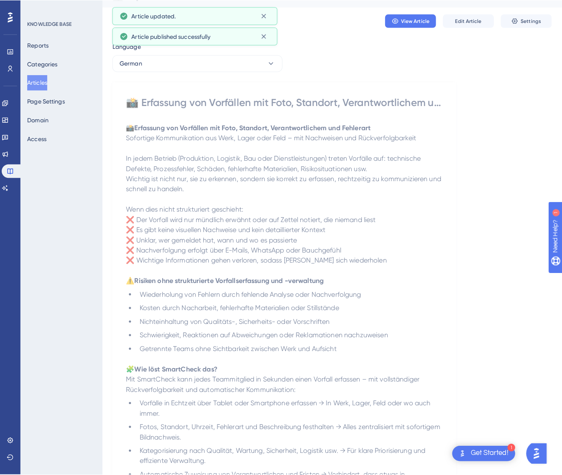
scroll to position [0, 0]
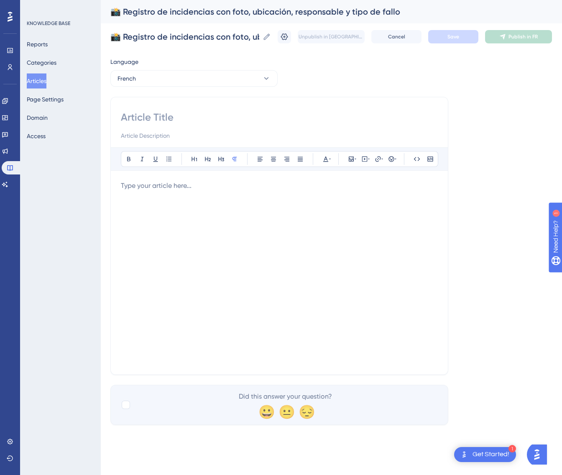
paste input "📸 Enregistrement d’incidents avec photo, localisation, responsable et type de d…"
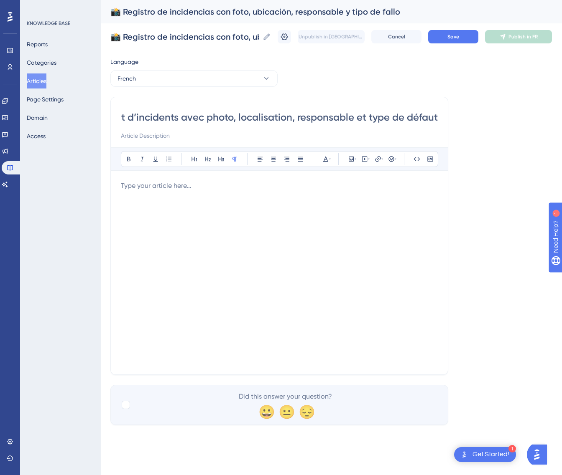
type input "📸 Enregistrement d’incidents avec photo, localisation, responsable et type de d…"
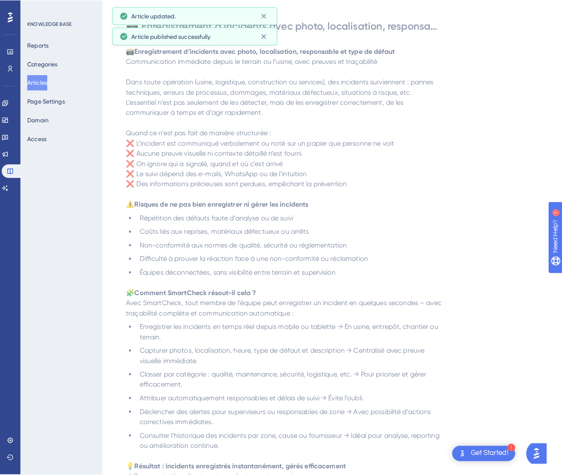
scroll to position [0, 0]
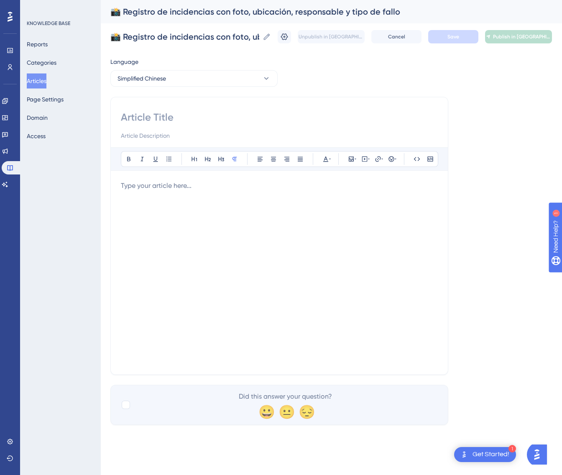
paste input "📸 事故登记：附带照片、位置、责任人及故障类型"
type input "📸 事故登记：附带照片、位置、责任人及故障类型"
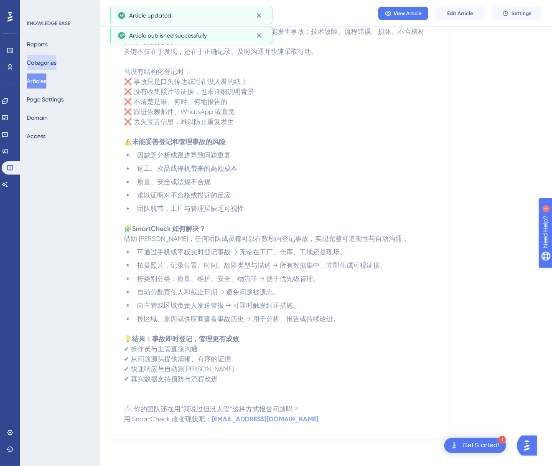
scroll to position [137, 0]
